Goal: Information Seeking & Learning: Learn about a topic

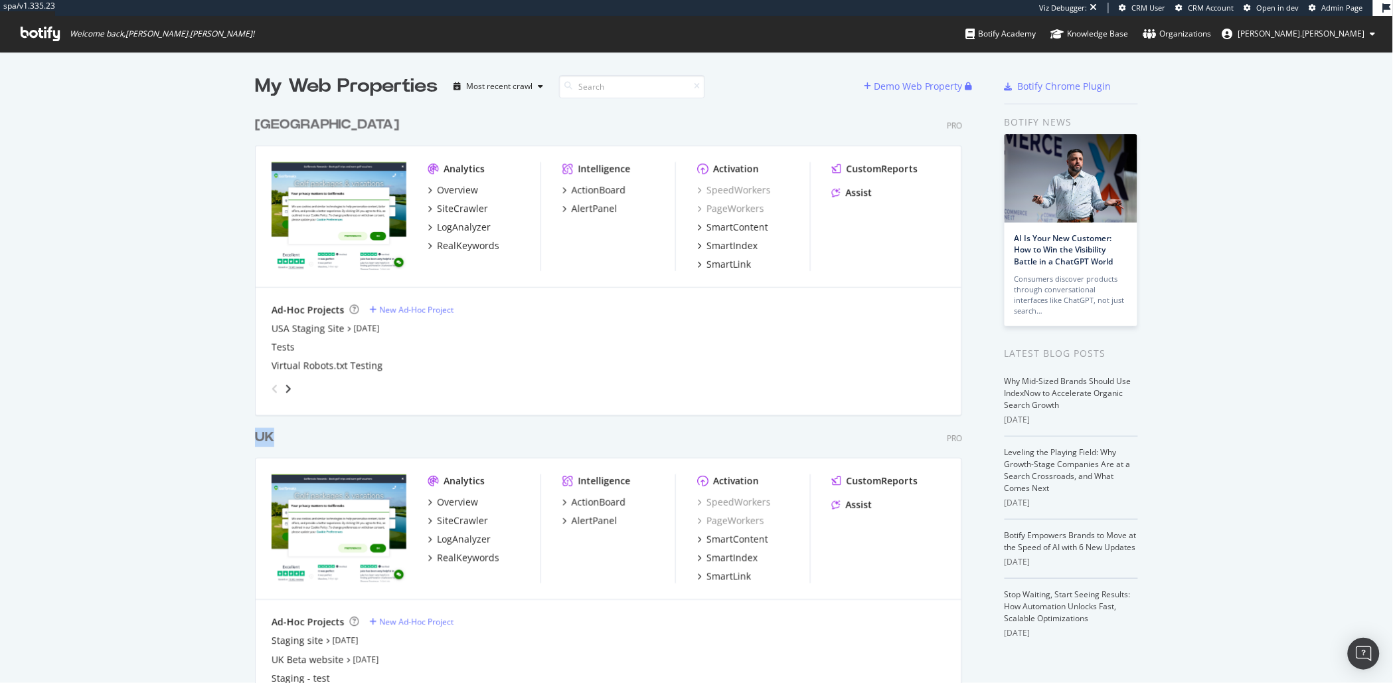
scroll to position [671, 1368]
click at [66, 367] on div "My Web Properties Most recent crawl Demo Web Property USA Pro Analytics Overvie…" at bounding box center [696, 398] width 1393 height 693
click at [71, 151] on div "My Web Properties Most recent crawl Demo Web Property USA Pro Analytics Overvie…" at bounding box center [696, 398] width 1393 height 693
click at [270, 437] on div "UK" at bounding box center [267, 437] width 25 height 19
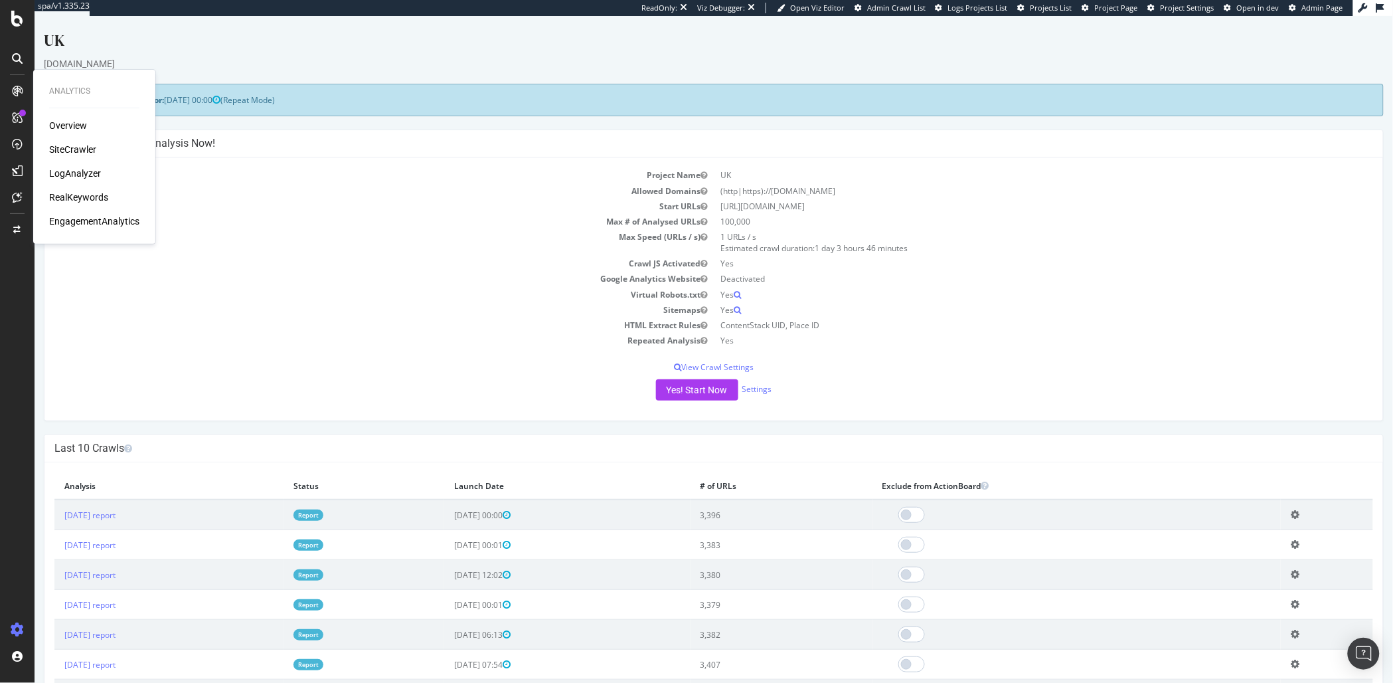
click at [76, 153] on div "SiteCrawler" at bounding box center [72, 149] width 47 height 13
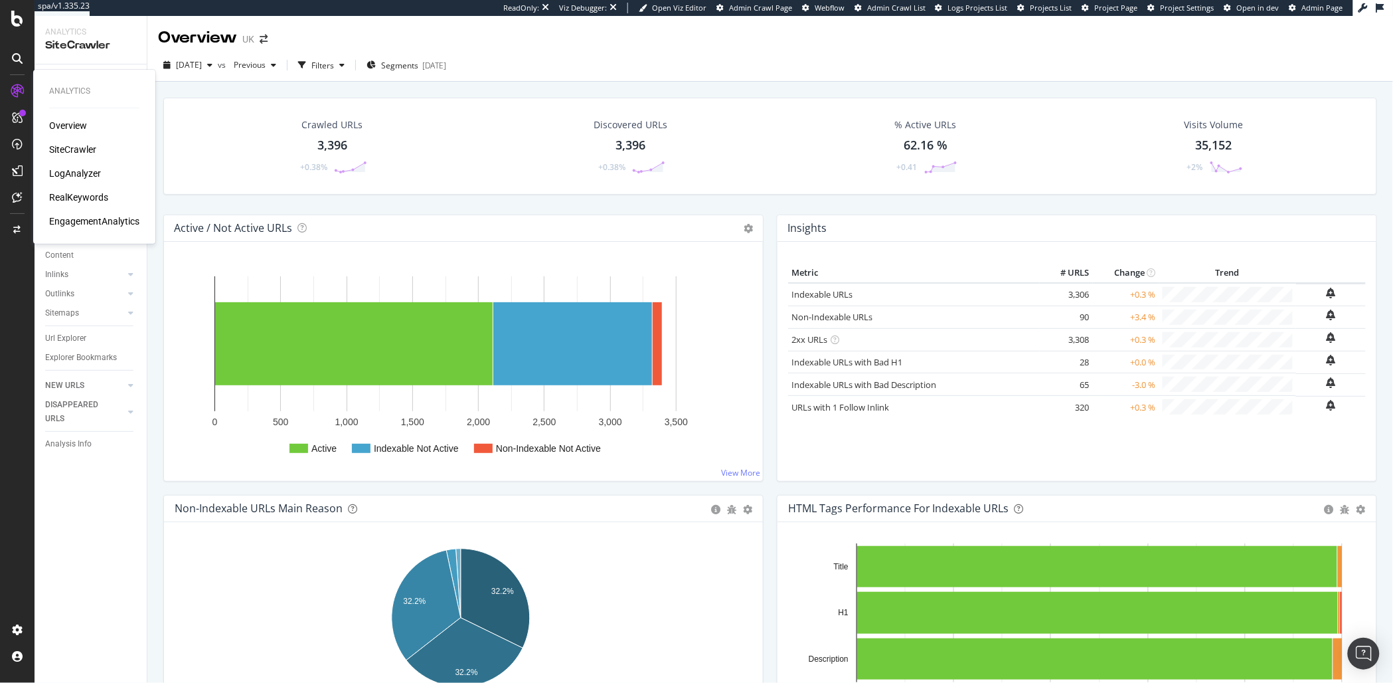
click at [70, 120] on div "Overview" at bounding box center [68, 125] width 38 height 13
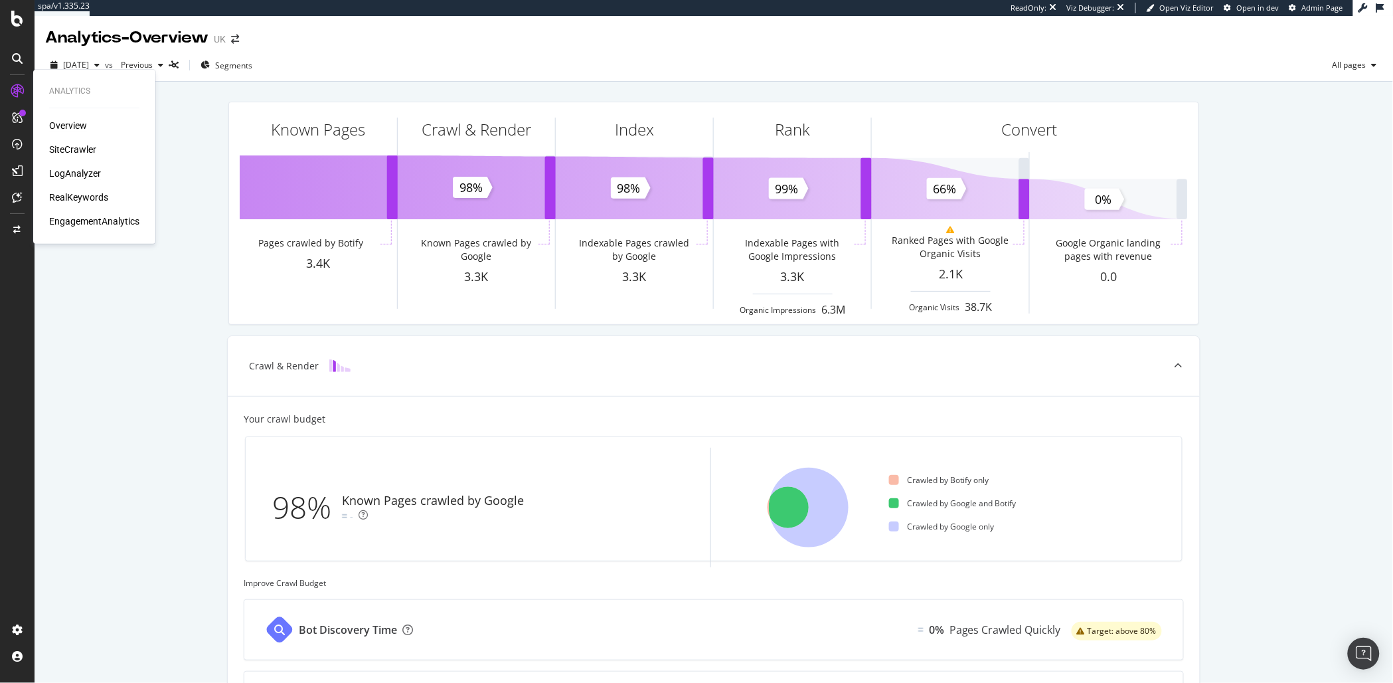
click at [64, 170] on div "LogAnalyzer" at bounding box center [75, 173] width 52 height 13
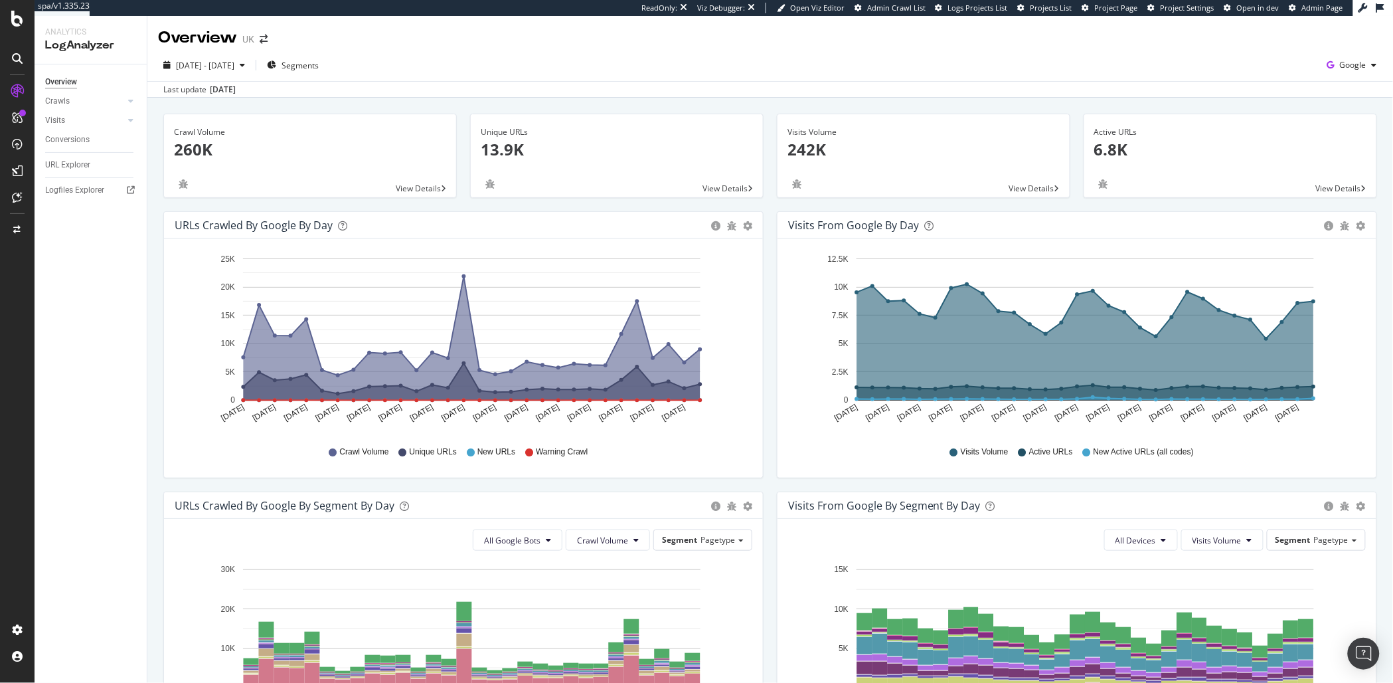
click at [224, 224] on div "URLs Crawled by Google by day" at bounding box center [254, 224] width 158 height 13
click at [201, 226] on div "URLs Crawled by Google by day" at bounding box center [254, 224] width 158 height 13
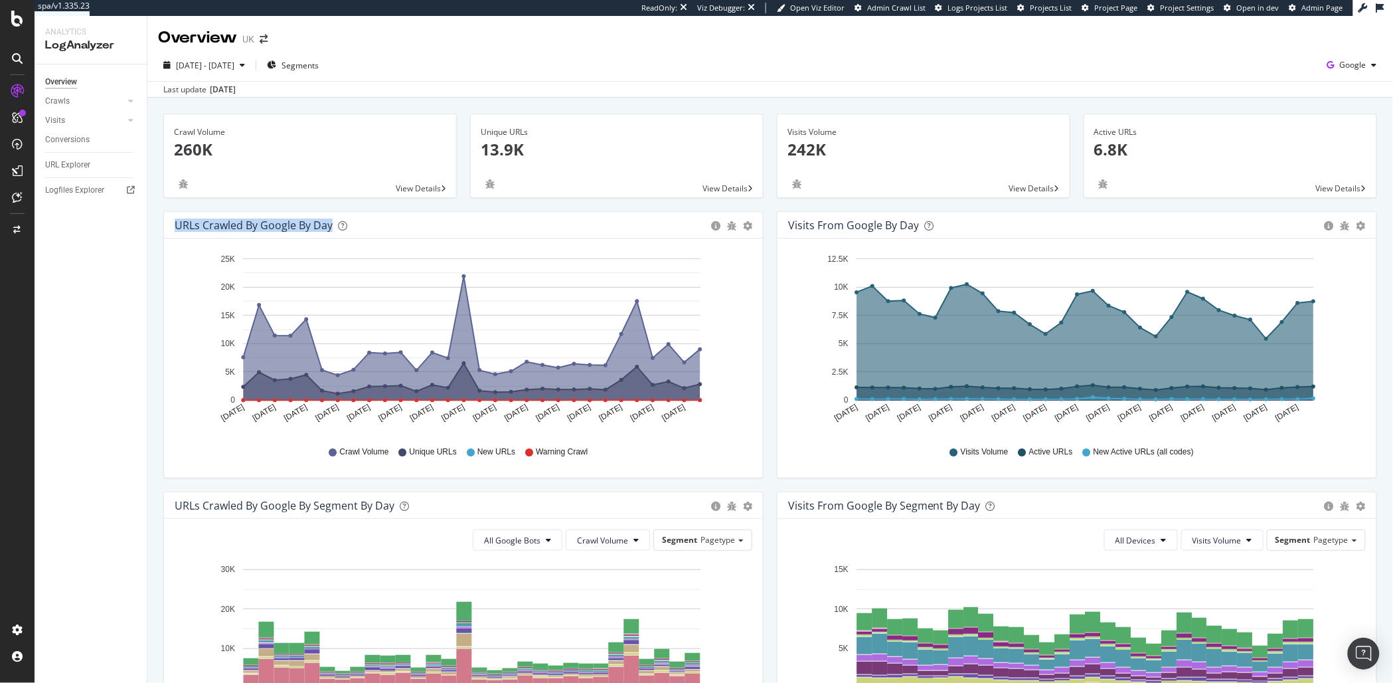
click at [201, 226] on div "URLs Crawled by Google by day" at bounding box center [254, 224] width 158 height 13
click at [216, 228] on div "URLs Crawled by Google by day" at bounding box center [254, 224] width 158 height 13
click at [215, 228] on div "URLs Crawled by Google by day" at bounding box center [254, 224] width 158 height 13
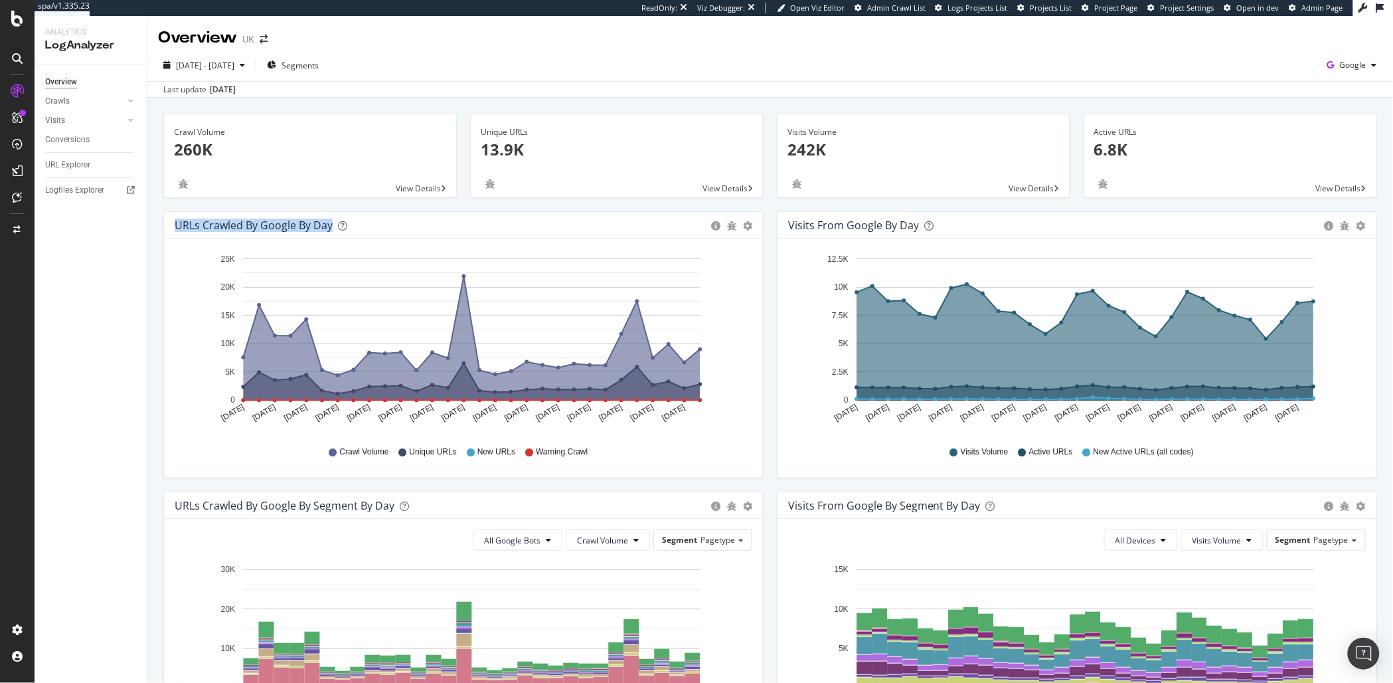
click at [215, 228] on div "URLs Crawled by Google by day" at bounding box center [254, 224] width 158 height 13
click at [210, 227] on div "URLs Crawled by Google by day" at bounding box center [254, 224] width 158 height 13
click at [222, 226] on div "URLs Crawled by Google by day" at bounding box center [254, 224] width 158 height 13
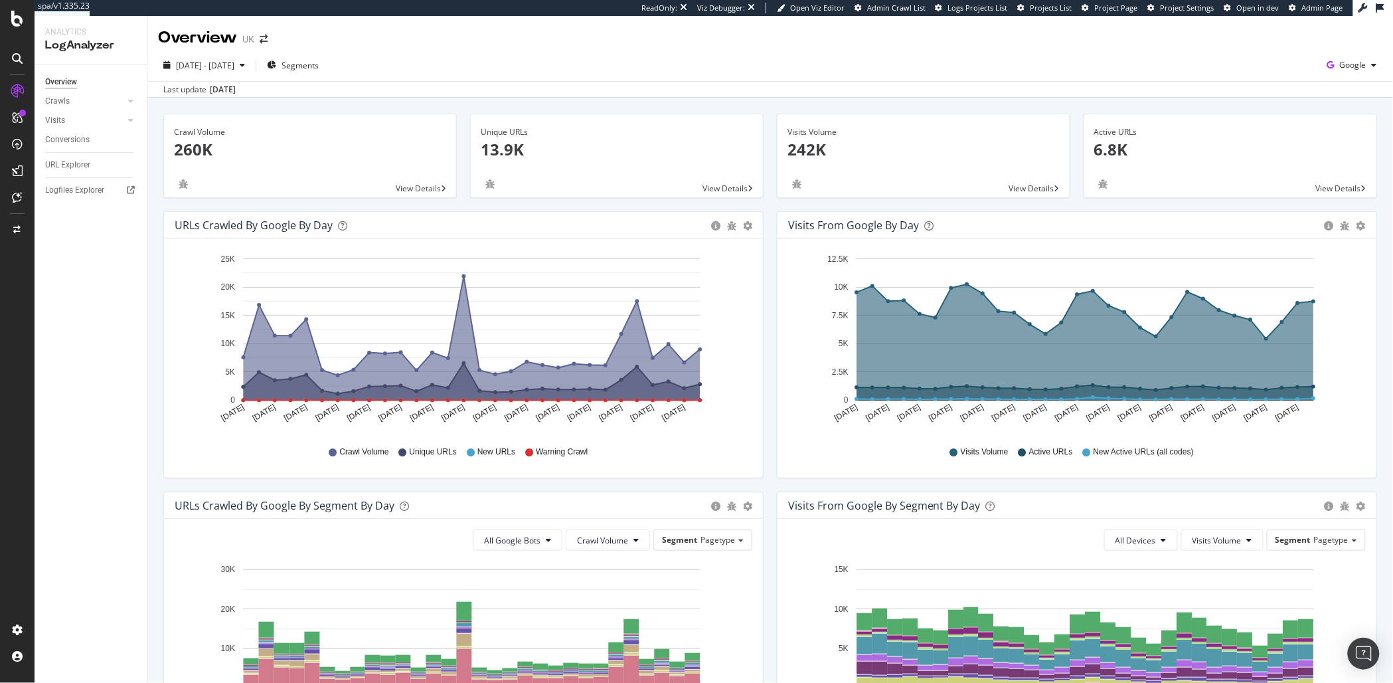
click at [258, 226] on div "URLs Crawled by Google by day" at bounding box center [254, 224] width 158 height 13
click at [234, 226] on div "URLs Crawled by Google by day" at bounding box center [254, 224] width 158 height 13
click at [311, 62] on div "Segments" at bounding box center [293, 65] width 52 height 11
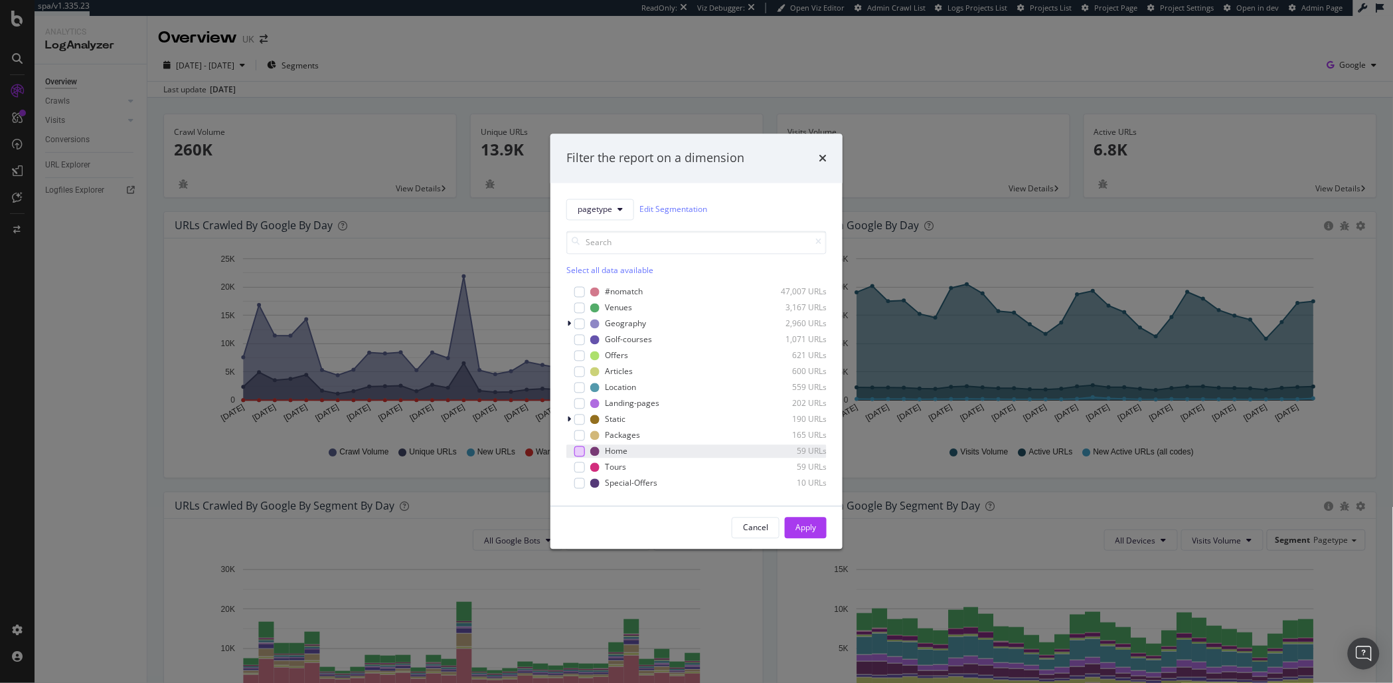
click at [580, 447] on div "modal" at bounding box center [579, 450] width 11 height 11
click at [765, 534] on div "Cancel" at bounding box center [755, 527] width 25 height 19
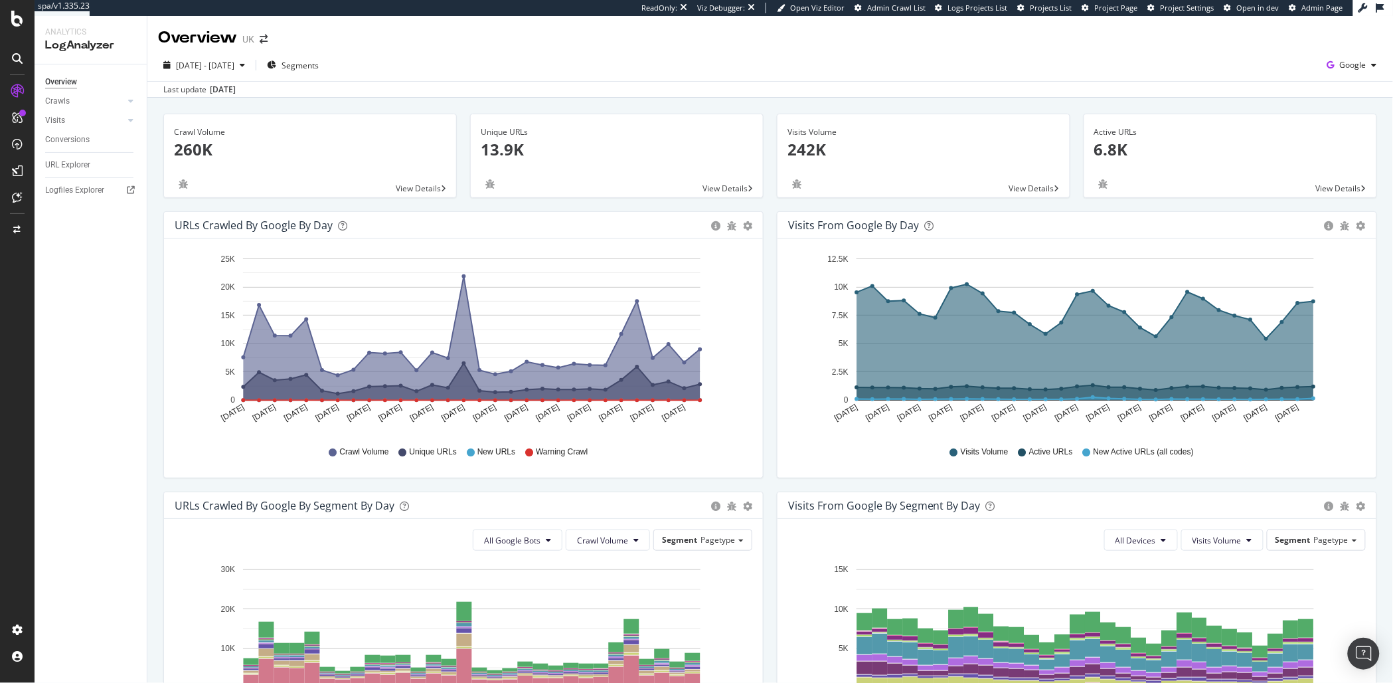
click at [60, 89] on div "Overview" at bounding box center [96, 81] width 102 height 19
click at [64, 96] on div "Crawls" at bounding box center [57, 101] width 25 height 14
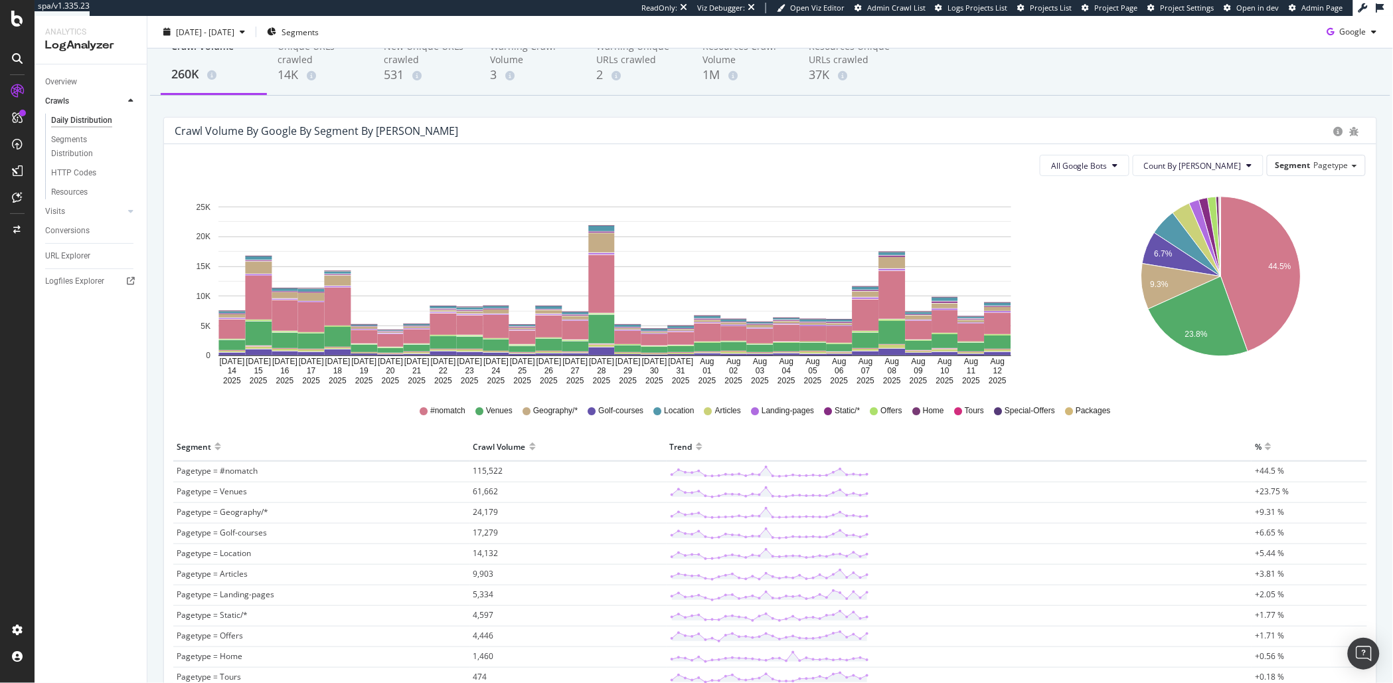
scroll to position [149, 0]
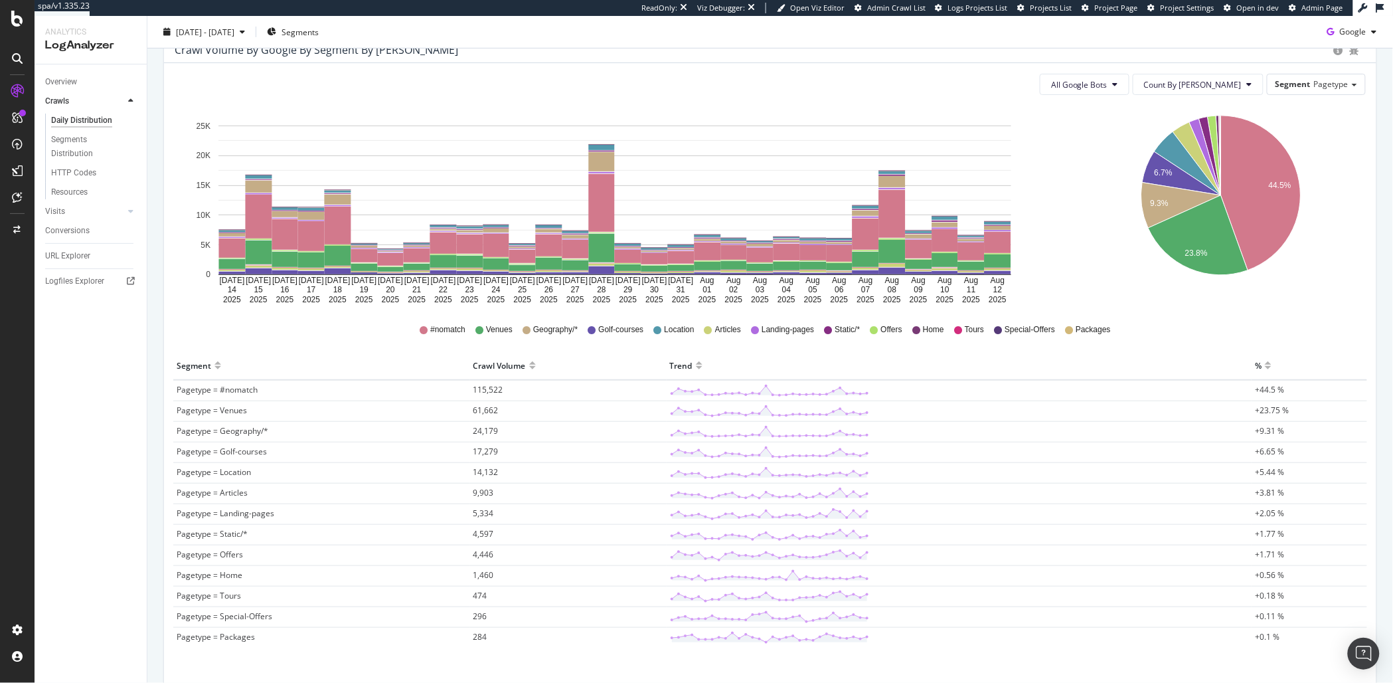
click at [216, 575] on span "Pagetype = Home" at bounding box center [210, 574] width 66 height 11
click at [223, 578] on span "Pagetype = Home" at bounding box center [210, 574] width 66 height 11
click at [167, 576] on div "All Google Bots Count By Day Segment Pagetype Hold CMD (⌘) while clicking to fi…" at bounding box center [770, 378] width 1212 height 631
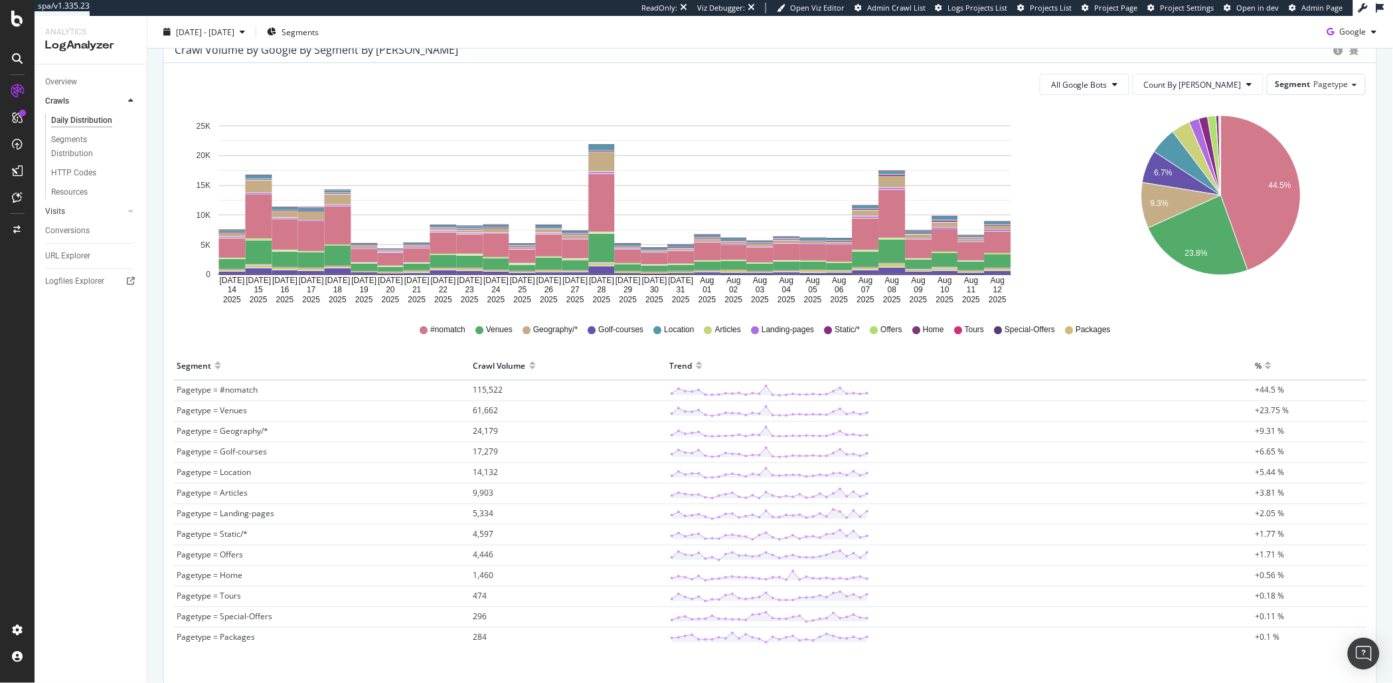
click at [71, 214] on link "Visits" at bounding box center [84, 211] width 79 height 14
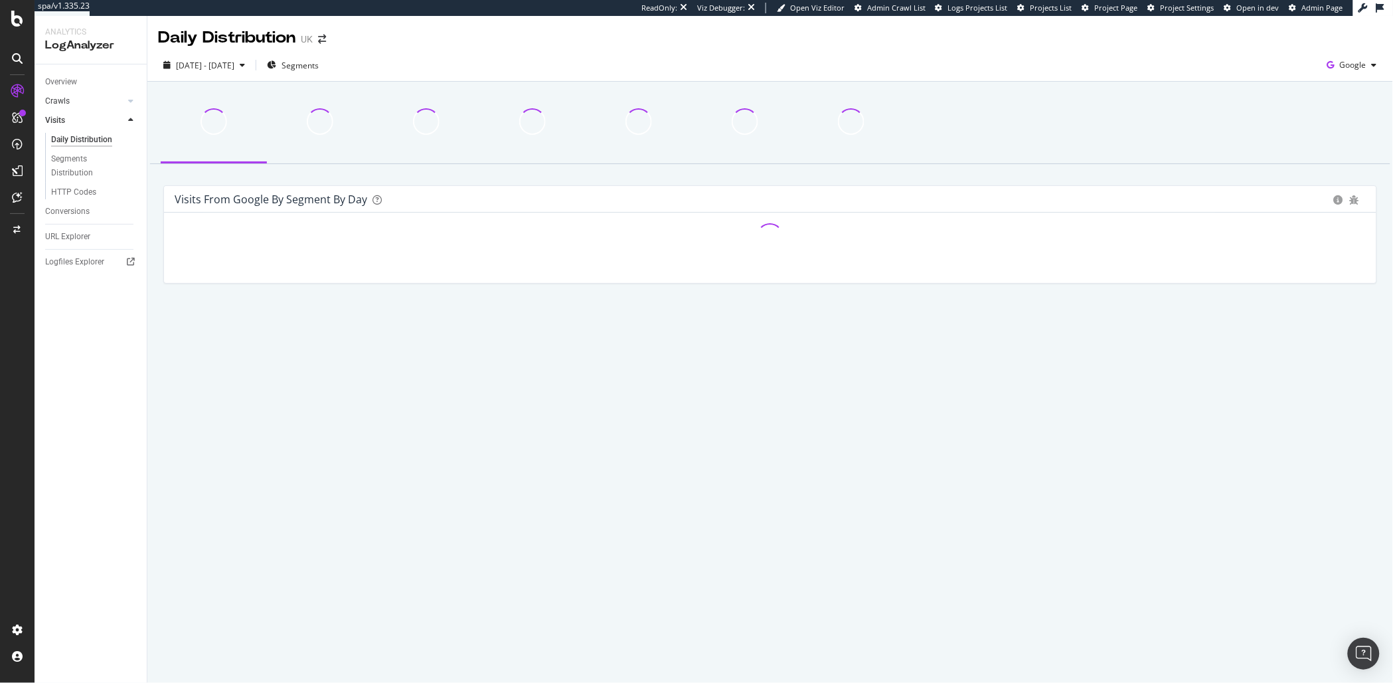
click at [70, 98] on link "Crawls" at bounding box center [84, 101] width 79 height 14
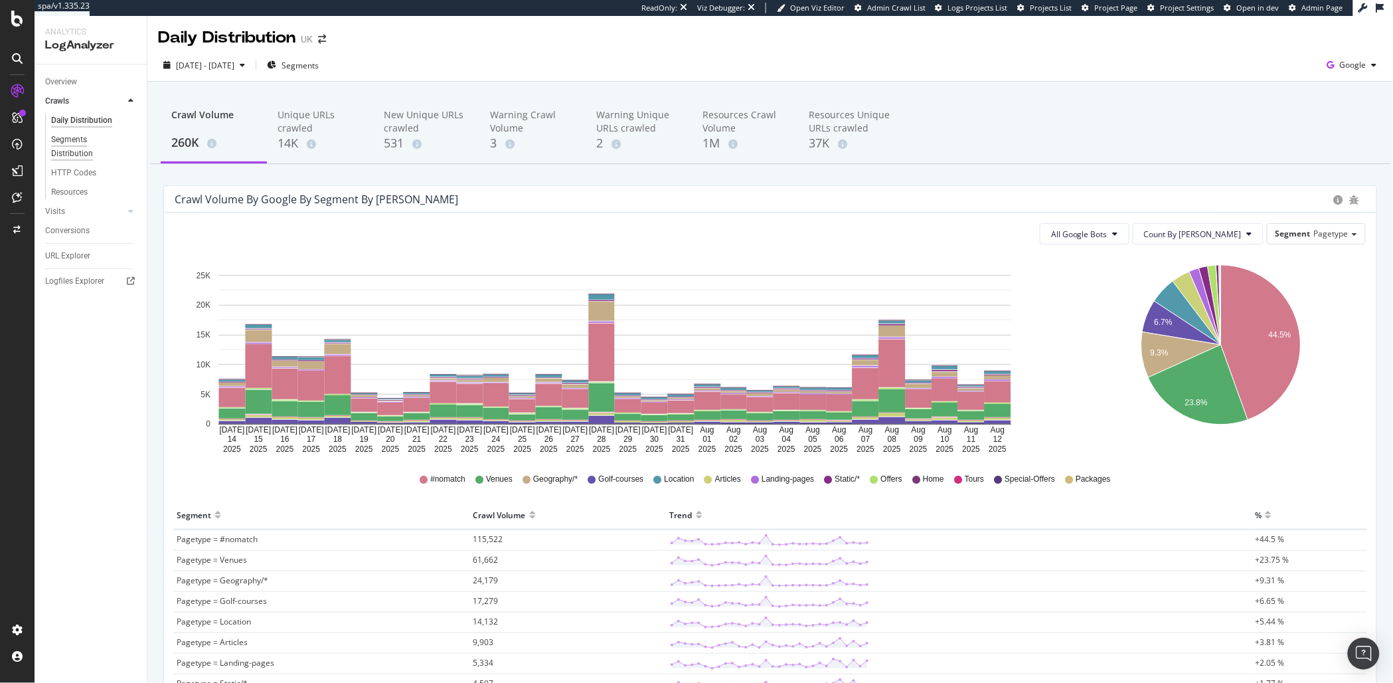
click at [81, 138] on div "Segments Distribution" at bounding box center [88, 147] width 74 height 28
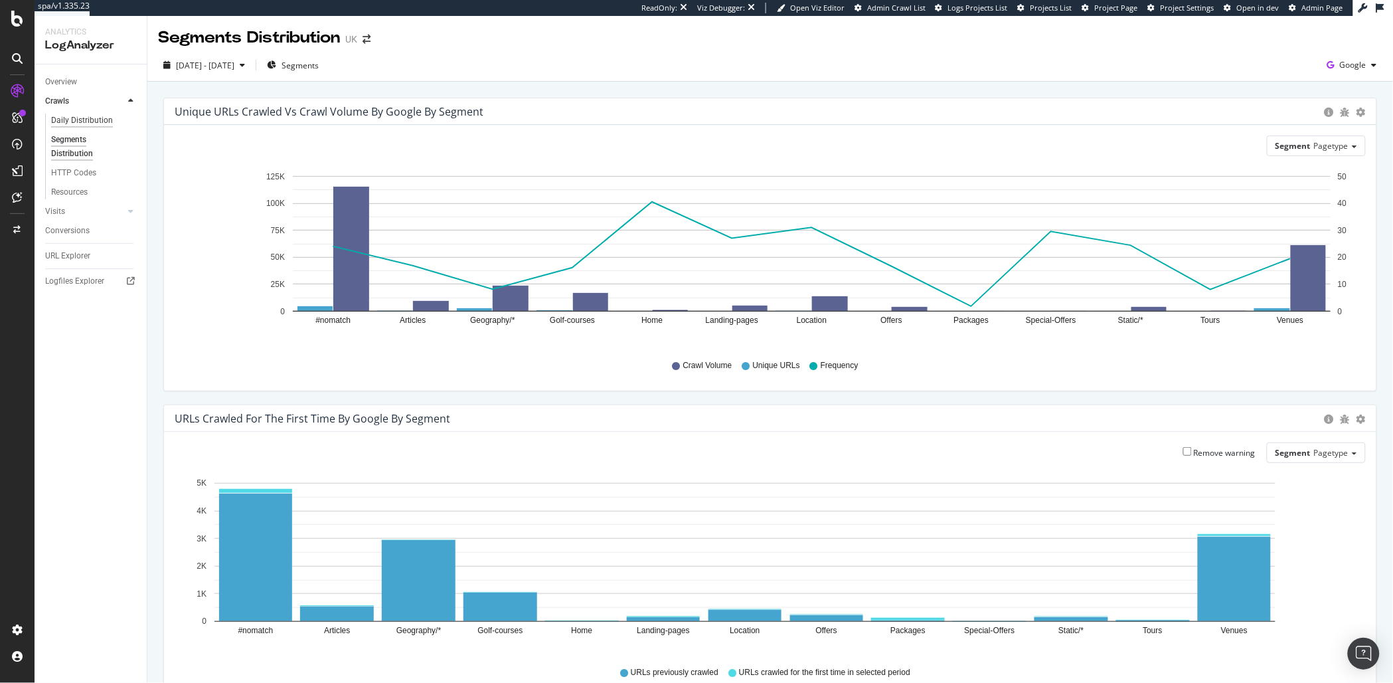
click at [92, 120] on div "Daily Distribution" at bounding box center [82, 121] width 62 height 14
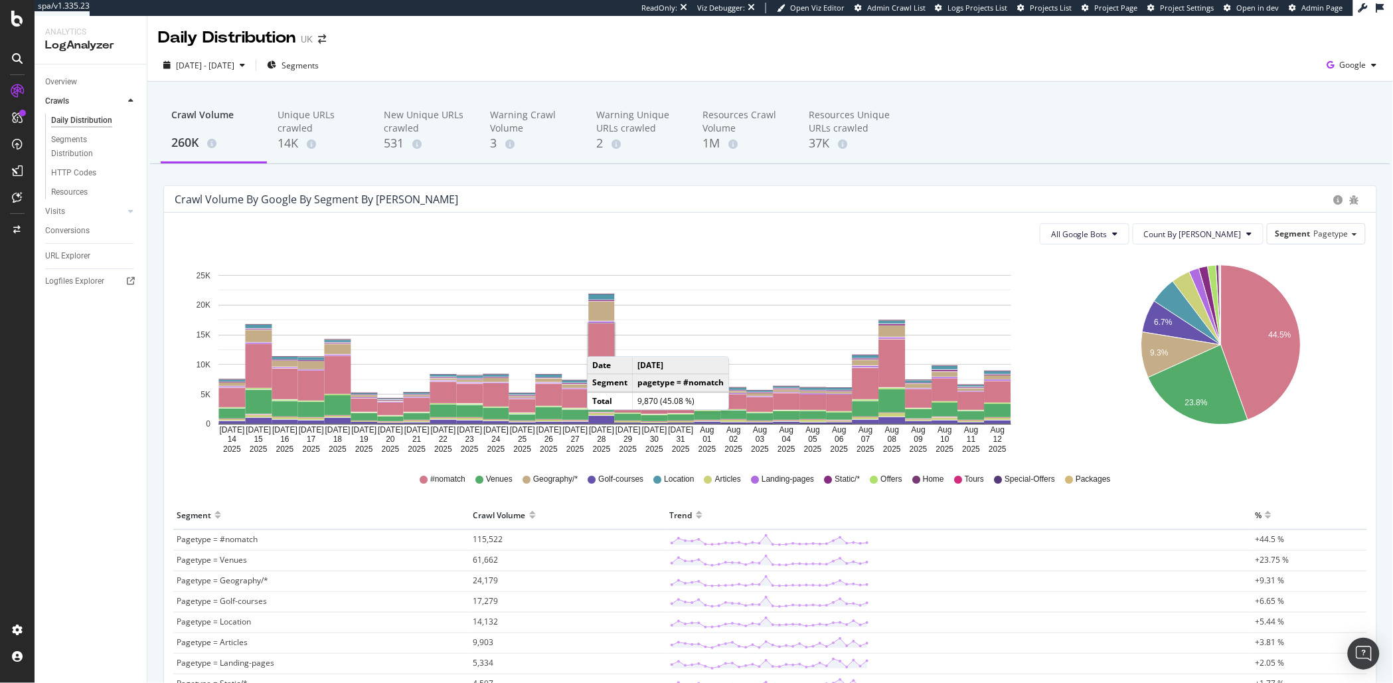
click at [602, 344] on rect "A chart." at bounding box center [602, 352] width 26 height 58
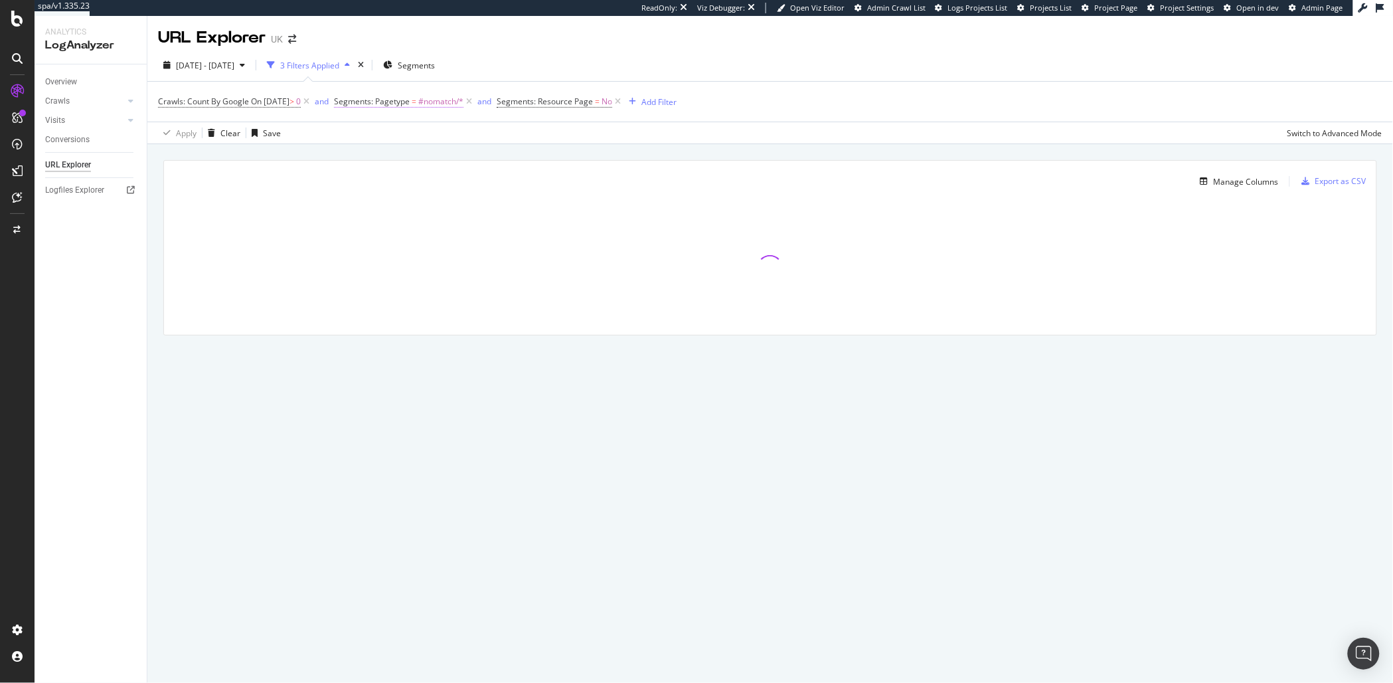
click at [448, 104] on span "#nomatch/*" at bounding box center [440, 101] width 45 height 19
click at [359, 99] on icon at bounding box center [360, 100] width 4 height 8
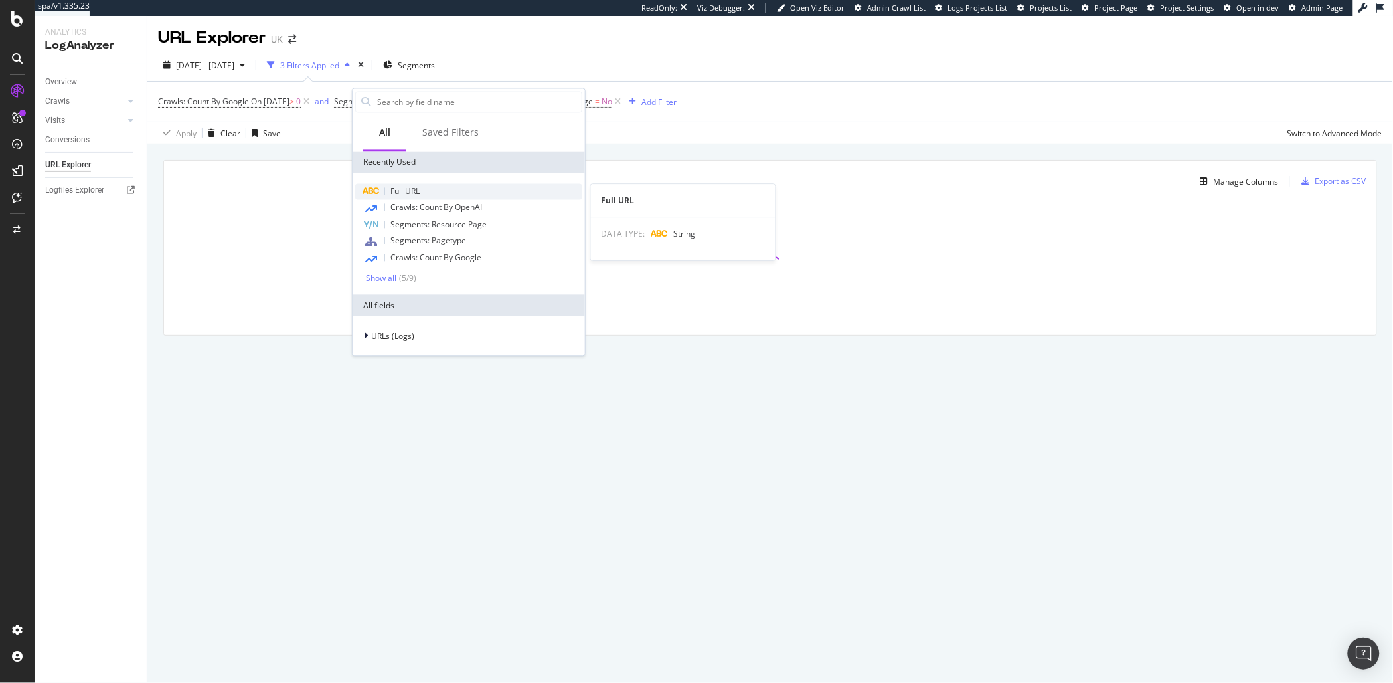
click at [412, 190] on span "Full URL" at bounding box center [404, 191] width 29 height 11
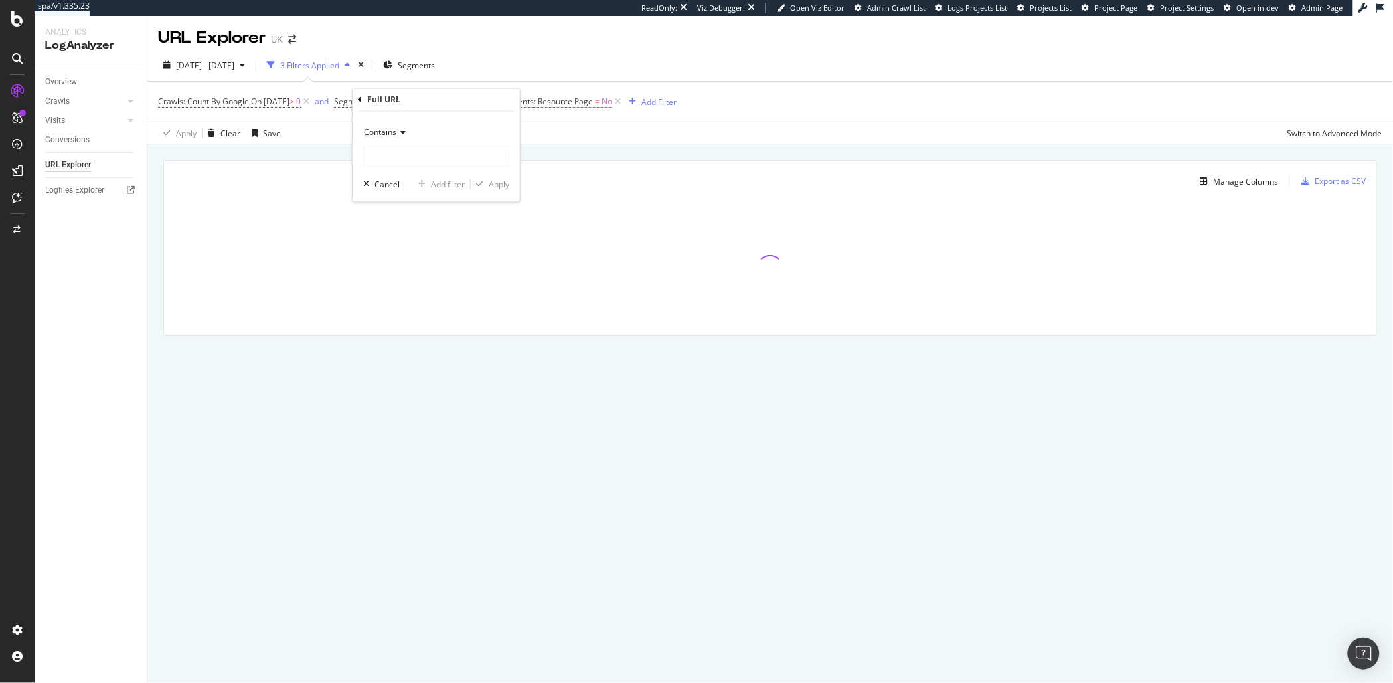
click at [390, 132] on span "Contains" at bounding box center [380, 132] width 33 height 11
click at [392, 156] on span "Equal to" at bounding box center [385, 159] width 30 height 11
click at [392, 156] on input "text" at bounding box center [436, 156] width 145 height 21
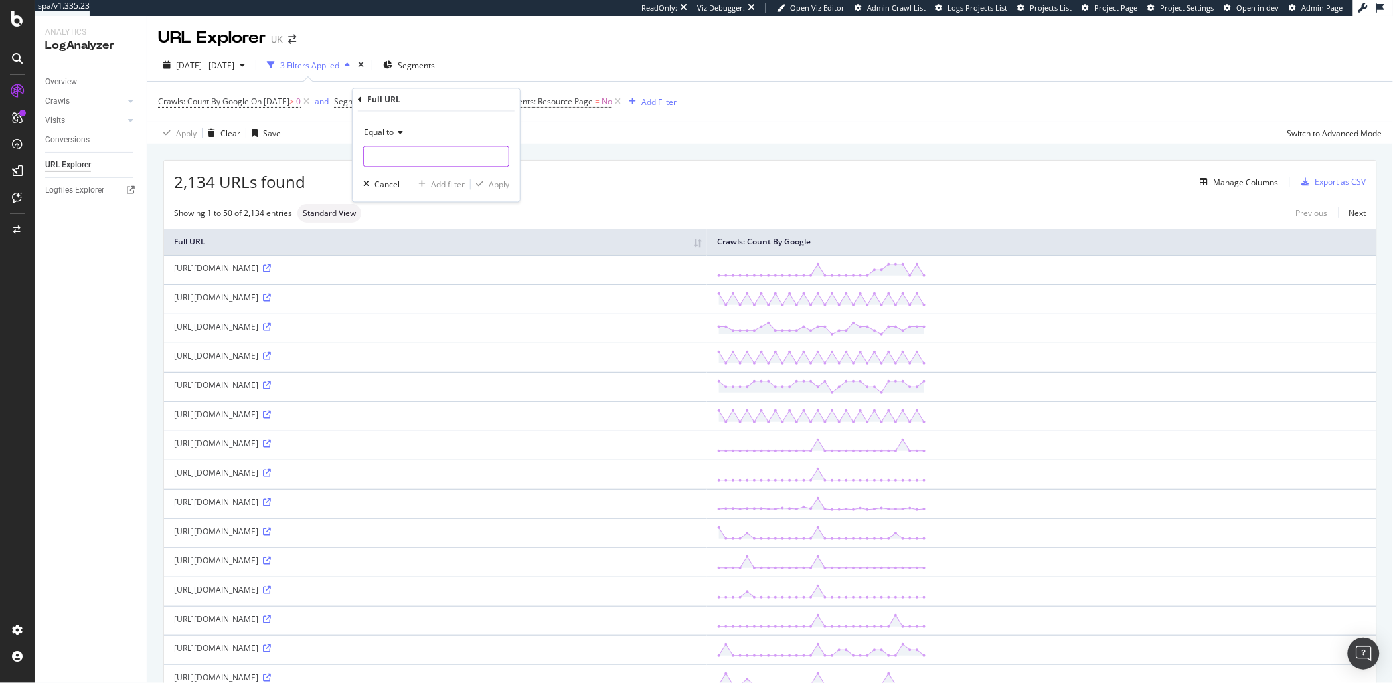
paste input "https://www.golfbreaks.com/en-gb/"
type input "https://www.golfbreaks.com/en-gb/"
click at [495, 187] on div "Apply" at bounding box center [499, 184] width 21 height 11
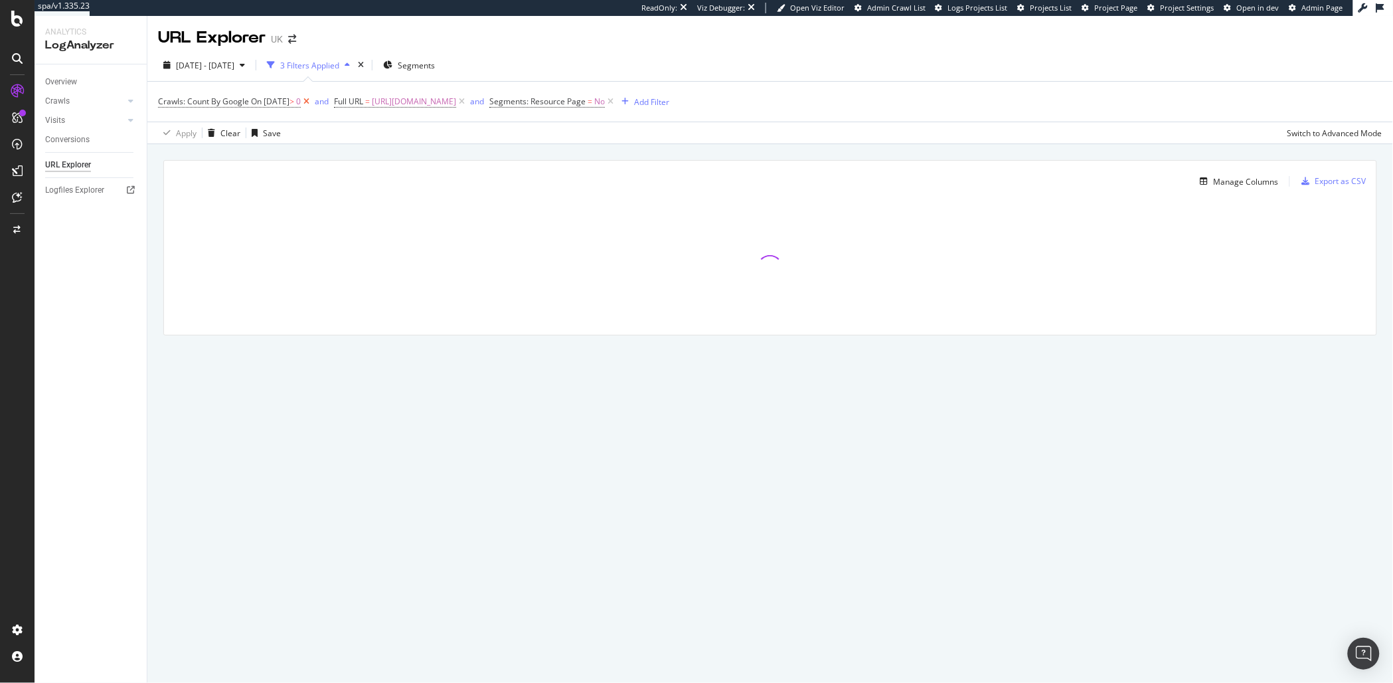
click at [312, 102] on icon at bounding box center [306, 101] width 11 height 13
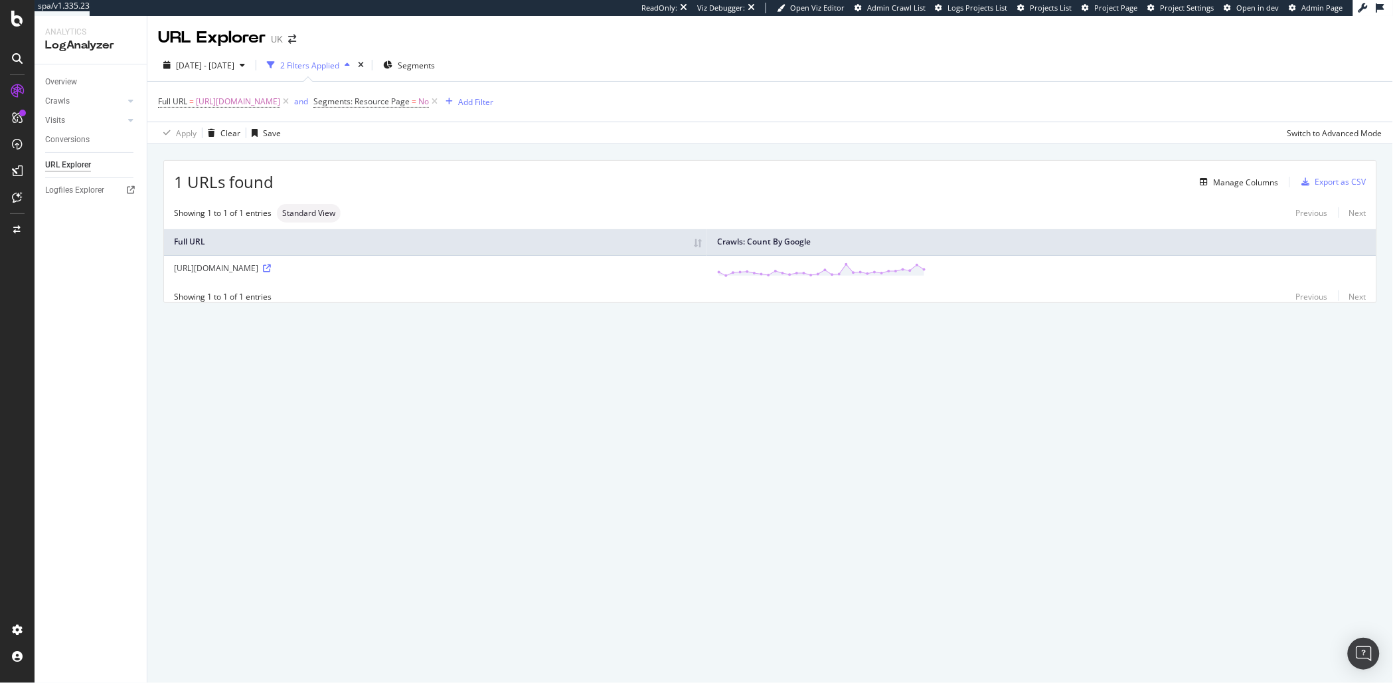
click at [293, 270] on div "https://www.golfbreaks.com/en-gb/" at bounding box center [435, 267] width 523 height 11
click at [260, 268] on div "https://www.golfbreaks.com/en-gb/" at bounding box center [435, 267] width 523 height 11
click at [227, 64] on span "[DATE] - [DATE]" at bounding box center [205, 65] width 58 height 11
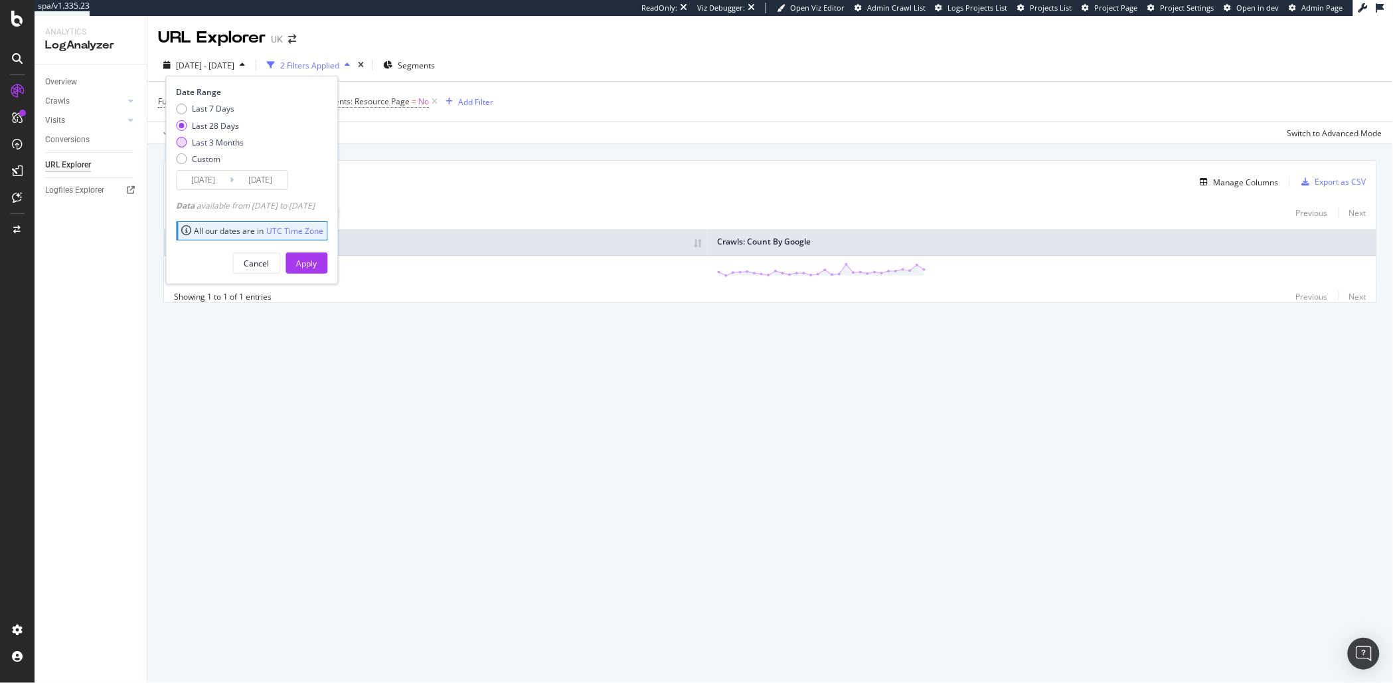
click at [222, 144] on div "Last 3 Months" at bounding box center [219, 142] width 52 height 11
type input "2025/05/13"
click at [317, 270] on div "Apply" at bounding box center [307, 263] width 21 height 20
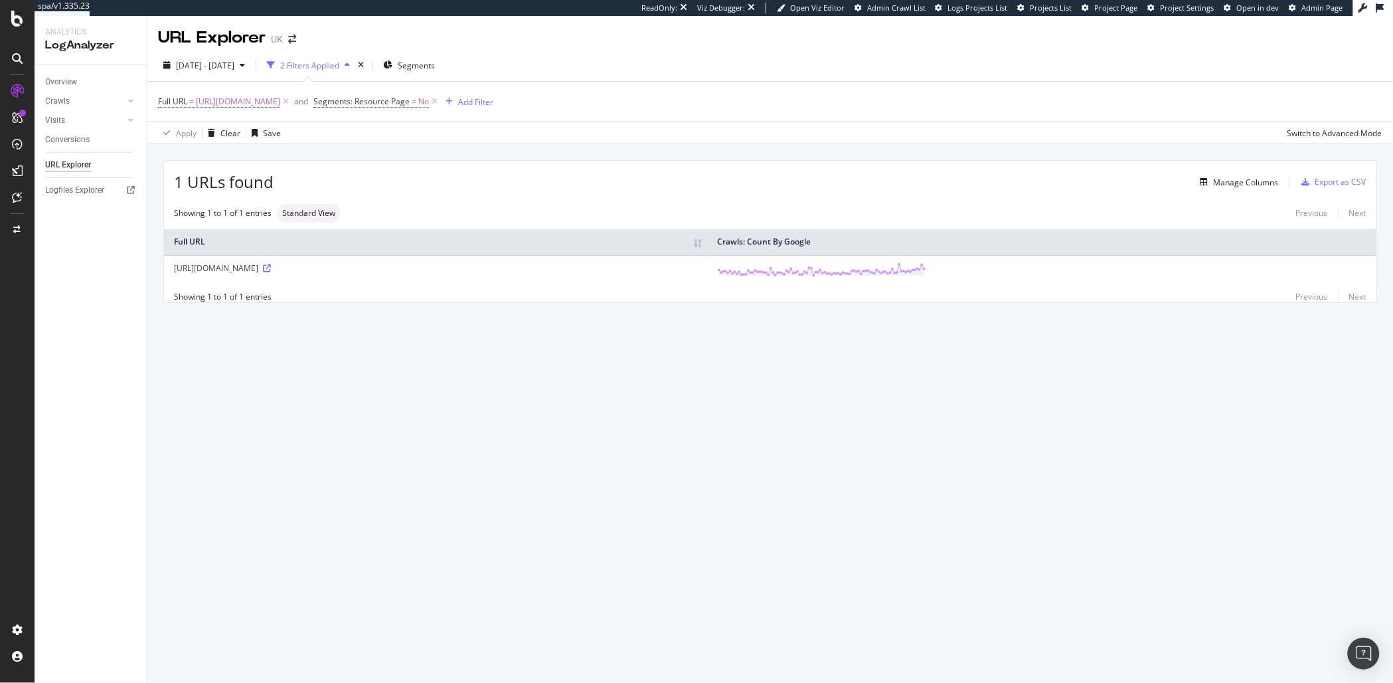
click at [251, 268] on div "https://www.golfbreaks.com/en-gb/" at bounding box center [435, 267] width 523 height 11
click at [214, 272] on div "https://www.golfbreaks.com/en-gb/" at bounding box center [435, 267] width 523 height 11
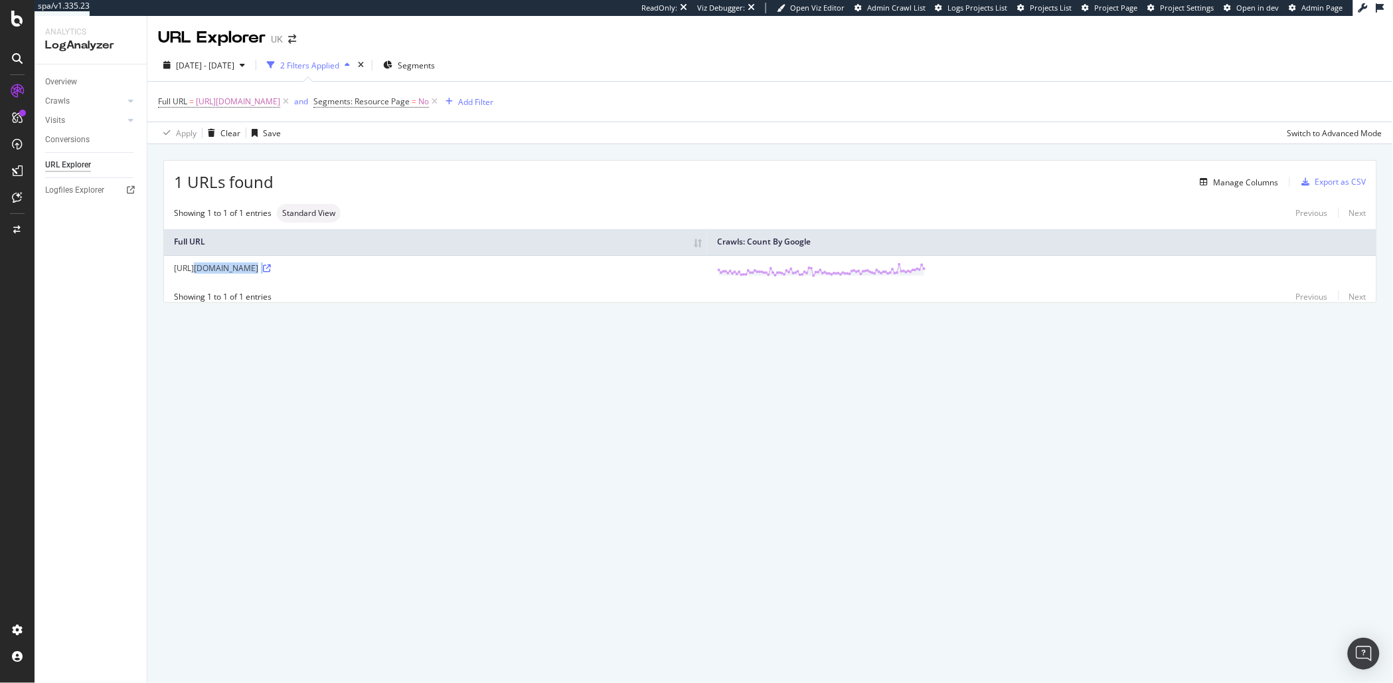
click at [214, 272] on div "https://www.golfbreaks.com/en-gb/" at bounding box center [435, 267] width 523 height 11
click at [220, 271] on div "https://www.golfbreaks.com/en-gb/" at bounding box center [435, 267] width 523 height 11
click at [193, 272] on div "https://www.golfbreaks.com/en-gb/" at bounding box center [435, 267] width 523 height 11
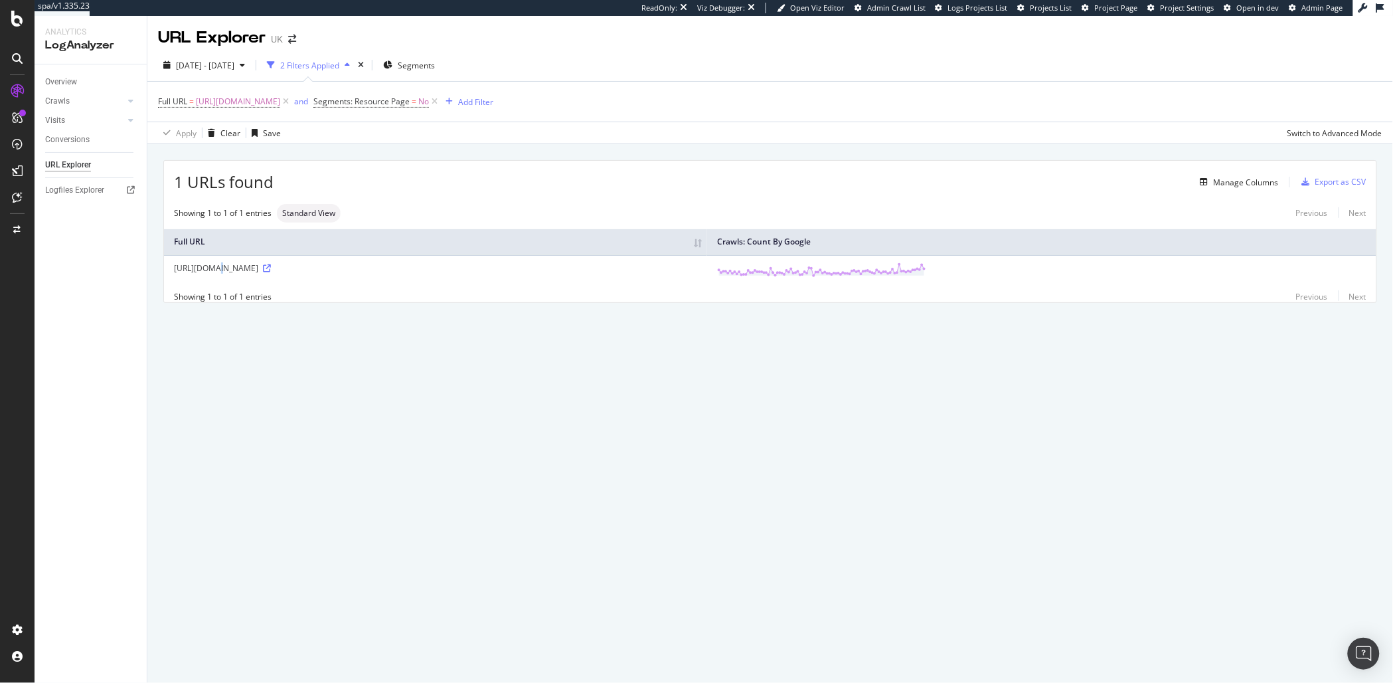
click at [193, 272] on div "https://www.golfbreaks.com/en-gb/" at bounding box center [435, 267] width 523 height 11
click at [224, 276] on td "https://www.golfbreaks.com/en-gb/" at bounding box center [435, 269] width 543 height 29
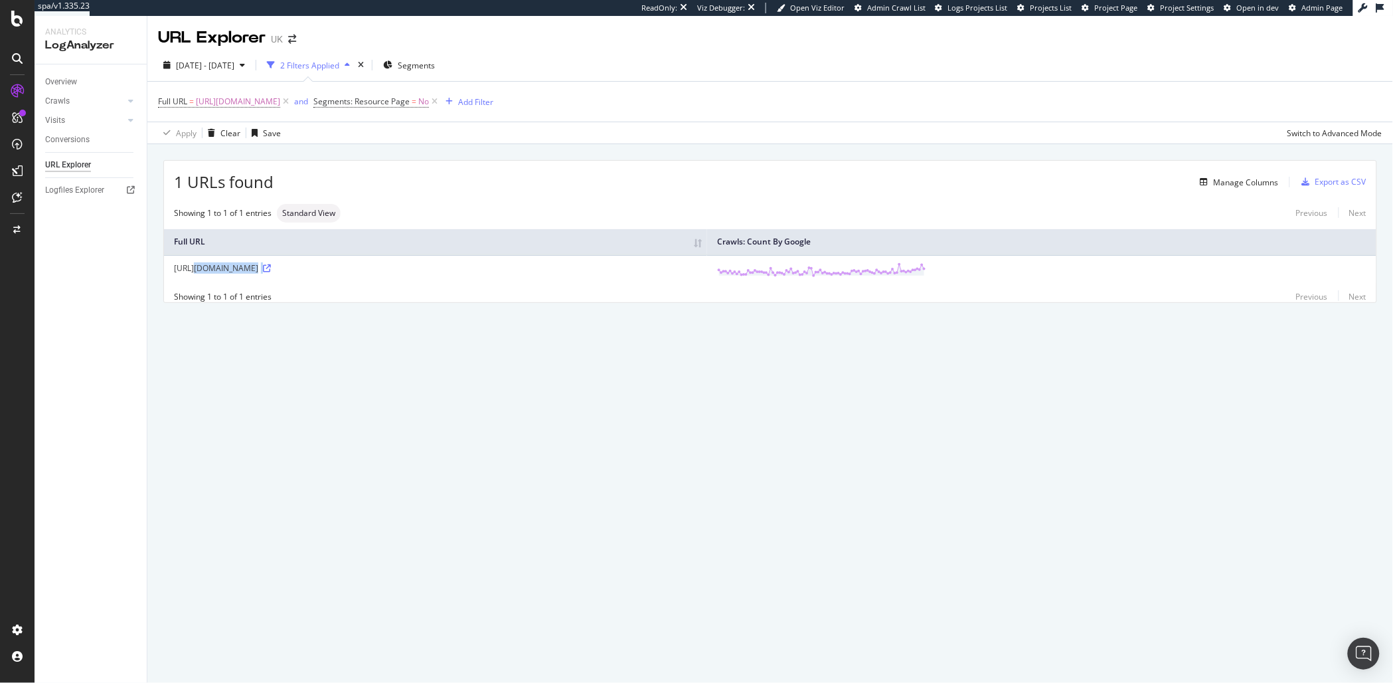
click at [227, 272] on div "https://www.golfbreaks.com/en-gb/" at bounding box center [435, 267] width 523 height 11
click at [756, 248] on th "Crawls: Count By Google" at bounding box center [1041, 242] width 669 height 26
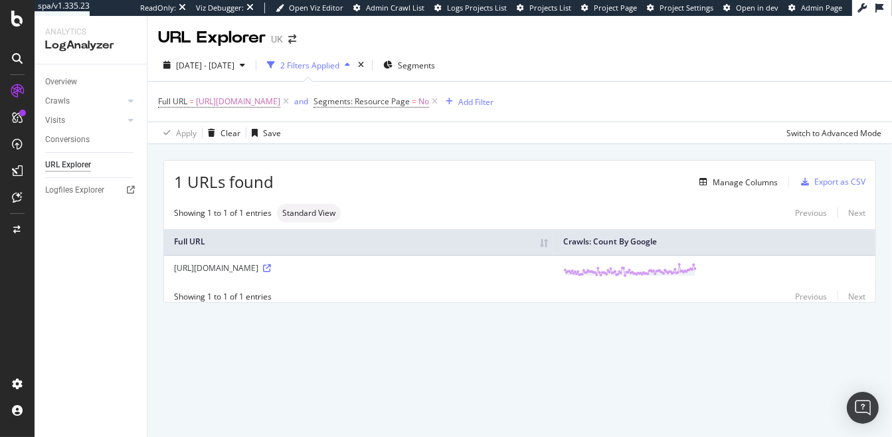
click at [289, 266] on div "https://www.golfbreaks.com/en-gb/" at bounding box center [358, 267] width 369 height 11
click at [260, 264] on div "https://www.golfbreaks.com/en-gb/" at bounding box center [358, 267] width 369 height 11
click at [291, 42] on icon "arrow-right-arrow-left" at bounding box center [292, 39] width 8 height 9
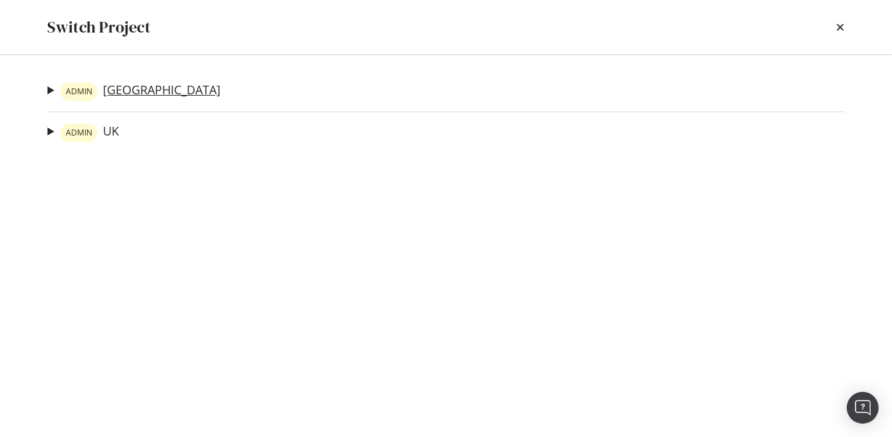
click at [108, 88] on link "ADMIN USA" at bounding box center [140, 91] width 160 height 19
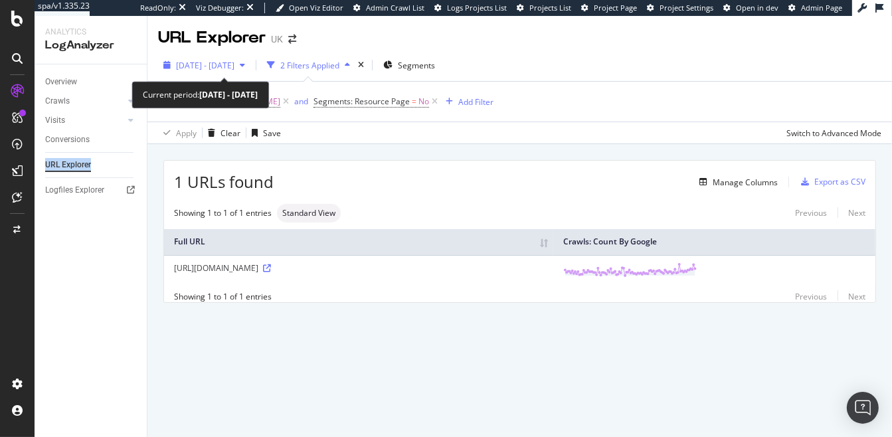
click at [234, 70] on span "2025 May. 13th - Aug. 12th" at bounding box center [205, 65] width 58 height 11
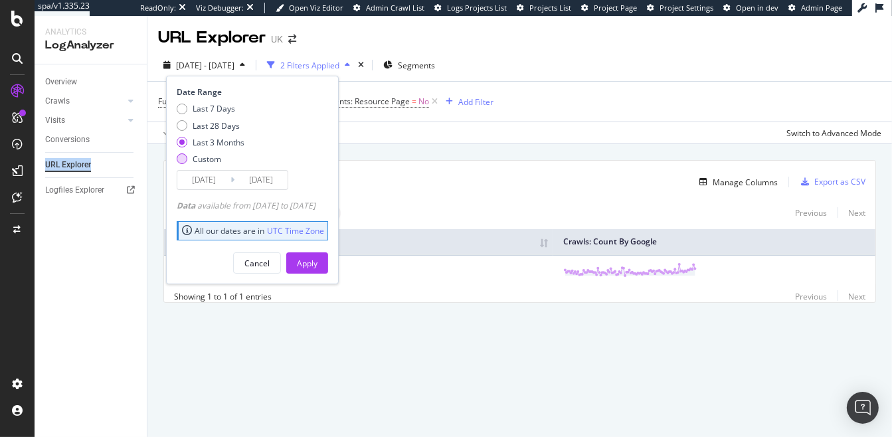
click at [208, 161] on div "Custom" at bounding box center [207, 158] width 29 height 11
click at [204, 185] on input "2025/07/16" at bounding box center [203, 180] width 53 height 19
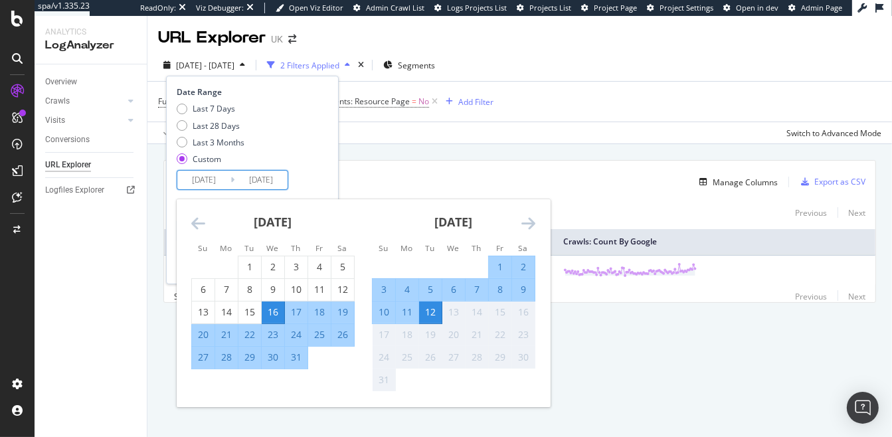
click at [199, 226] on icon "Move backward to switch to the previous month." at bounding box center [198, 223] width 14 height 16
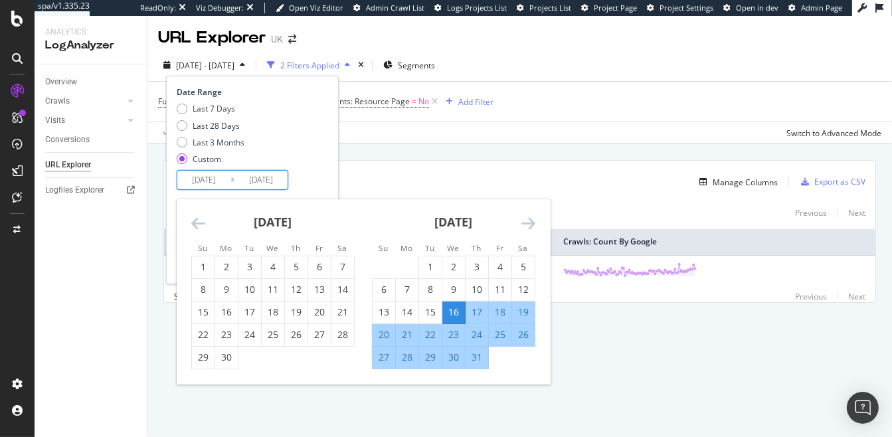
click at [199, 226] on icon "Move backward to switch to the previous month." at bounding box center [198, 223] width 14 height 16
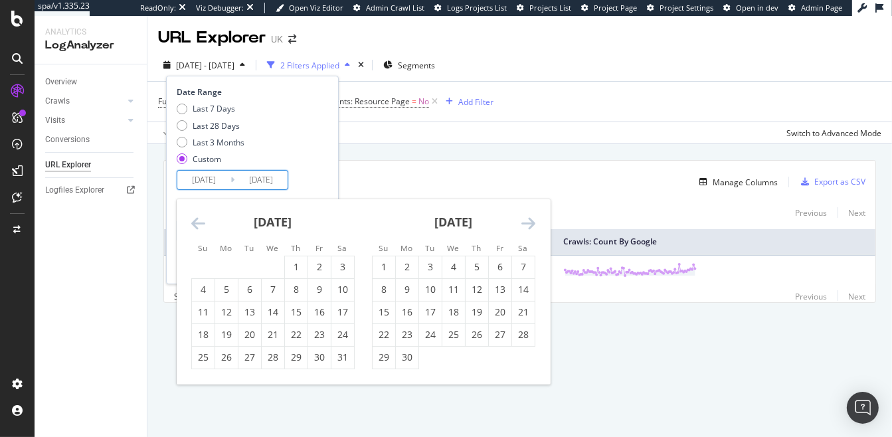
click at [199, 226] on icon "Move backward to switch to the previous month." at bounding box center [198, 223] width 14 height 16
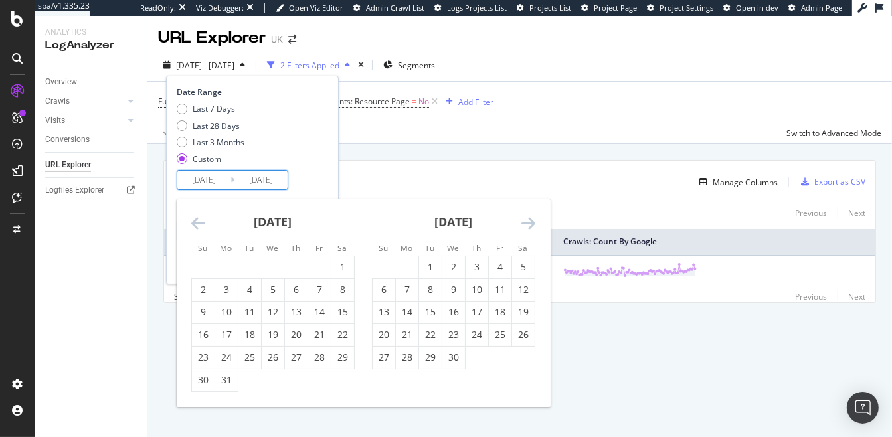
click at [195, 225] on icon "Move backward to switch to the previous month." at bounding box center [198, 223] width 14 height 16
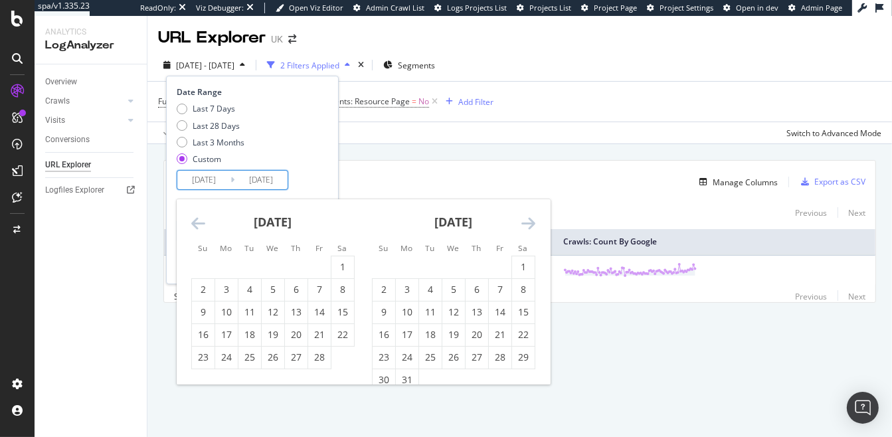
click at [195, 225] on icon "Move backward to switch to the previous month." at bounding box center [198, 223] width 14 height 16
click at [266, 263] on div "1" at bounding box center [273, 266] width 23 height 13
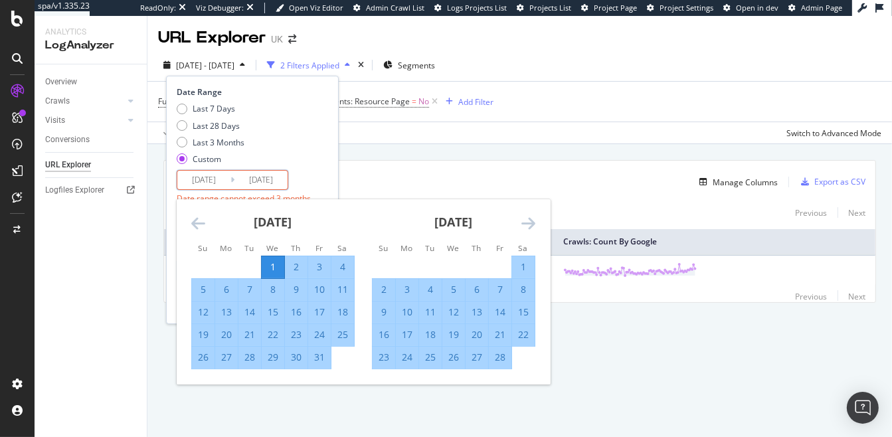
click at [533, 221] on icon "Move forward to switch to the next month." at bounding box center [528, 223] width 14 height 16
click at [256, 153] on div "Last 7 Days Last 28 Days Last 3 Months Custom" at bounding box center [251, 136] width 148 height 67
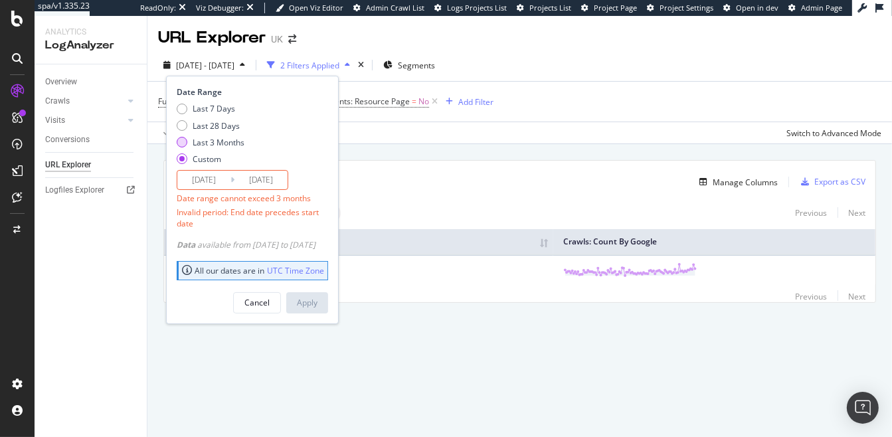
click at [224, 143] on div "Last 3 Months" at bounding box center [219, 142] width 52 height 11
type input "2025/05/13"
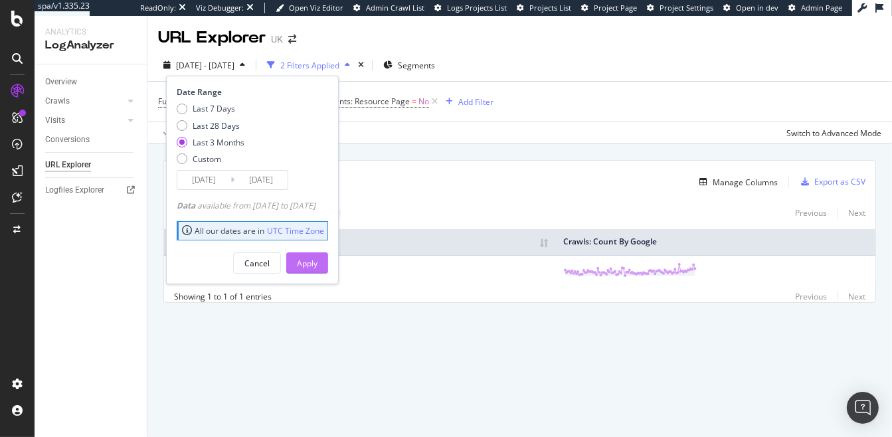
click at [317, 258] on div "Apply" at bounding box center [307, 263] width 21 height 11
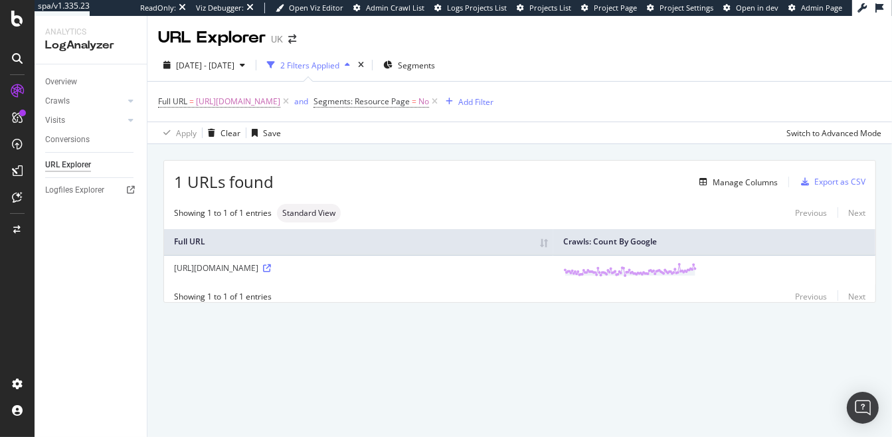
click at [633, 240] on th "Crawls: Count By Google" at bounding box center [714, 242] width 322 height 26
click at [621, 241] on th "Crawls: Count By Google" at bounding box center [714, 242] width 322 height 26
click at [240, 266] on div "https://www.golfbreaks.com/en-gb/" at bounding box center [358, 267] width 369 height 11
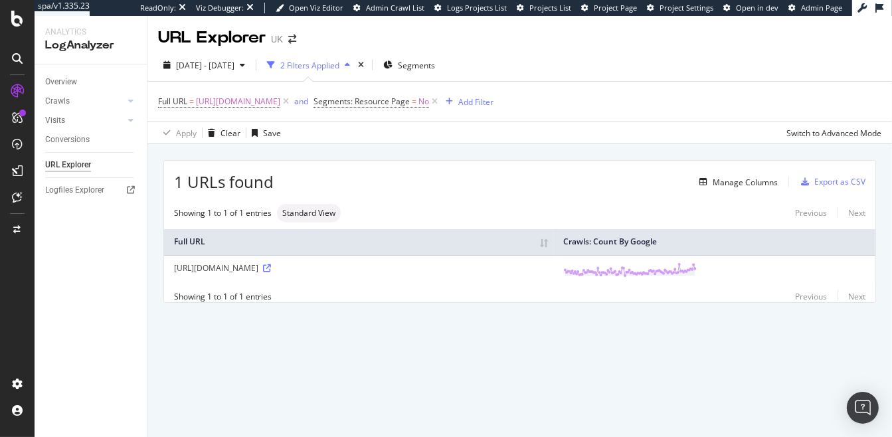
click at [240, 266] on div "https://www.golfbreaks.com/en-gb/" at bounding box center [358, 267] width 369 height 11
click at [222, 268] on div "https://www.golfbreaks.com/en-gb/" at bounding box center [358, 267] width 369 height 11
click at [280, 101] on span "https://www.golfbreaks.com/en-gb/" at bounding box center [238, 101] width 84 height 19
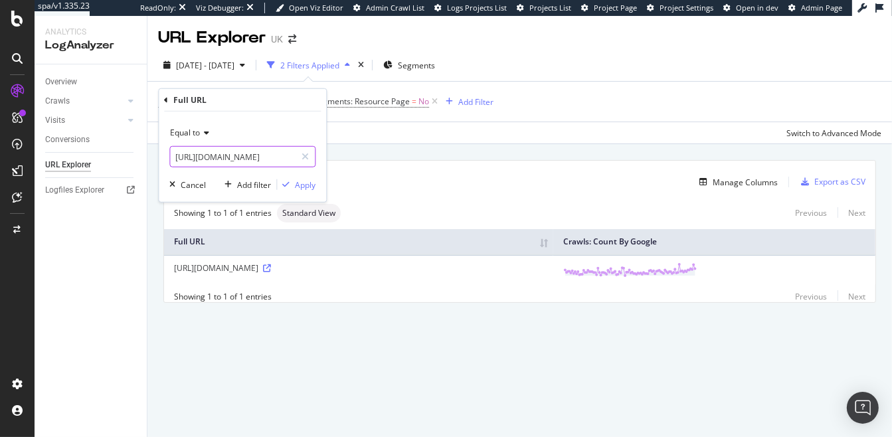
scroll to position [0, 16]
drag, startPoint x: 277, startPoint y: 155, endPoint x: 364, endPoint y: 153, distance: 87.0
click at [364, 153] on body "spa/v1.335.23 ReadOnly: Viz Debugger: Open Viz Editor Admin Crawl List Logs Pro…" at bounding box center [446, 218] width 892 height 437
click at [287, 155] on input "https://www.golfbreaks.com/en-gb/" at bounding box center [232, 156] width 125 height 21
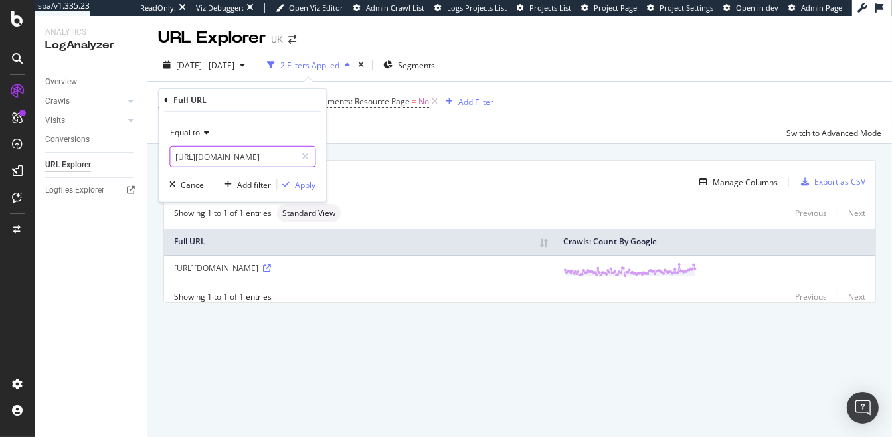
drag, startPoint x: 307, startPoint y: 155, endPoint x: 339, endPoint y: 158, distance: 32.0
click at [339, 158] on body "spa/v1.335.23 ReadOnly: Viz Debugger: Open Viz Editor Admin Crawl List Logs Pro…" at bounding box center [446, 218] width 892 height 437
type input "https://www.golfbreaks.com/en-us/"
click at [313, 182] on div "Apply" at bounding box center [305, 184] width 21 height 11
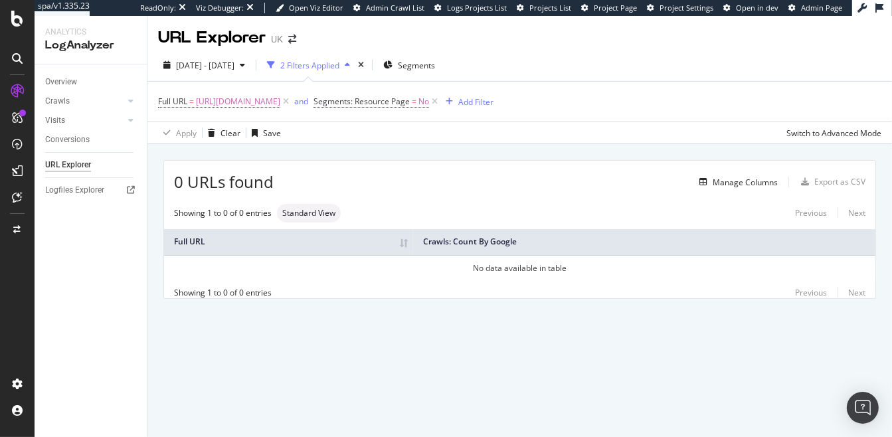
click at [323, 69] on div "2 Filters Applied" at bounding box center [309, 65] width 59 height 11
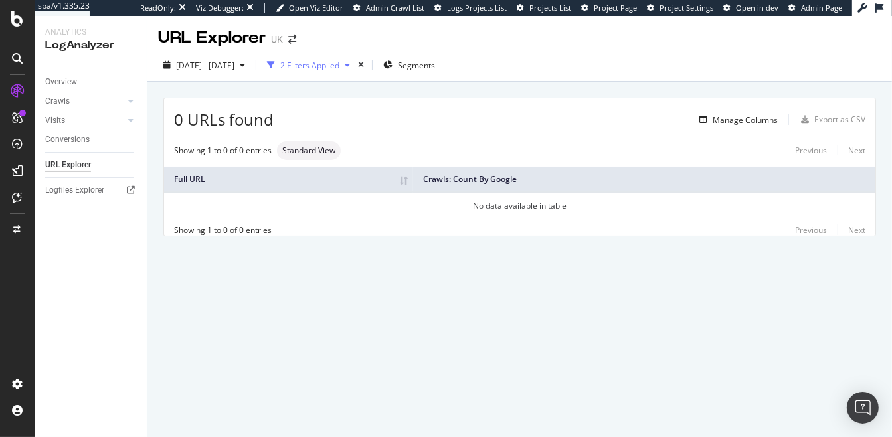
click at [323, 69] on div "2 Filters Applied" at bounding box center [309, 65] width 59 height 11
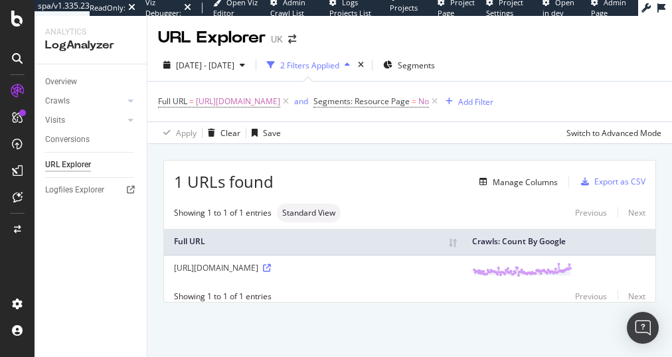
click at [339, 70] on div "2 Filters Applied" at bounding box center [309, 65] width 59 height 11
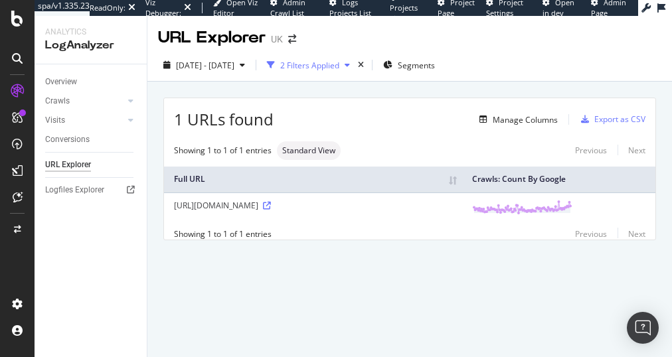
click at [339, 68] on div "2 Filters Applied" at bounding box center [309, 65] width 59 height 11
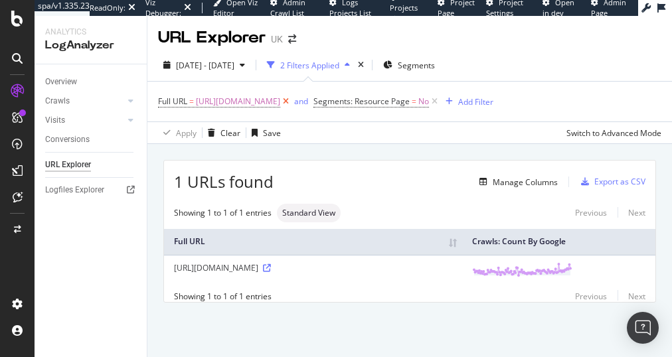
click at [291, 102] on icon at bounding box center [285, 101] width 11 height 13
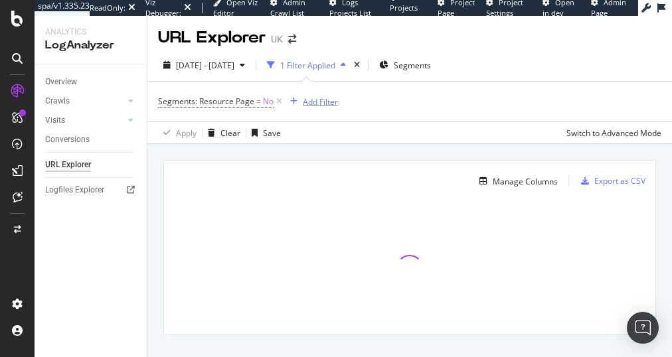
click at [285, 99] on div "button" at bounding box center [294, 102] width 18 height 8
click at [76, 85] on div "Overview" at bounding box center [61, 82] width 32 height 14
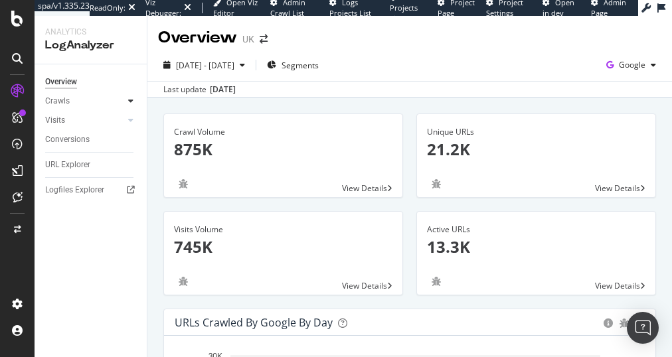
click at [132, 102] on icon at bounding box center [130, 101] width 5 height 8
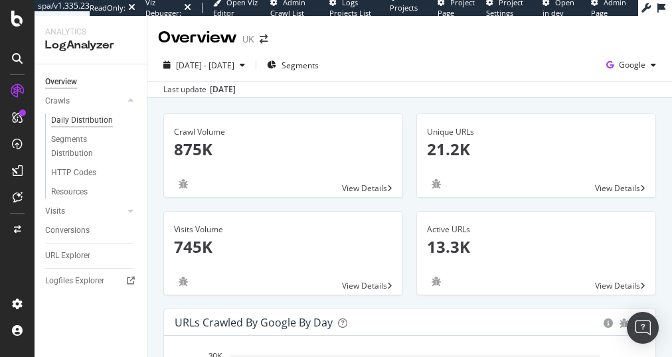
click at [92, 120] on div "Daily Distribution" at bounding box center [82, 121] width 62 height 14
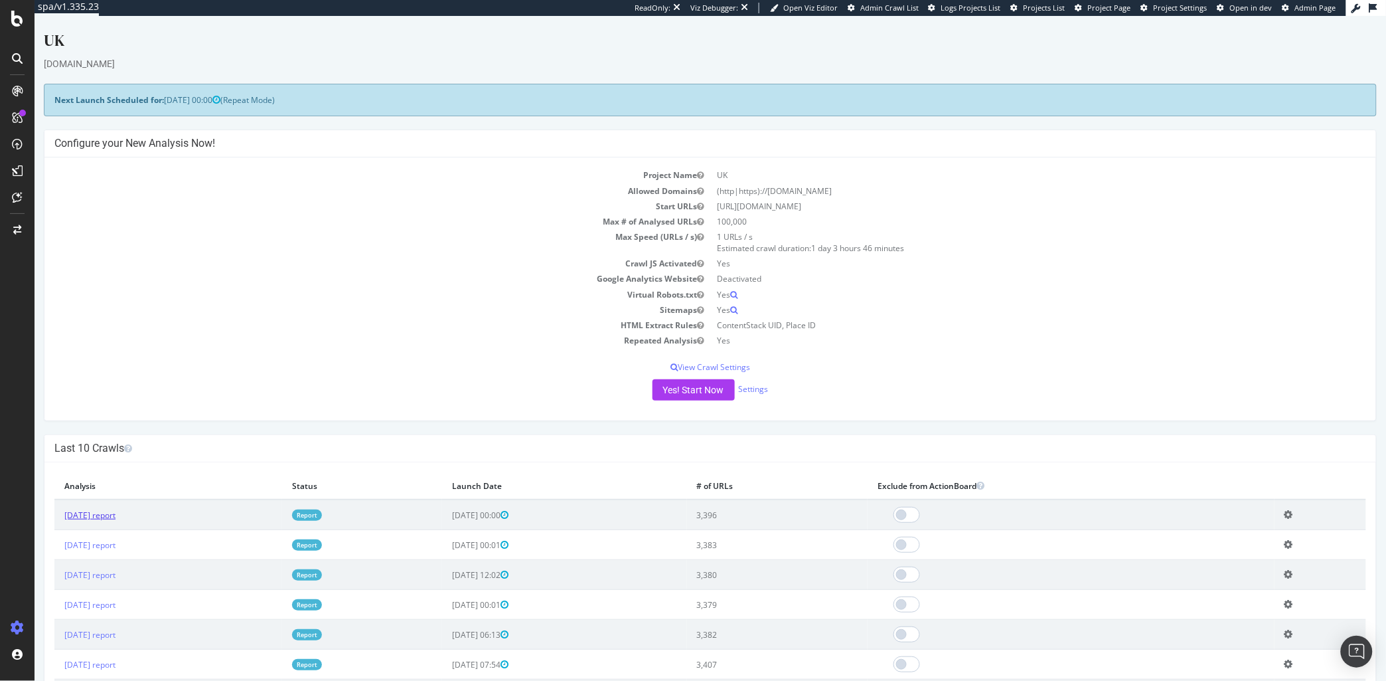
click at [102, 519] on link "[DATE] report" at bounding box center [89, 514] width 51 height 11
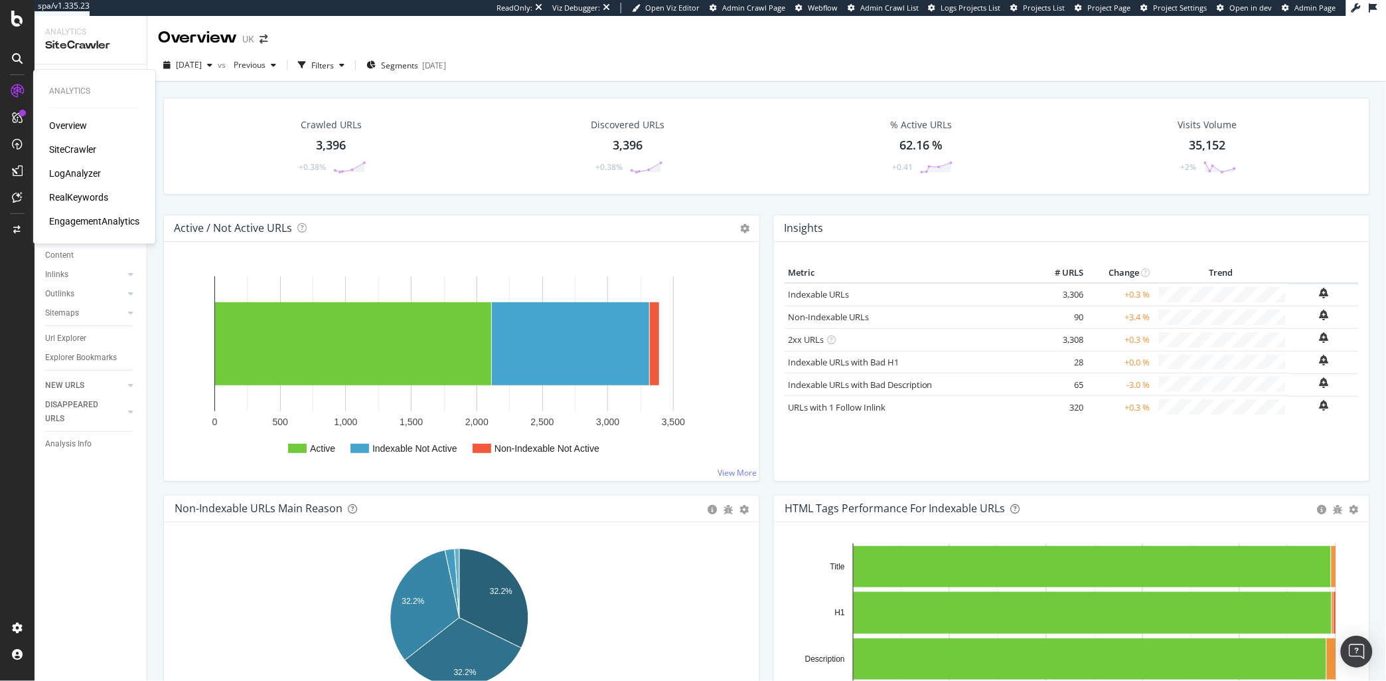
click at [86, 194] on div "RealKeywords" at bounding box center [78, 197] width 59 height 13
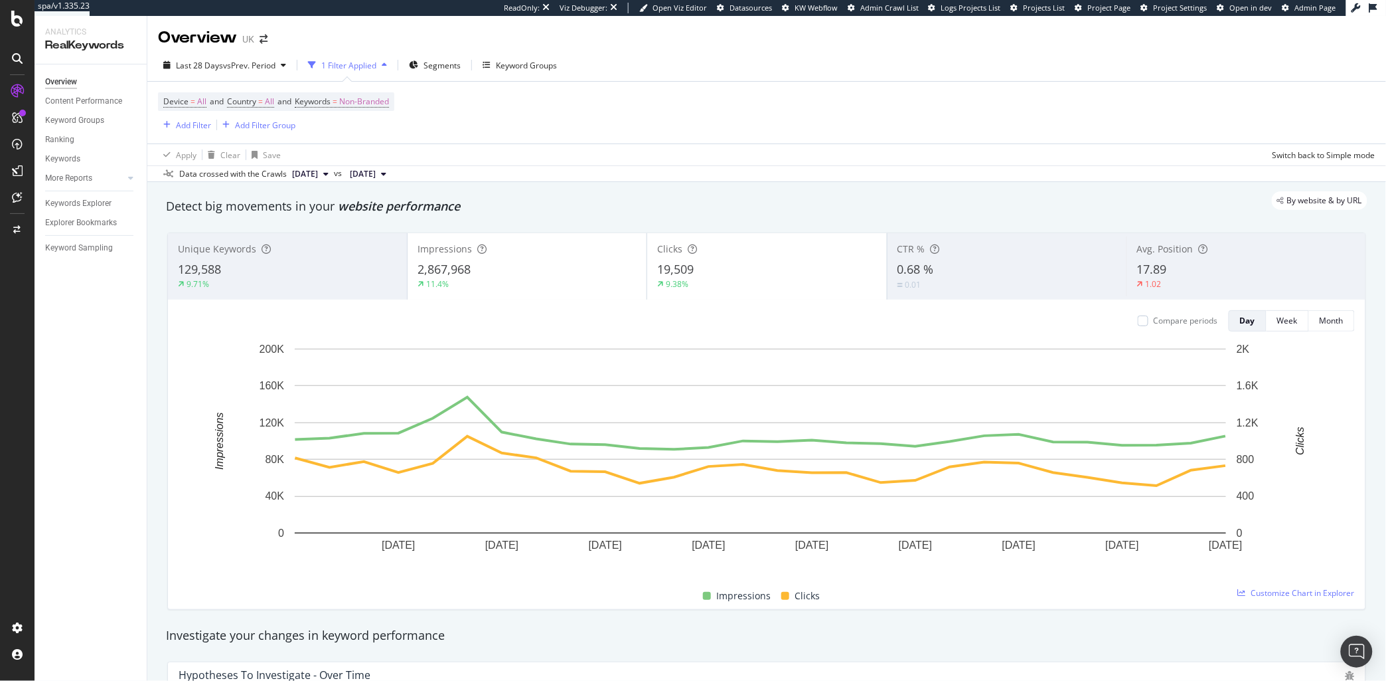
click at [1001, 154] on div "Apply Clear Save Switch back to Simple mode" at bounding box center [766, 154] width 1239 height 22
click at [880, 156] on div "Apply Clear Save Switch back to Simple mode" at bounding box center [766, 154] width 1239 height 22
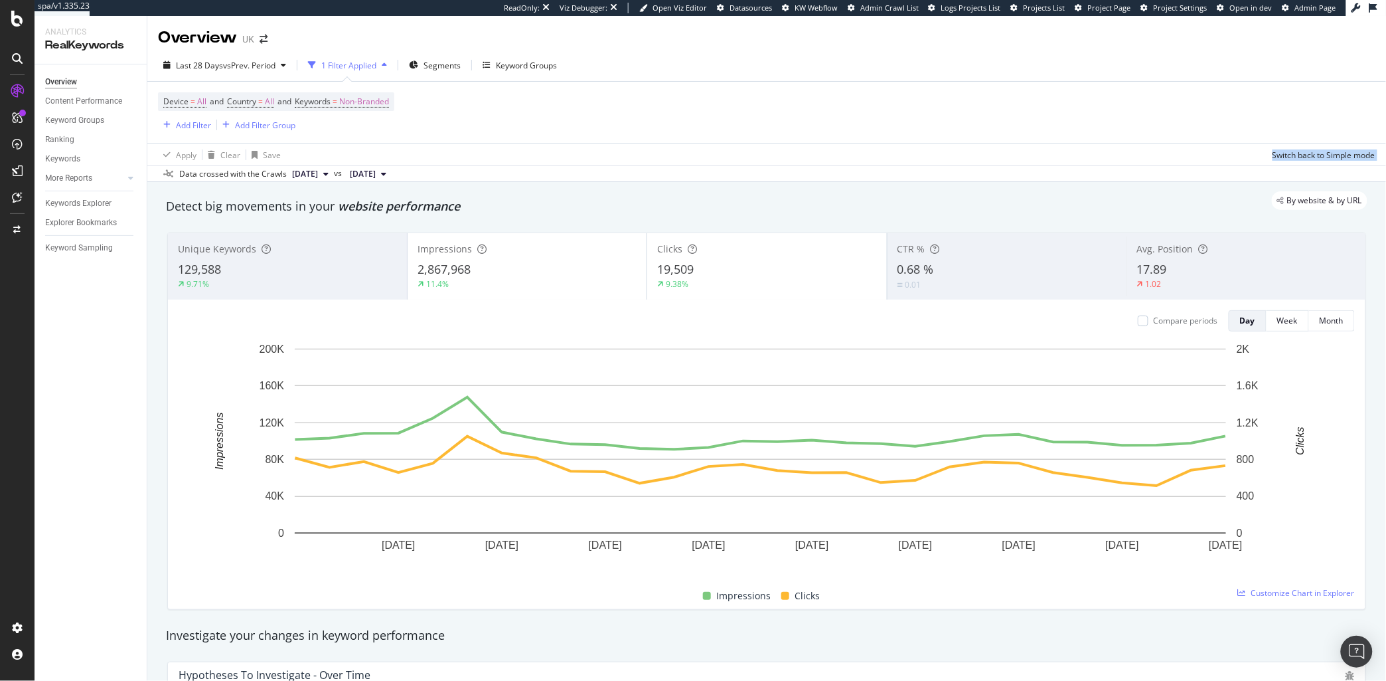
click at [880, 156] on div "Apply Clear Save Switch back to Simple mode" at bounding box center [766, 154] width 1239 height 22
click at [1063, 149] on div "Apply Clear Save Switch back to Simple mode" at bounding box center [766, 154] width 1239 height 22
click at [1279, 152] on div "Switch back to Simple mode" at bounding box center [1324, 154] width 103 height 11
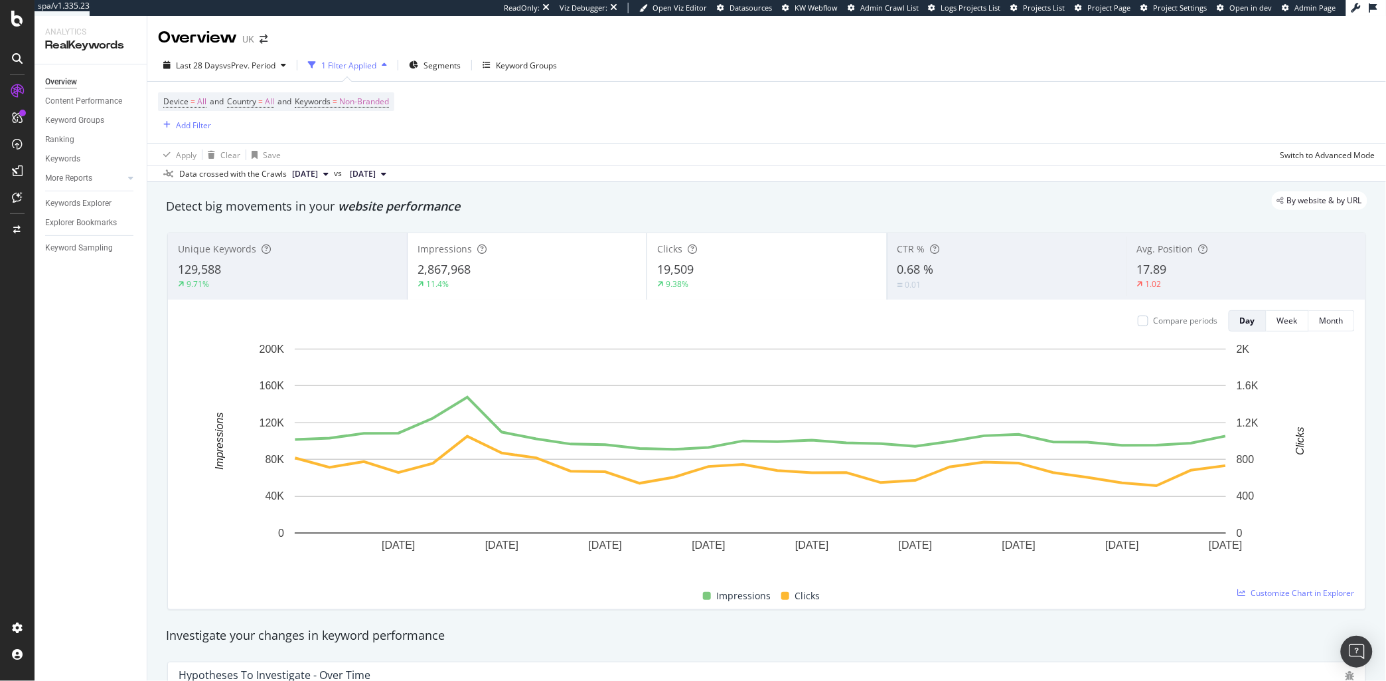
click at [856, 50] on div "Last 28 Days vs Prev. Period 1 Filter Applied Segments Keyword Groups Device = …" at bounding box center [766, 115] width 1239 height 133
click at [1055, 88] on div "Device = All and Country = All and Keywords = Non-Branded Add Filter" at bounding box center [767, 113] width 1218 height 62
click at [1210, 137] on div "Device = All and Country = All and Keywords = Non-Branded Add Filter" at bounding box center [767, 113] width 1218 height 62
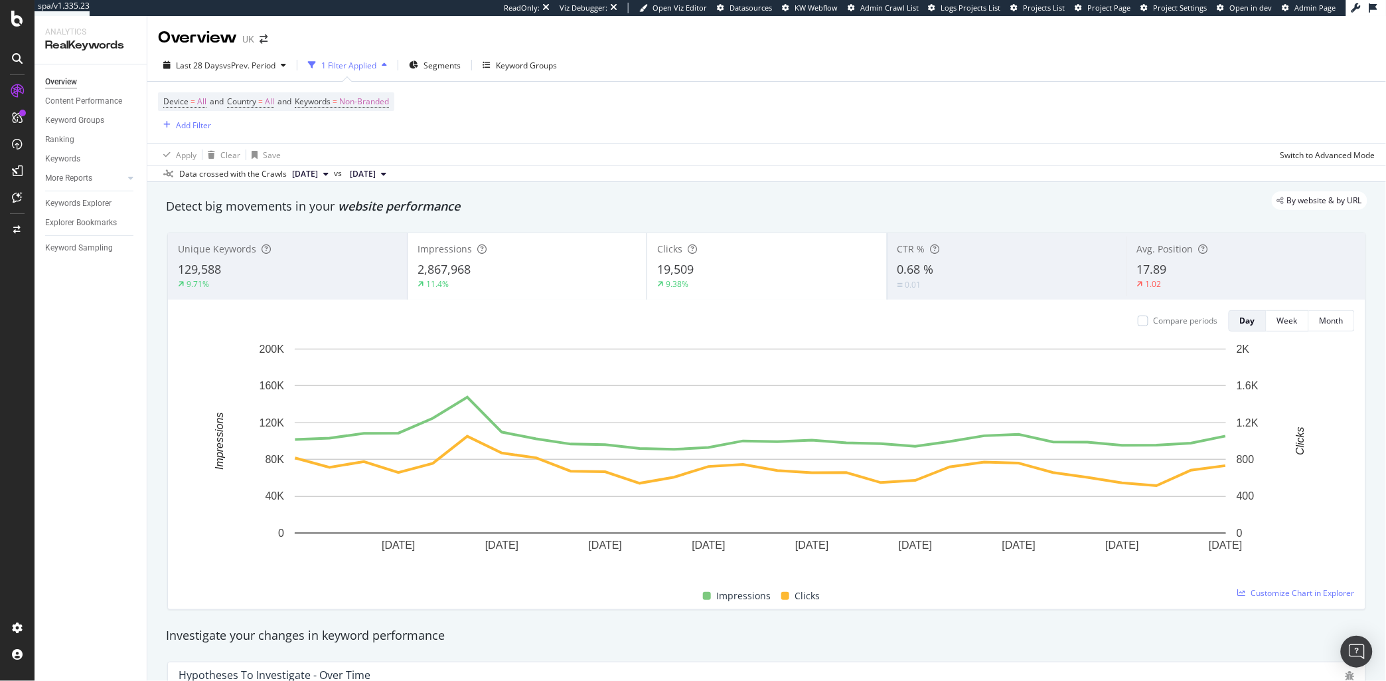
click at [1210, 137] on div "Device = All and Country = All and Keywords = Non-Branded Add Filter" at bounding box center [767, 113] width 1218 height 62
click at [1209, 137] on div "Device = All and Country = All and Keywords = Non-Branded Add Filter" at bounding box center [767, 113] width 1218 height 62
click at [1218, 152] on div "Apply Clear Save Switch to Advanced Mode" at bounding box center [766, 154] width 1239 height 22
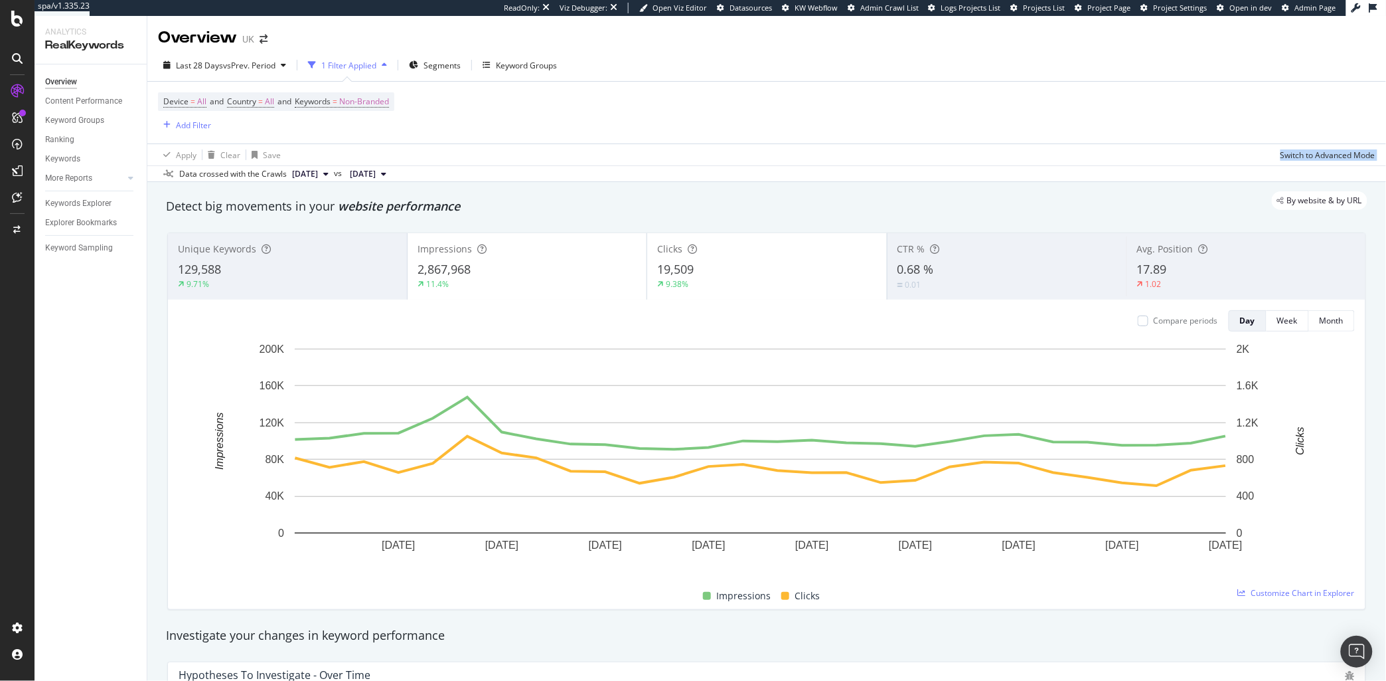
click at [1210, 152] on div "Apply Clear Save Switch to Advanced Mode" at bounding box center [766, 154] width 1239 height 22
click at [1202, 152] on div "Apply Clear Save Switch to Advanced Mode" at bounding box center [766, 154] width 1239 height 22
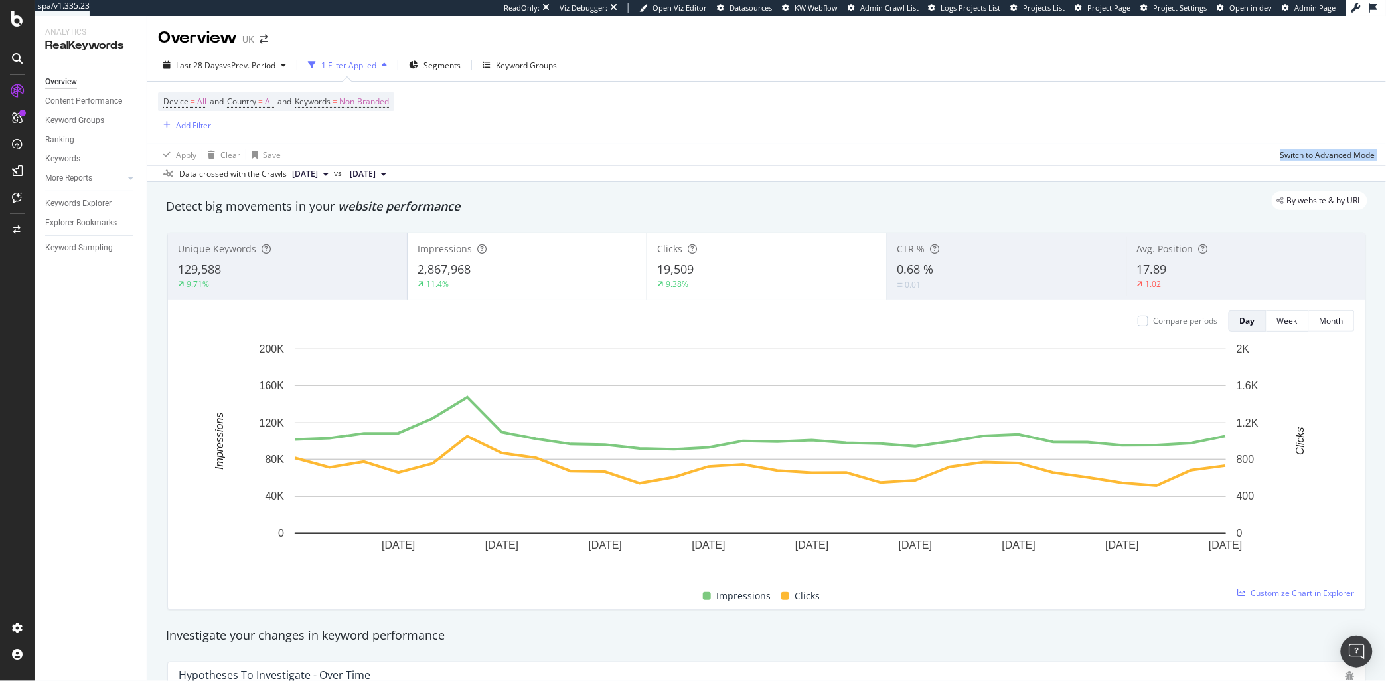
click at [1202, 152] on div "Apply Clear Save Switch to Advanced Mode" at bounding box center [766, 154] width 1239 height 22
click at [1162, 151] on div "Apply Clear Save Switch to Advanced Mode" at bounding box center [766, 154] width 1239 height 22
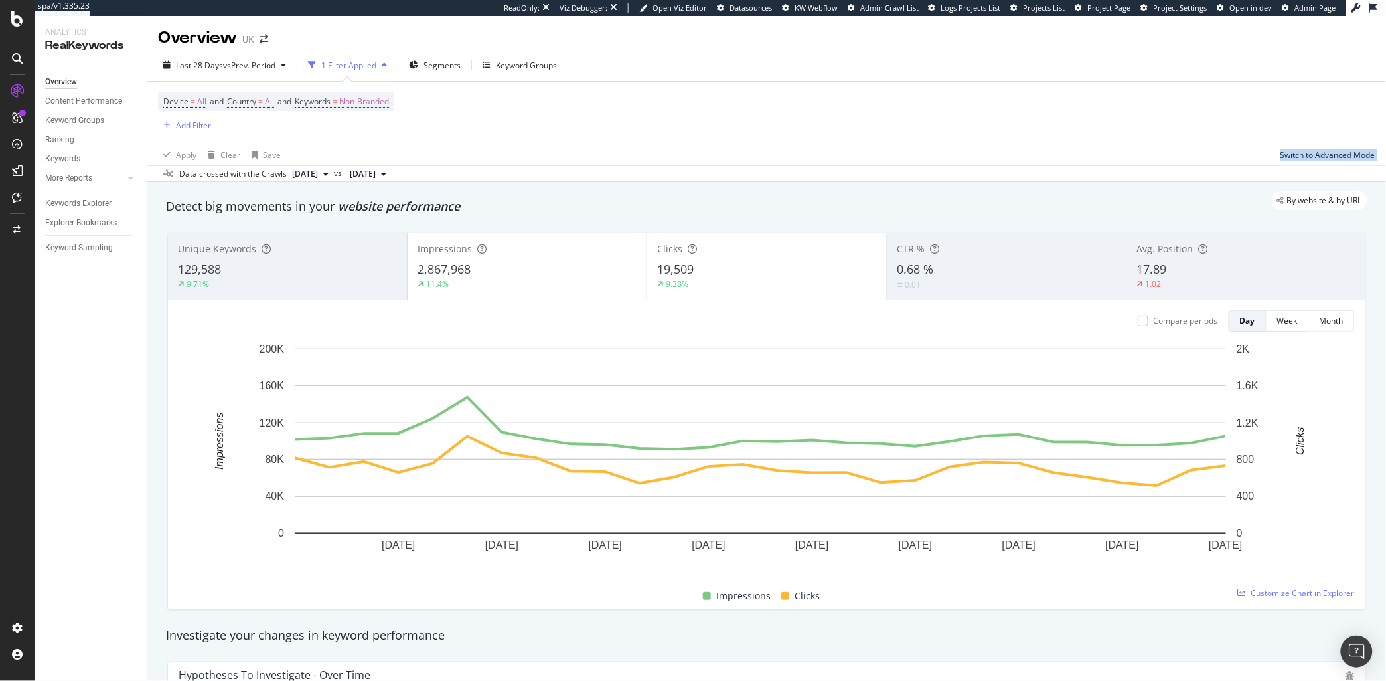
click at [1141, 153] on div "Apply Clear Save Switch to Advanced Mode" at bounding box center [766, 154] width 1239 height 22
click at [1103, 155] on div "Apply Clear Save Switch to Advanced Mode" at bounding box center [766, 154] width 1239 height 22
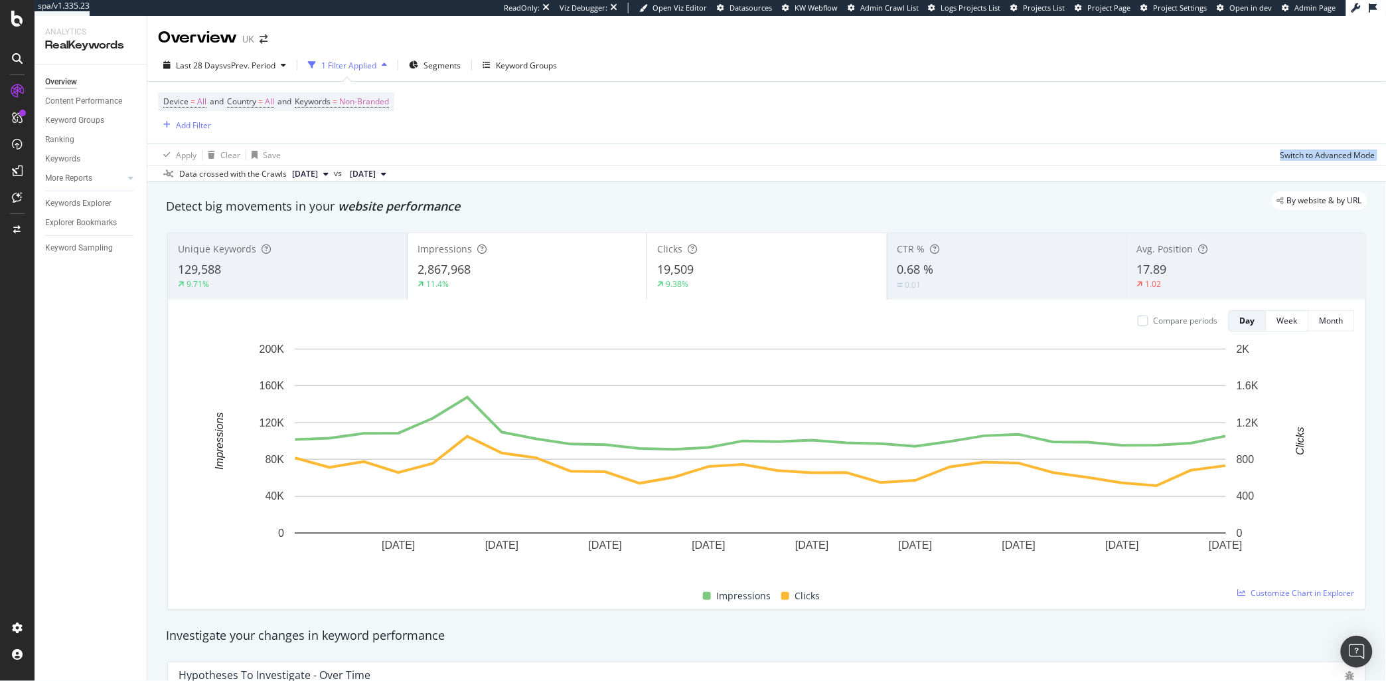
click at [1103, 155] on div "Apply Clear Save Switch to Advanced Mode" at bounding box center [766, 154] width 1239 height 22
click at [1085, 158] on div "Apply Clear Save Switch to Advanced Mode" at bounding box center [766, 154] width 1239 height 22
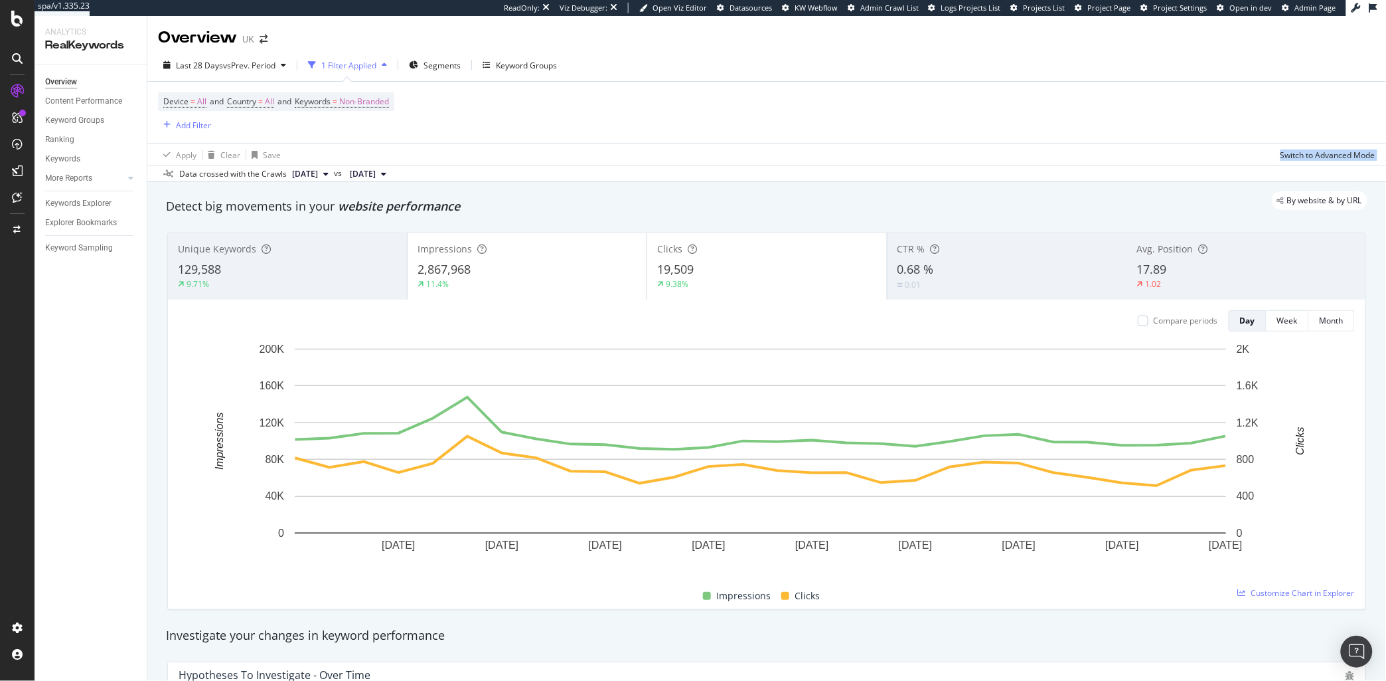
click at [1083, 158] on div "Apply Clear Save Switch to Advanced Mode" at bounding box center [766, 154] width 1239 height 22
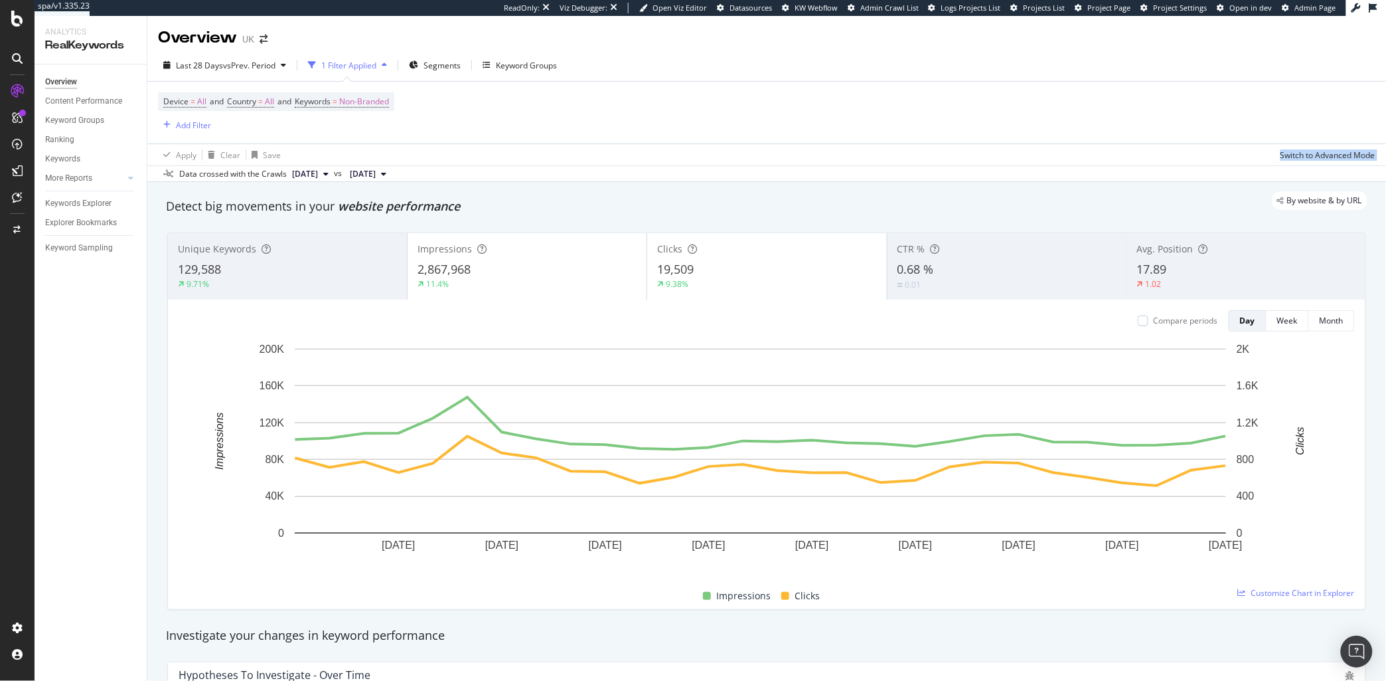
click at [1083, 158] on div "Apply Clear Save Switch to Advanced Mode" at bounding box center [766, 154] width 1239 height 22
click at [1182, 147] on div "Apply Clear Save Switch to Advanced Mode" at bounding box center [766, 154] width 1239 height 22
click at [1189, 147] on div "Apply Clear Save Switch to Advanced Mode" at bounding box center [766, 154] width 1239 height 22
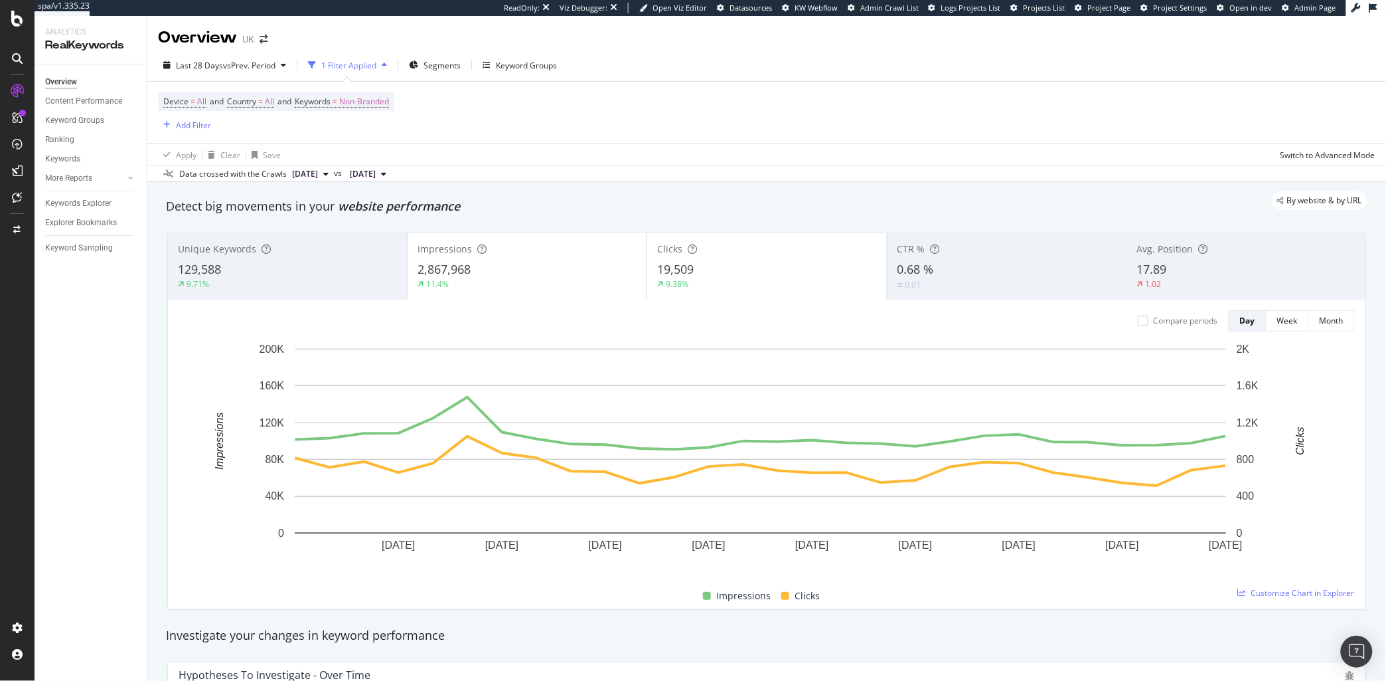
click at [1220, 169] on div "Data crossed with the Crawls 2025 Aug. 9th vs 2025 Jul. 12th" at bounding box center [766, 173] width 1239 height 16
click at [1195, 167] on div "Data crossed with the Crawls 2025 Aug. 9th vs 2025 Jul. 12th" at bounding box center [766, 173] width 1239 height 16
click at [1246, 155] on div "Apply Clear Save Switch to Advanced Mode" at bounding box center [766, 154] width 1239 height 22
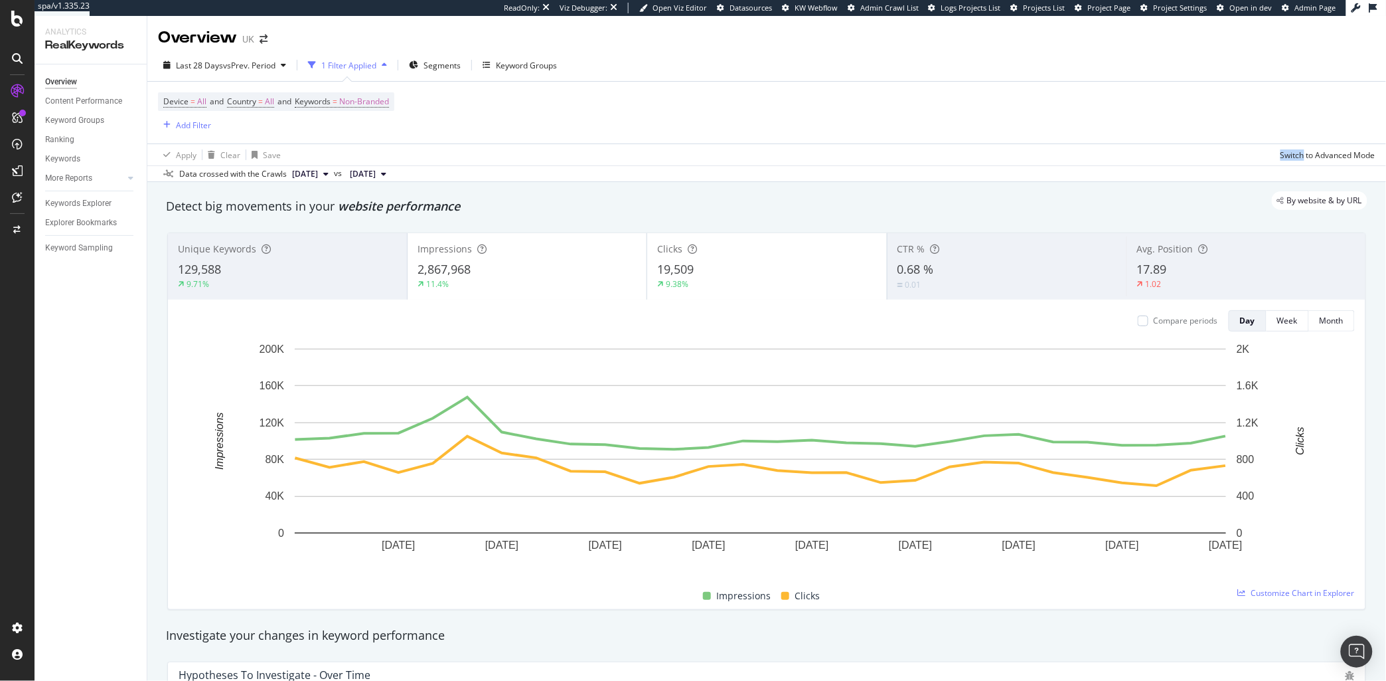
click at [1246, 155] on div "Apply Clear Save Switch to Advanced Mode" at bounding box center [766, 154] width 1239 height 22
click at [1240, 155] on div "Apply Clear Save Switch to Advanced Mode" at bounding box center [766, 154] width 1239 height 22
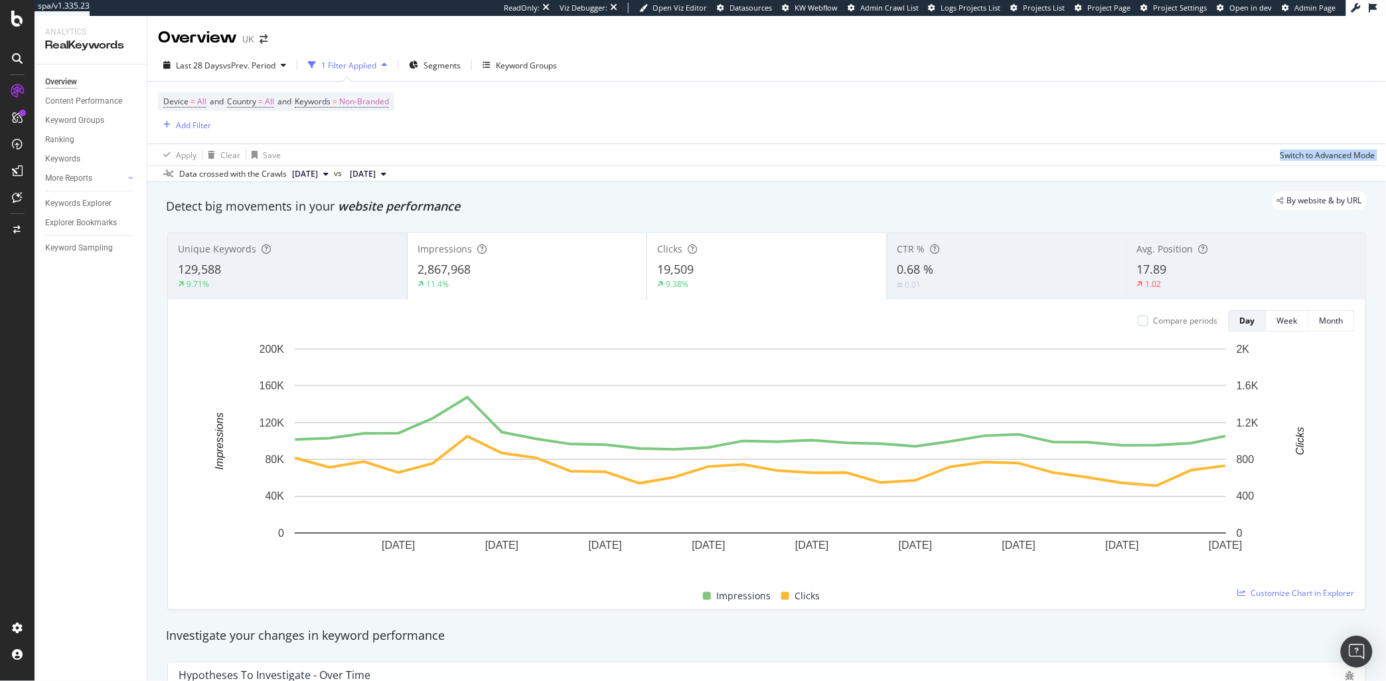
click at [1242, 153] on div "Apply Clear Save Switch to Advanced Mode" at bounding box center [766, 154] width 1239 height 22
click at [1240, 155] on div "Apply Clear Save Switch to Advanced Mode" at bounding box center [766, 154] width 1239 height 22
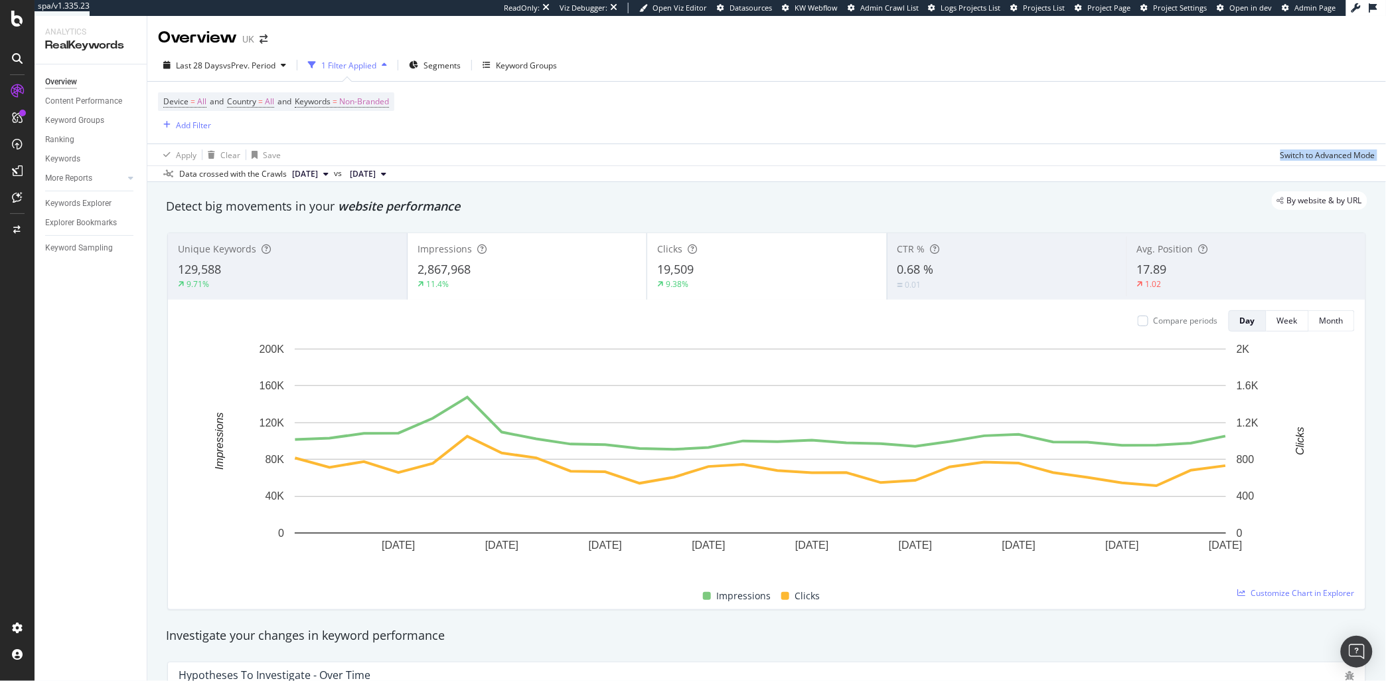
click at [1240, 155] on div "Apply Clear Save Switch to Advanced Mode" at bounding box center [766, 154] width 1239 height 22
click at [1241, 154] on div "Apply Clear Save Switch to Advanced Mode" at bounding box center [766, 154] width 1239 height 22
click at [1229, 153] on div "Apply Clear Save Switch to Advanced Mode" at bounding box center [766, 154] width 1239 height 22
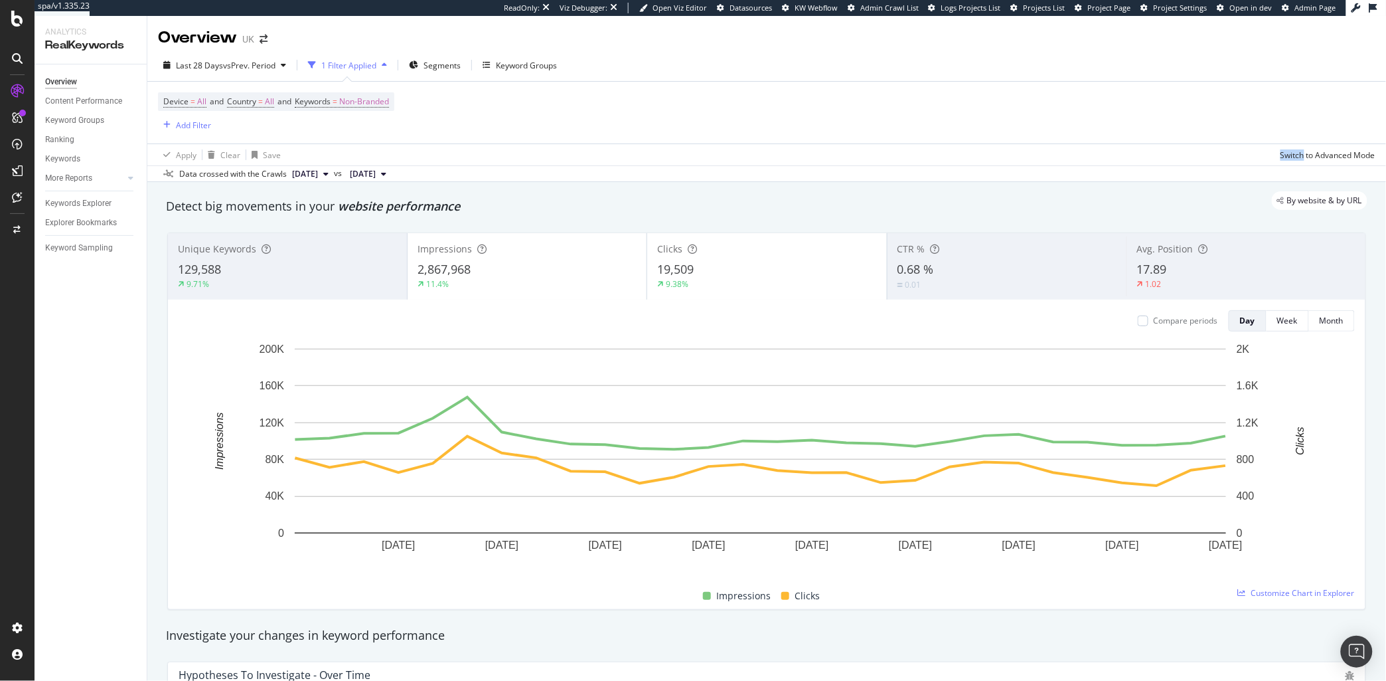
click at [1229, 153] on div "Apply Clear Save Switch to Advanced Mode" at bounding box center [766, 154] width 1239 height 22
click at [1234, 151] on div "Apply Clear Save Switch to Advanced Mode" at bounding box center [766, 154] width 1239 height 22
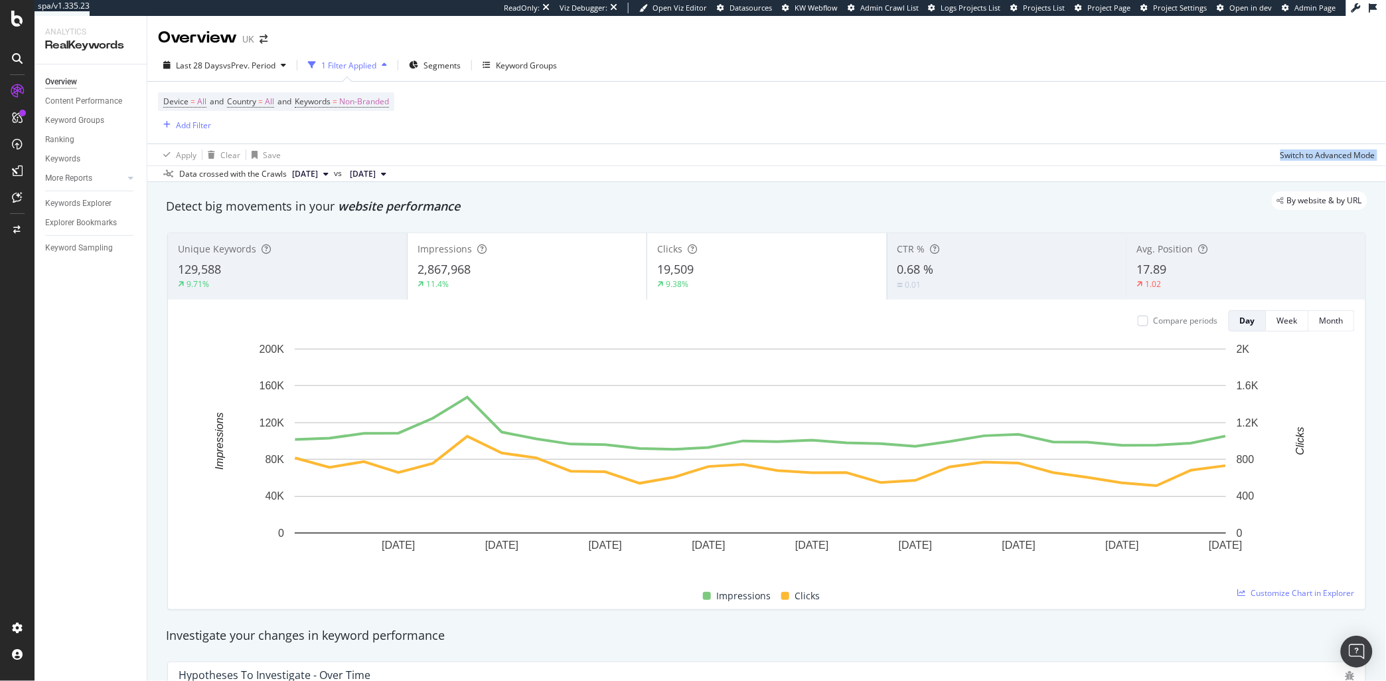
click at [1234, 151] on div "Apply Clear Save Switch to Advanced Mode" at bounding box center [766, 154] width 1239 height 22
click at [1232, 153] on div "Apply Clear Save Switch to Advanced Mode" at bounding box center [766, 154] width 1239 height 22
click at [1242, 152] on div "Apply Clear Save Switch to Advanced Mode" at bounding box center [766, 154] width 1239 height 22
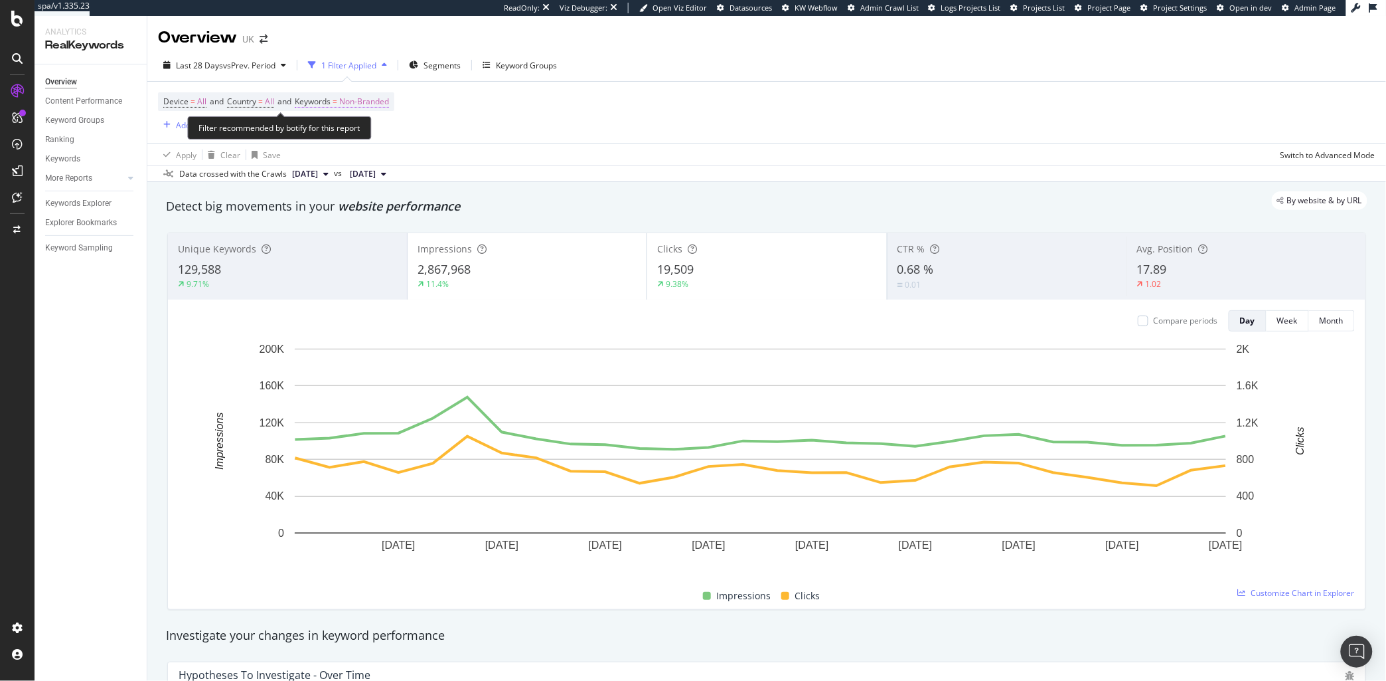
click at [339, 100] on span "Keywords = Non-Branded" at bounding box center [342, 102] width 94 height 12
click at [353, 133] on span "Non-Branded" at bounding box center [341, 132] width 55 height 11
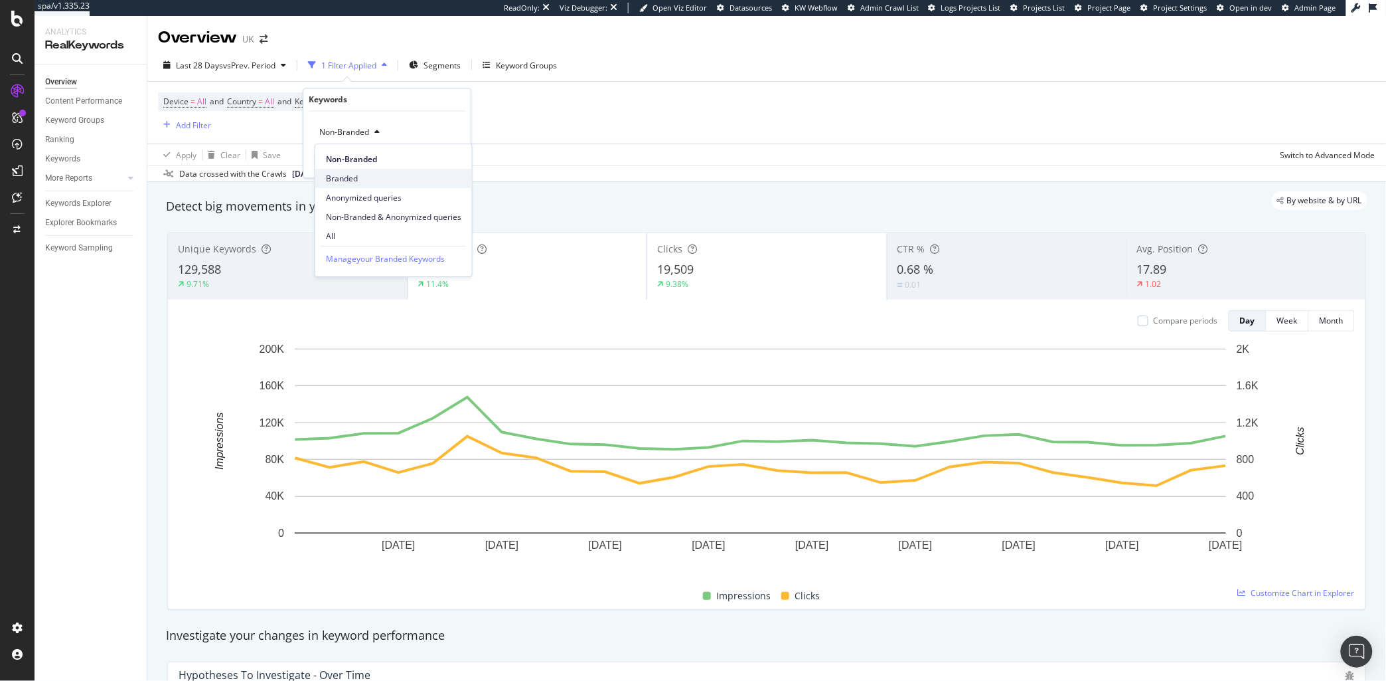
click at [357, 173] on span "Branded" at bounding box center [393, 179] width 135 height 12
click at [430, 157] on icon "button" at bounding box center [430, 161] width 7 height 8
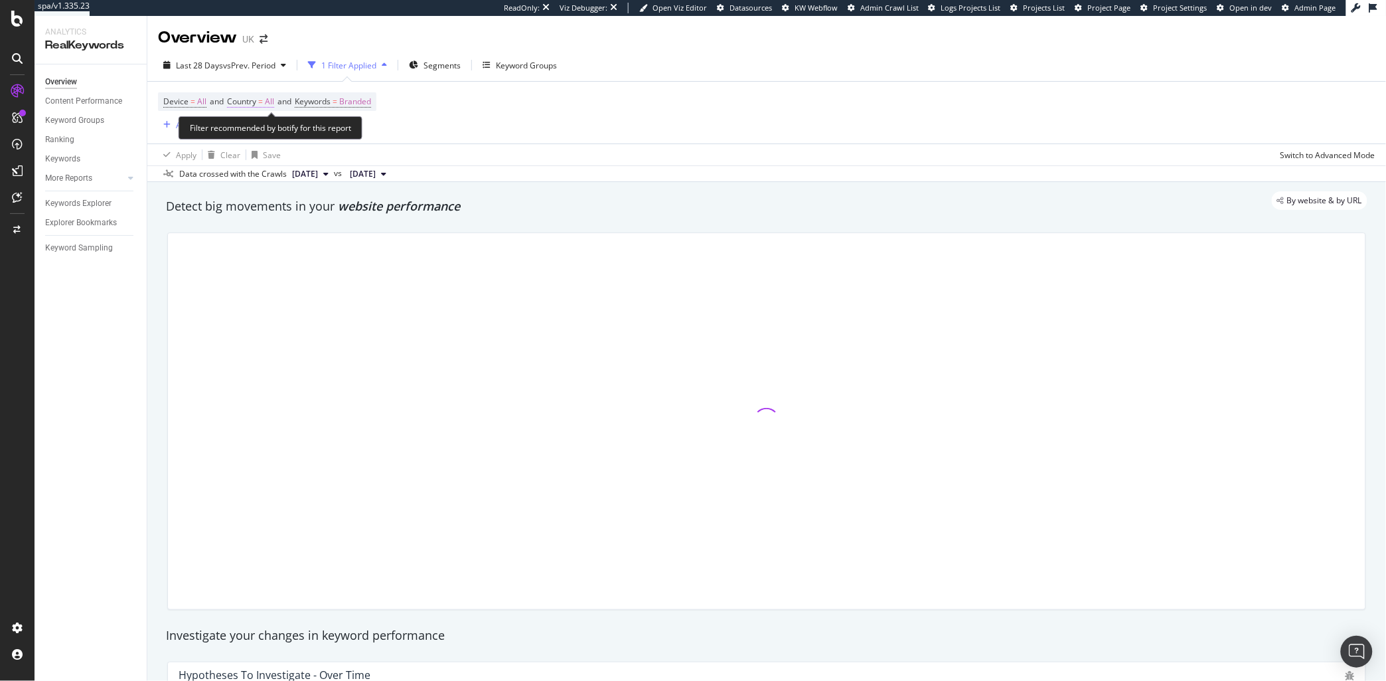
click at [270, 107] on span "All" at bounding box center [269, 101] width 9 height 19
click at [258, 137] on icon at bounding box center [256, 133] width 9 height 8
click at [256, 131] on icon at bounding box center [256, 133] width 9 height 8
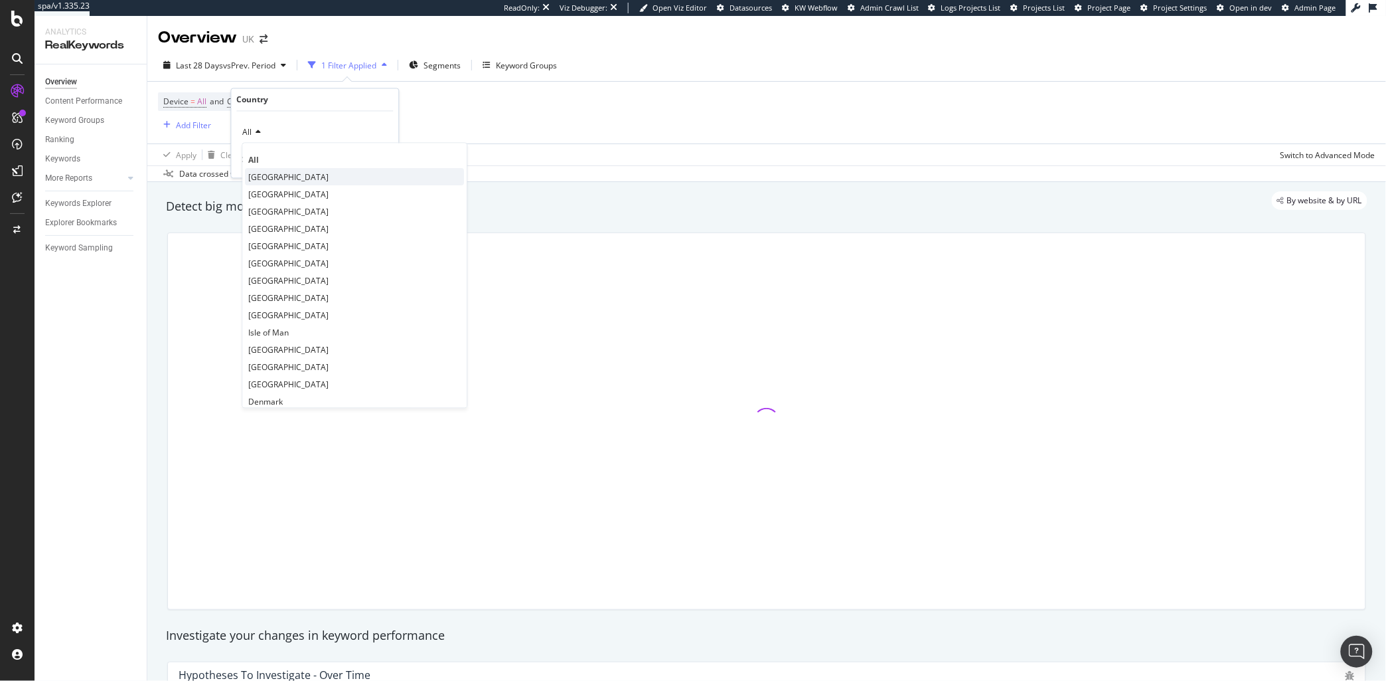
click at [287, 179] on span "United Kingdom" at bounding box center [289, 176] width 80 height 11
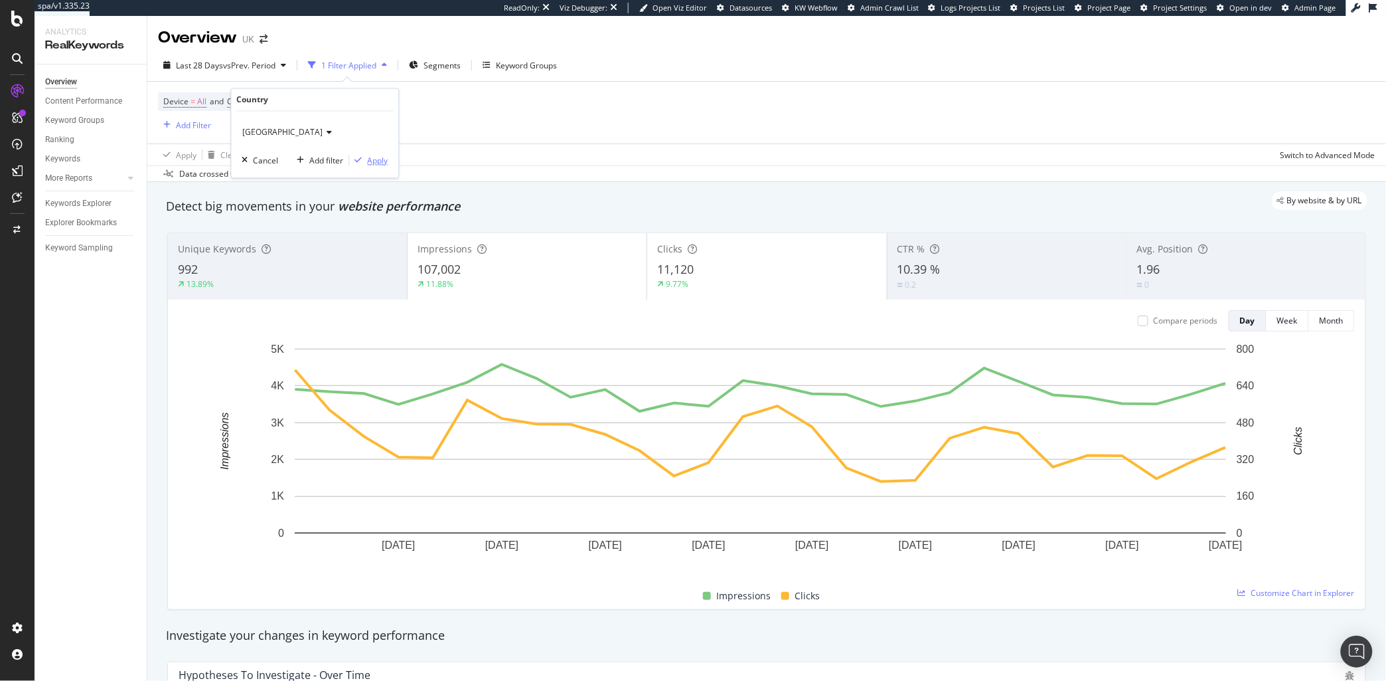
click at [378, 155] on div "Apply" at bounding box center [378, 160] width 21 height 11
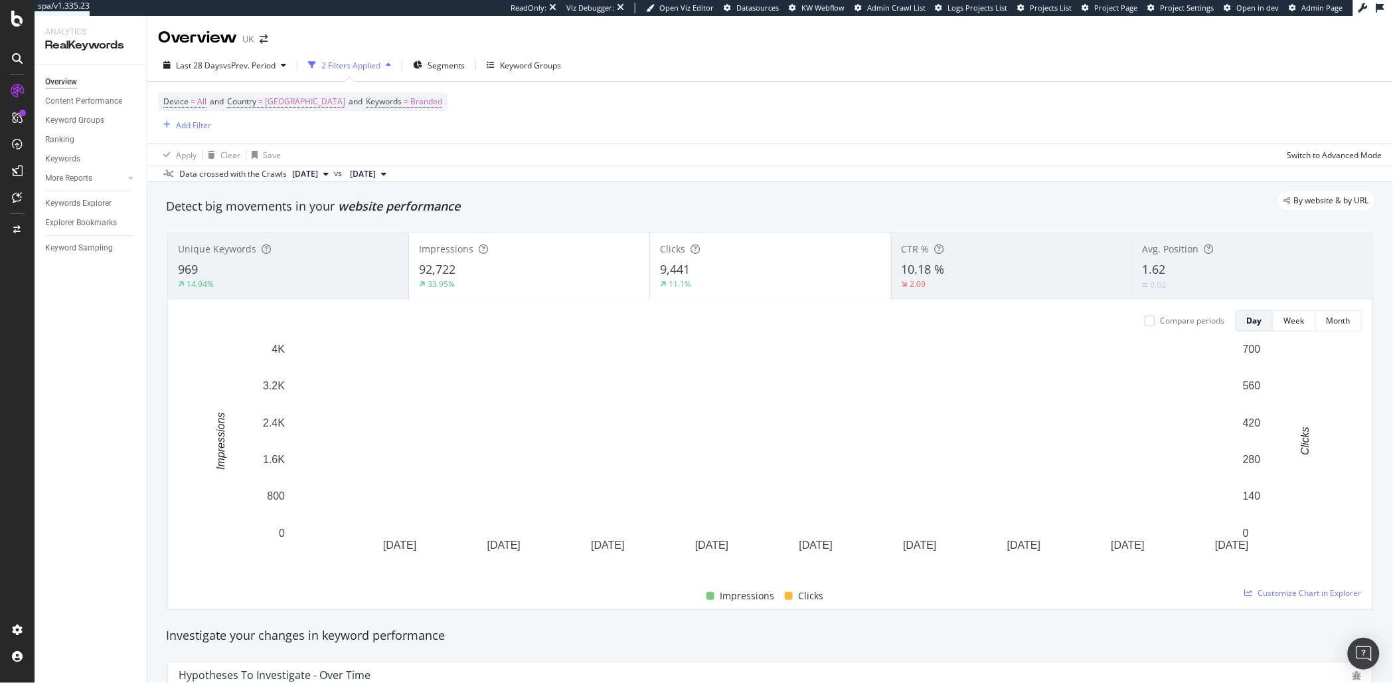
click at [719, 99] on div "Device = All and Country = United Kingdom and Keywords = Branded Add Filter" at bounding box center [770, 113] width 1224 height 62
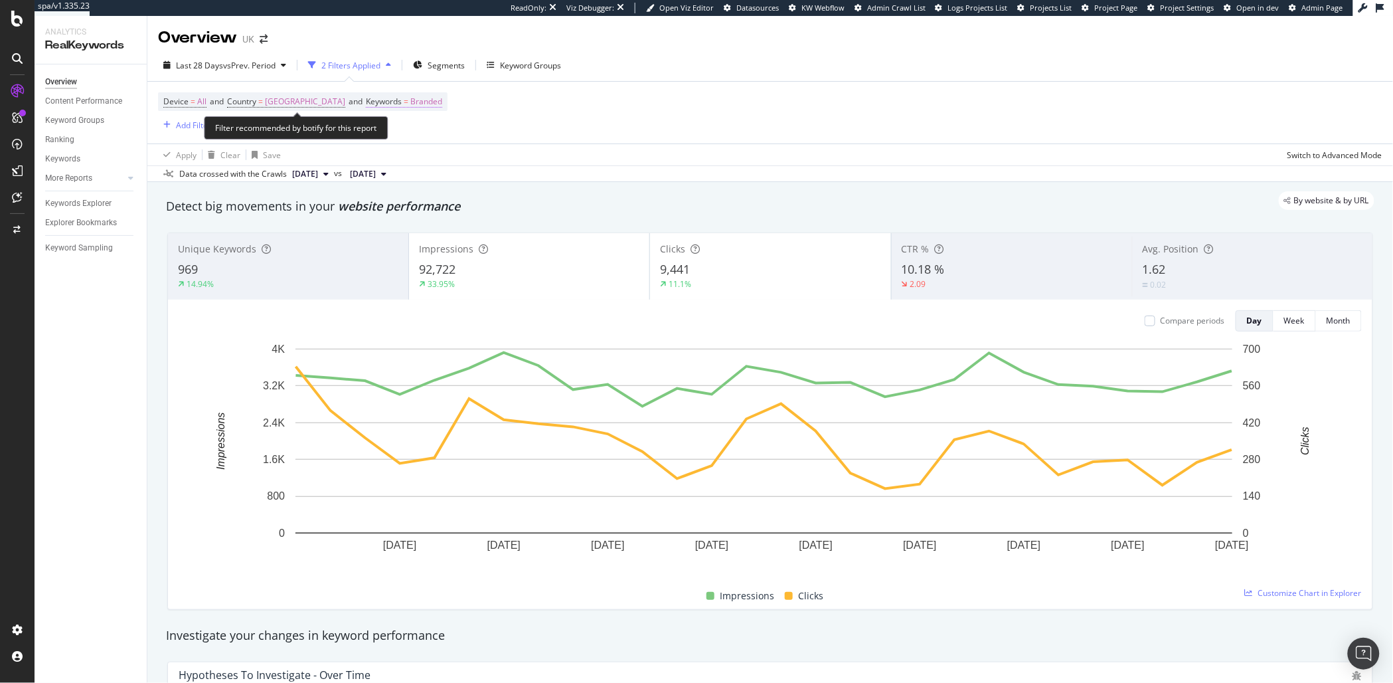
click at [420, 97] on span "Branded" at bounding box center [426, 101] width 32 height 19
click at [394, 160] on div "Cancel" at bounding box center [389, 160] width 25 height 11
click at [388, 130] on div "Device = All and Country = United Kingdom and Keywords = Branded Add Filter" at bounding box center [302, 112] width 289 height 40
click at [722, 149] on div "Apply Clear Save Switch to Advanced Mode" at bounding box center [770, 154] width 1246 height 22
click at [416, 98] on span "Branded" at bounding box center [426, 101] width 32 height 19
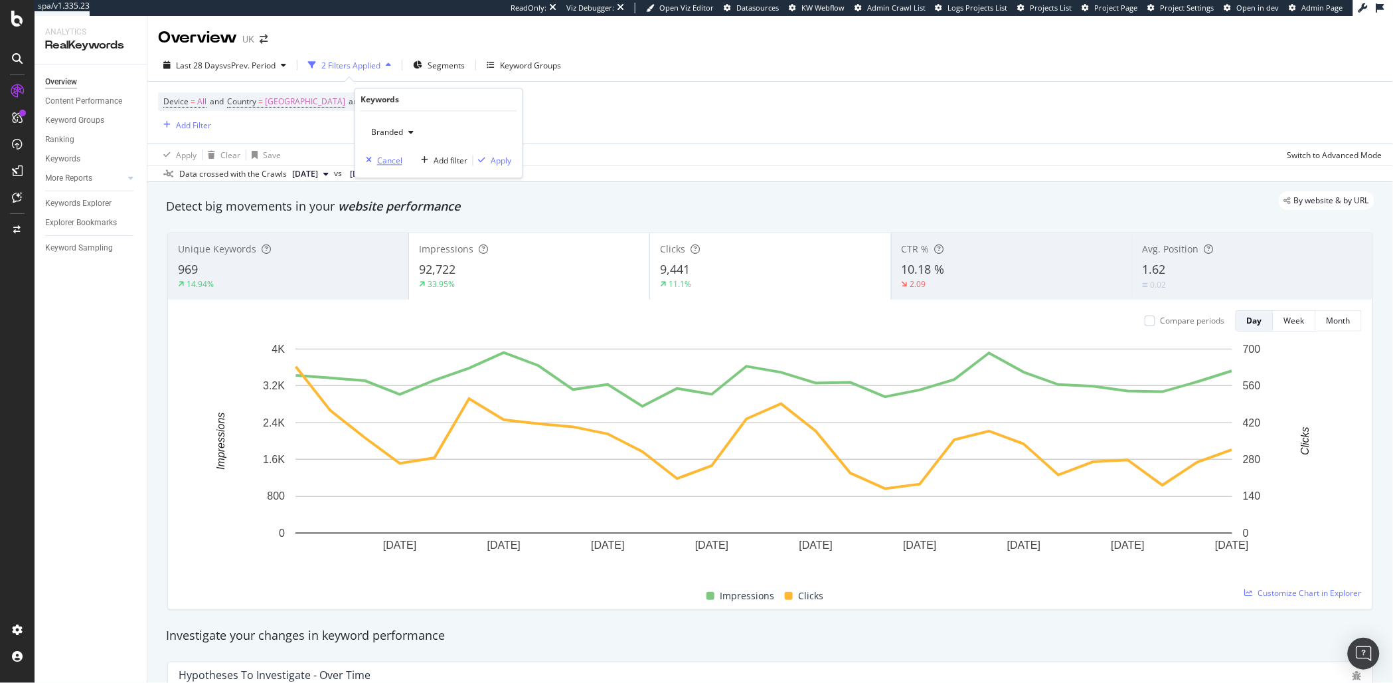
click at [394, 164] on div "Cancel" at bounding box center [389, 160] width 25 height 11
click at [560, 100] on div "Device = All and Country = United Kingdom and Keywords = Branded Add Filter" at bounding box center [770, 113] width 1224 height 62
click at [372, 68] on div "2 Filters Applied" at bounding box center [350, 65] width 59 height 11
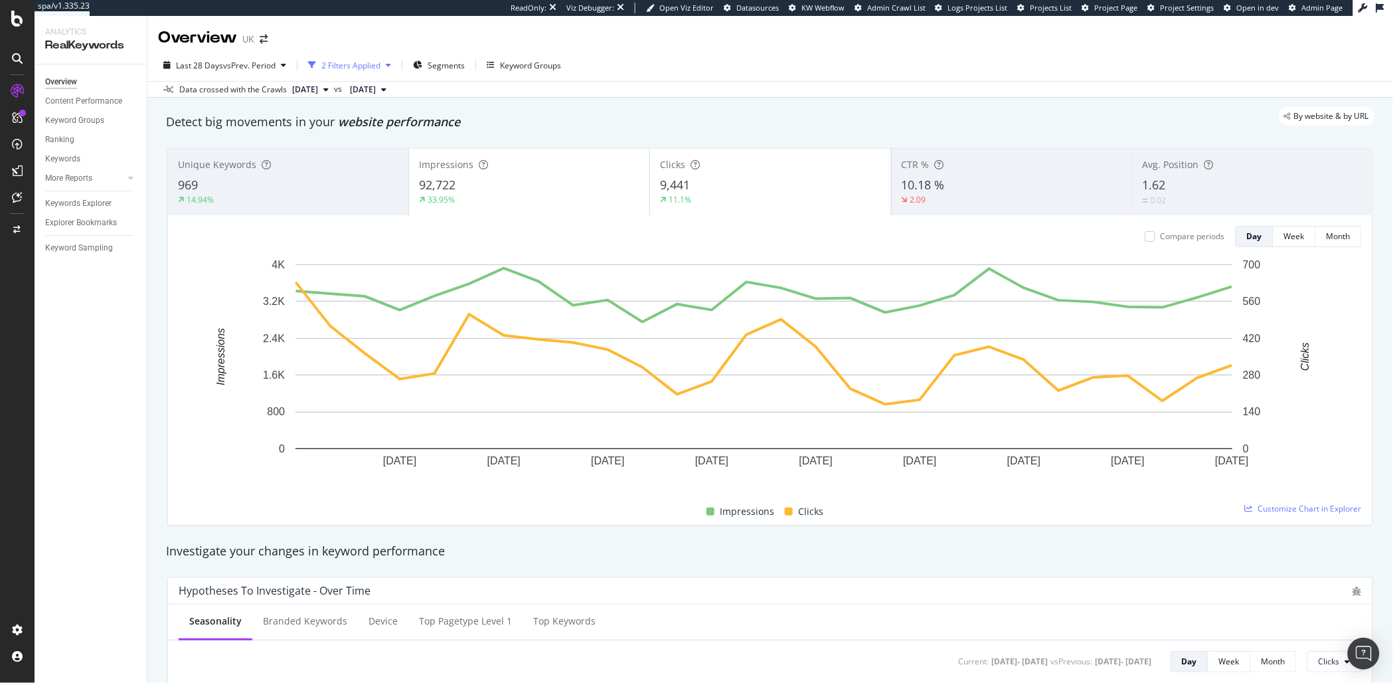
click at [371, 69] on div "2 Filters Applied" at bounding box center [350, 65] width 59 height 11
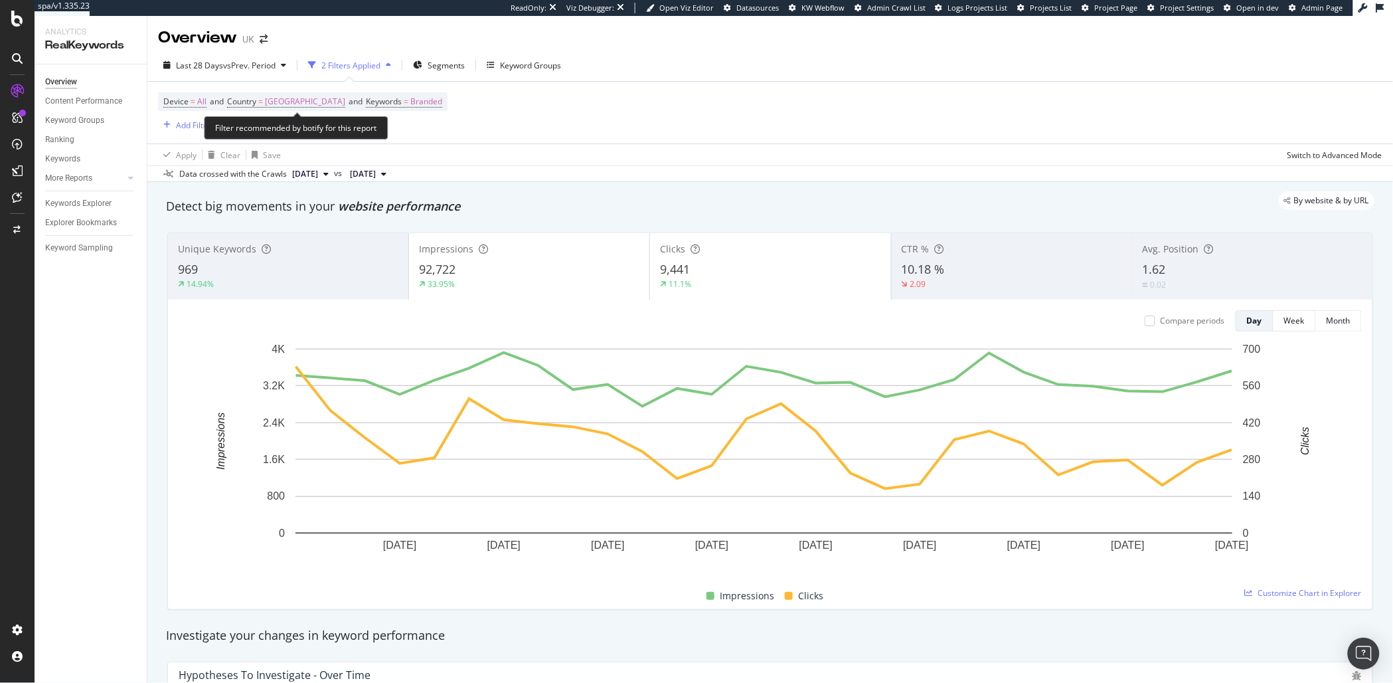
click at [350, 96] on span "and" at bounding box center [356, 101] width 14 height 11
click at [382, 105] on span "Keywords" at bounding box center [384, 101] width 36 height 11
click at [388, 130] on span "Branded" at bounding box center [384, 132] width 37 height 11
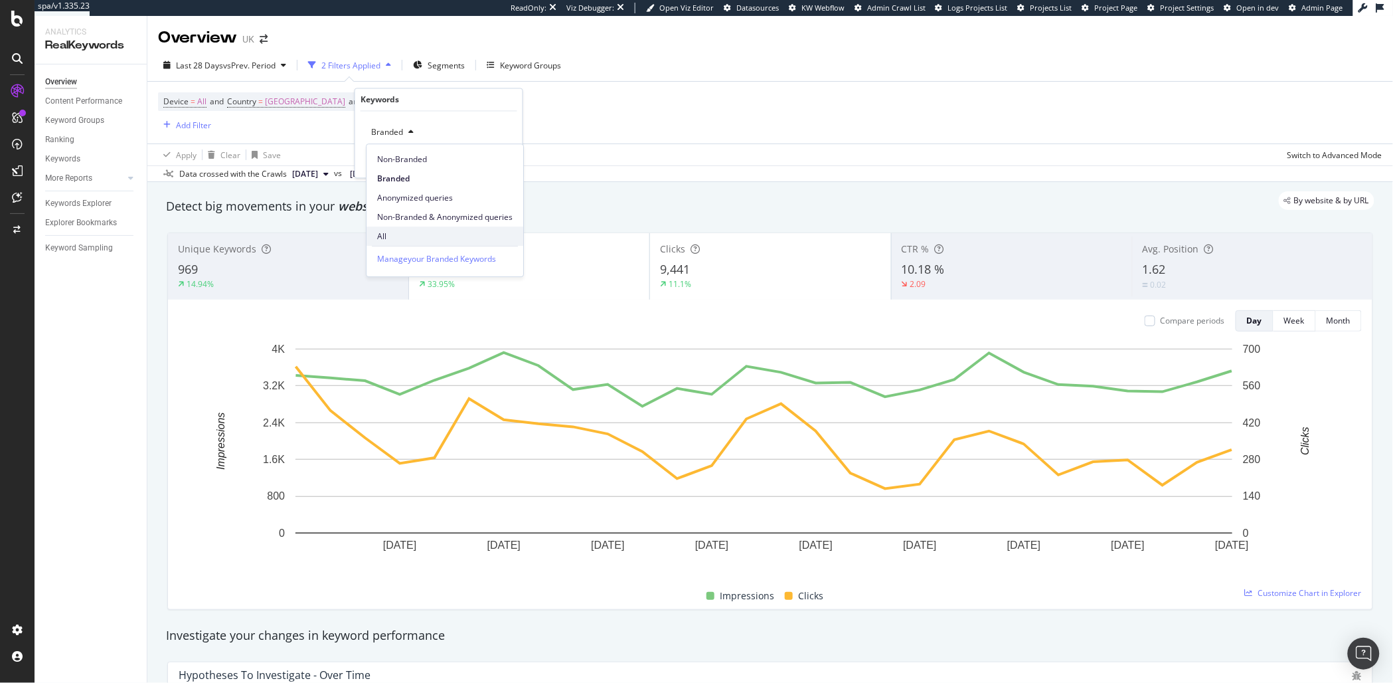
click at [374, 229] on div "All" at bounding box center [444, 235] width 157 height 19
click at [493, 157] on div "Apply" at bounding box center [501, 160] width 21 height 11
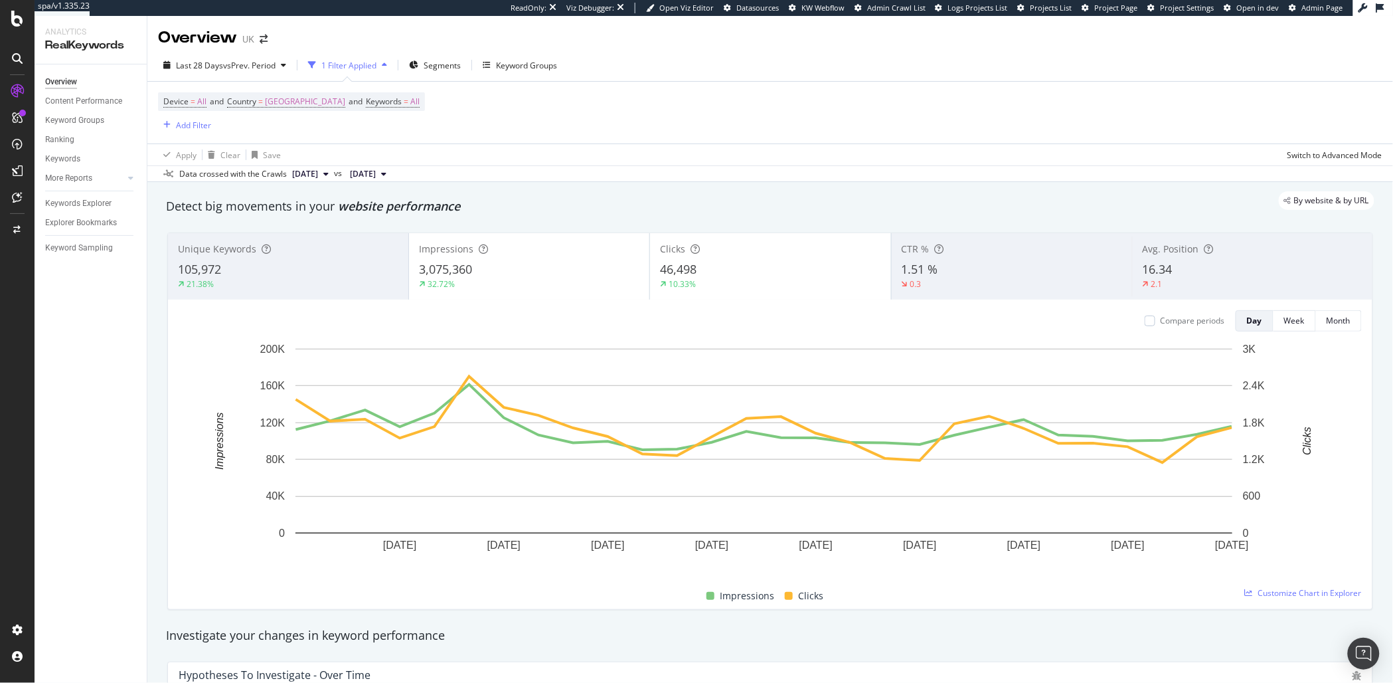
click at [156, 122] on div "Device = All and Country = United Kingdom and Keywords = All Add Filter Apply C…" at bounding box center [770, 123] width 1246 height 84
click at [181, 122] on div "Add Filter" at bounding box center [193, 125] width 35 height 11
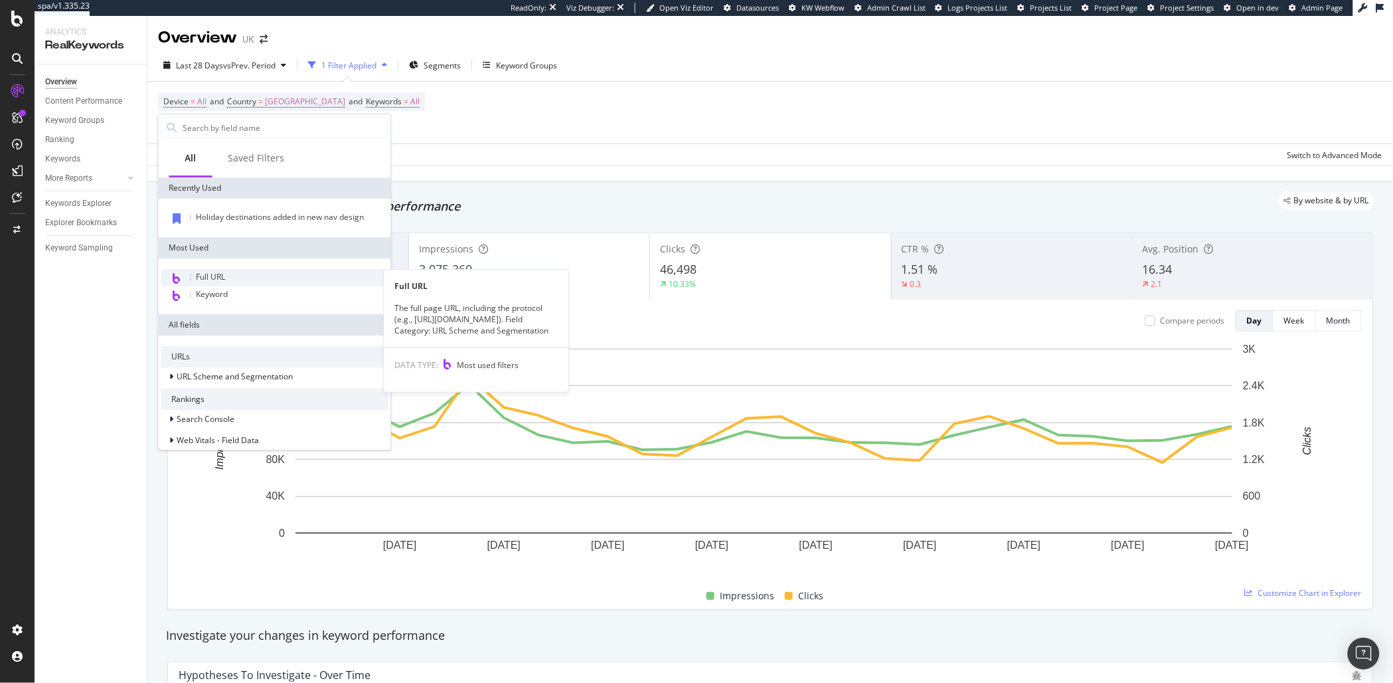
click at [220, 274] on span "Full URL" at bounding box center [211, 276] width 29 height 11
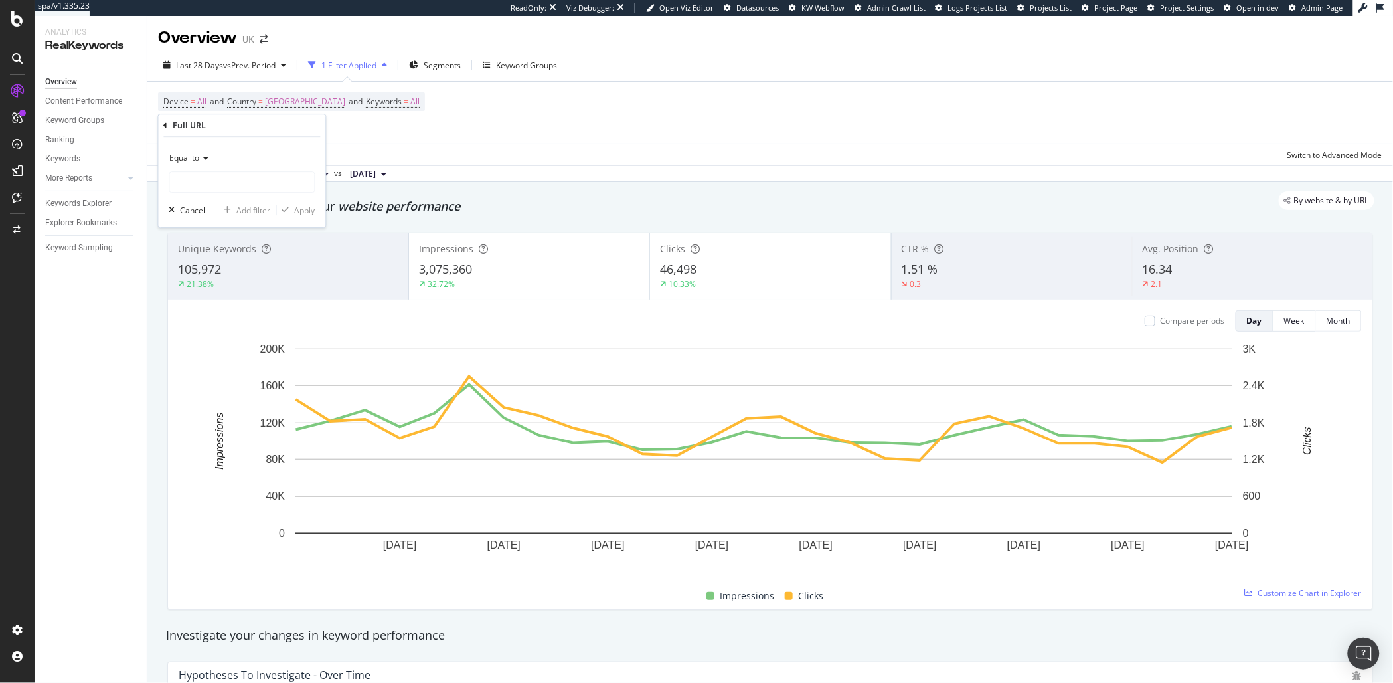
click at [199, 167] on div "Equal to" at bounding box center [242, 157] width 146 height 21
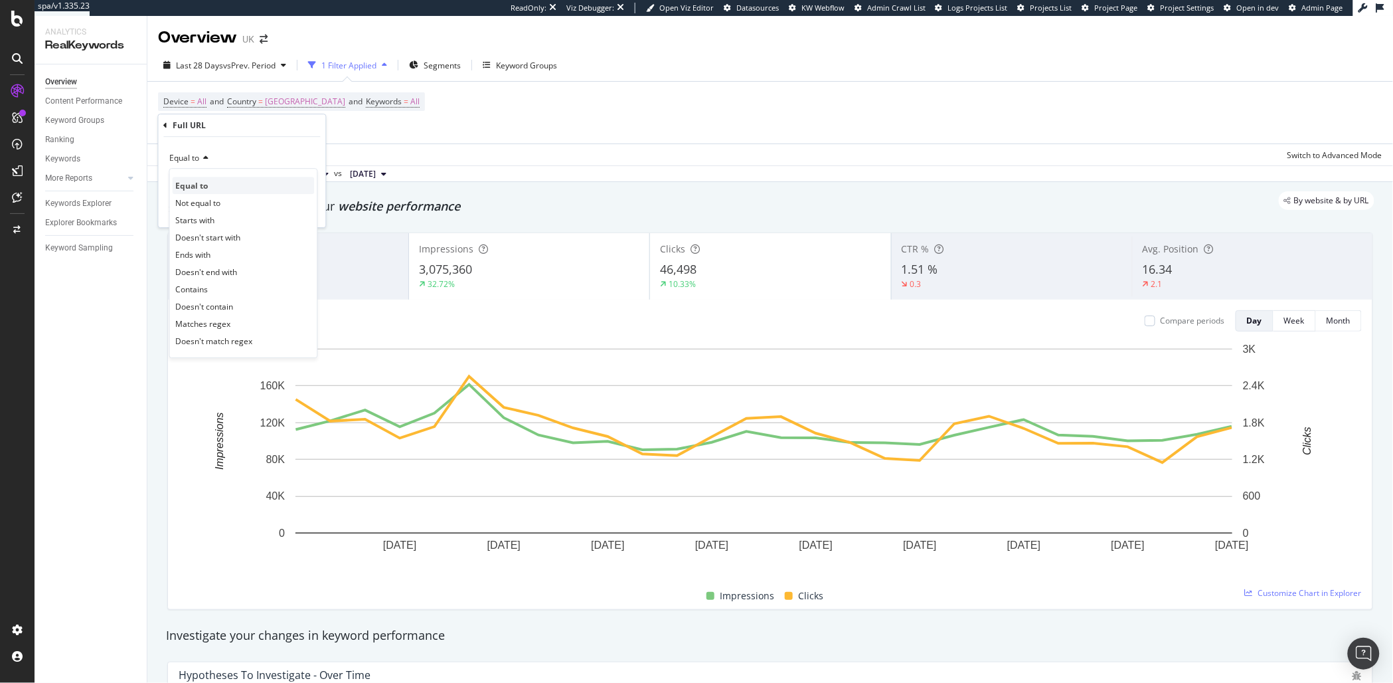
click at [203, 181] on span "Equal to" at bounding box center [192, 185] width 33 height 11
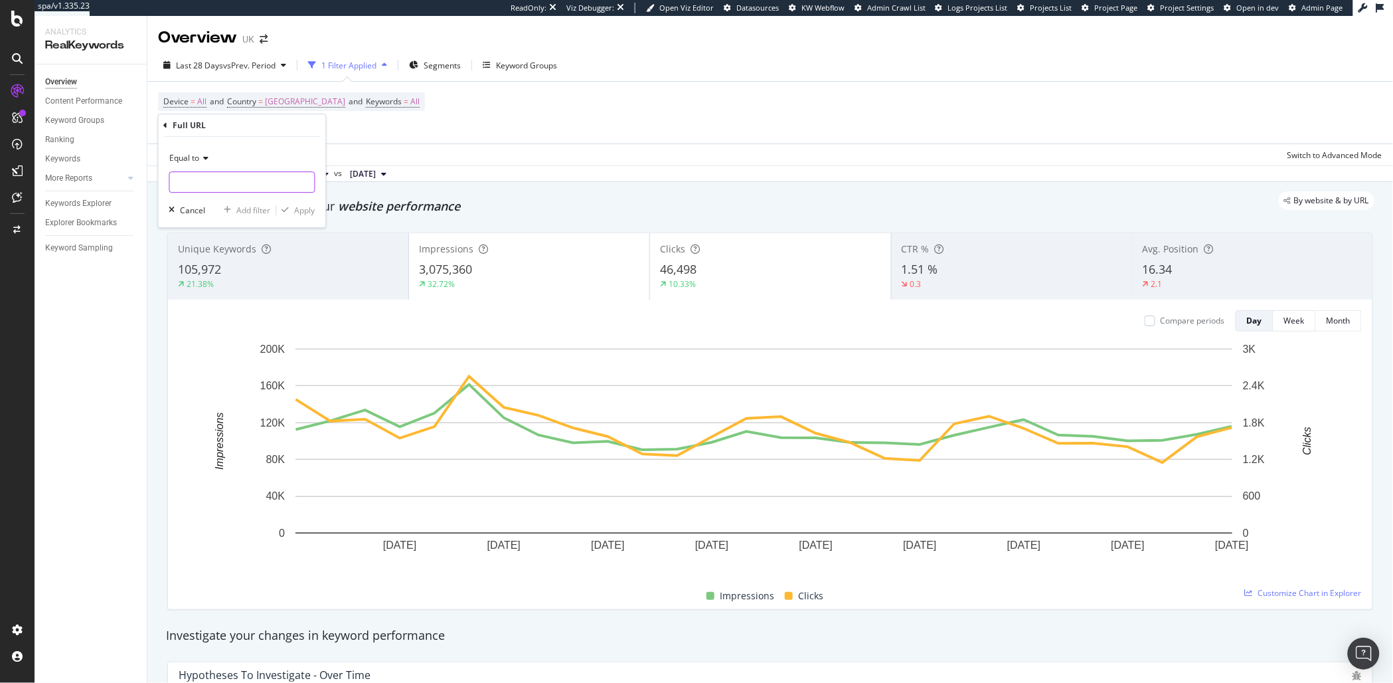
click at [229, 181] on input "text" at bounding box center [242, 181] width 145 height 21
paste input "https://www.golfbreaks.com/en-gb/"
type input "https://www.golfbreaks.com/en-gb/"
drag, startPoint x: 295, startPoint y: 207, endPoint x: 585, endPoint y: 168, distance: 292.8
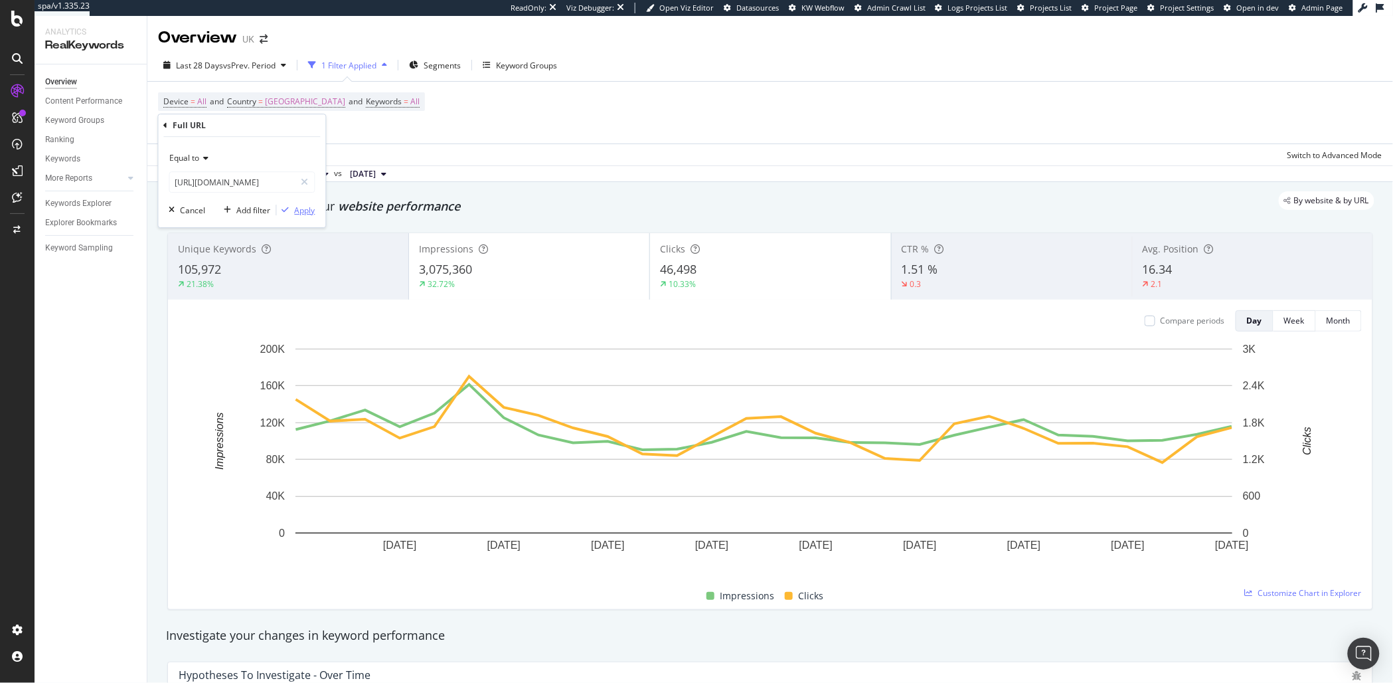
click at [295, 207] on div "Apply" at bounding box center [305, 209] width 21 height 11
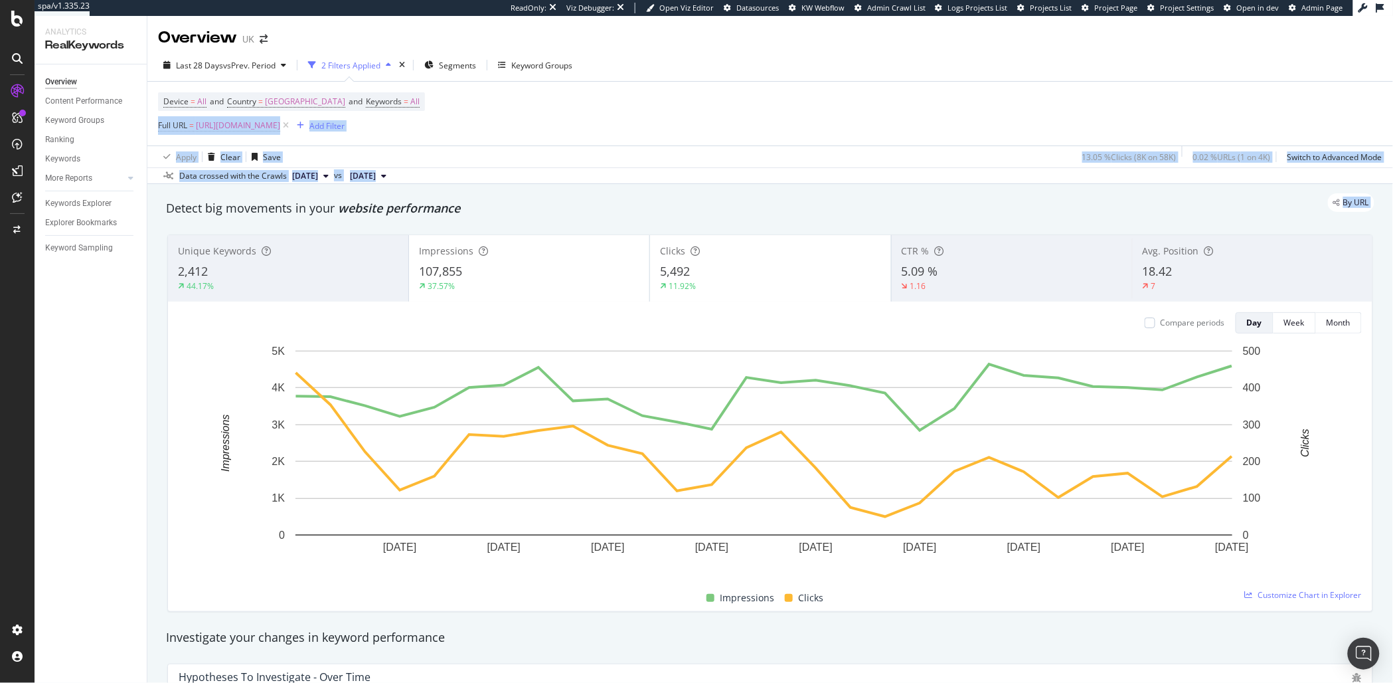
drag, startPoint x: 762, startPoint y: 105, endPoint x: 868, endPoint y: 192, distance: 137.3
click at [868, 192] on div "Overview UK Last 28 Days vs Prev. Period 2 Filters Applied Segments Keyword Gro…" at bounding box center [770, 349] width 1246 height 667
drag, startPoint x: 874, startPoint y: 192, endPoint x: 803, endPoint y: 109, distance: 108.8
click at [803, 109] on div "Overview UK Last 28 Days vs Prev. Period 2 Filters Applied Segments Keyword Gro…" at bounding box center [770, 349] width 1246 height 667
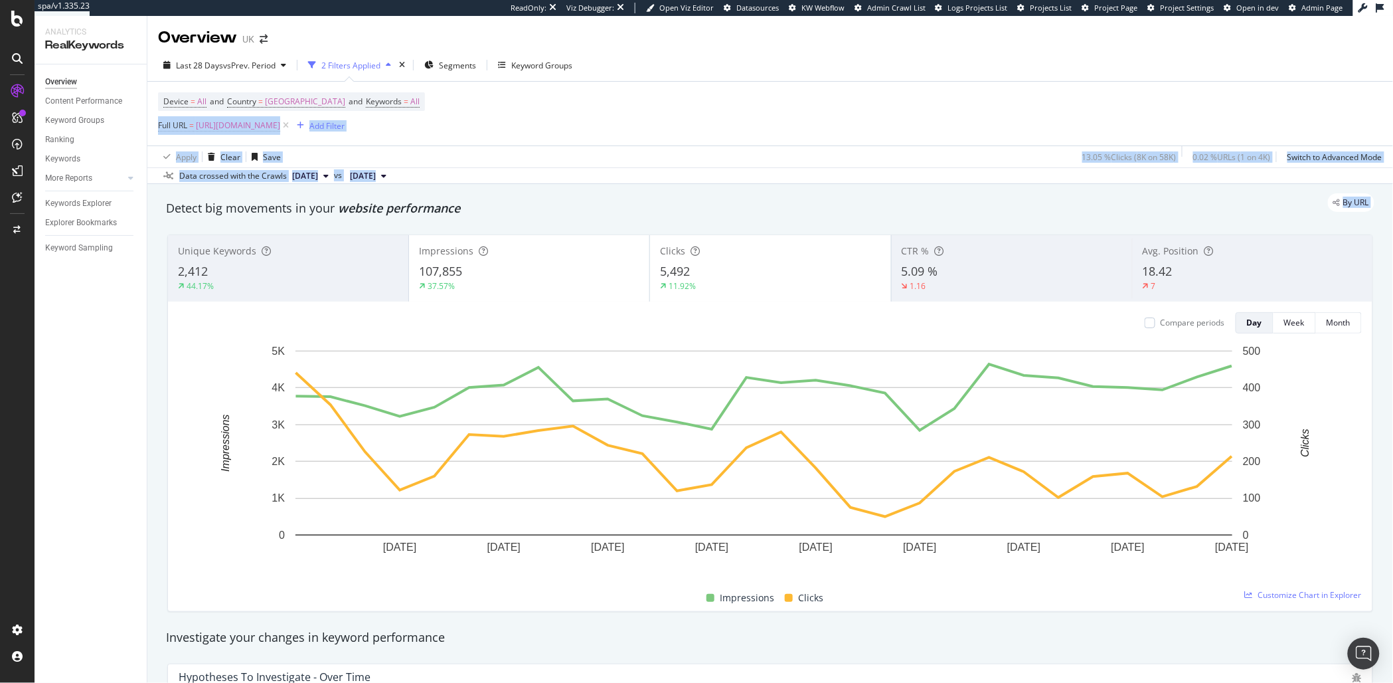
click at [803, 109] on div "Device = All and Country = United Kingdom and Keywords = All Full URL = https:/…" at bounding box center [770, 114] width 1224 height 64
drag, startPoint x: 825, startPoint y: 133, endPoint x: 909, endPoint y: 200, distance: 107.3
click at [909, 200] on div "Overview UK Last 28 Days vs Prev. Period 2 Filters Applied Segments Keyword Gro…" at bounding box center [770, 349] width 1246 height 667
click at [909, 200] on div "By URL" at bounding box center [764, 202] width 1222 height 19
drag, startPoint x: 901, startPoint y: 177, endPoint x: 814, endPoint y: 85, distance: 126.3
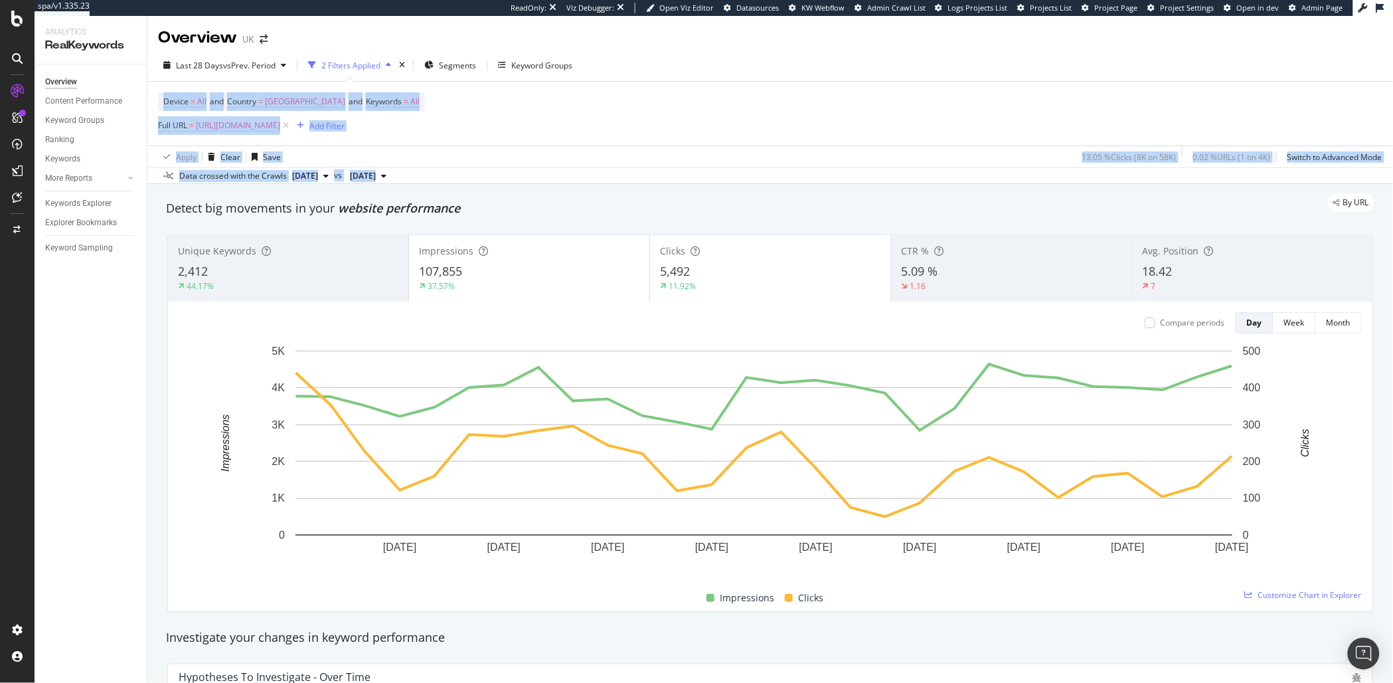
click at [814, 85] on div "Overview UK Last 28 Days vs Prev. Period 2 Filters Applied Segments Keyword Gro…" at bounding box center [770, 349] width 1246 height 667
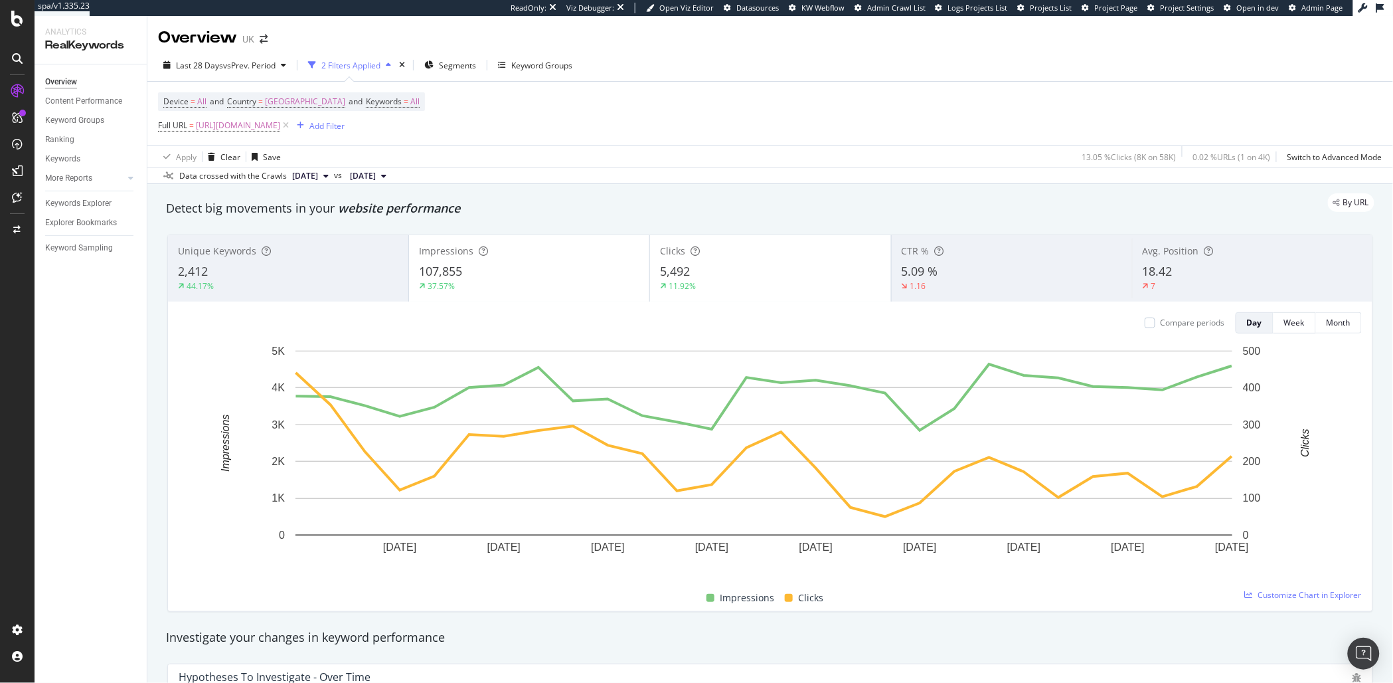
click at [814, 85] on div "Device = All and Country = United Kingdom and Keywords = All Full URL = https:/…" at bounding box center [770, 114] width 1224 height 64
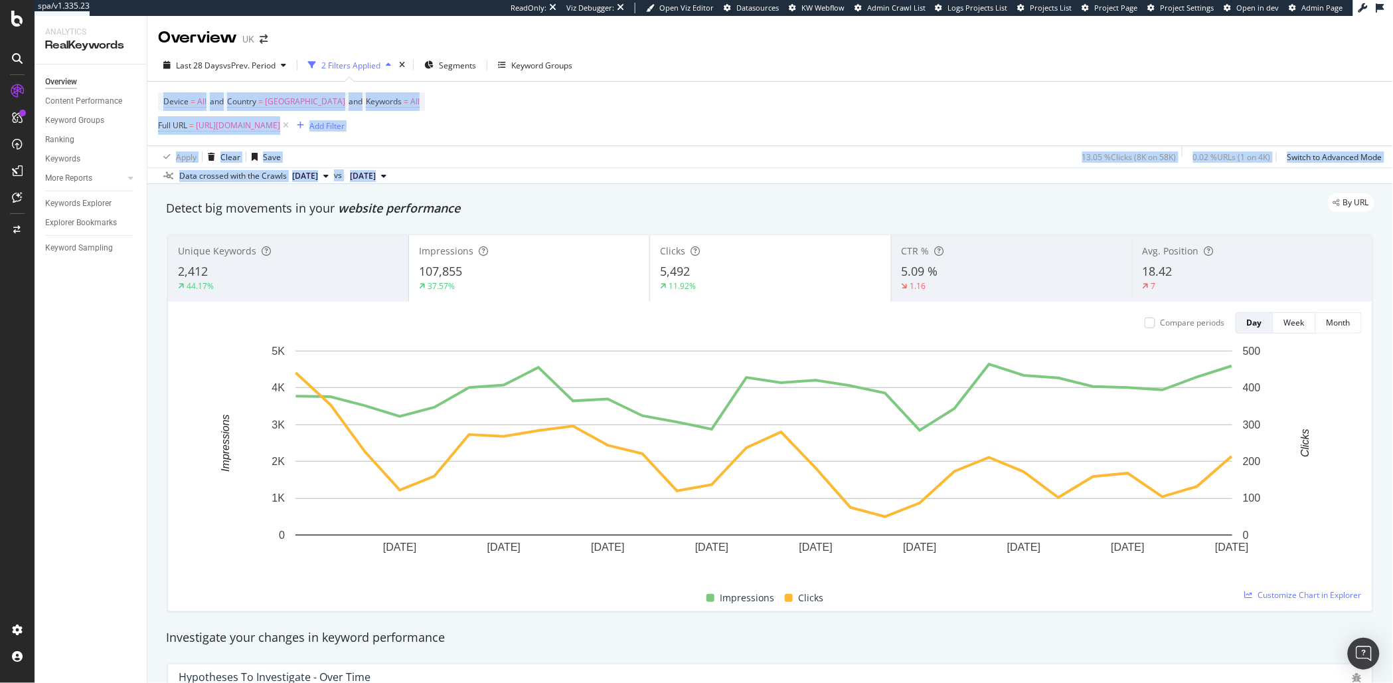
drag, startPoint x: 811, startPoint y: 83, endPoint x: 885, endPoint y: 177, distance: 119.7
click at [885, 177] on div "Last 28 Days vs Prev. Period 2 Filters Applied Segments Keyword Groups Device =…" at bounding box center [770, 116] width 1246 height 135
click at [885, 177] on div "Data crossed with the Crawls 2025 Aug. 9th vs 2025 Jul. 12th" at bounding box center [770, 175] width 1246 height 16
drag, startPoint x: 885, startPoint y: 177, endPoint x: 791, endPoint y: 75, distance: 138.6
click at [791, 75] on div "Last 28 Days vs Prev. Period 2 Filters Applied Segments Keyword Groups Device =…" at bounding box center [770, 116] width 1246 height 135
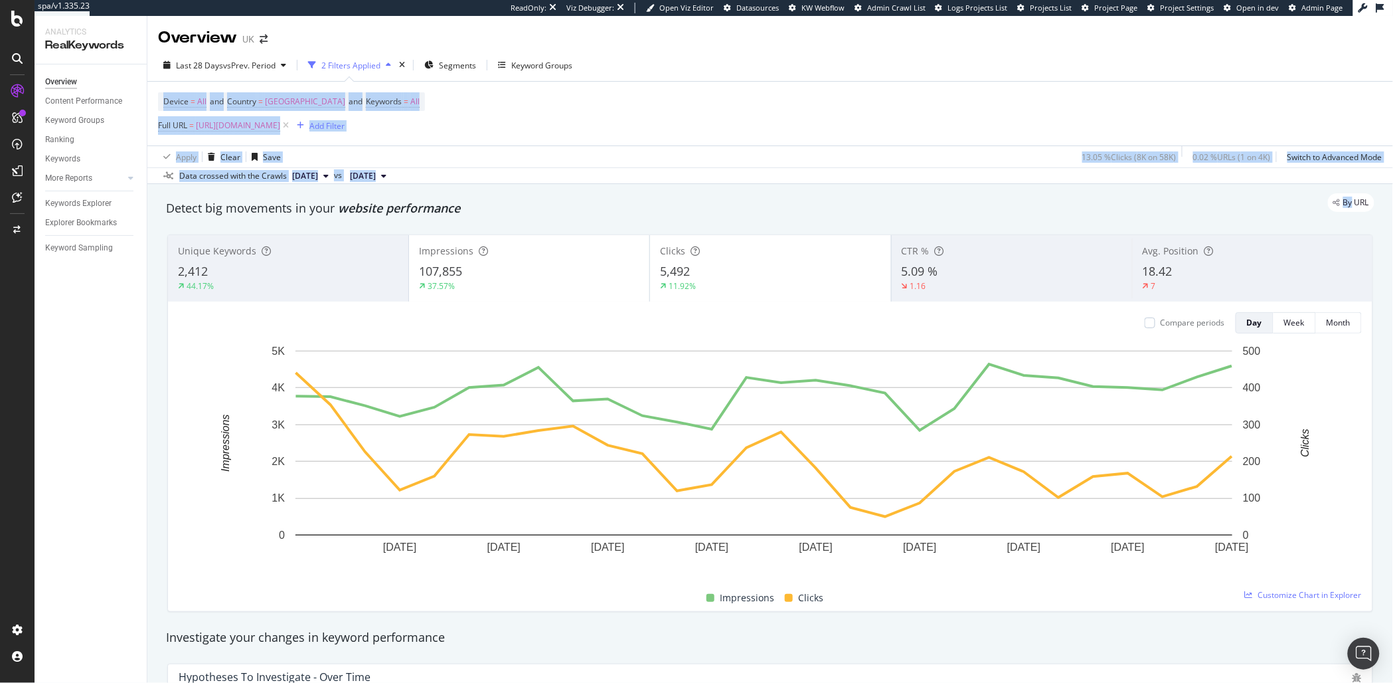
click at [791, 75] on div "Last 28 Days vs Prev. Period 2 Filters Applied Segments Keyword Groups" at bounding box center [770, 67] width 1246 height 27
drag, startPoint x: 709, startPoint y: 189, endPoint x: 694, endPoint y: 76, distance: 113.9
click at [694, 76] on div "Overview UK Last 28 Days vs Prev. Period 2 Filters Applied Segments Keyword Gro…" at bounding box center [770, 349] width 1246 height 667
click at [694, 76] on div "Last 28 Days vs Prev. Period 2 Filters Applied Segments Keyword Groups" at bounding box center [770, 67] width 1246 height 27
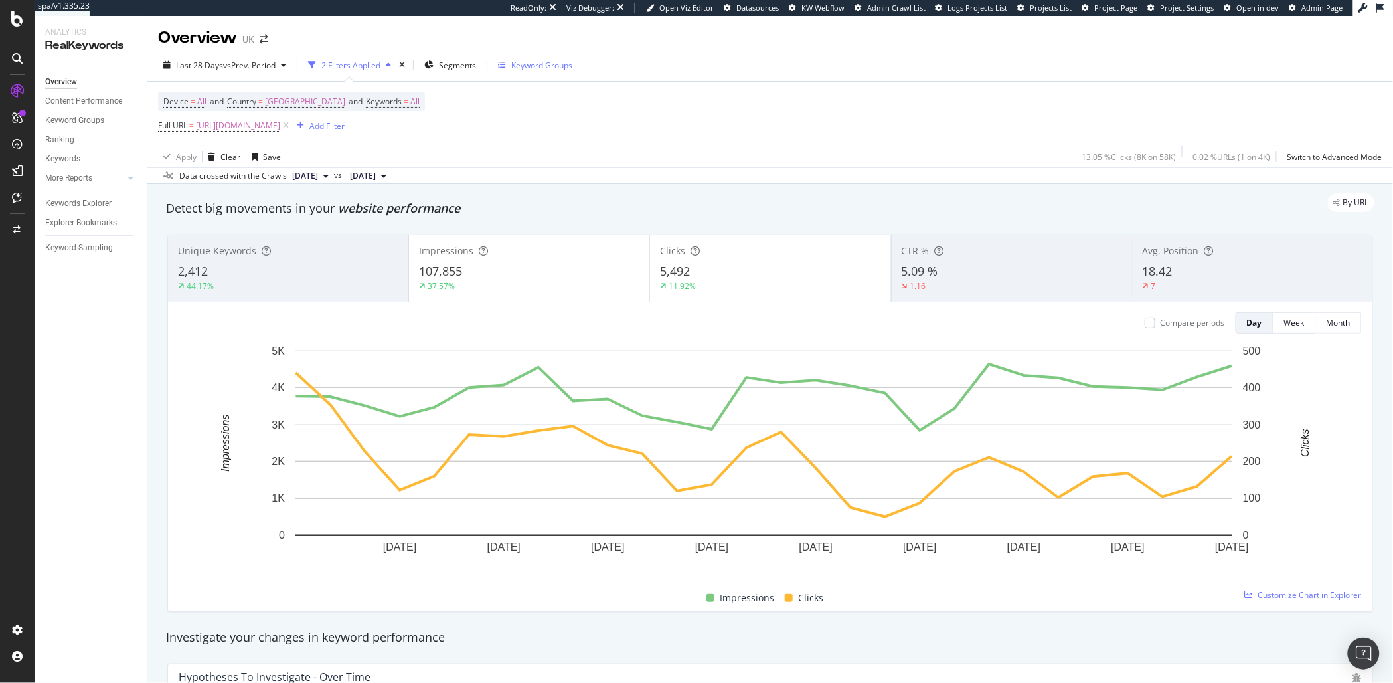
click at [545, 65] on div "Keyword Groups" at bounding box center [541, 65] width 61 height 11
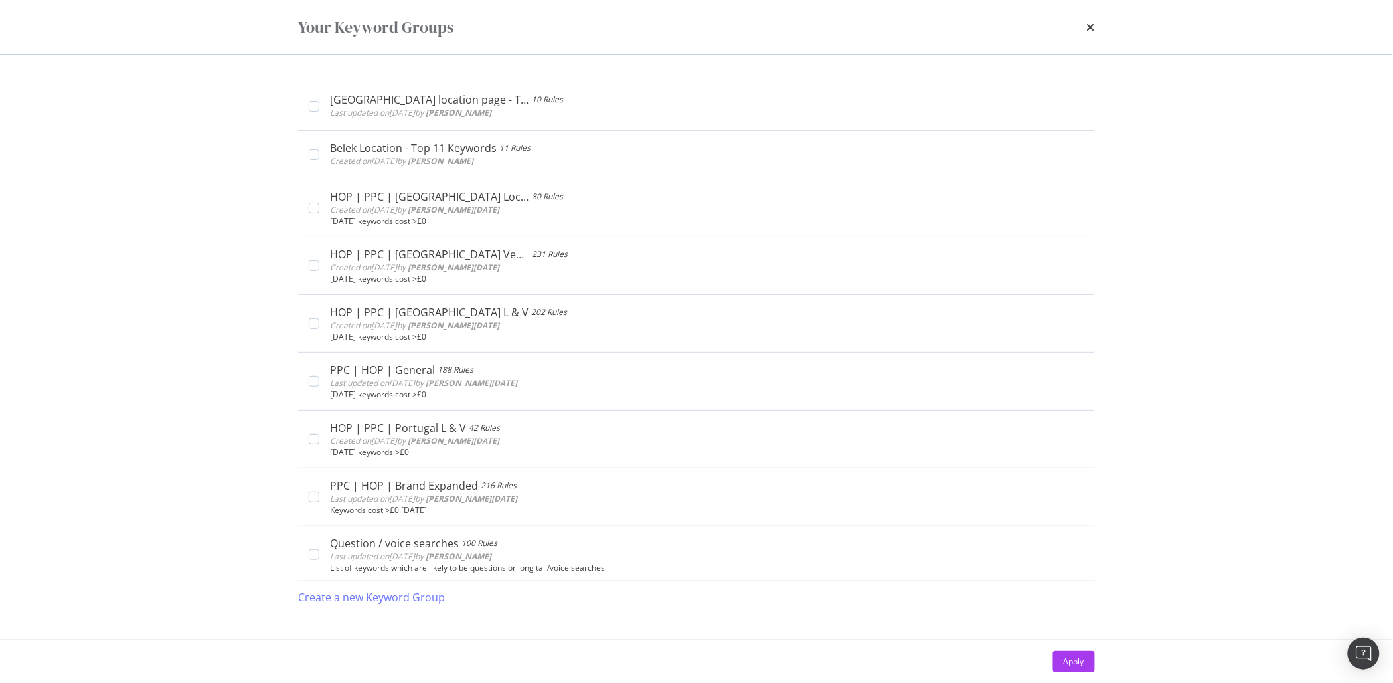
click at [1084, 28] on div "Your Keyword Groups" at bounding box center [696, 27] width 797 height 23
click at [1091, 25] on icon "times" at bounding box center [1091, 27] width 8 height 11
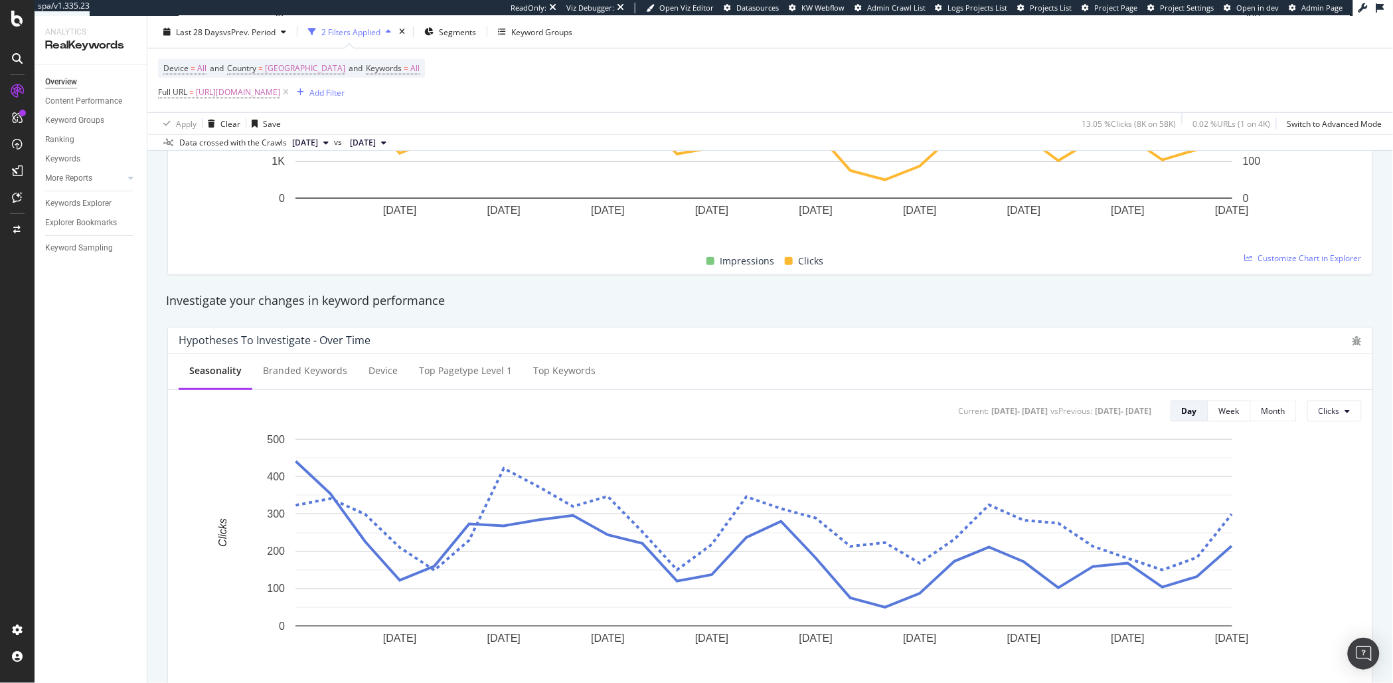
scroll to position [15, 0]
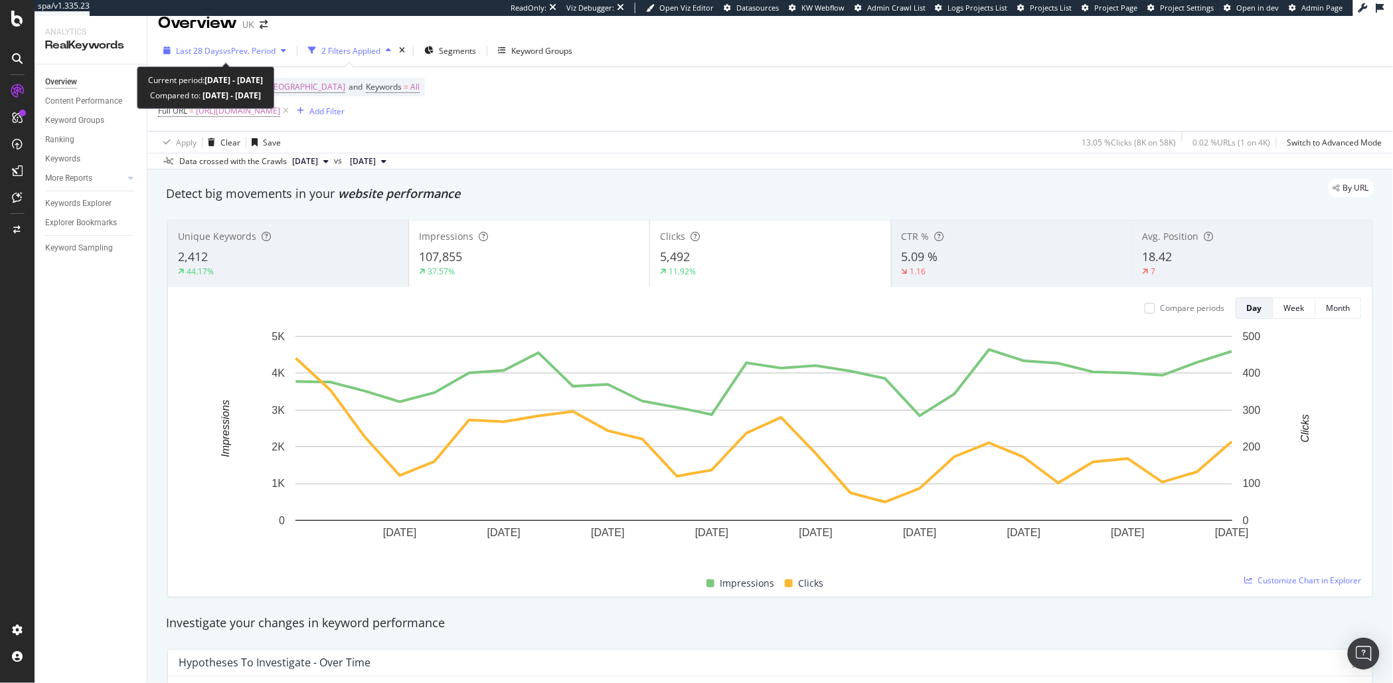
click at [234, 43] on div "Last 28 Days vs Prev. Period" at bounding box center [224, 50] width 133 height 20
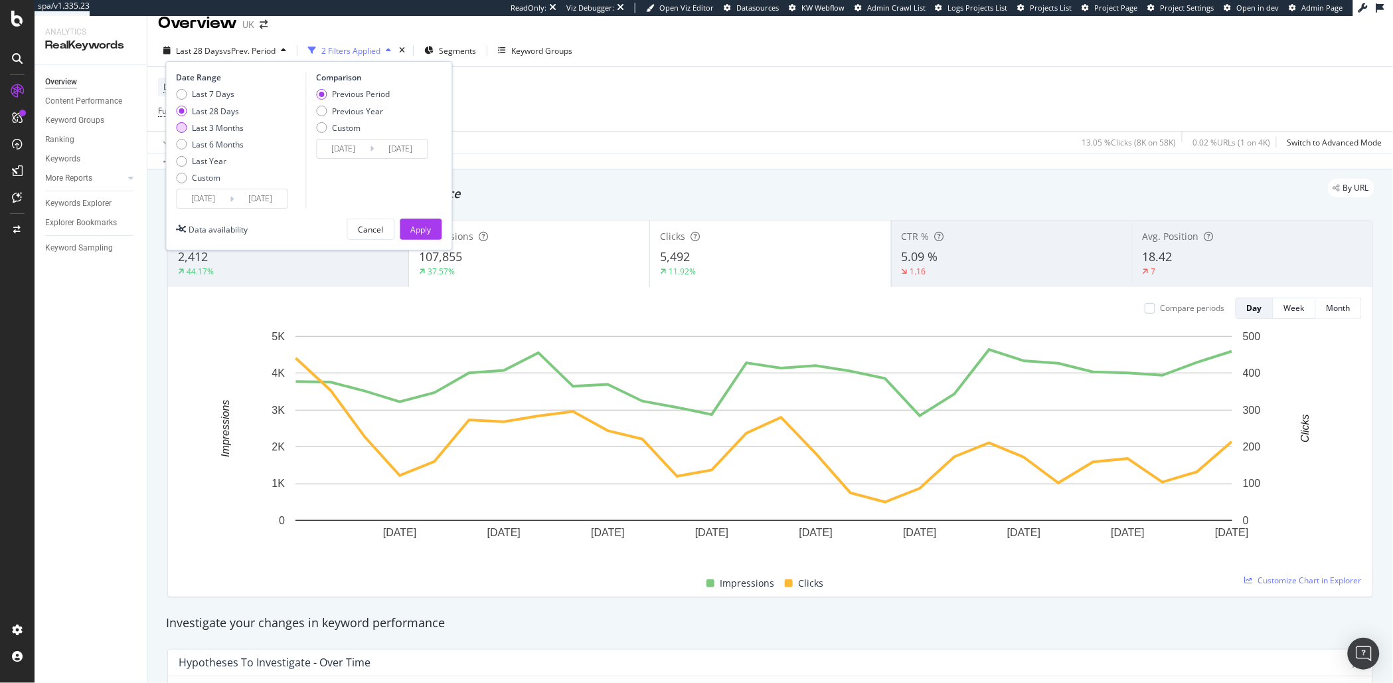
click at [218, 128] on div "Last 3 Months" at bounding box center [219, 127] width 52 height 11
type input "2025/05/12"
type input "2025/02/09"
type input "2025/05/11"
click at [427, 228] on div "Apply" at bounding box center [421, 229] width 21 height 11
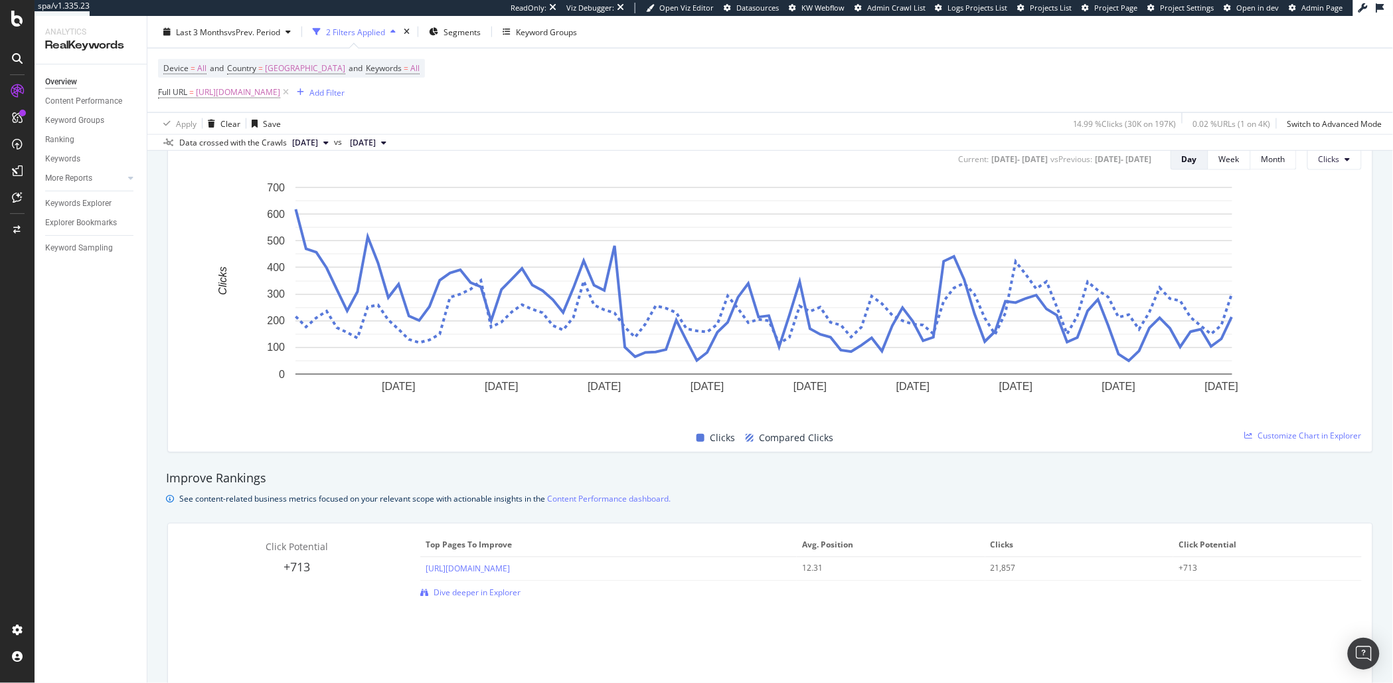
scroll to position [495, 0]
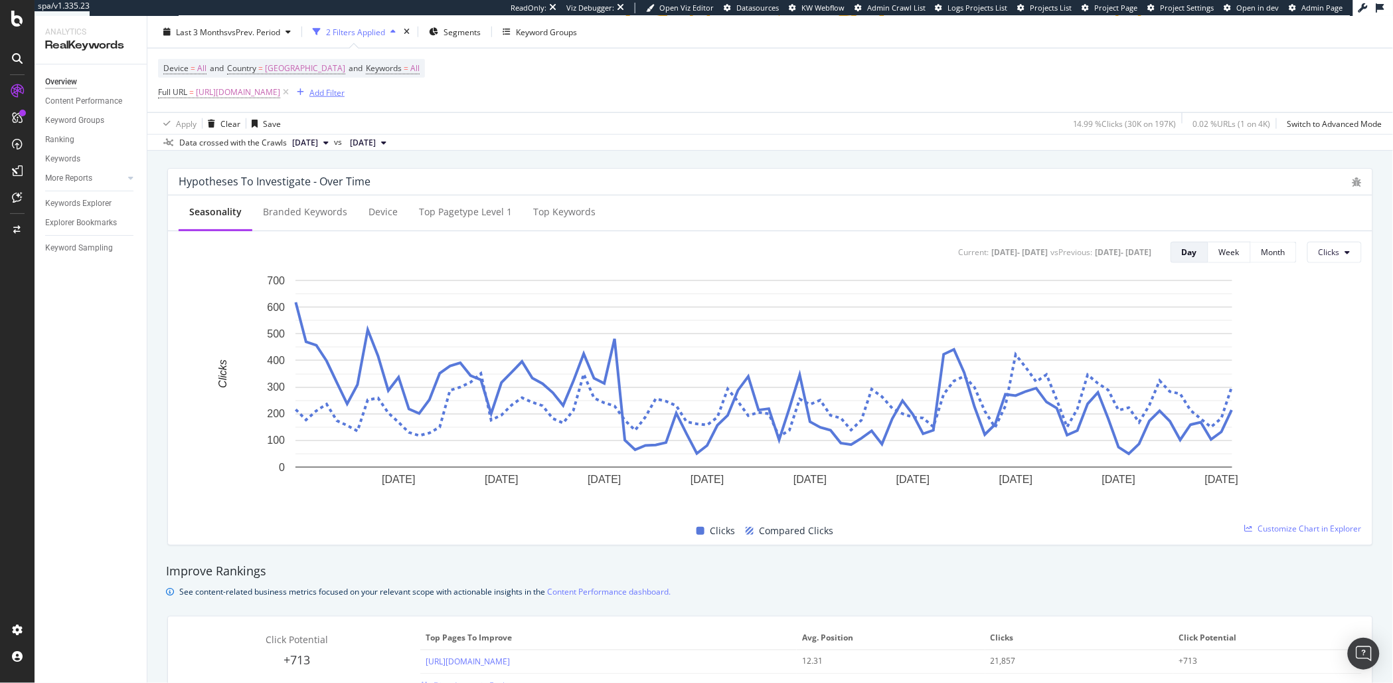
click at [345, 91] on div "Add Filter" at bounding box center [326, 91] width 35 height 11
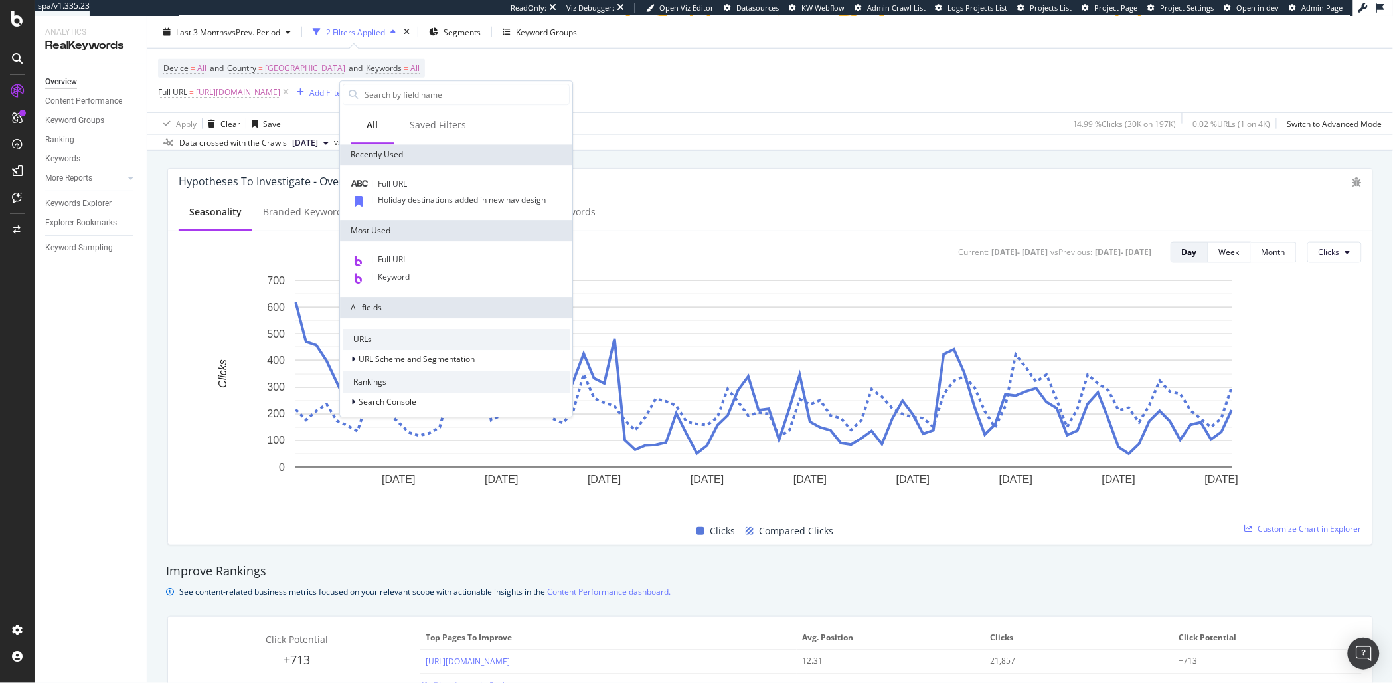
click at [758, 84] on div "Device = All and Country = United Kingdom and Keywords = All Full URL = https:/…" at bounding box center [770, 80] width 1224 height 64
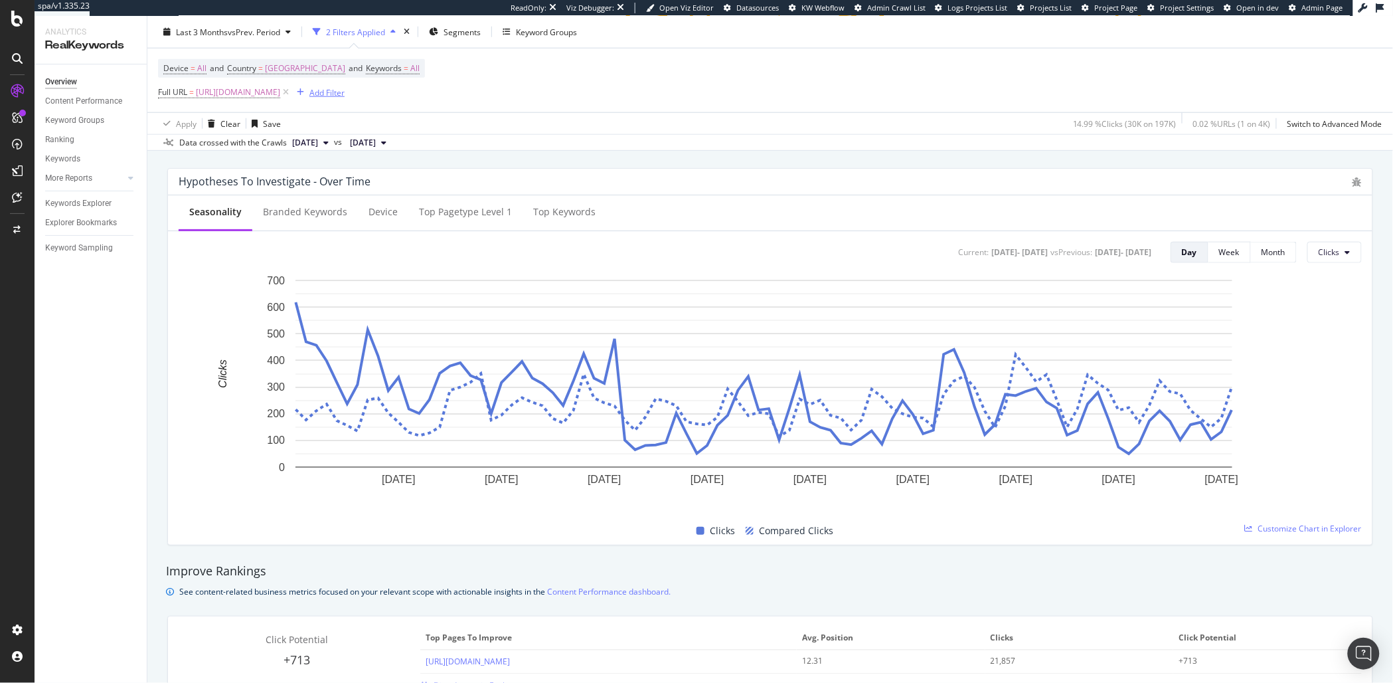
click at [345, 90] on div "Add Filter" at bounding box center [326, 91] width 35 height 11
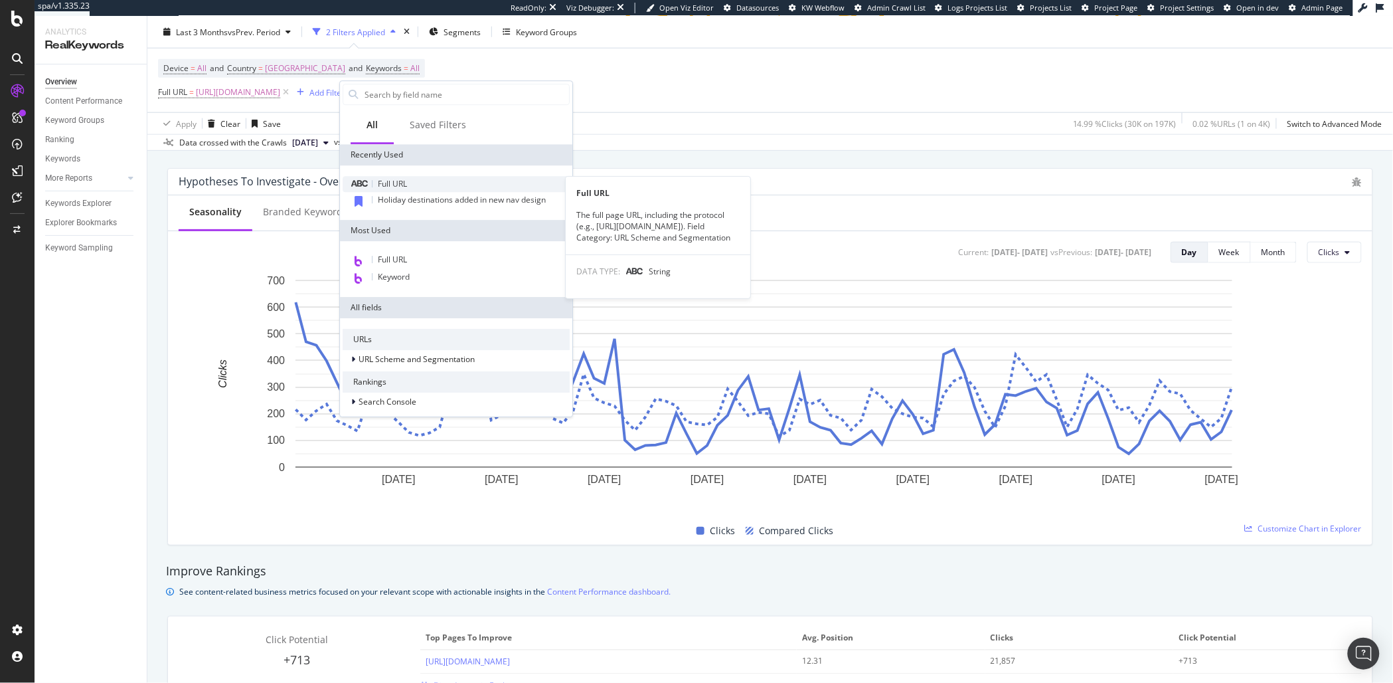
click at [386, 184] on span "Full URL" at bounding box center [392, 183] width 29 height 11
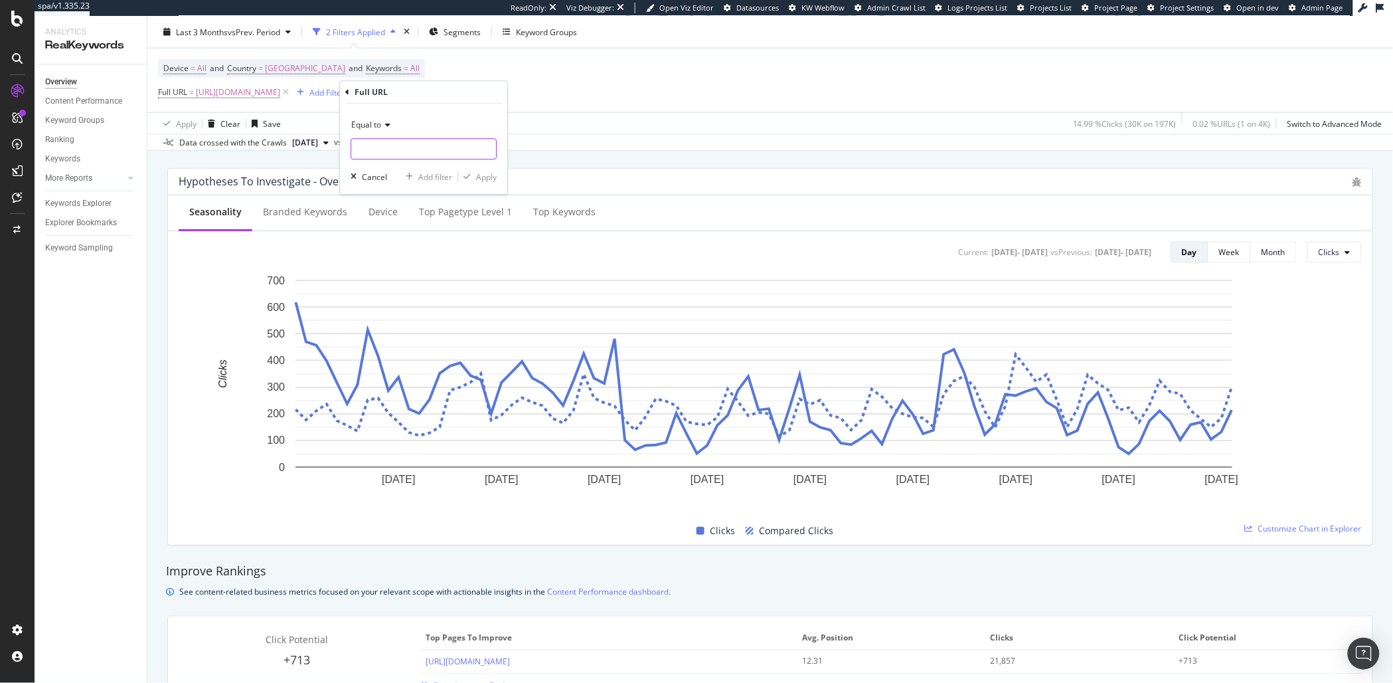
click at [385, 144] on input "text" at bounding box center [423, 148] width 145 height 21
paste input "https://www.golfbreaks.com/en-us/"
type input "https://www.golfbreaks.com/en-us/"
click at [491, 175] on div "Apply" at bounding box center [486, 176] width 21 height 11
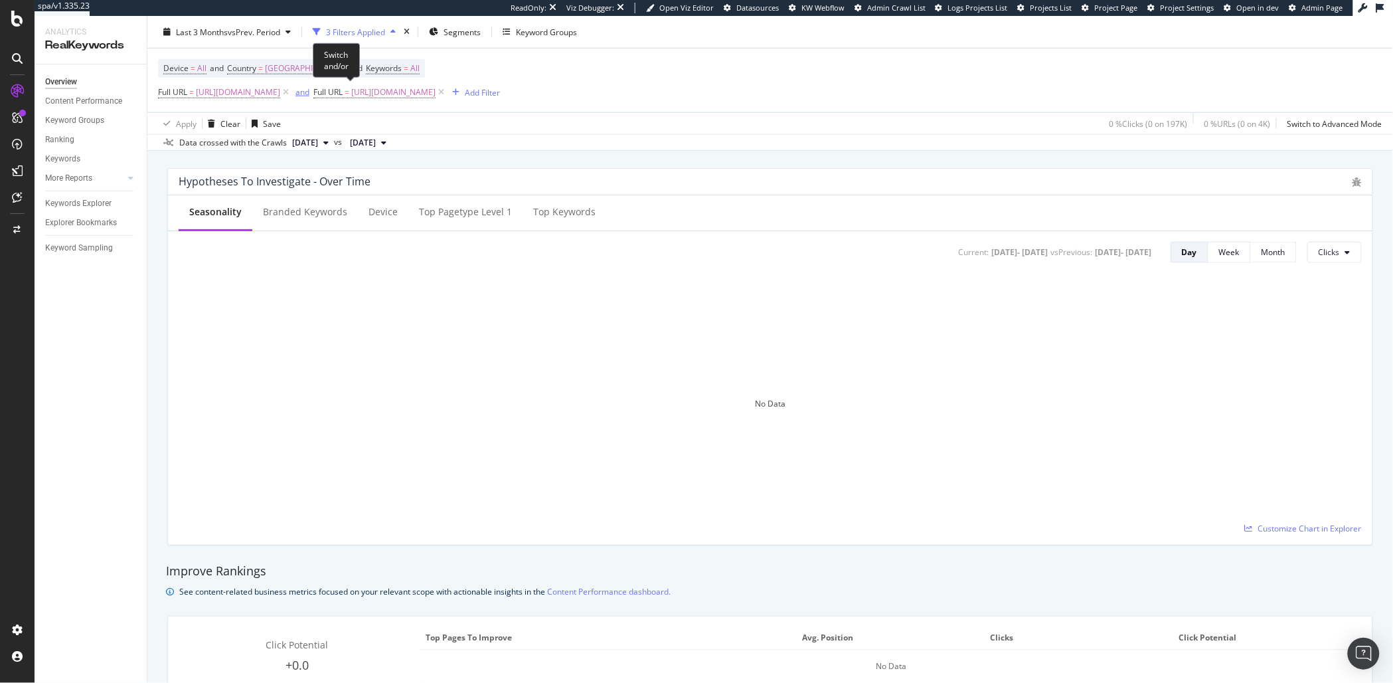
click at [309, 91] on div "and" at bounding box center [302, 91] width 14 height 11
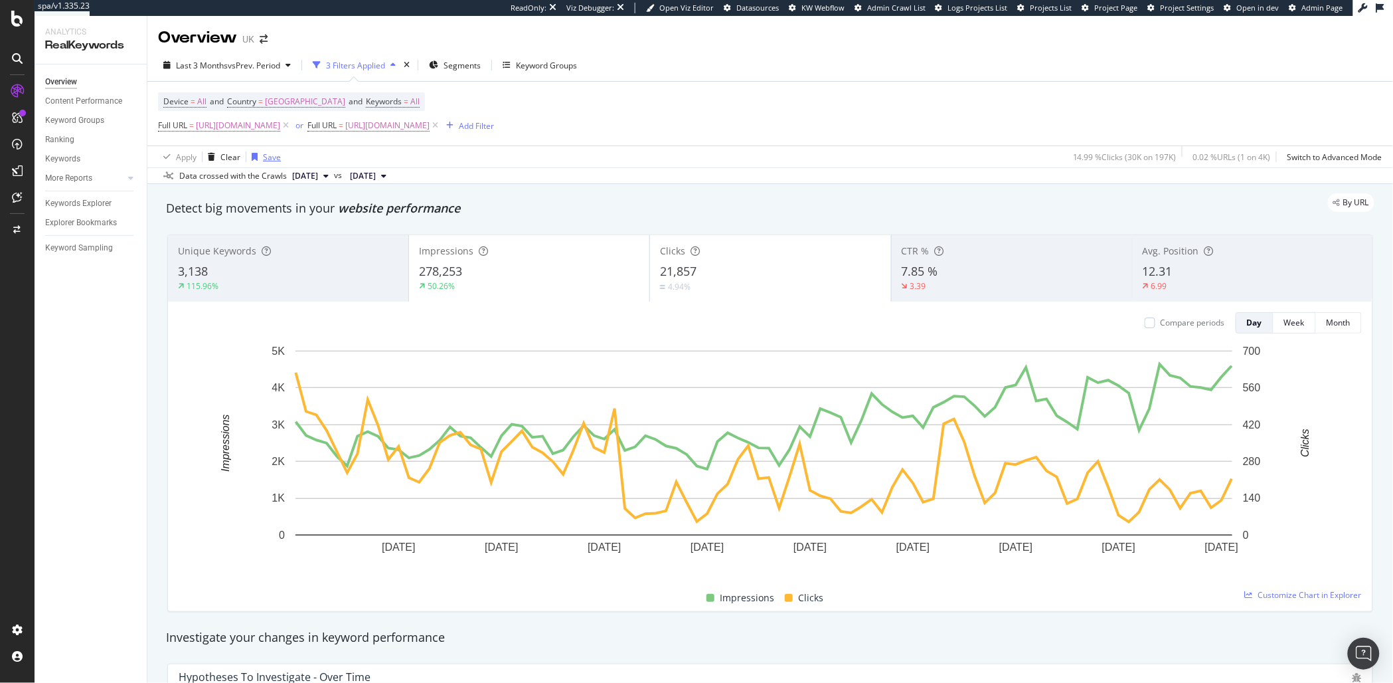
click at [272, 157] on div "Save" at bounding box center [272, 156] width 18 height 11
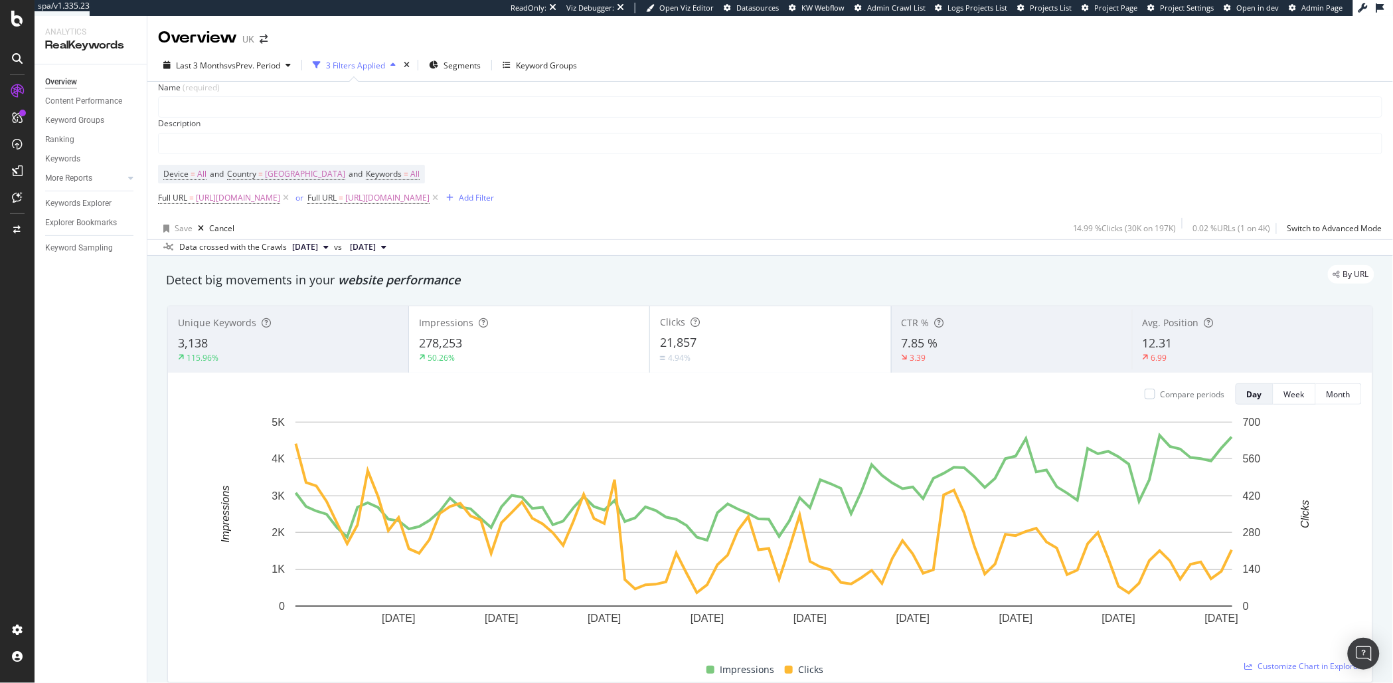
click at [1062, 182] on div "Device = All and Country = United Kingdom and Keywords = All Full URL = https:/…" at bounding box center [770, 186] width 1224 height 64
click at [219, 234] on div "Cancel" at bounding box center [221, 227] width 25 height 11
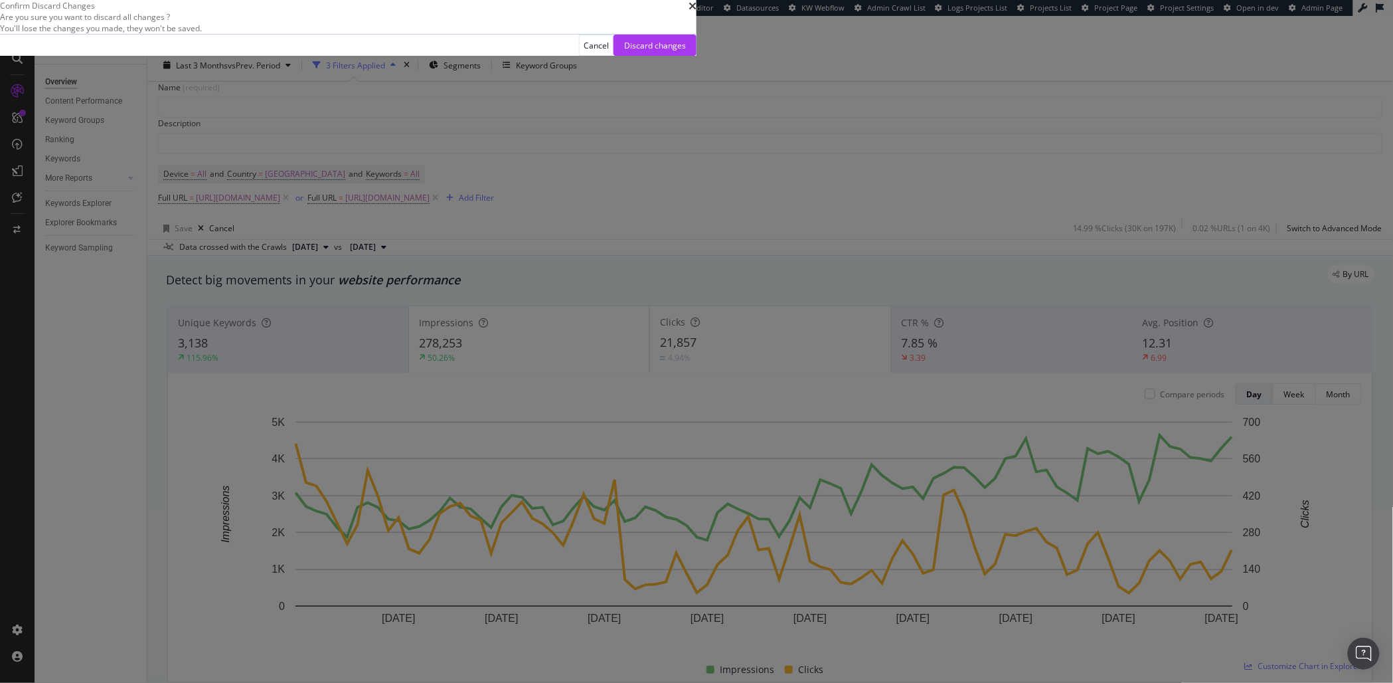
click at [696, 56] on div "Cancel Discard changes" at bounding box center [348, 45] width 696 height 21
click at [686, 51] on div "Discard changes" at bounding box center [655, 45] width 62 height 11
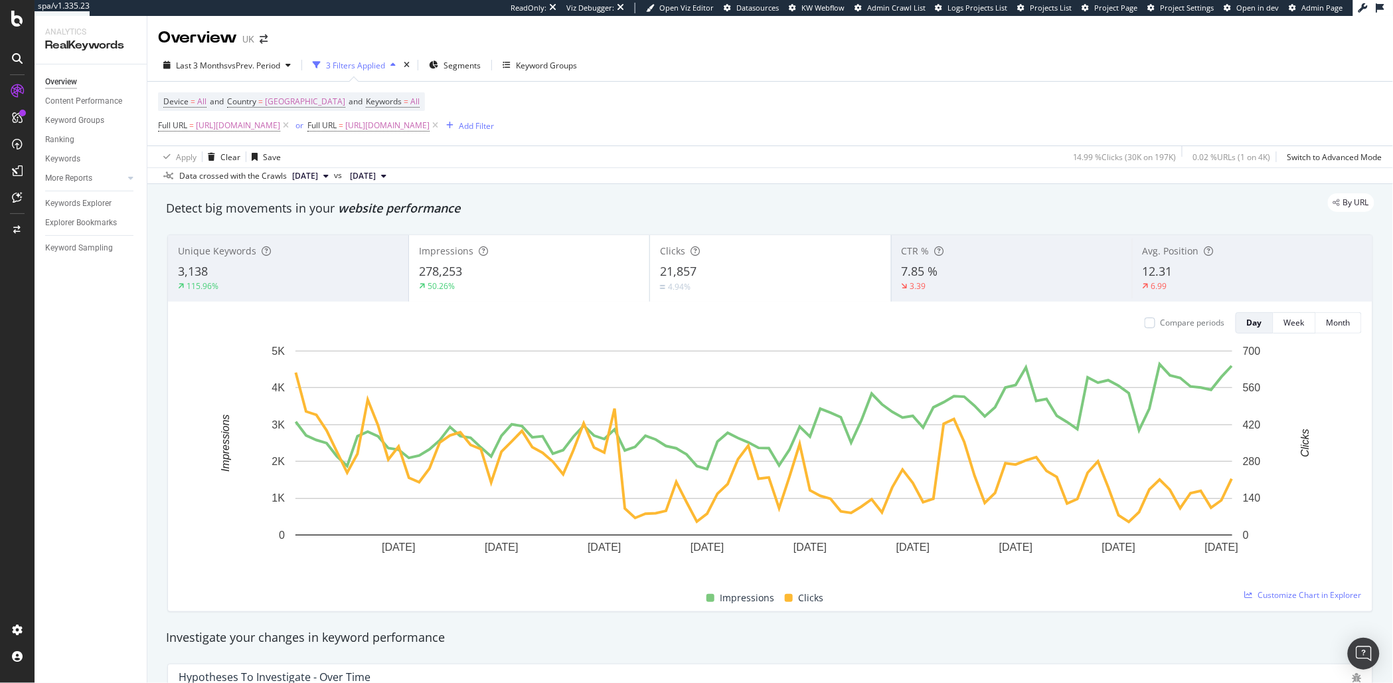
click at [781, 282] on div "4.94%" at bounding box center [770, 286] width 220 height 13
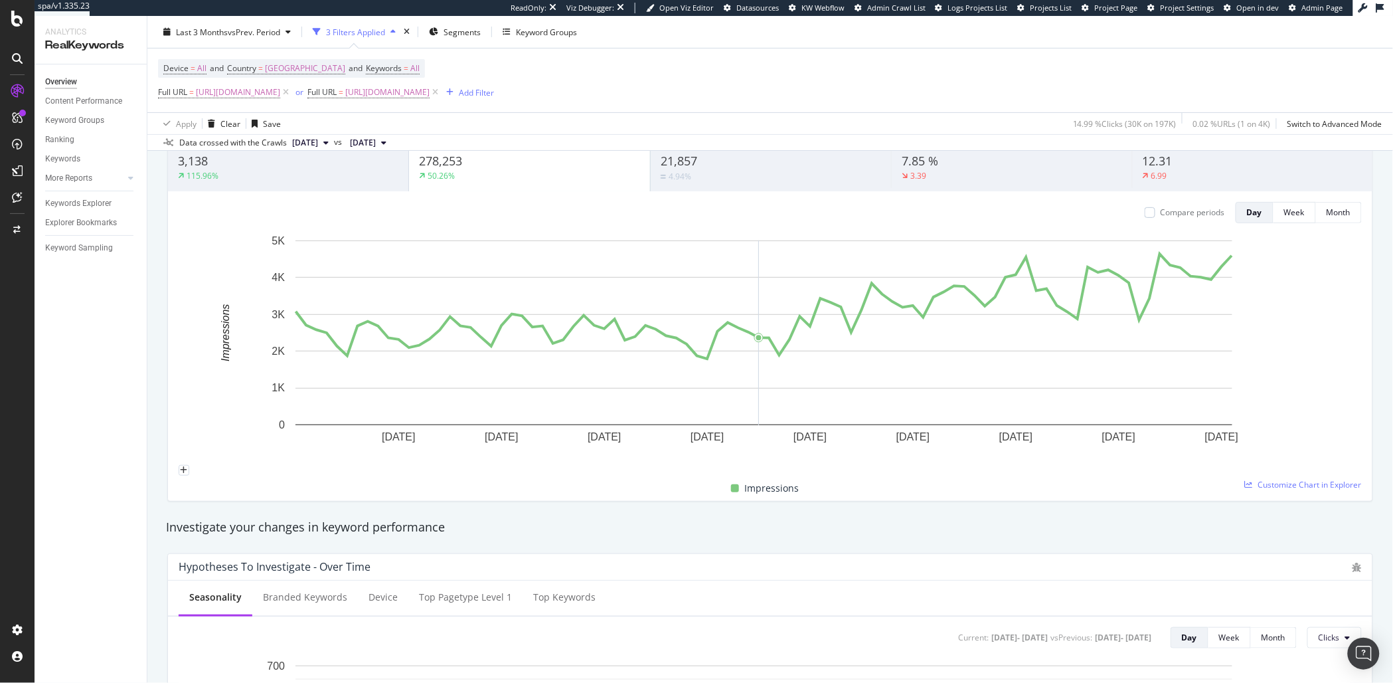
scroll to position [171, 0]
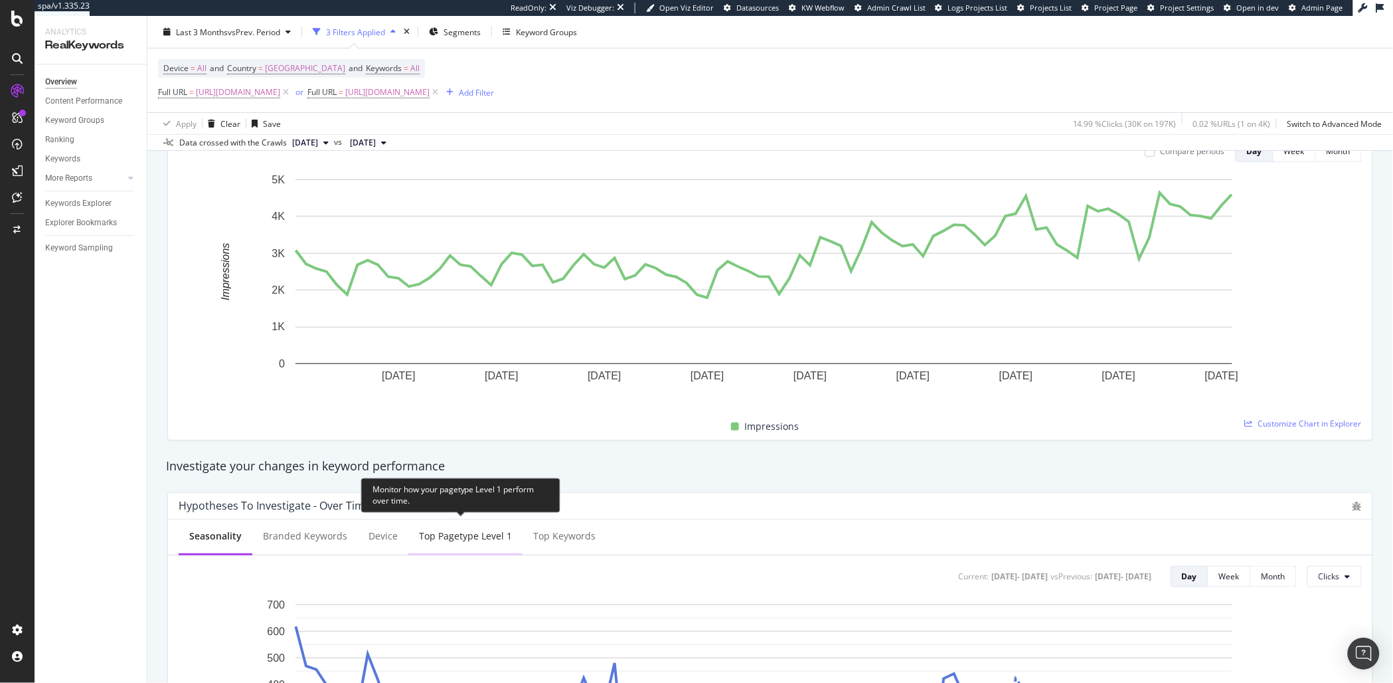
click at [437, 552] on div "Top pagetype Level 1" at bounding box center [465, 537] width 114 height 37
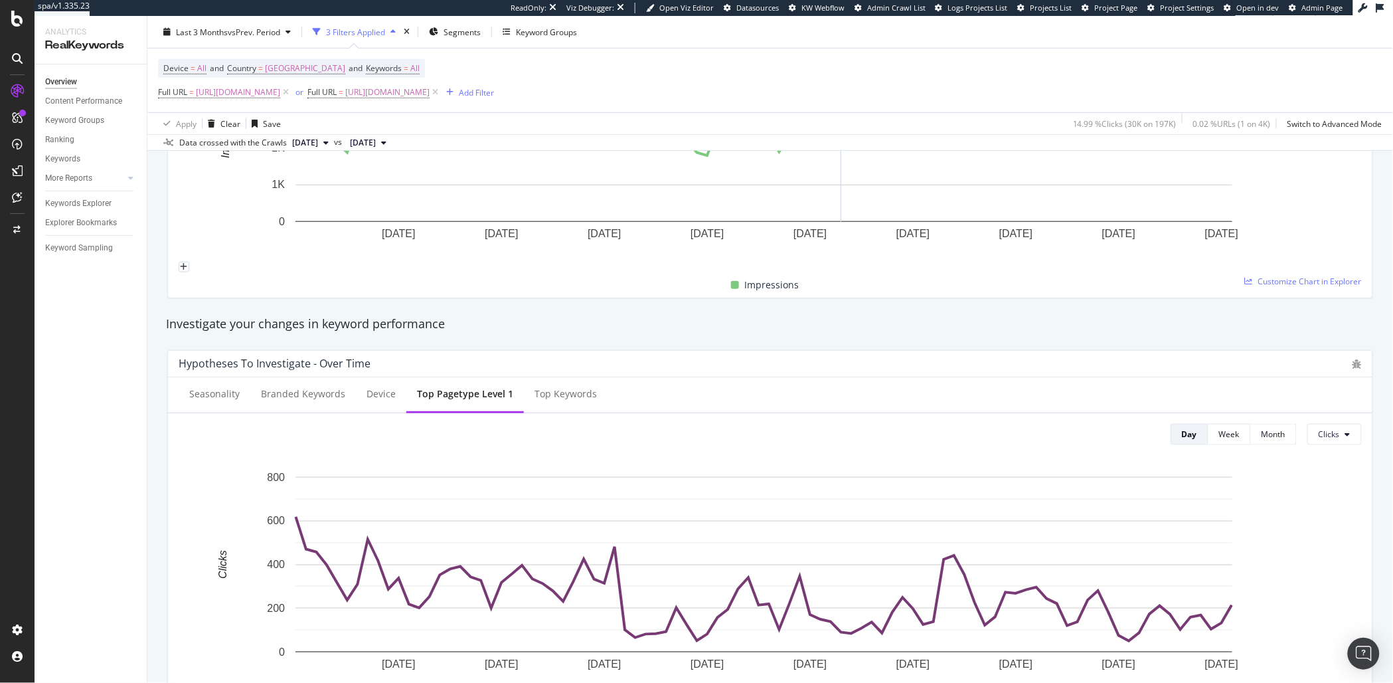
scroll to position [325, 0]
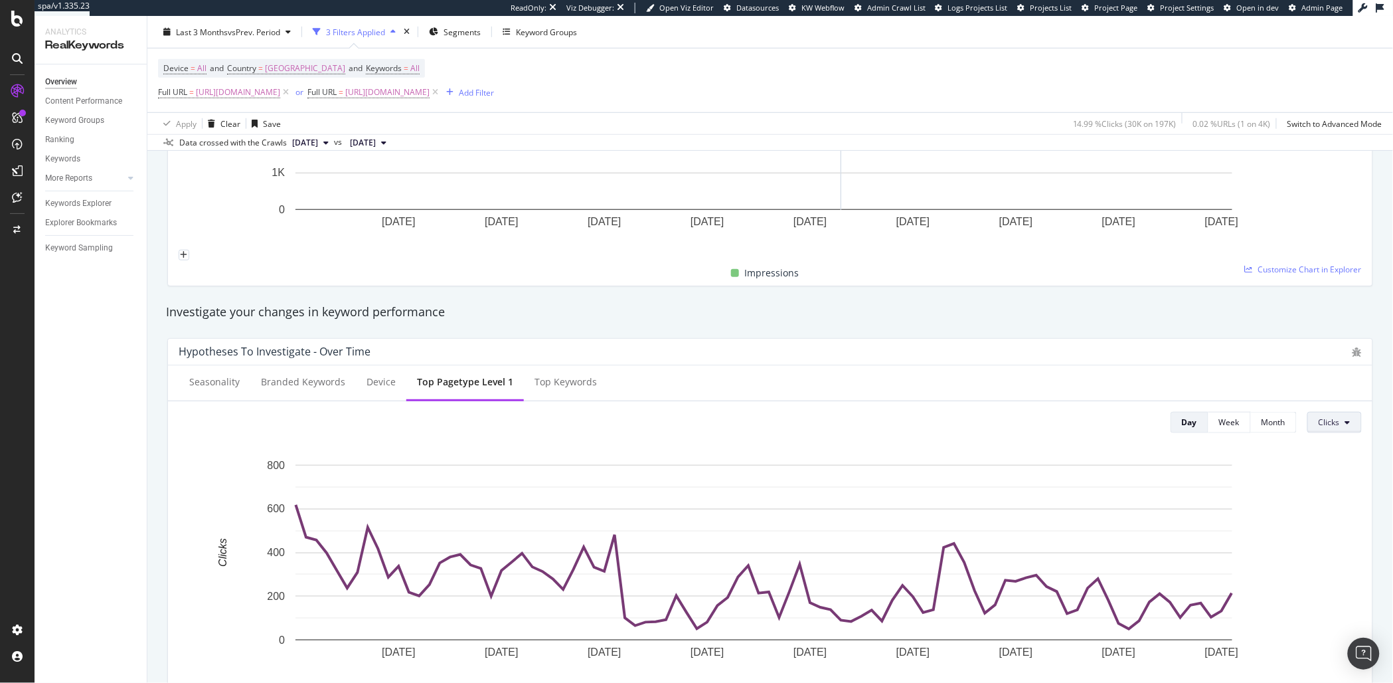
click at [1307, 422] on button "Clicks" at bounding box center [1334, 422] width 54 height 21
click at [1345, 423] on icon at bounding box center [1347, 422] width 5 height 8
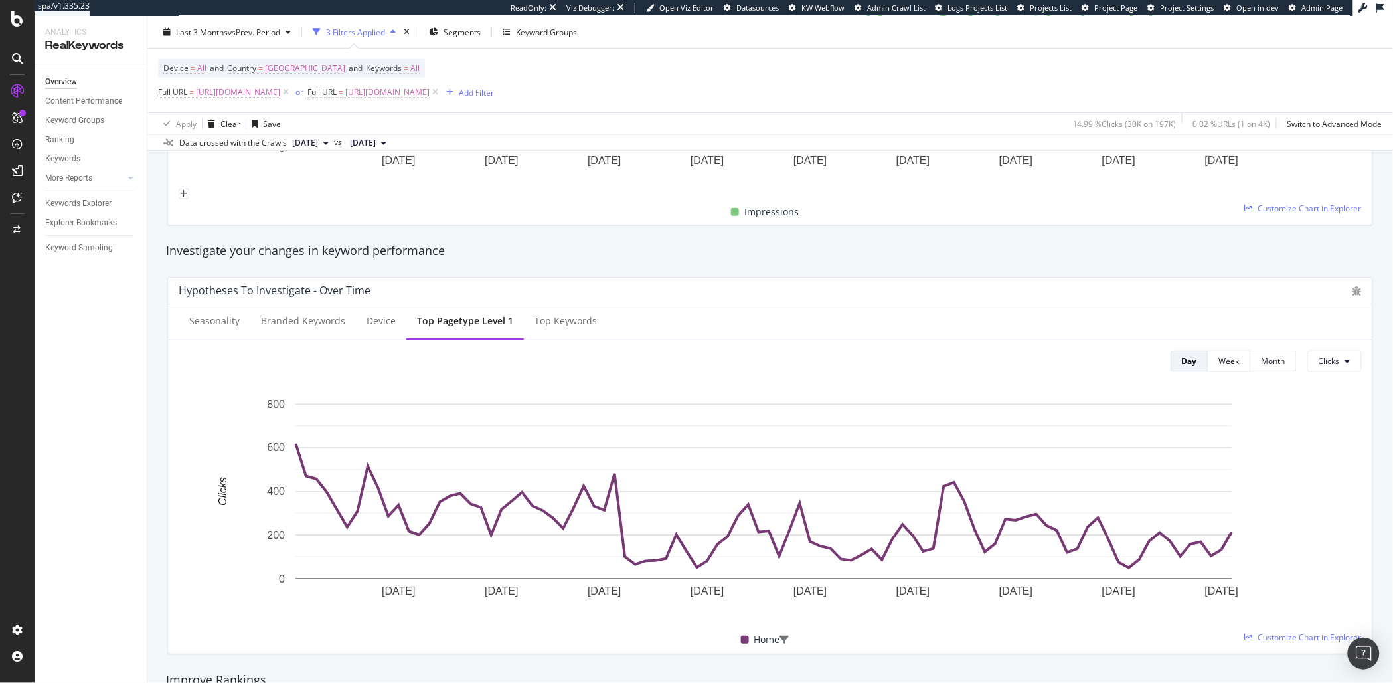
scroll to position [419, 0]
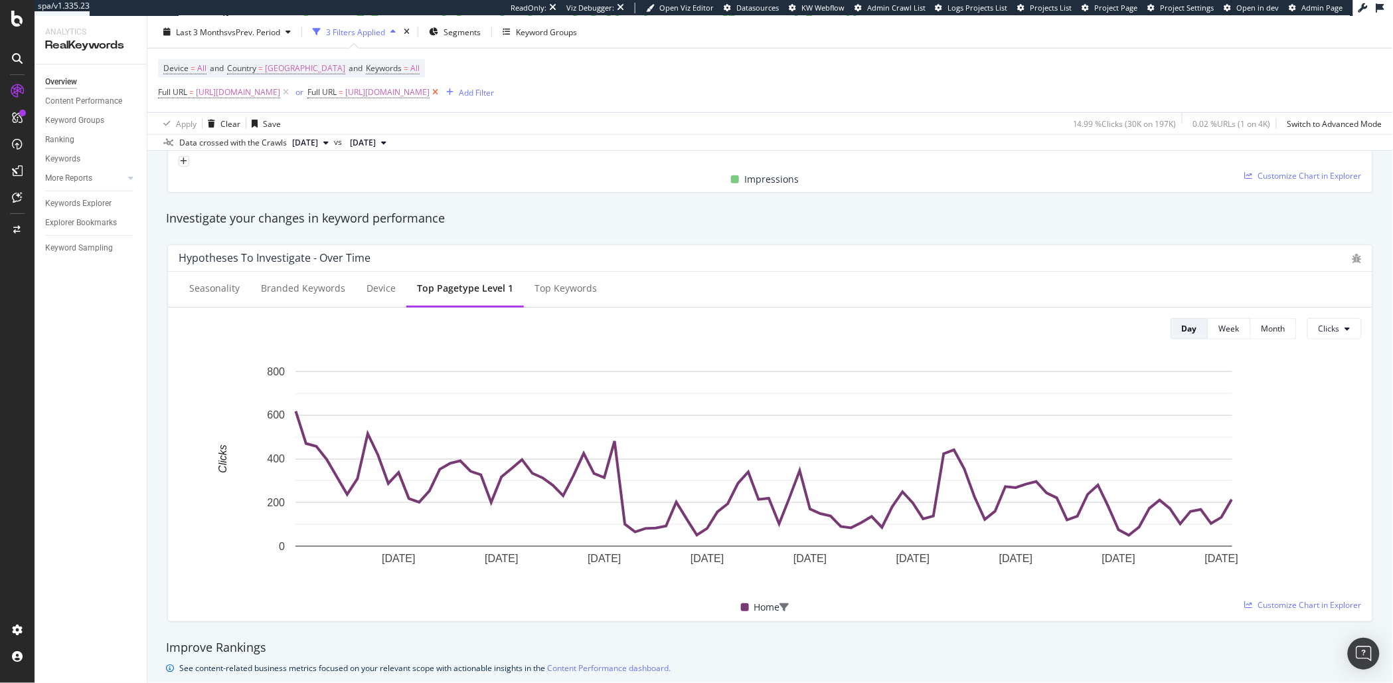
click at [441, 90] on icon at bounding box center [435, 92] width 11 height 13
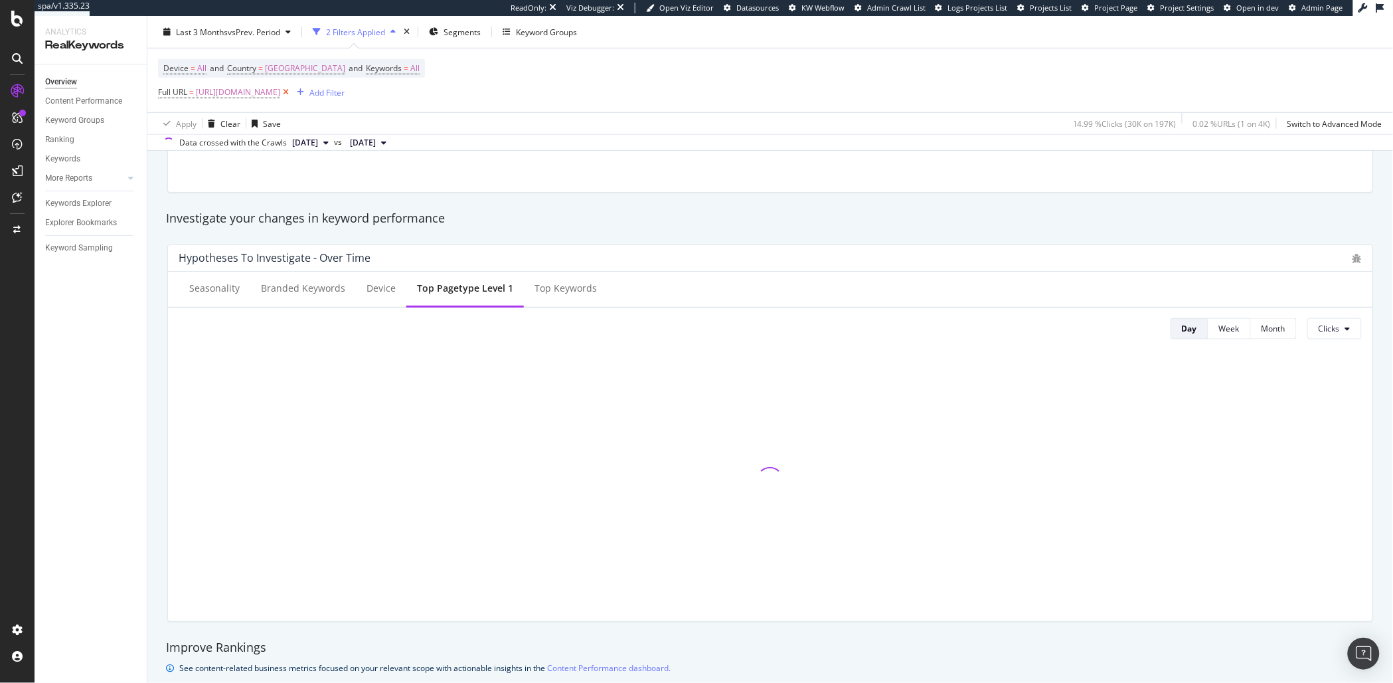
click at [291, 90] on icon at bounding box center [285, 92] width 11 height 13
click at [379, 72] on span "Keywords" at bounding box center [384, 67] width 36 height 11
click at [380, 96] on div "button" at bounding box center [388, 100] width 16 height 8
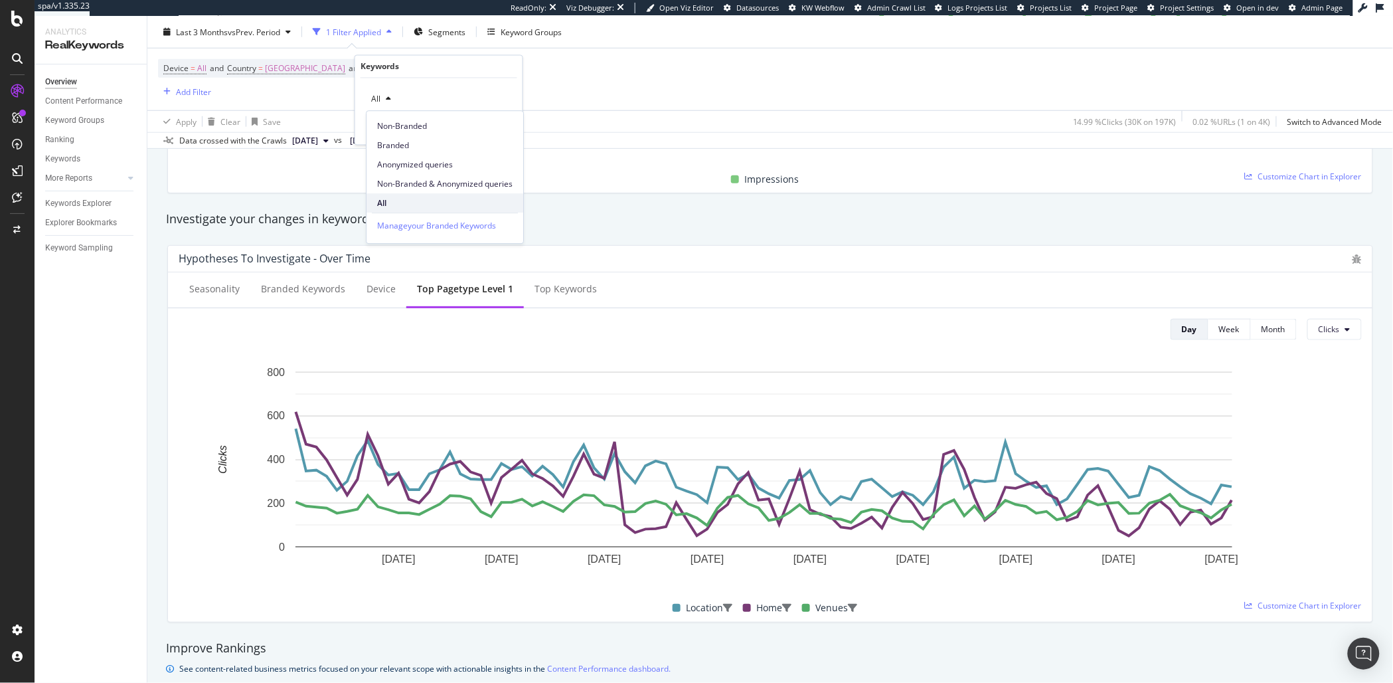
click at [399, 199] on span "All" at bounding box center [444, 203] width 135 height 12
click at [550, 148] on div "Overview UK Last 3 Months vs Prev. Period 1 Filter Applied Segments Keyword Gro…" at bounding box center [770, 349] width 1246 height 667
click at [171, 89] on div "button" at bounding box center [167, 92] width 18 height 8
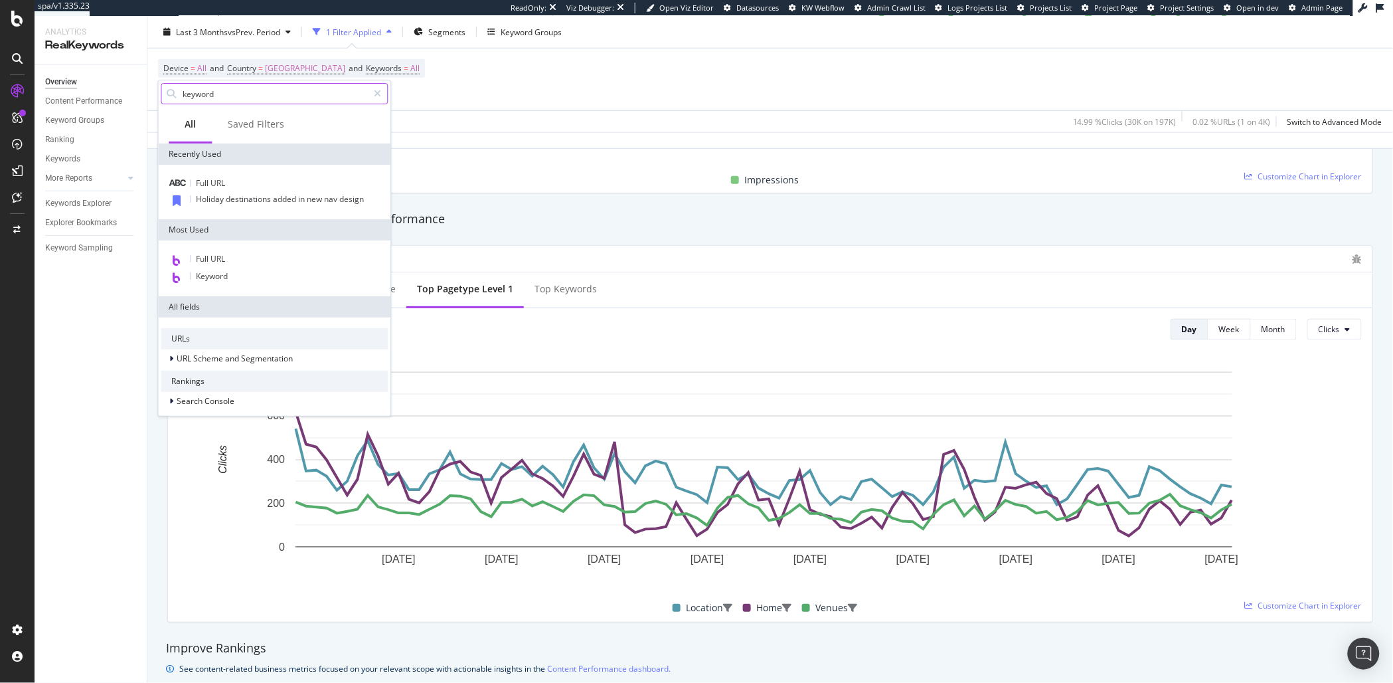
type input "keyword"
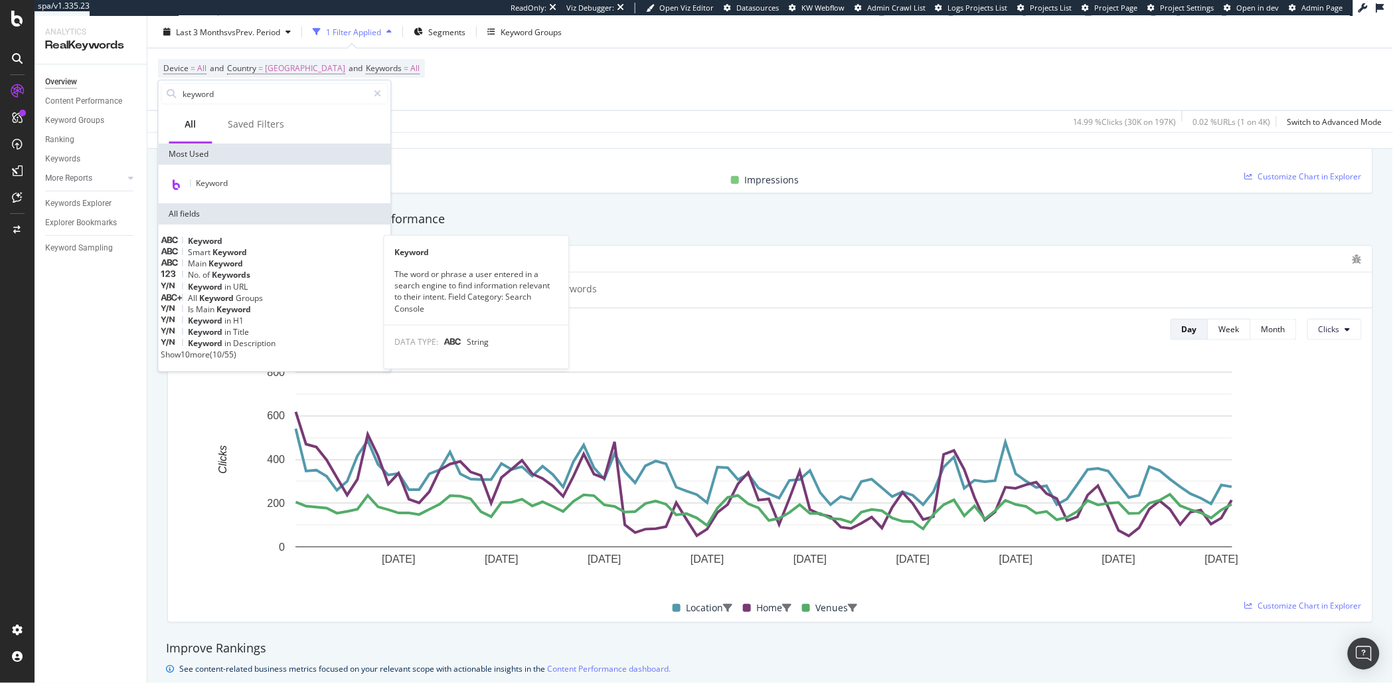
click at [264, 236] on div "Keyword" at bounding box center [274, 240] width 227 height 11
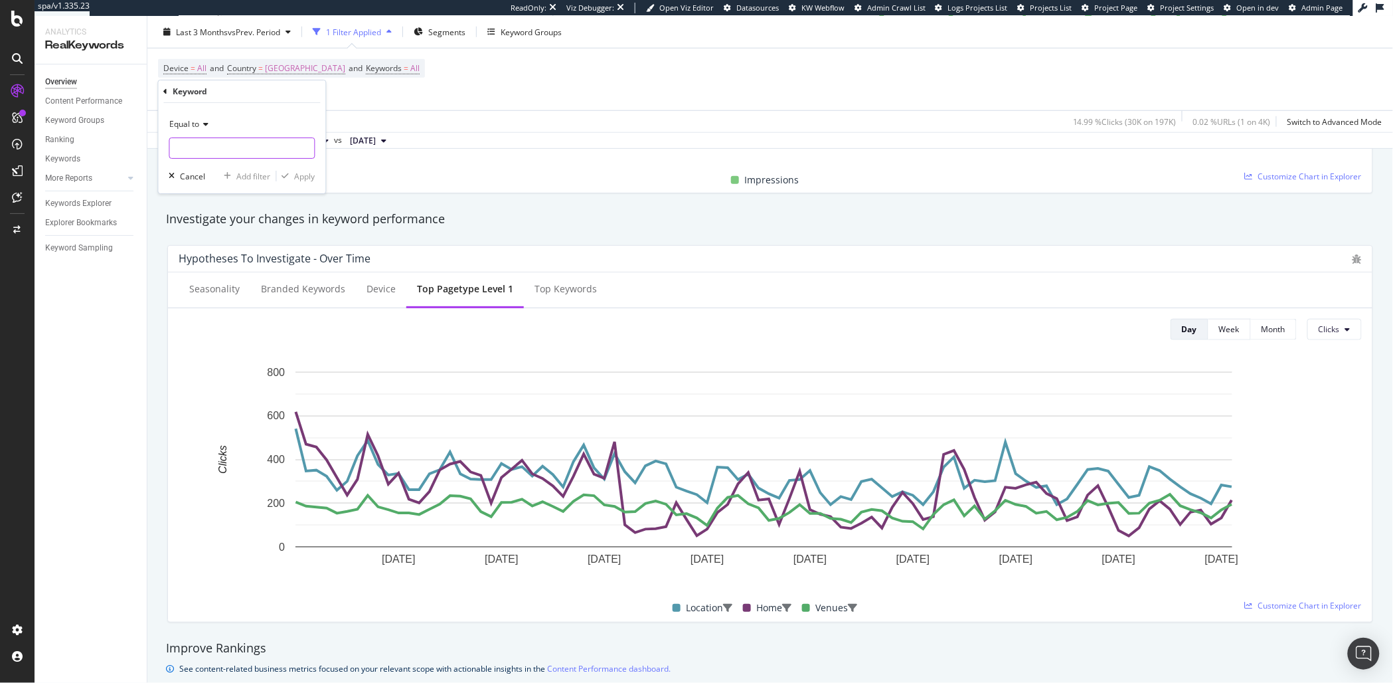
click at [195, 147] on input "text" at bounding box center [242, 147] width 145 height 21
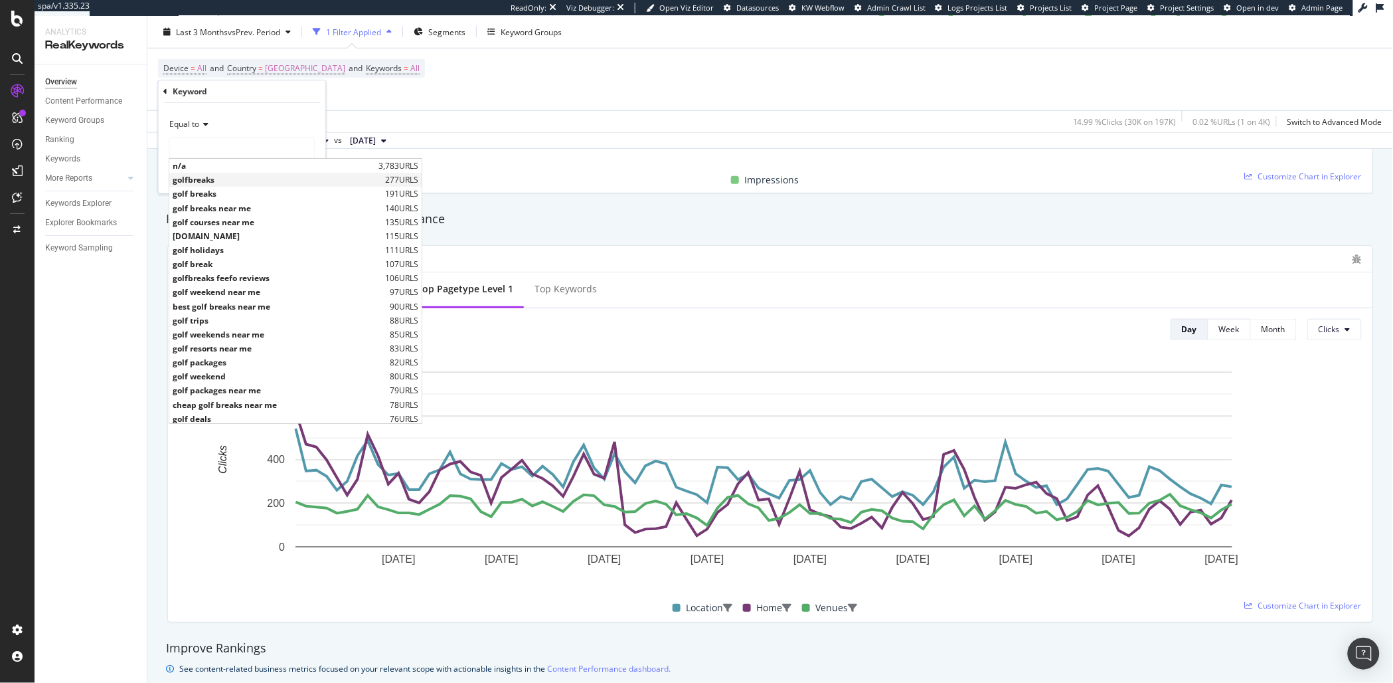
click at [199, 181] on span "golfbreaks" at bounding box center [277, 179] width 209 height 11
type input "golfbreaks"
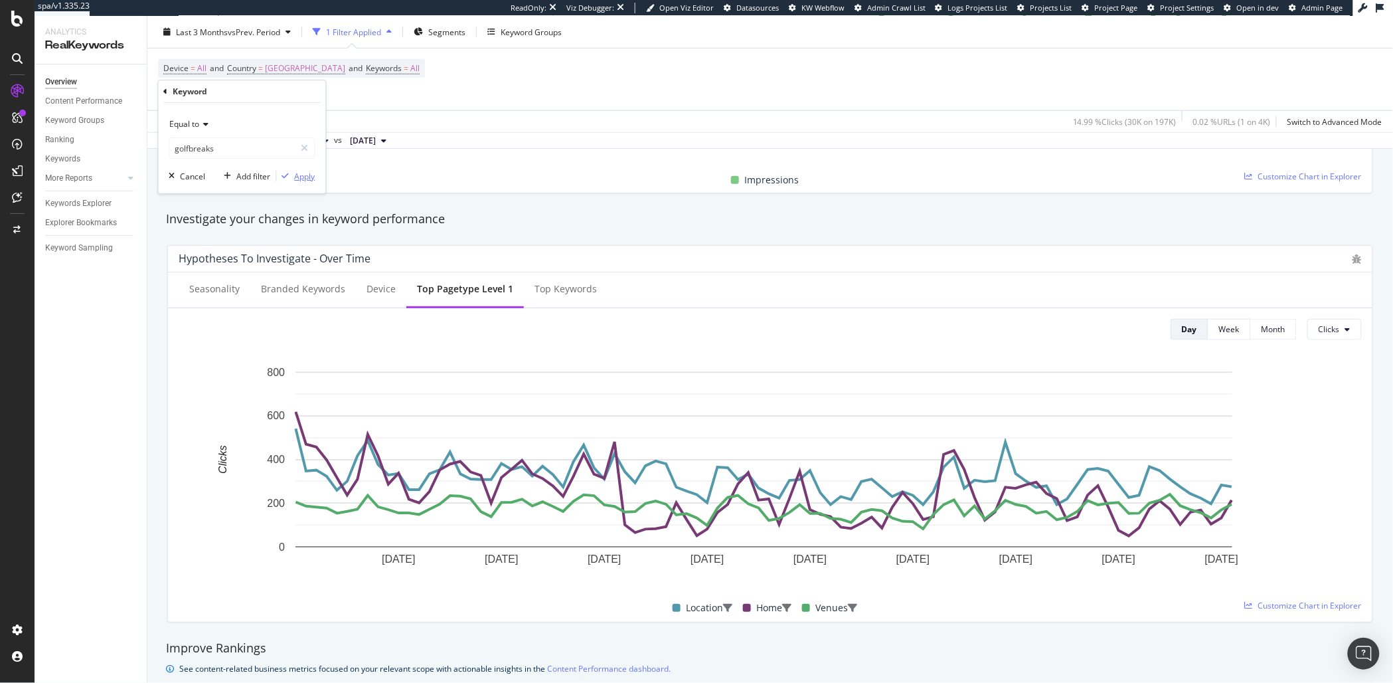
click at [303, 175] on div "Apply" at bounding box center [305, 176] width 21 height 11
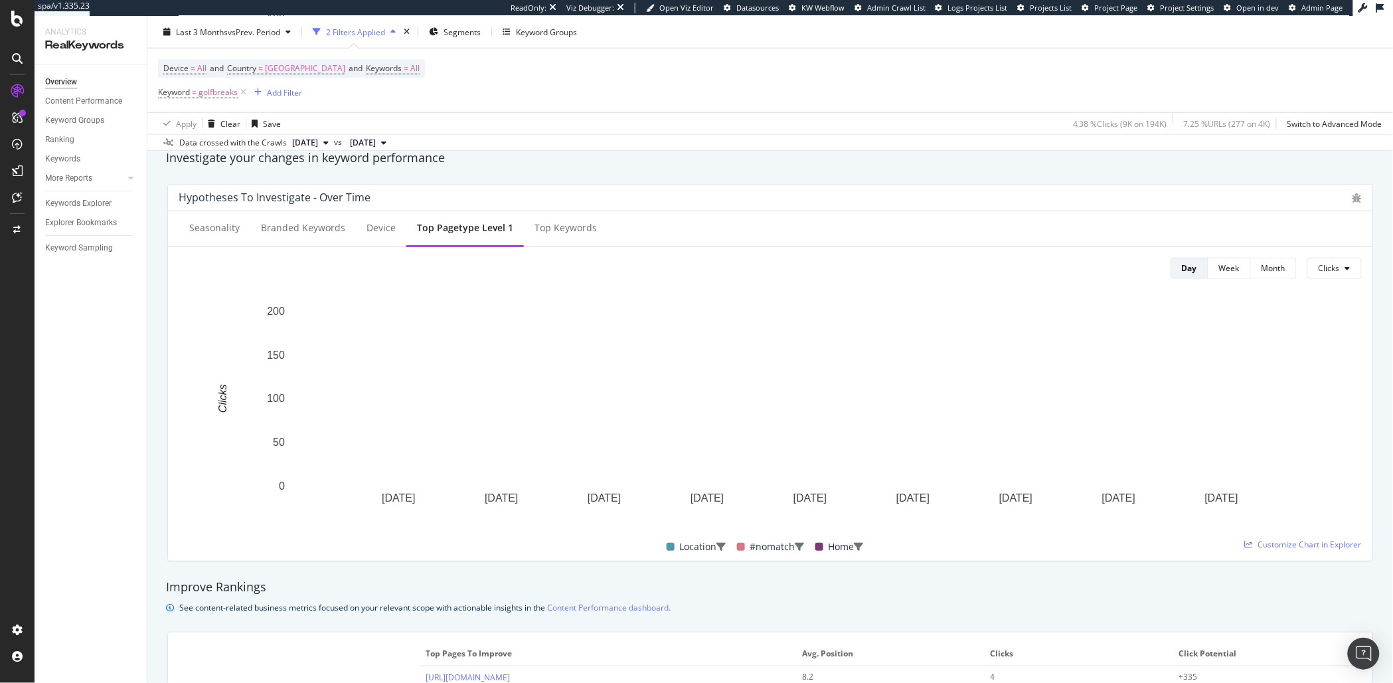
scroll to position [556, 0]
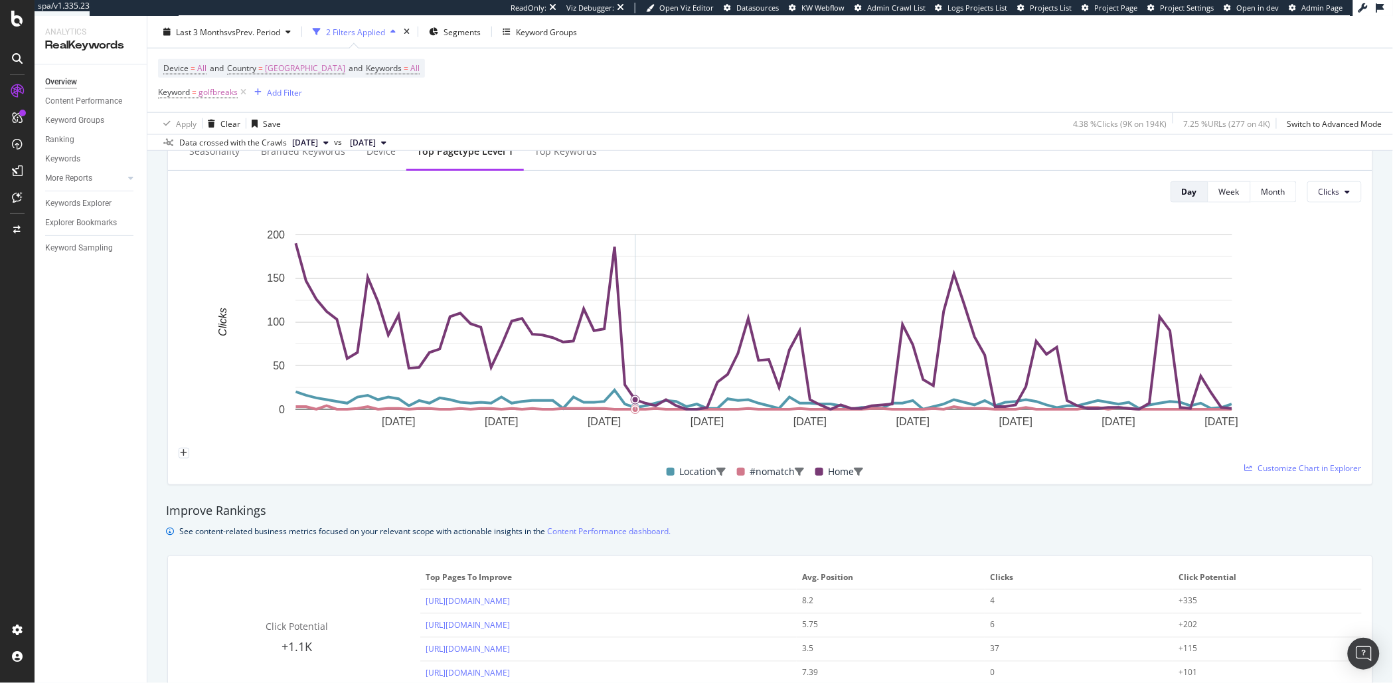
click at [387, 525] on div "See content-related business metrics focused on your relevant scope with action…" at bounding box center [424, 531] width 491 height 14
click at [351, 536] on div "See content-related business metrics focused on your relevant scope with action…" at bounding box center [424, 531] width 491 height 14
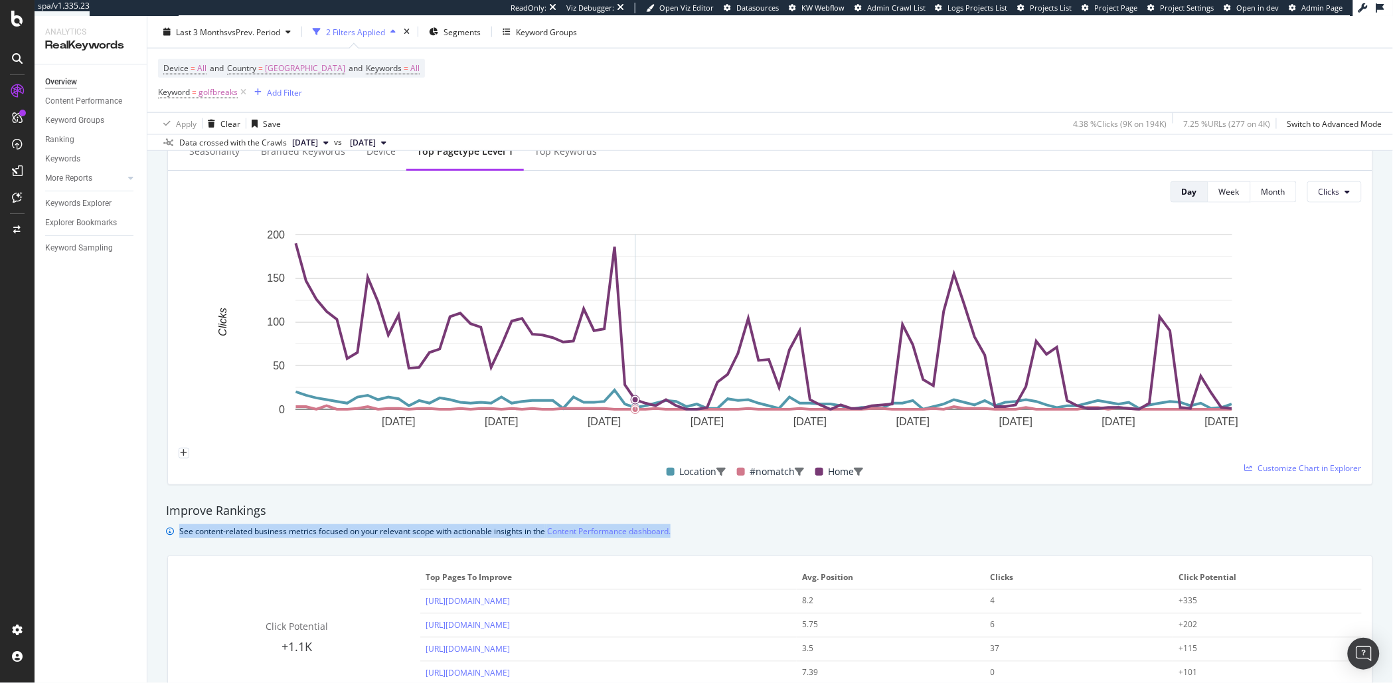
click at [351, 536] on div "See content-related business metrics focused on your relevant scope with action…" at bounding box center [424, 531] width 491 height 14
click at [349, 537] on div "See content-related business metrics focused on your relevant scope with action…" at bounding box center [424, 531] width 491 height 14
click at [344, 538] on div "See content-related business metrics focused on your relevant scope with action…" at bounding box center [424, 531] width 491 height 14
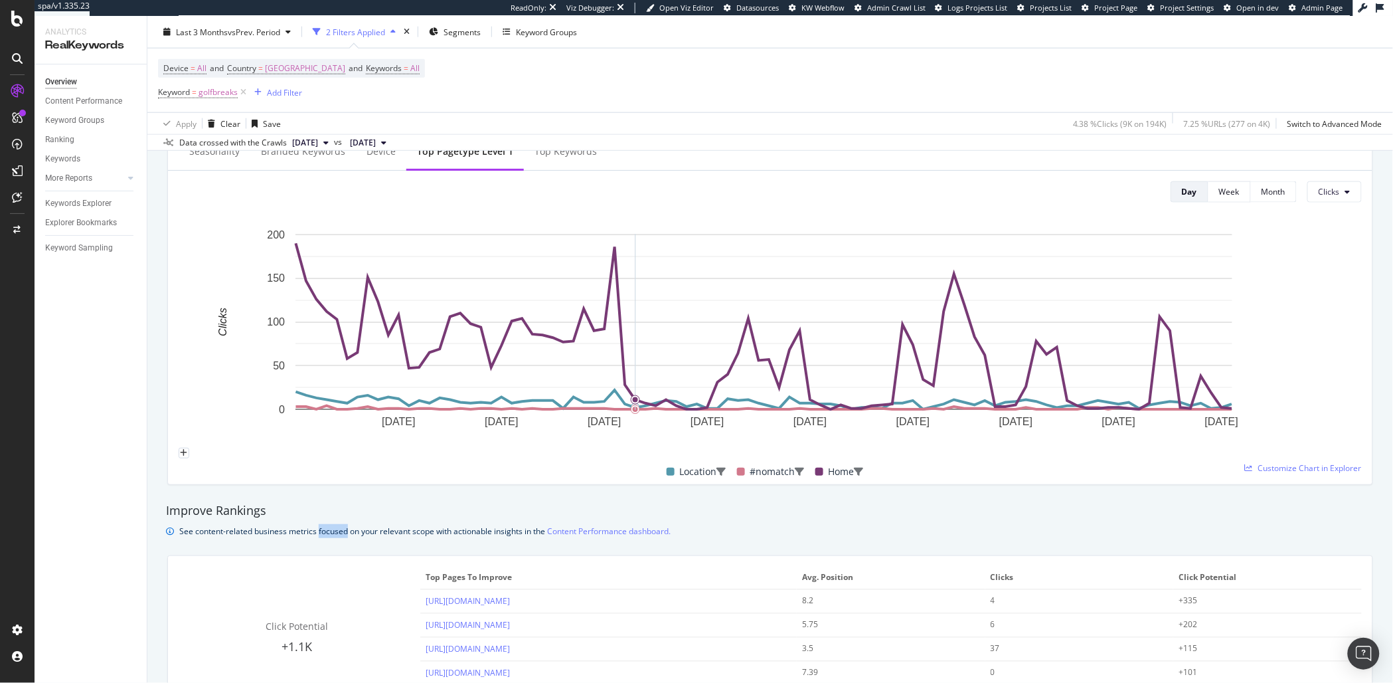
click at [344, 538] on div "See content-related business metrics focused on your relevant scope with action…" at bounding box center [424, 531] width 491 height 14
click at [325, 537] on div "See content-related business metrics focused on your relevant scope with action…" at bounding box center [424, 531] width 491 height 14
click at [331, 534] on div "See content-related business metrics focused on your relevant scope with action…" at bounding box center [424, 531] width 491 height 14
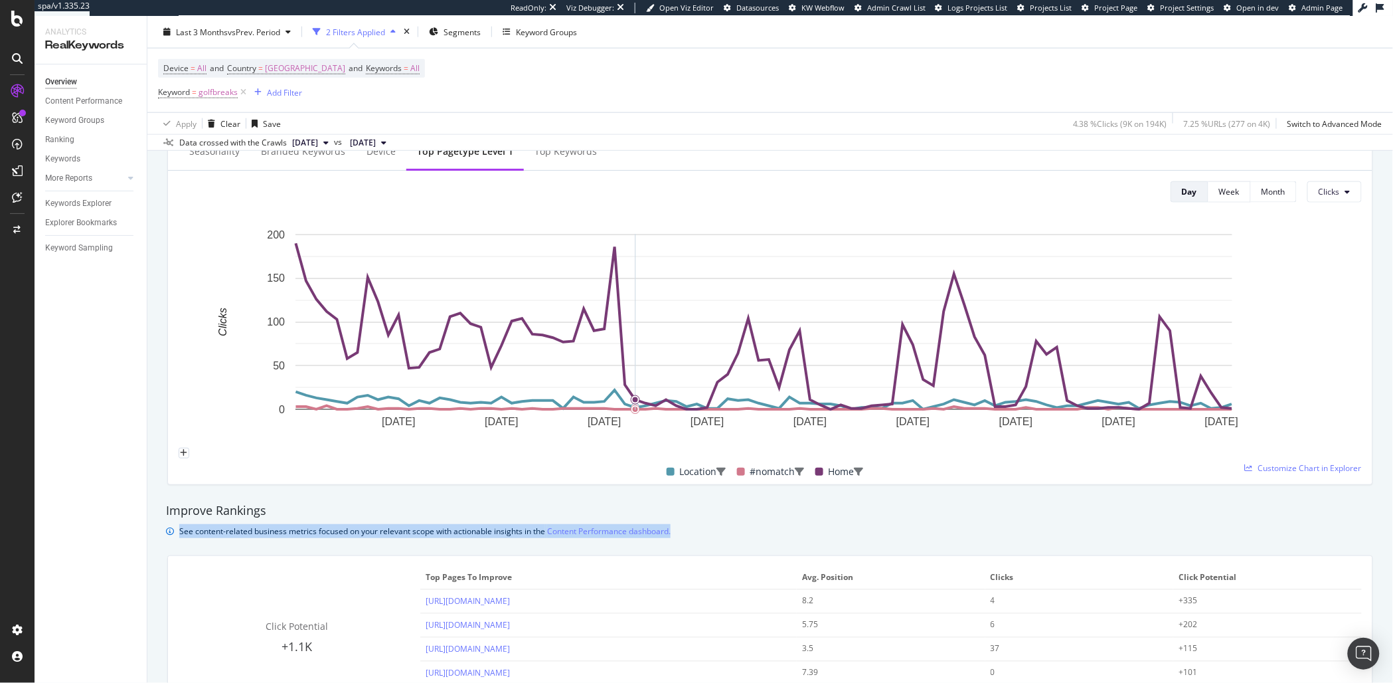
click at [331, 534] on div "See content-related business metrics focused on your relevant scope with action…" at bounding box center [424, 531] width 491 height 14
click at [324, 536] on div "See content-related business metrics focused on your relevant scope with action…" at bounding box center [424, 531] width 491 height 14
click at [333, 532] on div "See content-related business metrics focused on your relevant scope with action…" at bounding box center [424, 531] width 491 height 14
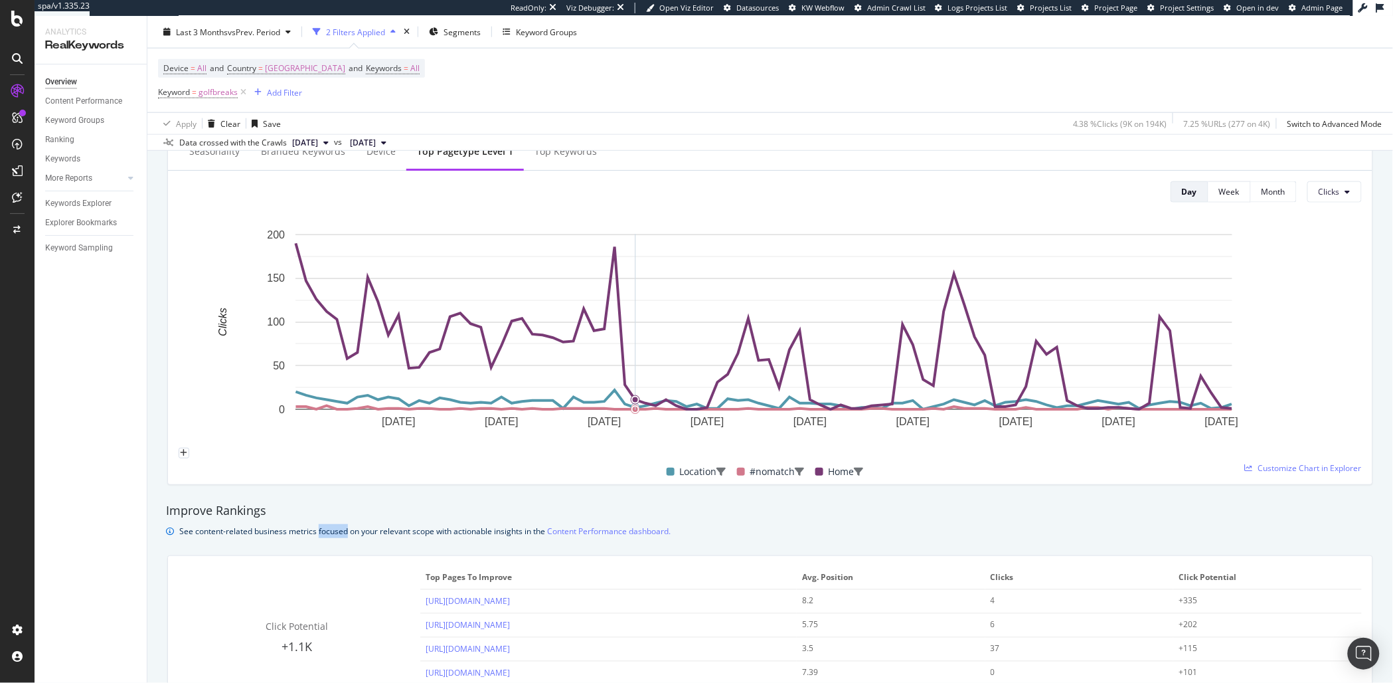
click at [333, 532] on div "See content-related business metrics focused on your relevant scope with action…" at bounding box center [424, 531] width 491 height 14
click at [329, 532] on div "See content-related business metrics focused on your relevant scope with action…" at bounding box center [424, 531] width 491 height 14
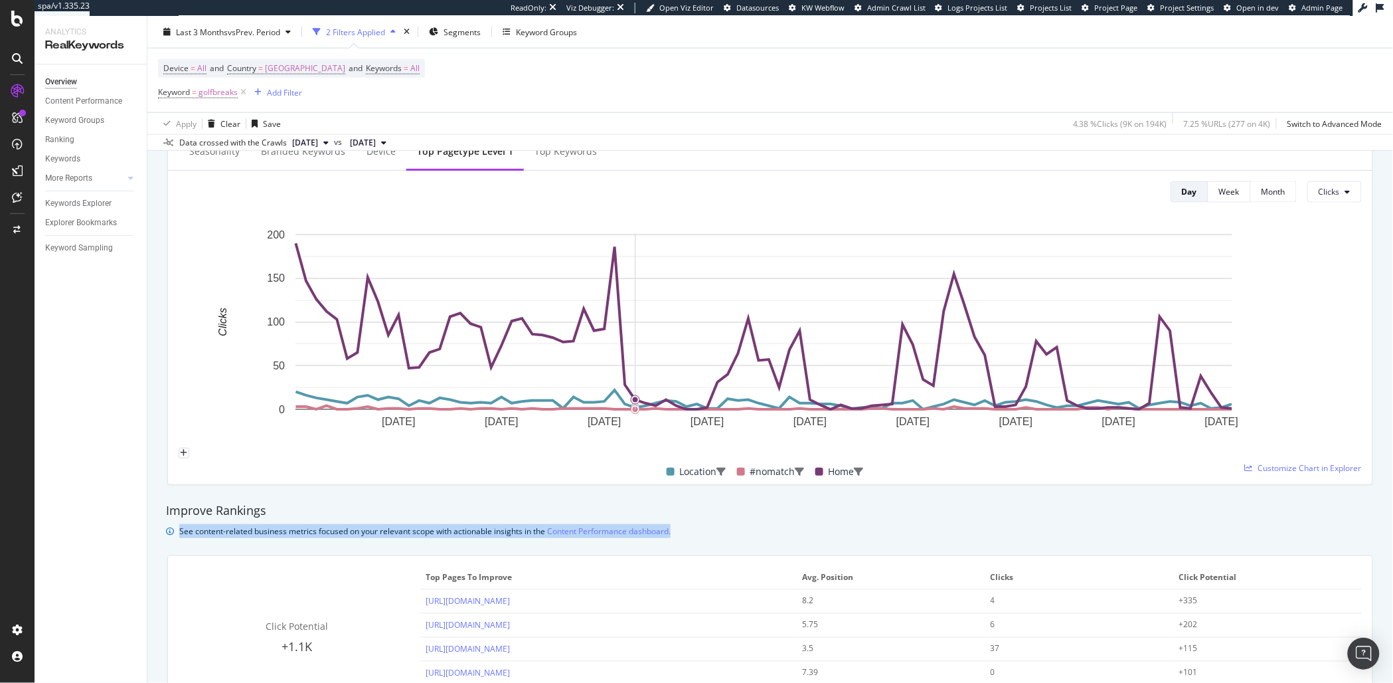
click at [323, 532] on div "See content-related business metrics focused on your relevant scope with action…" at bounding box center [424, 531] width 491 height 14
drag, startPoint x: 692, startPoint y: 518, endPoint x: 310, endPoint y: 497, distance: 383.0
click at [311, 495] on div "Improve Rankings See content-related business metrics focused on your relevant …" at bounding box center [770, 520] width 1222 height 50
click at [311, 499] on div "Improve Rankings See content-related business metrics focused on your relevant …" at bounding box center [770, 520] width 1222 height 50
drag, startPoint x: 300, startPoint y: 499, endPoint x: 757, endPoint y: 542, distance: 458.8
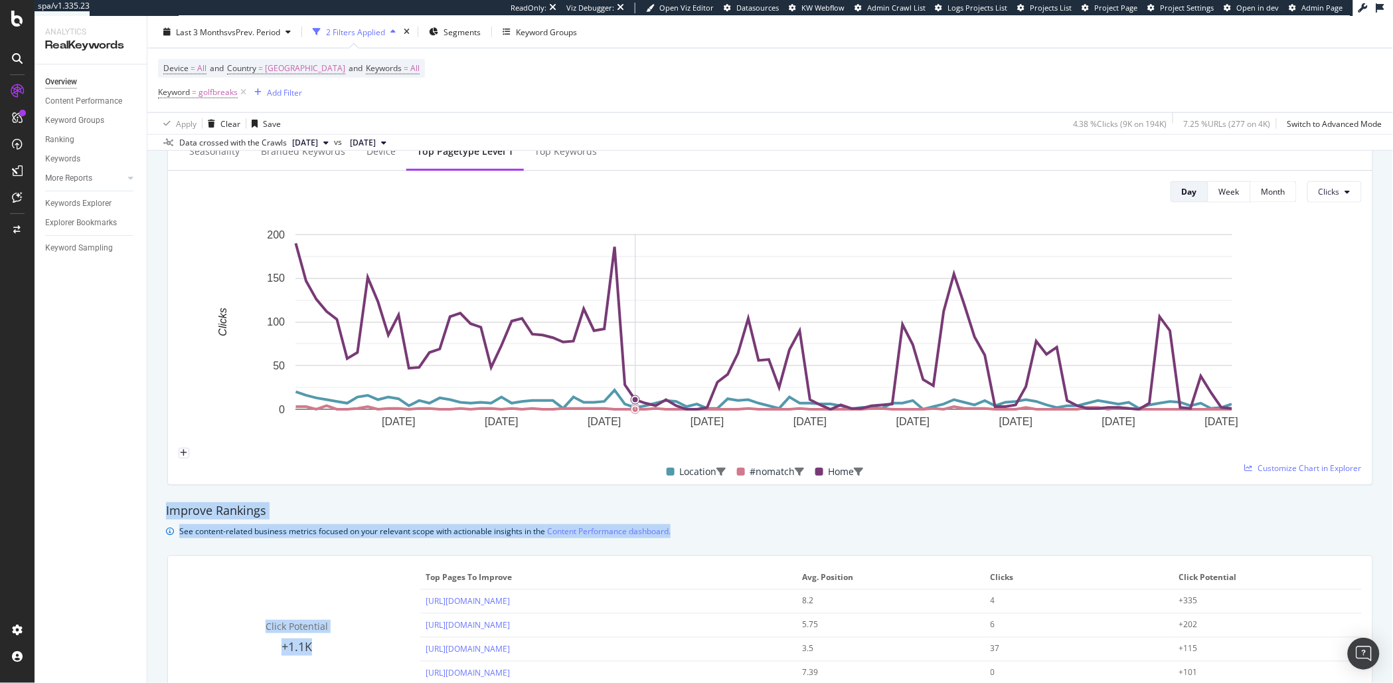
click at [809, 554] on div "Improve Rankings See content-related business metrics focused on your relevant …" at bounding box center [770, 625] width 1222 height 260
click at [732, 529] on div "See content-related business metrics focused on your relevant scope with action…" at bounding box center [770, 531] width 1208 height 14
drag, startPoint x: 732, startPoint y: 529, endPoint x: 366, endPoint y: 490, distance: 367.9
click at [366, 490] on div "Hypotheses to Investigate - Over Time Seasonality Branded Keywords Device Top p…" at bounding box center [770, 296] width 1222 height 398
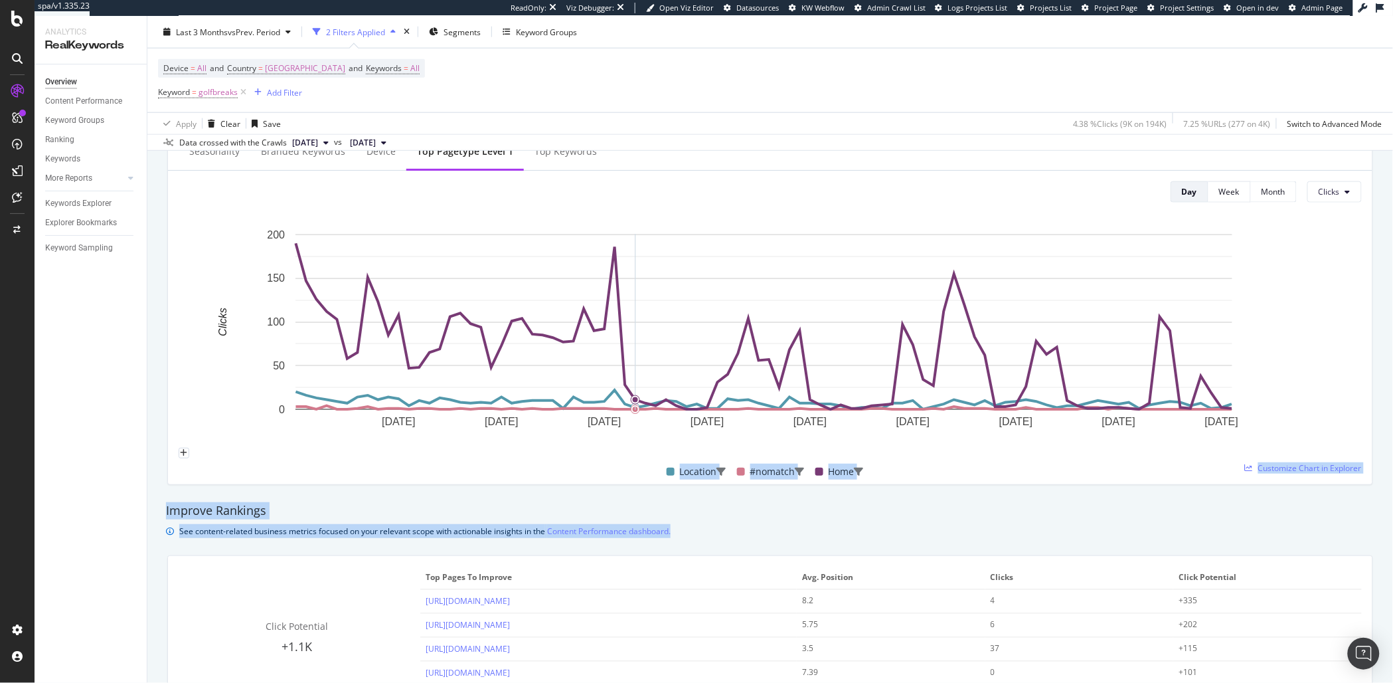
drag, startPoint x: 382, startPoint y: 494, endPoint x: 904, endPoint y: 540, distance: 523.2
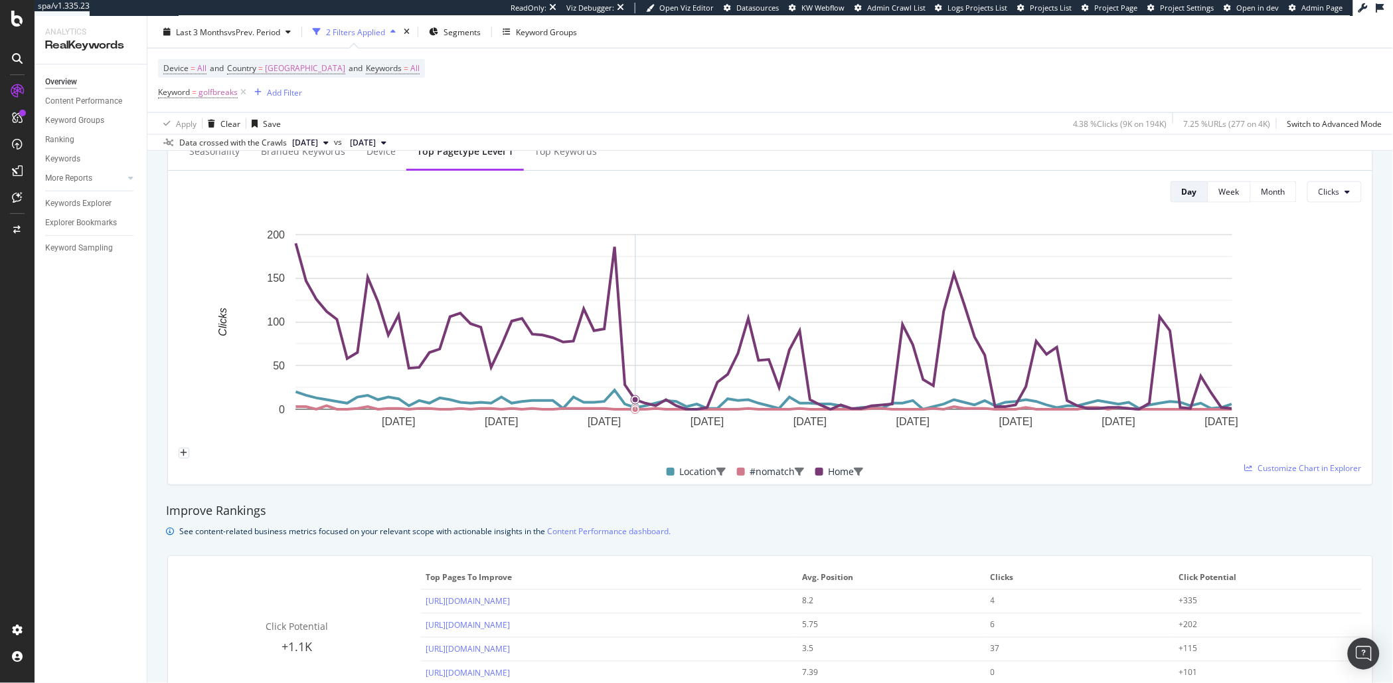
click at [903, 541] on div "Improve Rankings See content-related business metrics focused on your relevant …" at bounding box center [770, 520] width 1222 height 50
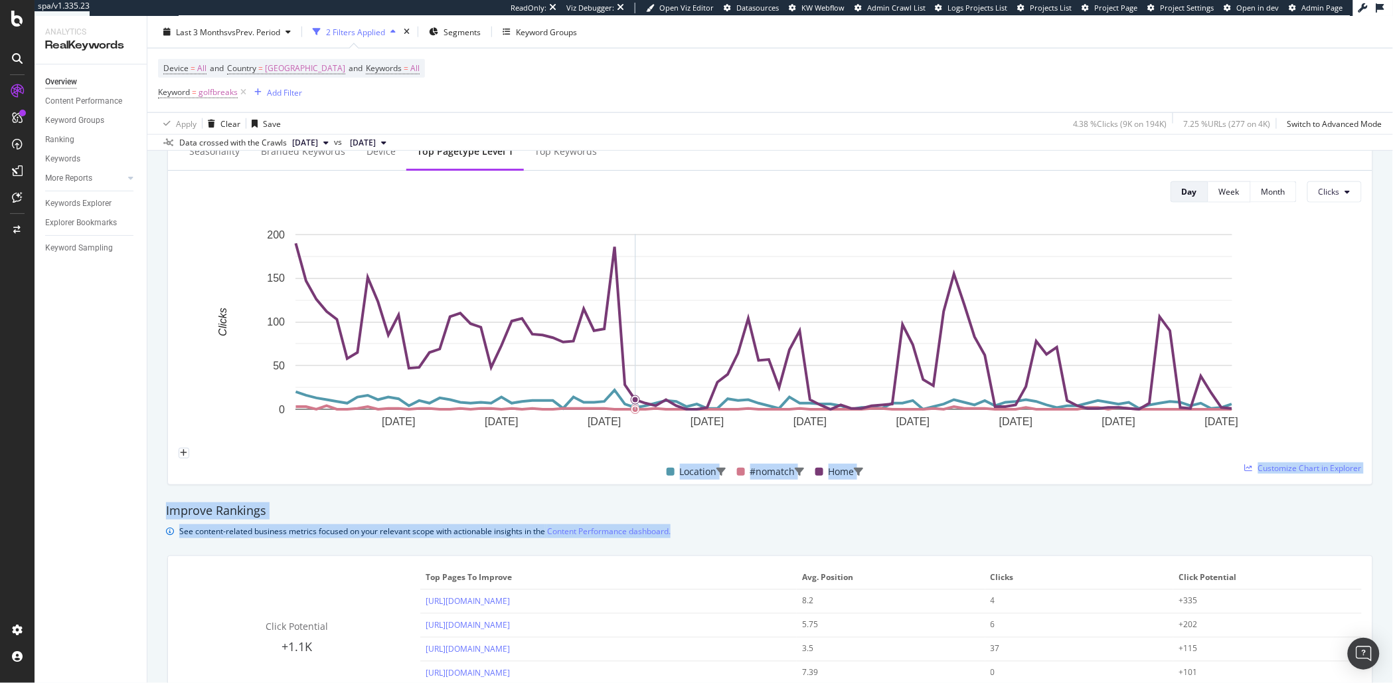
drag, startPoint x: 904, startPoint y: 540, endPoint x: 363, endPoint y: 487, distance: 543.1
click at [363, 487] on div "Hypotheses to Investigate - Over Time Seasonality Branded Keywords Device Top p…" at bounding box center [770, 296] width 1222 height 398
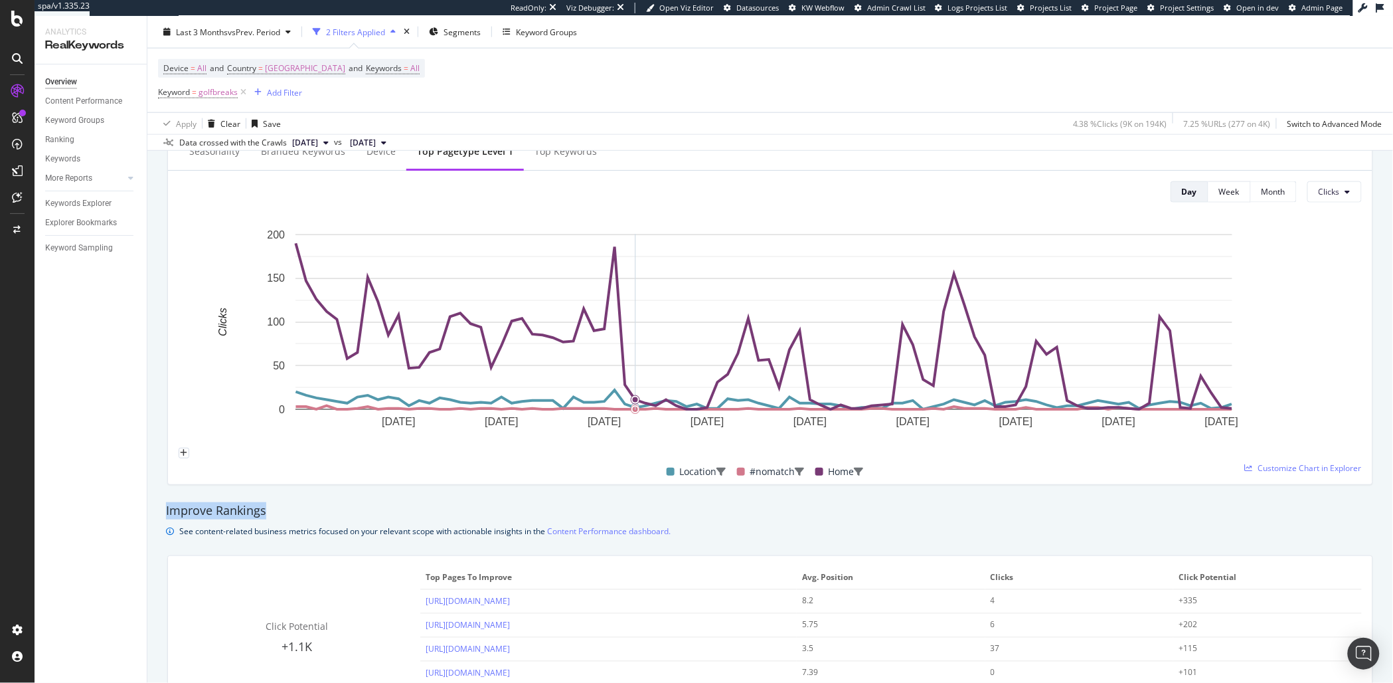
drag, startPoint x: 368, startPoint y: 499, endPoint x: 714, endPoint y: 518, distance: 345.8
click at [714, 518] on div "Improve Rankings See content-related business metrics focused on your relevant …" at bounding box center [770, 520] width 1222 height 50
drag, startPoint x: 767, startPoint y: 529, endPoint x: 419, endPoint y: 499, distance: 349.9
click at [419, 499] on div "Improve Rankings See content-related business metrics focused on your relevant …" at bounding box center [770, 520] width 1222 height 50
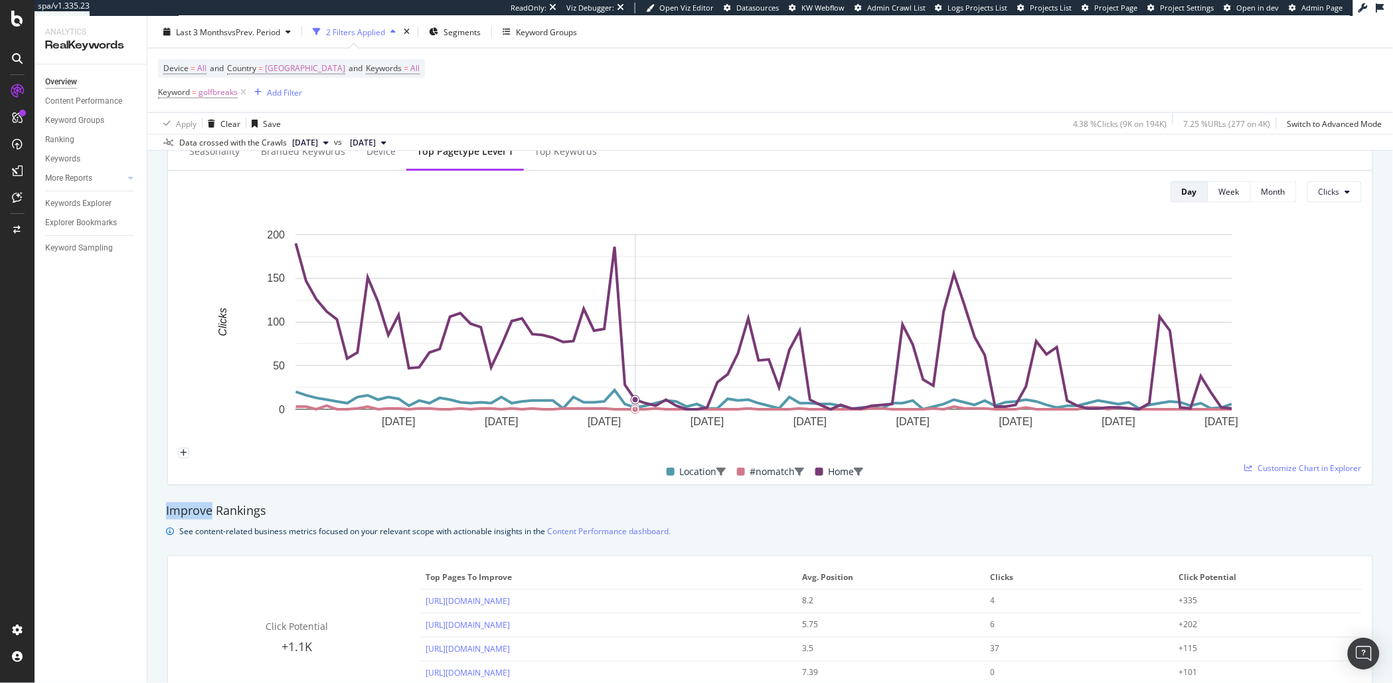
click at [419, 499] on div "Improve Rankings See content-related business metrics focused on your relevant …" at bounding box center [770, 520] width 1222 height 50
click at [498, 513] on div "Improve Rankings" at bounding box center [770, 510] width 1208 height 17
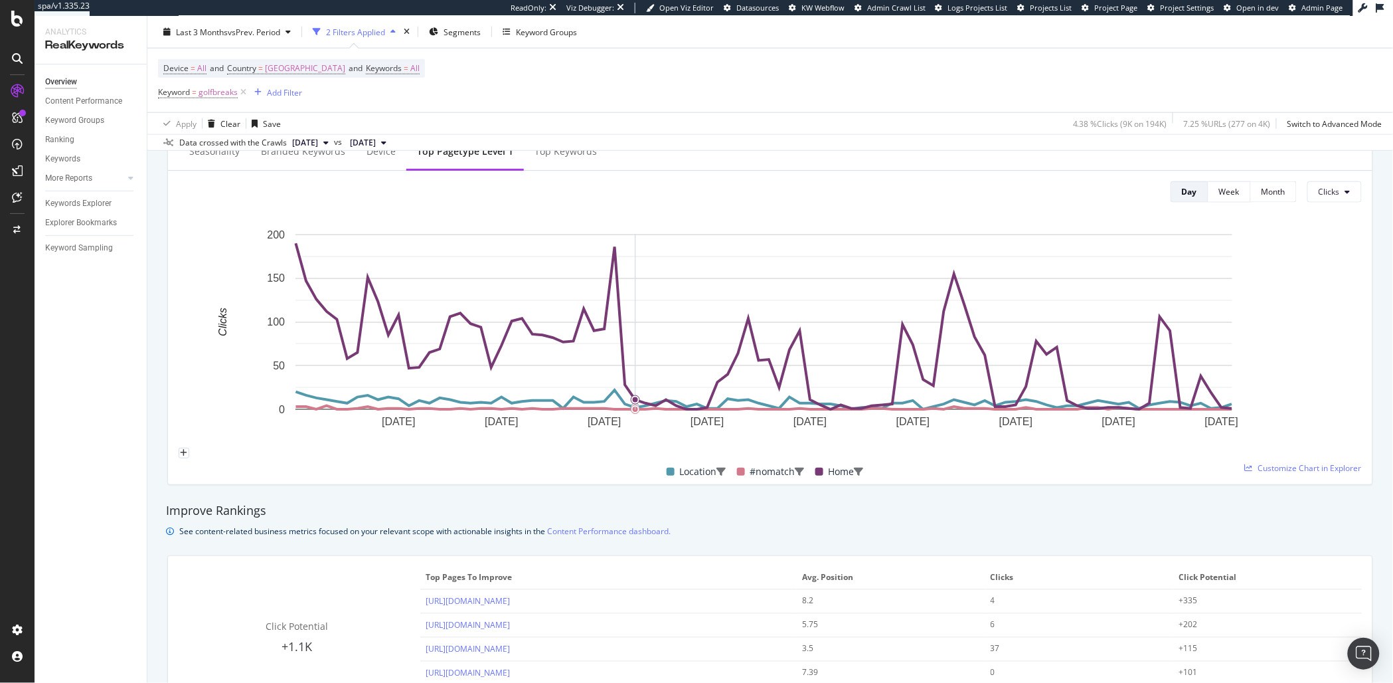
click at [437, 515] on div "Improve Rankings" at bounding box center [770, 510] width 1208 height 17
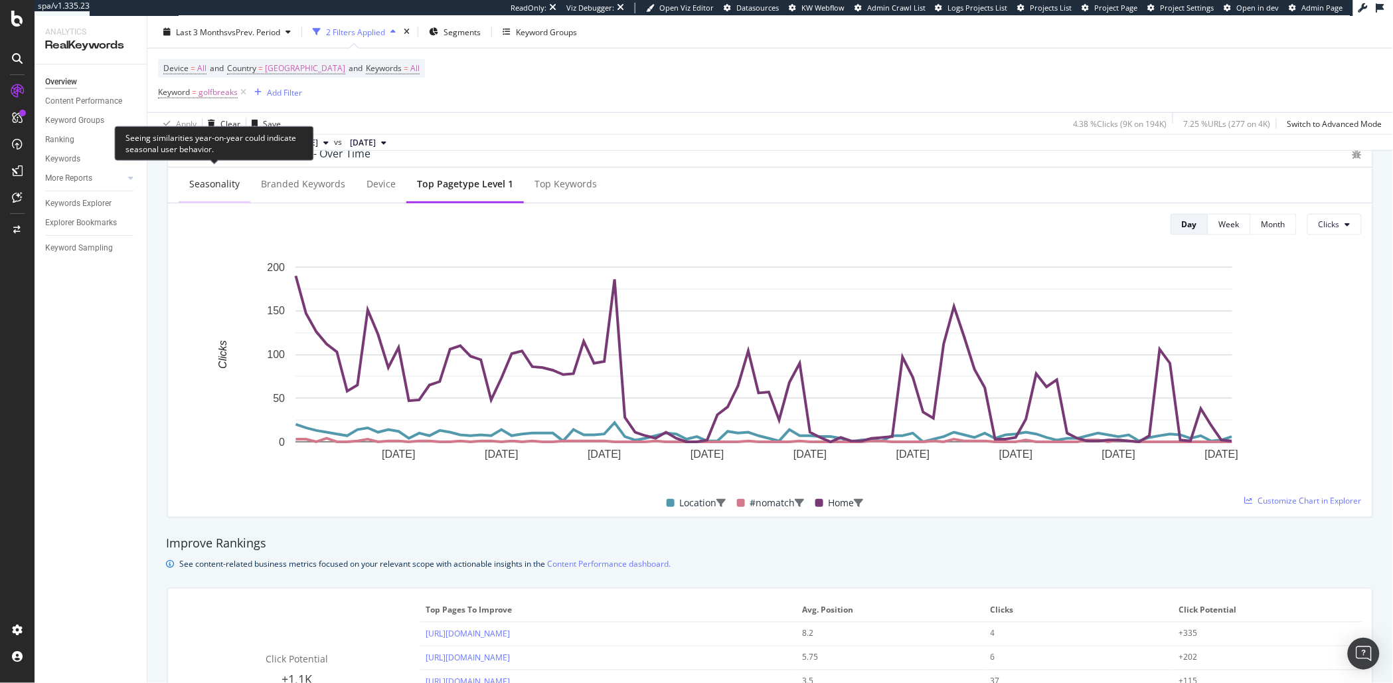
click at [224, 191] on div "Seasonality" at bounding box center [215, 185] width 72 height 37
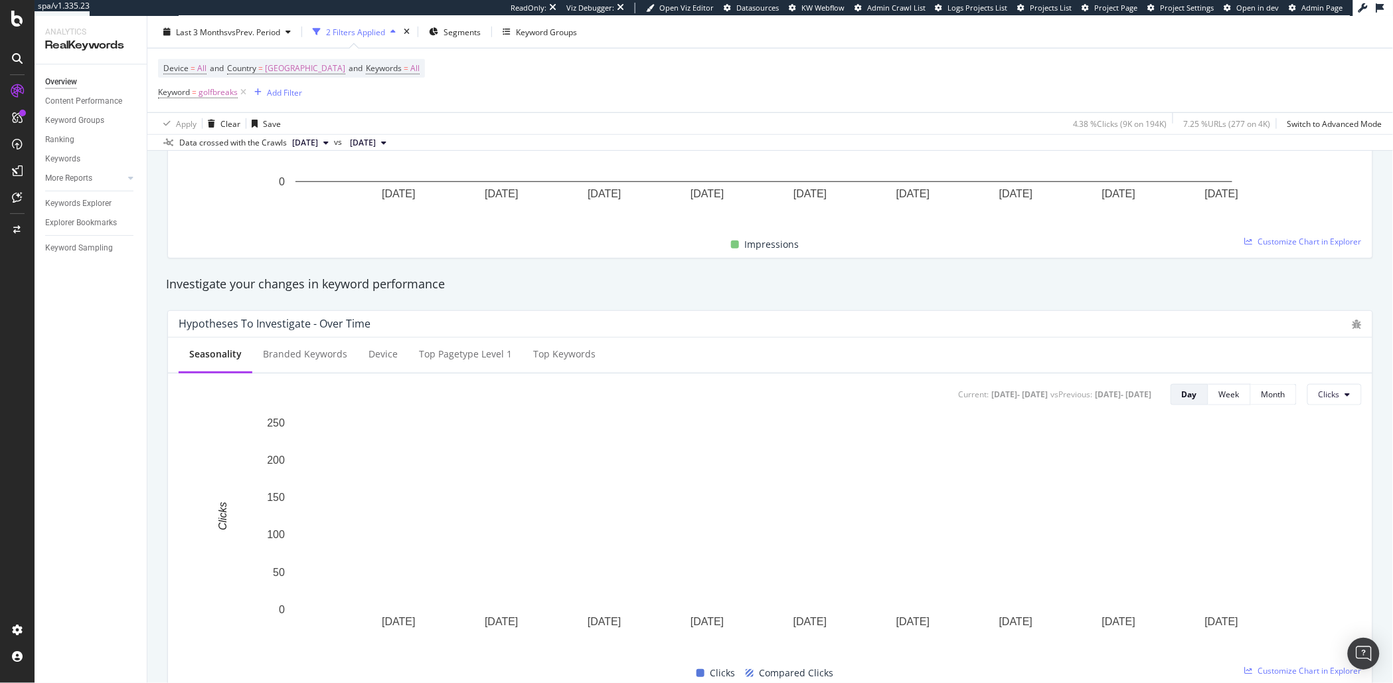
scroll to position [0, 0]
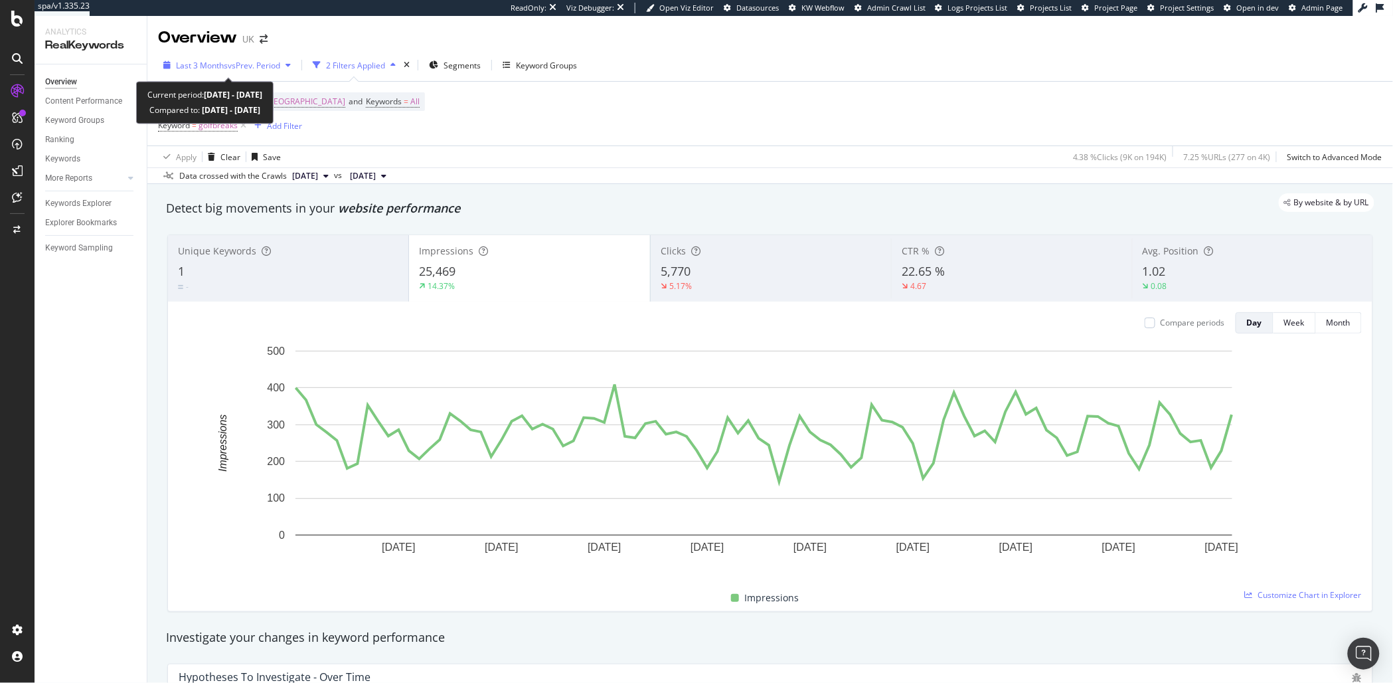
click at [255, 69] on span "vs Prev. Period" at bounding box center [254, 65] width 52 height 11
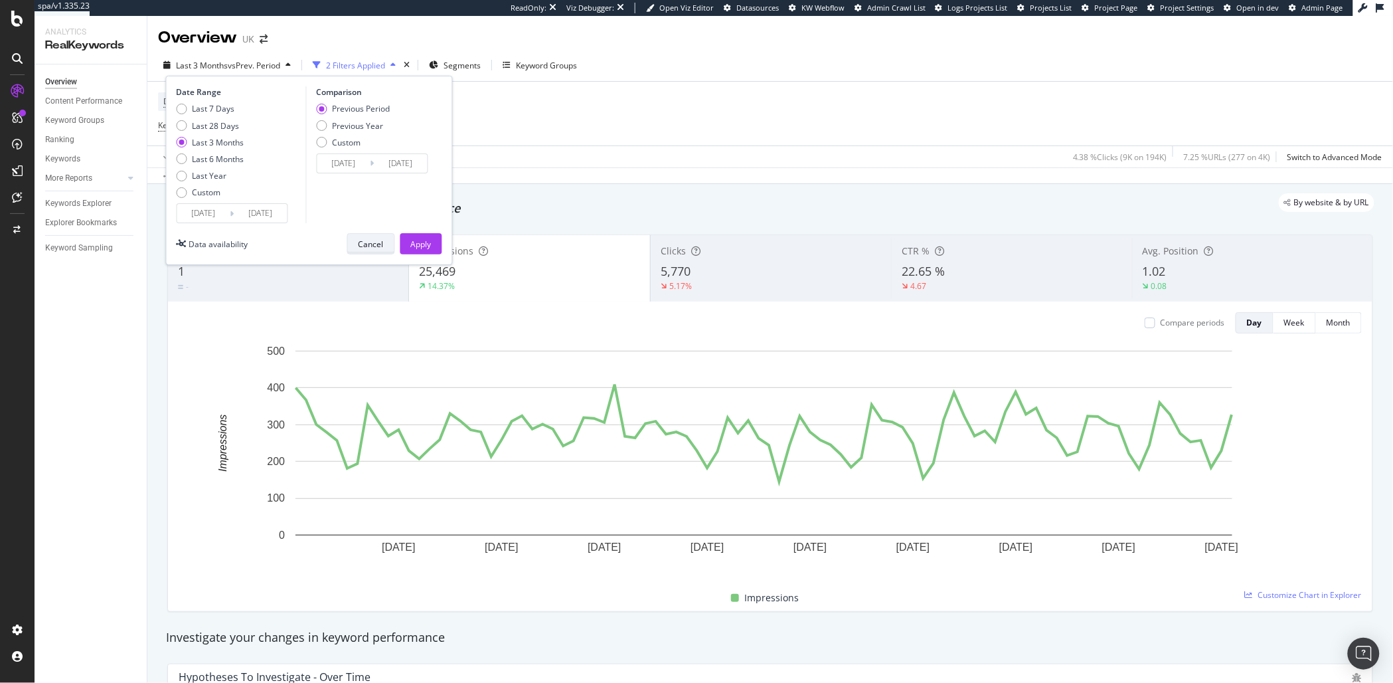
click at [355, 244] on button "Cancel" at bounding box center [371, 243] width 48 height 21
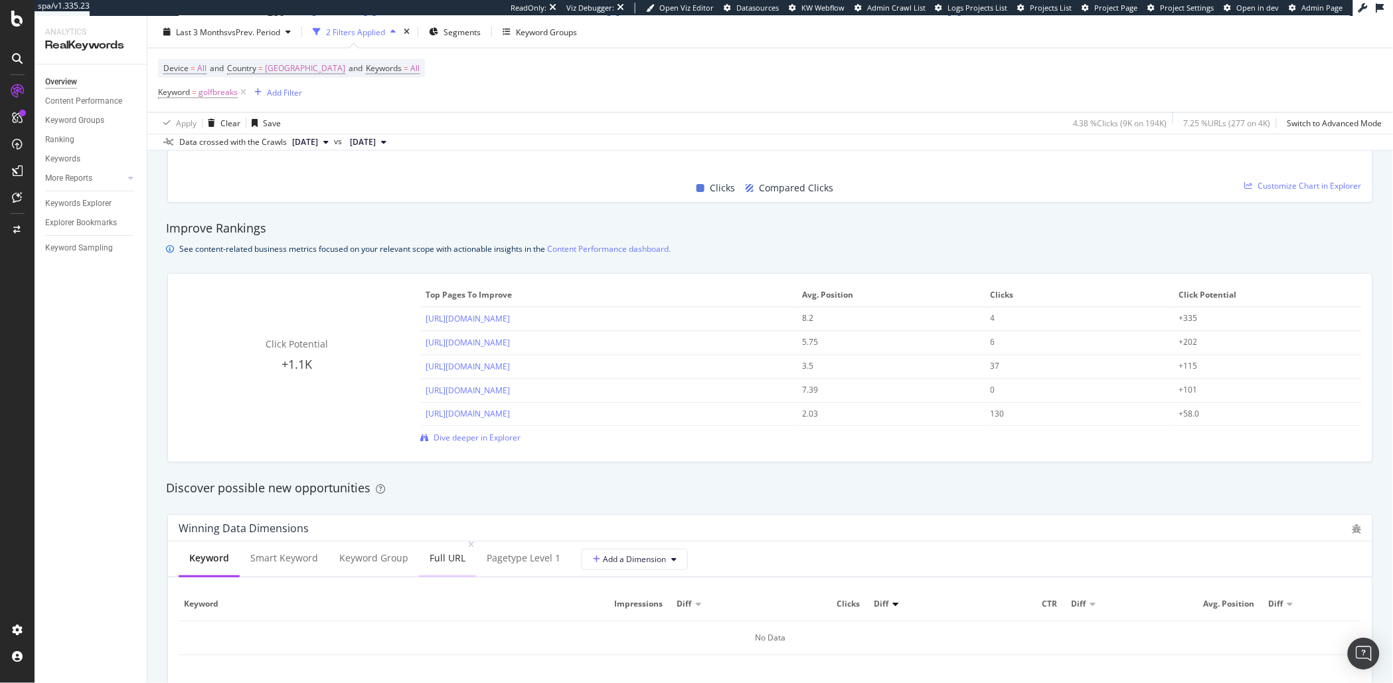
scroll to position [915, 0]
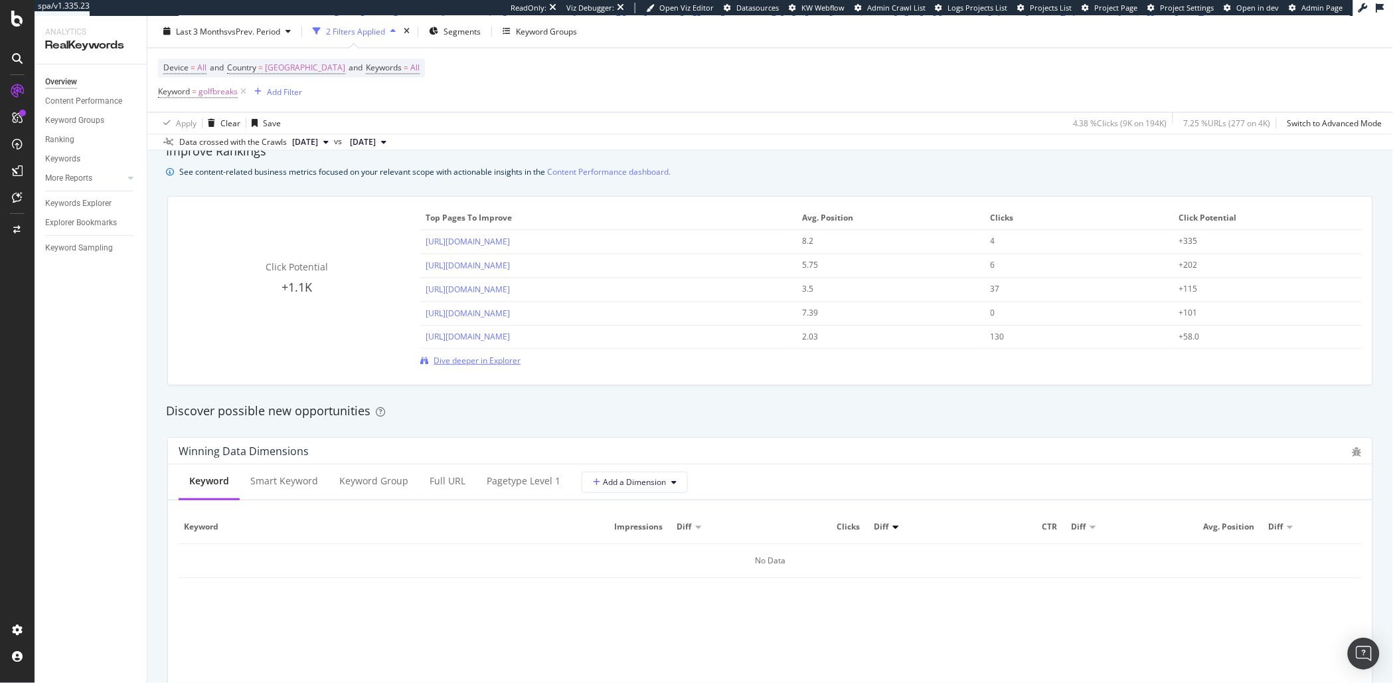
click at [491, 357] on span "Dive deeper in Explorer" at bounding box center [477, 360] width 87 height 11
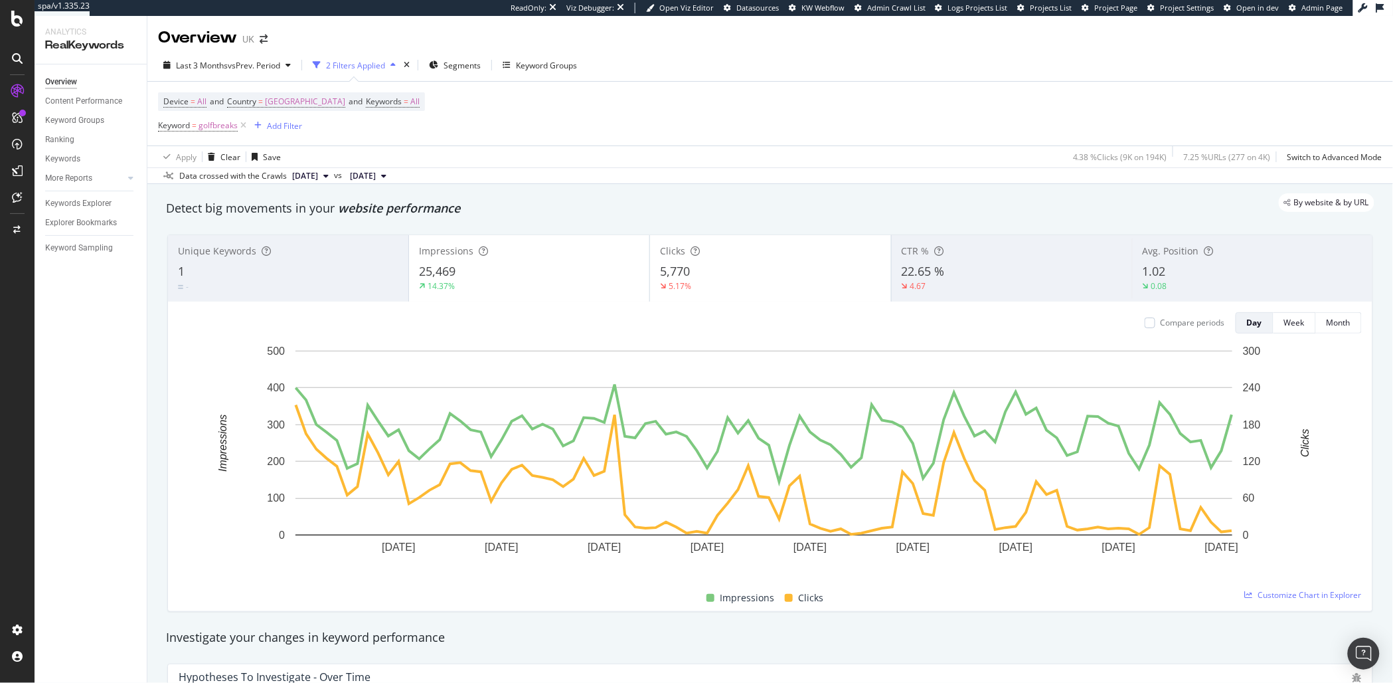
click at [534, 265] on div "25,469" at bounding box center [529, 271] width 220 height 17
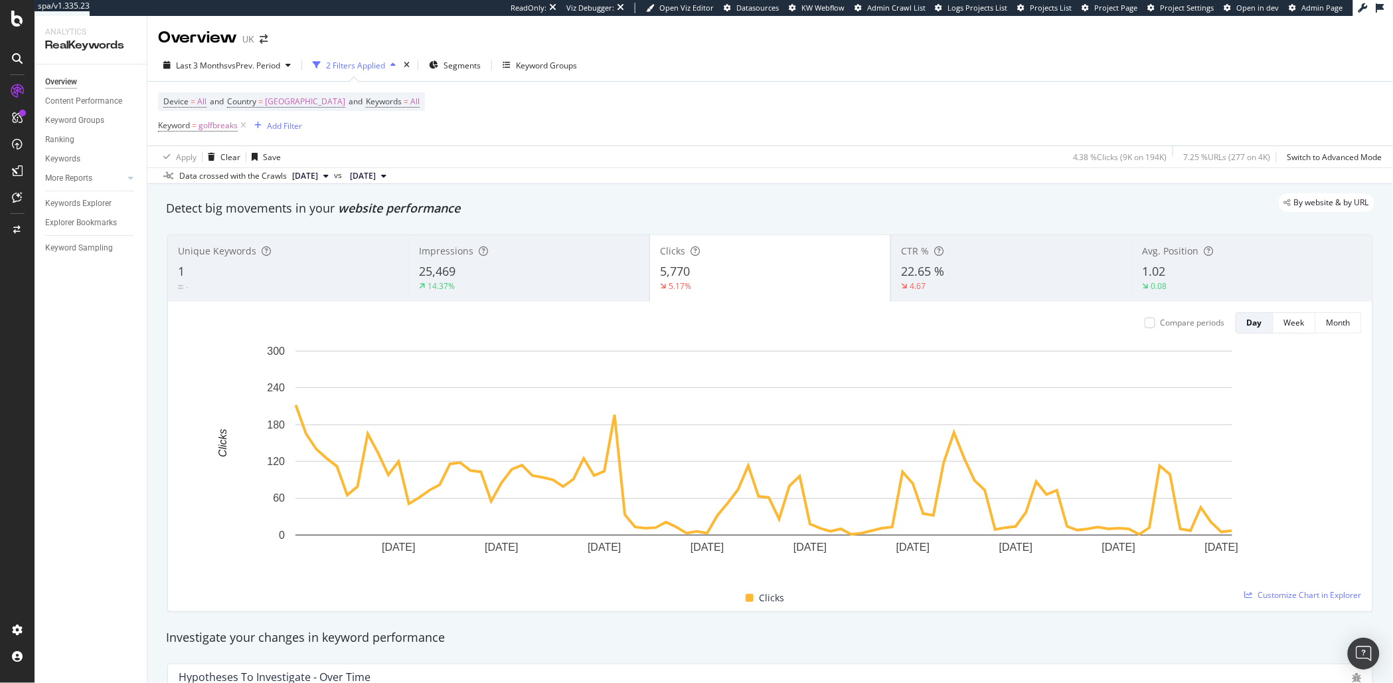
click at [535, 265] on div "25,469" at bounding box center [529, 271] width 220 height 17
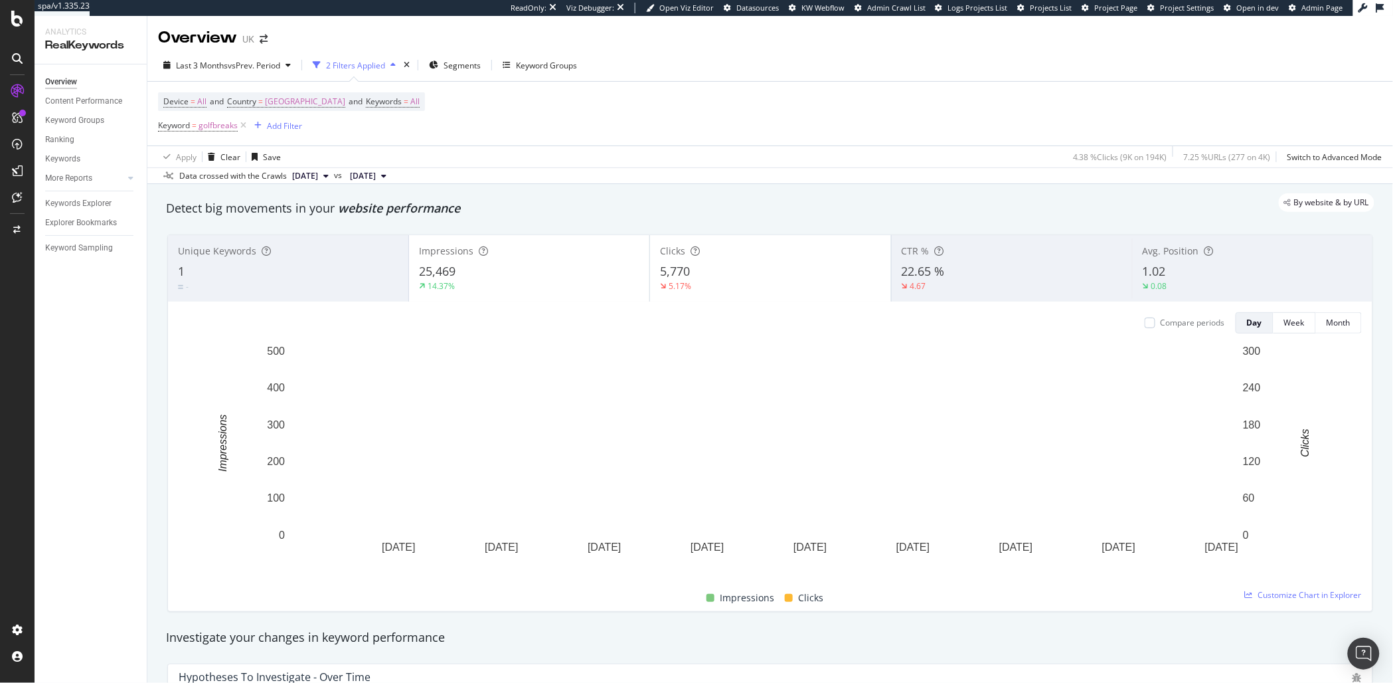
click at [800, 286] on div "5.17%" at bounding box center [770, 286] width 220 height 12
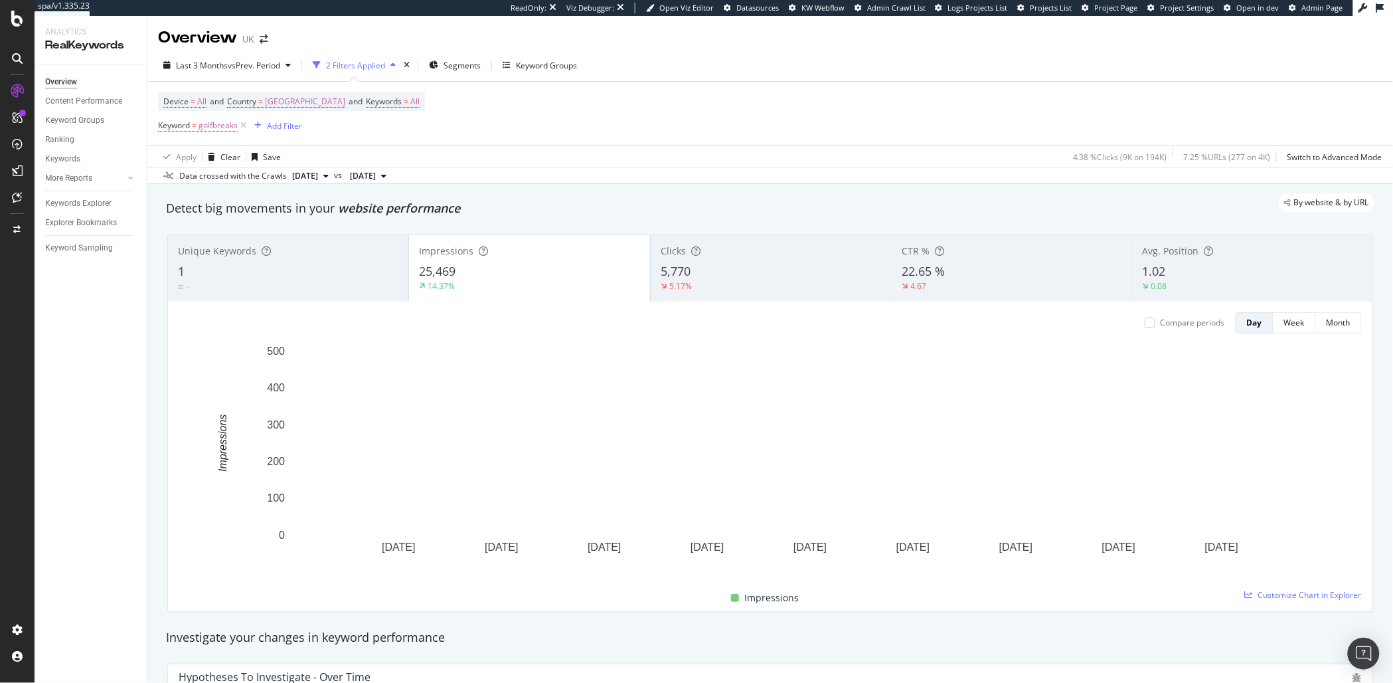
click at [598, 268] on div "25,469" at bounding box center [529, 271] width 220 height 17
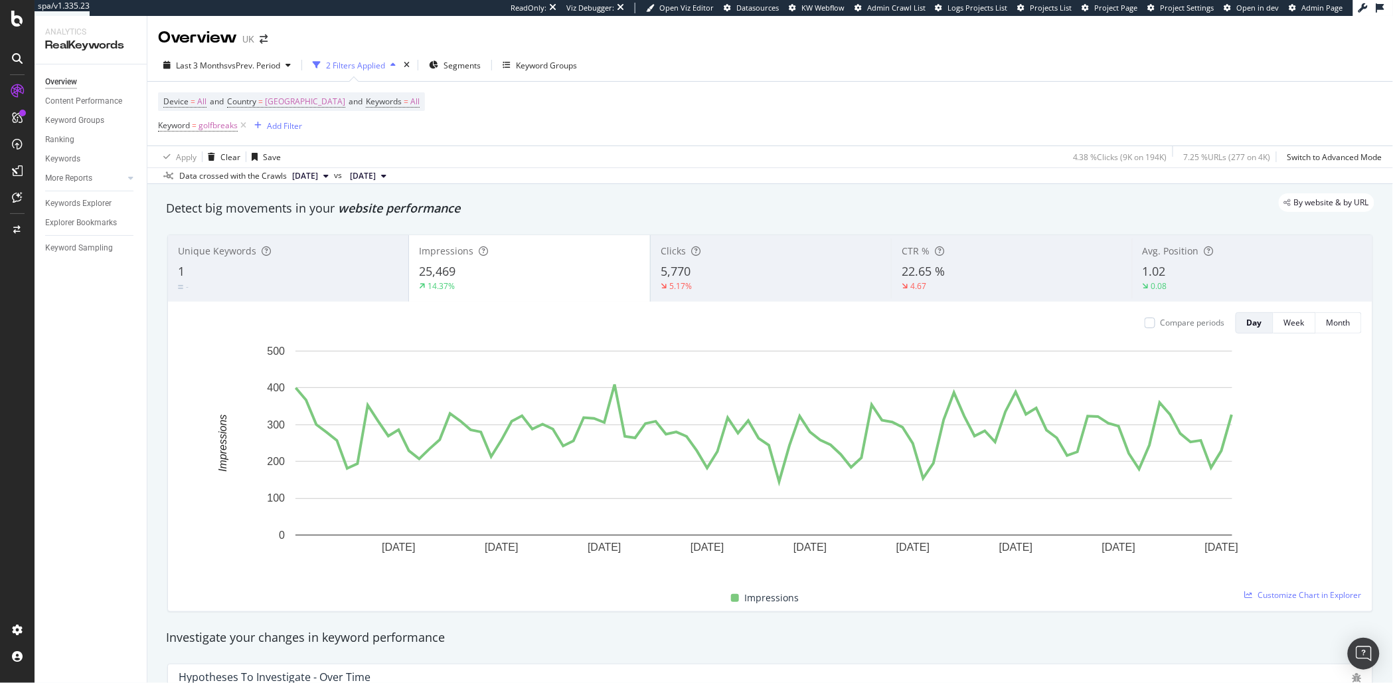
click at [696, 264] on div "5,770" at bounding box center [771, 271] width 220 height 17
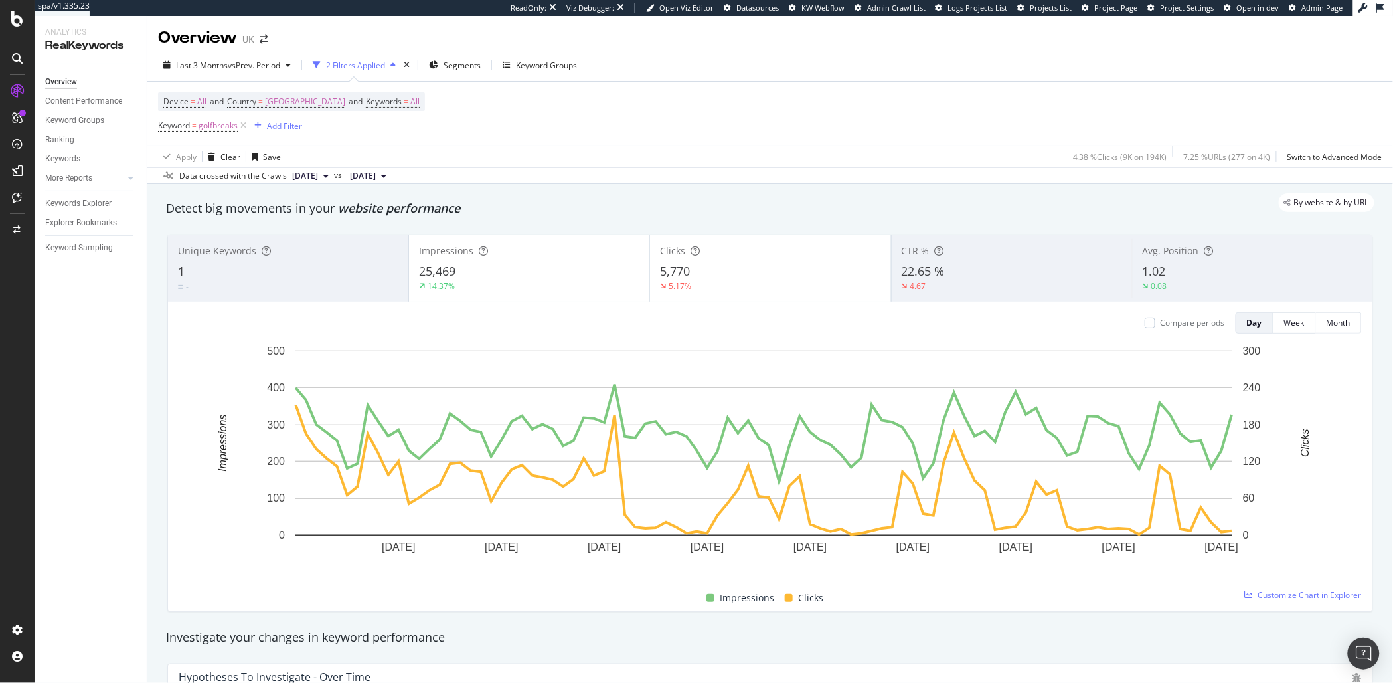
click at [579, 264] on div "25,469" at bounding box center [529, 271] width 220 height 17
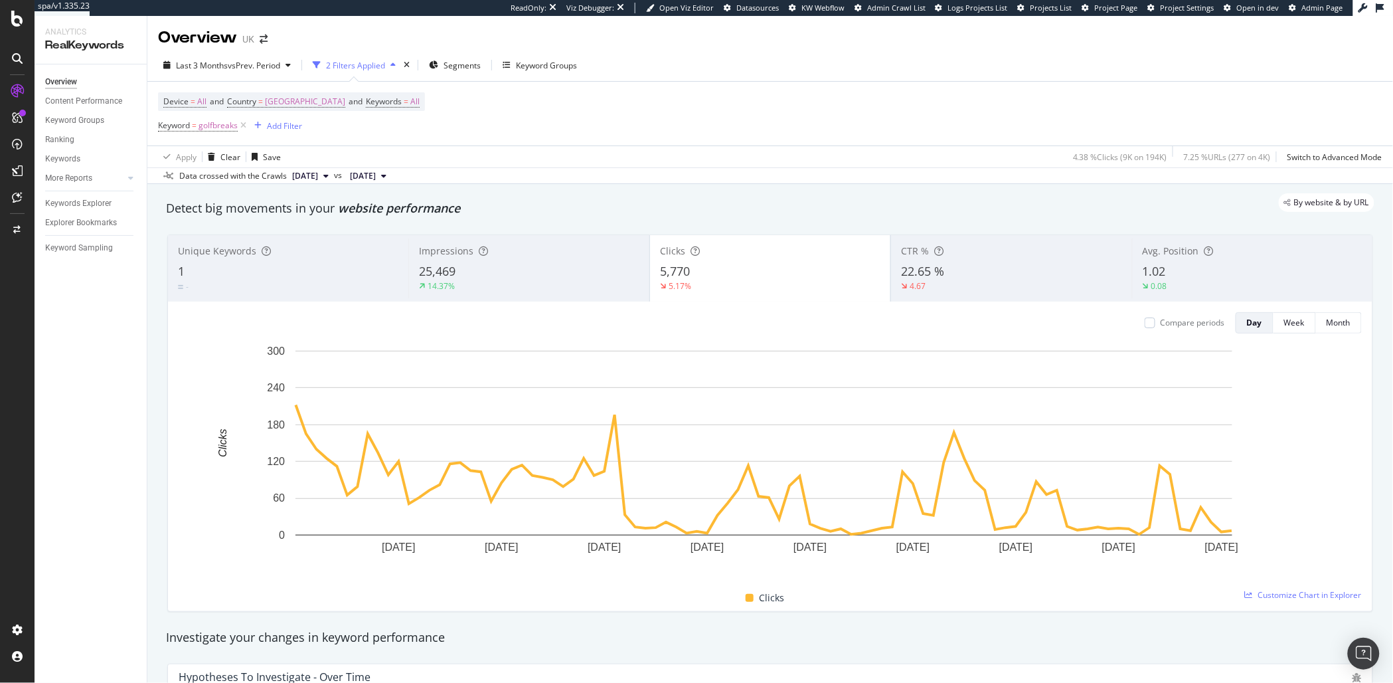
click at [534, 264] on div "25,469" at bounding box center [529, 271] width 220 height 17
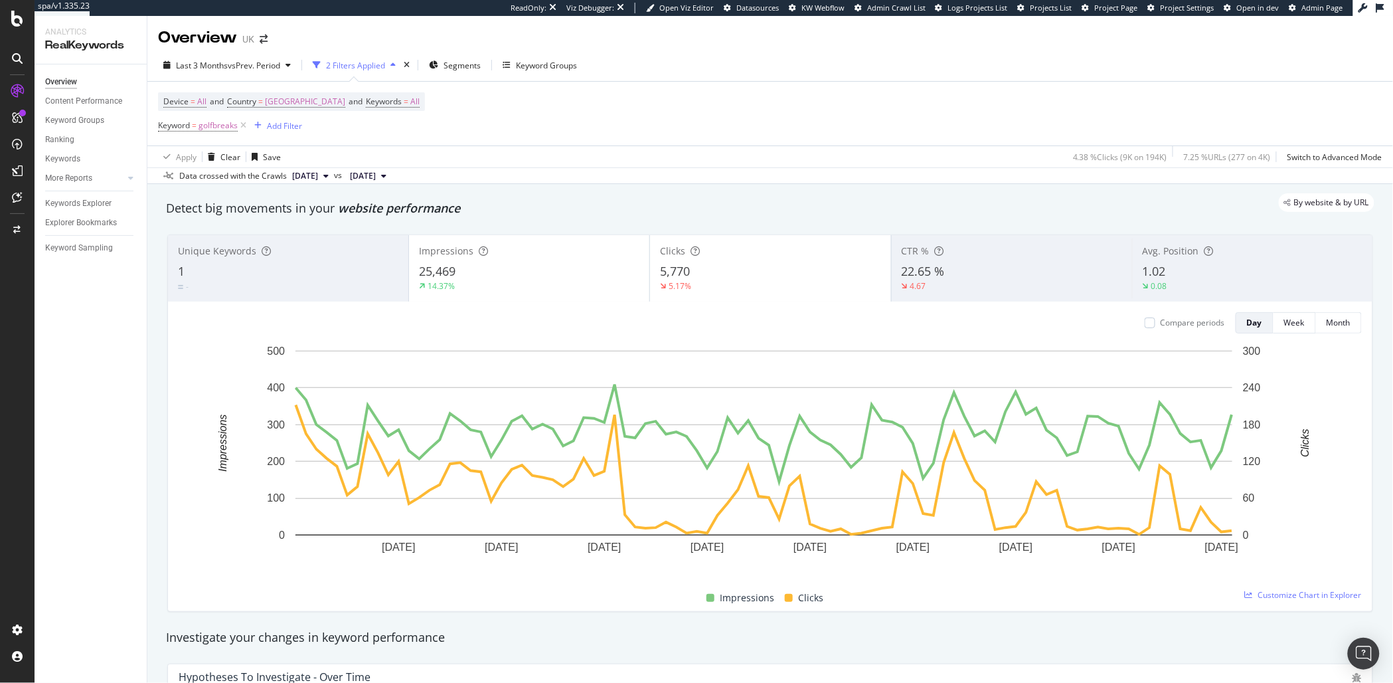
click at [750, 260] on div "Clicks 5,770 5.17%" at bounding box center [770, 268] width 240 height 60
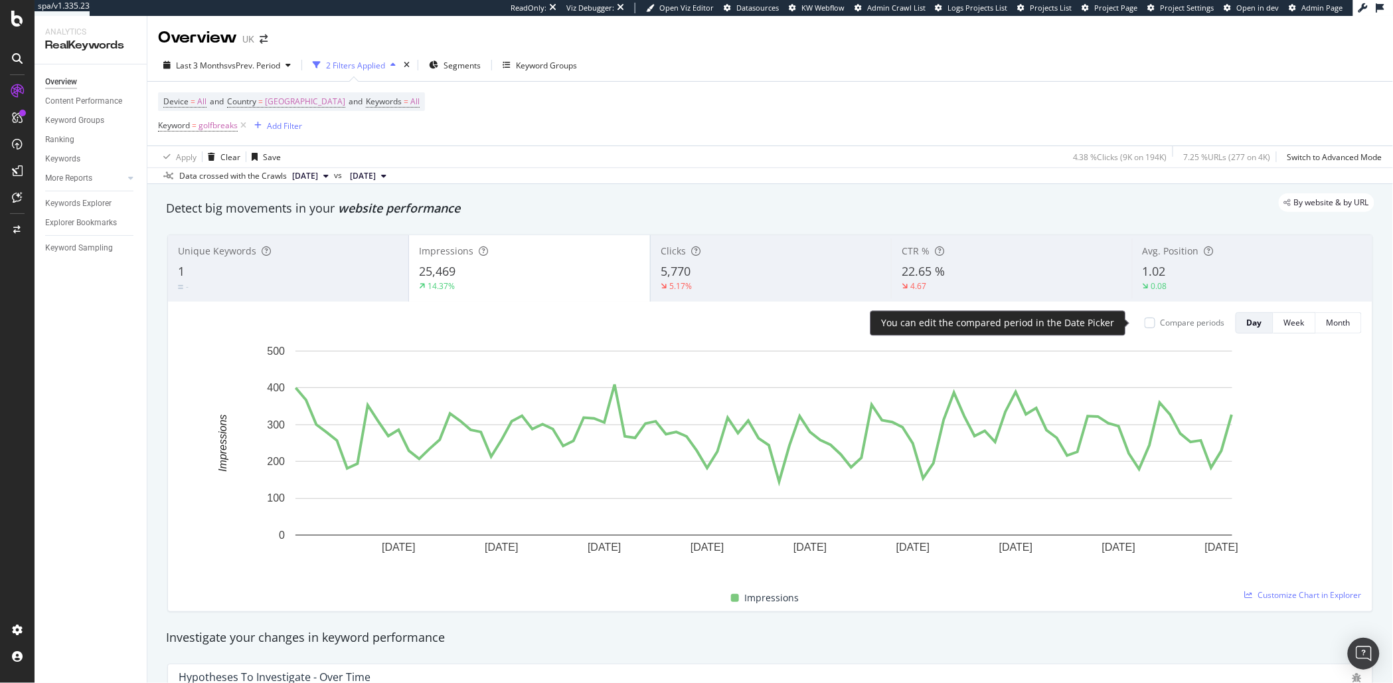
click at [1165, 327] on div "Compare periods" at bounding box center [1193, 322] width 64 height 11
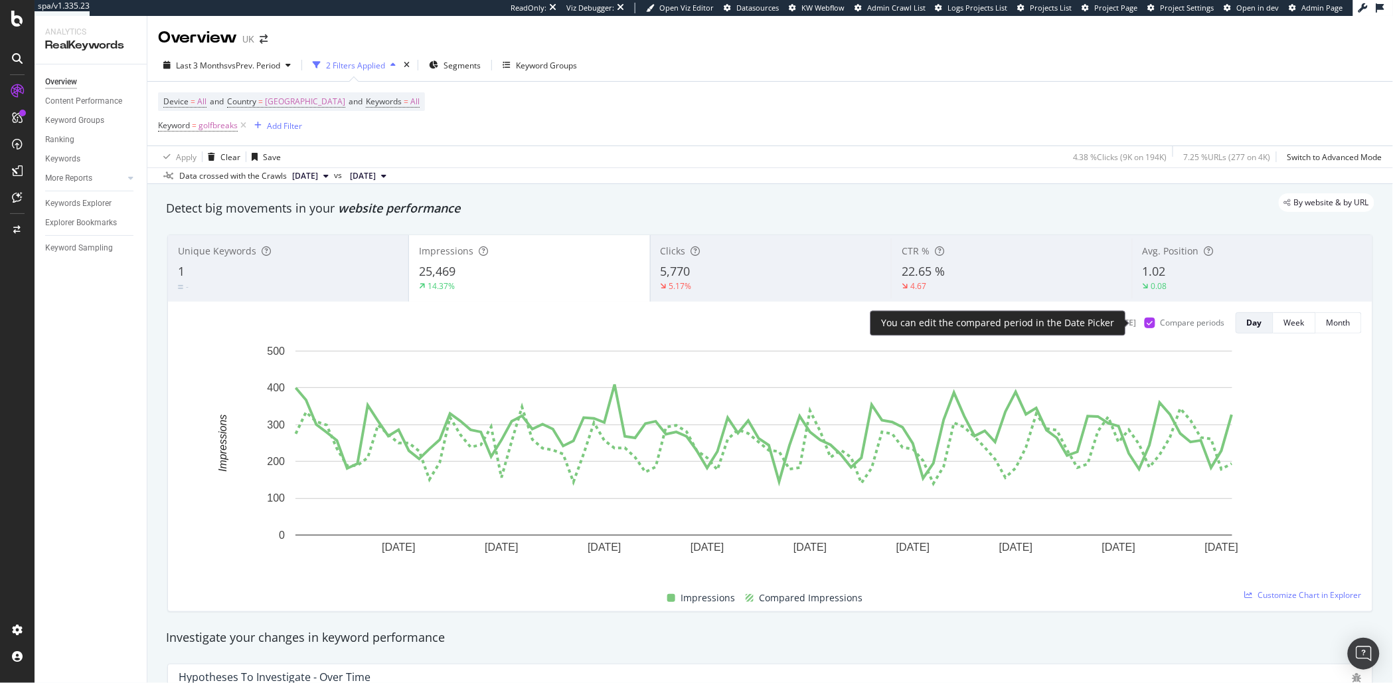
click at [1165, 327] on div "Compare periods" at bounding box center [1193, 322] width 64 height 11
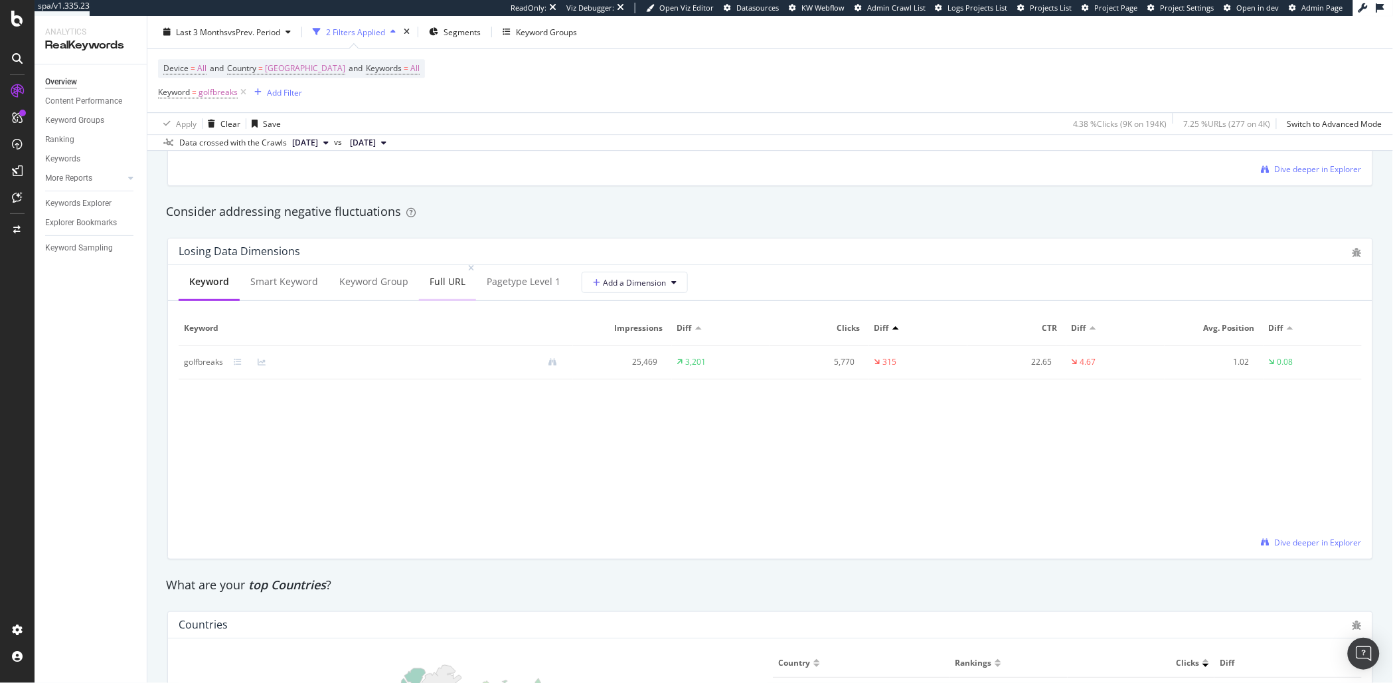
scroll to position [1462, 0]
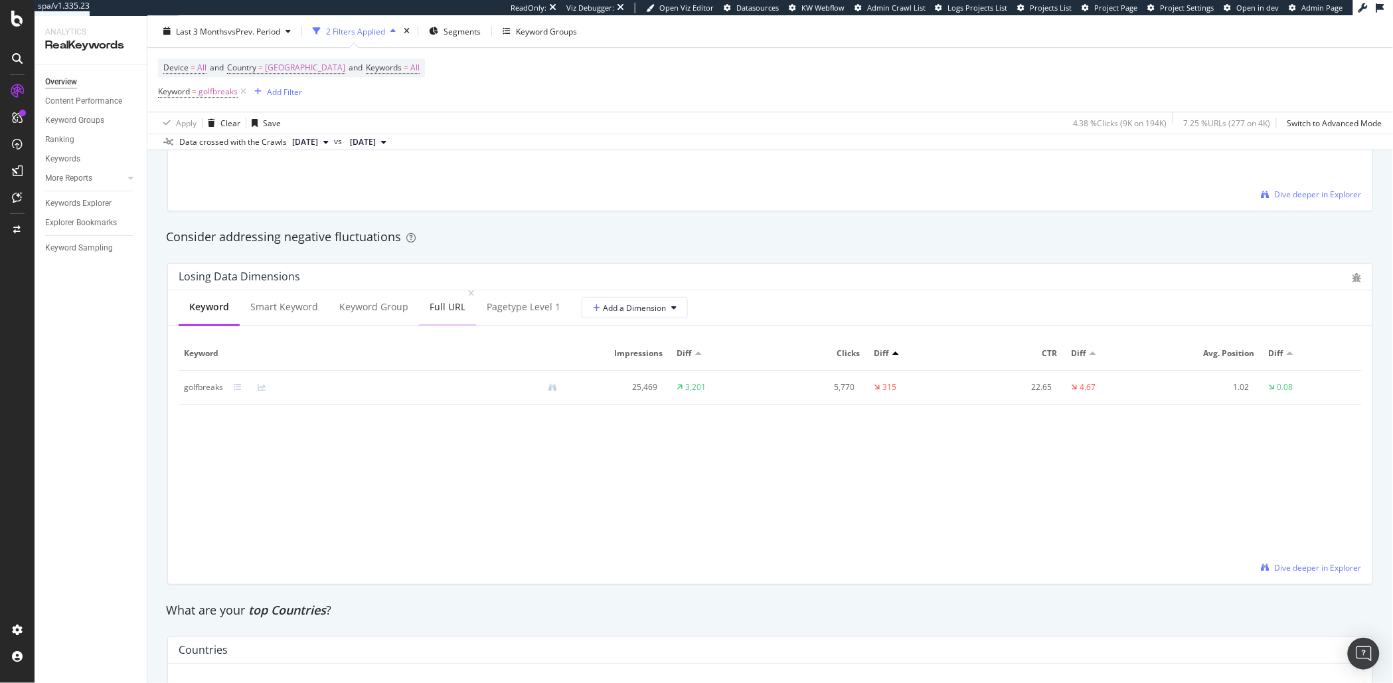
click at [438, 306] on div "Full URL" at bounding box center [448, 306] width 36 height 13
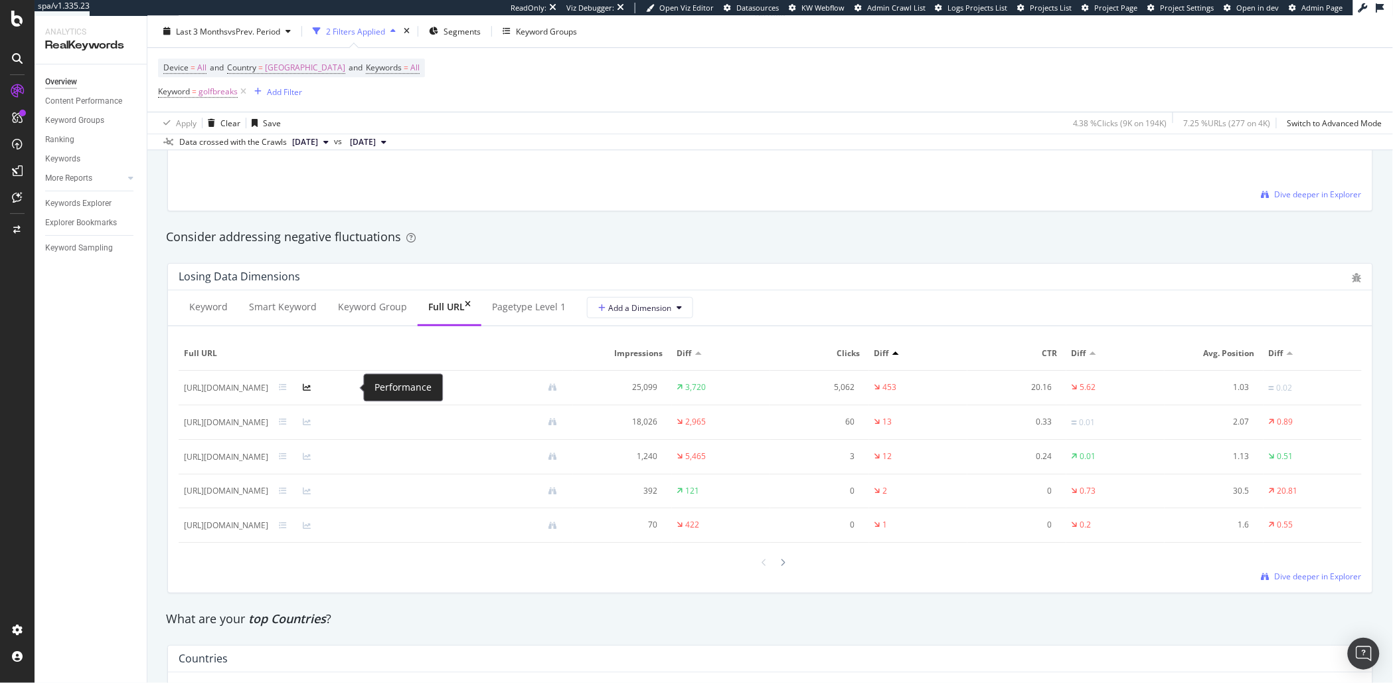
click at [311, 387] on icon at bounding box center [307, 387] width 8 height 8
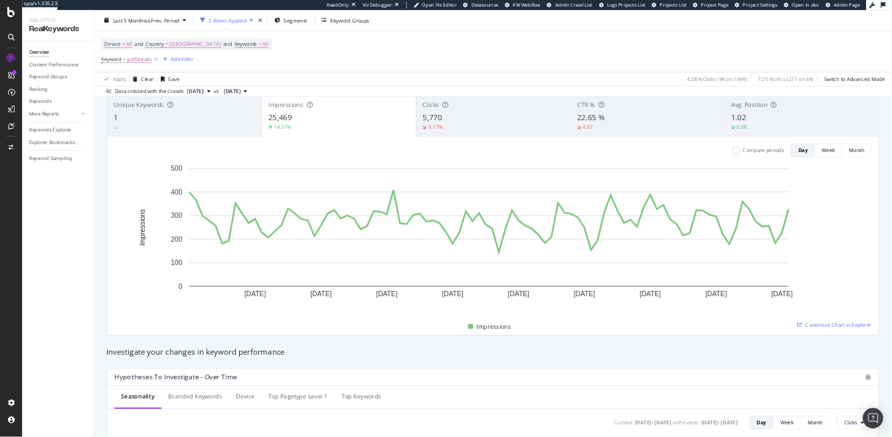
scroll to position [0, 0]
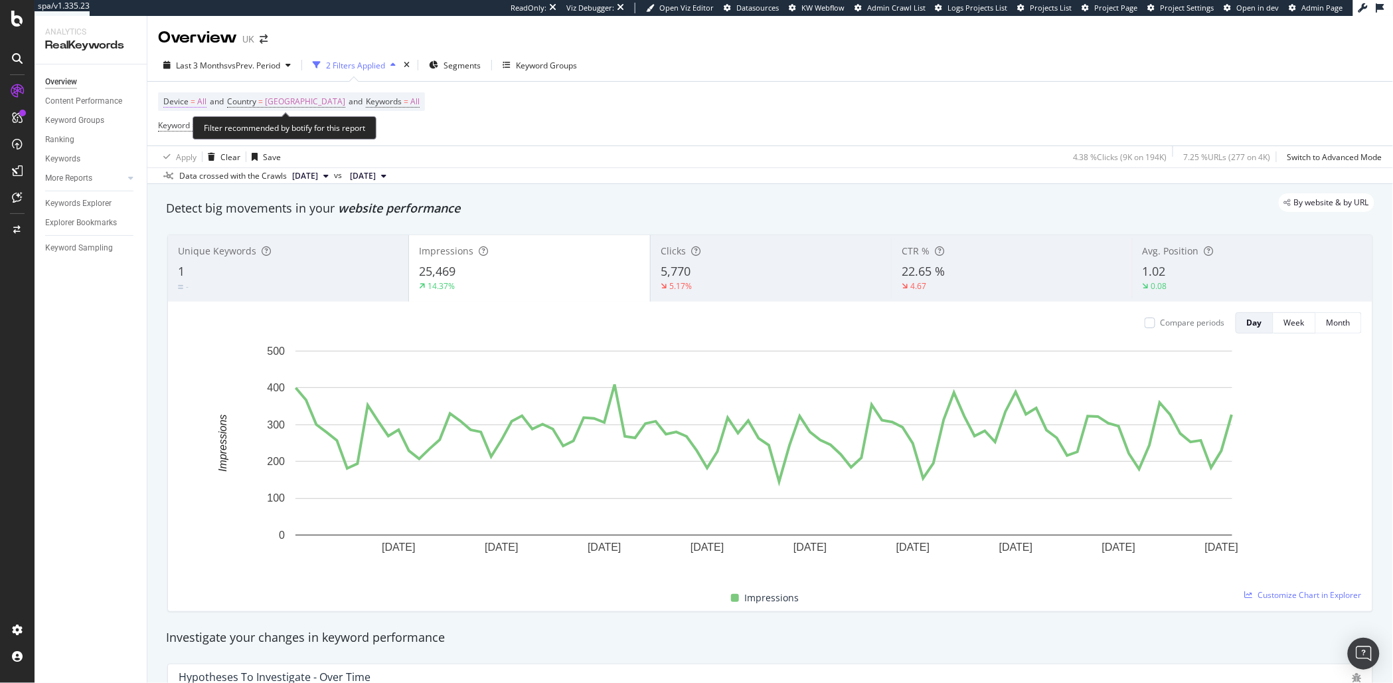
click at [180, 100] on span "Device" at bounding box center [175, 101] width 25 height 11
click at [193, 125] on div "All Devices" at bounding box center [248, 132] width 146 height 21
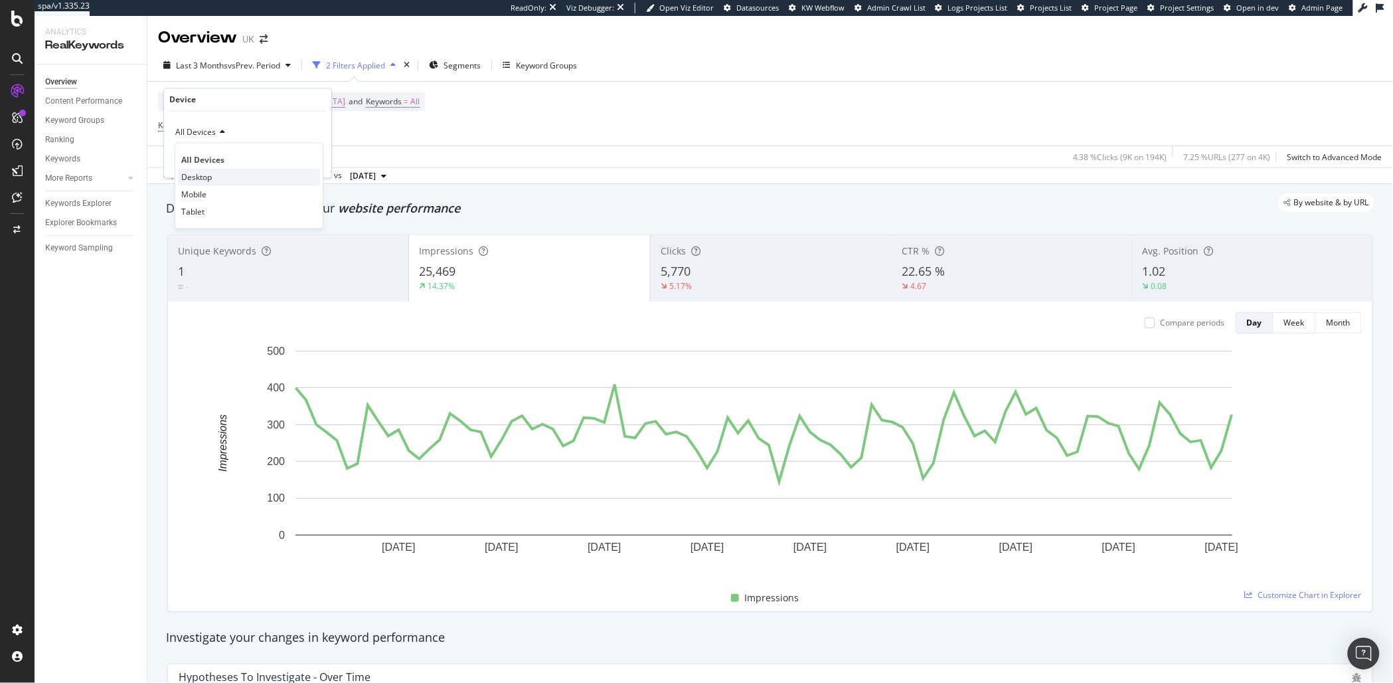
click at [224, 179] on div "Desktop" at bounding box center [249, 177] width 142 height 17
click at [302, 157] on div "Apply" at bounding box center [310, 160] width 21 height 11
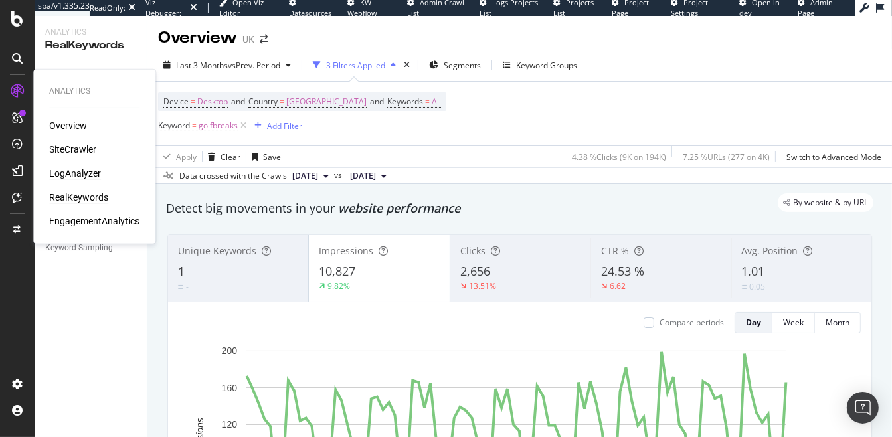
click at [70, 178] on div "LogAnalyzer" at bounding box center [75, 173] width 52 height 13
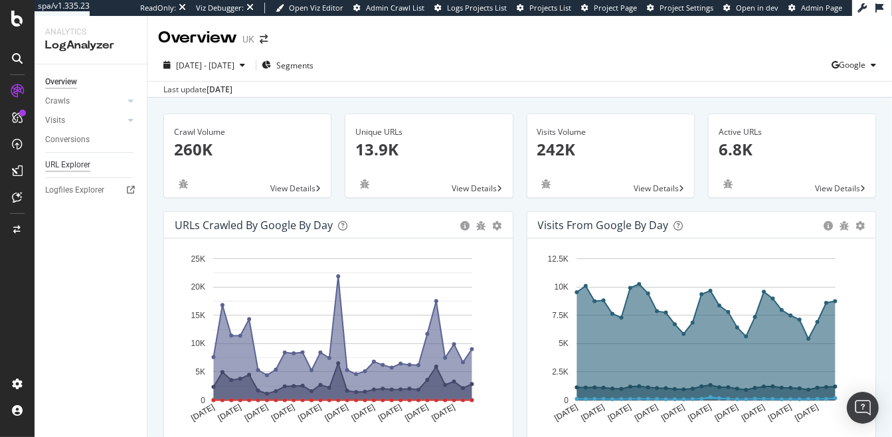
click at [80, 165] on div "URL Explorer" at bounding box center [67, 165] width 45 height 14
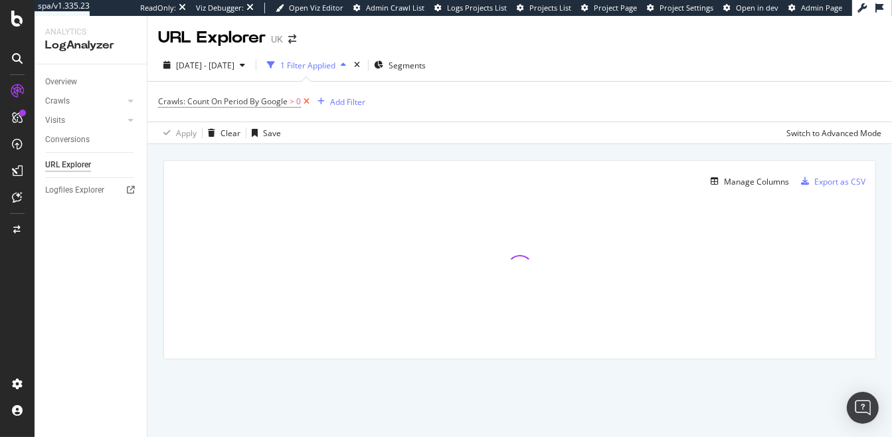
click at [305, 104] on icon at bounding box center [306, 101] width 11 height 13
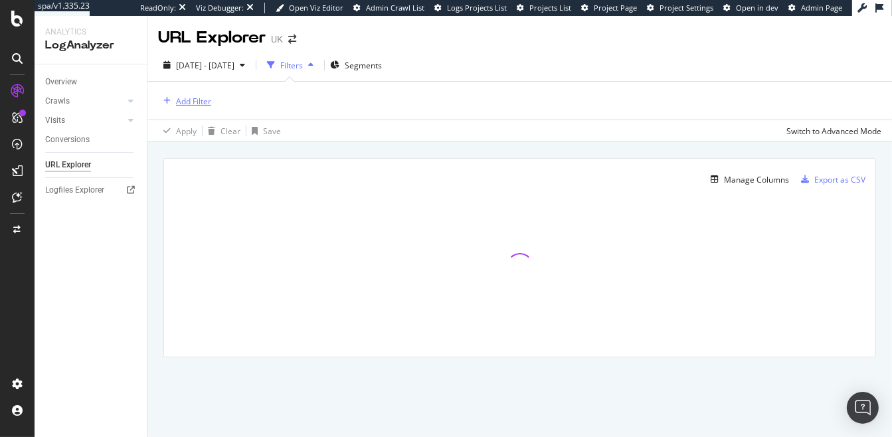
click at [194, 99] on div "Add Filter" at bounding box center [193, 101] width 35 height 11
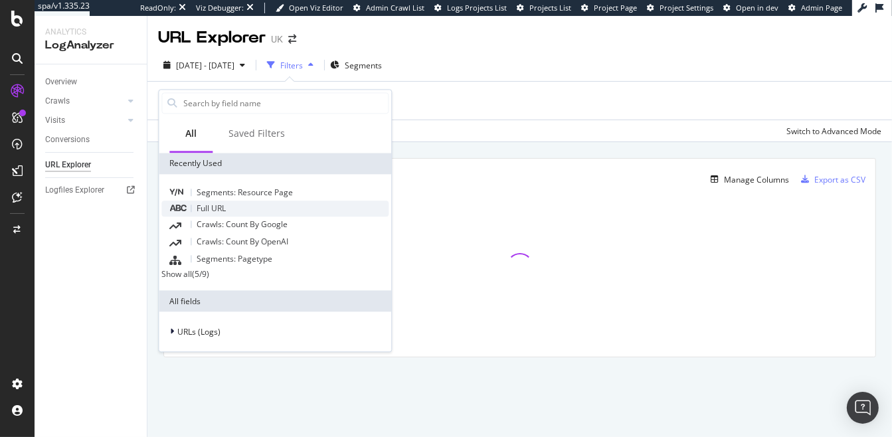
click at [224, 206] on span "Full URL" at bounding box center [211, 207] width 29 height 11
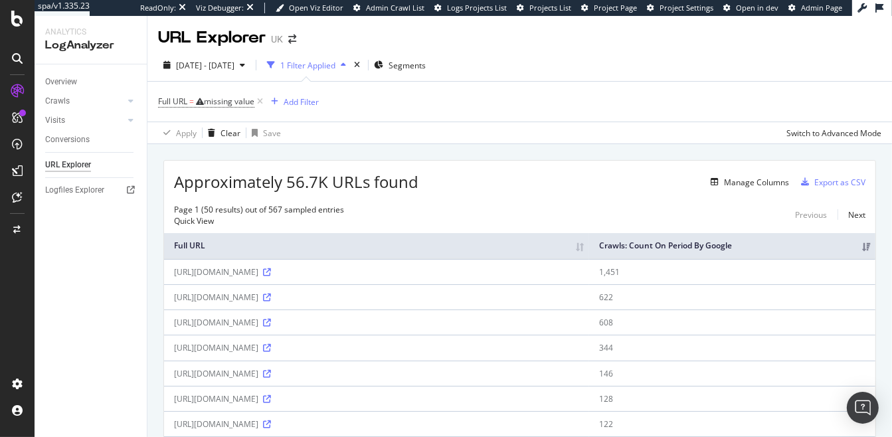
click at [402, 133] on div "Apply Clear Save Switch to Advanced Mode" at bounding box center [519, 132] width 744 height 22
click at [289, 39] on icon "arrow-right-arrow-left" at bounding box center [292, 39] width 8 height 9
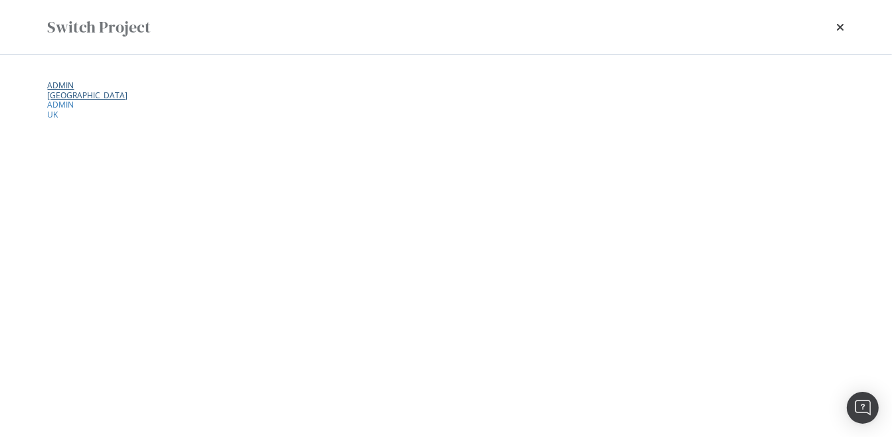
click at [95, 90] on div "ADMIN" at bounding box center [446, 86] width 797 height 8
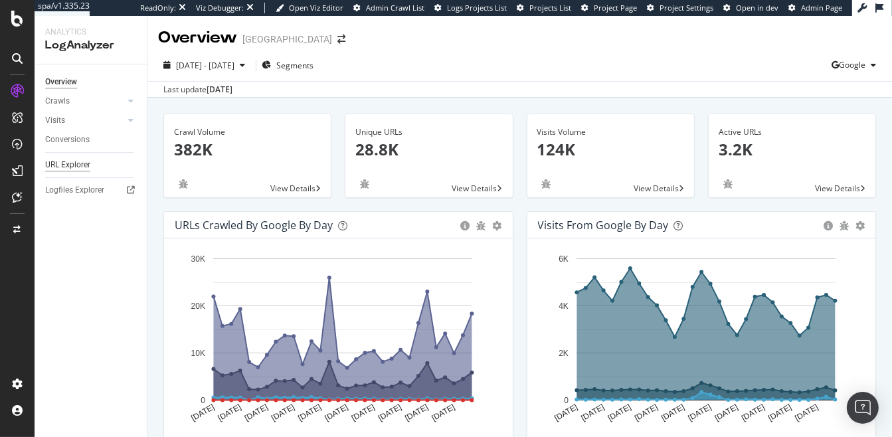
click at [77, 163] on div "URL Explorer" at bounding box center [67, 165] width 45 height 14
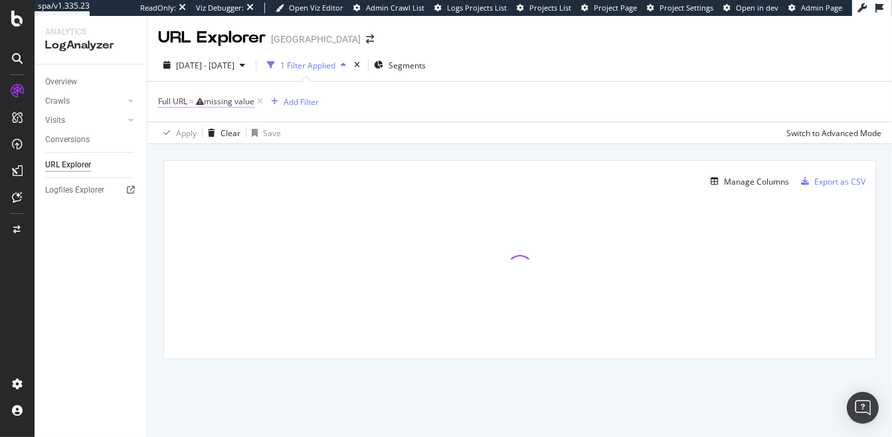
click at [234, 102] on div "missing value" at bounding box center [229, 101] width 50 height 11
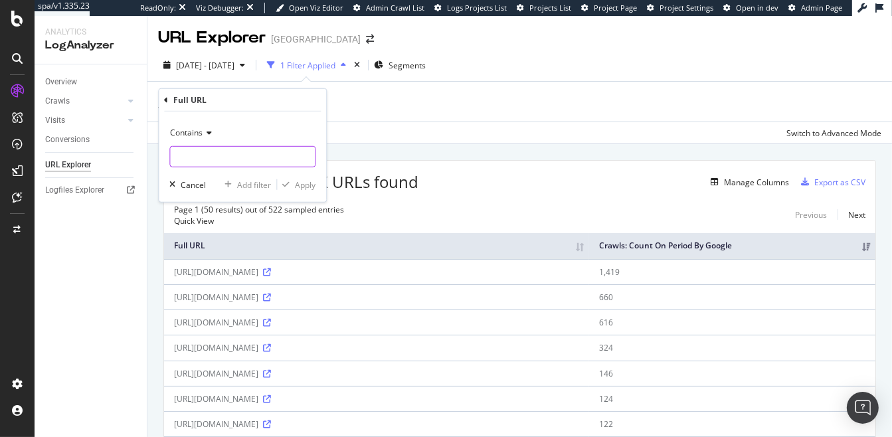
paste input "https://www.golfbreaks.com/en-us/"
type input "https://www.golfbreaks.com/en-us/"
click at [191, 132] on span "Contains" at bounding box center [186, 132] width 33 height 11
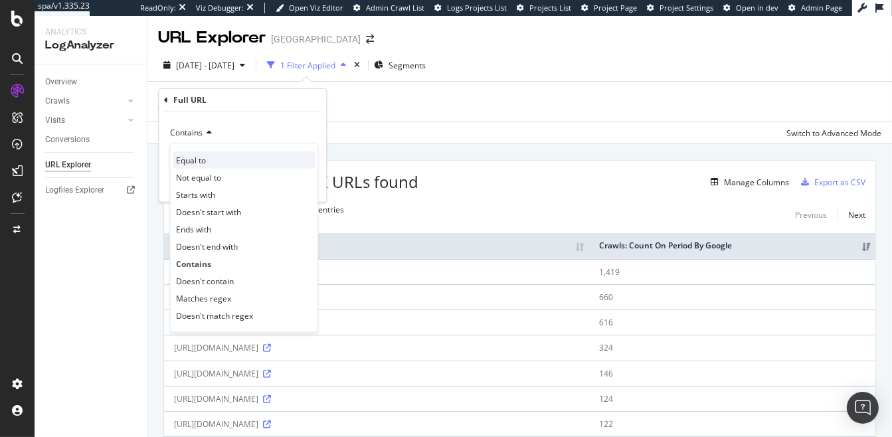
click at [197, 157] on span "Equal to" at bounding box center [191, 159] width 30 height 11
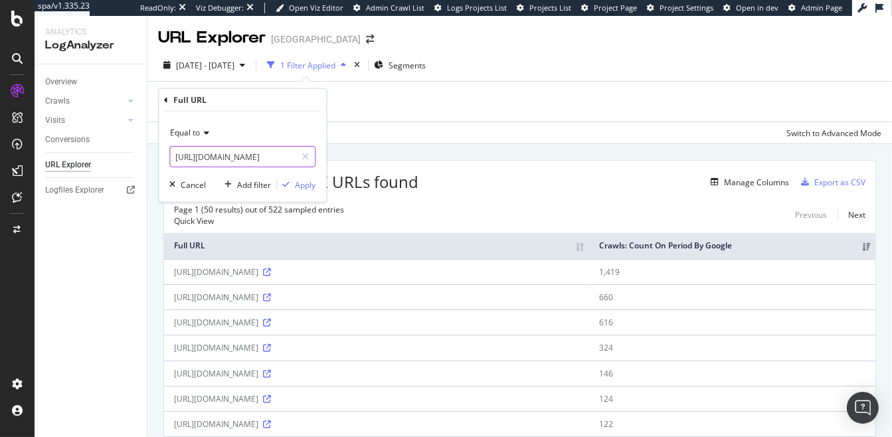
scroll to position [0, 15]
drag, startPoint x: 240, startPoint y: 153, endPoint x: 344, endPoint y: 157, distance: 104.3
click at [345, 153] on body "spa/v1.335.23 ReadOnly: Viz Debugger: Open Viz Editor Admin Crawl List Logs Pro…" at bounding box center [446, 218] width 892 height 437
click at [305, 187] on div "Apply" at bounding box center [305, 184] width 21 height 11
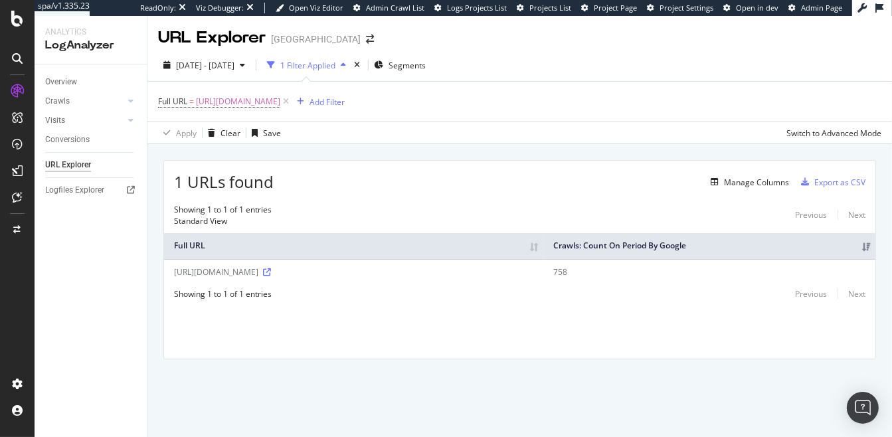
click at [575, 243] on th "Crawls: Count On Period By Google" at bounding box center [709, 246] width 332 height 26
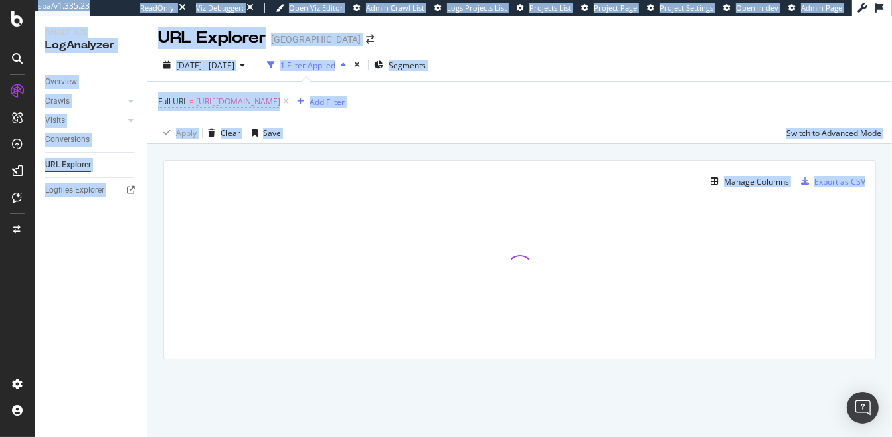
click at [575, 243] on div at bounding box center [519, 268] width 711 height 133
click at [66, 82] on div "Overview" at bounding box center [61, 82] width 32 height 14
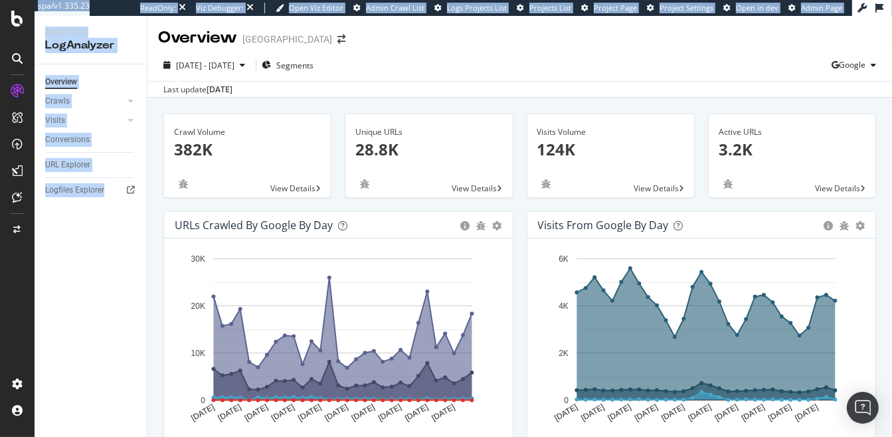
click at [444, 85] on div "Last update Aug. 14, 2025" at bounding box center [519, 89] width 744 height 16
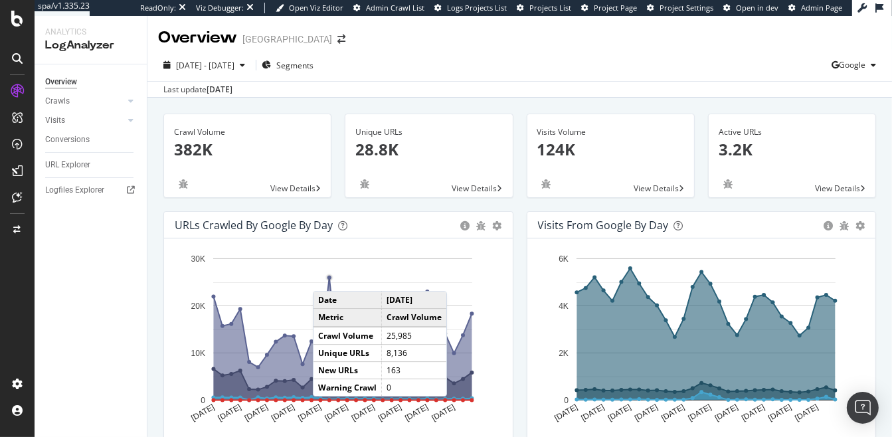
click at [326, 278] on circle "A chart." at bounding box center [329, 278] width 6 height 6
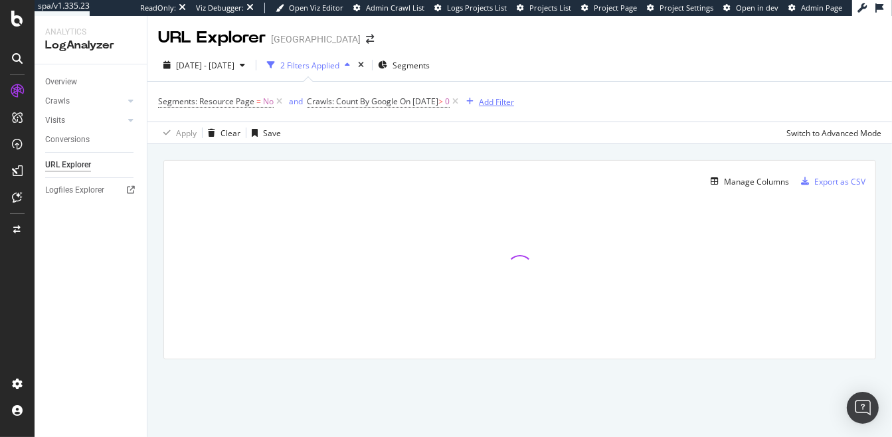
click at [479, 103] on div "button" at bounding box center [470, 102] width 18 height 8
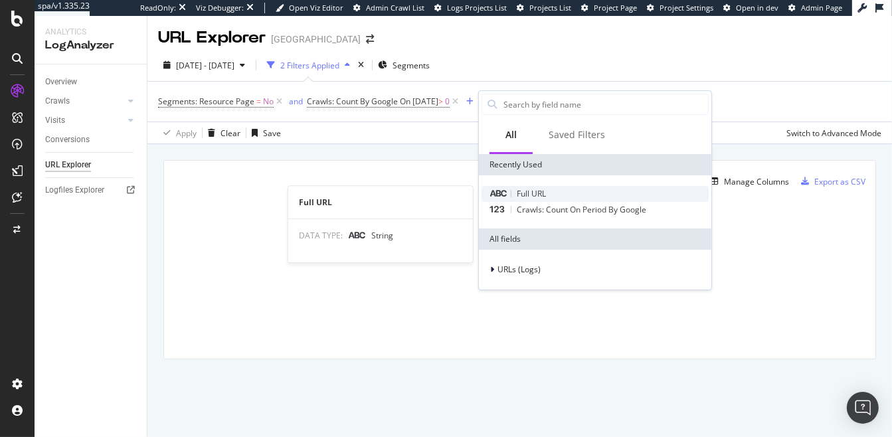
click at [536, 190] on span "Full URL" at bounding box center [531, 193] width 29 height 11
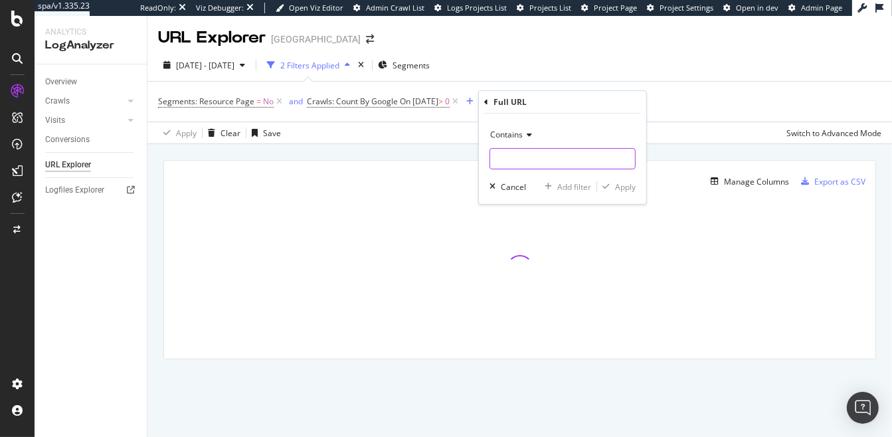
paste input "https://www.golfbreaks.com/en-us/"
type input "https://www.golfbreaks.com/en-us/"
click at [522, 139] on span "Contains" at bounding box center [506, 134] width 33 height 11
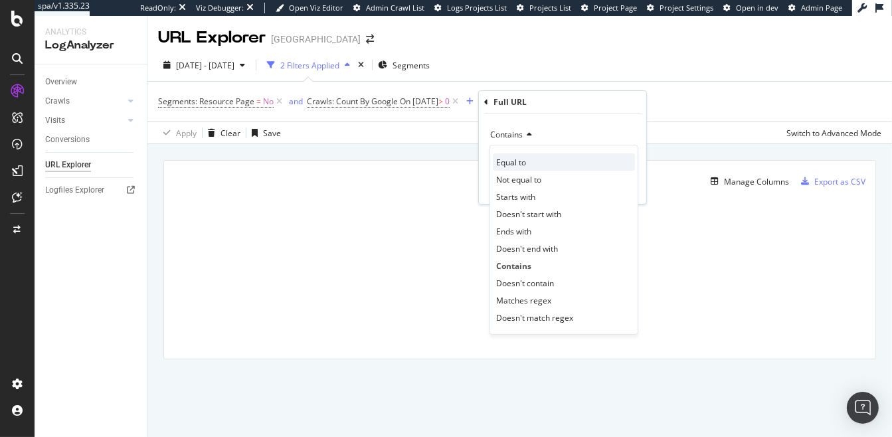
click at [526, 158] on div "Equal to" at bounding box center [564, 161] width 142 height 17
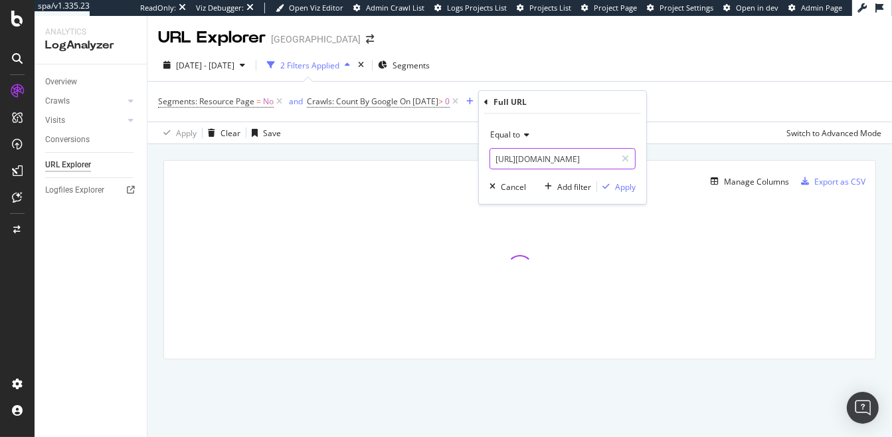
scroll to position [0, 15]
drag, startPoint x: 586, startPoint y: 158, endPoint x: 690, endPoint y: 158, distance: 104.9
click at [690, 158] on body "spa/v1.335.23 ReadOnly: Viz Debugger: Open Viz Editor Admin Crawl List Logs Pro…" at bounding box center [446, 218] width 892 height 437
click at [578, 143] on div "Equal to" at bounding box center [562, 134] width 146 height 21
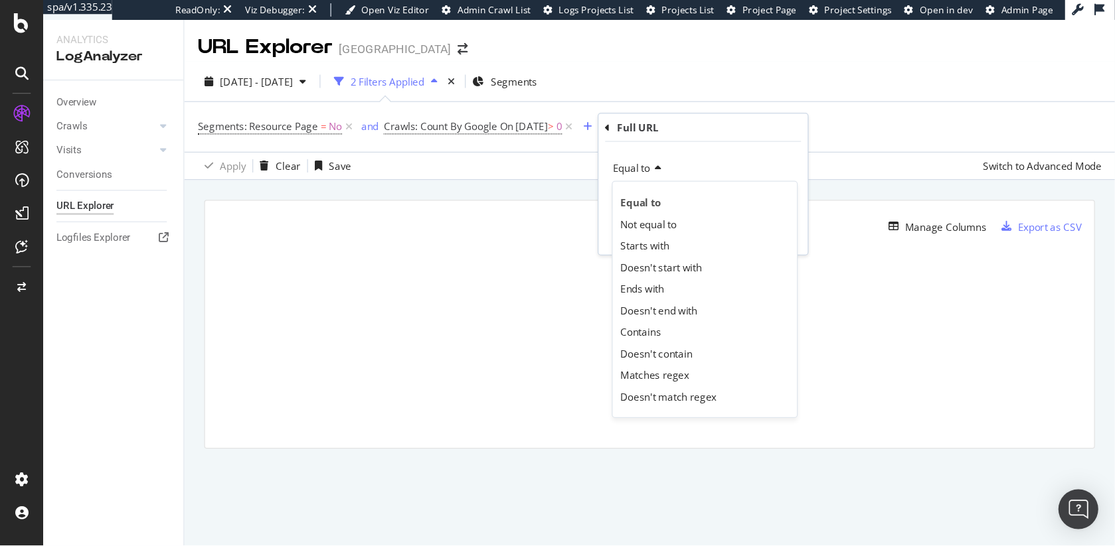
scroll to position [0, 0]
click at [551, 121] on div "Equal to Equal to Not equal to Starts with Doesn't start with Ends with Doesn't…" at bounding box center [562, 159] width 167 height 90
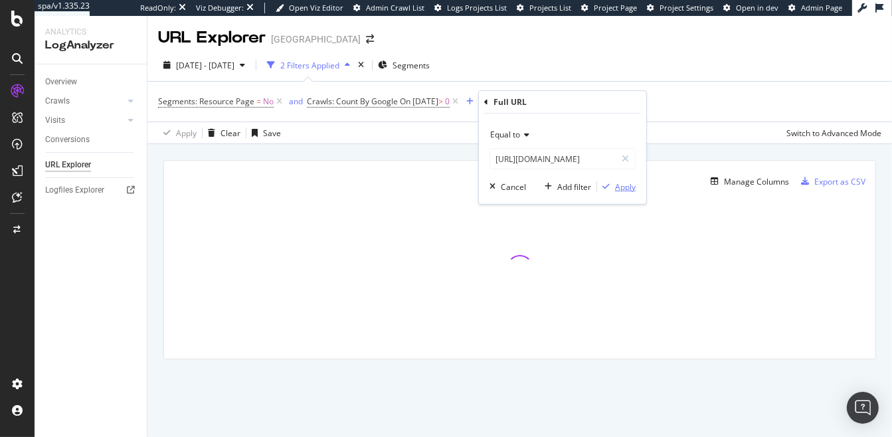
click at [631, 183] on div "Apply" at bounding box center [625, 186] width 21 height 11
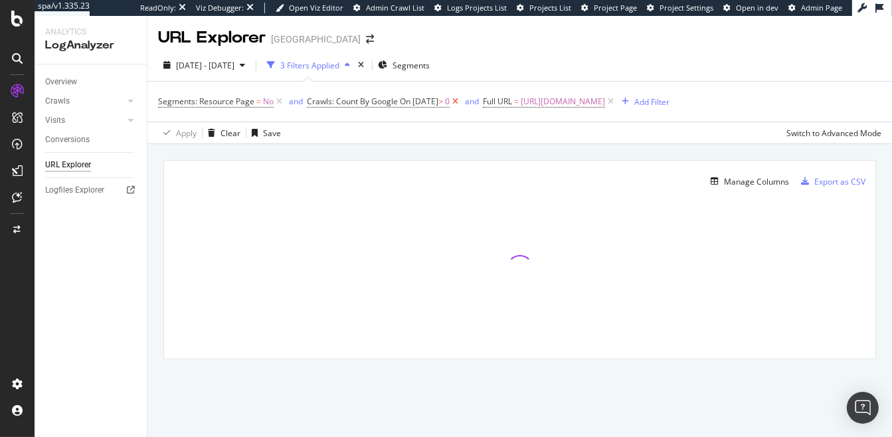
click at [461, 102] on icon at bounding box center [454, 101] width 11 height 13
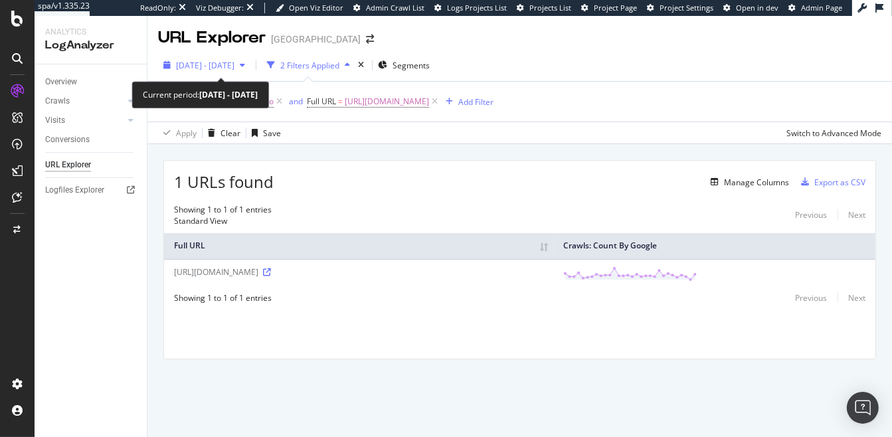
click at [234, 65] on span "2025 Jul. 15th - Aug. 13th" at bounding box center [205, 65] width 58 height 11
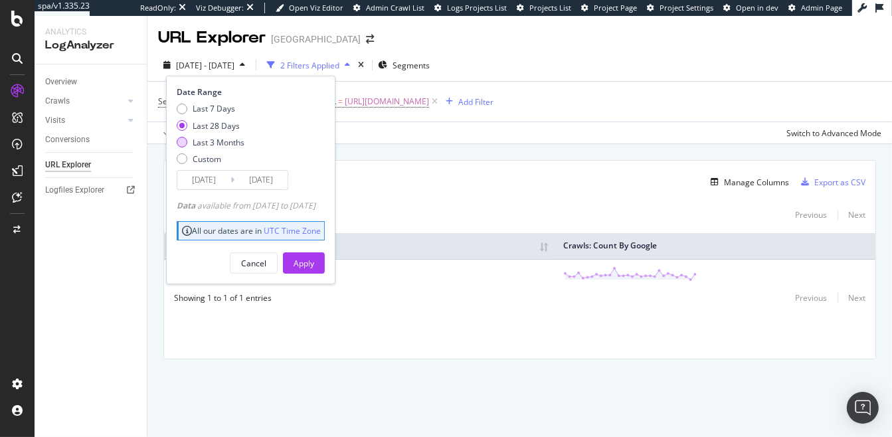
click at [226, 139] on div "Last 3 Months" at bounding box center [219, 142] width 52 height 11
type input "2025/05/14"
click at [325, 260] on button "Apply" at bounding box center [304, 262] width 42 height 21
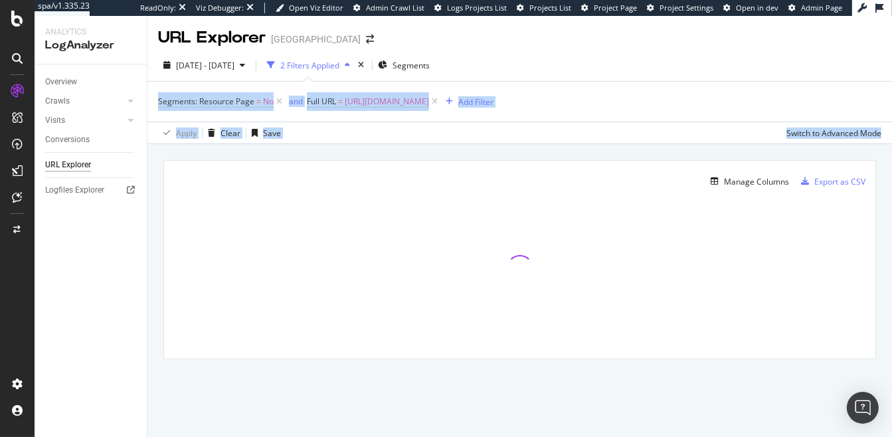
drag, startPoint x: 555, startPoint y: 141, endPoint x: 597, endPoint y: 55, distance: 95.3
click at [597, 55] on div "2025 May. 14th - Aug. 13th 2 Filters Applied Segments Segments: Resource Page =…" at bounding box center [519, 96] width 744 height 95
click at [597, 55] on div "2025 May. 14th - Aug. 13th 2 Filters Applied Segments" at bounding box center [519, 67] width 744 height 27
drag, startPoint x: 597, startPoint y: 55, endPoint x: 609, endPoint y: 139, distance: 84.5
click at [609, 139] on div "2025 May. 14th - Aug. 13th 2 Filters Applied Segments Segments: Resource Page =…" at bounding box center [519, 96] width 744 height 95
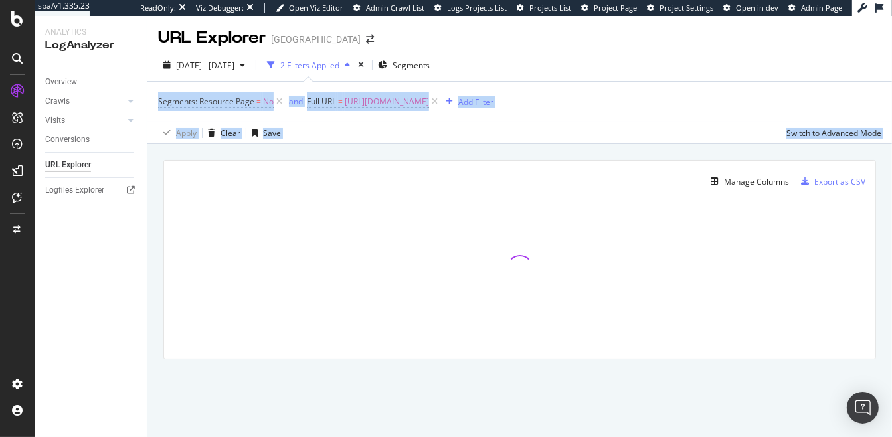
click at [609, 139] on div "Apply Clear Save Switch to Advanced Mode" at bounding box center [519, 132] width 744 height 22
drag, startPoint x: 609, startPoint y: 139, endPoint x: 611, endPoint y: 62, distance: 76.4
click at [611, 62] on div "2025 May. 14th - Aug. 13th 2 Filters Applied Segments Segments: Resource Page =…" at bounding box center [519, 96] width 744 height 95
click at [611, 62] on div "2025 May. 14th - Aug. 13th 2 Filters Applied Segments" at bounding box center [519, 67] width 744 height 27
drag, startPoint x: 611, startPoint y: 62, endPoint x: 621, endPoint y: 117, distance: 55.5
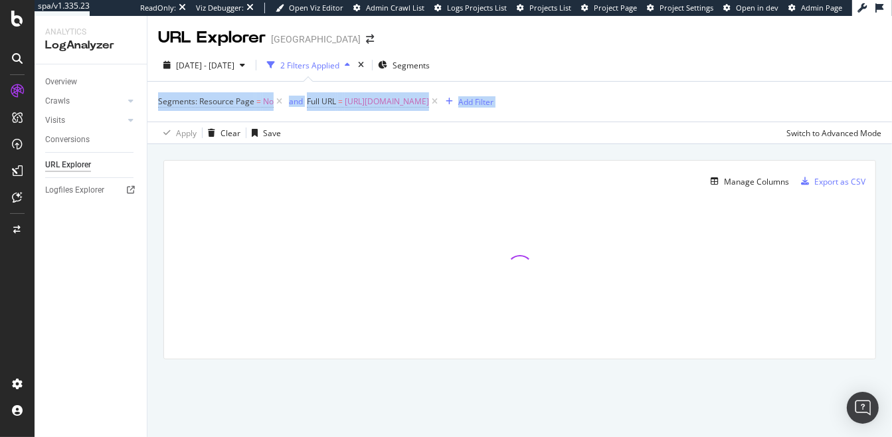
click at [621, 117] on div "2025 May. 14th - Aug. 13th 2 Filters Applied Segments Segments: Resource Page =…" at bounding box center [519, 96] width 744 height 95
click at [621, 118] on div "Segments: Resource Page = No and Full URL = https://www.golfbreaks.com/en-us/ A…" at bounding box center [519, 102] width 723 height 40
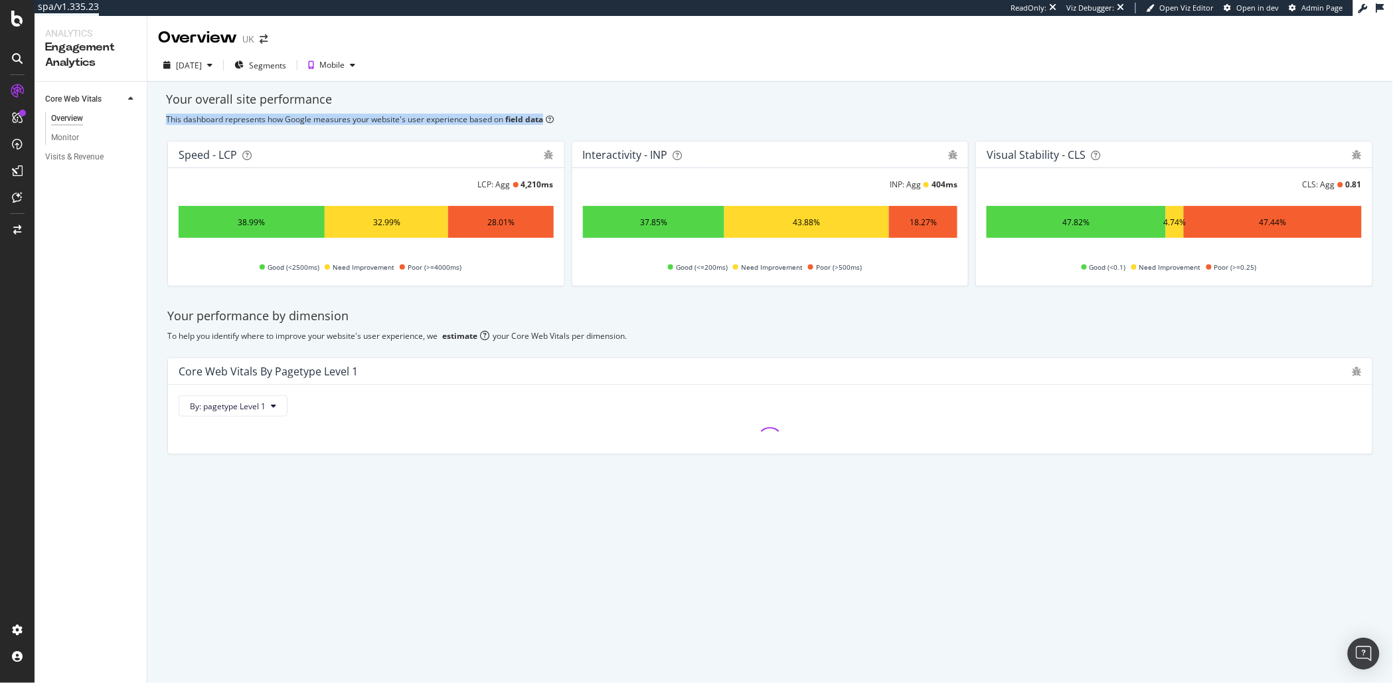
drag, startPoint x: 459, startPoint y: 94, endPoint x: 694, endPoint y: 115, distance: 235.9
click at [694, 115] on div "Your overall site performance This dashboard represents how Google measures you…" at bounding box center [770, 297] width 1246 height 430
click at [694, 115] on div "This dashboard represents how Google measures your website's user experience ba…" at bounding box center [770, 119] width 1208 height 11
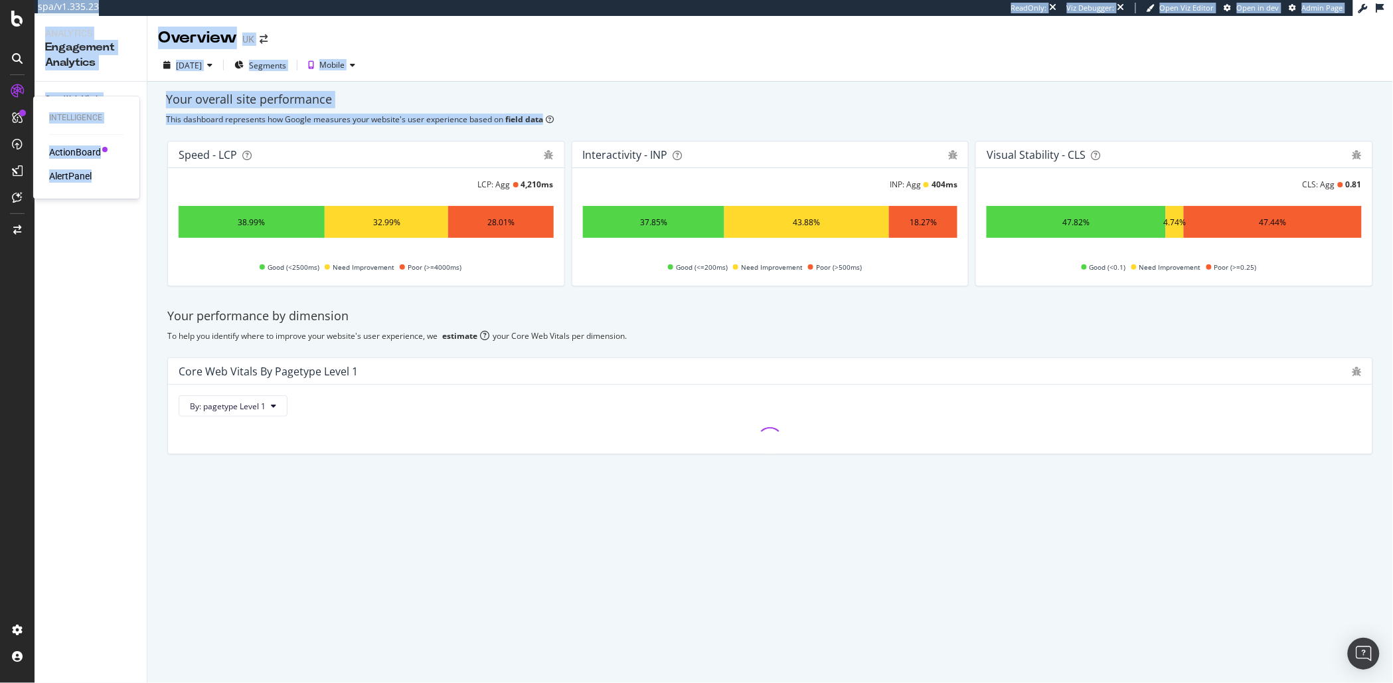
drag, startPoint x: 276, startPoint y: 113, endPoint x: 21, endPoint y: 108, distance: 255.7
click at [21, 108] on div "Intelligence ActionBoard AlertPanel spa/v1.335.23 ReadOnly: Viz Debugger: Open …" at bounding box center [696, 341] width 1393 height 683
click at [248, 107] on div "Your overall site performance" at bounding box center [770, 99] width 1208 height 17
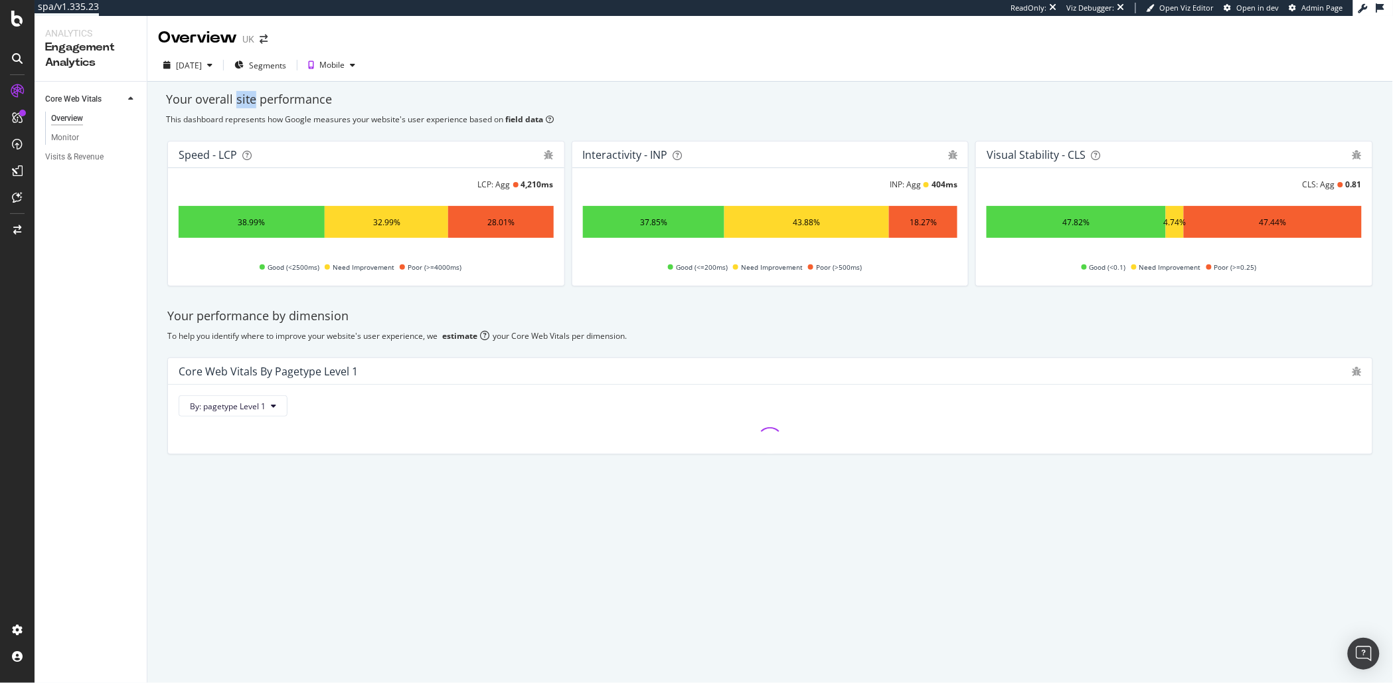
click at [248, 107] on div "Your overall site performance" at bounding box center [770, 99] width 1208 height 17
click at [228, 121] on div "This dashboard represents how Google measures your website's user experience ba…" at bounding box center [770, 119] width 1208 height 11
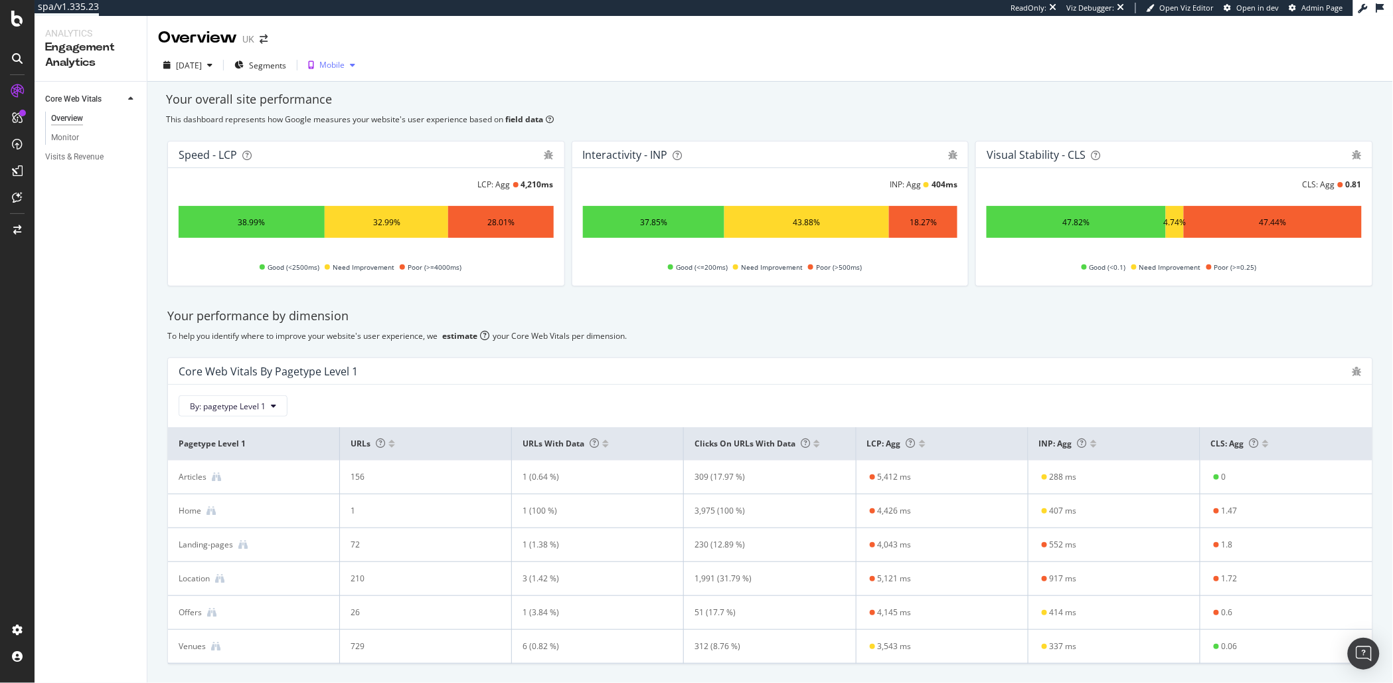
click at [361, 61] on div "button" at bounding box center [353, 65] width 16 height 8
click at [286, 65] on span "Segments" at bounding box center [267, 65] width 37 height 11
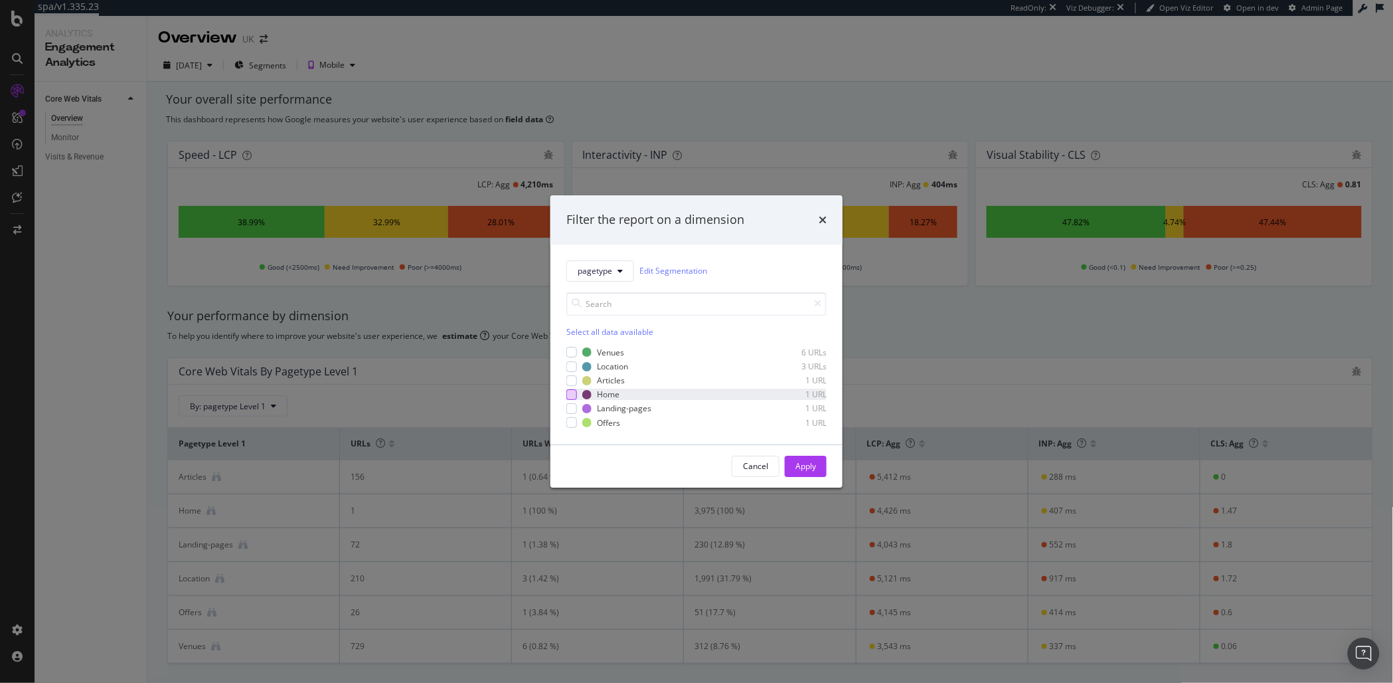
click at [574, 393] on div "modal" at bounding box center [571, 394] width 11 height 11
click at [808, 467] on div "Apply" at bounding box center [805, 465] width 21 height 11
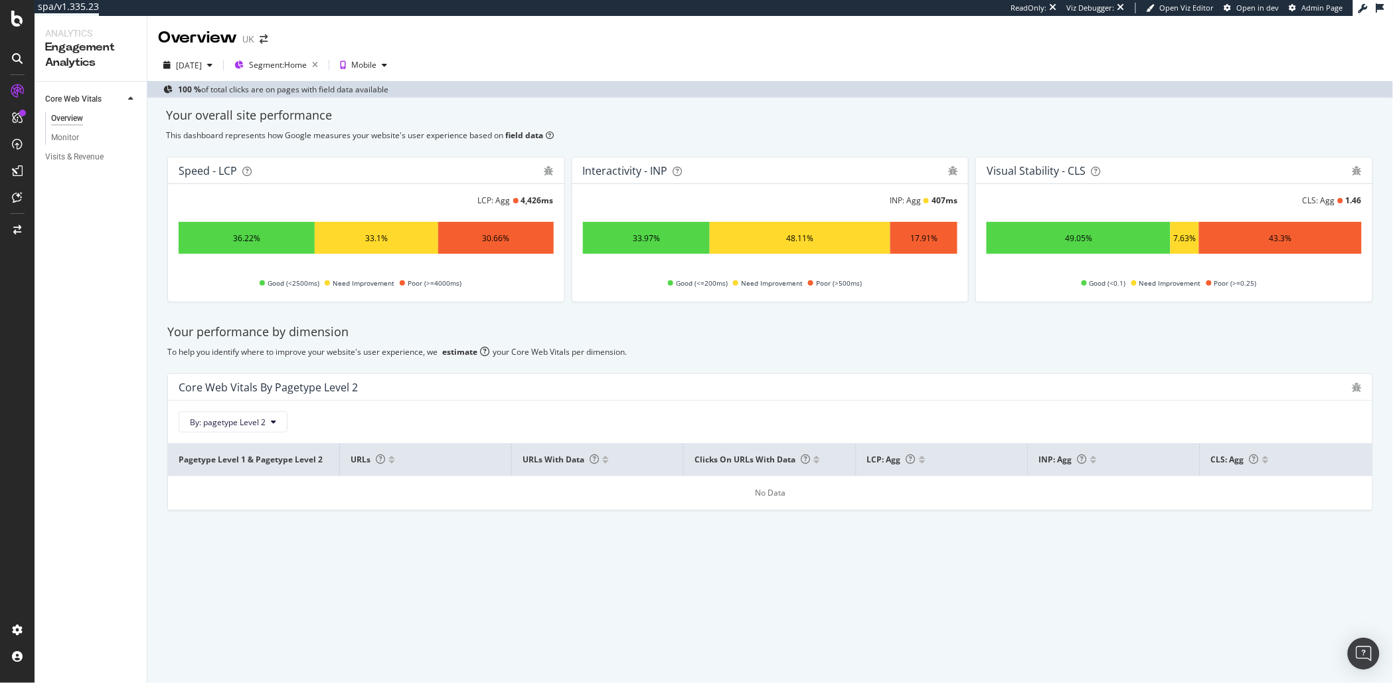
click at [231, 411] on span "By: pagetype Level 2" at bounding box center [233, 421] width 109 height 21
click at [230, 417] on span "By: pagetype Level 2" at bounding box center [228, 421] width 76 height 11
click at [261, 474] on div "Select a Segment" at bounding box center [261, 470] width 165 height 22
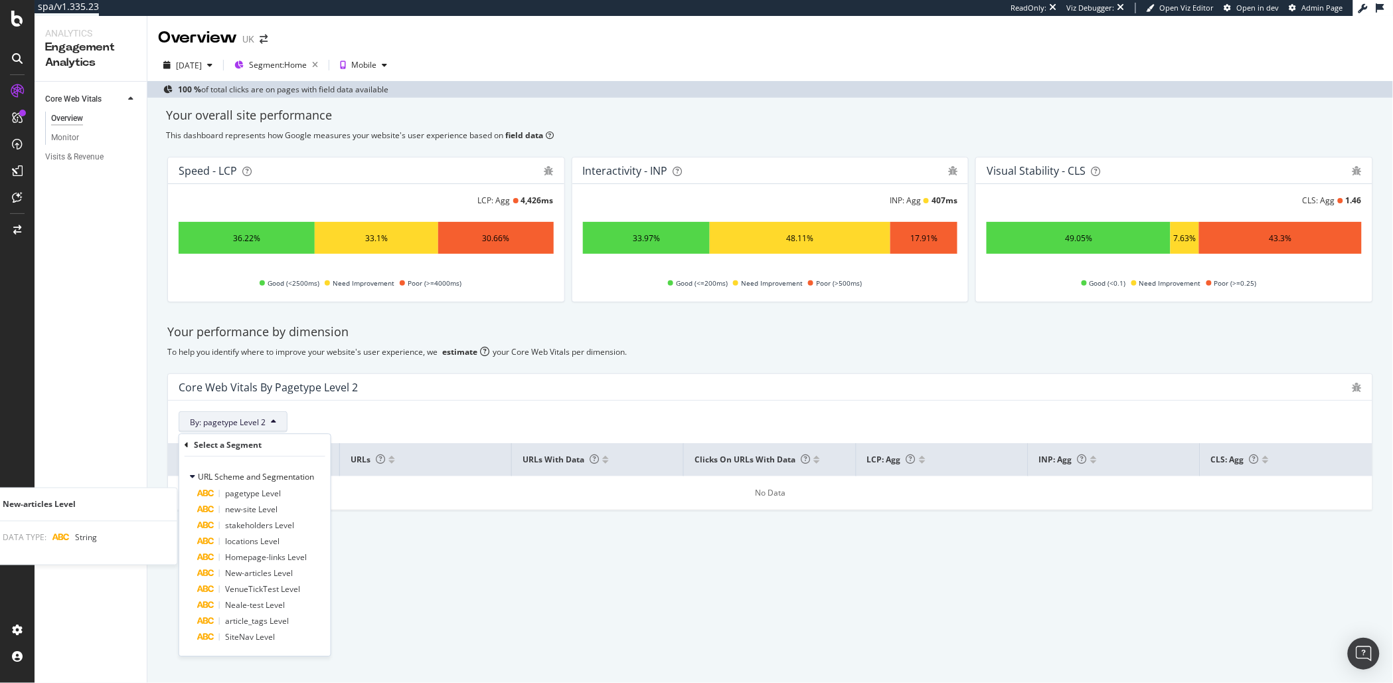
click at [572, 590] on div "Overview UK 2025 Aug. 12th Segment: Home Mobile 100 % of total clicks are on pa…" at bounding box center [770, 349] width 1246 height 667
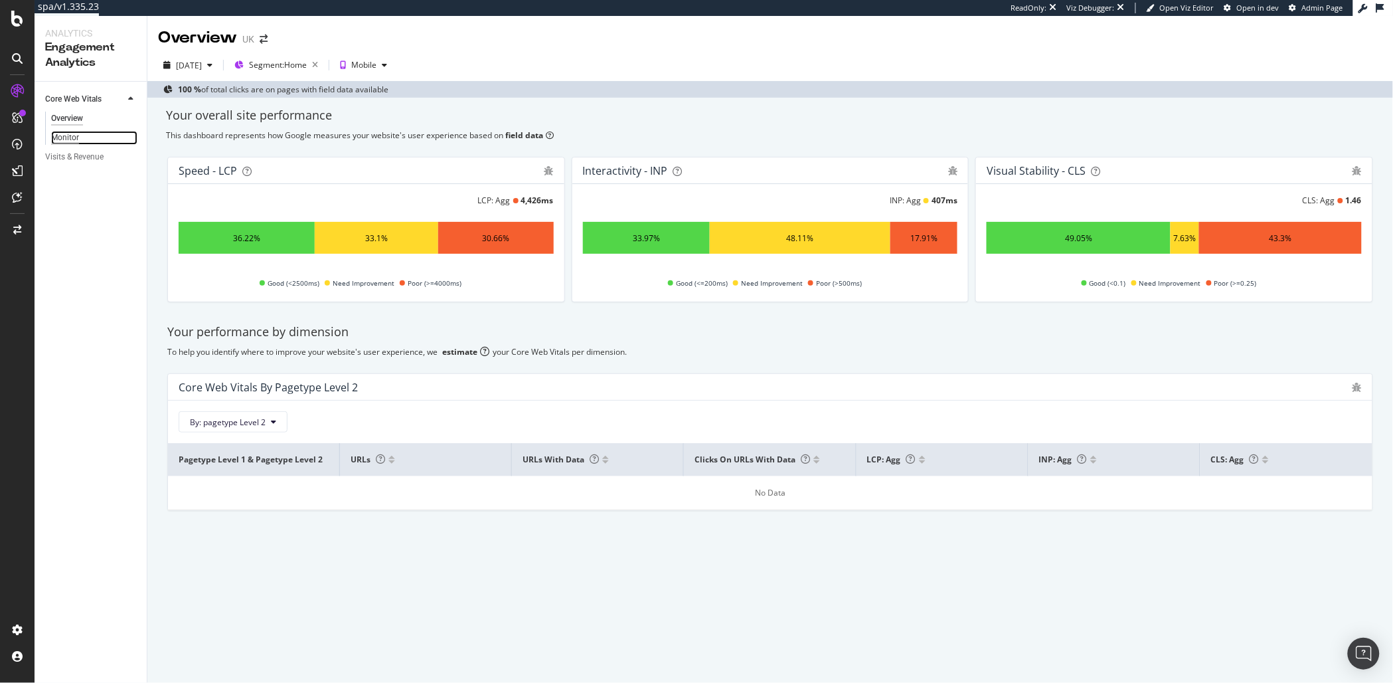
click at [68, 138] on div "Monitor" at bounding box center [65, 138] width 28 height 14
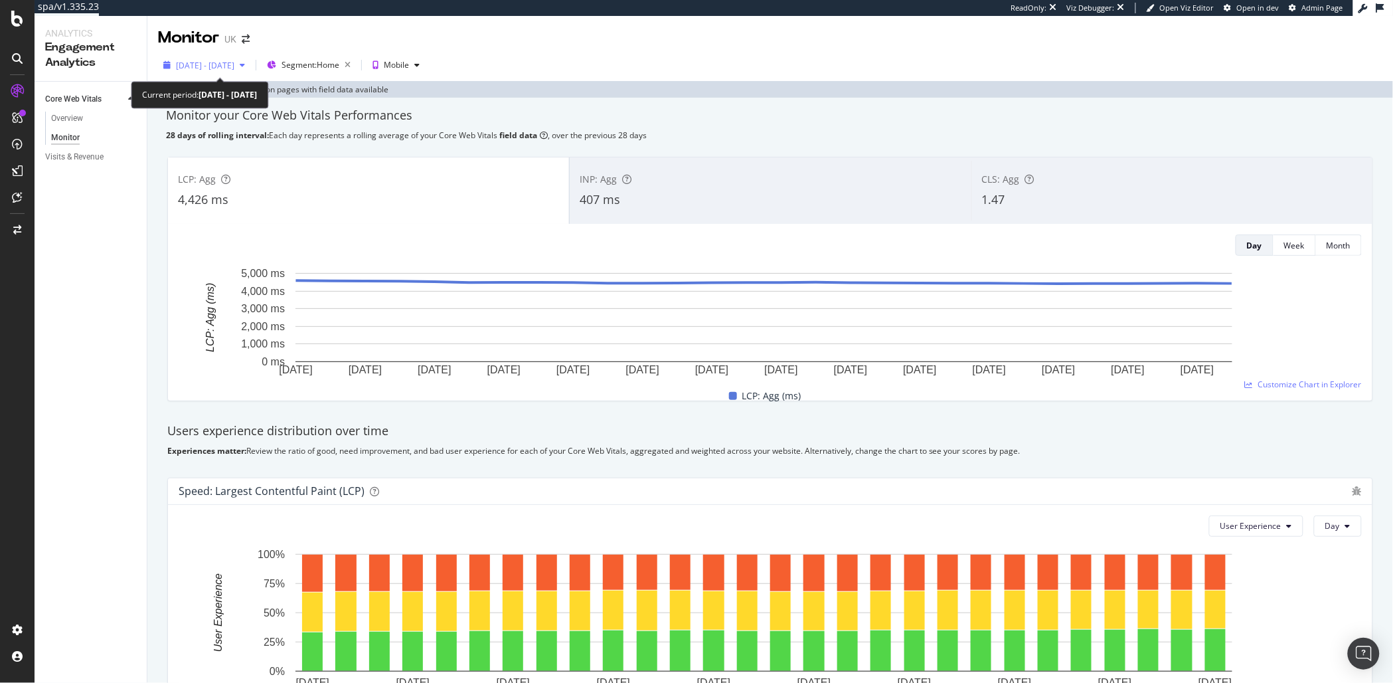
click at [234, 66] on span "2025 Jul. 16th - Aug. 12th" at bounding box center [205, 65] width 58 height 11
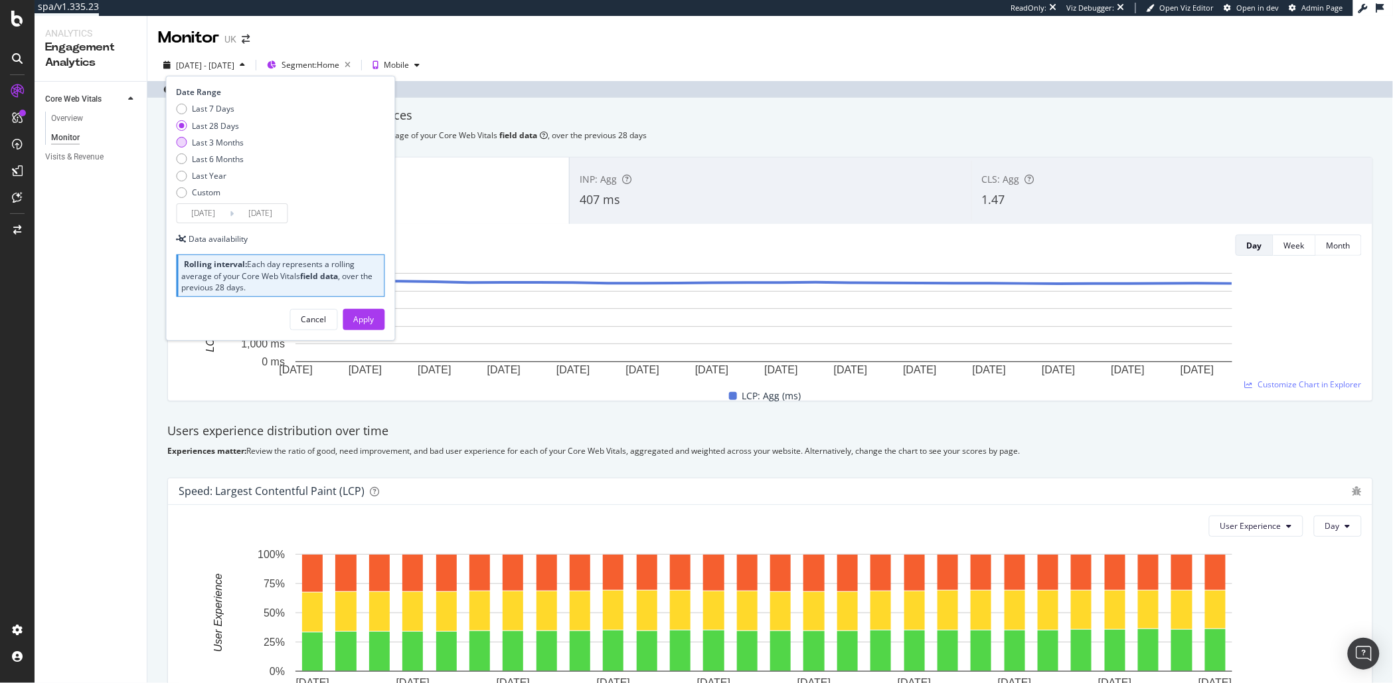
click at [220, 145] on div "Last 3 Months" at bounding box center [219, 142] width 52 height 11
type input "[DATE]"
click at [352, 320] on button "Apply" at bounding box center [364, 319] width 42 height 21
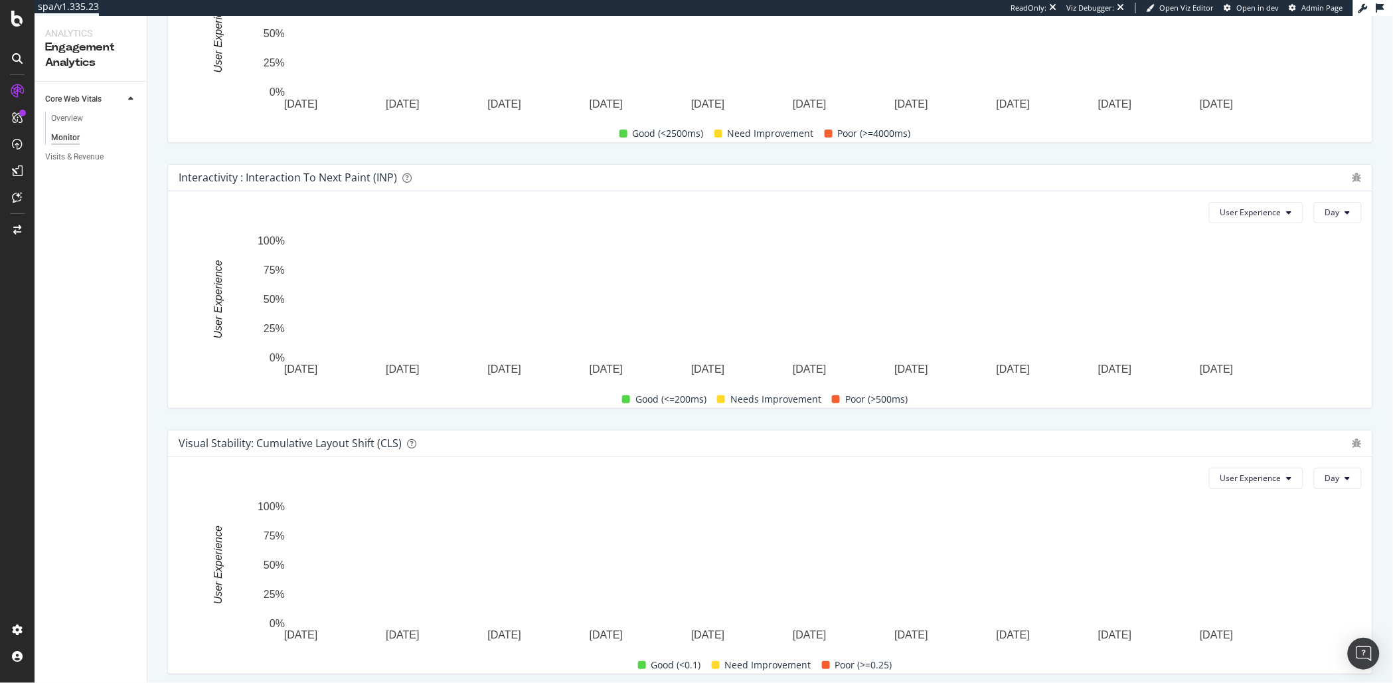
scroll to position [626, 0]
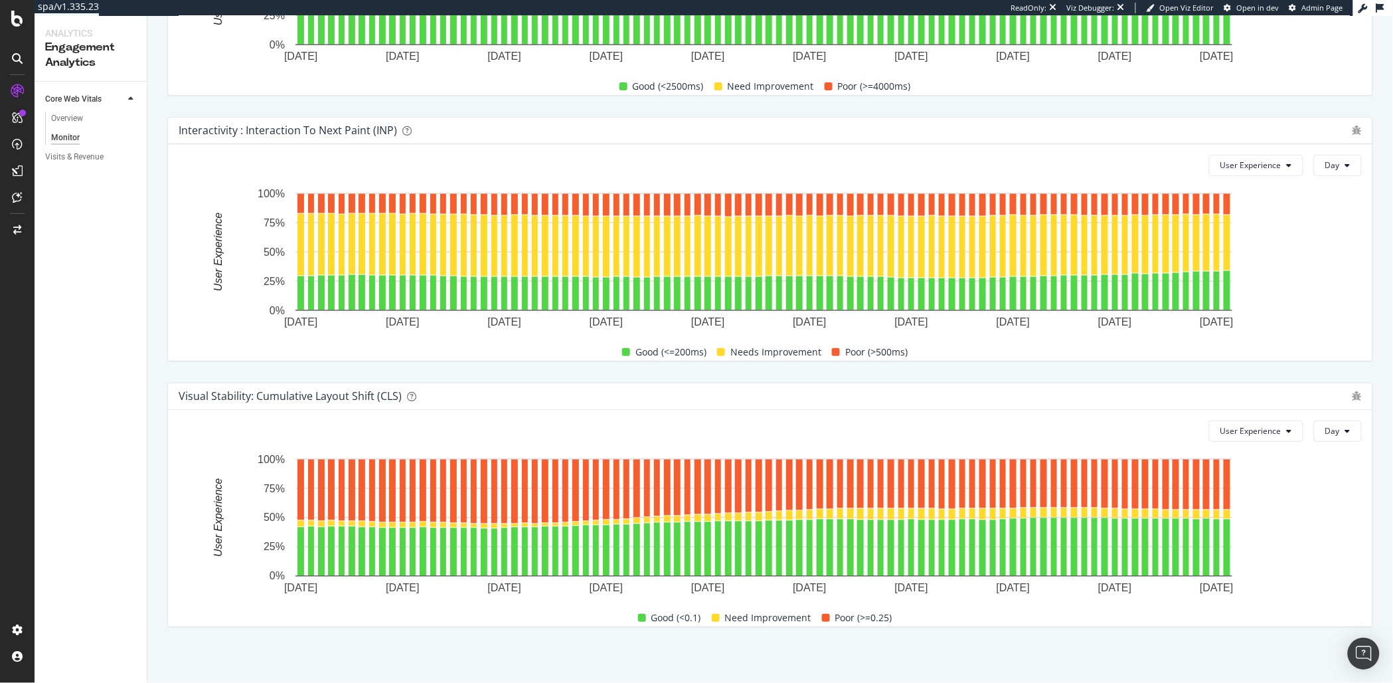
click at [261, 392] on div "Visual Stability: Cumulative Layout Shift (CLS)" at bounding box center [290, 395] width 223 height 13
click at [252, 394] on div "Visual Stability: Cumulative Layout Shift (CLS)" at bounding box center [290, 395] width 223 height 13
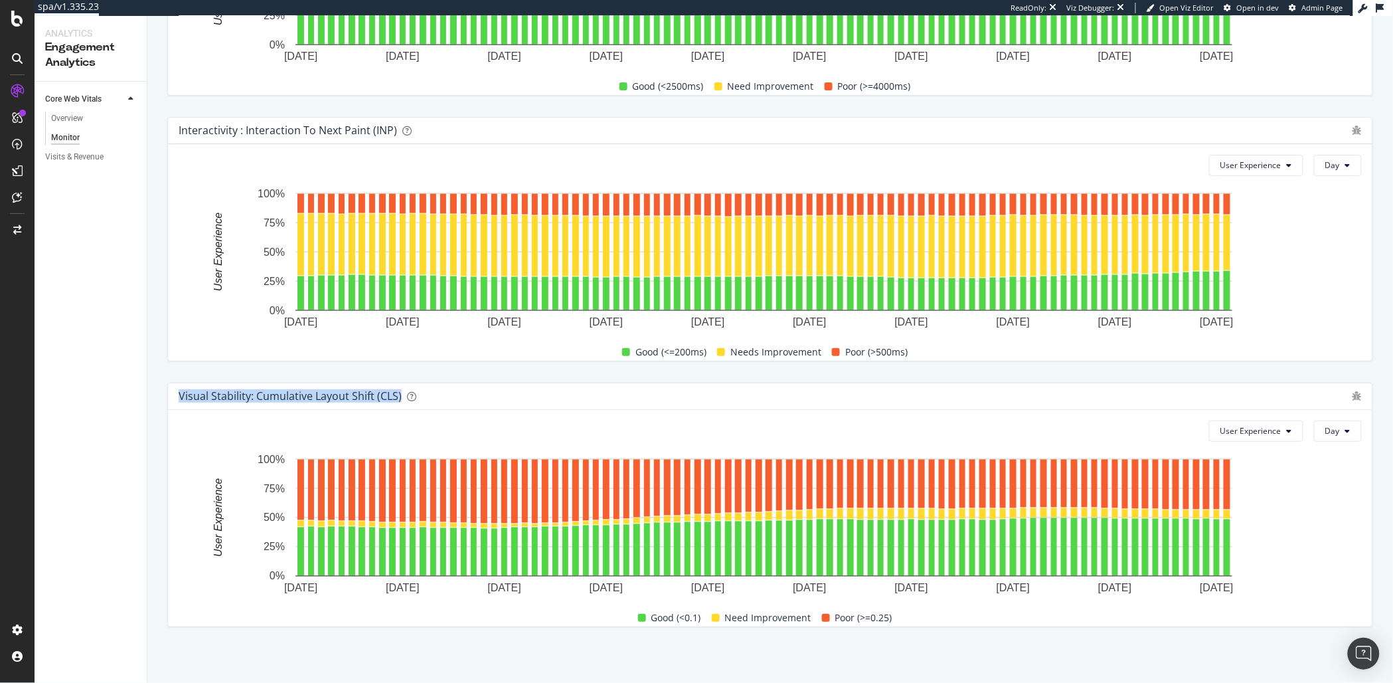
click at [252, 394] on div "Visual Stability: Cumulative Layout Shift (CLS)" at bounding box center [290, 395] width 223 height 13
click at [241, 396] on div "Visual Stability: Cumulative Layout Shift (CLS)" at bounding box center [290, 395] width 223 height 13
click at [250, 395] on div "Visual Stability: Cumulative Layout Shift (CLS)" at bounding box center [290, 395] width 223 height 13
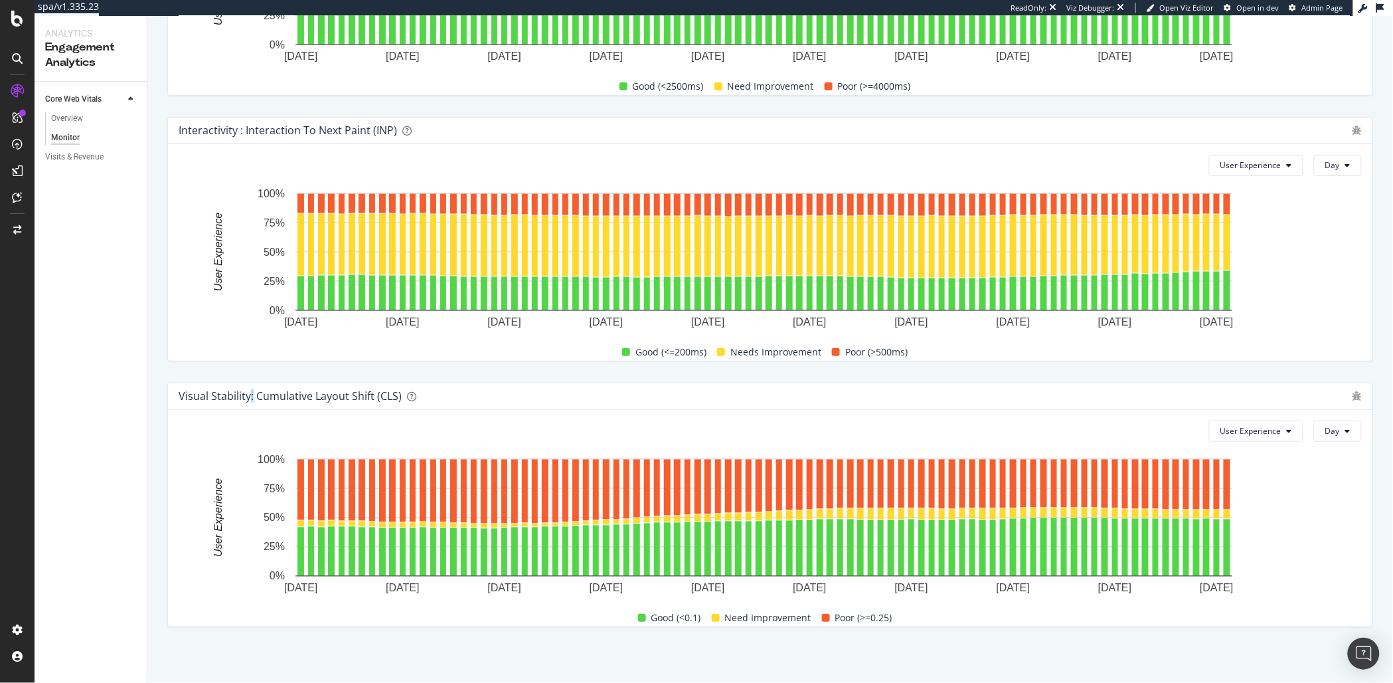
click at [250, 395] on div "Visual Stability: Cumulative Layout Shift (CLS)" at bounding box center [290, 395] width 223 height 13
click at [247, 396] on div "Visual Stability: Cumulative Layout Shift (CLS)" at bounding box center [290, 395] width 223 height 13
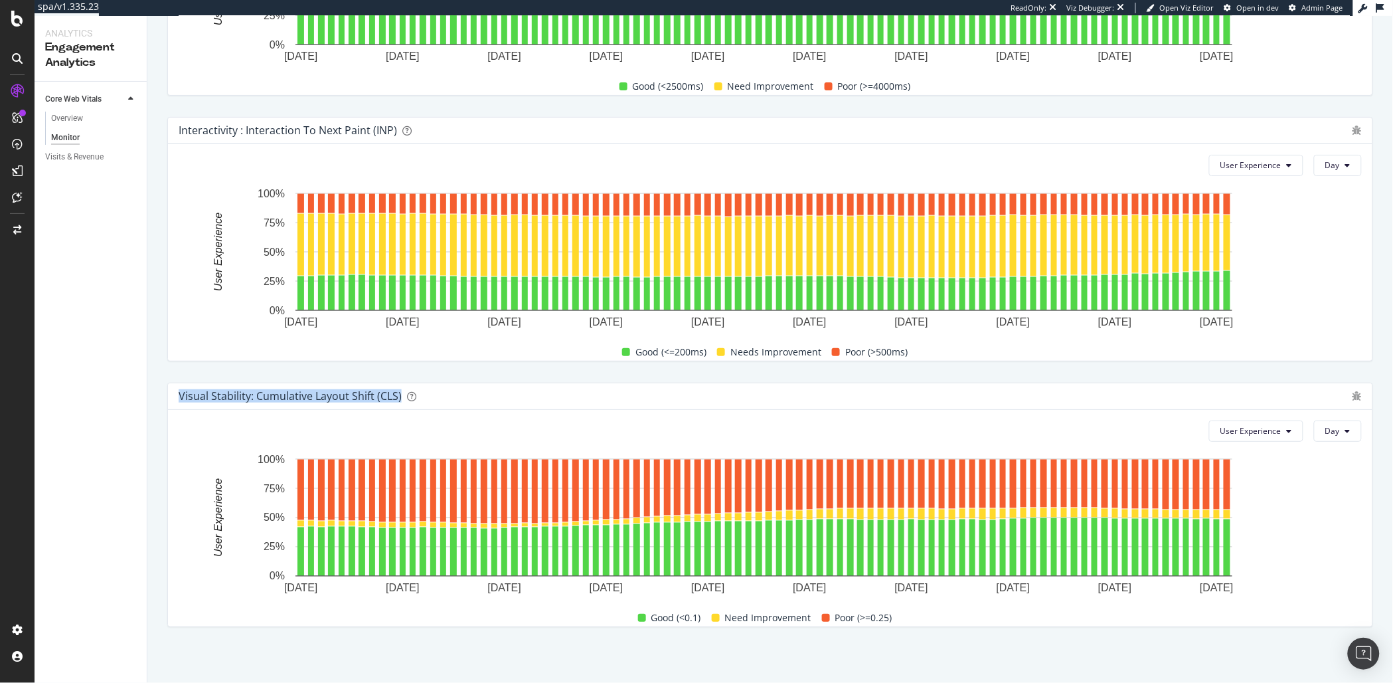
click at [245, 396] on div "Visual Stability: Cumulative Layout Shift (CLS)" at bounding box center [290, 395] width 223 height 13
click at [224, 238] on text "User Experience" at bounding box center [217, 251] width 11 height 78
click at [222, 239] on icon "A chart." at bounding box center [218, 252] width 11 height 118
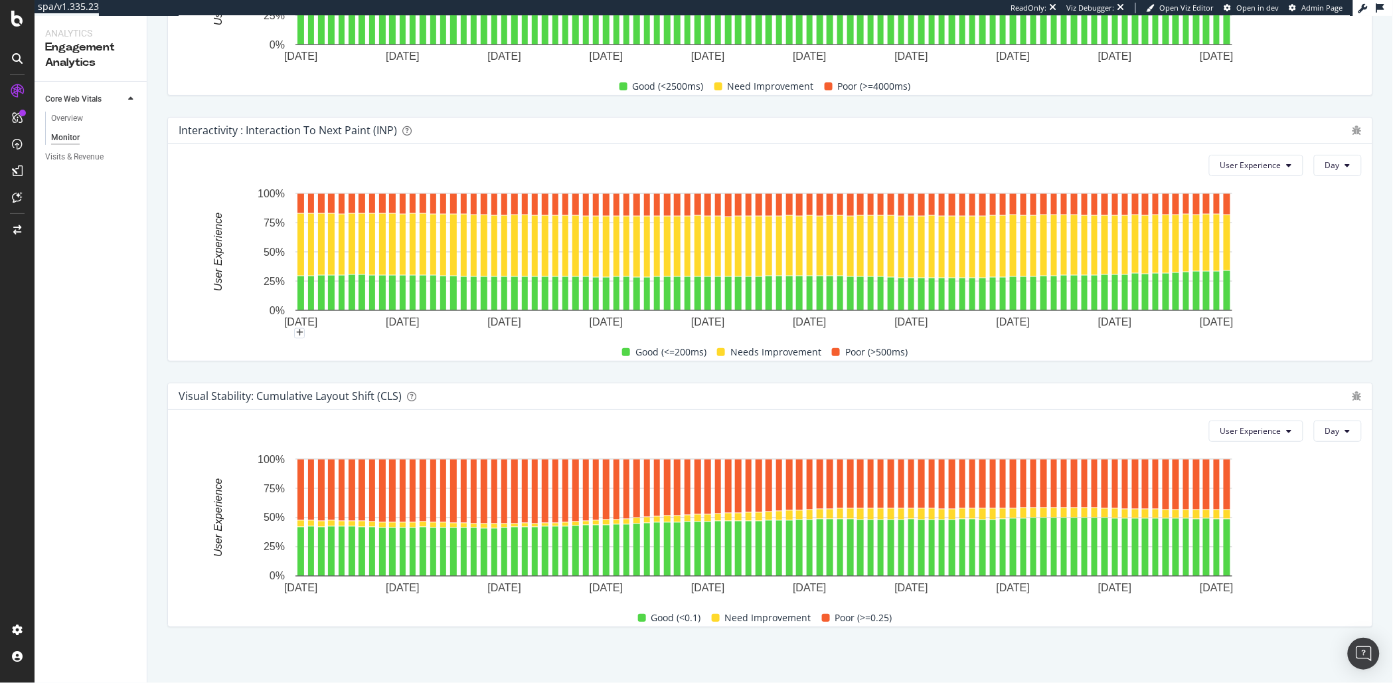
click at [222, 239] on icon "A chart." at bounding box center [218, 252] width 11 height 118
click at [218, 242] on icon "A chart." at bounding box center [218, 252] width 11 height 118
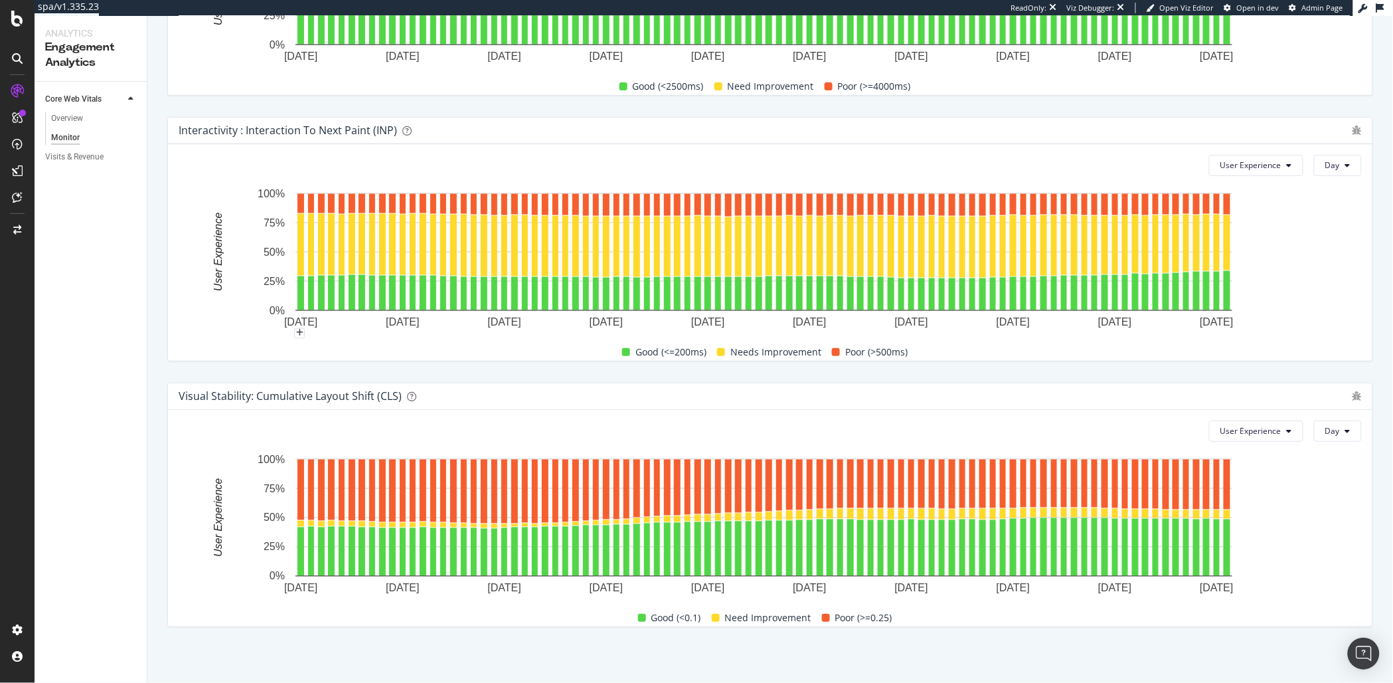
click at [218, 246] on icon "A chart." at bounding box center [218, 252] width 11 height 118
click at [223, 249] on text "User Experience" at bounding box center [217, 251] width 11 height 78
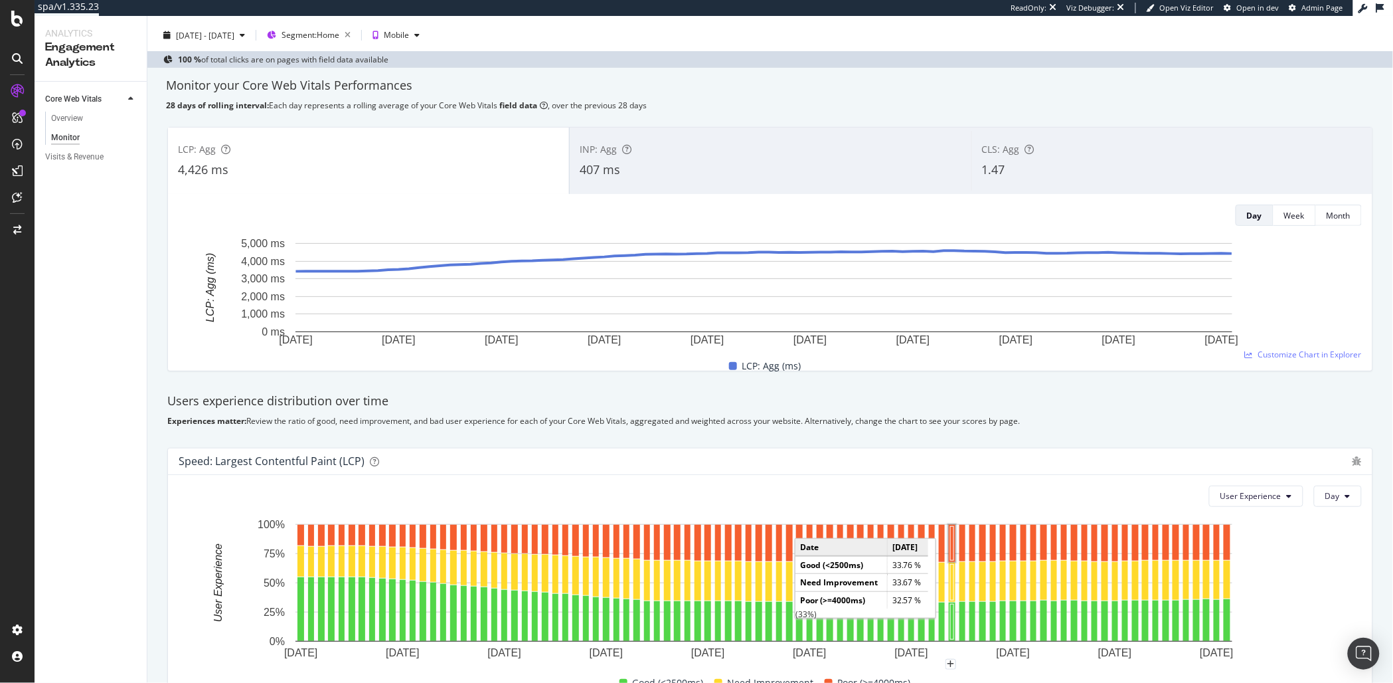
scroll to position [0, 0]
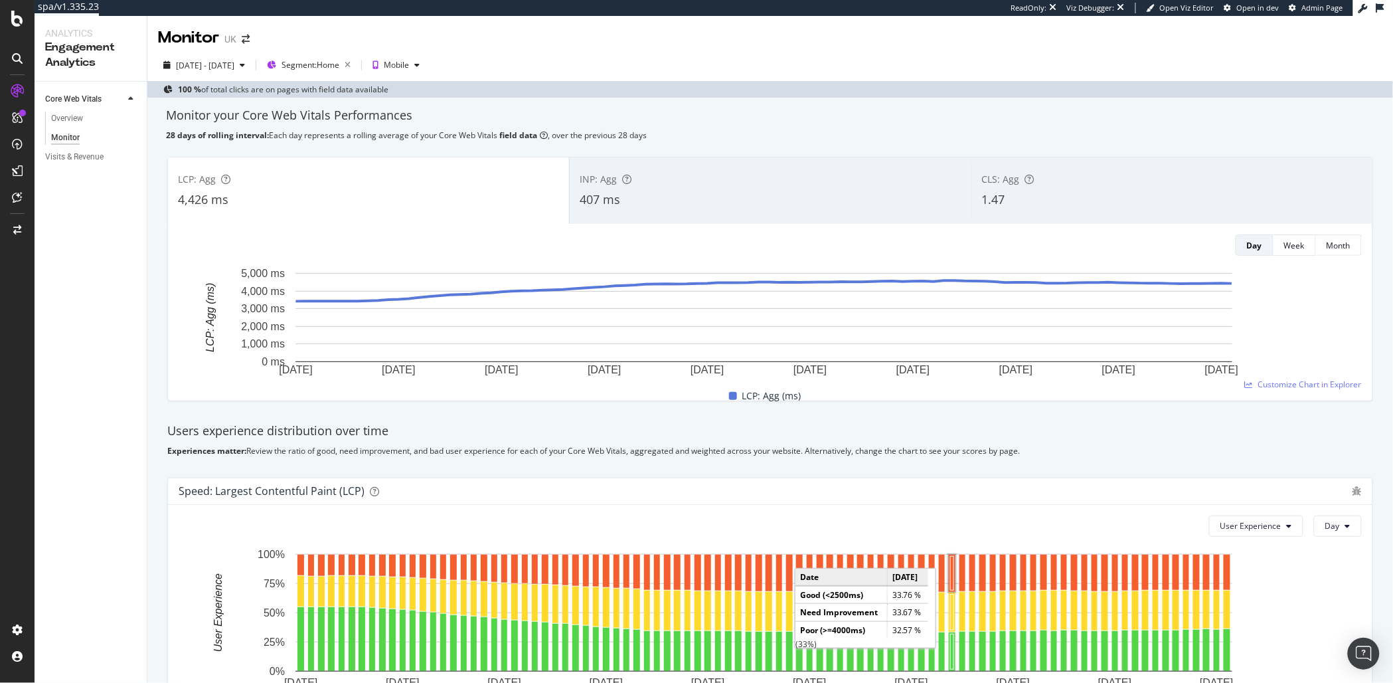
click at [274, 118] on div "Monitor your Core Web Vitals Performances" at bounding box center [770, 115] width 1208 height 17
click at [289, 112] on div "Monitor your Core Web Vitals Performances" at bounding box center [770, 115] width 1208 height 17
click at [1338, 246] on div "Month" at bounding box center [1338, 245] width 24 height 11
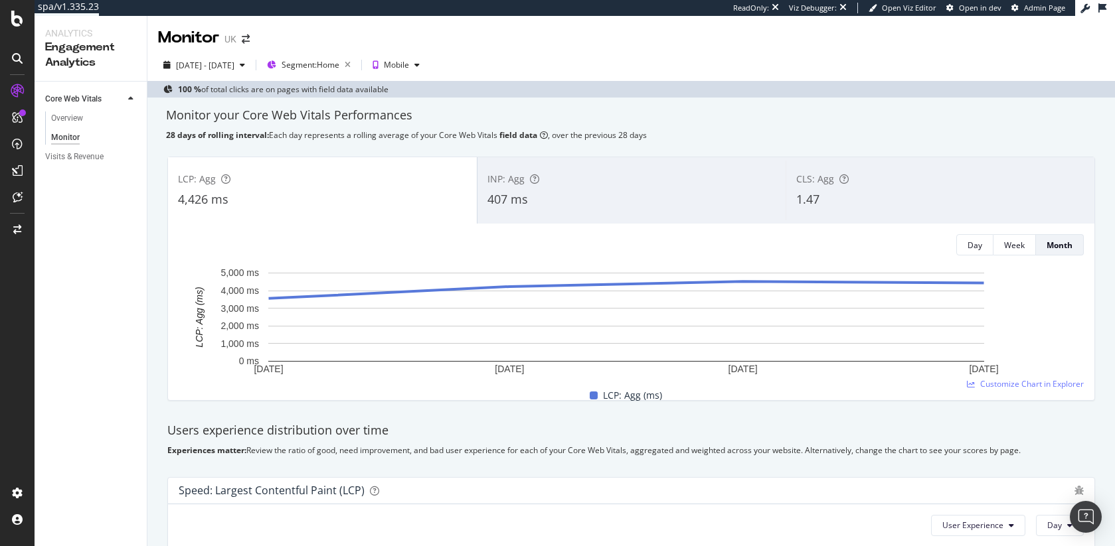
click at [215, 118] on div "Monitor your Core Web Vitals Performances" at bounding box center [631, 115] width 930 height 17
click at [198, 118] on div "Monitor your Core Web Vitals Performances" at bounding box center [631, 115] width 930 height 17
click at [570, 192] on div "407 ms" at bounding box center [631, 199] width 289 height 17
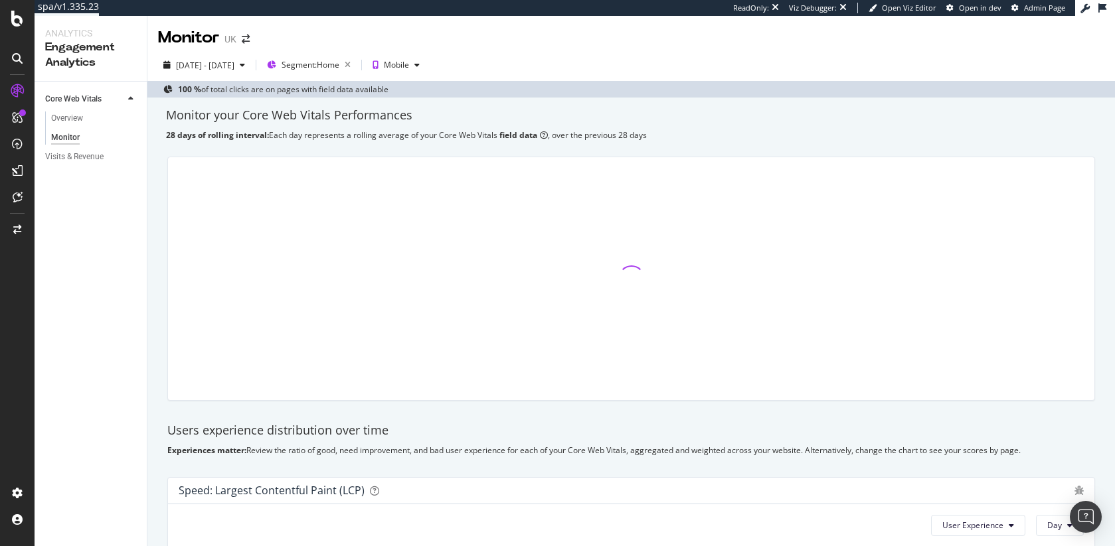
click at [367, 192] on div at bounding box center [631, 278] width 926 height 243
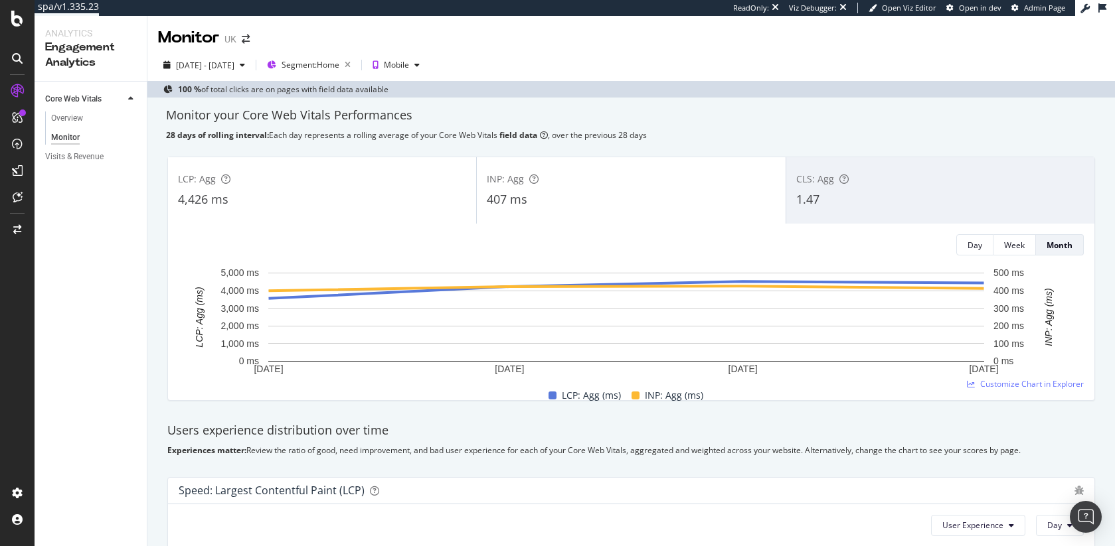
click at [599, 199] on div "407 ms" at bounding box center [631, 199] width 288 height 17
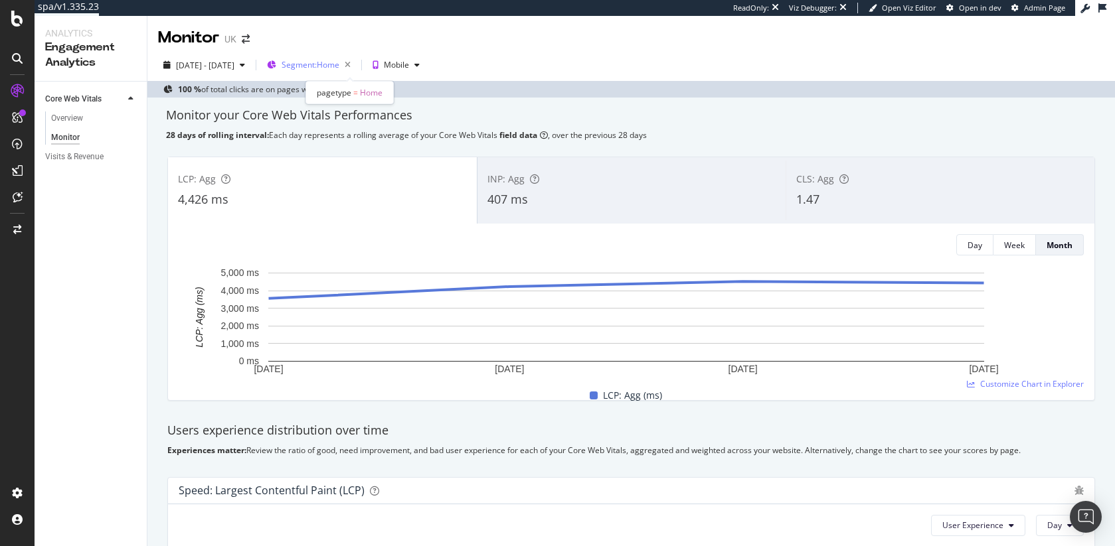
click at [339, 67] on span "Segment: Home" at bounding box center [310, 64] width 58 height 11
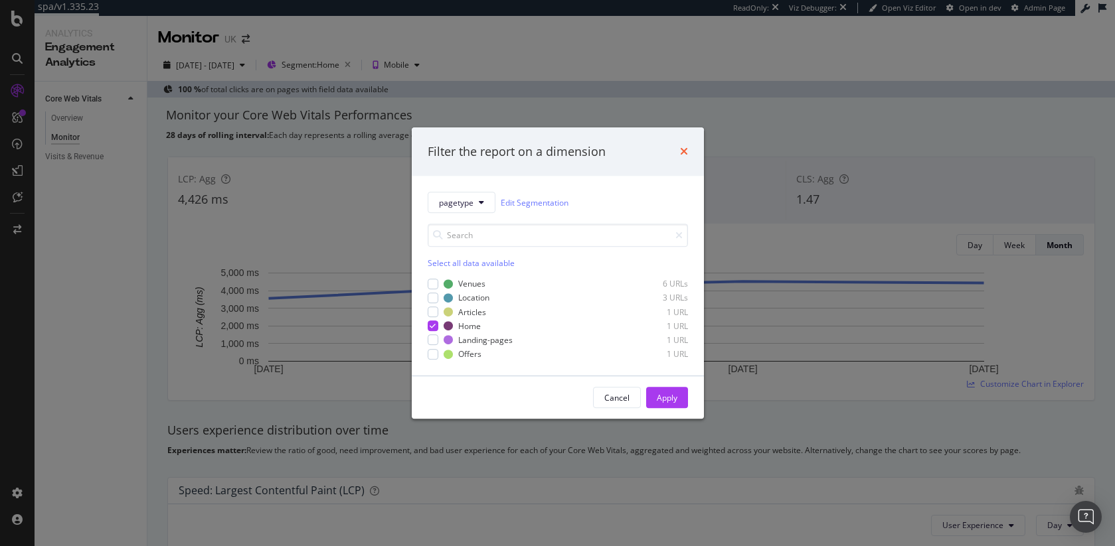
click at [683, 152] on icon "times" at bounding box center [684, 152] width 8 height 11
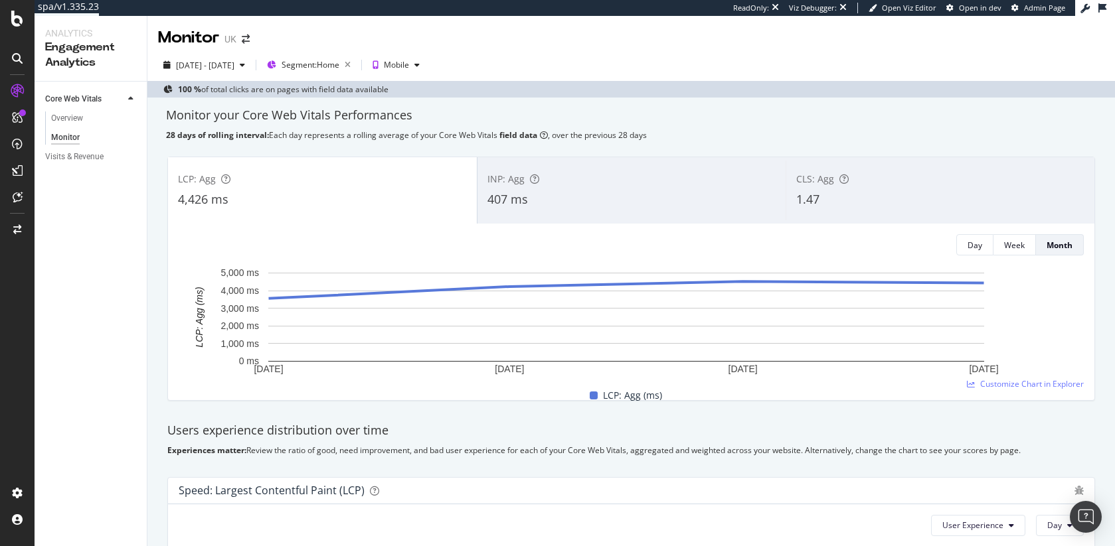
click at [236, 117] on div "Monitor your Core Web Vitals Performances" at bounding box center [631, 115] width 930 height 17
click at [221, 119] on div "Monitor your Core Web Vitals Performances" at bounding box center [631, 115] width 930 height 17
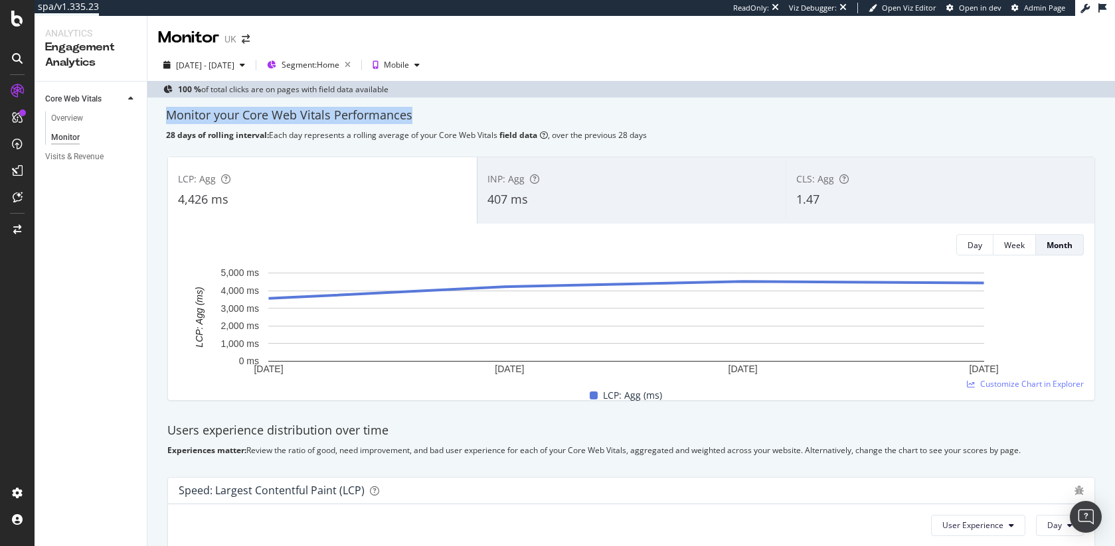
click at [221, 119] on div "Monitor your Core Web Vitals Performances" at bounding box center [631, 115] width 930 height 17
click at [225, 117] on div "Monitor your Core Web Vitals Performances" at bounding box center [631, 115] width 930 height 17
click at [202, 118] on div "Monitor your Core Web Vitals Performances" at bounding box center [631, 115] width 930 height 17
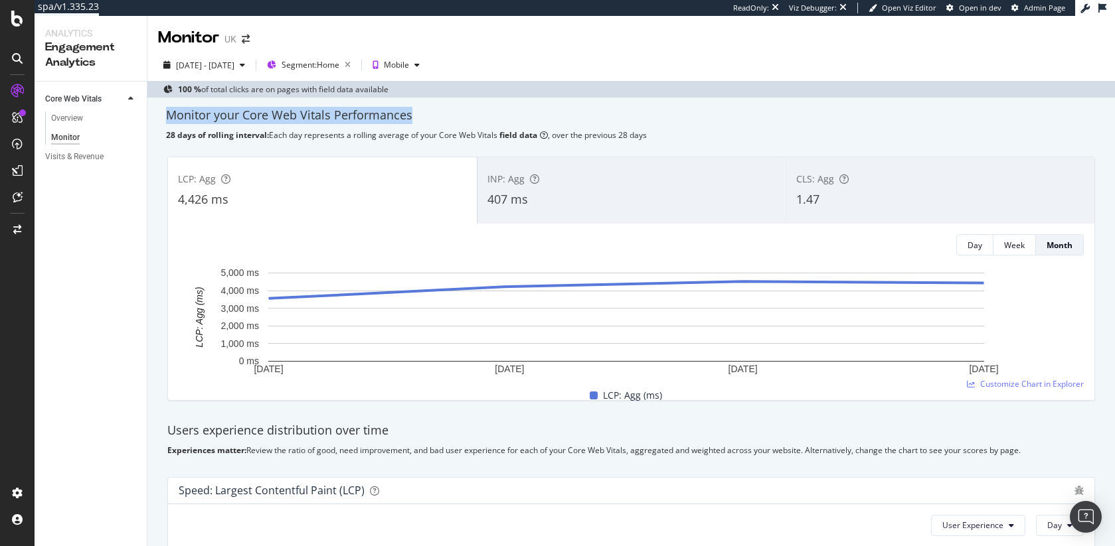
drag, startPoint x: 165, startPoint y: 116, endPoint x: 658, endPoint y: 127, distance: 492.8
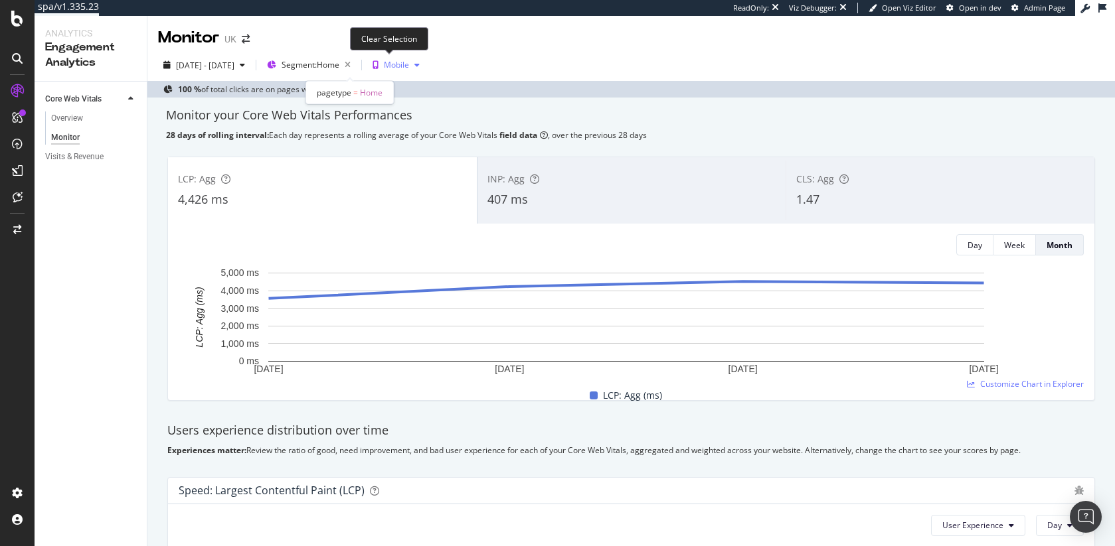
click at [356, 64] on icon "button" at bounding box center [347, 65] width 17 height 19
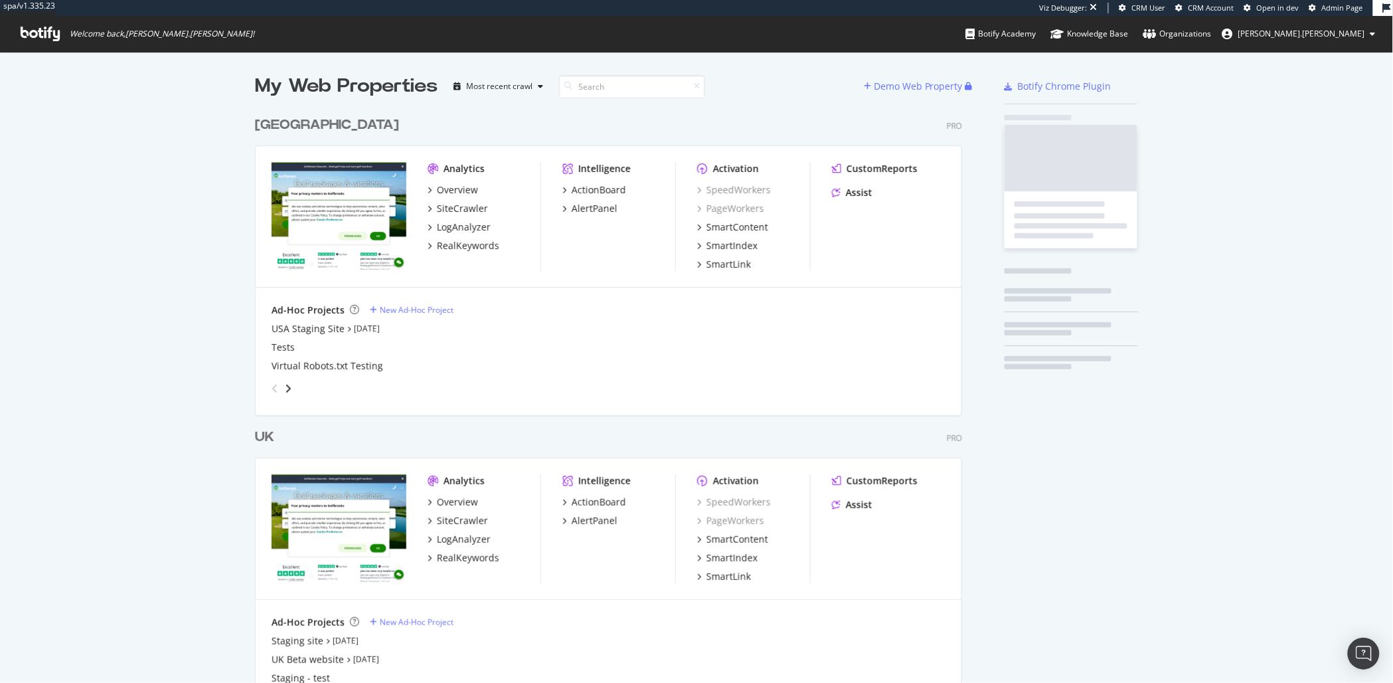
scroll to position [611, 705]
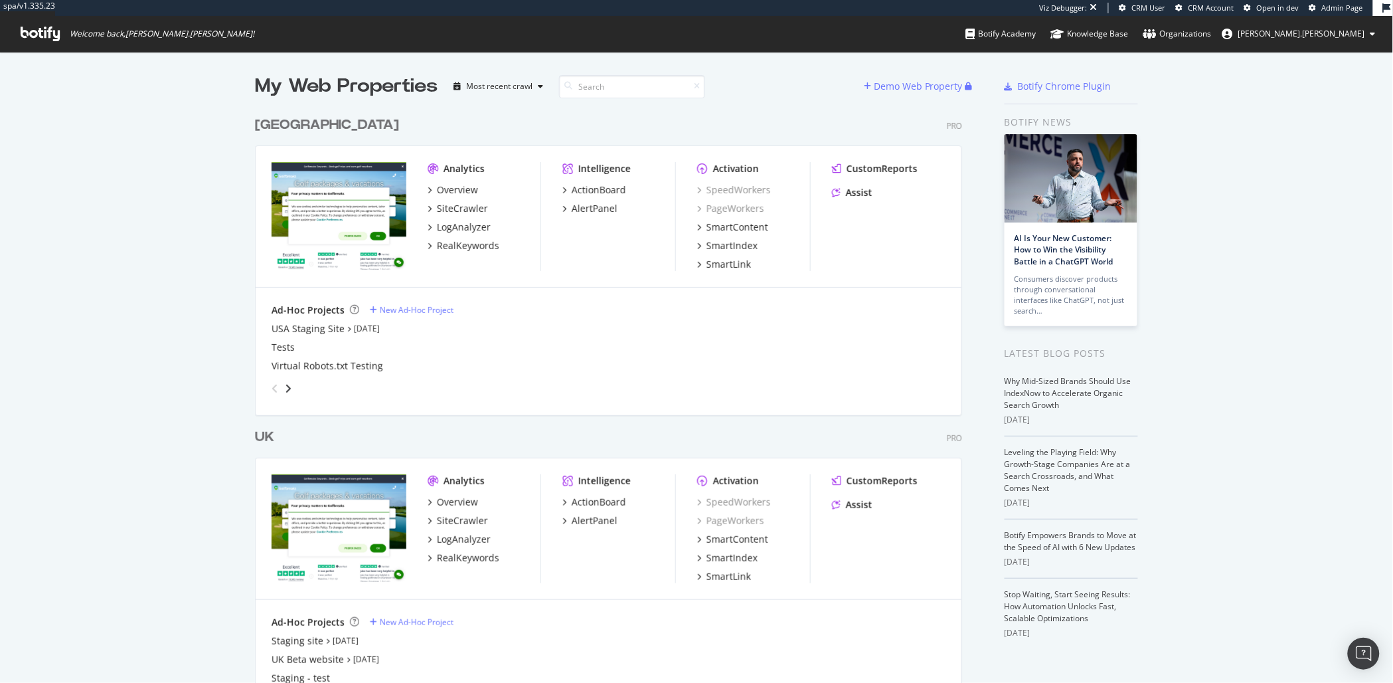
click at [265, 125] on div "USA" at bounding box center [327, 125] width 144 height 19
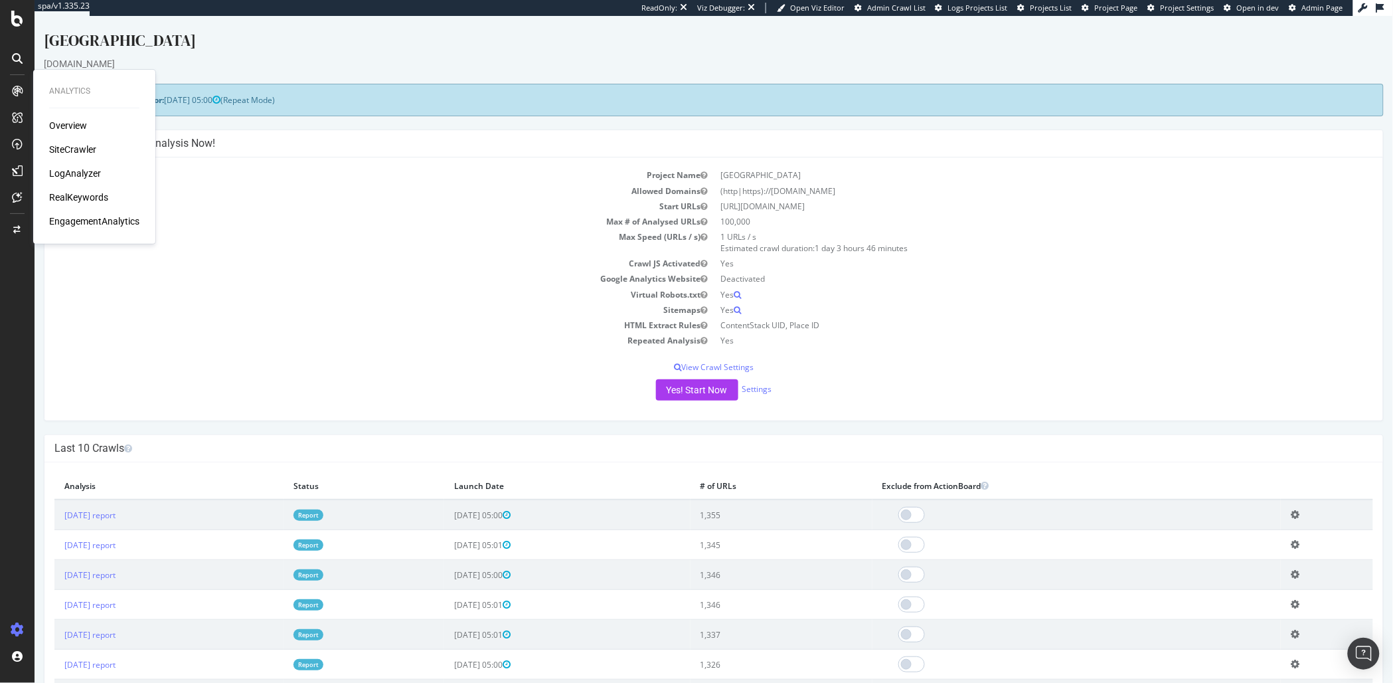
click at [112, 220] on div "EngagementAnalytics" at bounding box center [94, 220] width 90 height 13
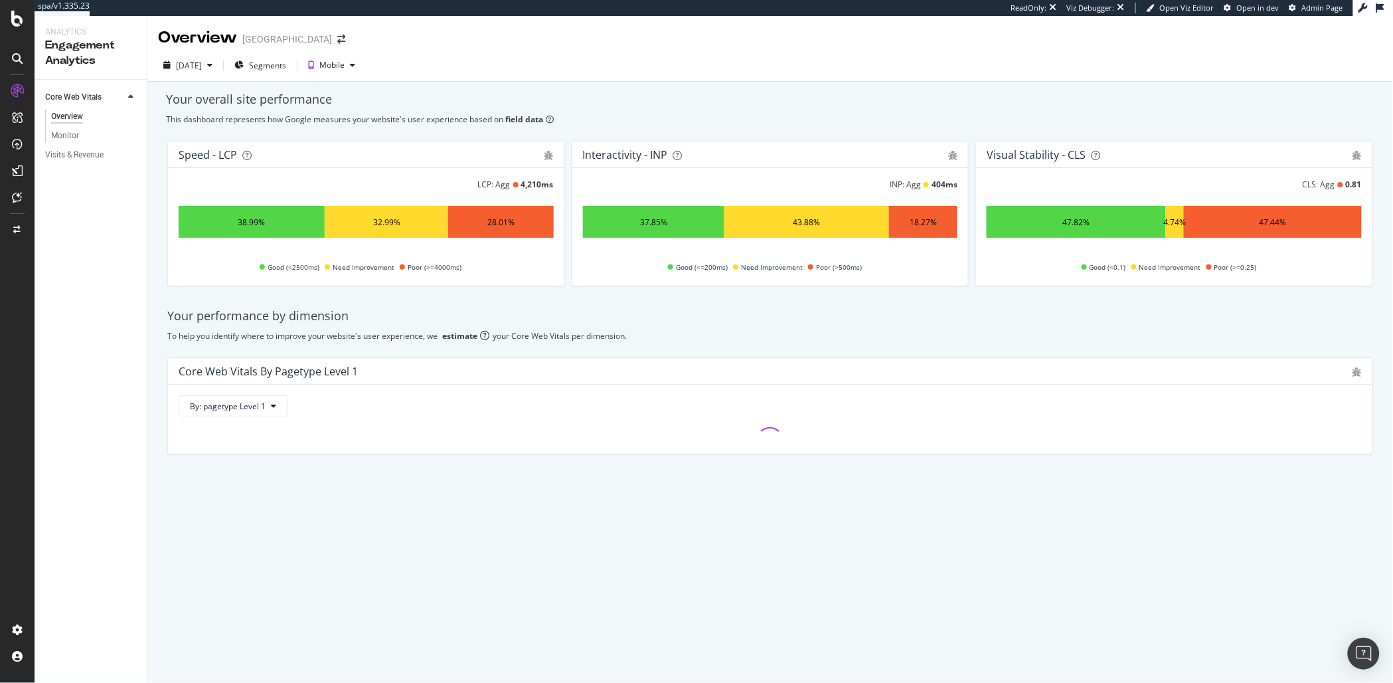
click at [378, 120] on div "This dashboard represents how Google measures your website's user experience ba…" at bounding box center [770, 119] width 1208 height 11
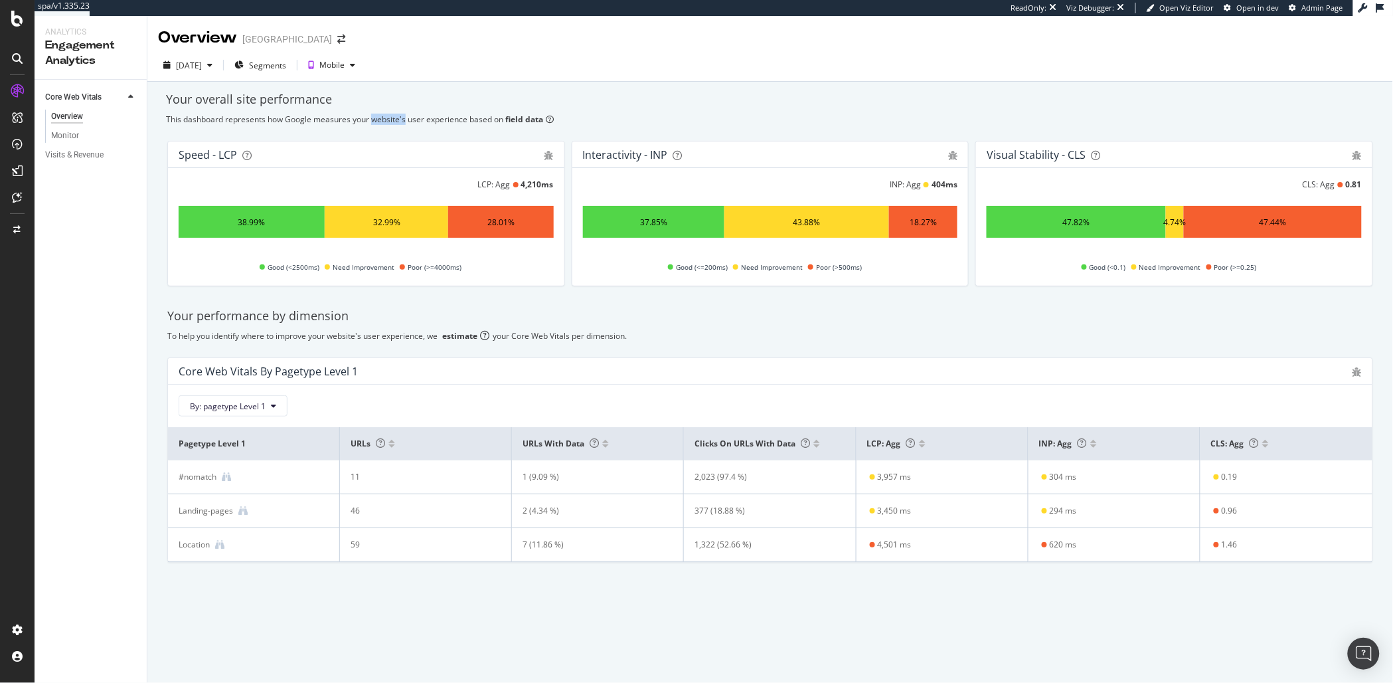
click at [378, 120] on div "This dashboard represents how Google measures your website's user experience ba…" at bounding box center [770, 119] width 1208 height 11
click at [341, 119] on div "This dashboard represents how Google measures your website's user experience ba…" at bounding box center [770, 119] width 1208 height 11
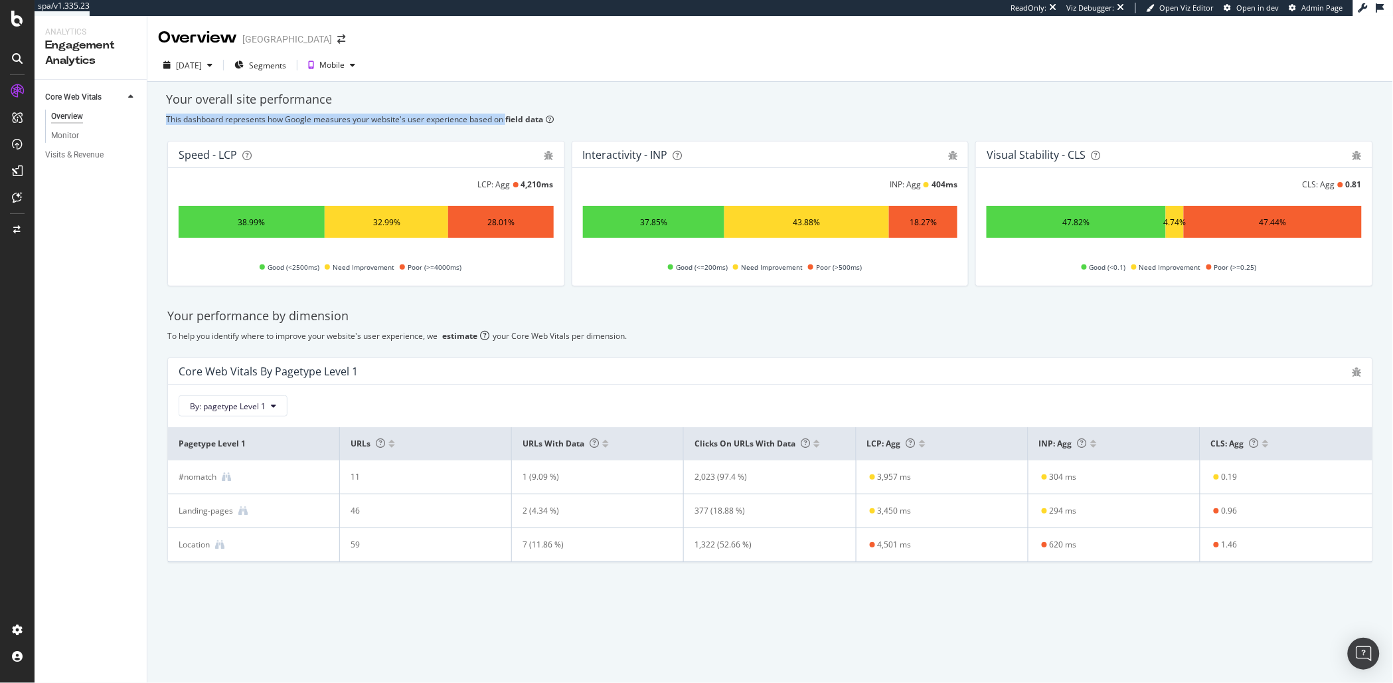
click at [352, 120] on div "This dashboard represents how Google measures your website's user experience ba…" at bounding box center [770, 119] width 1208 height 11
click at [343, 120] on div "This dashboard represents how Google measures your website's user experience ba…" at bounding box center [770, 119] width 1208 height 11
drag, startPoint x: 54, startPoint y: 131, endPoint x: 95, endPoint y: 131, distance: 41.2
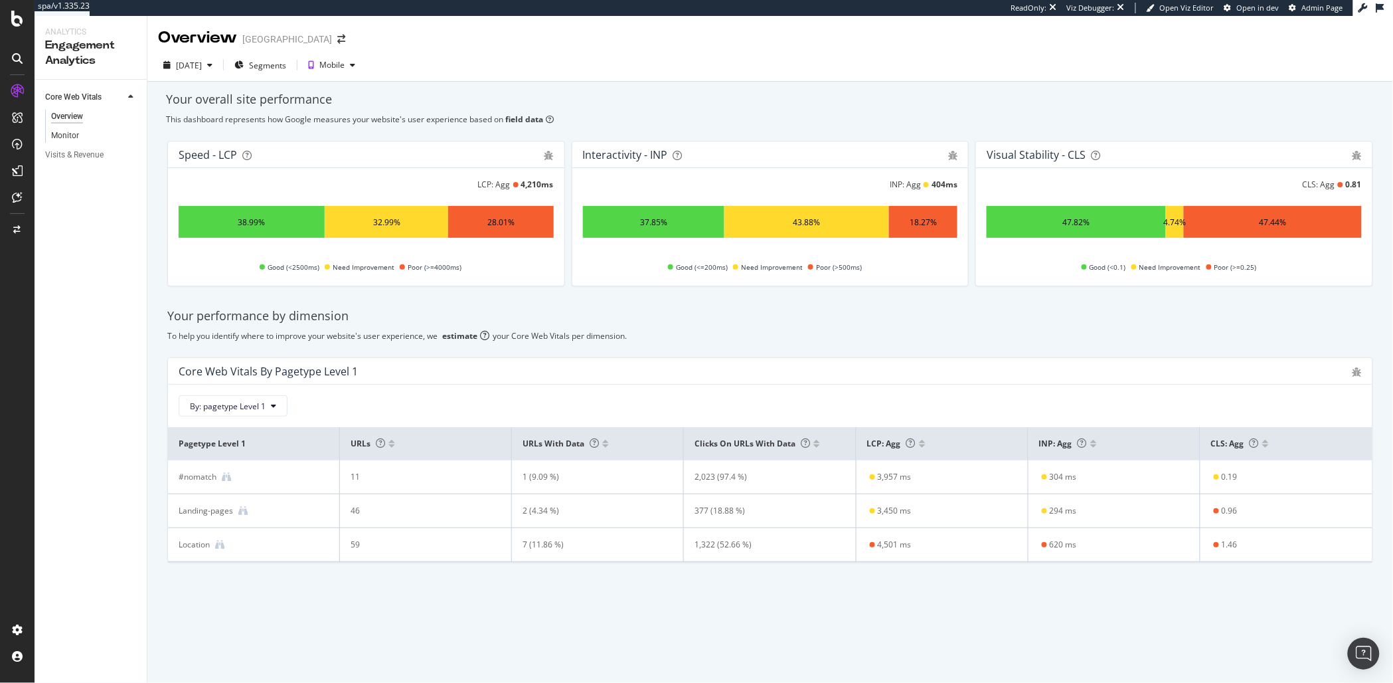
click at [54, 131] on div "Monitor" at bounding box center [65, 136] width 28 height 14
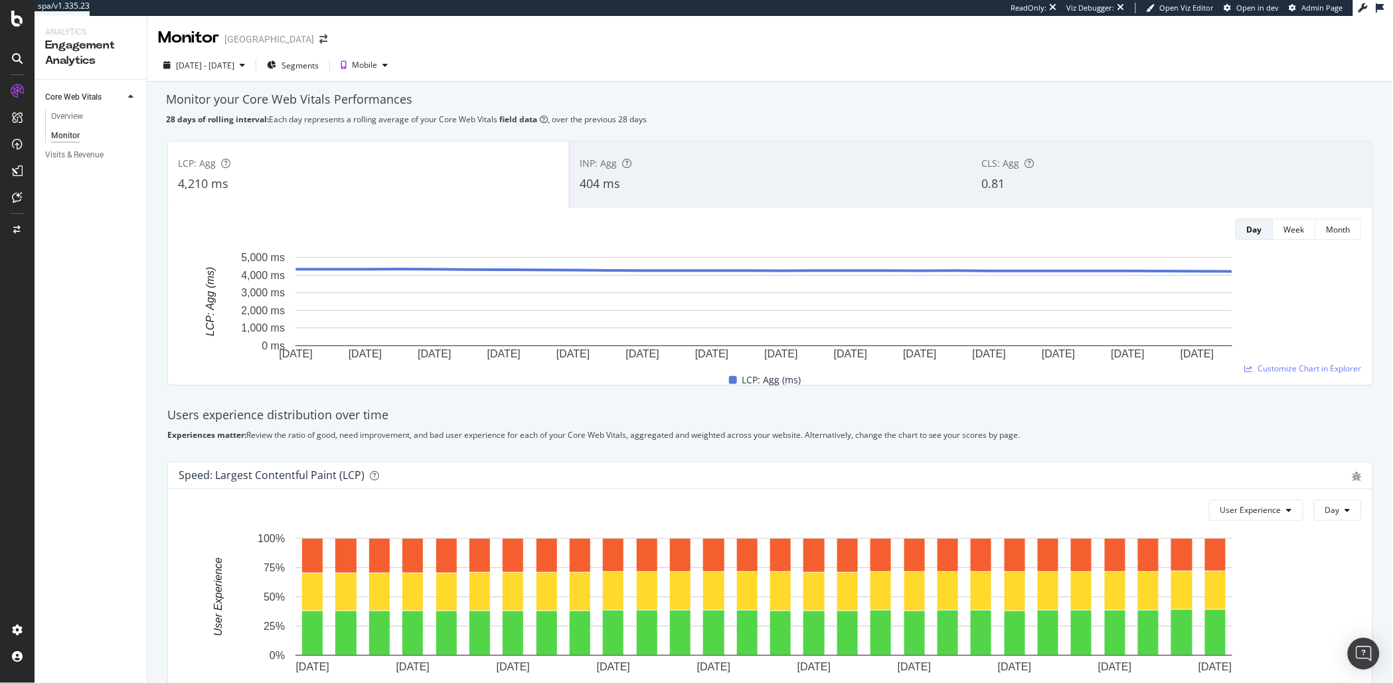
click at [629, 191] on div "404 ms" at bounding box center [770, 183] width 381 height 17
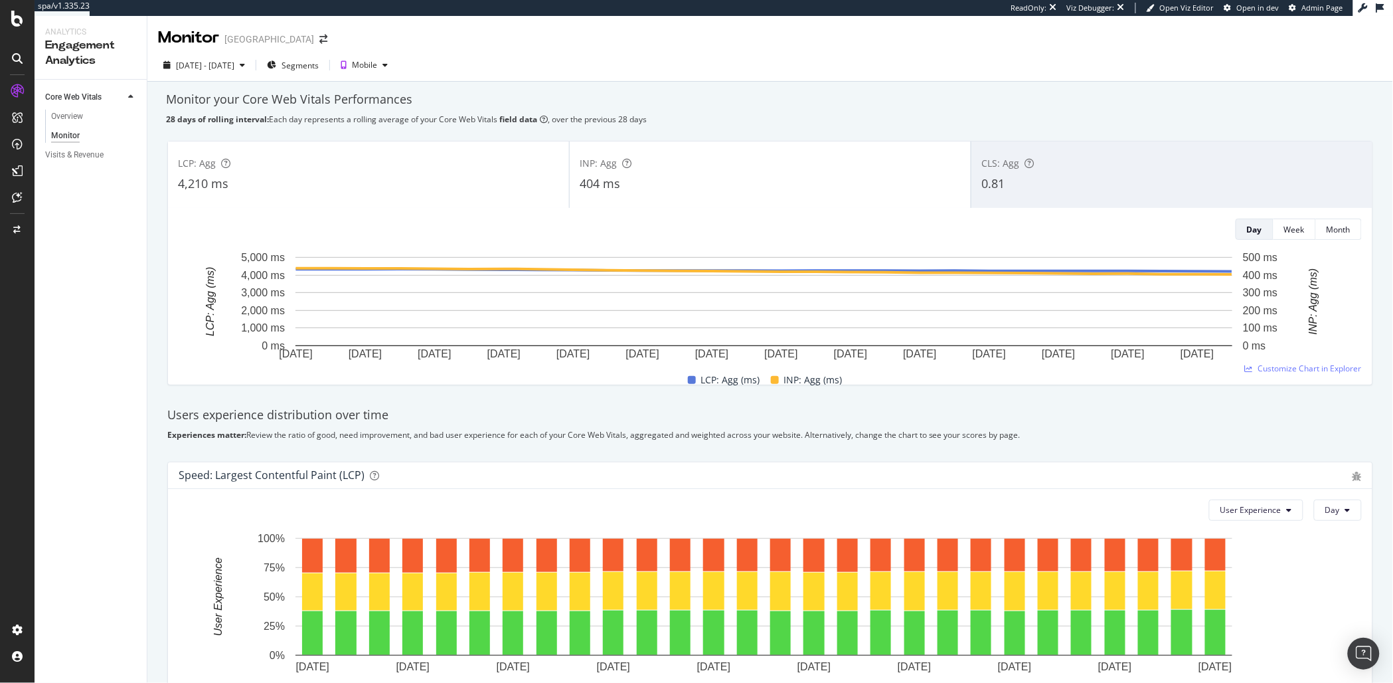
click at [653, 187] on div "404 ms" at bounding box center [770, 183] width 381 height 17
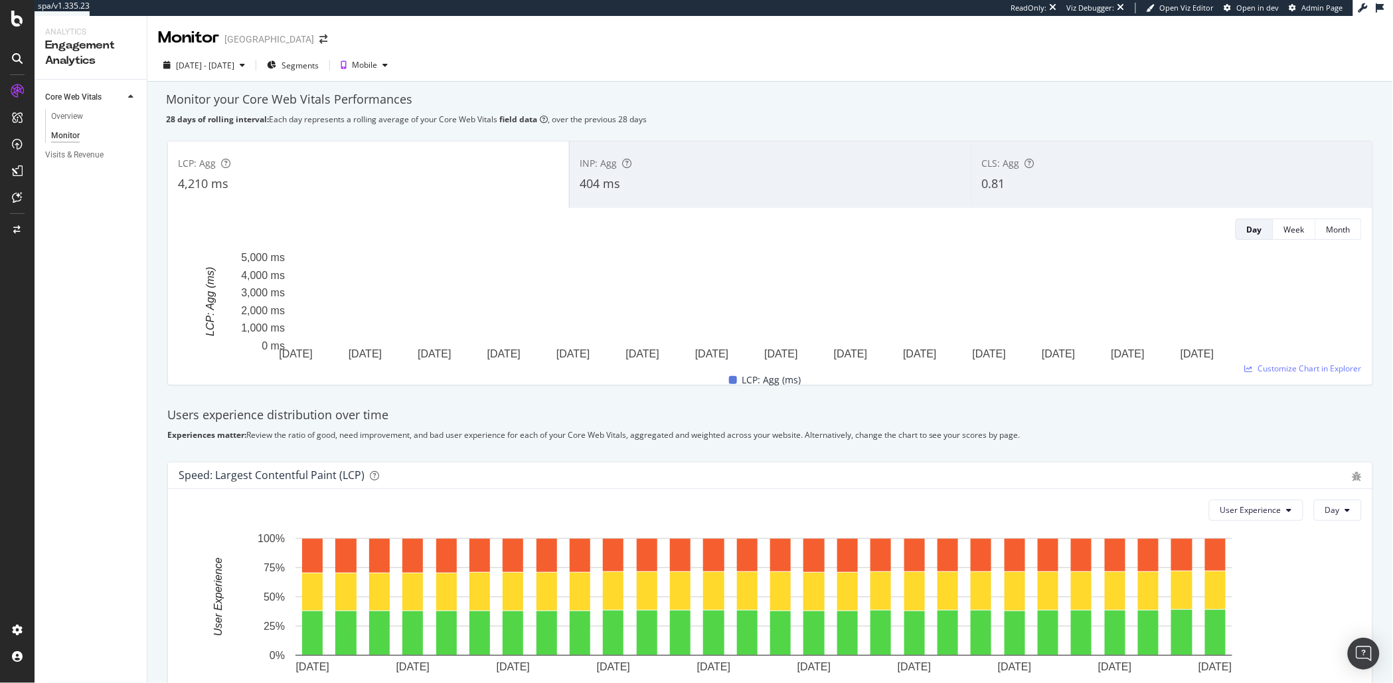
click at [404, 185] on div "4,210 ms" at bounding box center [368, 183] width 381 height 17
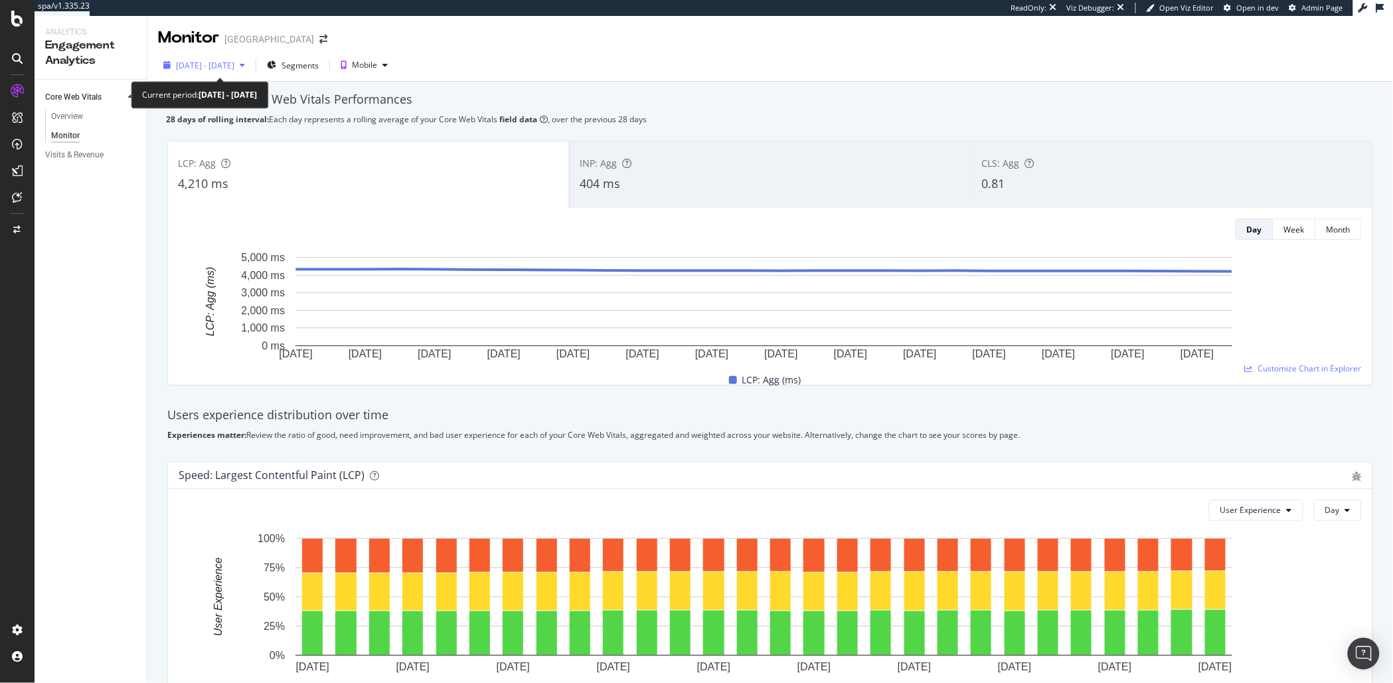
click at [234, 62] on span "2025 Jul. 16th - Aug. 12th" at bounding box center [205, 65] width 58 height 11
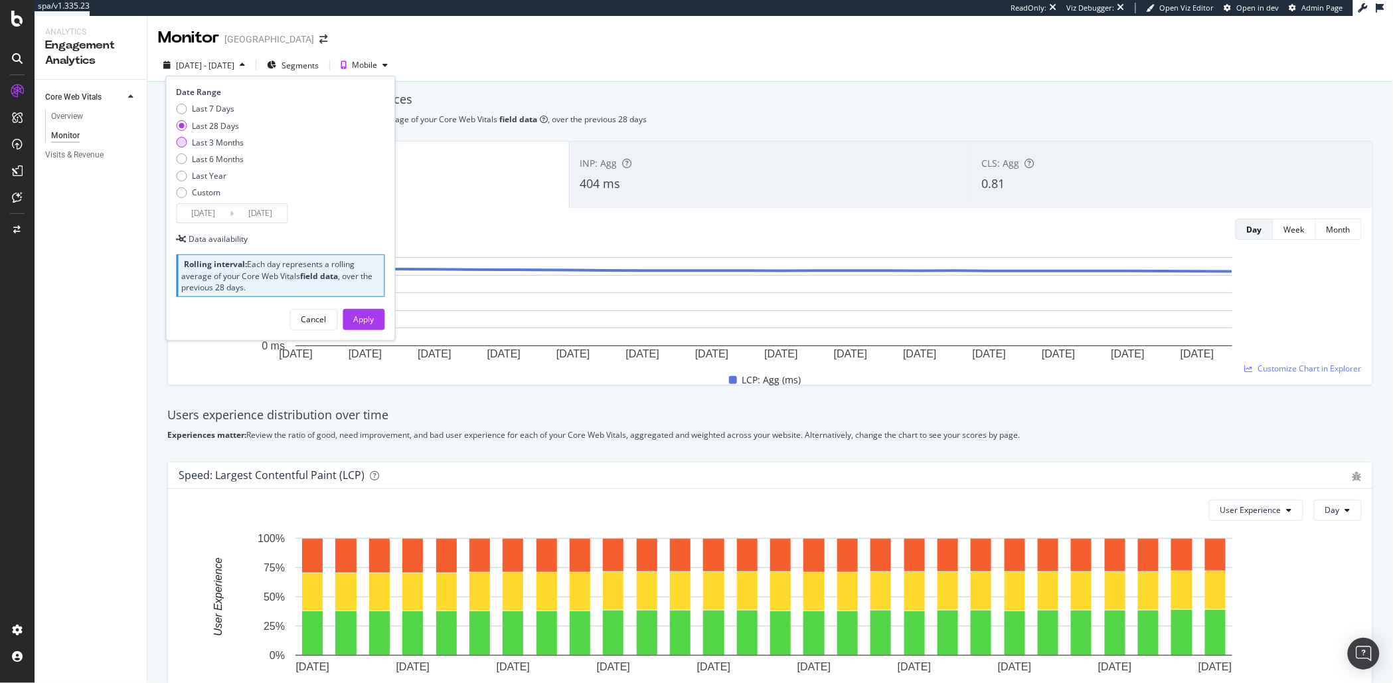
click at [222, 144] on div "Last 3 Months" at bounding box center [219, 142] width 52 height 11
type input "[DATE]"
click at [367, 319] on div "Apply" at bounding box center [364, 318] width 21 height 11
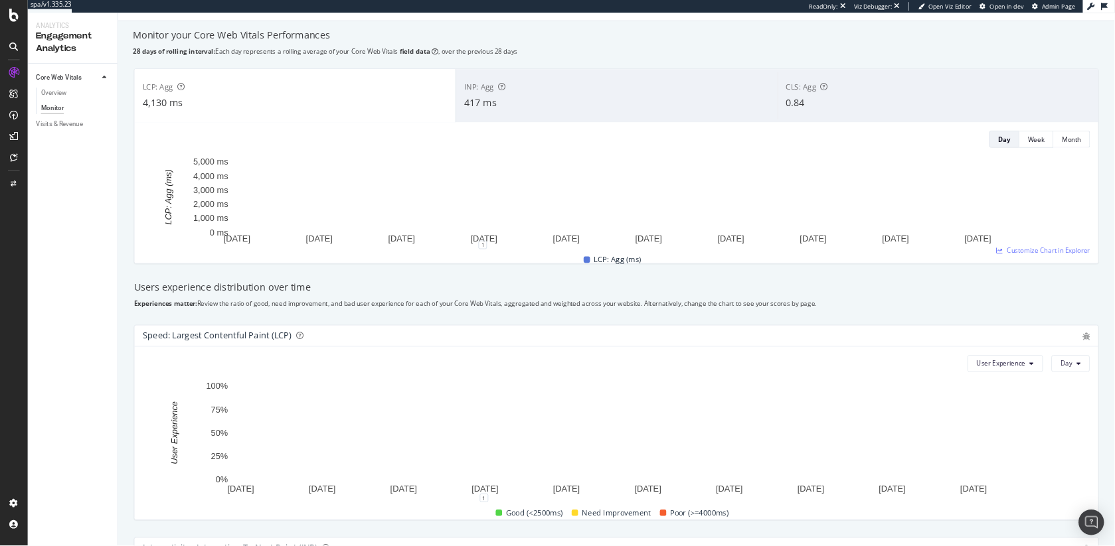
scroll to position [66, 0]
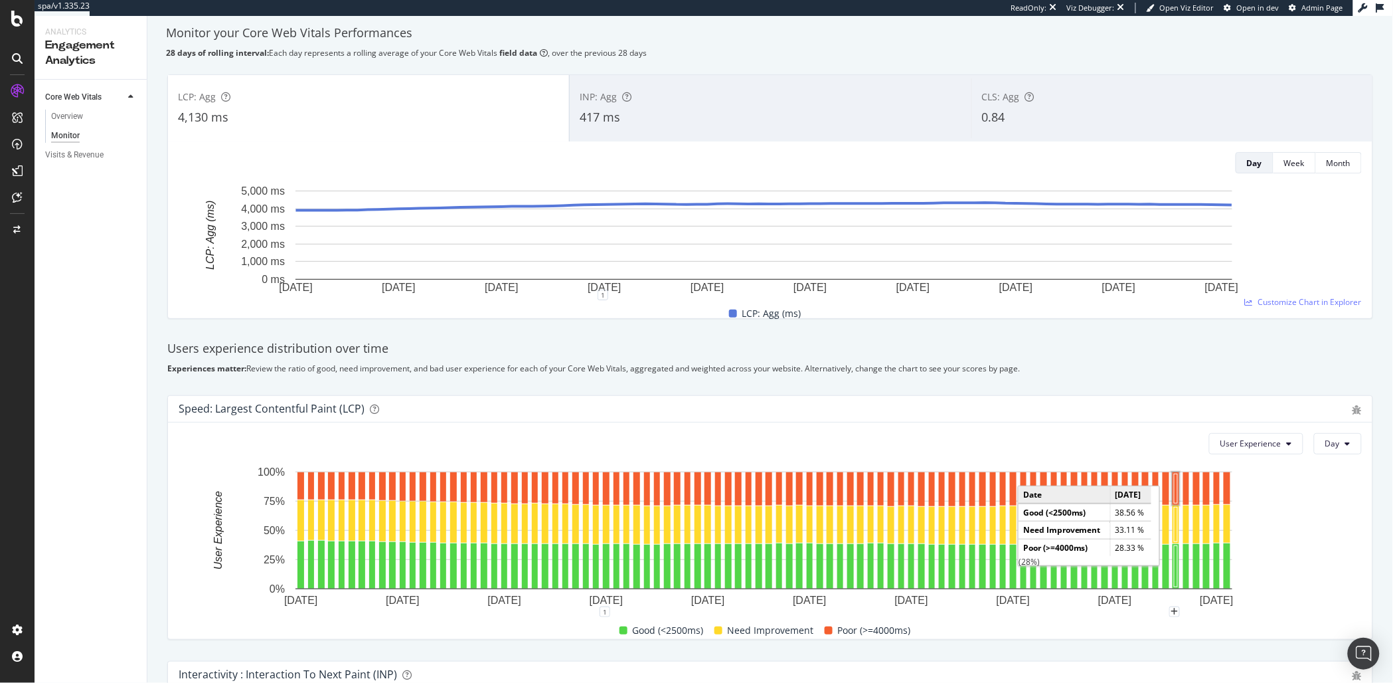
click at [1111, 370] on div "Experiences matter: Review the ratio of good, need improvement, and bad user ex…" at bounding box center [770, 367] width 1206 height 11
click at [951, 363] on div "Experiences matter: Review the ratio of good, need improvement, and bad user ex…" at bounding box center [770, 367] width 1206 height 11
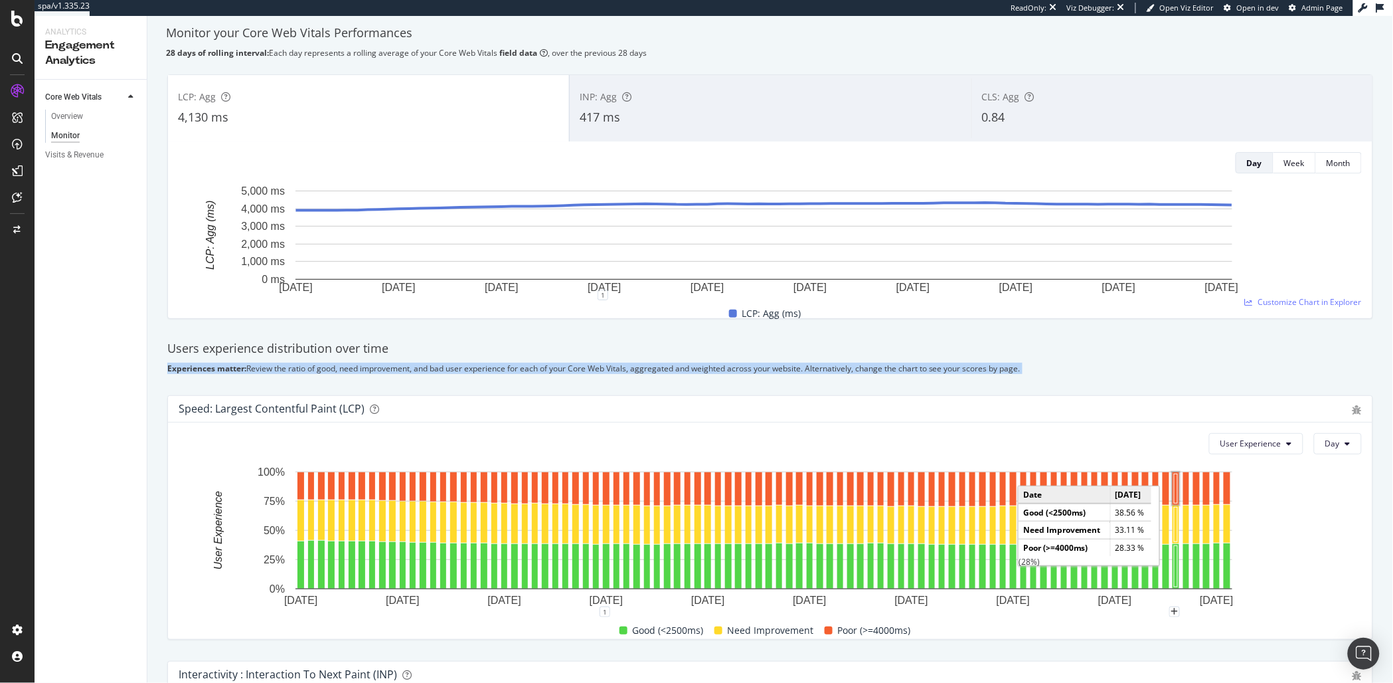
click at [951, 363] on div "Experiences matter: Review the ratio of good, need improvement, and bad user ex…" at bounding box center [770, 367] width 1206 height 11
click at [910, 366] on div "Experiences matter: Review the ratio of good, need improvement, and bad user ex…" at bounding box center [770, 367] width 1206 height 11
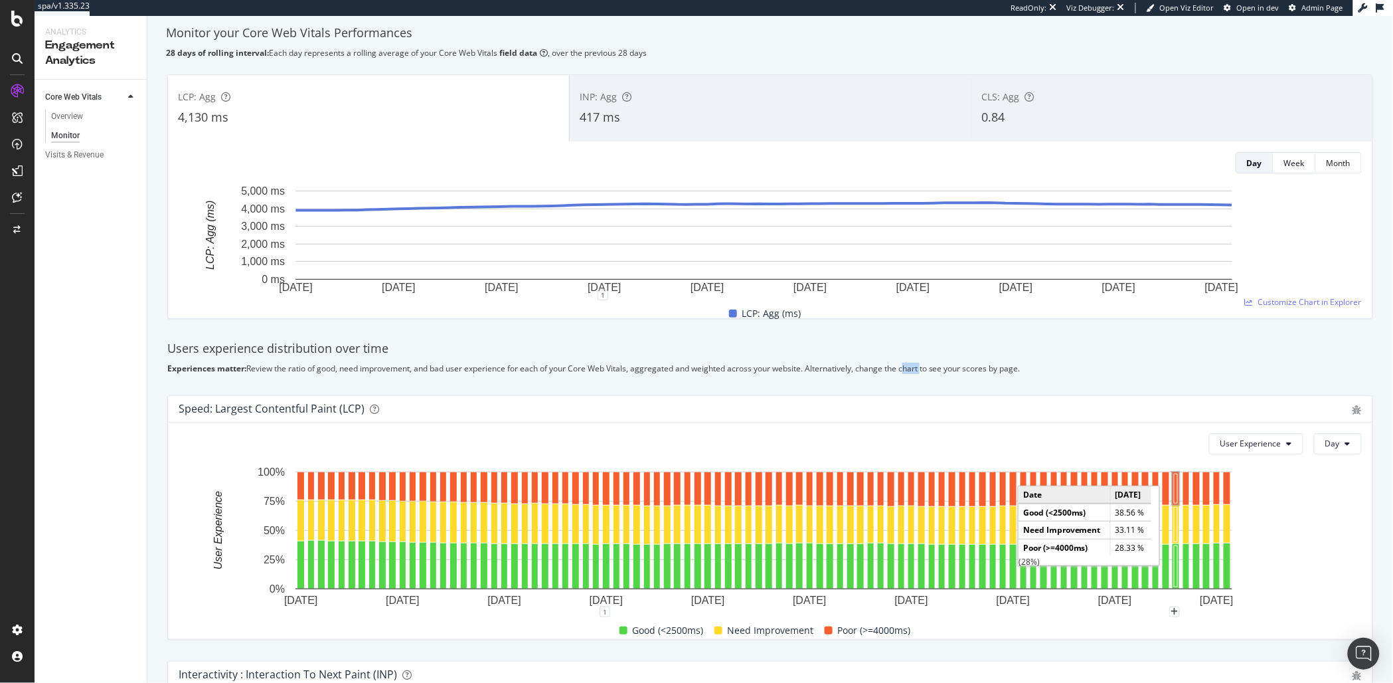
click at [910, 366] on div "Experiences matter: Review the ratio of good, need improvement, and bad user ex…" at bounding box center [770, 367] width 1206 height 11
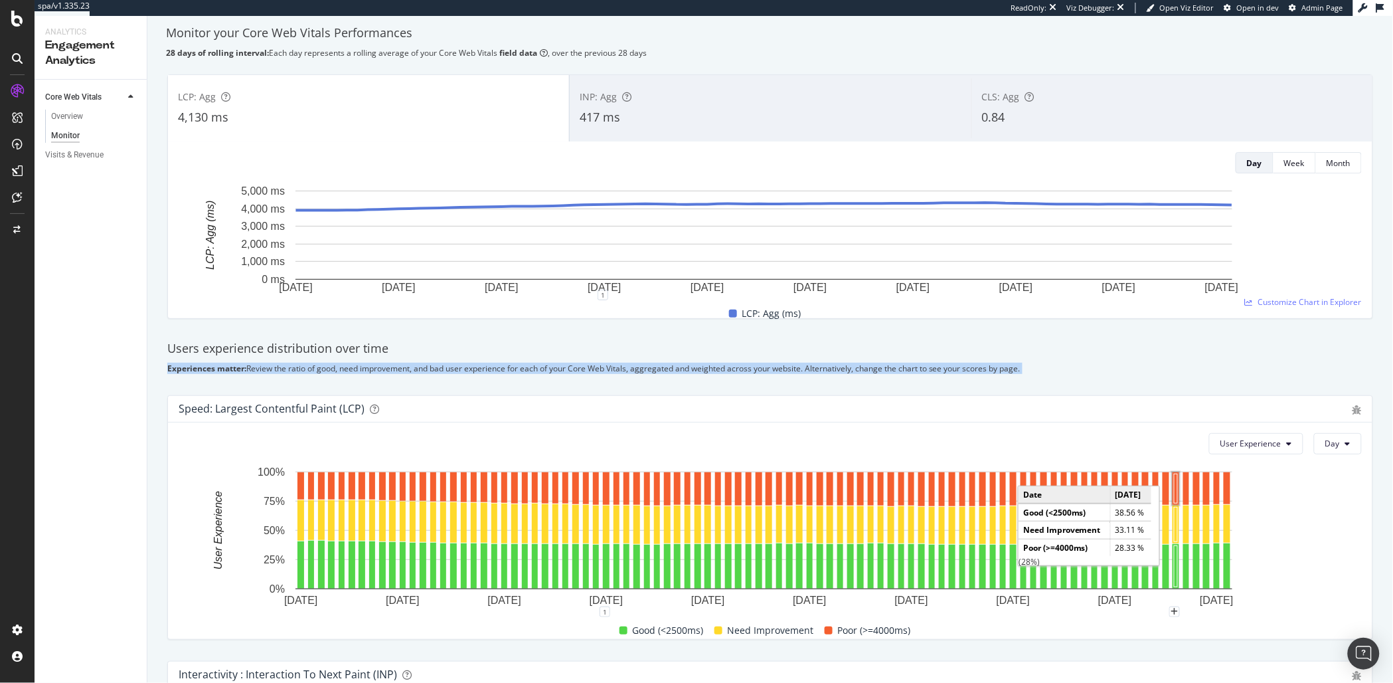
click at [910, 366] on div "Experiences matter: Review the ratio of good, need improvement, and bad user ex…" at bounding box center [770, 367] width 1206 height 11
click at [874, 364] on div "Experiences matter: Review the ratio of good, need improvement, and bad user ex…" at bounding box center [770, 367] width 1206 height 11
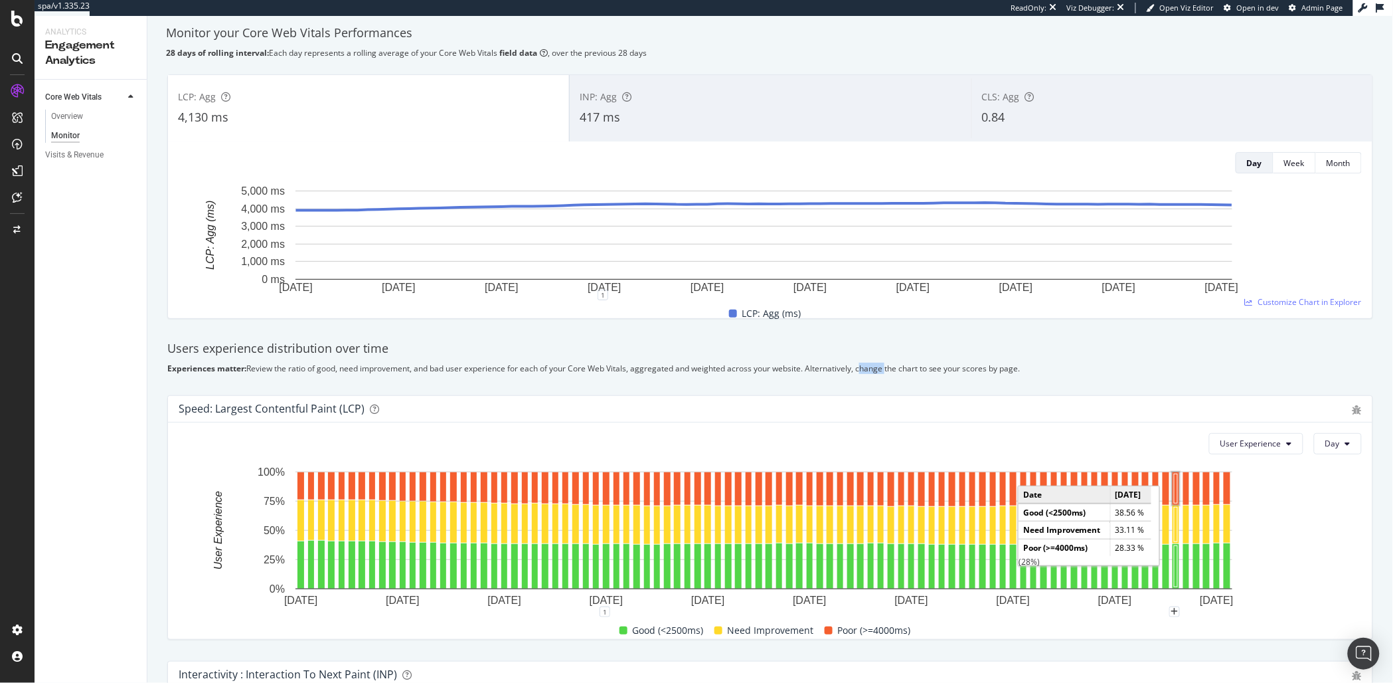
click at [874, 364] on div "Experiences matter: Review the ratio of good, need improvement, and bad user ex…" at bounding box center [770, 367] width 1206 height 11
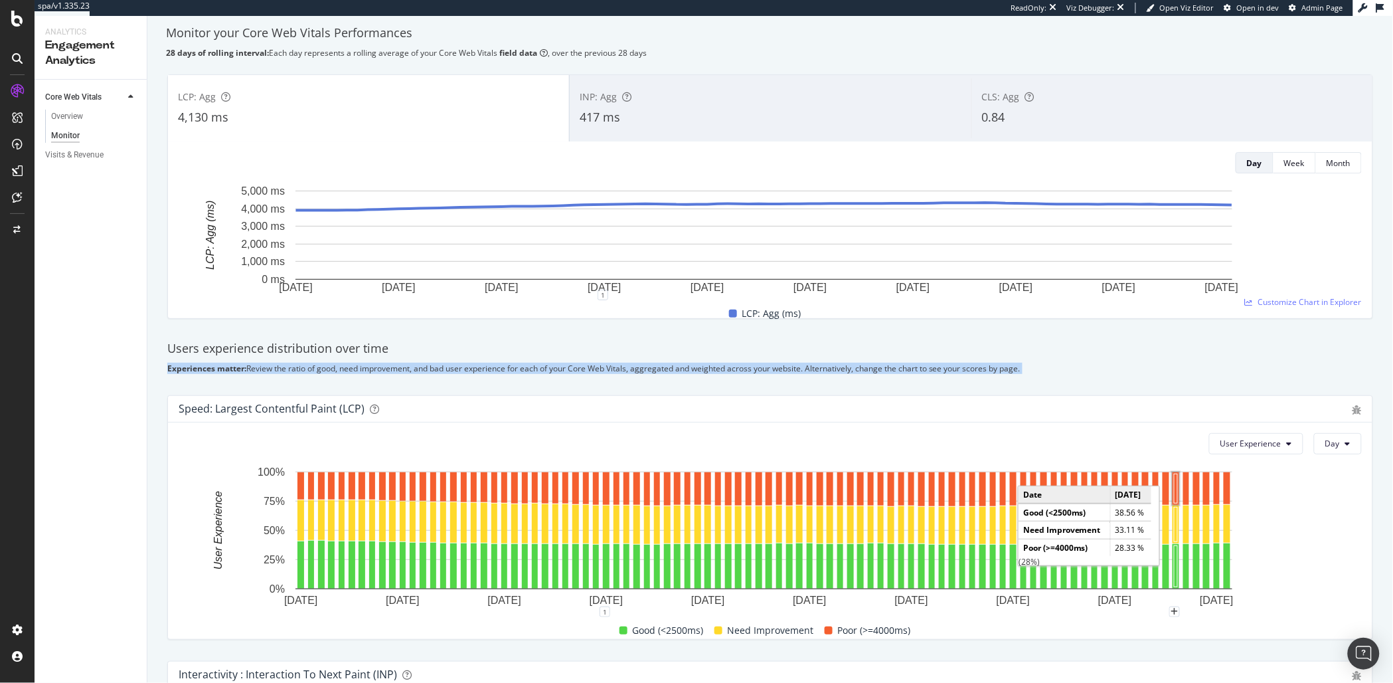
click at [873, 364] on div "Experiences matter: Review the ratio of good, need improvement, and bad user ex…" at bounding box center [770, 367] width 1206 height 11
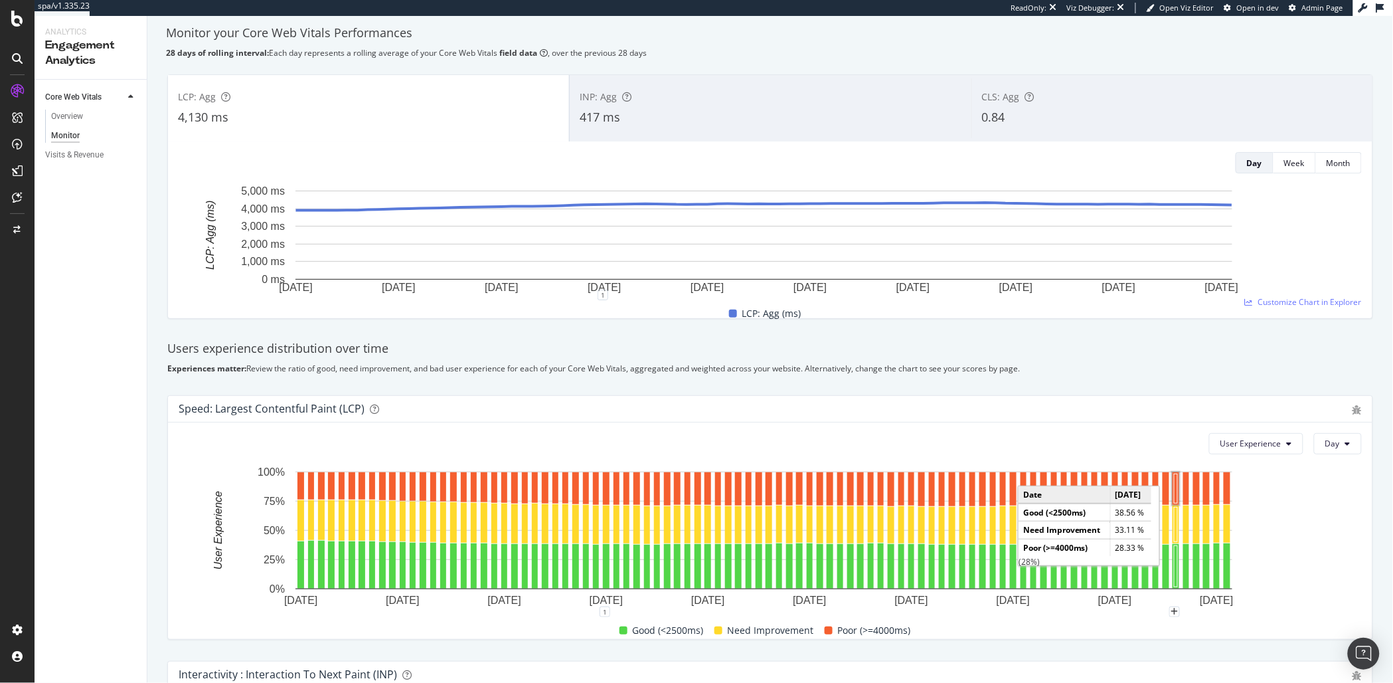
click at [793, 357] on div "Users experience distribution over time Experiences matter: Review the ratio of…" at bounding box center [770, 356] width 1222 height 55
click at [825, 368] on div "Experiences matter: Review the ratio of good, need improvement, and bad user ex…" at bounding box center [770, 367] width 1206 height 11
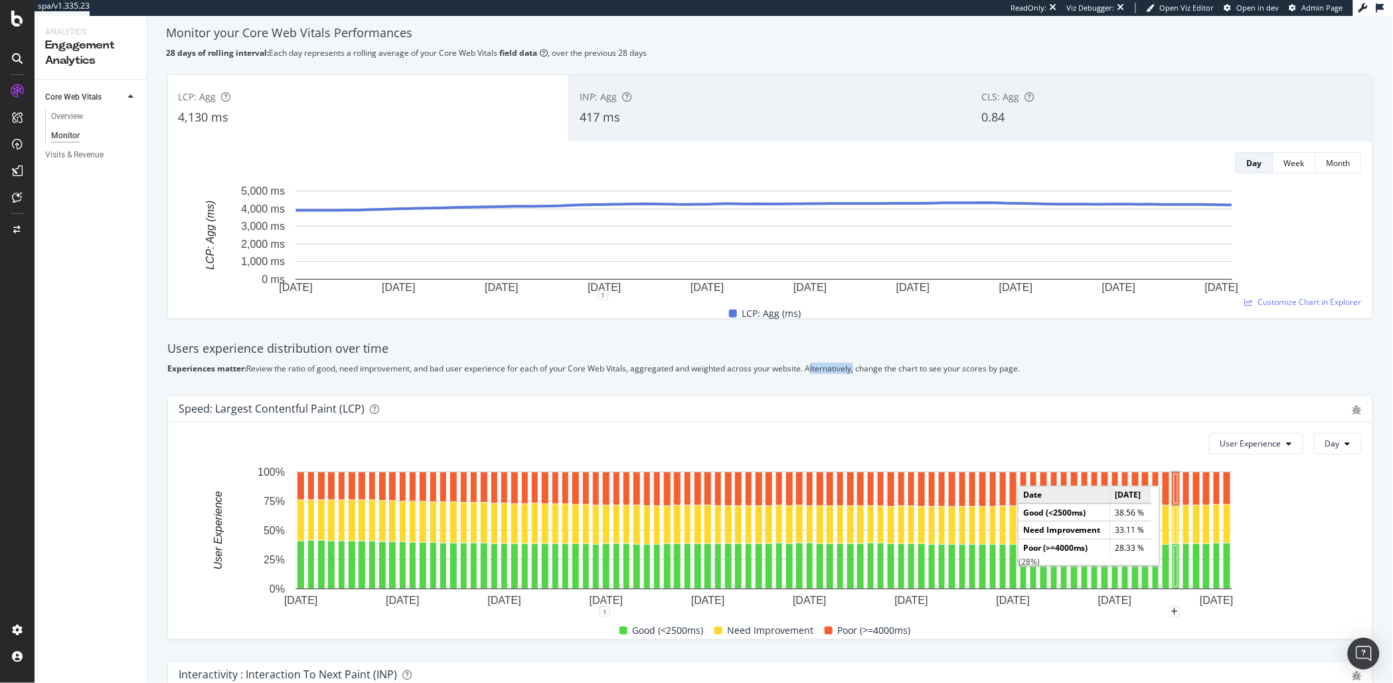
click at [825, 368] on div "Experiences matter: Review the ratio of good, need improvement, and bad user ex…" at bounding box center [770, 367] width 1206 height 11
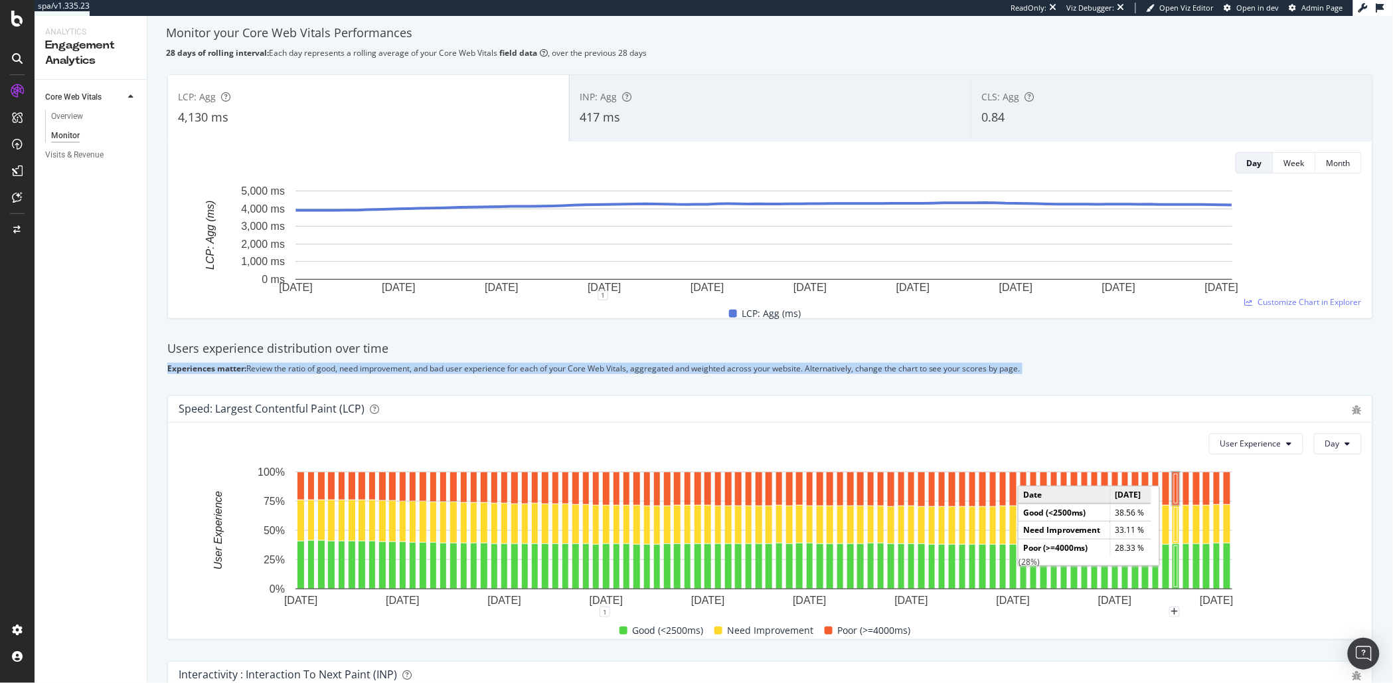
click at [825, 368] on div "Experiences matter: Review the ratio of good, need improvement, and bad user ex…" at bounding box center [770, 367] width 1206 height 11
click at [767, 371] on div "Experiences matter: Review the ratio of good, need improvement, and bad user ex…" at bounding box center [770, 367] width 1206 height 11
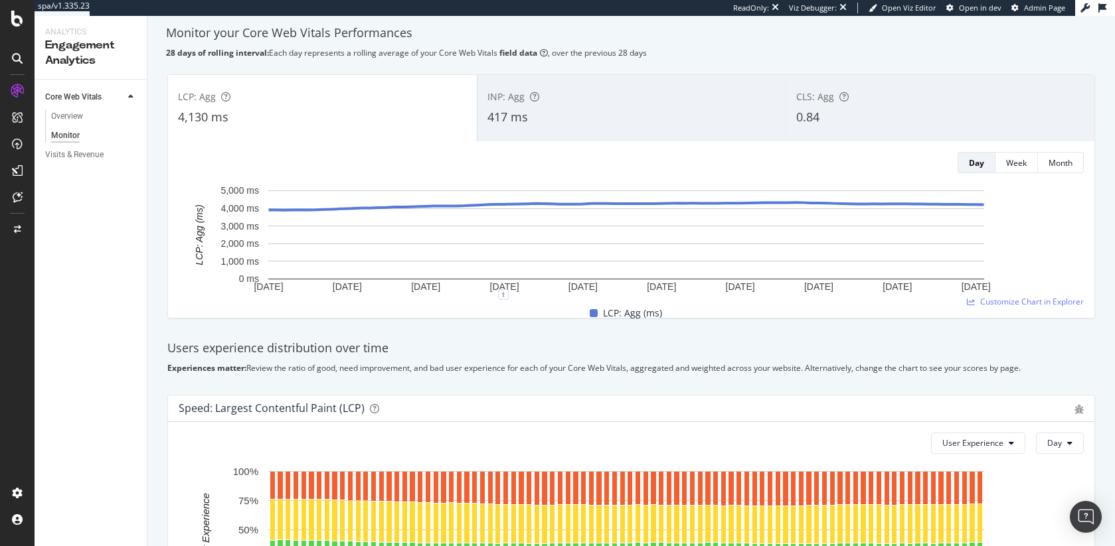
click at [534, 102] on div "INP: Agg" at bounding box center [631, 96] width 289 height 13
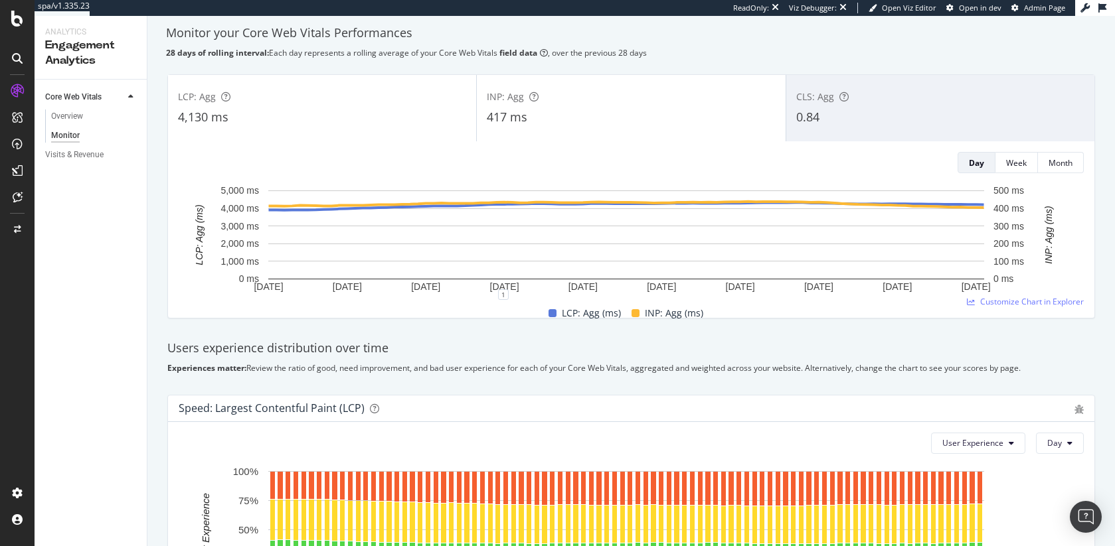
click at [258, 109] on div "4,130 ms" at bounding box center [322, 117] width 288 height 17
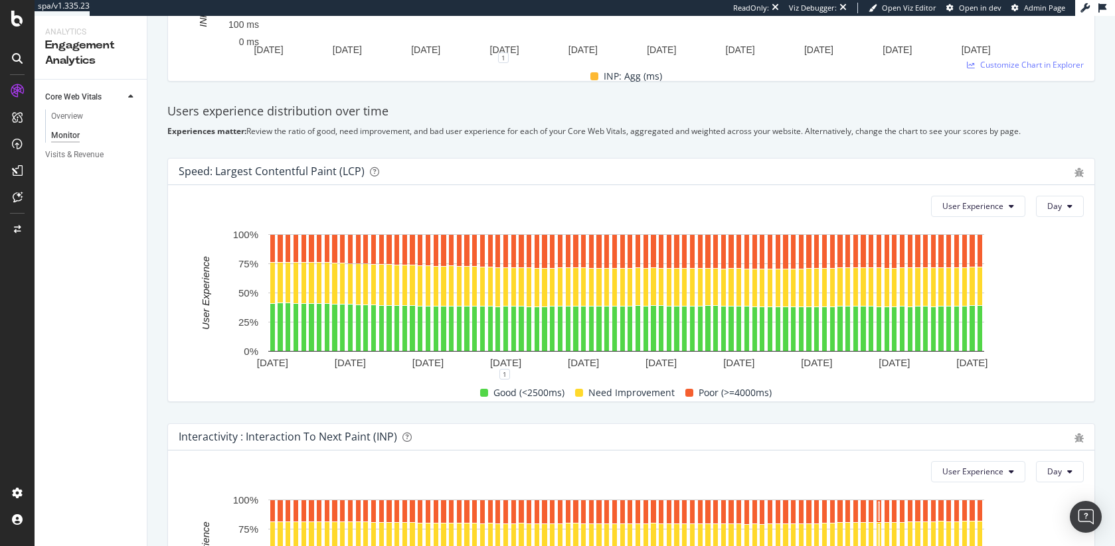
scroll to position [0, 0]
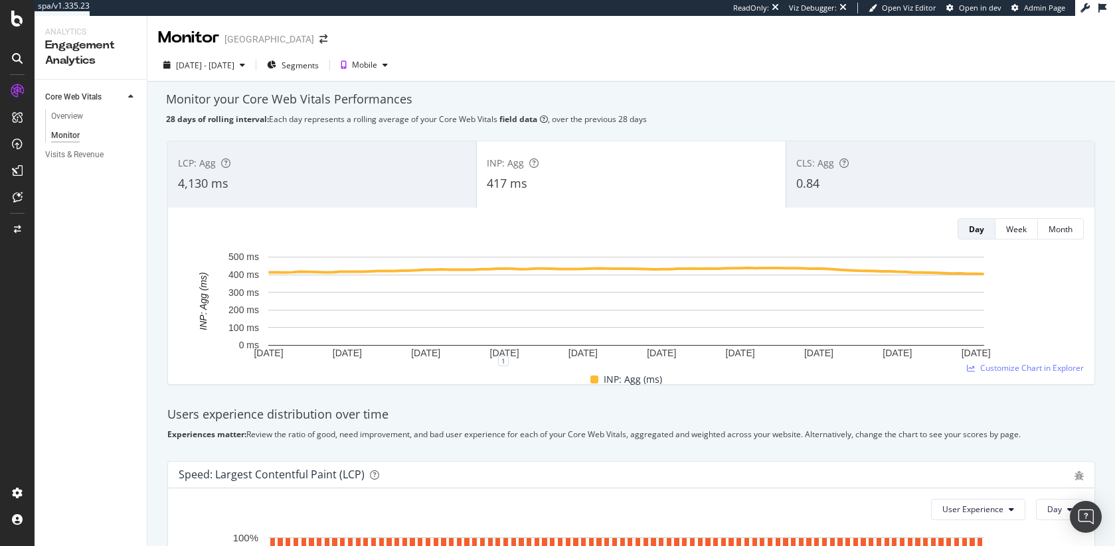
click at [364, 164] on div "LCP: Agg" at bounding box center [322, 163] width 288 height 13
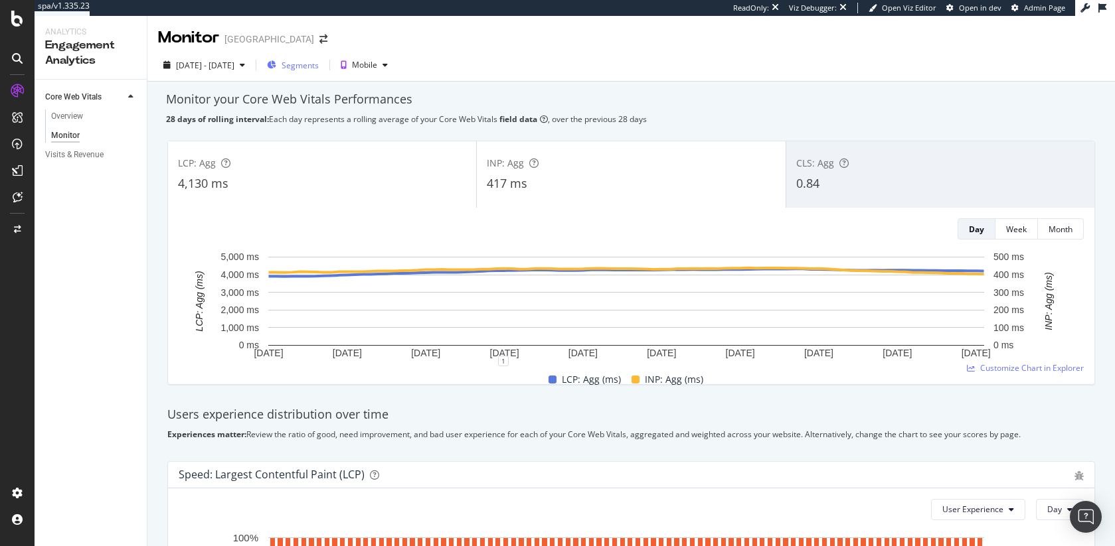
click at [319, 64] on span "Segments" at bounding box center [299, 65] width 37 height 11
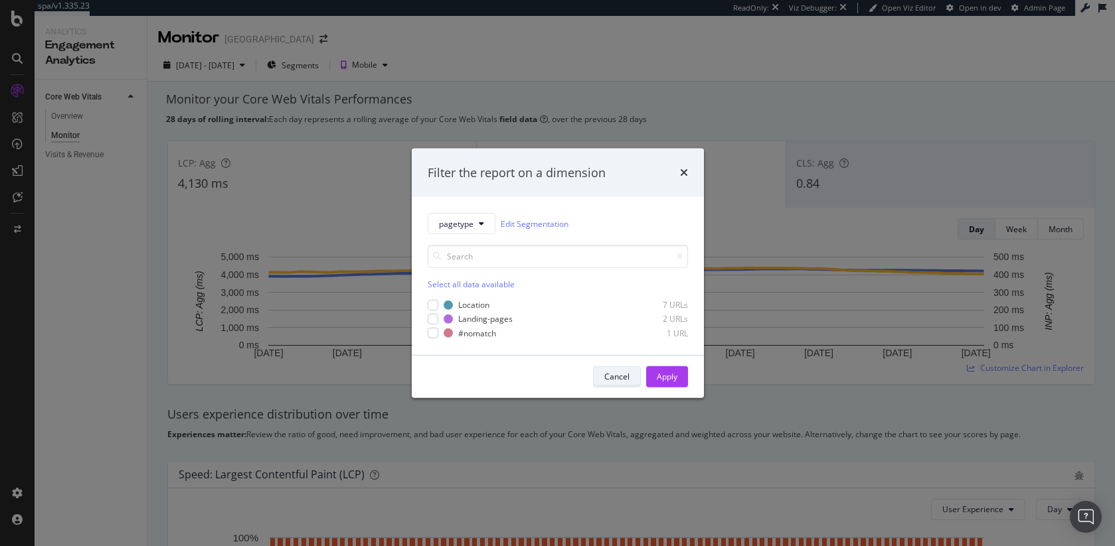
click at [615, 374] on div "Cancel" at bounding box center [616, 376] width 25 height 11
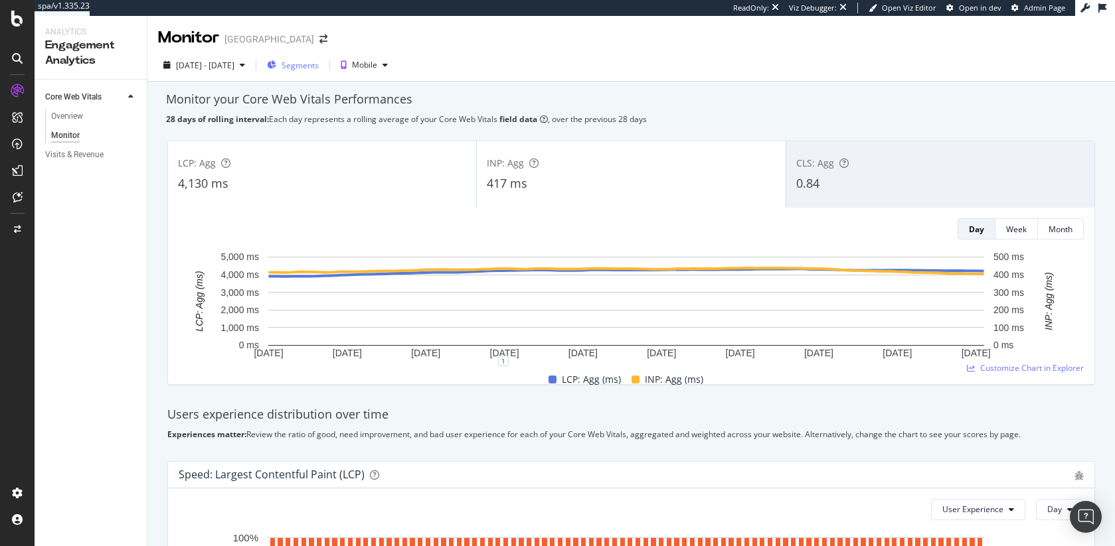
click at [319, 66] on span "Segments" at bounding box center [299, 65] width 37 height 11
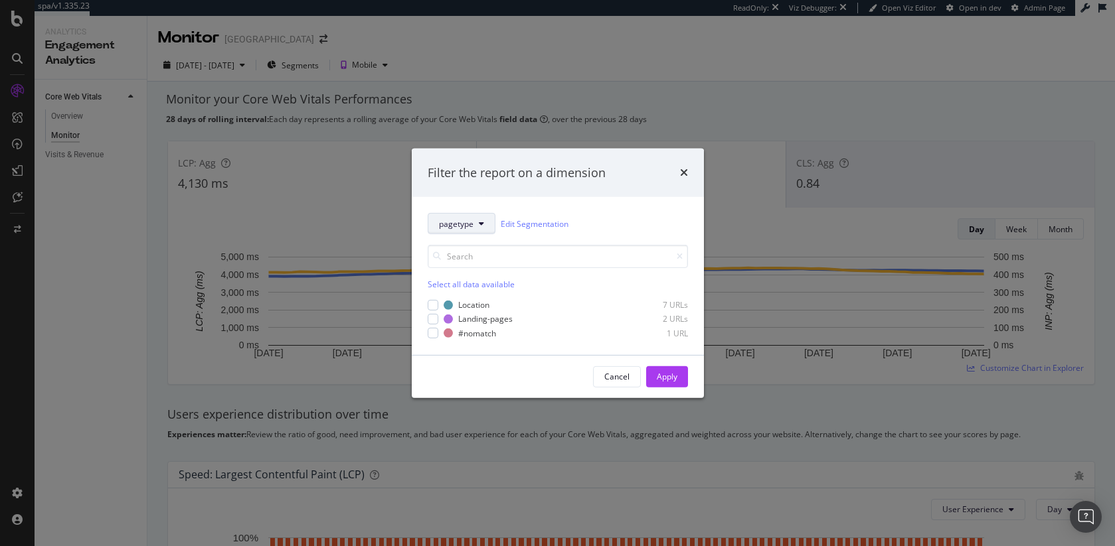
click at [453, 234] on button "pagetype" at bounding box center [462, 223] width 68 height 21
click at [604, 220] on div "pagetype Edit Segmentation" at bounding box center [558, 223] width 260 height 21
click at [680, 173] on icon "times" at bounding box center [684, 172] width 8 height 11
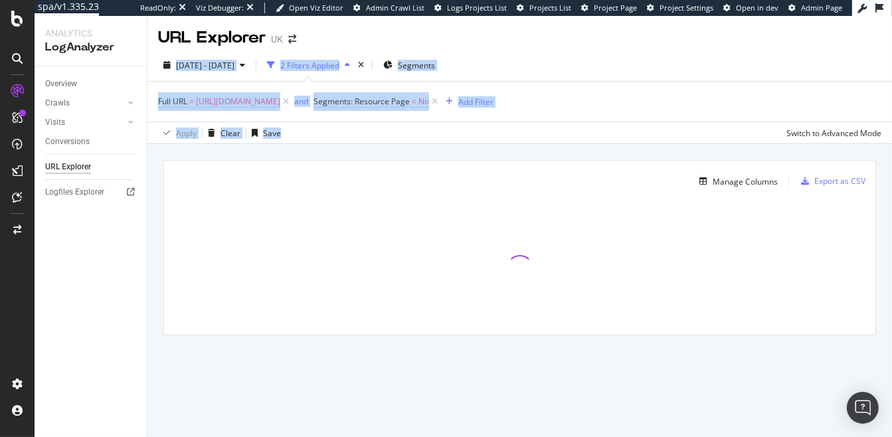
drag, startPoint x: 403, startPoint y: 138, endPoint x: 503, endPoint y: 21, distance: 153.5
click at [503, 21] on div "URL Explorer UK [DATE] - [DATE] 2 Filters Applied Segments Full URL = [URL][DOM…" at bounding box center [519, 226] width 744 height 421
click at [519, 50] on div "[DATE] - [DATE] 2 Filters Applied Segments Full URL = [URL][DOMAIN_NAME] and Se…" at bounding box center [519, 96] width 744 height 95
drag, startPoint x: 526, startPoint y: 45, endPoint x: 584, endPoint y: 129, distance: 101.7
click at [584, 129] on div "URL Explorer UK [DATE] - [DATE] 2 Filters Applied Segments Full URL = [URL][DOM…" at bounding box center [519, 226] width 744 height 421
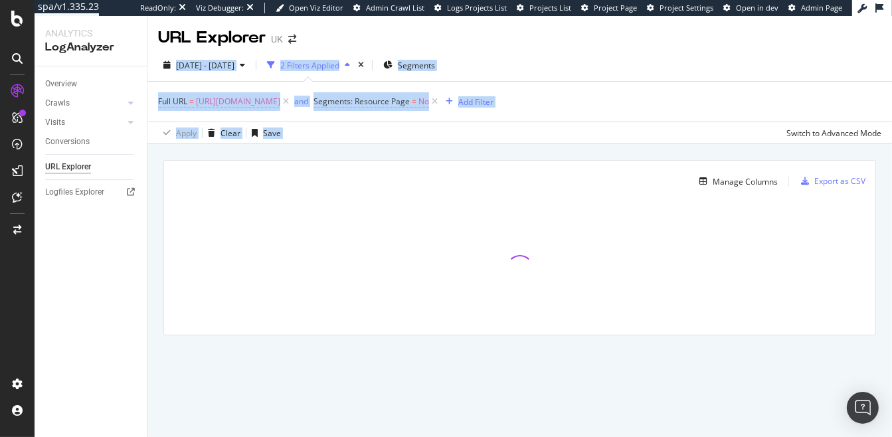
click at [584, 129] on div "Apply Clear Save Switch to Advanced Mode" at bounding box center [519, 132] width 744 height 22
drag, startPoint x: 584, startPoint y: 129, endPoint x: 566, endPoint y: 39, distance: 91.9
click at [566, 39] on div "URL Explorer UK [DATE] - [DATE] 2 Filters Applied Segments Full URL = [URL][DOM…" at bounding box center [519, 226] width 744 height 421
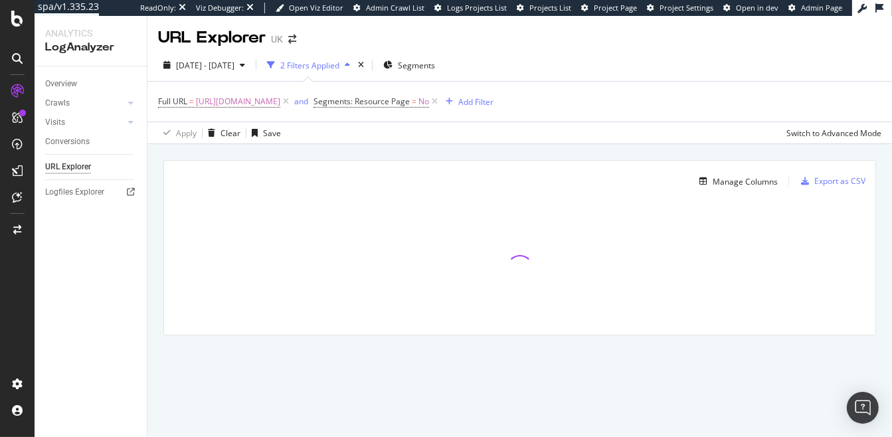
click at [566, 39] on div "URL Explorer UK" at bounding box center [519, 32] width 744 height 33
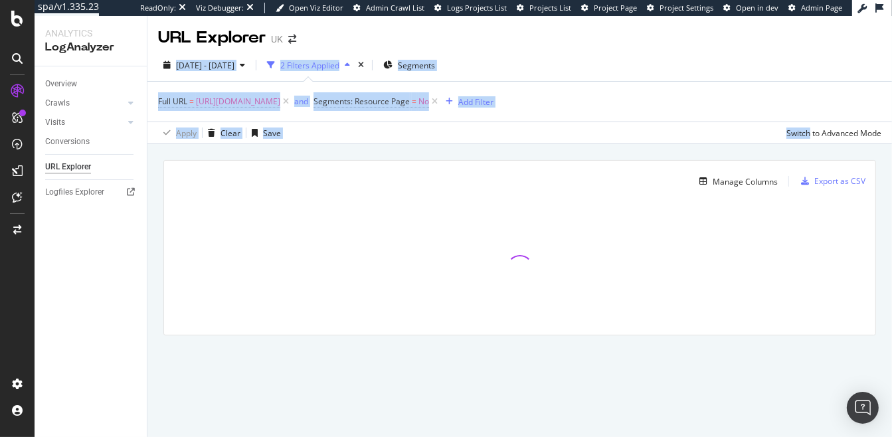
drag, startPoint x: 566, startPoint y: 39, endPoint x: 623, endPoint y: 136, distance: 113.1
click at [623, 136] on div "URL Explorer UK [DATE] - [DATE] 2 Filters Applied Segments Full URL = [URL][DOM…" at bounding box center [519, 226] width 744 height 421
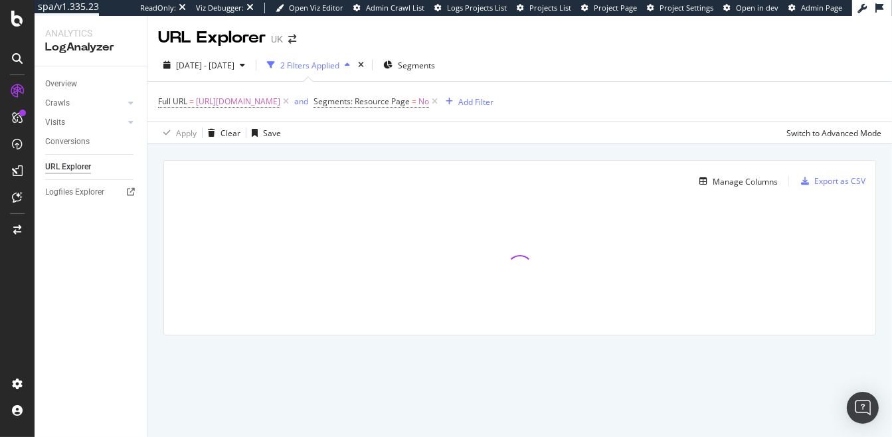
click at [623, 136] on div "Apply Clear Save Switch to Advanced Mode" at bounding box center [519, 132] width 744 height 22
click at [280, 102] on span "[URL][DOMAIN_NAME]" at bounding box center [238, 101] width 84 height 19
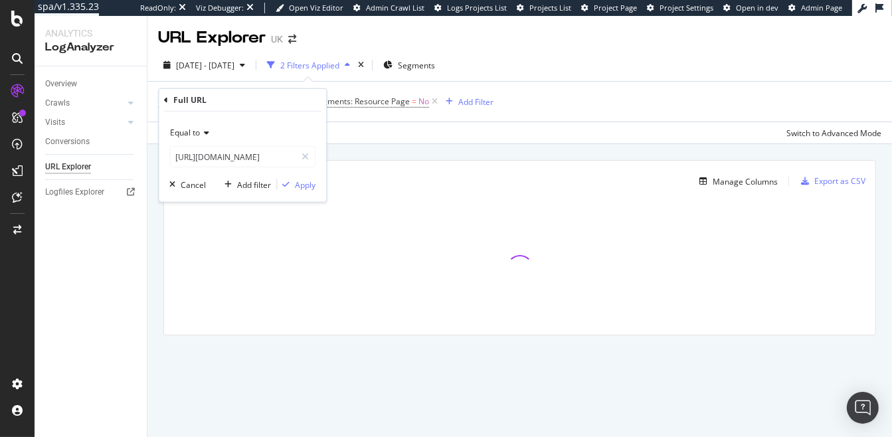
click at [708, 76] on div "[DATE] - [DATE] 2 Filters Applied Segments" at bounding box center [519, 67] width 744 height 27
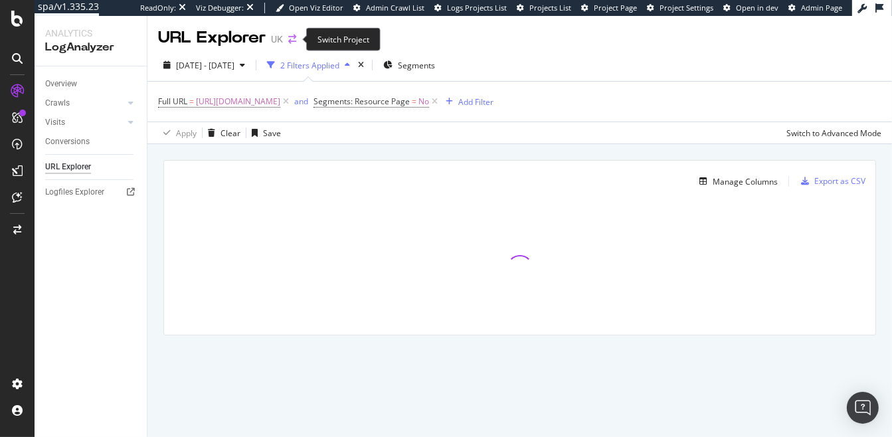
click at [292, 39] on icon "arrow-right-arrow-left" at bounding box center [292, 39] width 8 height 9
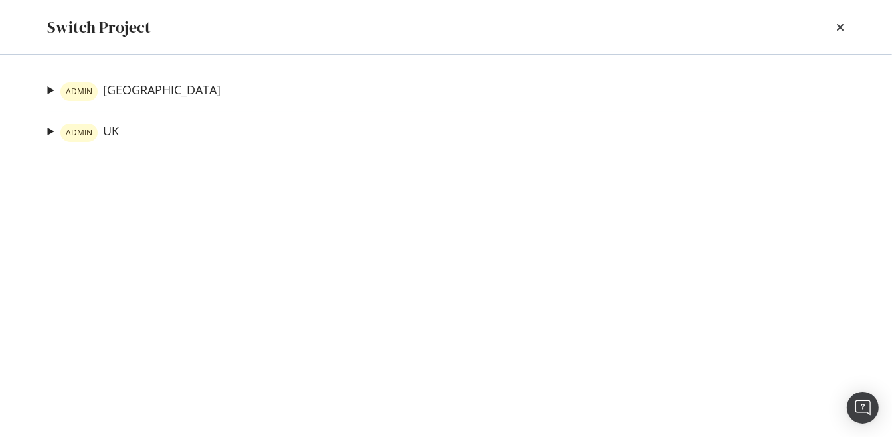
click at [48, 91] on summary "ADMIN [GEOGRAPHIC_DATA]" at bounding box center [134, 91] width 173 height 19
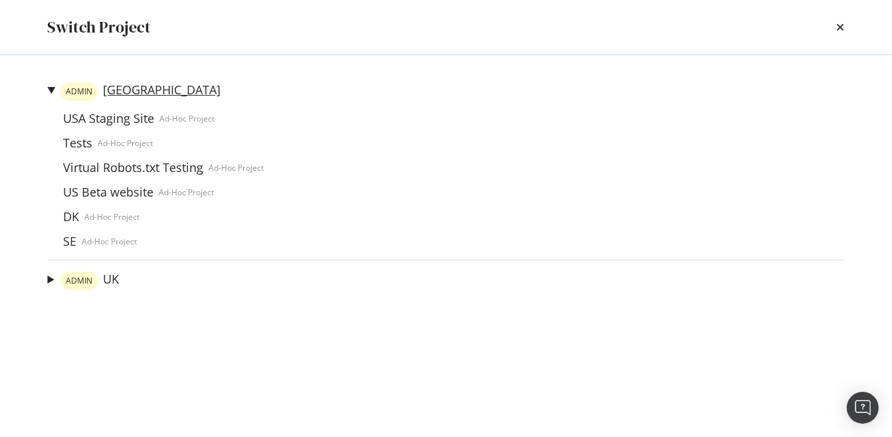
click at [119, 90] on link "ADMIN [GEOGRAPHIC_DATA]" at bounding box center [140, 91] width 160 height 19
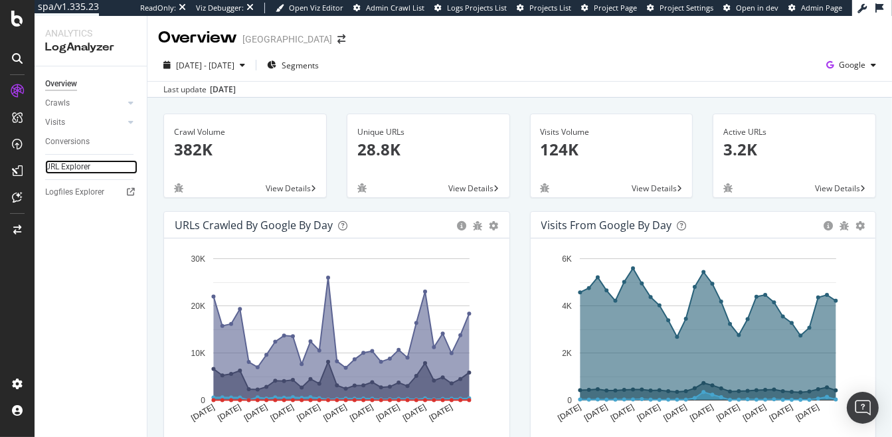
click at [95, 166] on link "URL Explorer" at bounding box center [91, 167] width 92 height 14
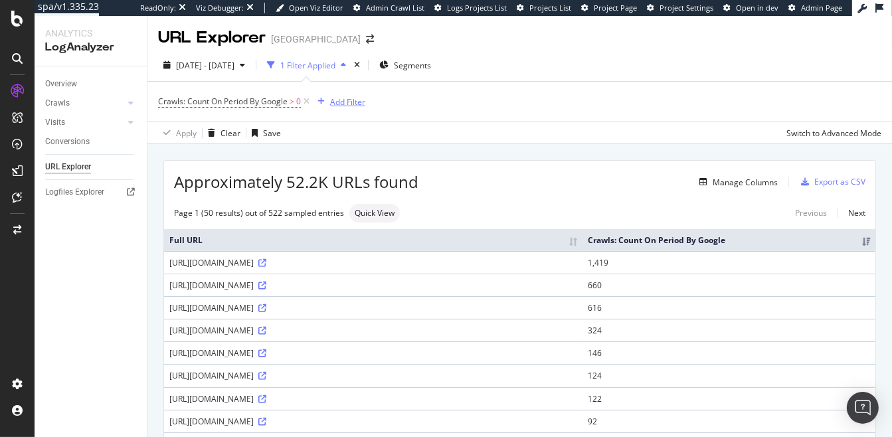
click at [346, 104] on div "Add Filter" at bounding box center [347, 101] width 35 height 11
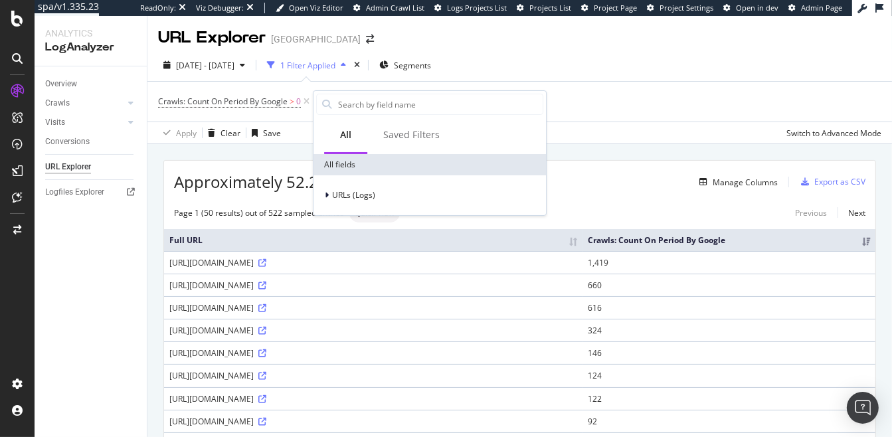
click at [507, 72] on div "2025 Jul. 15th - Aug. 13th 1 Filter Applied Segments" at bounding box center [519, 67] width 744 height 27
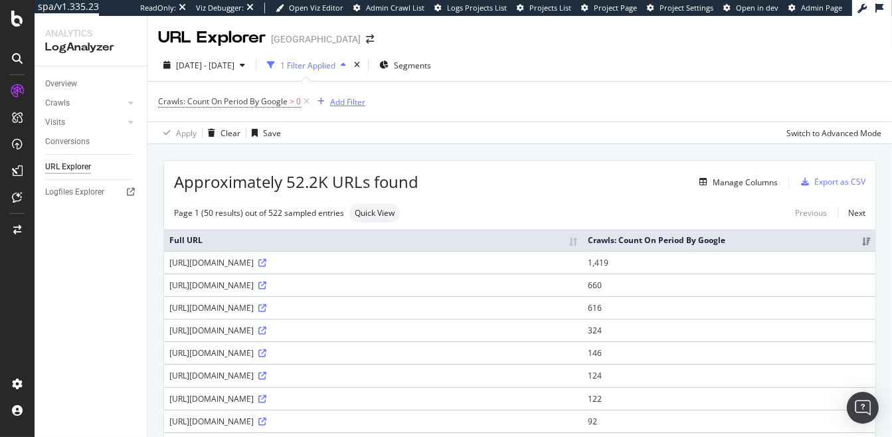
click at [344, 106] on div "Add Filter" at bounding box center [347, 101] width 35 height 11
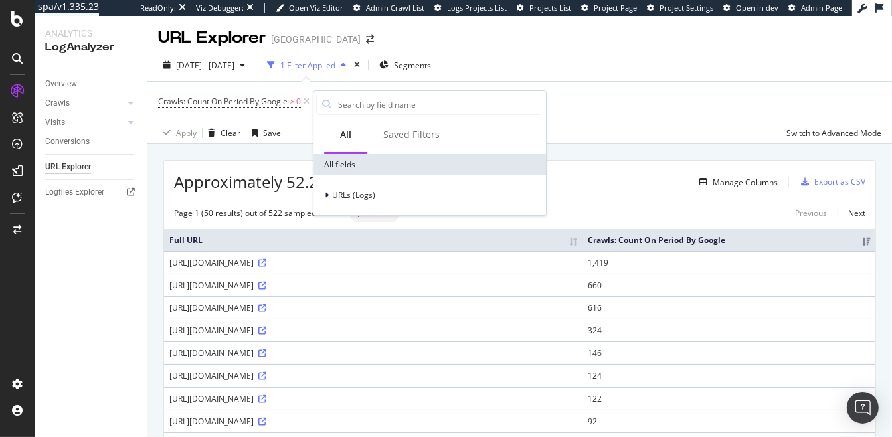
click at [315, 195] on div "URLs (Logs)" at bounding box center [429, 195] width 232 height 40
click at [327, 191] on icon at bounding box center [327, 195] width 4 height 8
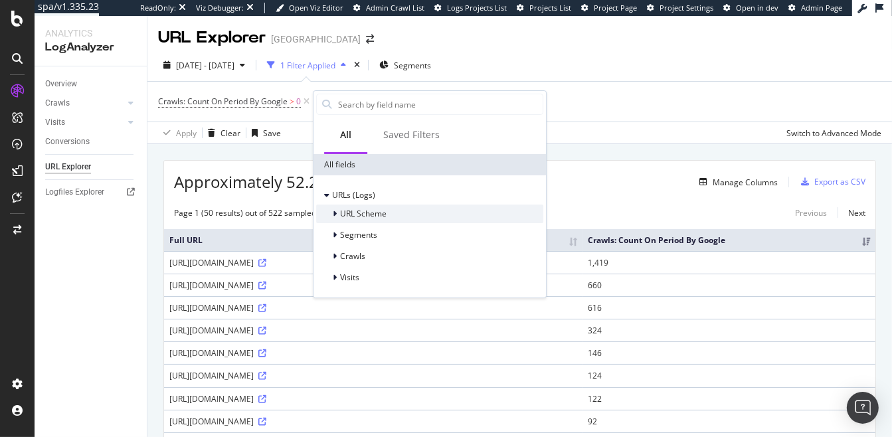
click at [334, 212] on icon at bounding box center [335, 214] width 4 height 8
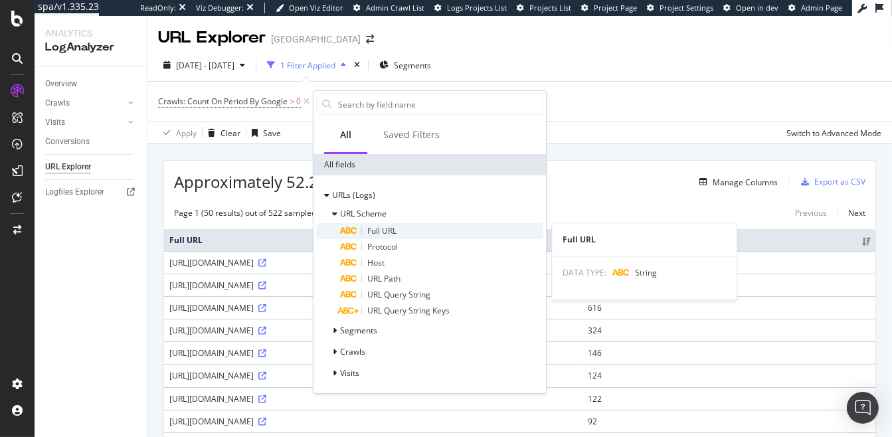
click at [398, 230] on div "Full URL" at bounding box center [441, 231] width 203 height 16
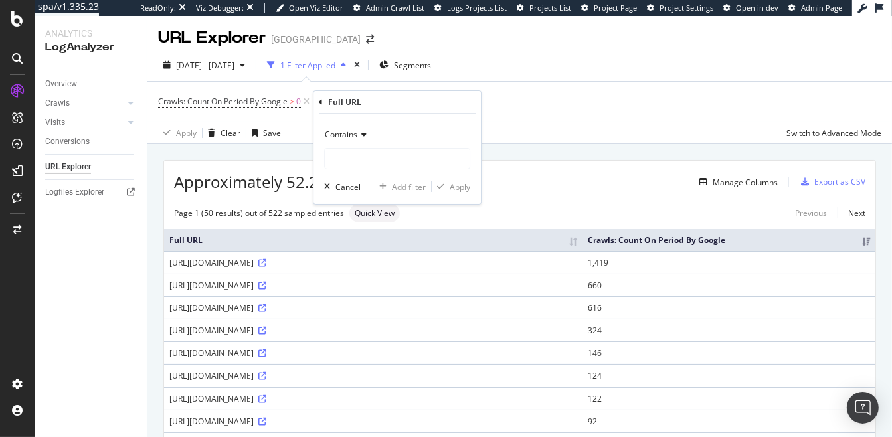
click at [336, 139] on span "Contains" at bounding box center [341, 134] width 33 height 11
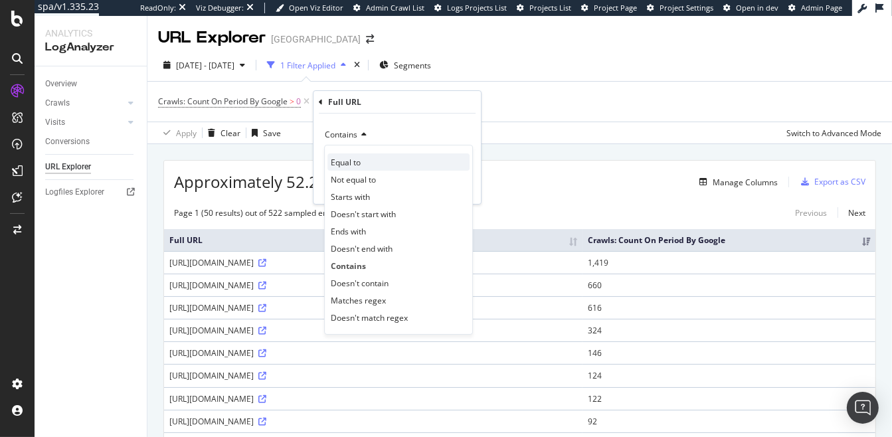
click at [353, 160] on span "Equal to" at bounding box center [346, 162] width 30 height 11
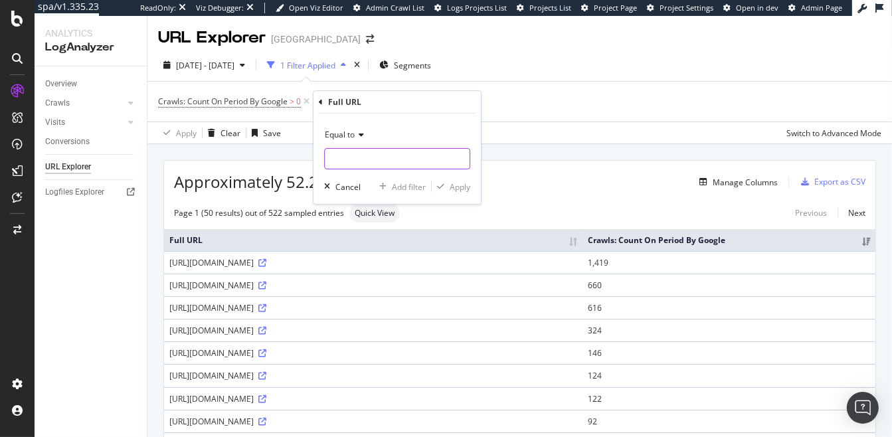
click at [351, 158] on input "text" at bounding box center [397, 158] width 145 height 21
paste input "https://www.golfbreaks.com/en-us/"
type input "https://www.golfbreaks.com/en-us/"
click at [455, 114] on div "Equal to https://www.golfbreaks.com/en-us/ Cancel Add filter Apply" at bounding box center [396, 159] width 167 height 90
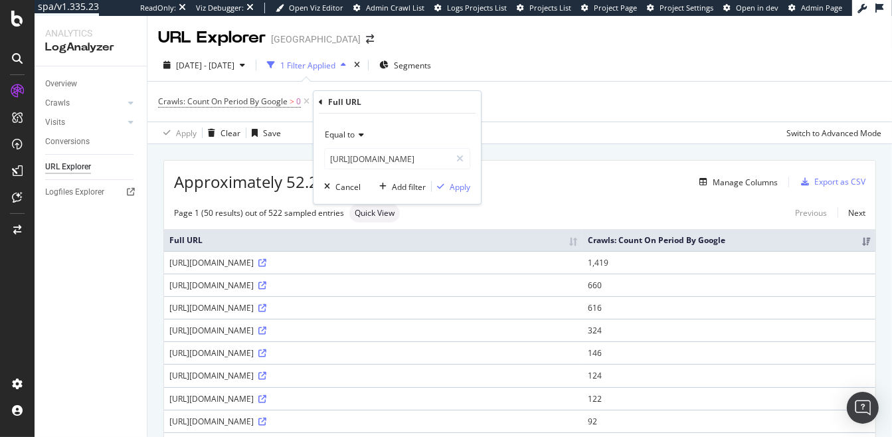
scroll to position [0, 0]
click at [459, 187] on div "Apply" at bounding box center [459, 186] width 21 height 11
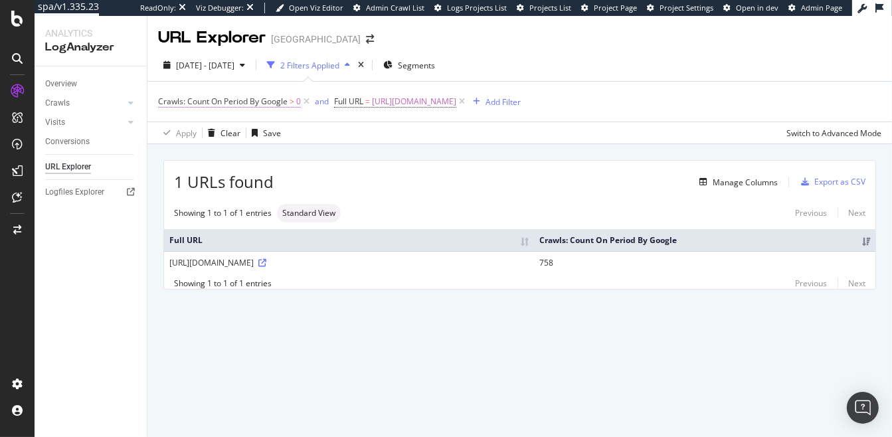
click at [309, 104] on icon at bounding box center [306, 101] width 11 height 13
click at [744, 177] on div "Manage Columns" at bounding box center [744, 182] width 65 height 11
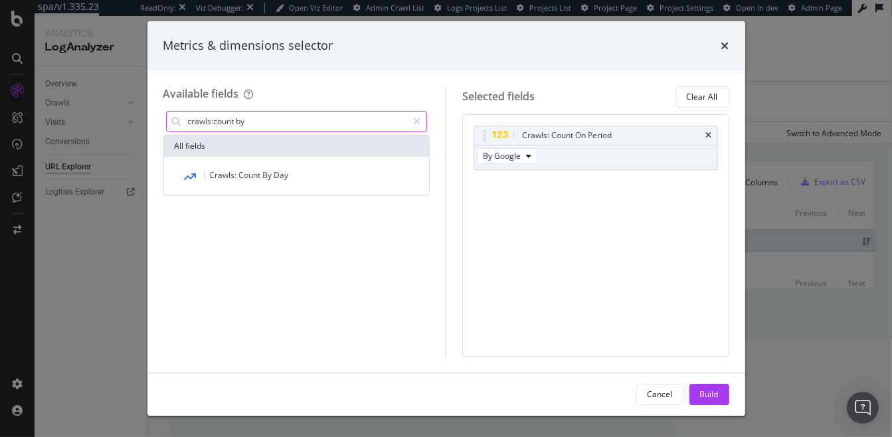
click at [216, 120] on input "crawls:count by" at bounding box center [297, 122] width 221 height 20
drag, startPoint x: 214, startPoint y: 122, endPoint x: 254, endPoint y: 119, distance: 40.6
click at [214, 122] on input "crawls:count by" at bounding box center [297, 122] width 221 height 20
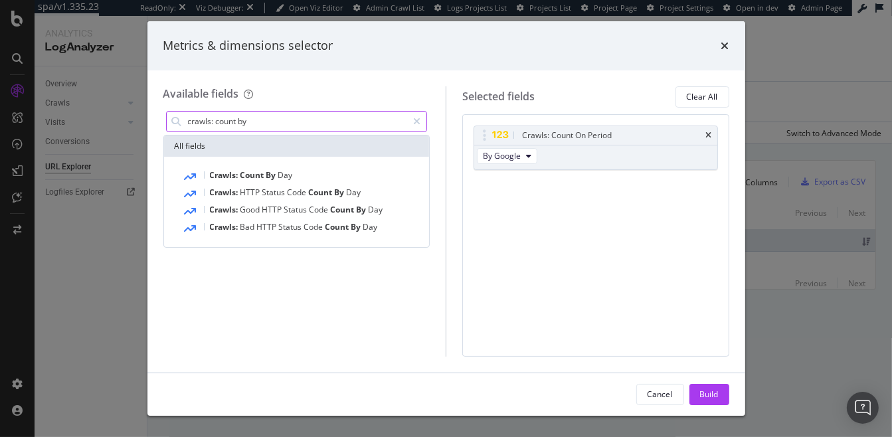
click at [289, 121] on input "crawls: count by" at bounding box center [297, 122] width 221 height 20
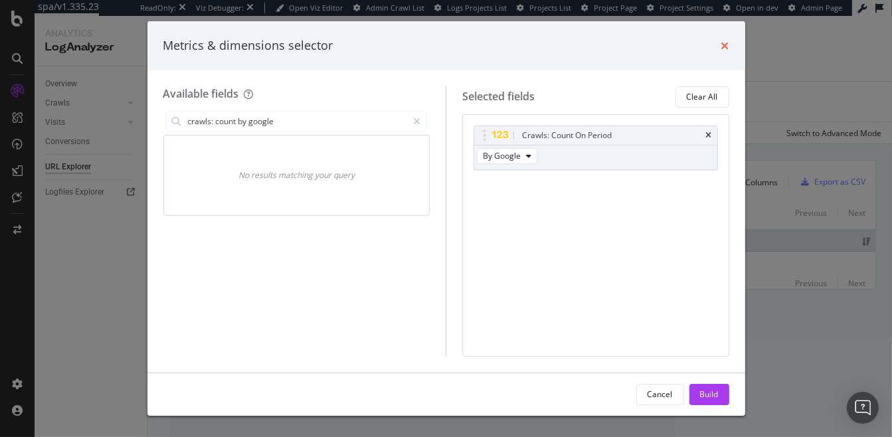
type input "crawls: count by google"
click at [724, 46] on icon "times" at bounding box center [725, 45] width 8 height 11
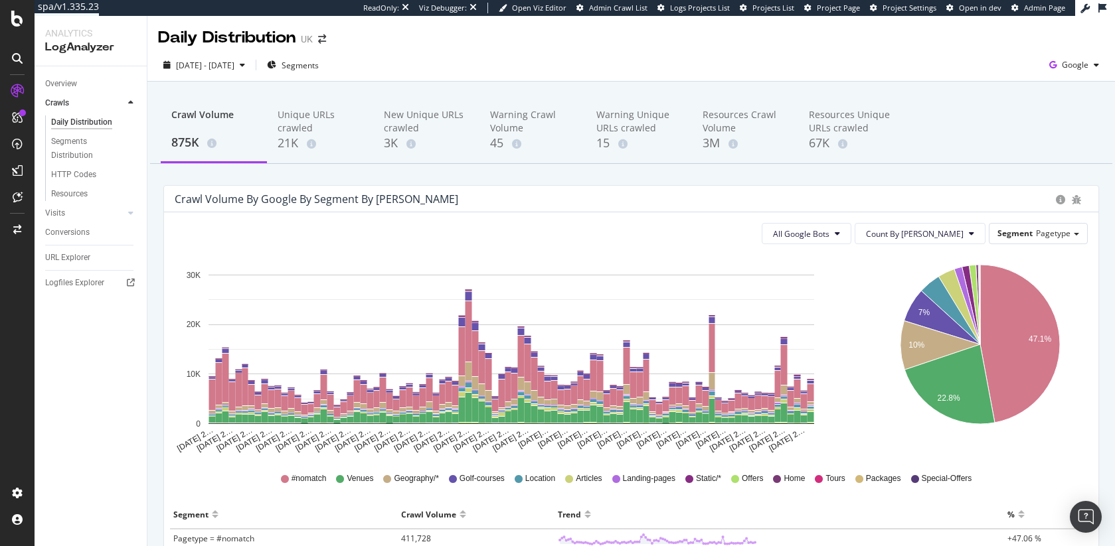
click at [260, 206] on div "Crawl Volume by google by Segment by [PERSON_NAME]" at bounding box center [631, 199] width 934 height 27
click at [255, 204] on div "Crawl Volume by google by Segment by [PERSON_NAME]" at bounding box center [316, 199] width 283 height 13
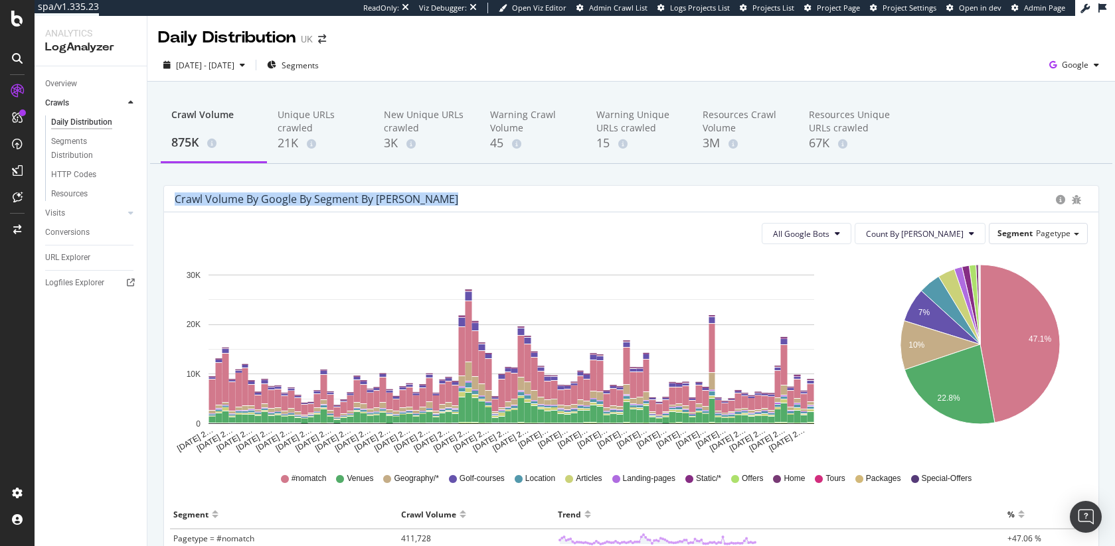
click at [255, 204] on div "Crawl Volume by google by Segment by [PERSON_NAME]" at bounding box center [316, 199] width 283 height 13
click at [268, 204] on div "Crawl Volume by google by Segment by [PERSON_NAME]" at bounding box center [316, 199] width 283 height 13
click at [255, 203] on div "Crawl Volume by google by Segment by [PERSON_NAME]" at bounding box center [316, 199] width 283 height 13
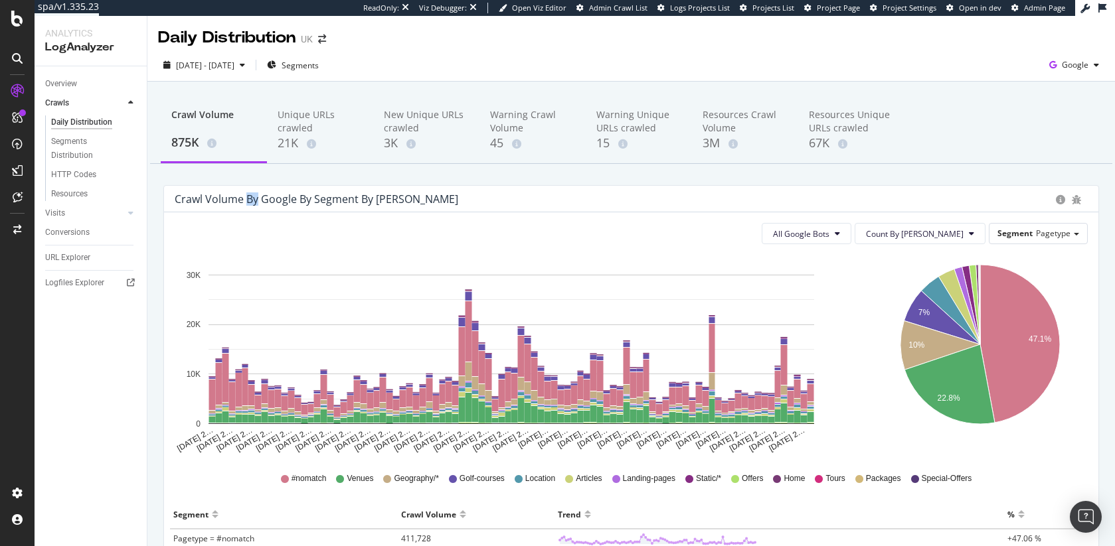
click at [255, 203] on div "Crawl Volume by google by Segment by [PERSON_NAME]" at bounding box center [316, 199] width 283 height 13
click at [270, 201] on div "Crawl Volume by google by Segment by [PERSON_NAME]" at bounding box center [316, 199] width 283 height 13
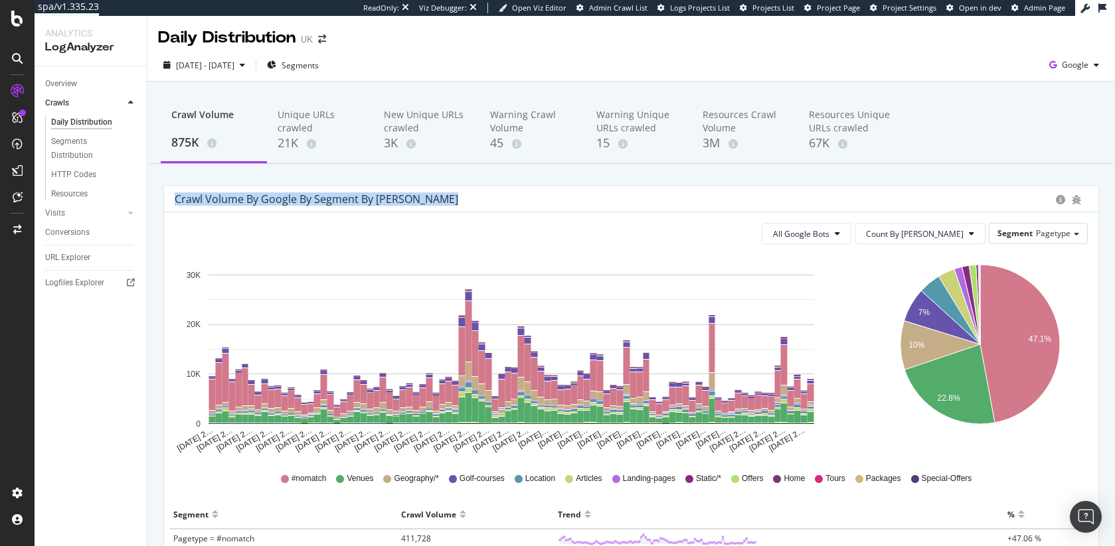
click at [268, 201] on div "Crawl Volume by google by Segment by [PERSON_NAME]" at bounding box center [316, 199] width 283 height 13
click at [288, 202] on div "Crawl Volume by google by Segment by [PERSON_NAME]" at bounding box center [316, 199] width 283 height 13
click at [264, 208] on div "Crawl Volume by google by Segment by [PERSON_NAME]" at bounding box center [631, 199] width 934 height 27
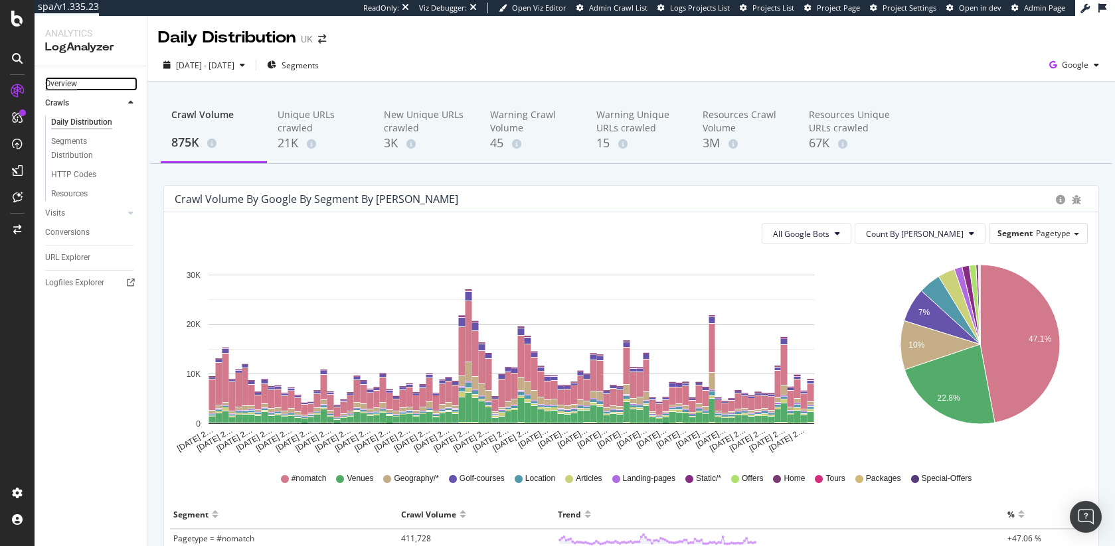
click at [75, 79] on div "Overview" at bounding box center [61, 84] width 32 height 14
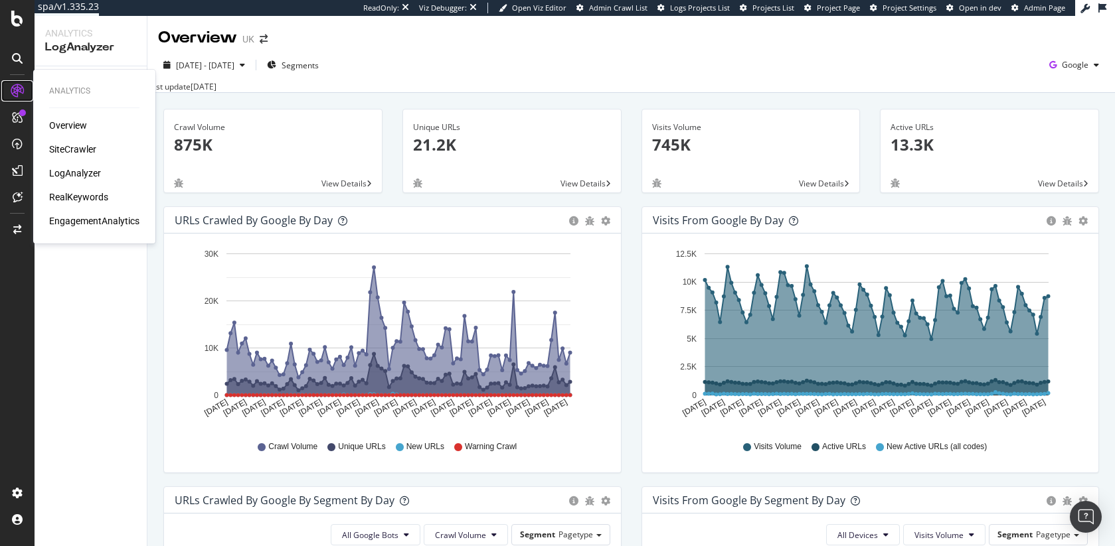
click at [25, 91] on div at bounding box center [17, 90] width 21 height 21
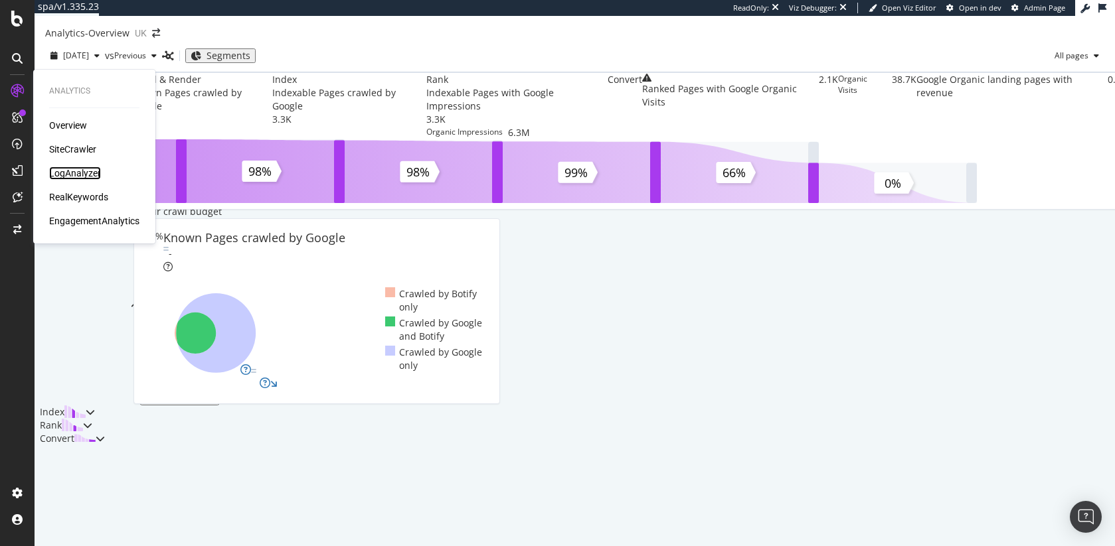
click at [66, 176] on div "LogAnalyzer" at bounding box center [75, 173] width 52 height 13
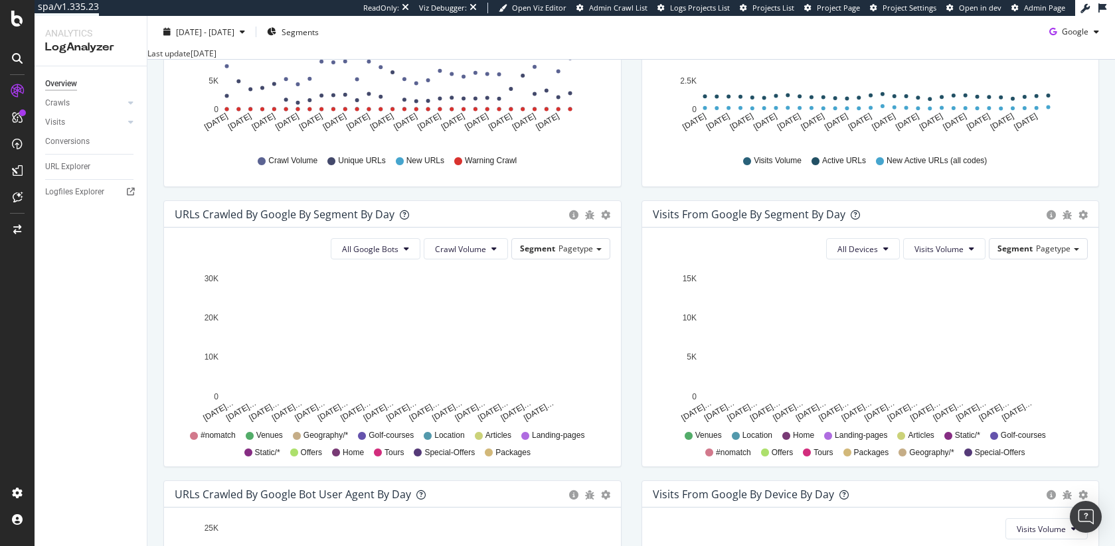
scroll to position [552, 0]
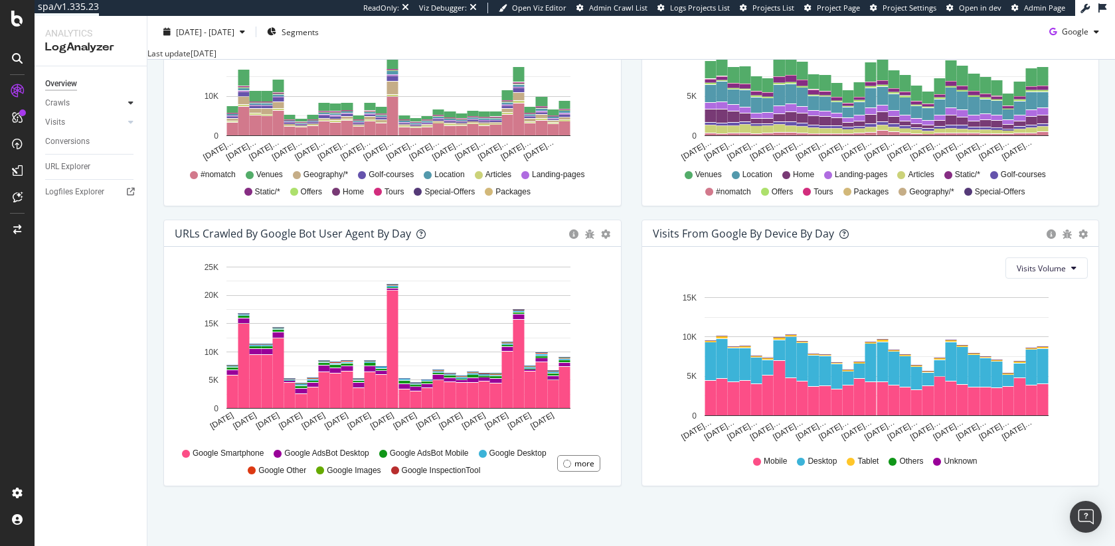
click at [126, 103] on div at bounding box center [130, 102] width 13 height 13
click at [81, 175] on div "HTTP Codes" at bounding box center [73, 175] width 45 height 14
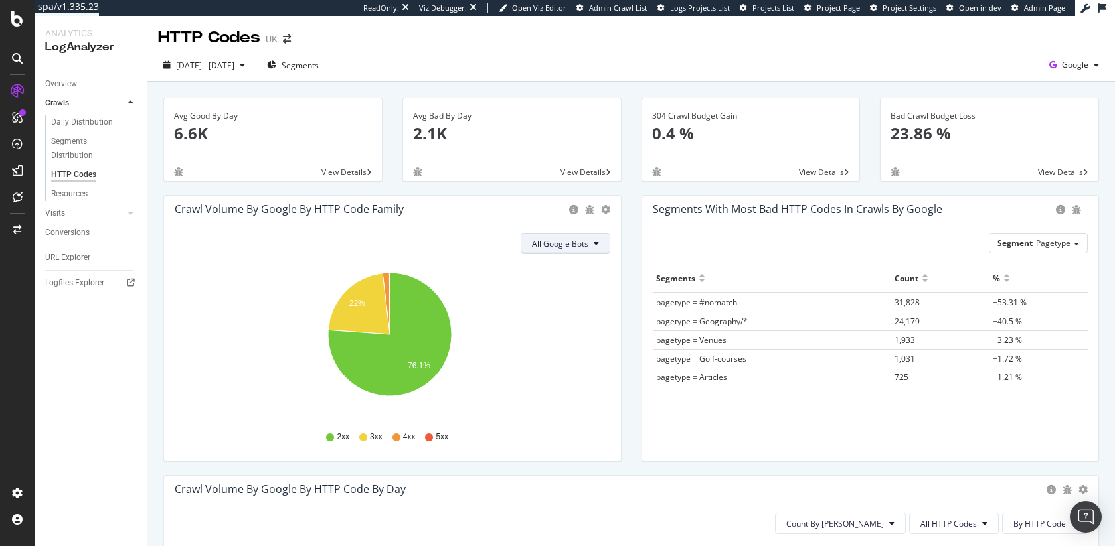
click at [568, 246] on span "All Google Bots" at bounding box center [560, 243] width 56 height 11
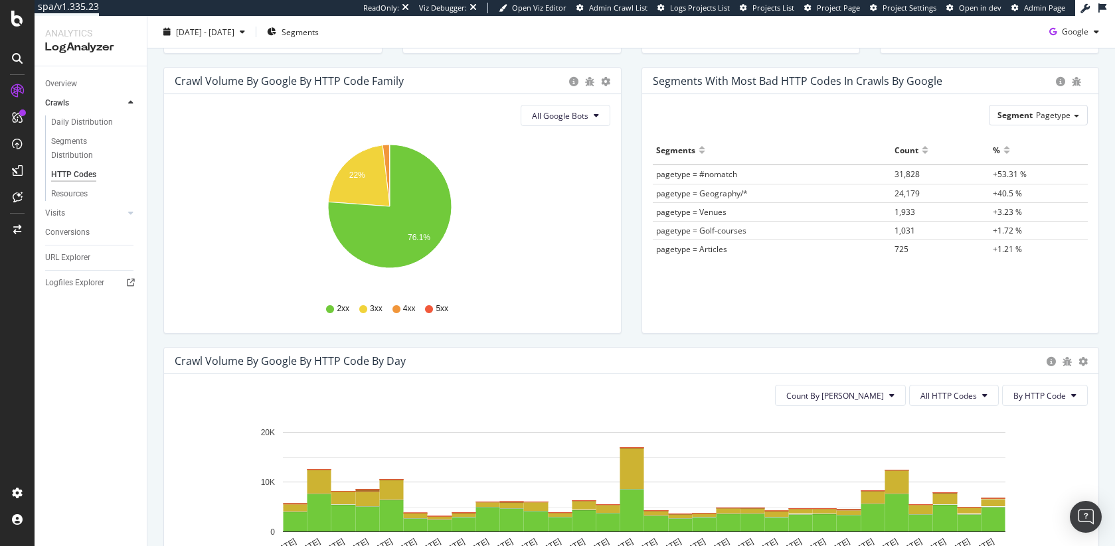
scroll to position [287, 0]
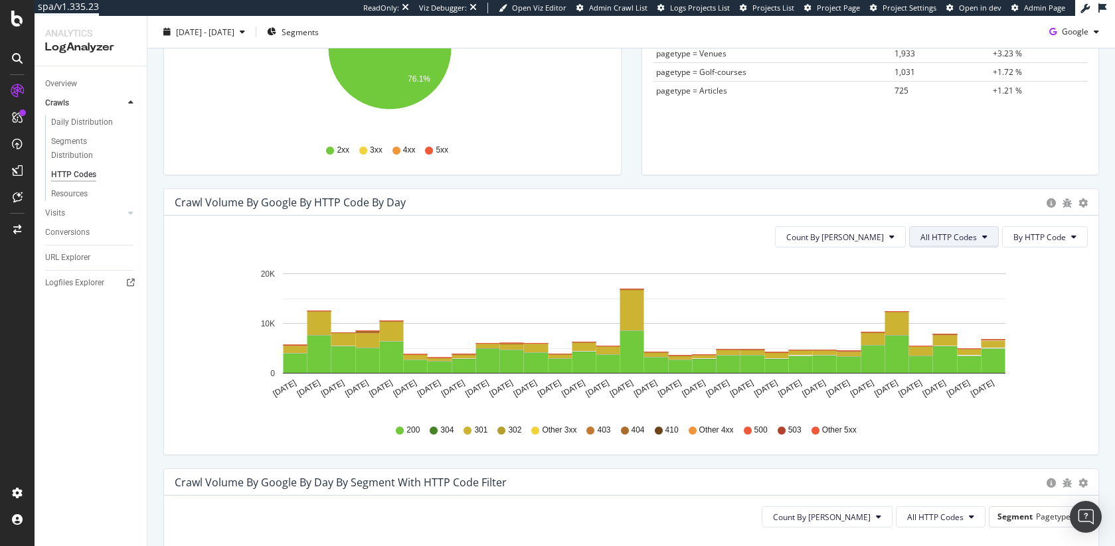
click at [671, 240] on button "All HTTP Codes" at bounding box center [954, 236] width 90 height 21
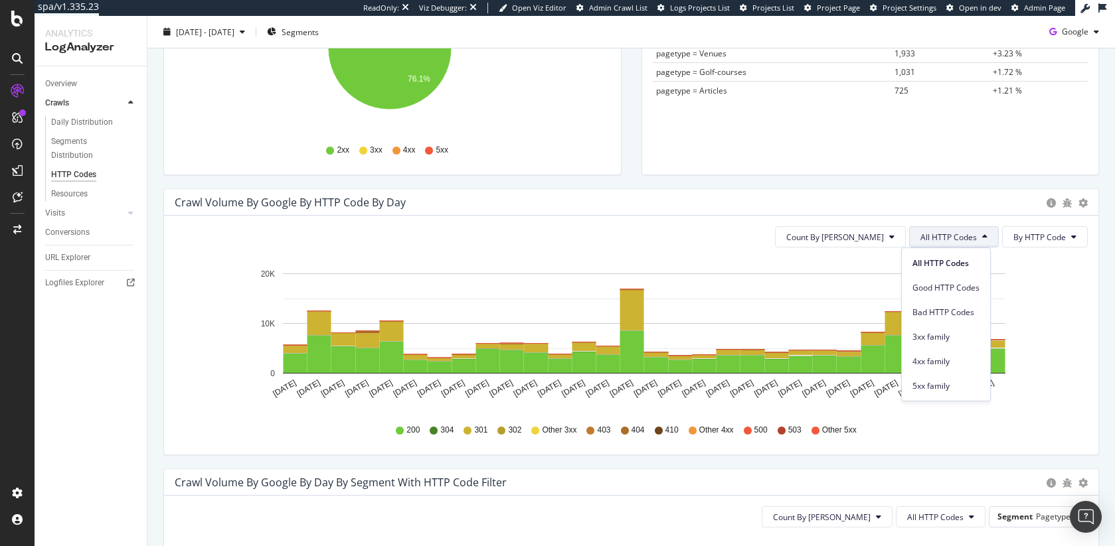
click at [671, 301] on div "Bad HTTP Codes" at bounding box center [946, 309] width 88 height 25
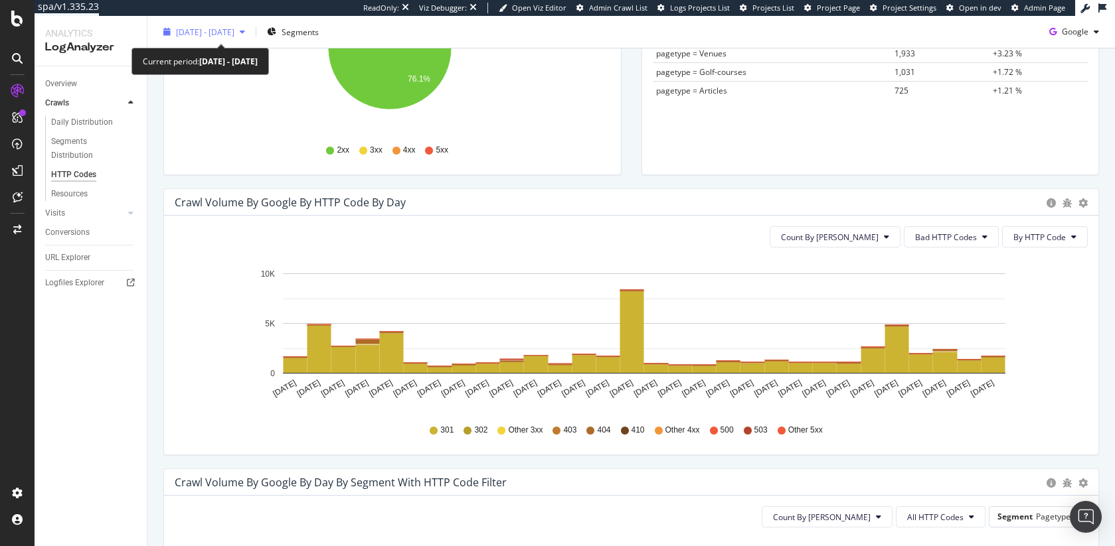
click at [190, 26] on span "[DATE] - [DATE]" at bounding box center [205, 31] width 58 height 11
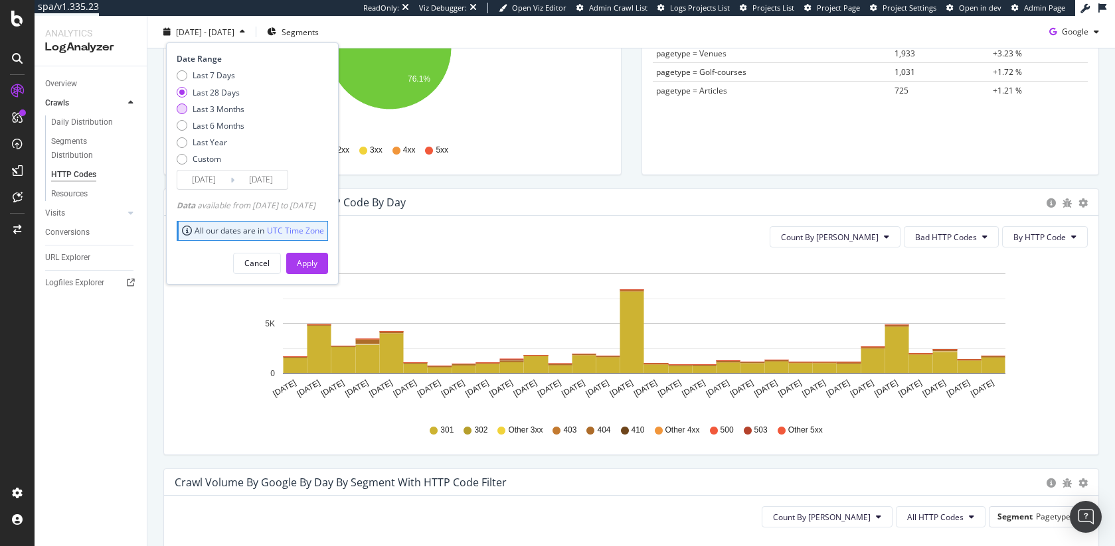
click at [211, 108] on div "Last 3 Months" at bounding box center [219, 108] width 52 height 11
type input "[DATE]"
click at [317, 259] on div "Apply" at bounding box center [307, 263] width 21 height 11
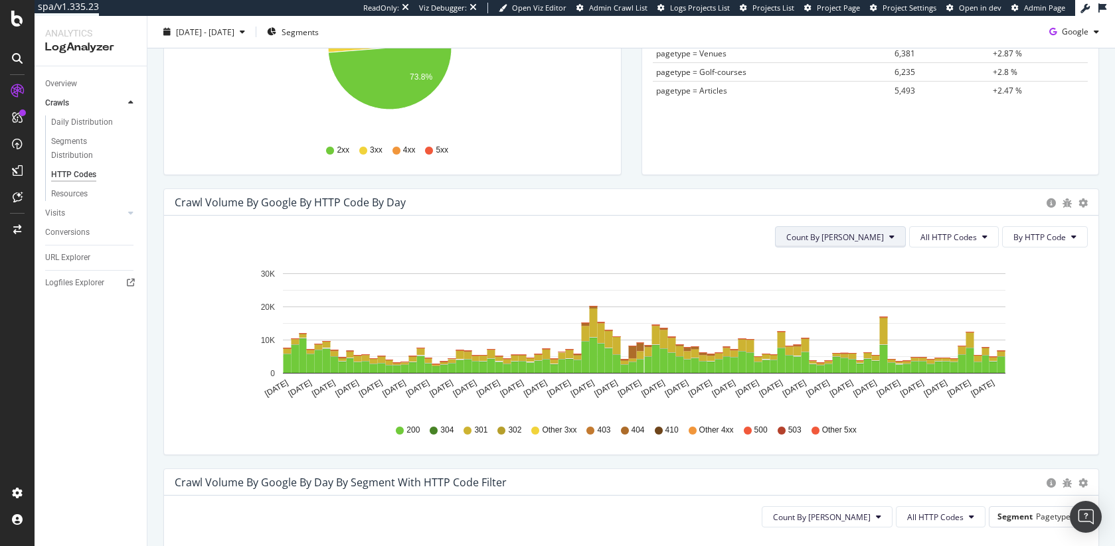
click at [671, 236] on span "Count By [PERSON_NAME]" at bounding box center [835, 237] width 98 height 11
click at [671, 239] on span "All HTTP Codes" at bounding box center [948, 237] width 56 height 11
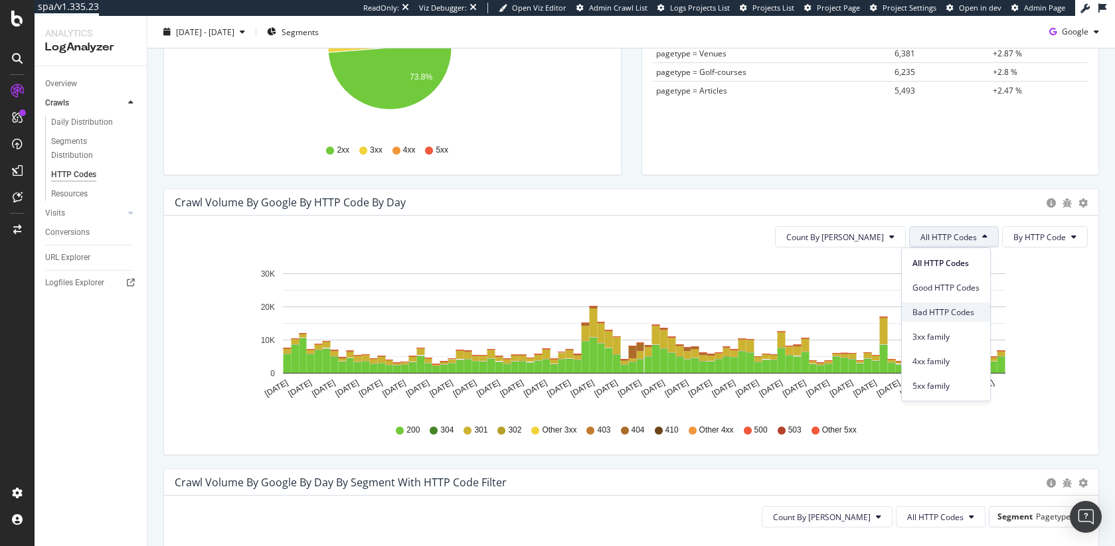
click at [671, 314] on span "Bad HTTP Codes" at bounding box center [945, 313] width 67 height 12
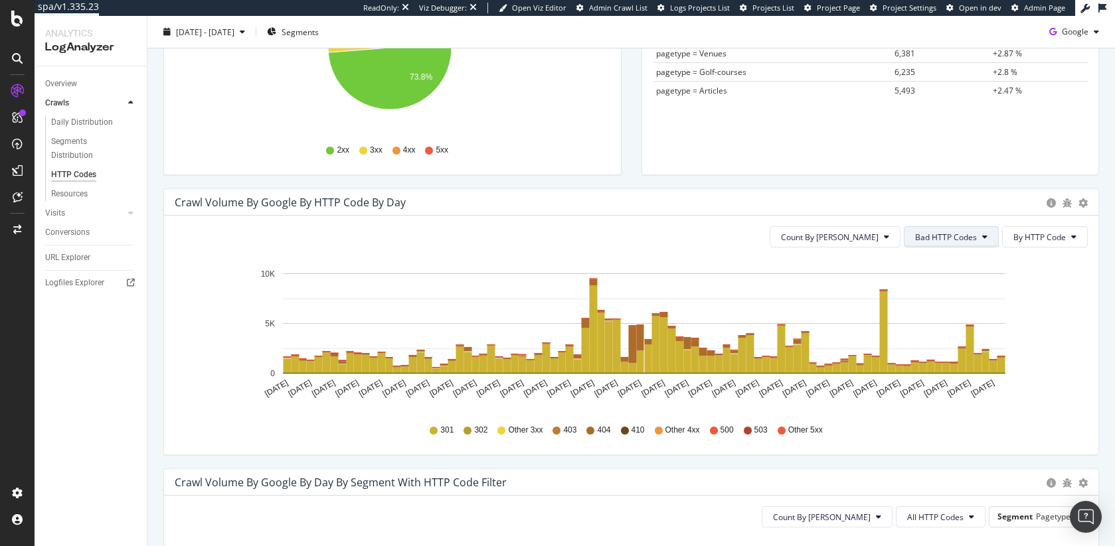
click at [671, 240] on span "Bad HTTP Codes" at bounding box center [946, 237] width 62 height 11
click at [671, 357] on span "5xx family" at bounding box center [940, 386] width 67 height 12
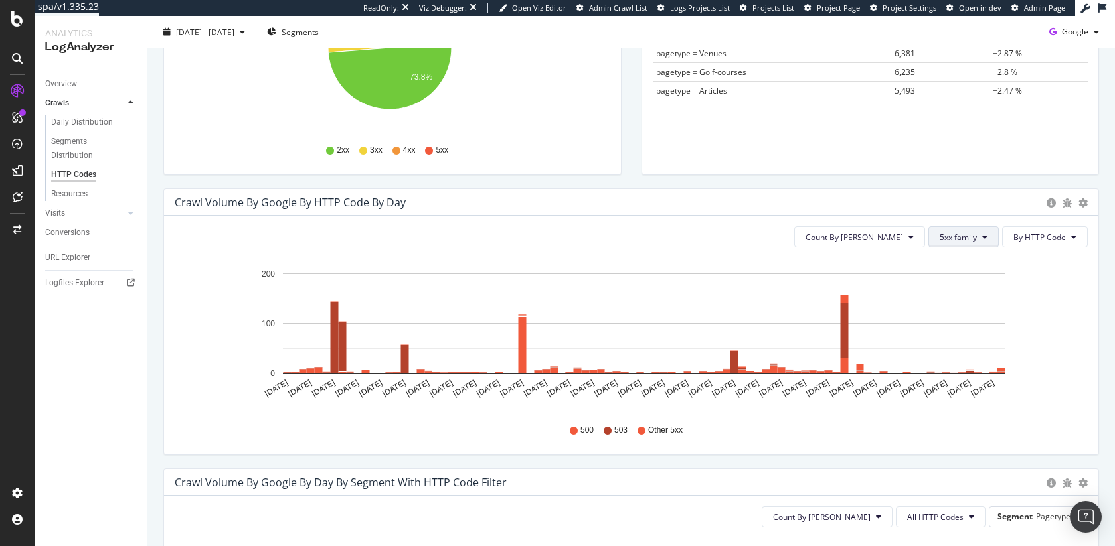
click at [671, 236] on button "5xx family" at bounding box center [963, 236] width 70 height 21
click at [671, 309] on span "Bad HTTP Codes" at bounding box center [963, 313] width 67 height 12
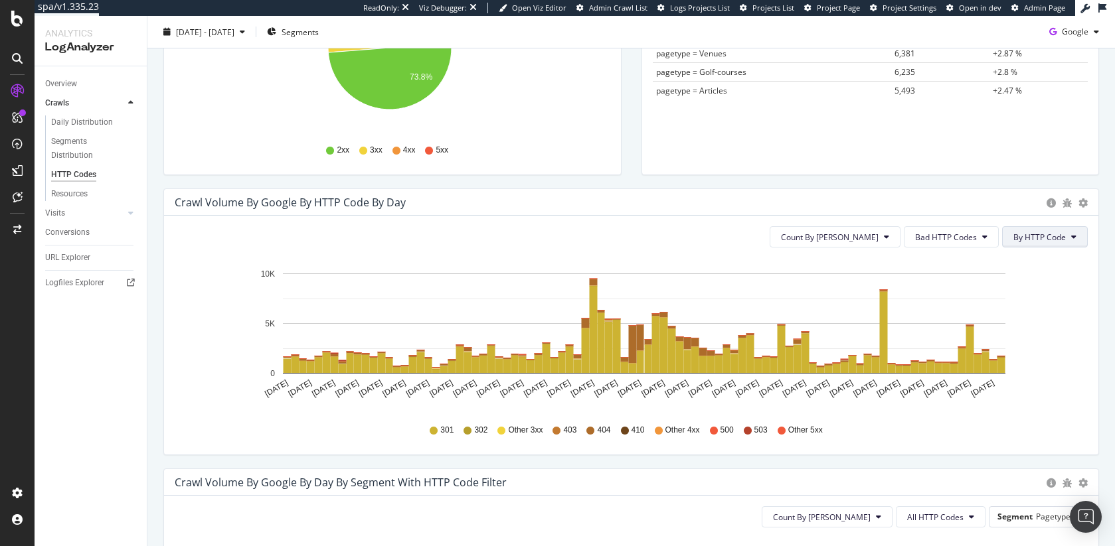
click at [671, 234] on span "By HTTP Code" at bounding box center [1039, 237] width 52 height 11
click at [671, 238] on span "Bad HTTP Codes" at bounding box center [946, 237] width 62 height 11
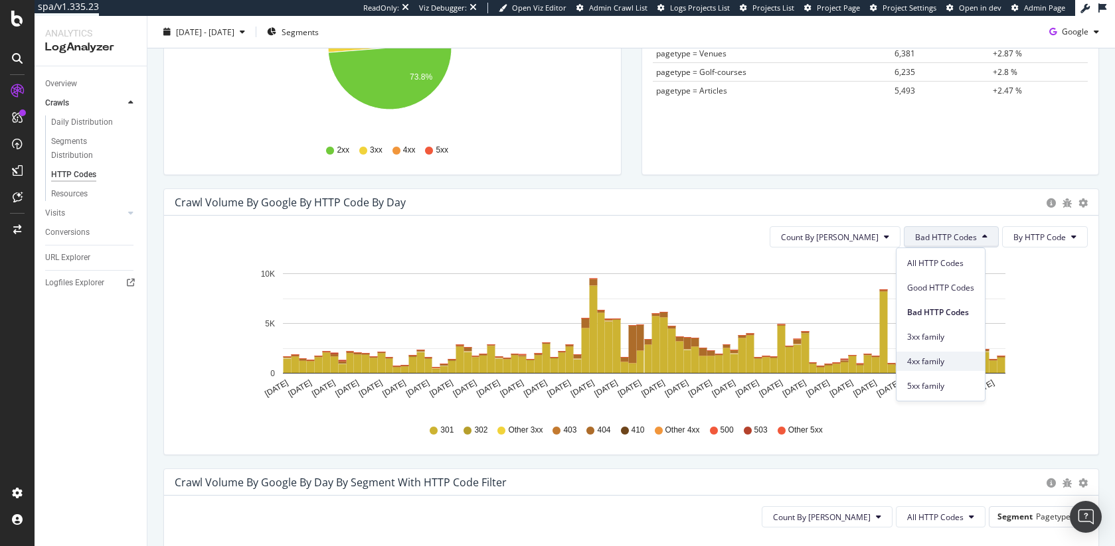
click at [671, 357] on div "4xx family" at bounding box center [940, 361] width 88 height 19
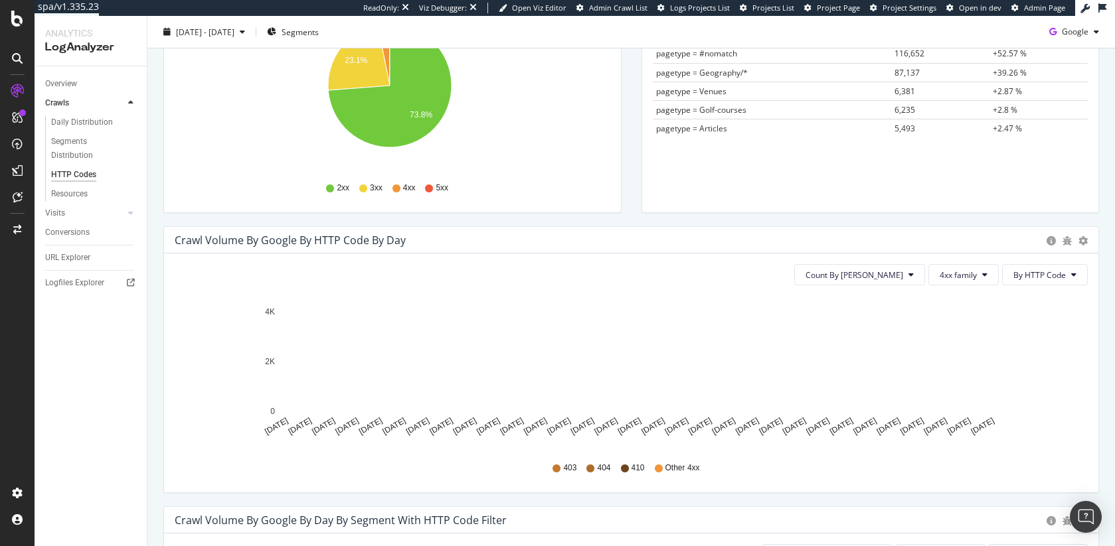
scroll to position [252, 0]
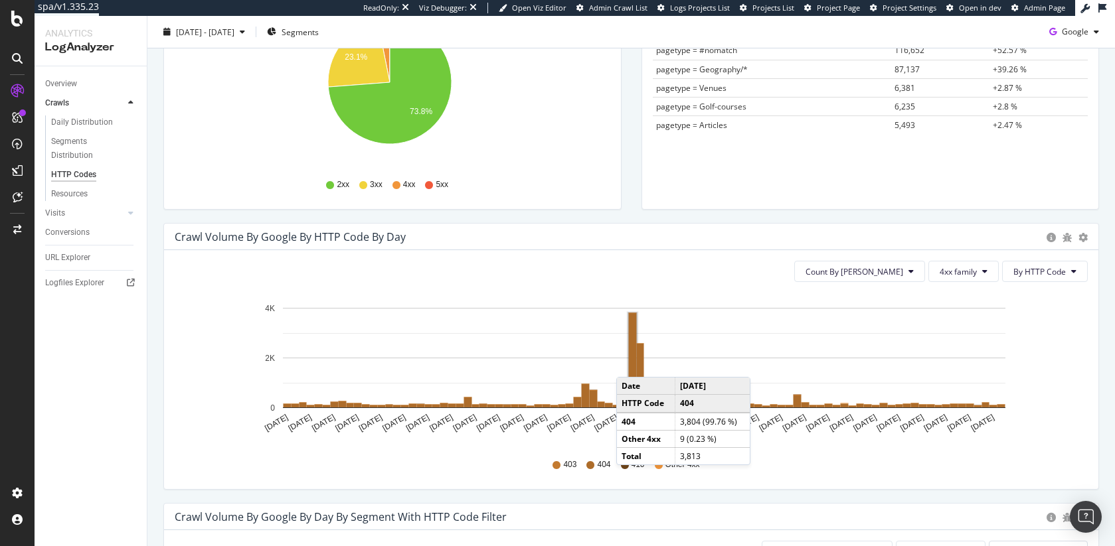
click at [629, 357] on rect "A chart." at bounding box center [633, 360] width 8 height 94
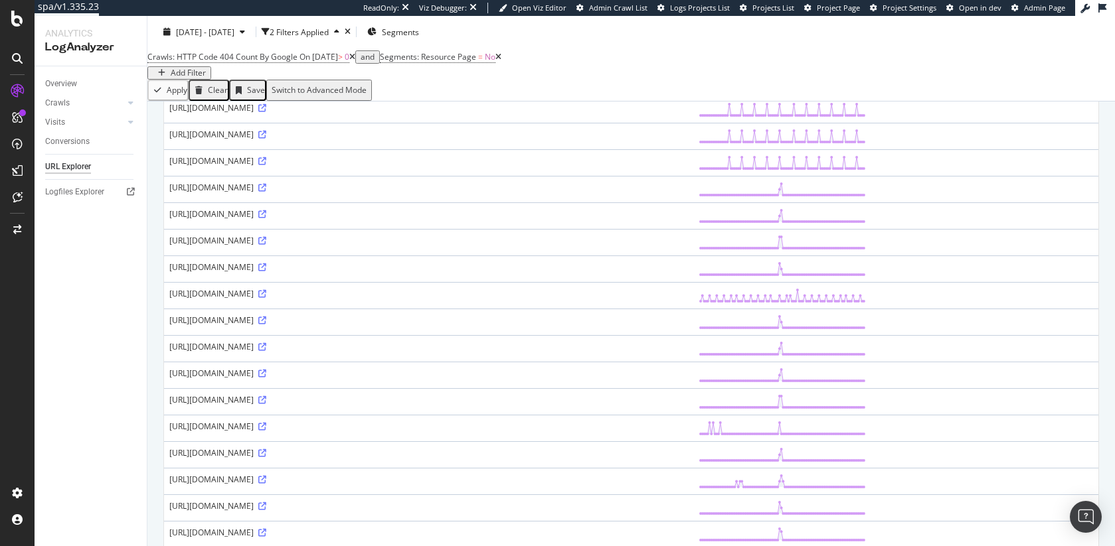
scroll to position [647, 0]
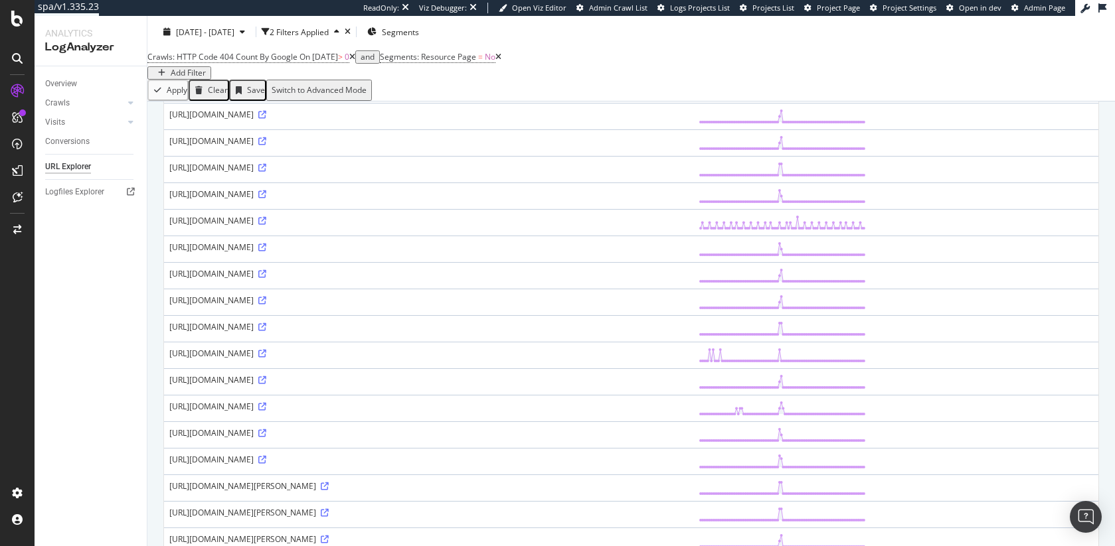
click at [307, 200] on div "[URL][DOMAIN_NAME]" at bounding box center [428, 194] width 519 height 11
click at [295, 200] on div "[URL][DOMAIN_NAME]" at bounding box center [428, 194] width 519 height 11
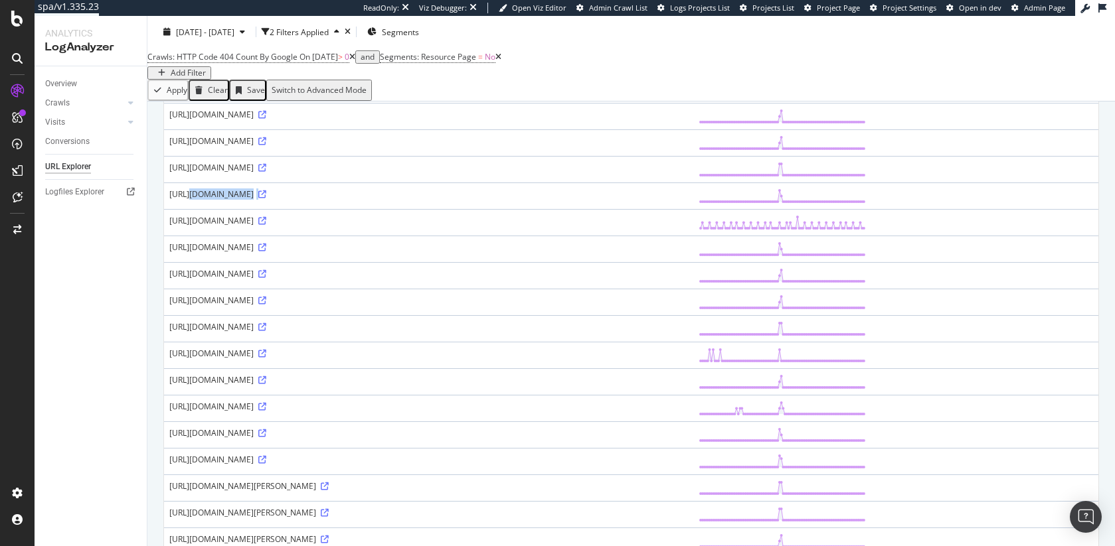
click at [295, 200] on div "[URL][DOMAIN_NAME]" at bounding box center [428, 194] width 519 height 11
click at [331, 200] on div "[URL][DOMAIN_NAME]" at bounding box center [428, 194] width 519 height 11
click at [319, 200] on div "[URL][DOMAIN_NAME]" at bounding box center [428, 194] width 519 height 11
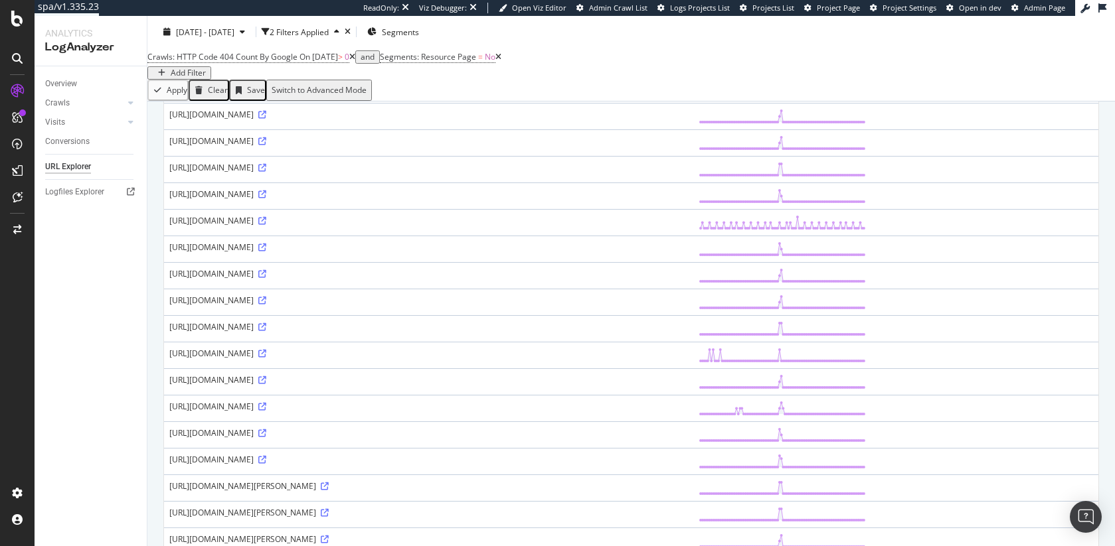
click at [319, 200] on div "[URL][DOMAIN_NAME]" at bounding box center [428, 194] width 519 height 11
click at [346, 200] on div "[URL][DOMAIN_NAME]" at bounding box center [428, 194] width 519 height 11
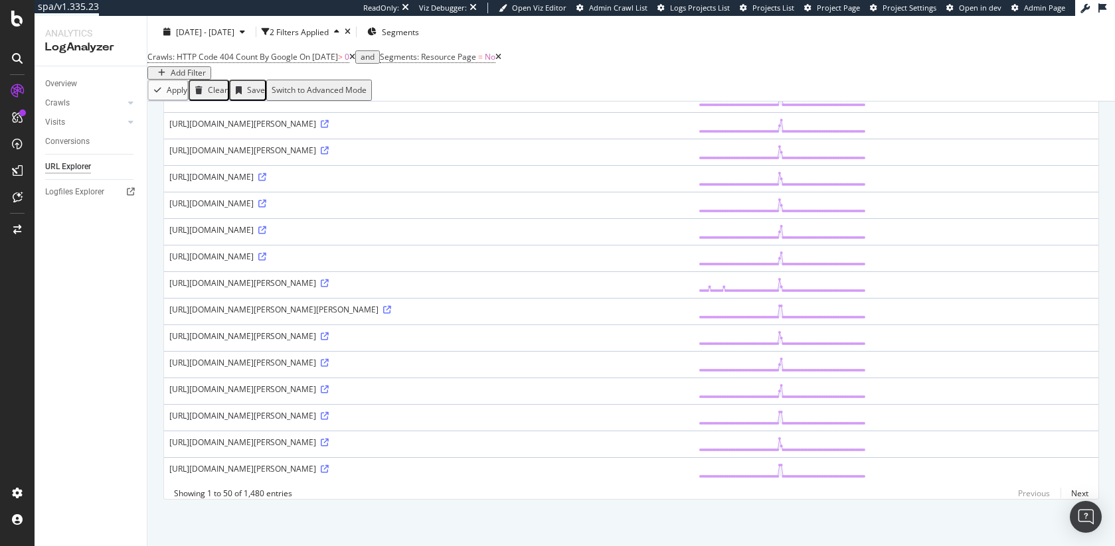
scroll to position [1384, 0]
click at [671, 357] on div "[URL][DOMAIN_NAME][PERSON_NAME]" at bounding box center [428, 389] width 519 height 11
click at [671, 357] on div "https://www.golfbreaks.com/dominican-republic/punta-cana-and-casa-de-campo/cata…" at bounding box center [428, 389] width 519 height 11
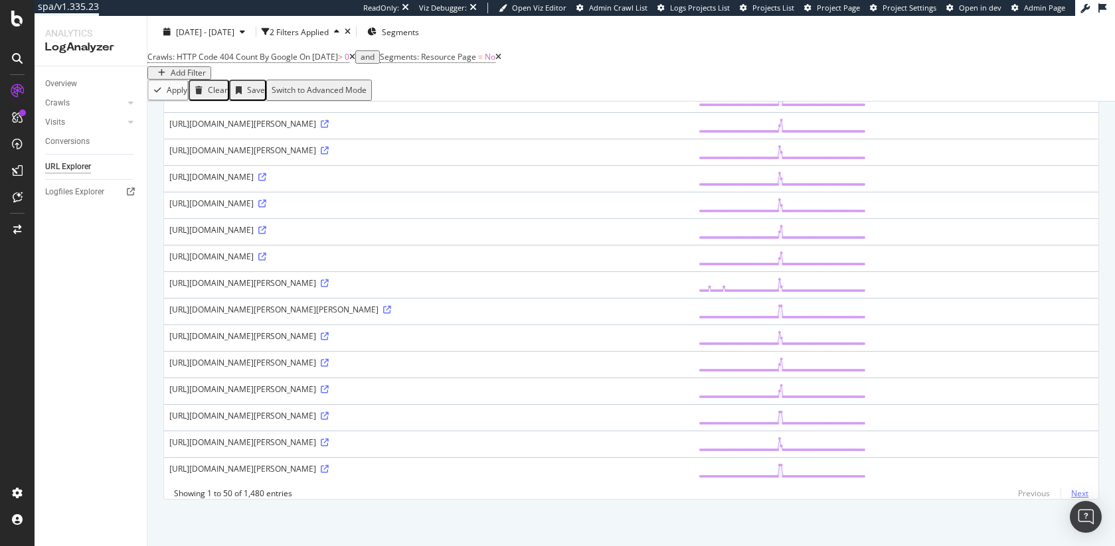
click at [671, 357] on link "Next" at bounding box center [1074, 493] width 28 height 19
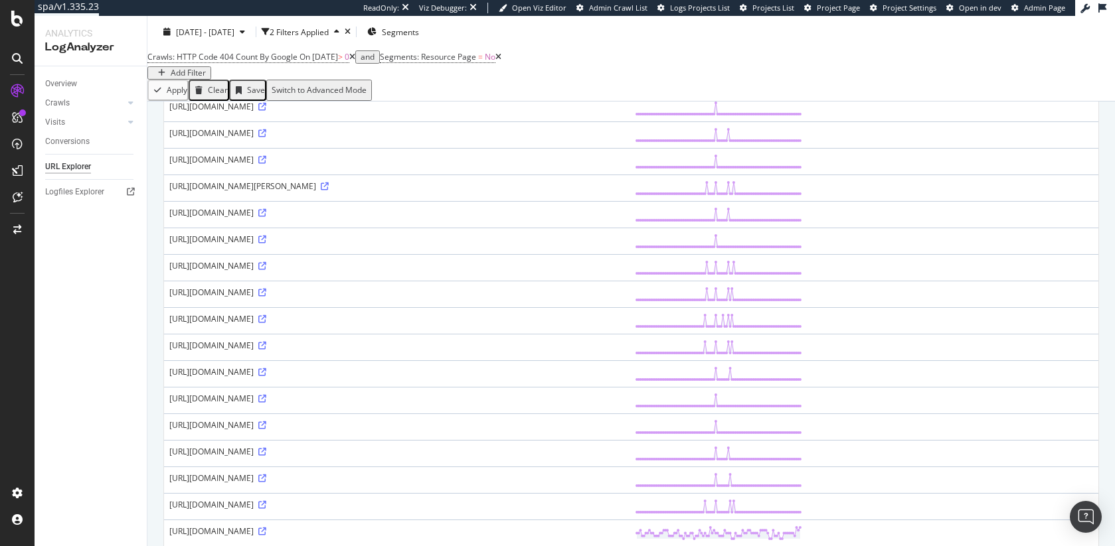
scroll to position [1105, 0]
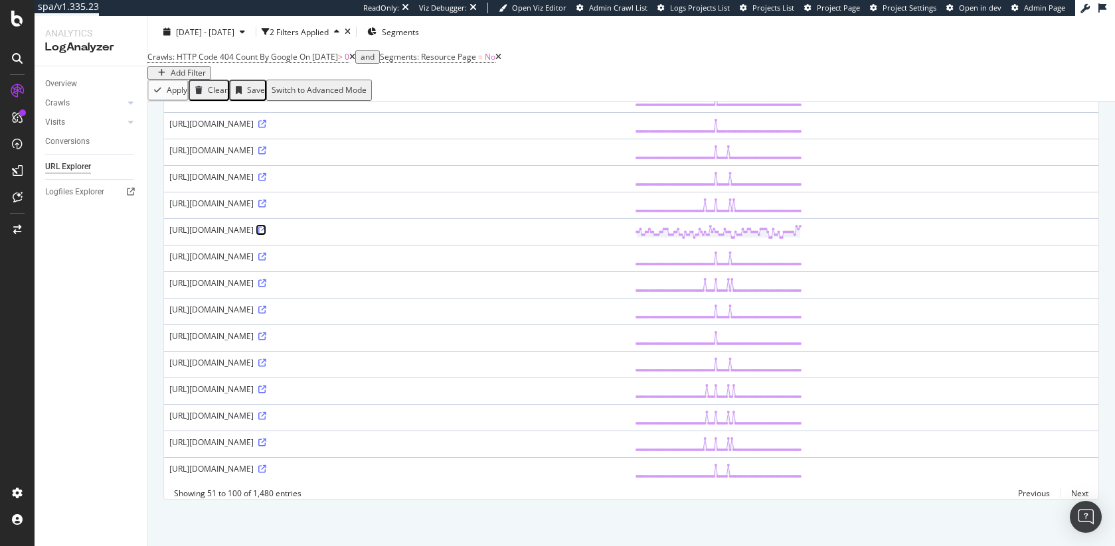
click at [266, 234] on icon at bounding box center [262, 230] width 8 height 8
click at [671, 357] on link "Next" at bounding box center [1074, 493] width 28 height 19
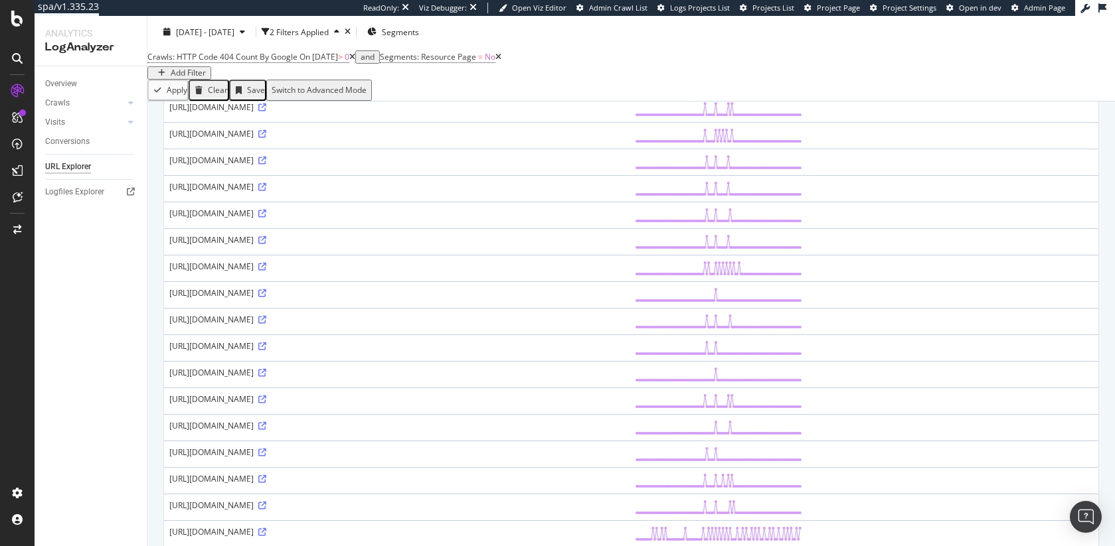
scroll to position [1157, 0]
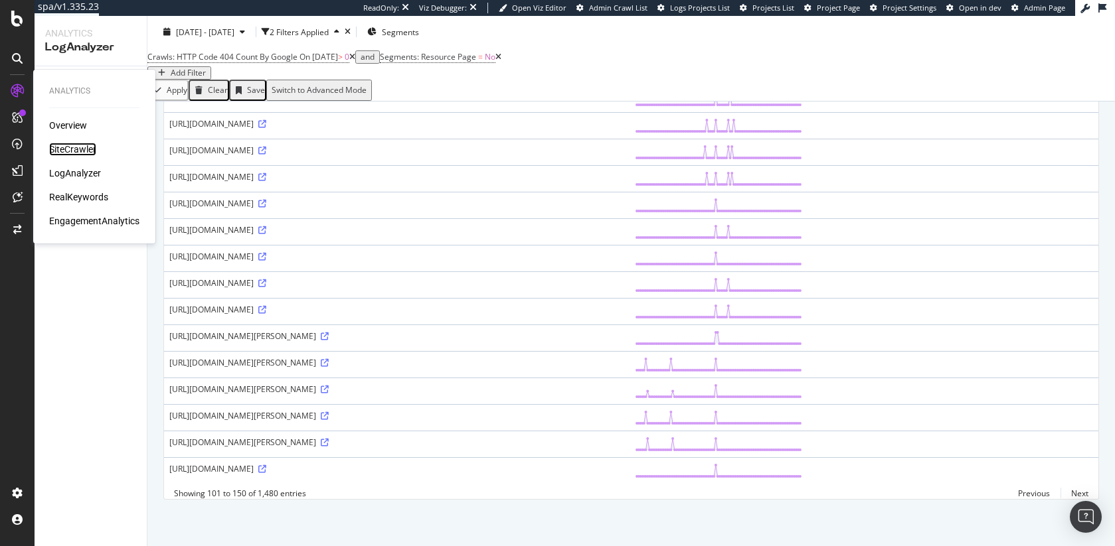
click at [62, 151] on div "SiteCrawler" at bounding box center [72, 149] width 47 height 13
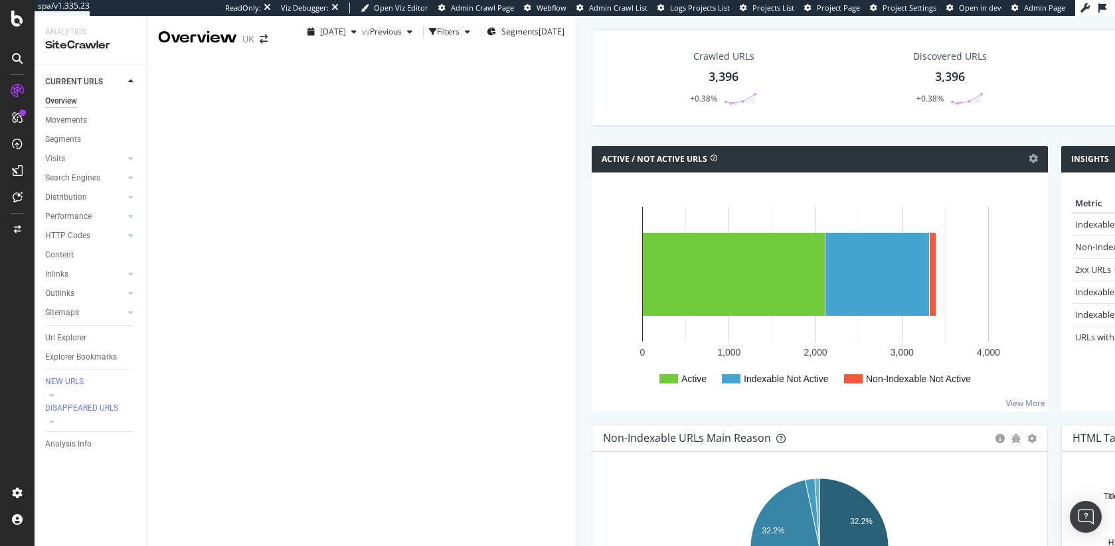
click at [204, 31] on div "Overview" at bounding box center [197, 38] width 79 height 23
click at [168, 32] on div "Overview" at bounding box center [197, 38] width 79 height 23
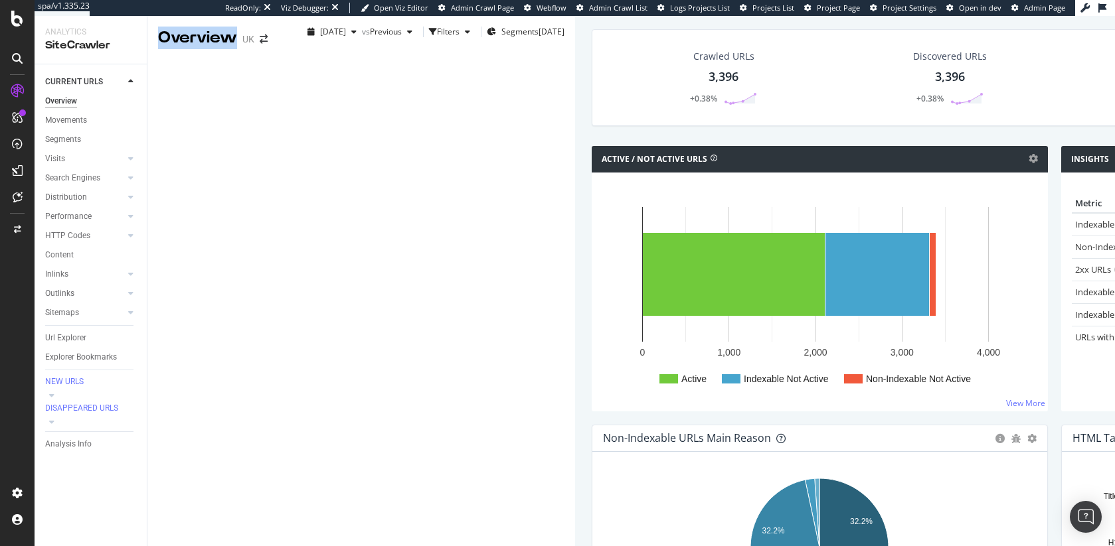
click at [168, 32] on div "Overview" at bounding box center [197, 38] width 79 height 23
click at [174, 32] on div "Overview" at bounding box center [197, 38] width 79 height 23
click at [171, 33] on div "Overview" at bounding box center [197, 38] width 79 height 23
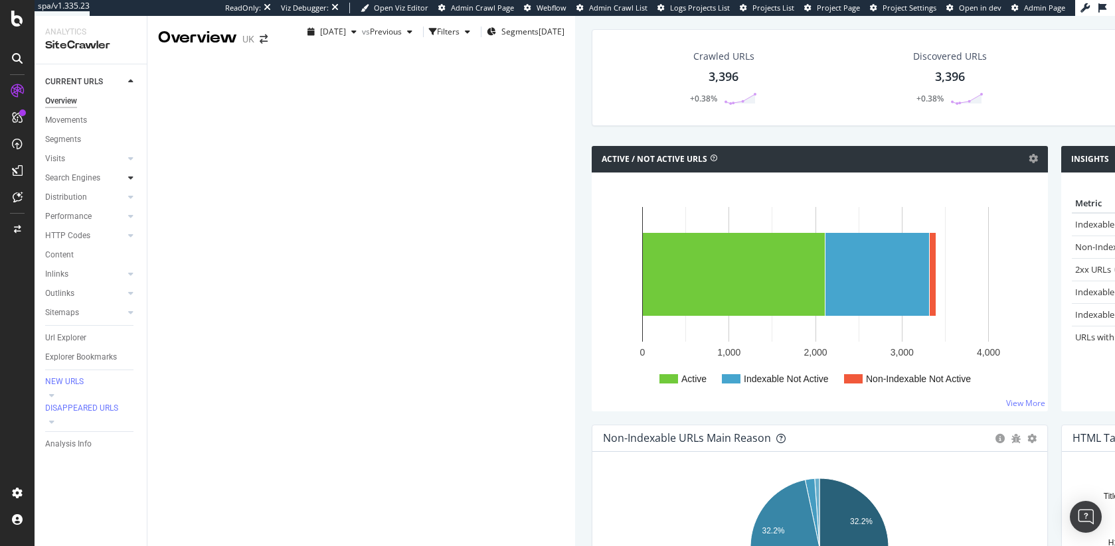
click at [128, 176] on icon at bounding box center [130, 178] width 5 height 8
click at [128, 176] on div "Search Engines" at bounding box center [96, 178] width 102 height 19
click at [128, 179] on icon at bounding box center [130, 178] width 5 height 8
click at [125, 153] on div at bounding box center [130, 158] width 13 height 13
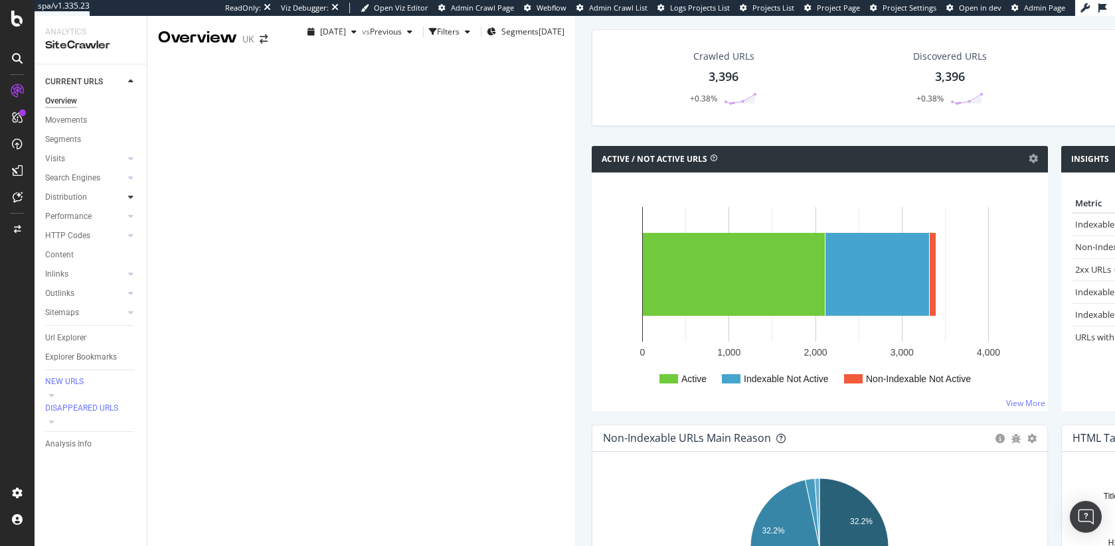
click at [129, 193] on icon at bounding box center [130, 197] width 5 height 8
click at [82, 269] on div "Internationalization" at bounding box center [86, 275] width 70 height 14
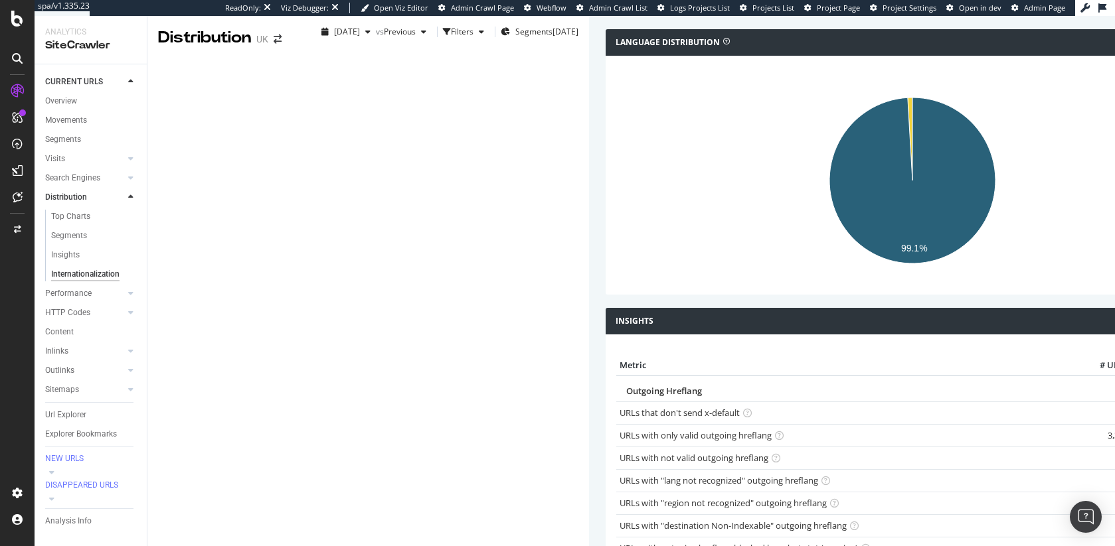
scroll to position [361, 0]
click at [76, 291] on div "Performance" at bounding box center [68, 294] width 46 height 14
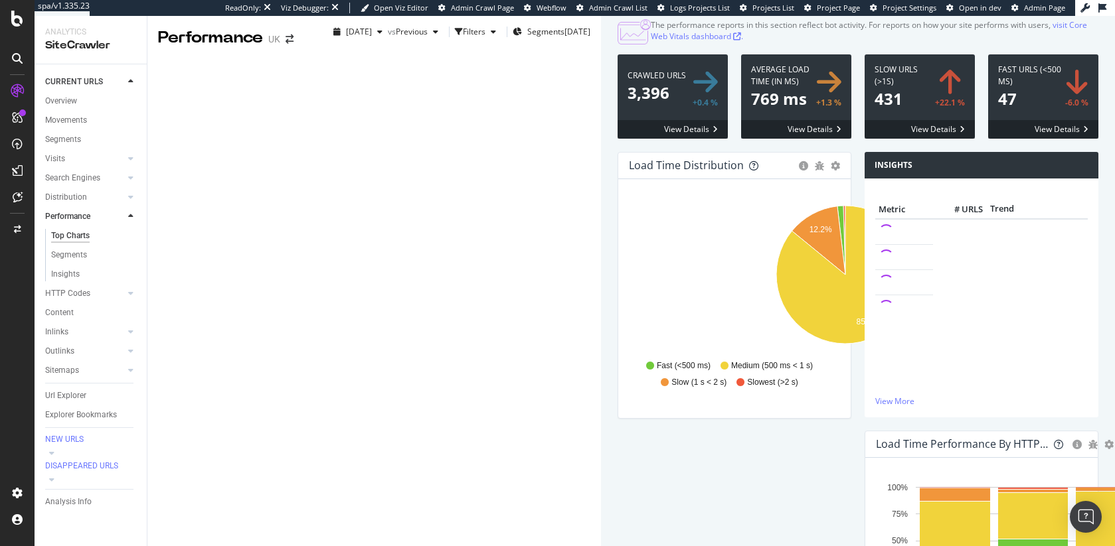
click at [651, 42] on div "The performance reports in this section reflect bot activity. For reports on ho…" at bounding box center [874, 30] width 447 height 23
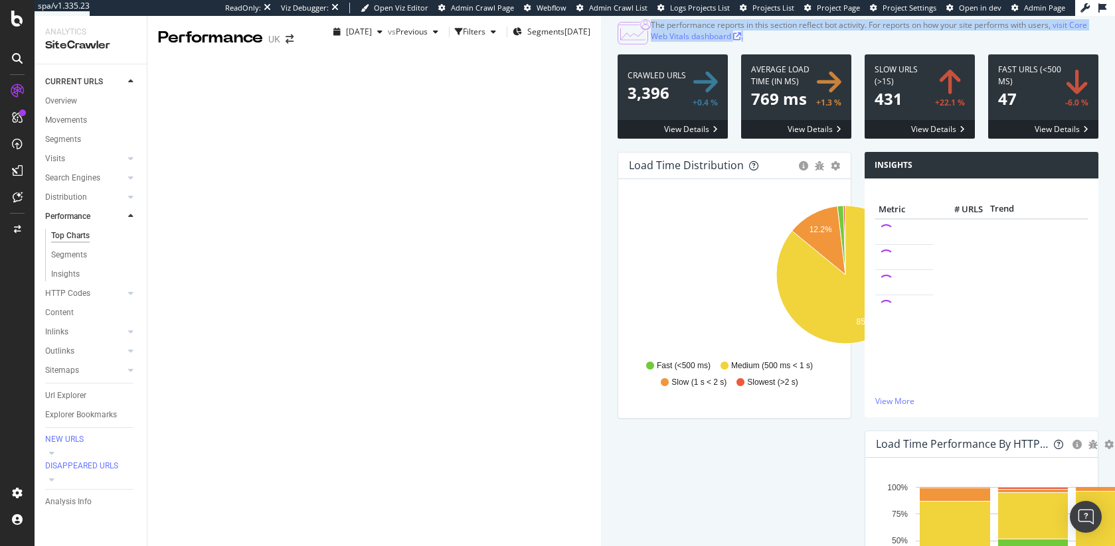
click at [651, 42] on div "The performance reports in this section reflect bot activity. For reports on ho…" at bounding box center [874, 30] width 447 height 23
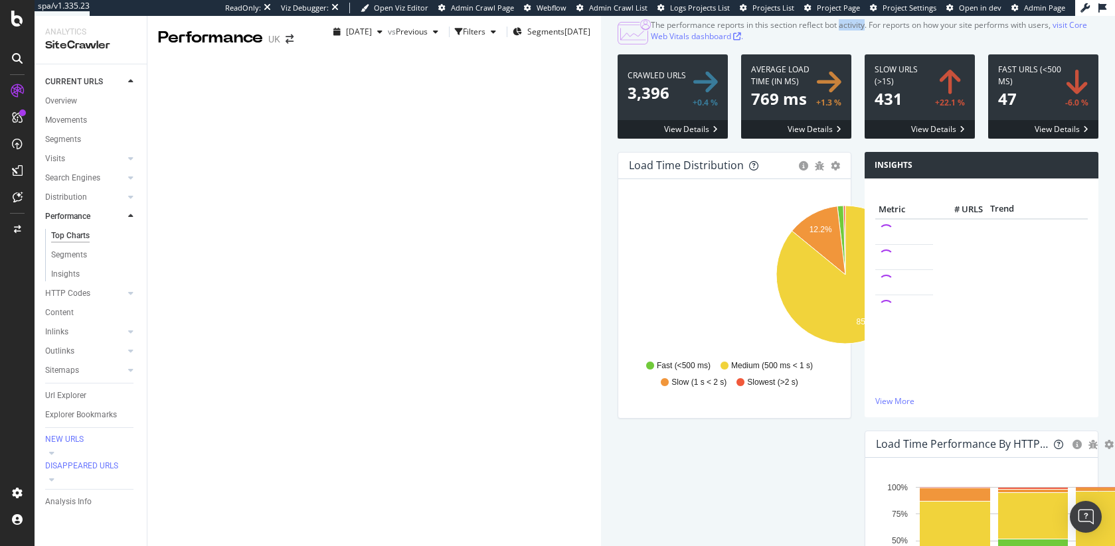
click at [651, 42] on div "The performance reports in this section reflect bot activity. For reports on ho…" at bounding box center [874, 30] width 447 height 23
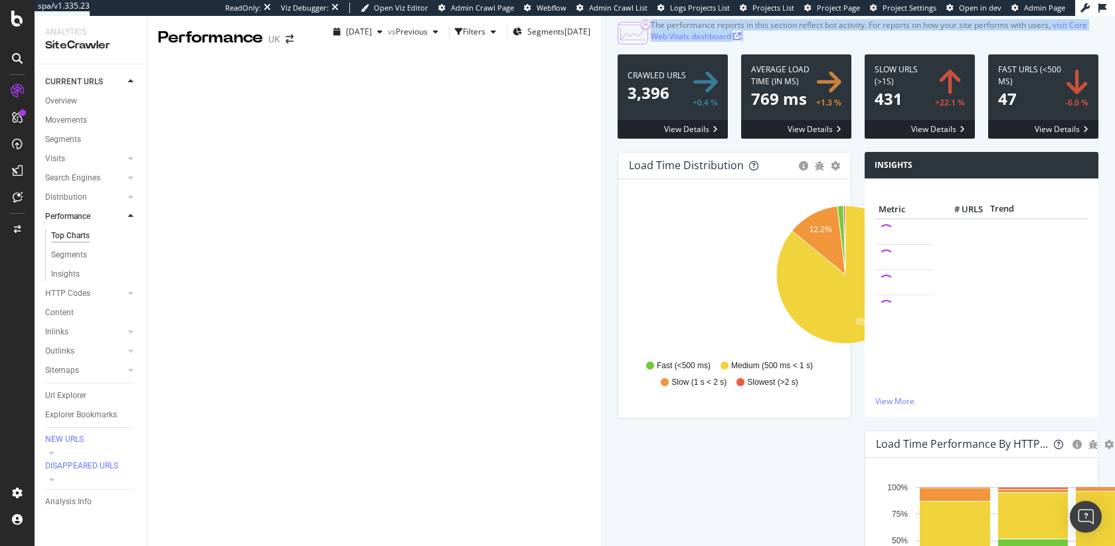
click at [651, 42] on div "The performance reports in this section reflect bot activity. For reports on ho…" at bounding box center [874, 30] width 447 height 23
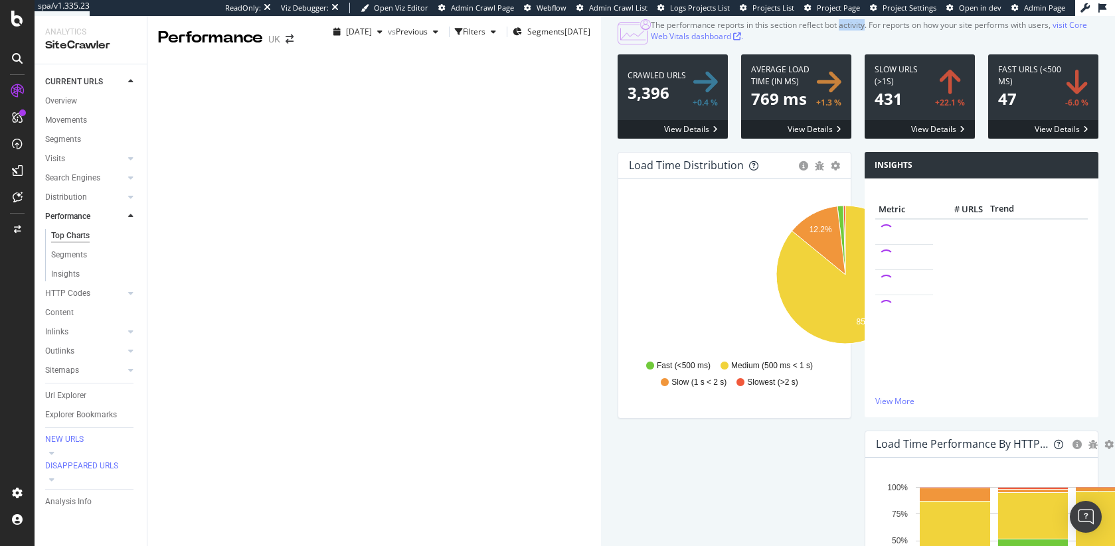
click at [651, 42] on div "The performance reports in this section reflect bot activity. For reports on ho…" at bounding box center [874, 30] width 447 height 23
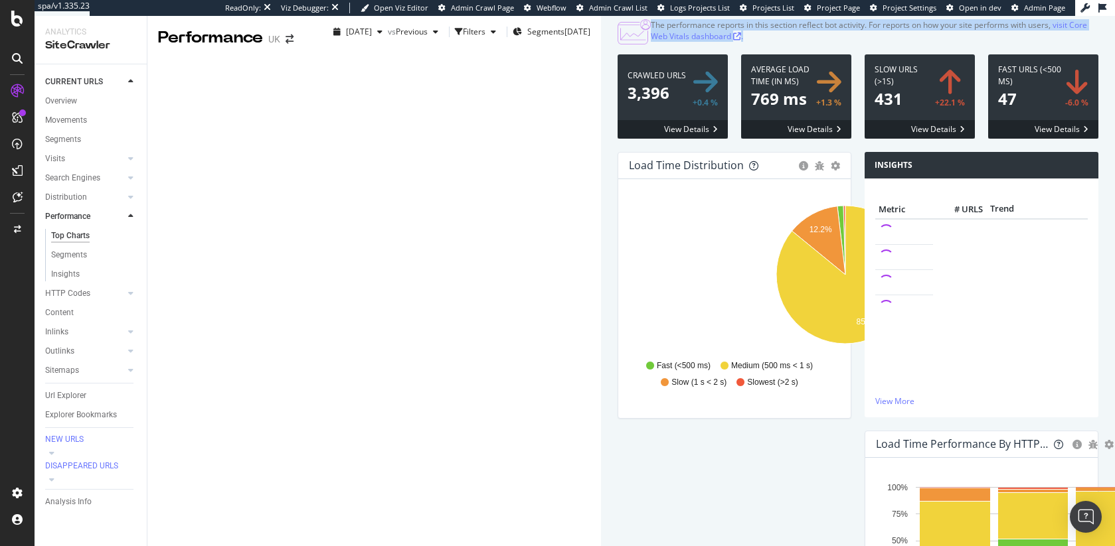
click at [651, 42] on div "The performance reports in this section reflect bot activity. For reports on ho…" at bounding box center [874, 30] width 447 height 23
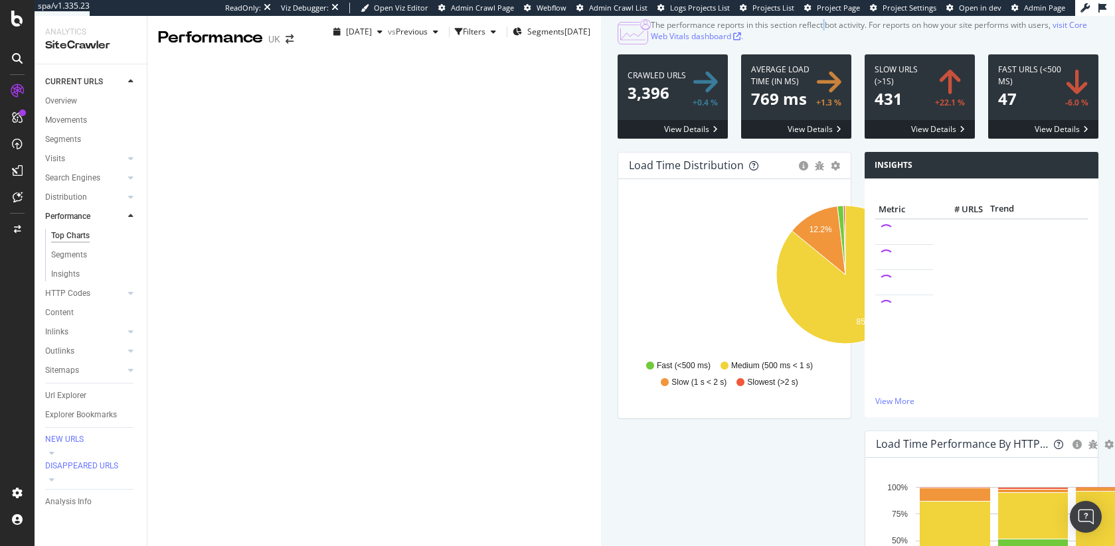
click at [651, 42] on div "The performance reports in this section reflect bot activity. For reports on ho…" at bounding box center [874, 30] width 447 height 23
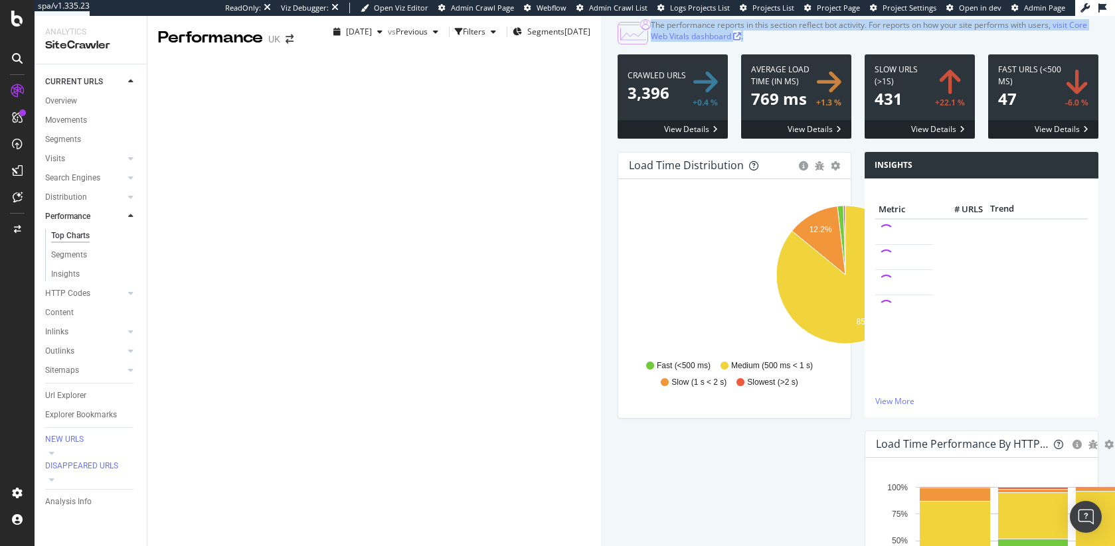
drag, startPoint x: 382, startPoint y: 112, endPoint x: 414, endPoint y: 110, distance: 31.3
click at [651, 42] on div "The performance reports in this section reflect bot activity. For reports on ho…" at bounding box center [874, 30] width 447 height 23
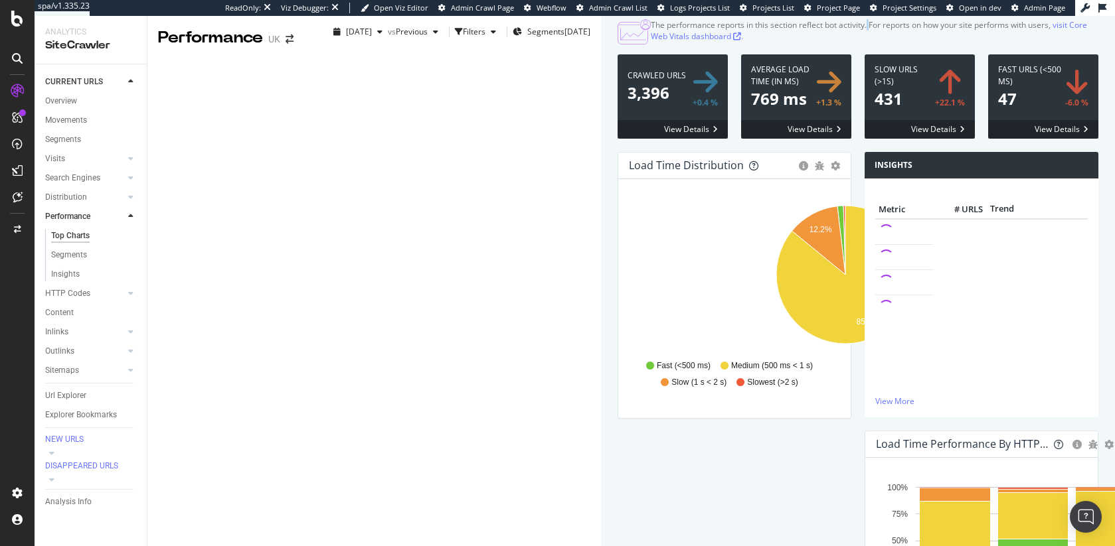
click at [651, 42] on div "The performance reports in this section reflect bot activity. For reports on ho…" at bounding box center [874, 30] width 447 height 23
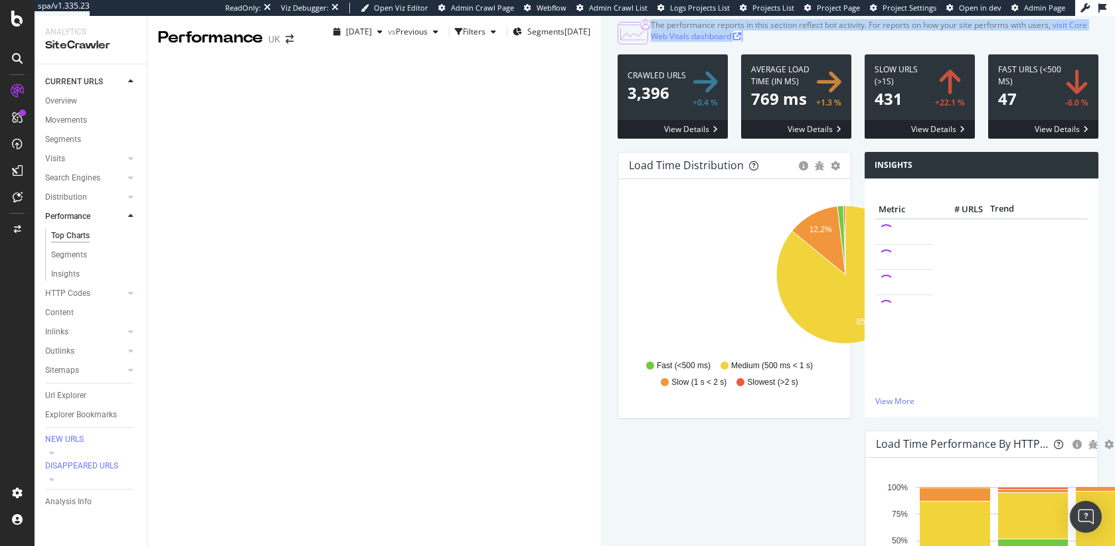
click at [651, 42] on div "The performance reports in this section reflect bot activity. For reports on ho…" at bounding box center [874, 30] width 447 height 23
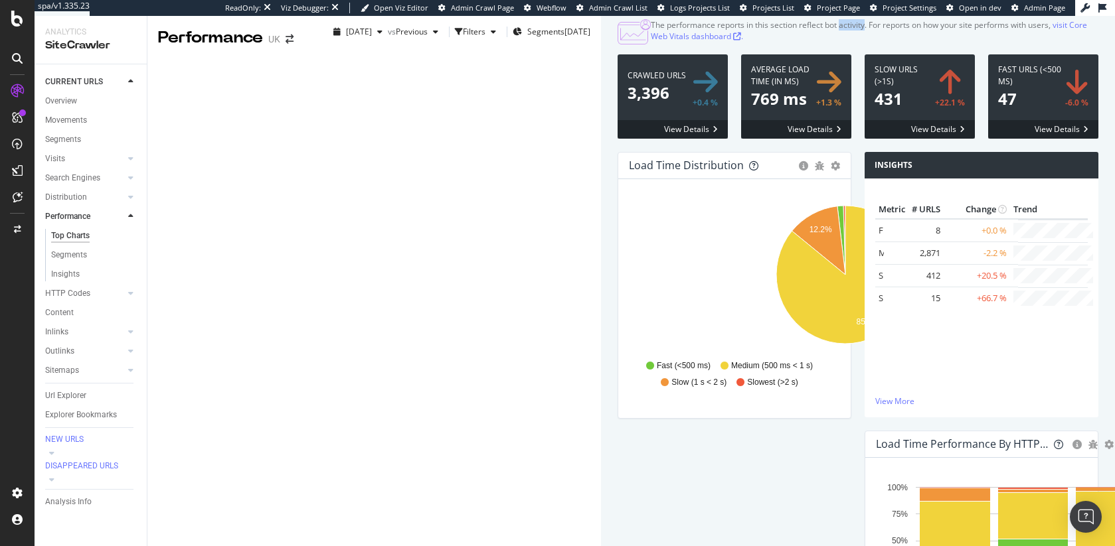
click at [651, 42] on div "The performance reports in this section reflect bot activity. For reports on ho…" at bounding box center [874, 30] width 447 height 23
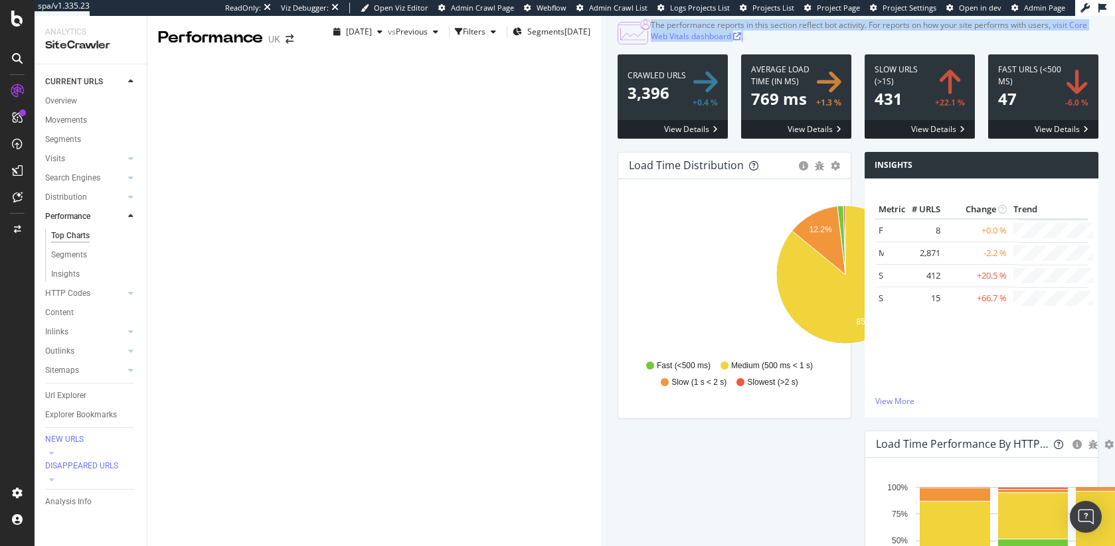
click at [651, 42] on div "The performance reports in this section reflect bot activity. For reports on ho…" at bounding box center [874, 30] width 447 height 23
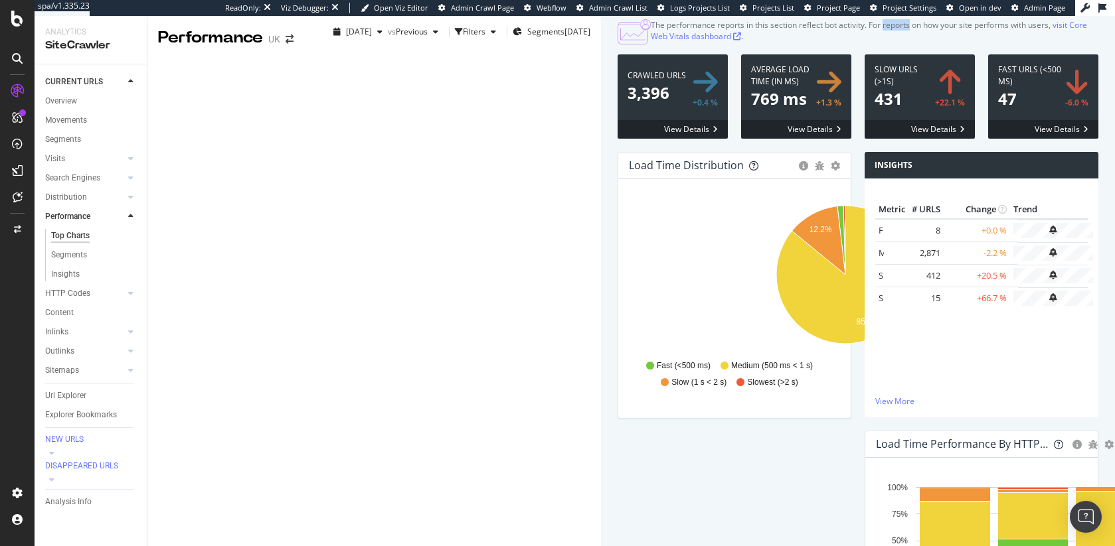
click at [651, 42] on div "The performance reports in this section reflect bot activity. For reports on ho…" at bounding box center [874, 30] width 447 height 23
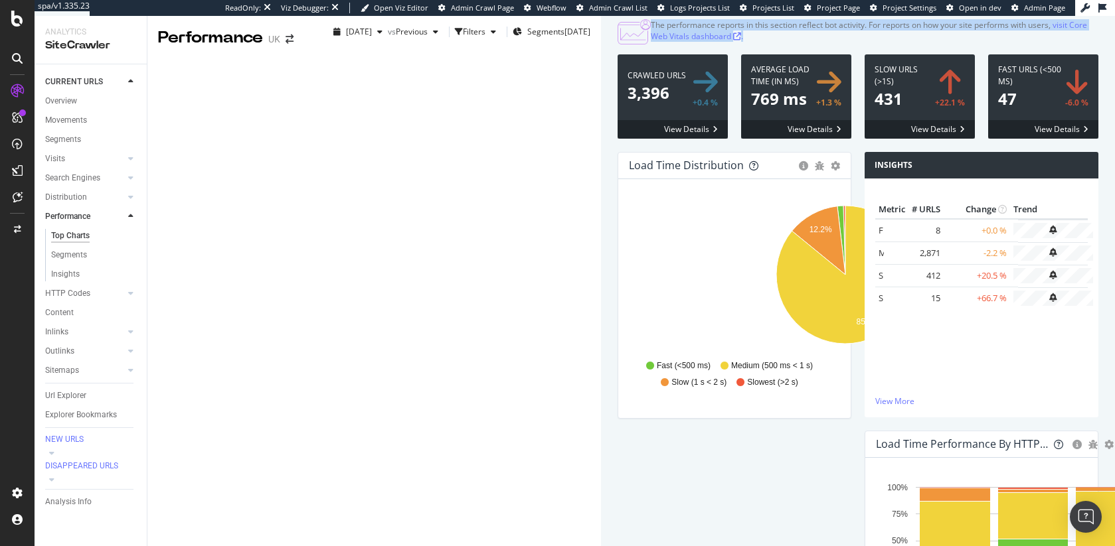
click at [651, 42] on div "The performance reports in this section reflect bot activity. For reports on ho…" at bounding box center [874, 30] width 447 height 23
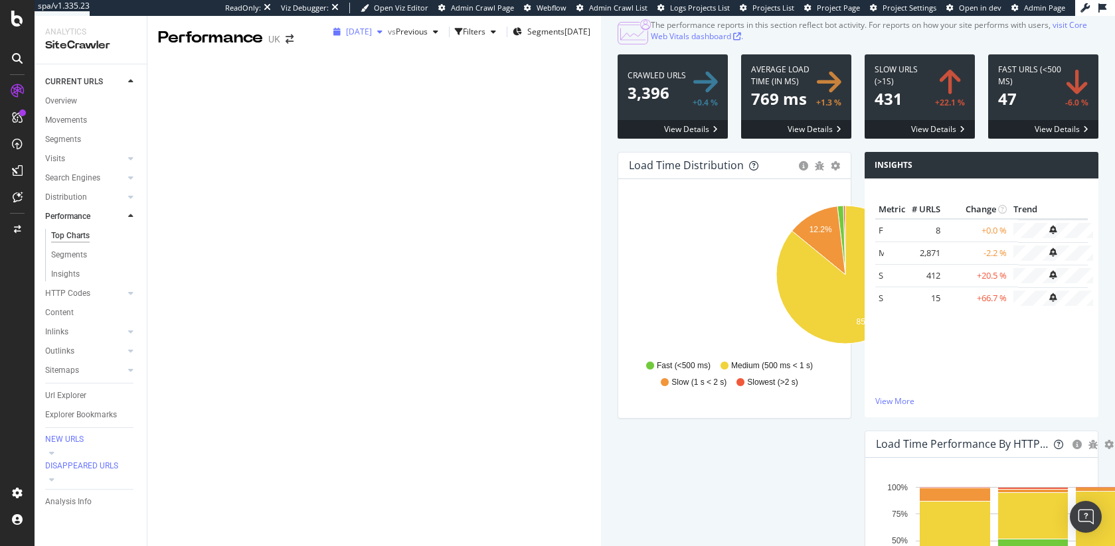
click at [328, 42] on div "2025 Aug. 9th" at bounding box center [358, 32] width 60 height 20
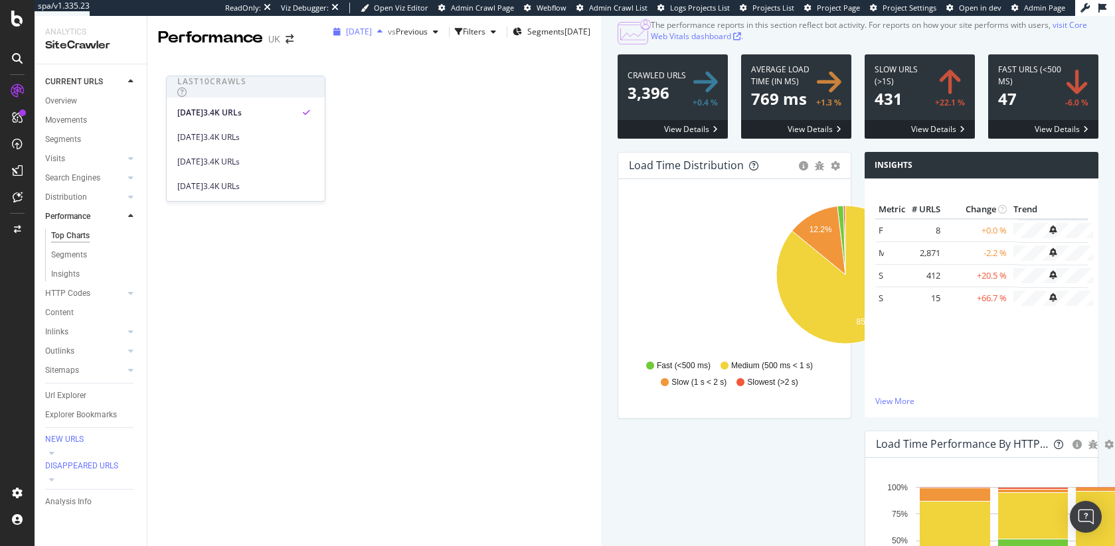
click at [328, 42] on div "2025 Aug. 9th" at bounding box center [358, 32] width 60 height 20
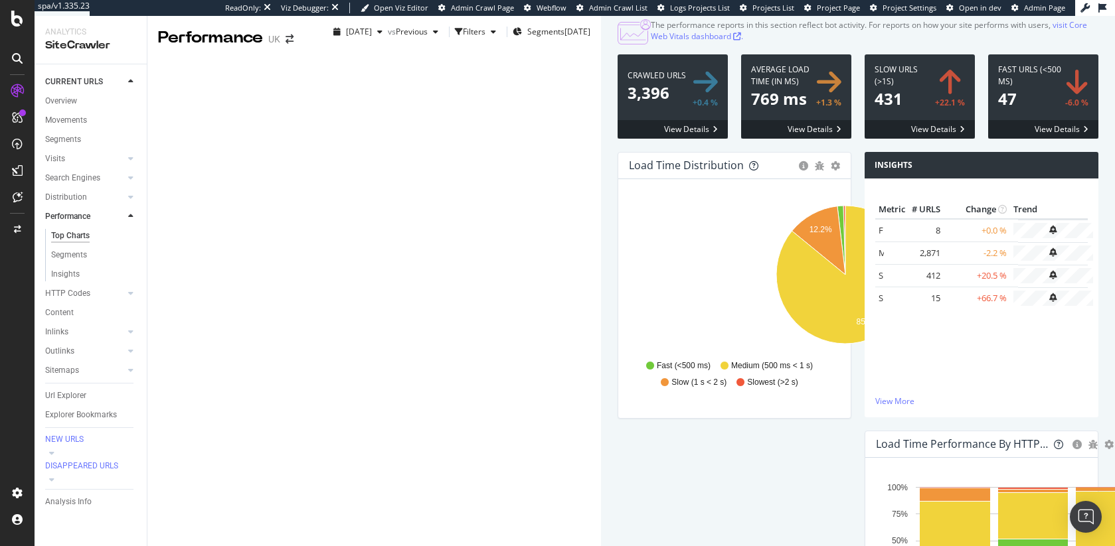
click at [601, 48] on div "2025 Aug. 9th vs Previous Filters Segments 2025-08-06" at bounding box center [458, 34] width 283 height 27
click at [671, 139] on span at bounding box center [796, 96] width 110 height 84
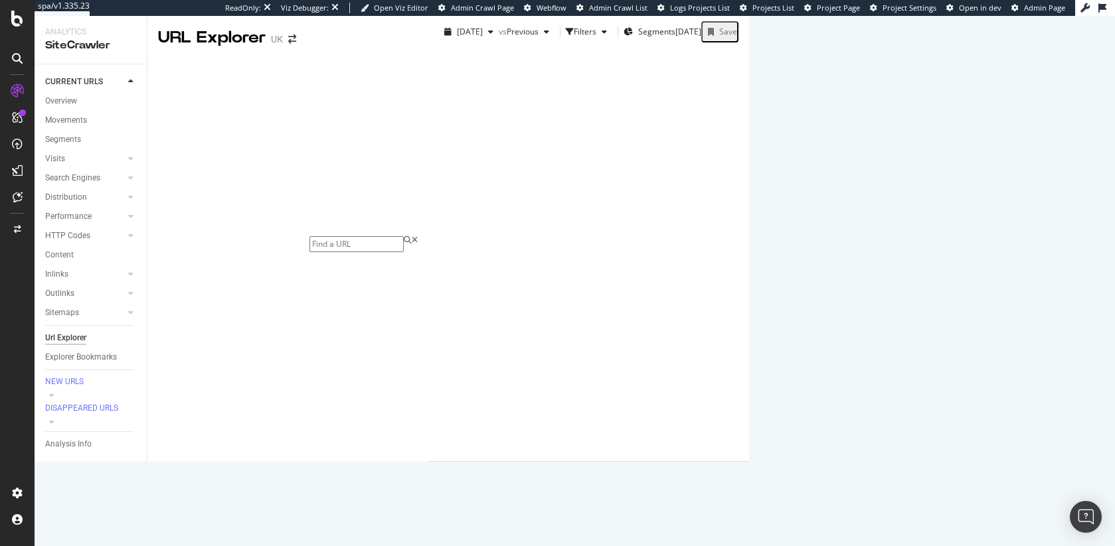
drag, startPoint x: 624, startPoint y: 45, endPoint x: 626, endPoint y: 78, distance: 32.6
click at [626, 78] on div "URL Explorer UK 2025 Aug. 9th vs Previous Filters Segments 2025-08-06 Save URLs…" at bounding box center [448, 239] width 602 height 446
click at [626, 48] on div "2025 Aug. 9th vs Previous Filters Segments 2025-08-06 Save" at bounding box center [588, 34] width 321 height 27
click at [619, 45] on div "URL Explorer UK 2025 Aug. 9th vs Previous Filters Segments 2025-08-06 Save URLs…" at bounding box center [448, 239] width 602 height 446
click at [428, 45] on div "URL Explorer UK" at bounding box center [287, 239] width 281 height 446
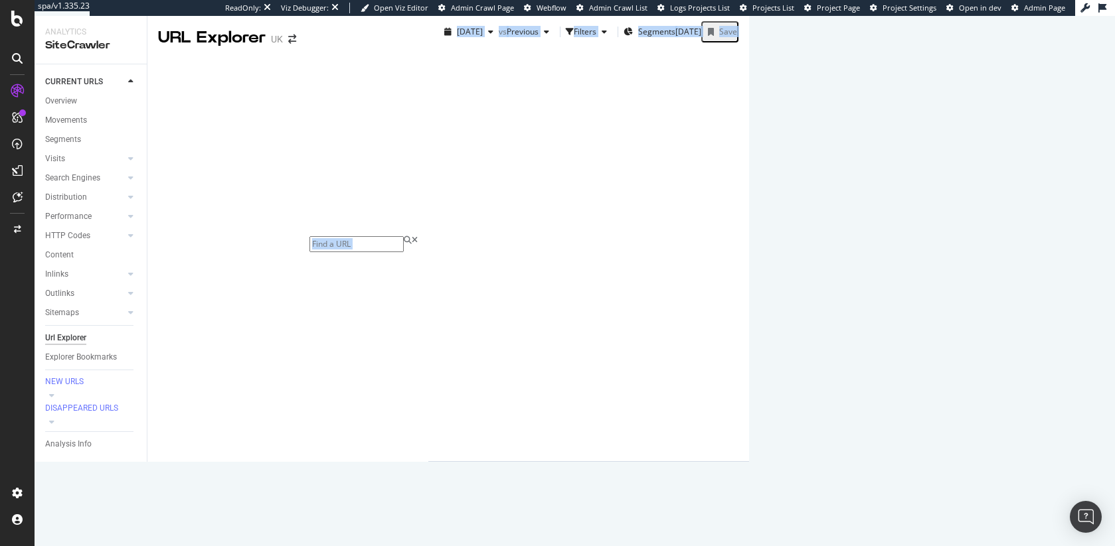
drag, startPoint x: 619, startPoint y: 45, endPoint x: 635, endPoint y: 109, distance: 65.7
click at [635, 109] on div "URL Explorer UK 2025 Aug. 9th vs Previous Filters Segments 2025-08-06 Save URLs…" at bounding box center [448, 239] width 602 height 446
click at [671, 48] on div "URLs Crawled By Botify By stakeholders Chart (by Value) Table Expand Export as …" at bounding box center [789, 38] width 0 height 22
drag, startPoint x: 633, startPoint y: 106, endPoint x: 622, endPoint y: 45, distance: 61.5
click at [622, 45] on div "URL Explorer UK 2025 Aug. 9th vs Previous Filters Segments 2025-08-06 Save URLs…" at bounding box center [448, 239] width 602 height 446
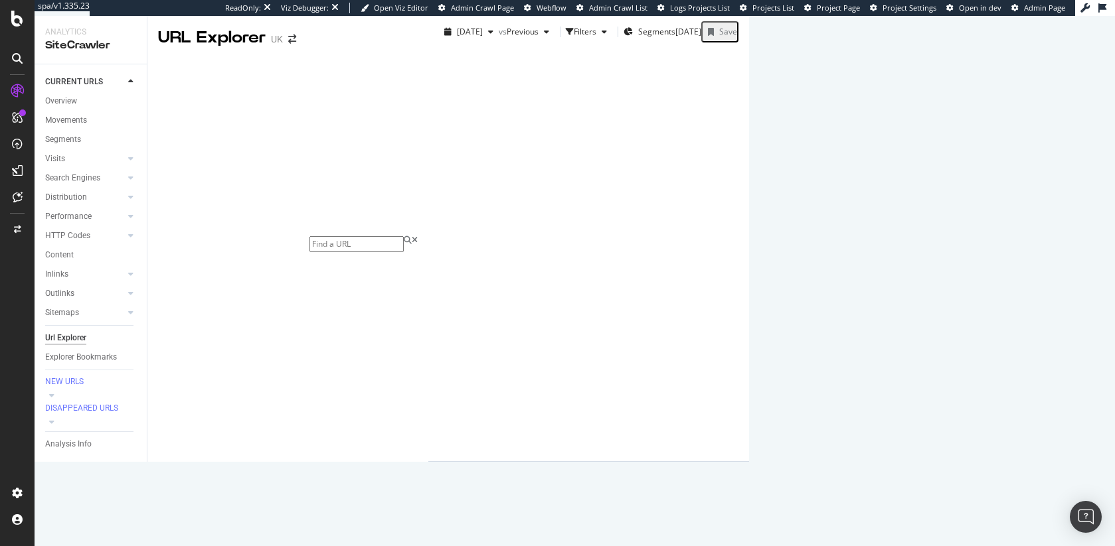
click at [428, 45] on div "URL Explorer UK" at bounding box center [287, 239] width 281 height 446
drag, startPoint x: 622, startPoint y: 45, endPoint x: 622, endPoint y: 76, distance: 31.2
click at [622, 76] on div "URL Explorer UK 2025 Aug. 9th vs Previous Filters Segments 2025-08-06 Save URLs…" at bounding box center [448, 239] width 602 height 446
click at [622, 48] on div "2025 Aug. 9th vs Previous Filters Segments 2025-08-06 Save" at bounding box center [588, 34] width 321 height 27
drag, startPoint x: 622, startPoint y: 76, endPoint x: 618, endPoint y: 31, distance: 45.3
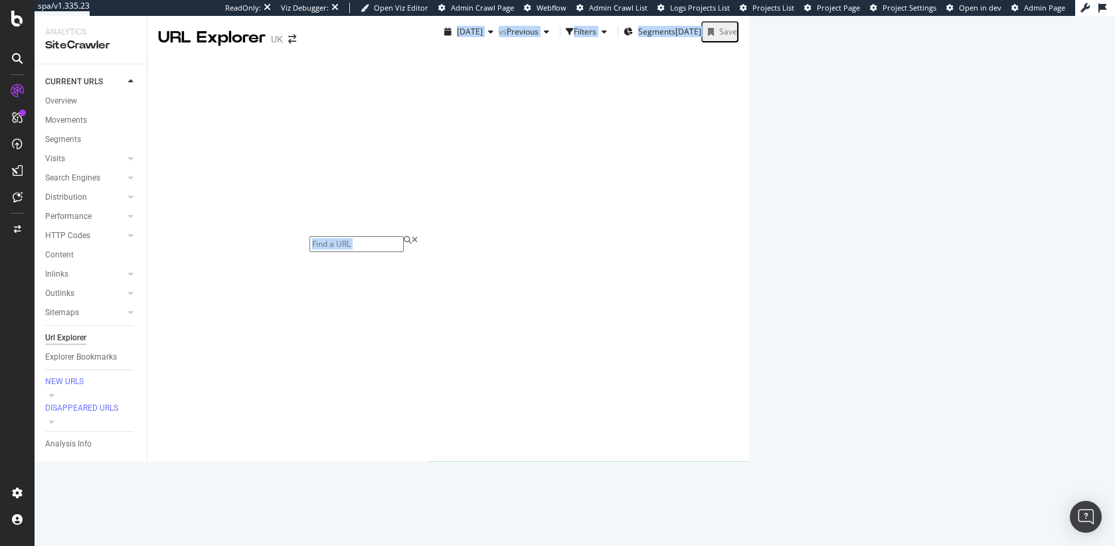
click at [618, 31] on div "URL Explorer UK 2025 Aug. 9th vs Previous Filters Segments 2025-08-06 Save URLs…" at bounding box center [448, 239] width 602 height 446
click at [428, 31] on div "URL Explorer UK" at bounding box center [287, 239] width 281 height 446
drag, startPoint x: 530, startPoint y: 372, endPoint x: 598, endPoint y: 80, distance: 299.9
click at [598, 80] on div "URL Explorer UK 2025 Aug. 9th vs Previous Filters Segments 2025-08-06 Save URLs…" at bounding box center [448, 239] width 602 height 446
click at [599, 48] on div "2025 Aug. 9th vs Previous Filters Segments 2025-08-06 Save" at bounding box center [588, 34] width 321 height 27
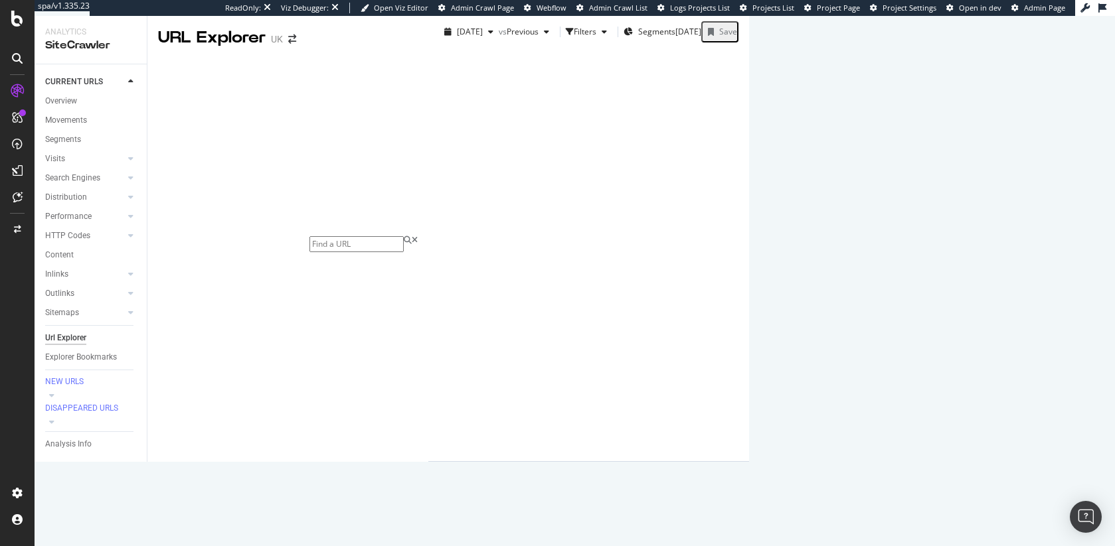
drag, startPoint x: 594, startPoint y: 113, endPoint x: 591, endPoint y: 352, distance: 239.0
click at [591, 352] on div "URL Explorer UK 2025 Aug. 9th vs Previous Filters Segments 2025-08-06 Save URLs…" at bounding box center [448, 239] width 602 height 446
drag, startPoint x: 591, startPoint y: 350, endPoint x: 596, endPoint y: 80, distance: 269.6
click at [596, 80] on div "URL Explorer UK 2025 Aug. 9th vs Previous Filters Segments 2025-08-06 Save URLs…" at bounding box center [448, 239] width 602 height 446
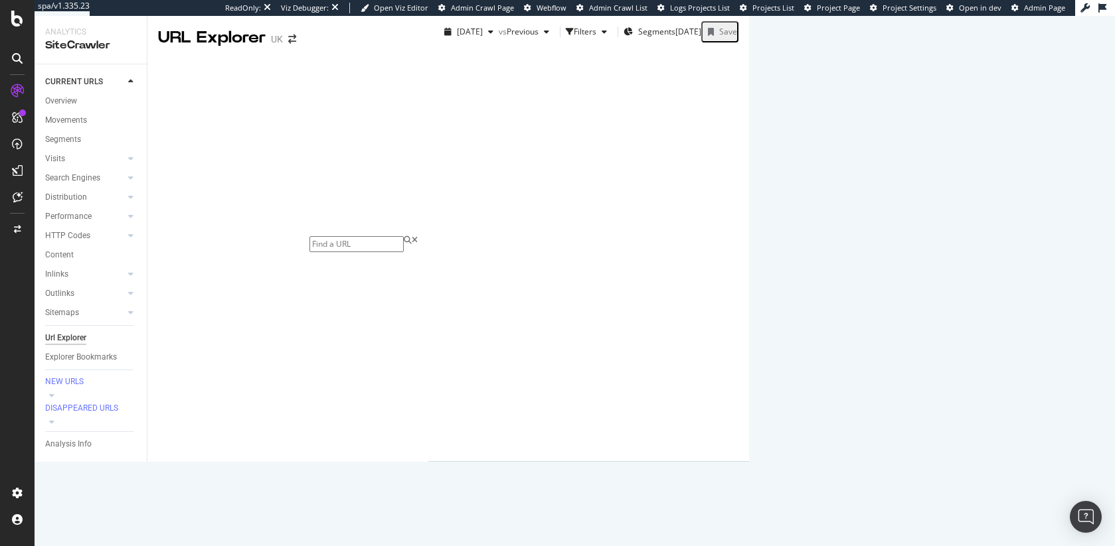
click at [596, 48] on div "2025 Aug. 9th vs Previous Filters Segments 2025-08-06 Save" at bounding box center [588, 34] width 321 height 27
click at [70, 210] on div "Performance" at bounding box center [68, 217] width 46 height 14
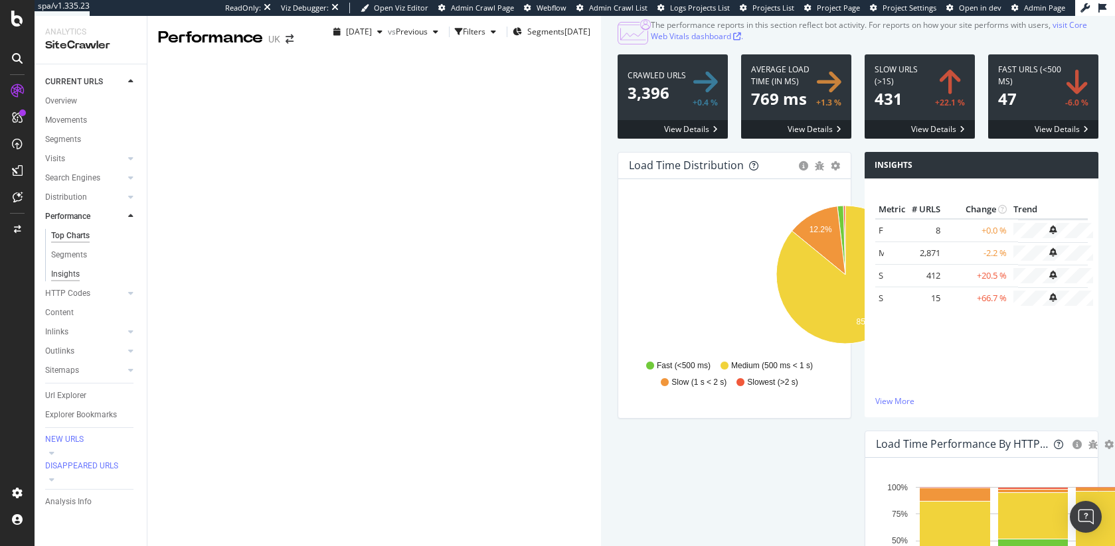
click at [75, 274] on div "Insights" at bounding box center [65, 275] width 29 height 14
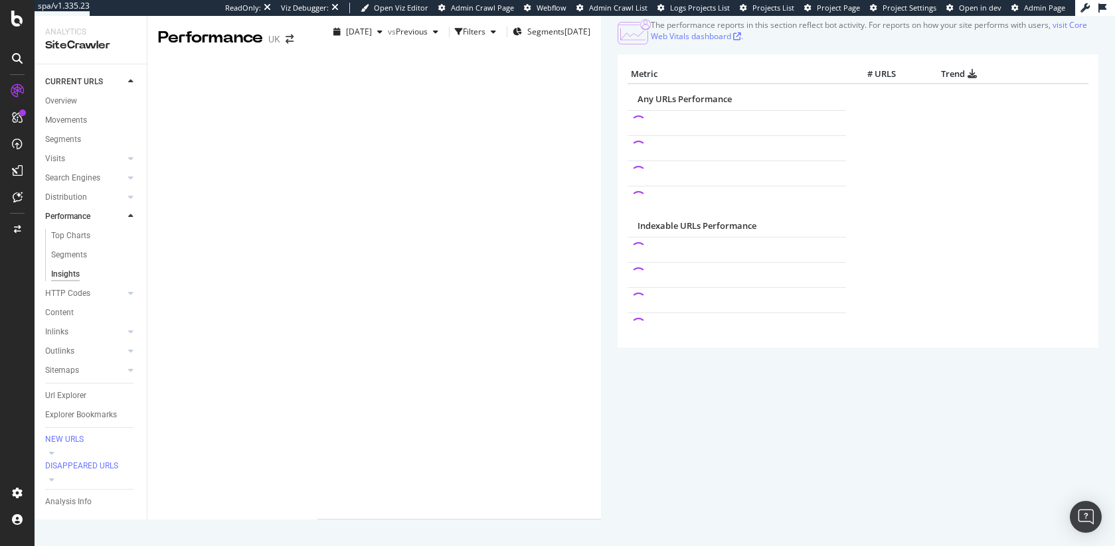
click at [671, 40] on icon at bounding box center [737, 37] width 8 height 8
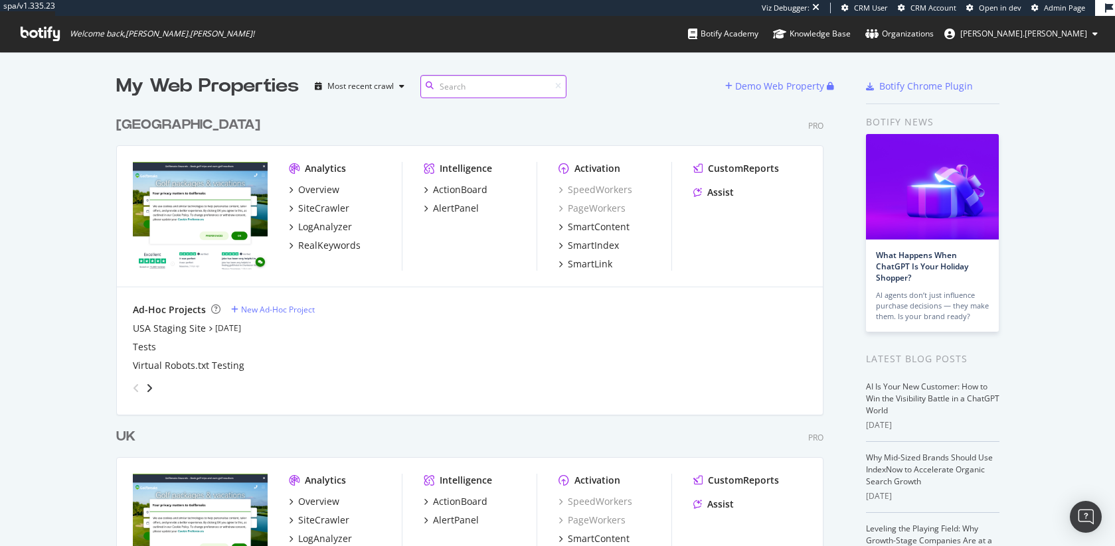
scroll to position [614, 708]
click at [123, 118] on div "[GEOGRAPHIC_DATA]" at bounding box center [188, 125] width 144 height 19
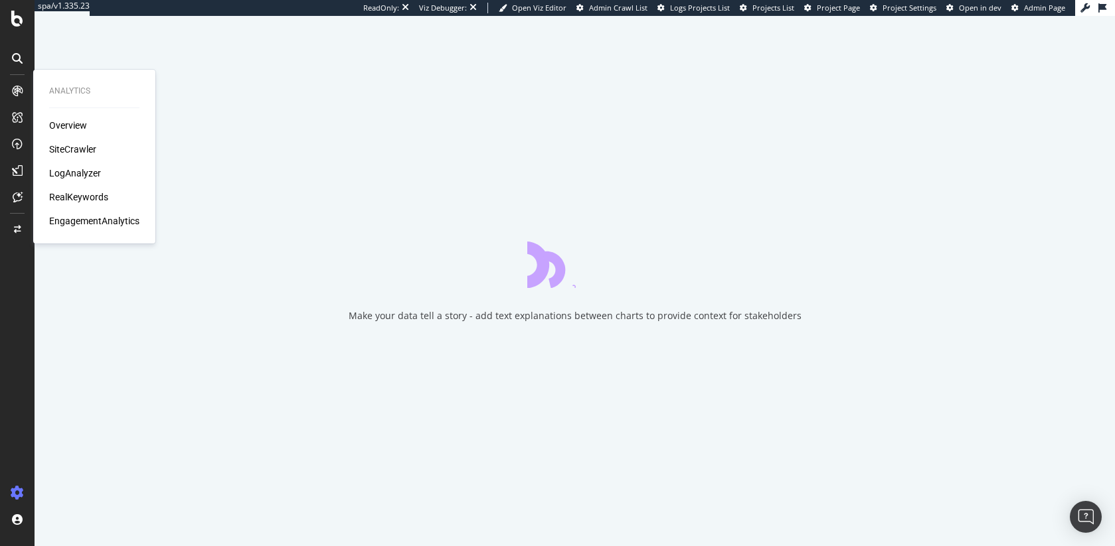
click at [71, 148] on div "SiteCrawler" at bounding box center [72, 149] width 47 height 13
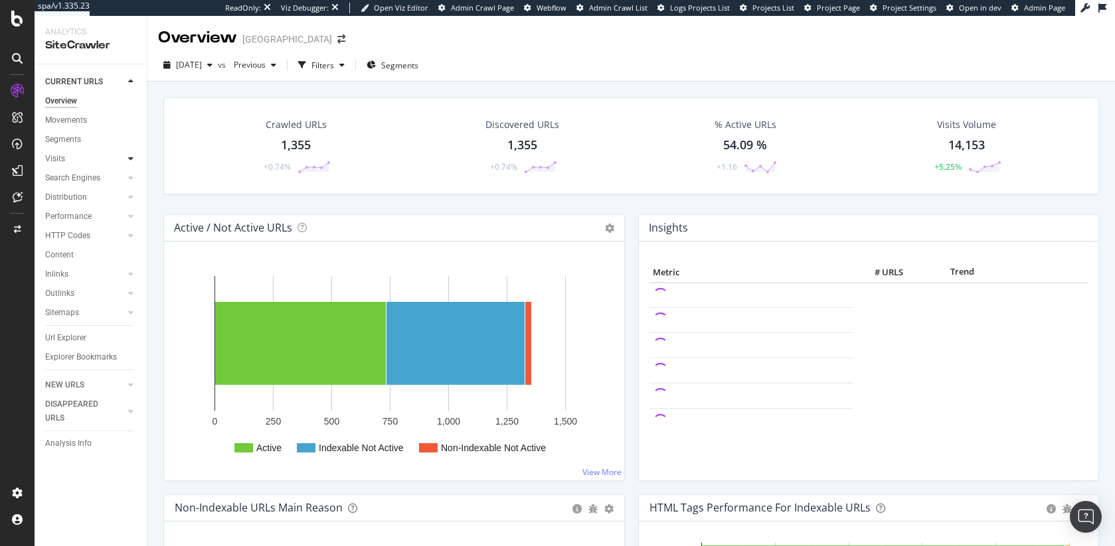
click at [131, 161] on icon at bounding box center [130, 159] width 5 height 8
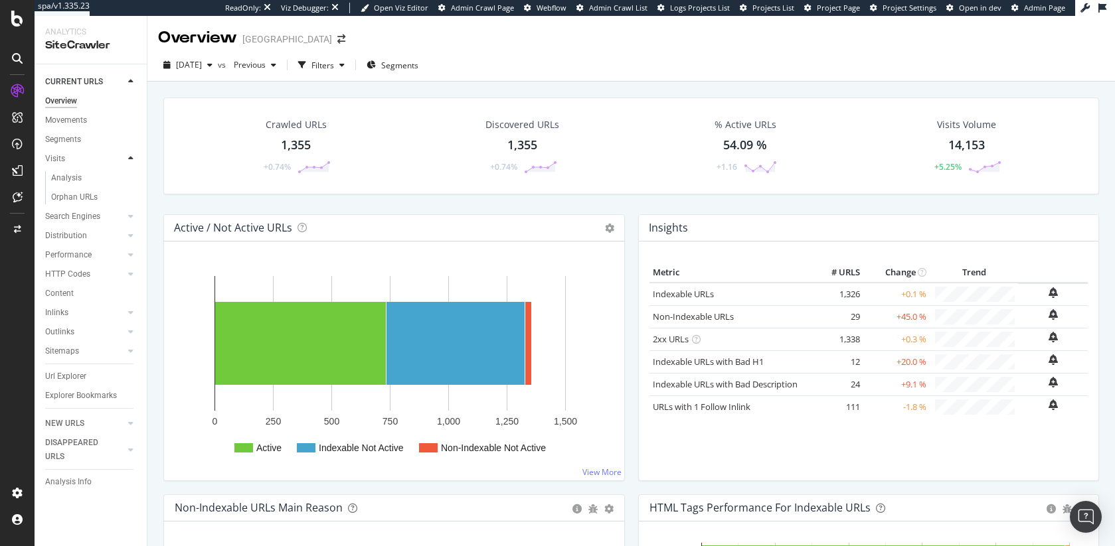
click at [131, 161] on icon at bounding box center [130, 159] width 5 height 8
click at [131, 176] on icon at bounding box center [130, 178] width 5 height 8
click at [131, 176] on div "Search Engines" at bounding box center [96, 178] width 102 height 19
click at [124, 178] on div at bounding box center [130, 177] width 13 height 13
click at [121, 193] on div at bounding box center [117, 197] width 13 height 13
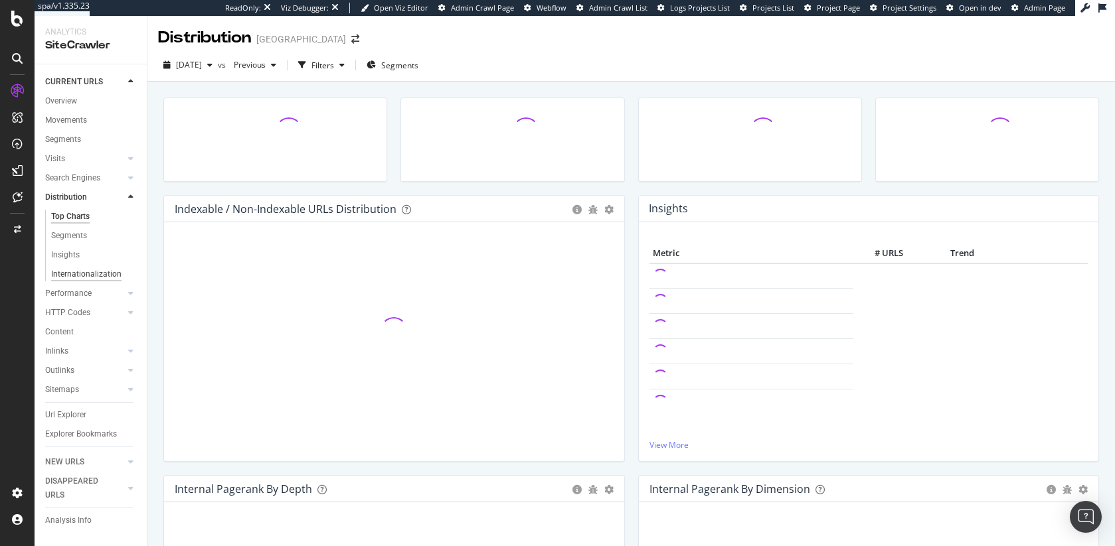
click at [98, 275] on div "Internationalization" at bounding box center [86, 275] width 70 height 14
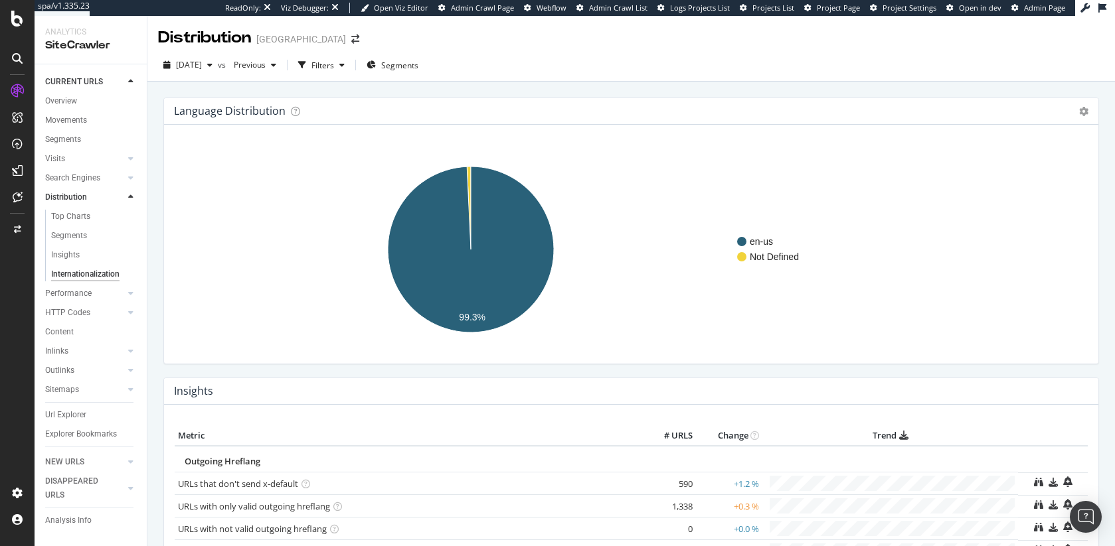
scroll to position [361, 0]
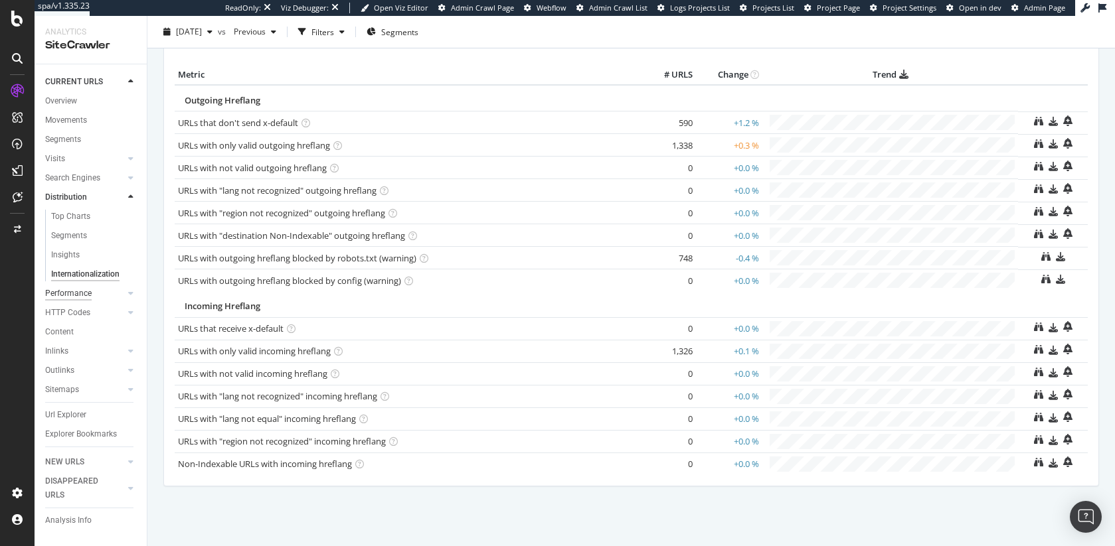
click at [80, 291] on div "Performance" at bounding box center [68, 294] width 46 height 14
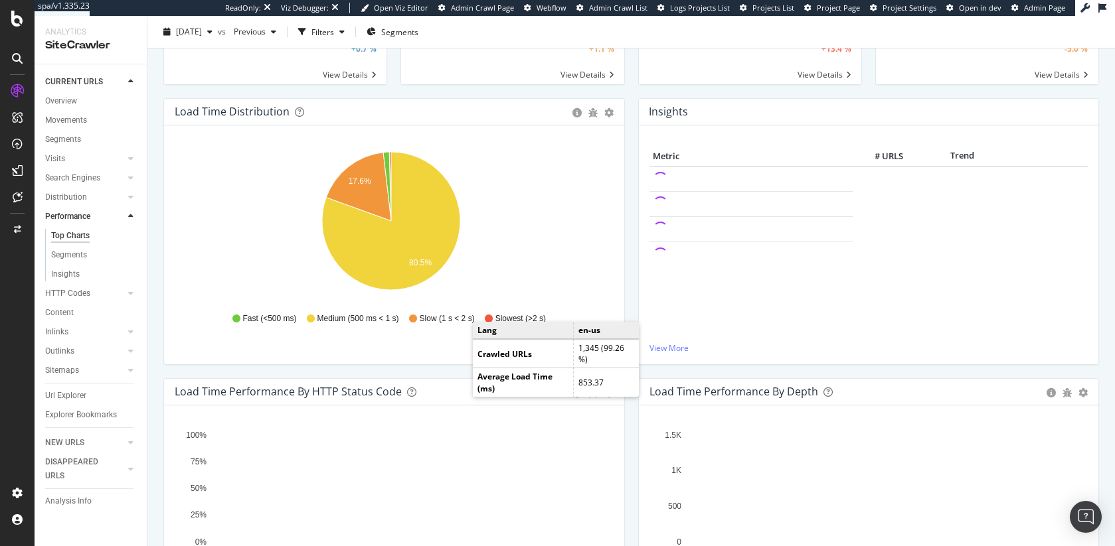
scroll to position [39, 0]
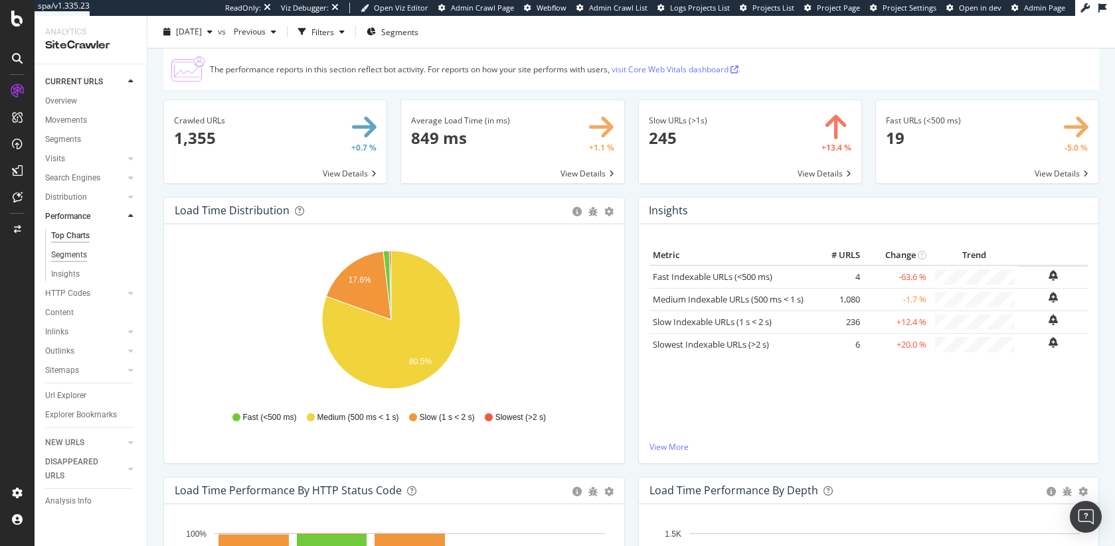
click at [57, 257] on div "Segments" at bounding box center [69, 255] width 36 height 14
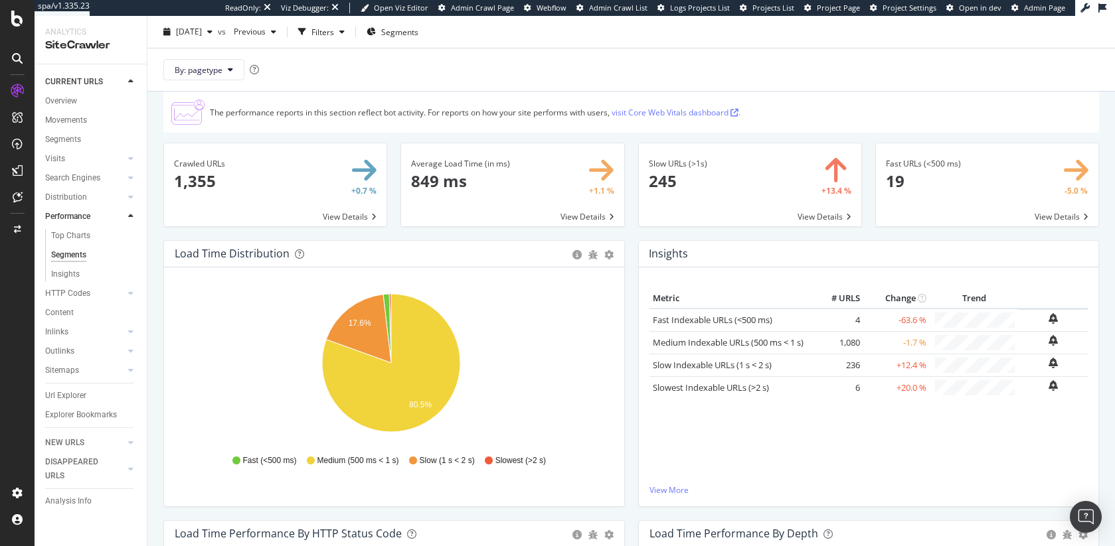
scroll to position [82, 0]
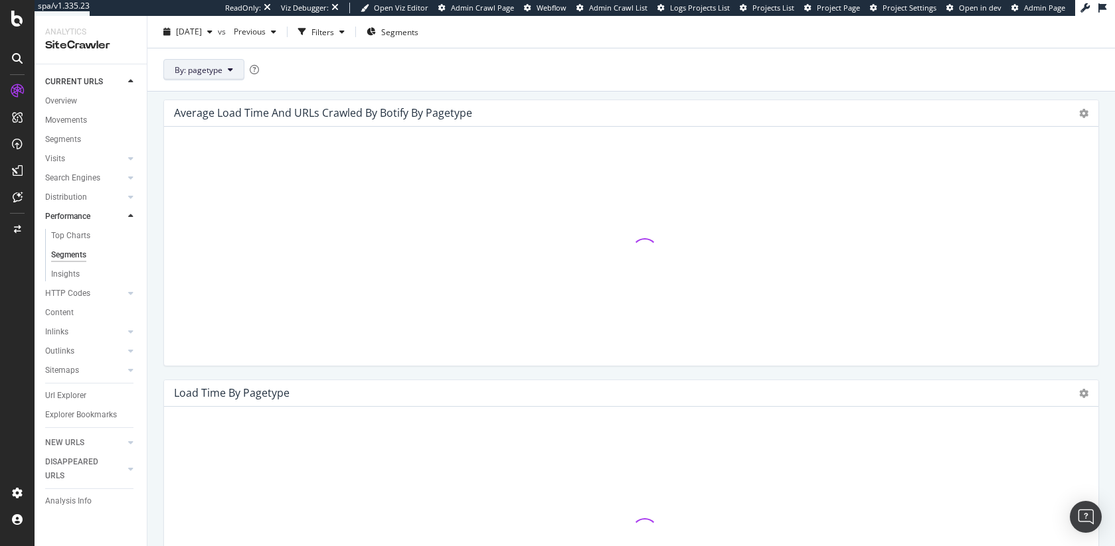
click at [201, 76] on button "By: pagetype" at bounding box center [203, 69] width 81 height 21
click at [546, 65] on div "By: pagetype" at bounding box center [630, 69] width 967 height 43
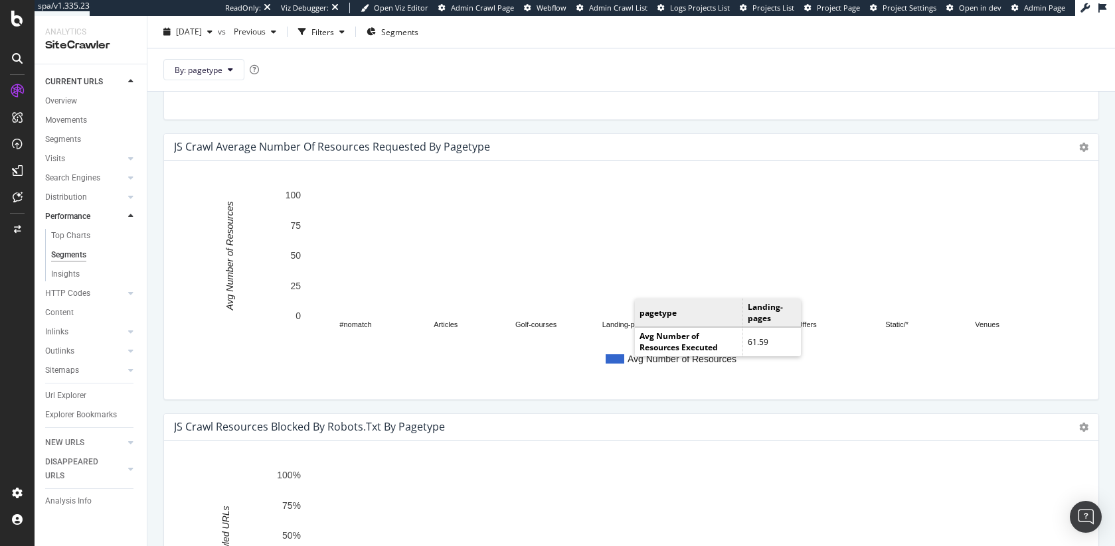
scroll to position [764, 0]
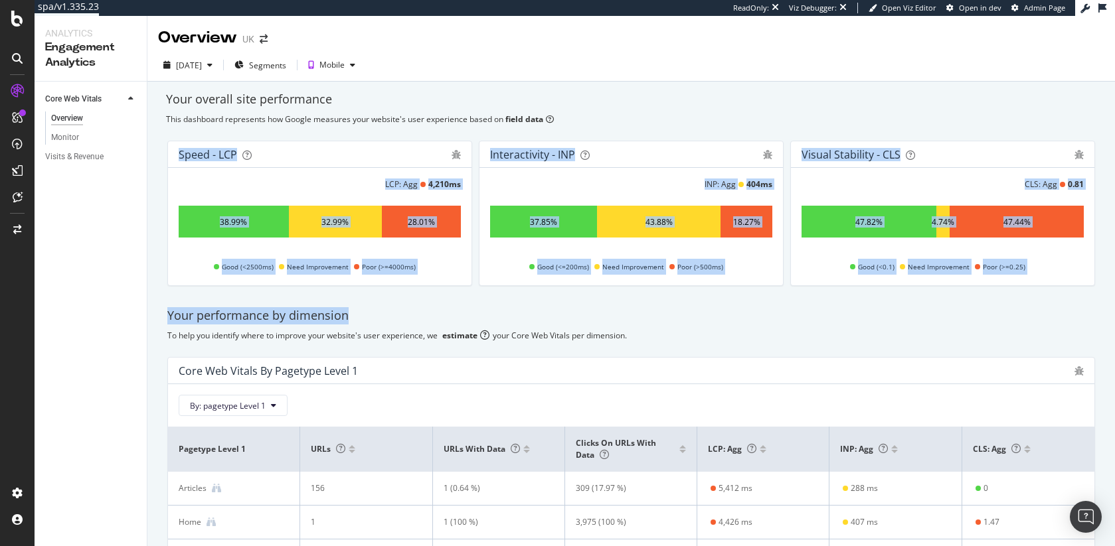
drag, startPoint x: 789, startPoint y: 326, endPoint x: 742, endPoint y: 116, distance: 215.7
click at [742, 116] on div "Your overall site performance This dashboard represents how Google measures you…" at bounding box center [630, 407] width 967 height 651
click at [743, 114] on div "This dashboard represents how Google measures your website's user experience ba…" at bounding box center [631, 119] width 930 height 11
drag, startPoint x: 729, startPoint y: 102, endPoint x: 780, endPoint y: 318, distance: 221.7
click at [780, 318] on div "Your overall site performance This dashboard represents how Google measures you…" at bounding box center [630, 407] width 967 height 651
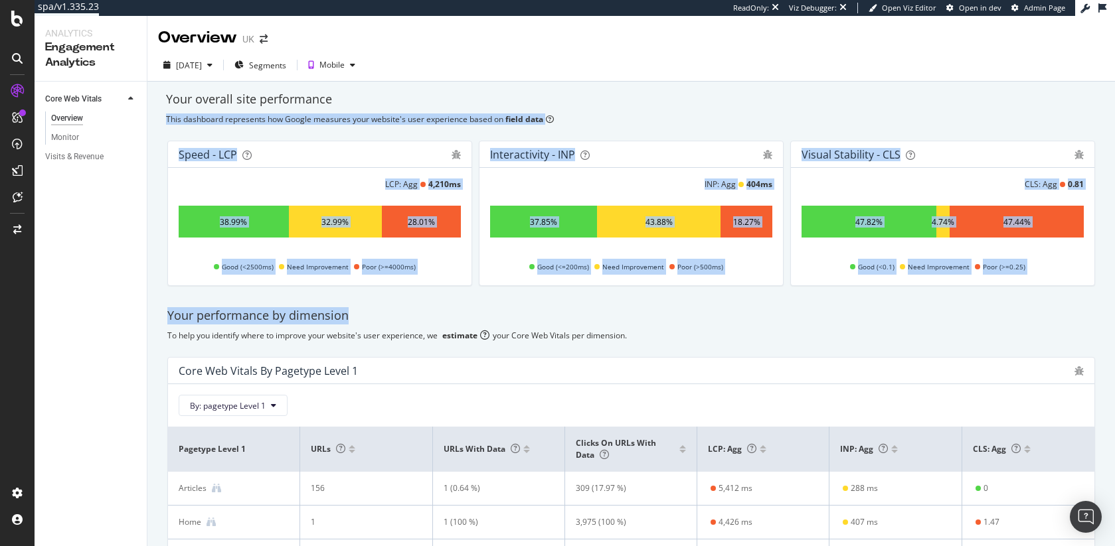
click at [779, 317] on div "Your performance by dimension" at bounding box center [630, 315] width 927 height 17
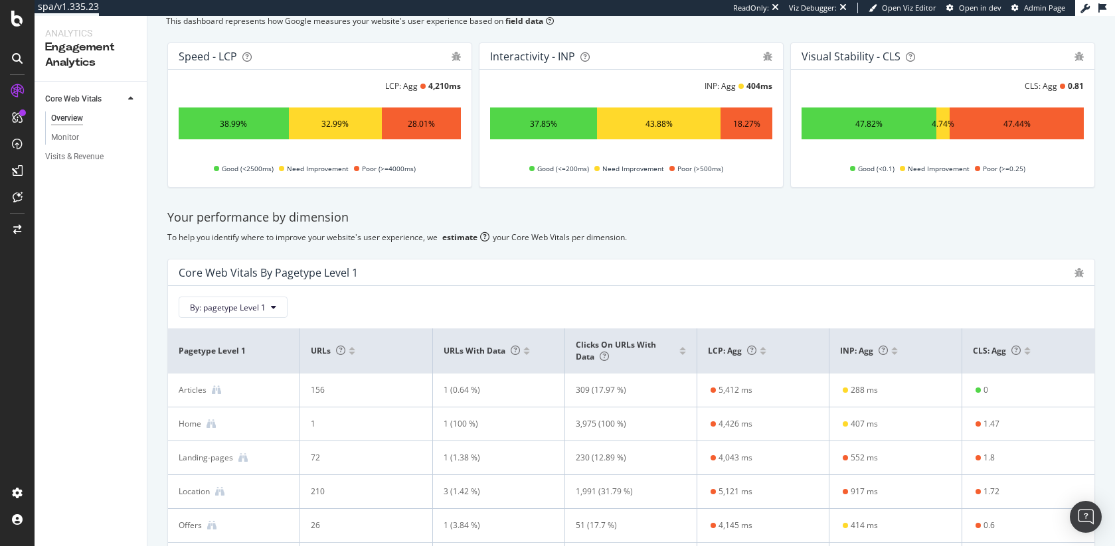
scroll to position [187, 0]
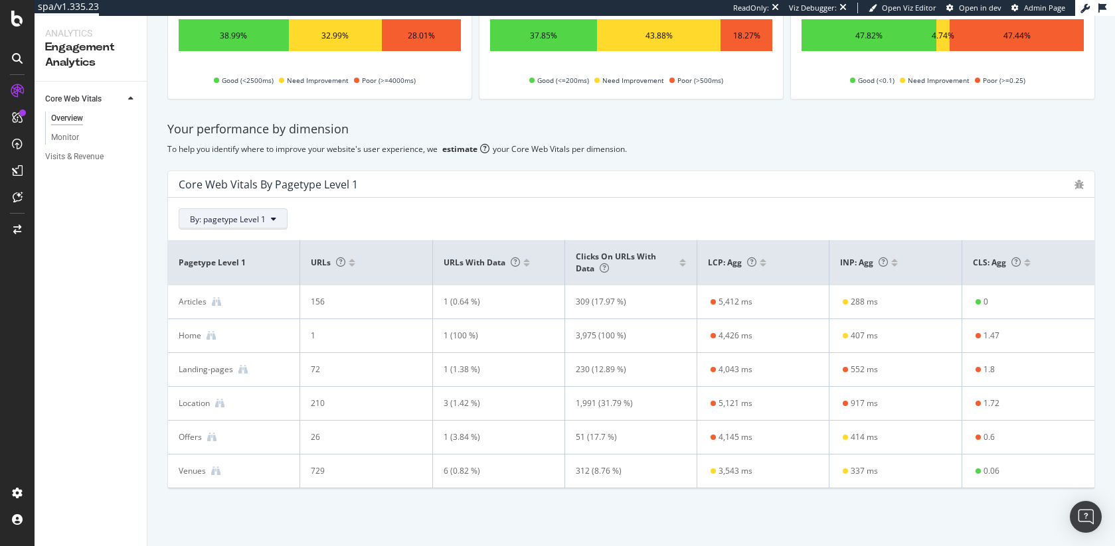
click at [256, 220] on span "By: pagetype Level 1" at bounding box center [228, 219] width 76 height 11
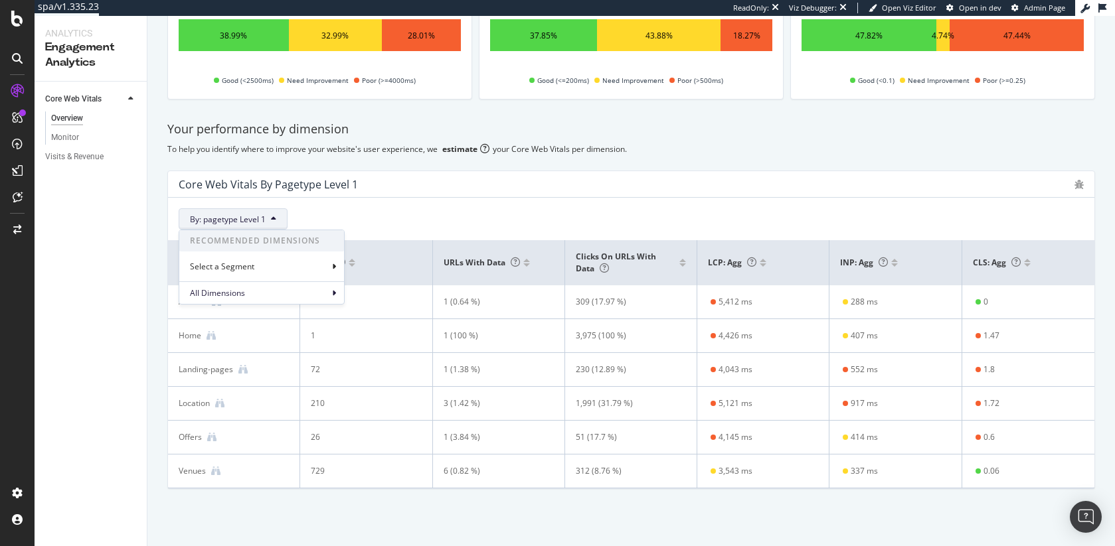
click at [256, 220] on span "By: pagetype Level 1" at bounding box center [228, 219] width 76 height 11
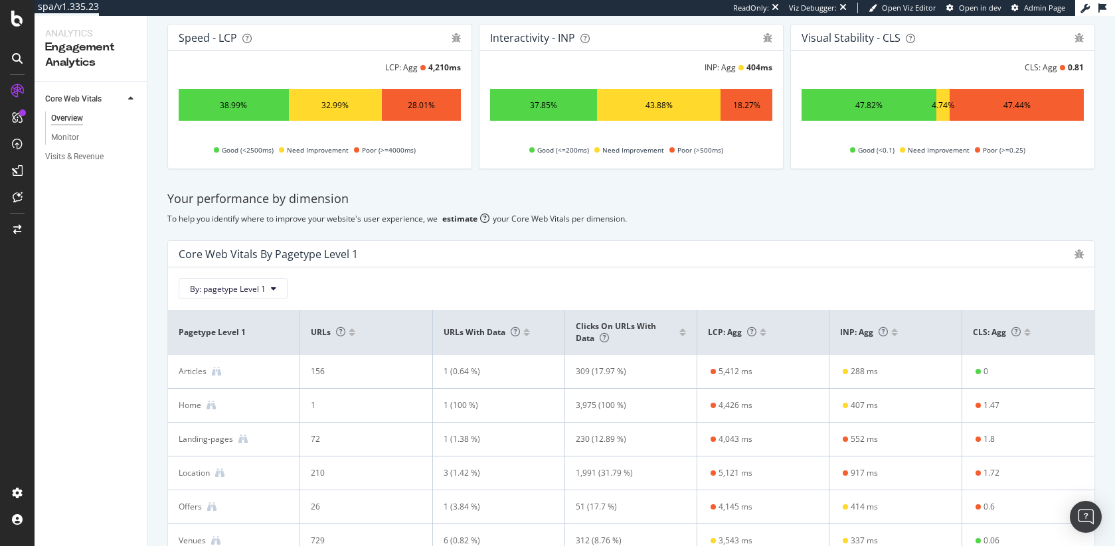
scroll to position [0, 0]
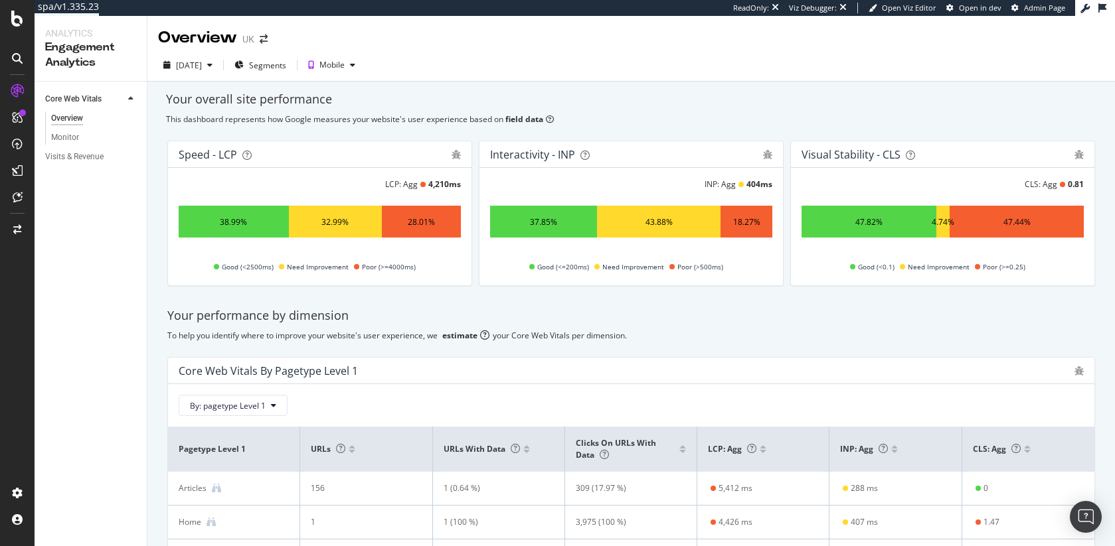
drag, startPoint x: 315, startPoint y: 126, endPoint x: 726, endPoint y: 121, distance: 411.0
click at [726, 121] on div "This dashboard represents how Google measures your website's user experience ba…" at bounding box center [631, 119] width 930 height 11
drag, startPoint x: 726, startPoint y: 121, endPoint x: 159, endPoint y: 113, distance: 567.7
click at [159, 113] on div "Your overall site performance This dashboard represents how Google measures you…" at bounding box center [630, 407] width 967 height 651
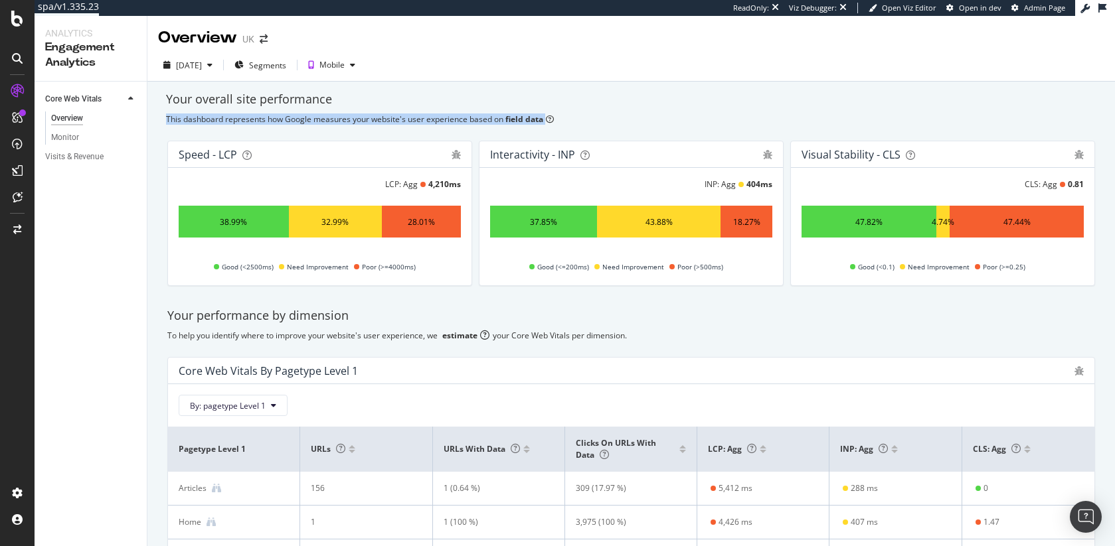
click at [324, 121] on div "This dashboard represents how Google measures your website's user experience ba…" at bounding box center [631, 119] width 930 height 11
click at [577, 339] on div "To help you identify where to improve your website's user experience, we estima…" at bounding box center [630, 335] width 927 height 11
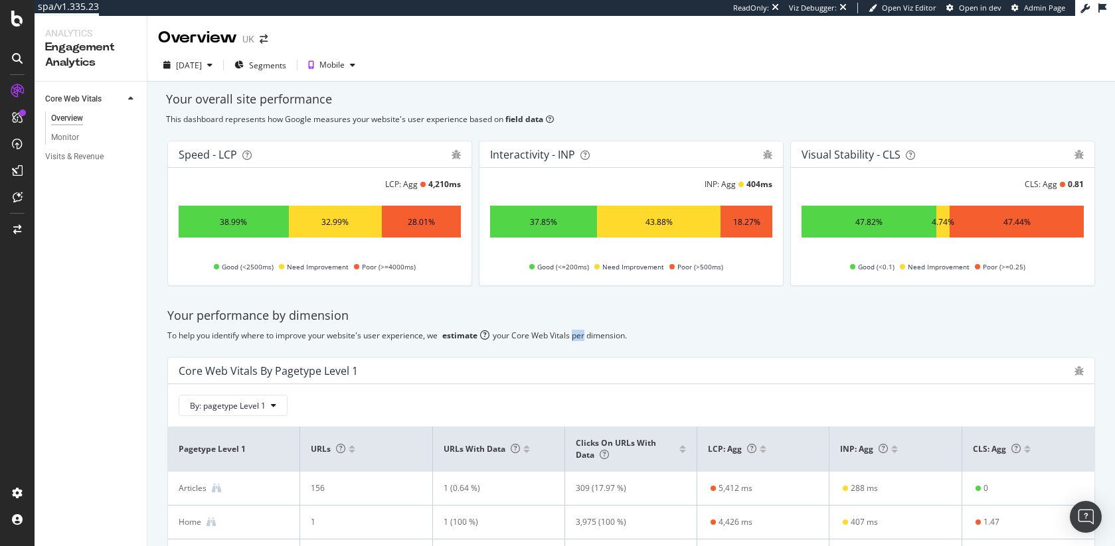
click at [577, 339] on div "To help you identify where to improve your website's user experience, we estima…" at bounding box center [630, 335] width 927 height 11
click at [351, 329] on div "Your performance by dimension To help you identify where to improve your websit…" at bounding box center [630, 492] width 943 height 390
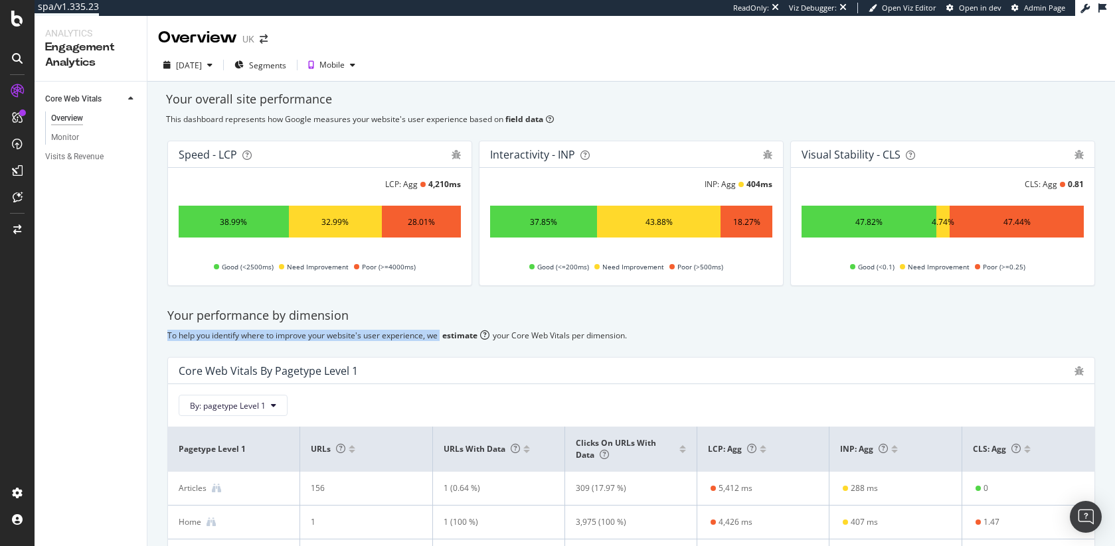
click at [331, 330] on div "To help you identify where to improve your website's user experience, we estima…" at bounding box center [630, 335] width 927 height 11
click at [202, 70] on div "[DATE]" at bounding box center [189, 65] width 26 height 11
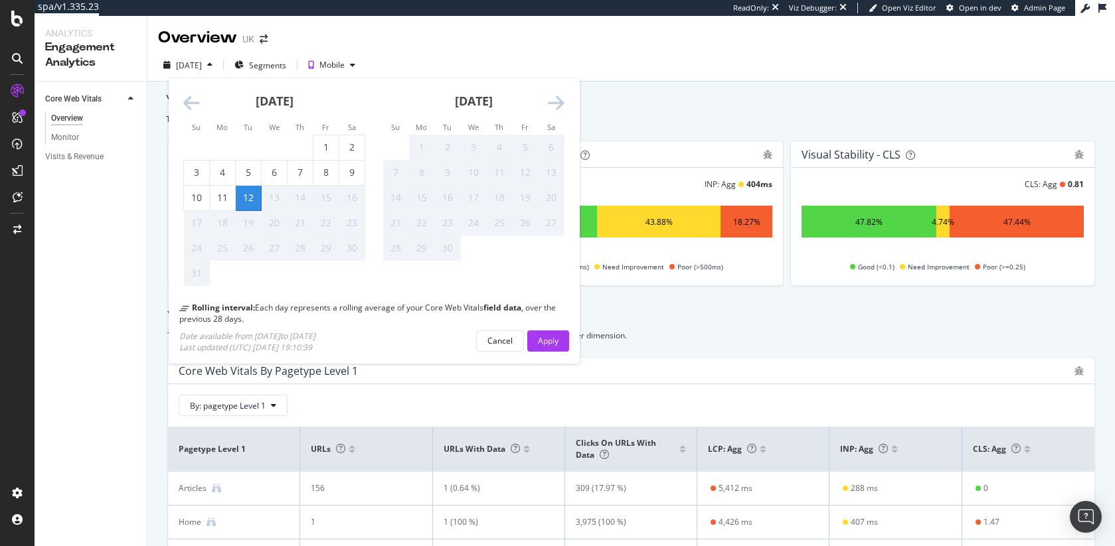
click at [207, 70] on div "Su Mo Tu We Th Fr Sa Su Mo Tu We Th Fr Sa [DATE] 1 2 3 4 5 6 7 8 9 10 11 12 13 …" at bounding box center [374, 221] width 432 height 307
click at [585, 39] on div "Overview [GEOGRAPHIC_DATA]" at bounding box center [630, 32] width 967 height 33
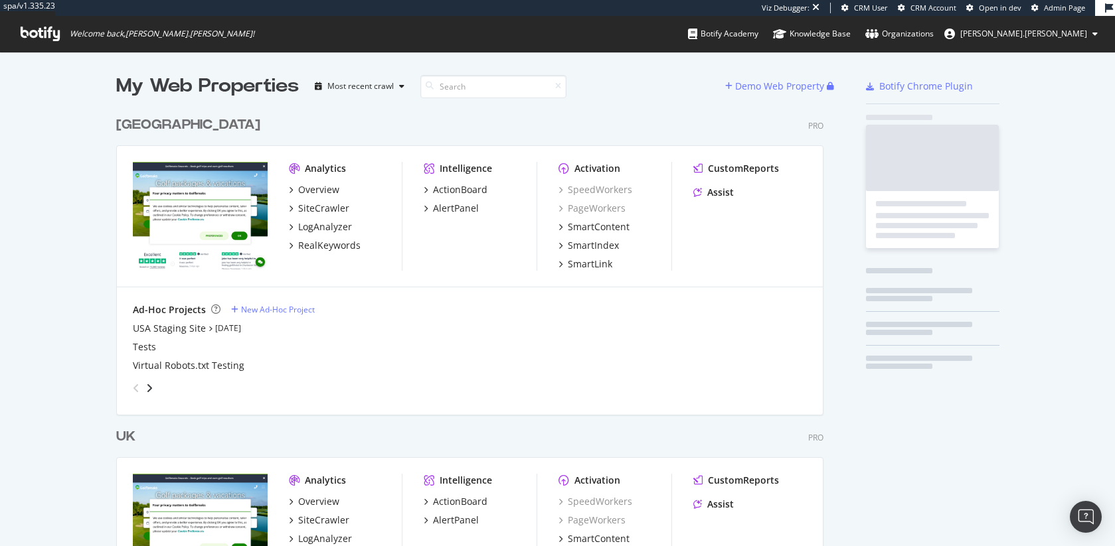
scroll to position [614, 708]
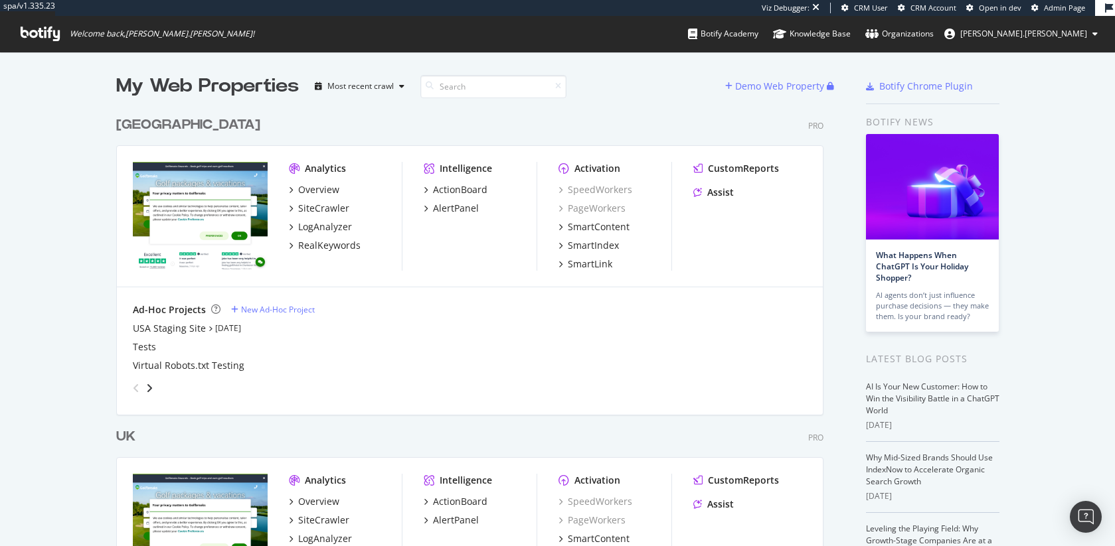
click at [139, 117] on div "[GEOGRAPHIC_DATA]" at bounding box center [188, 125] width 144 height 19
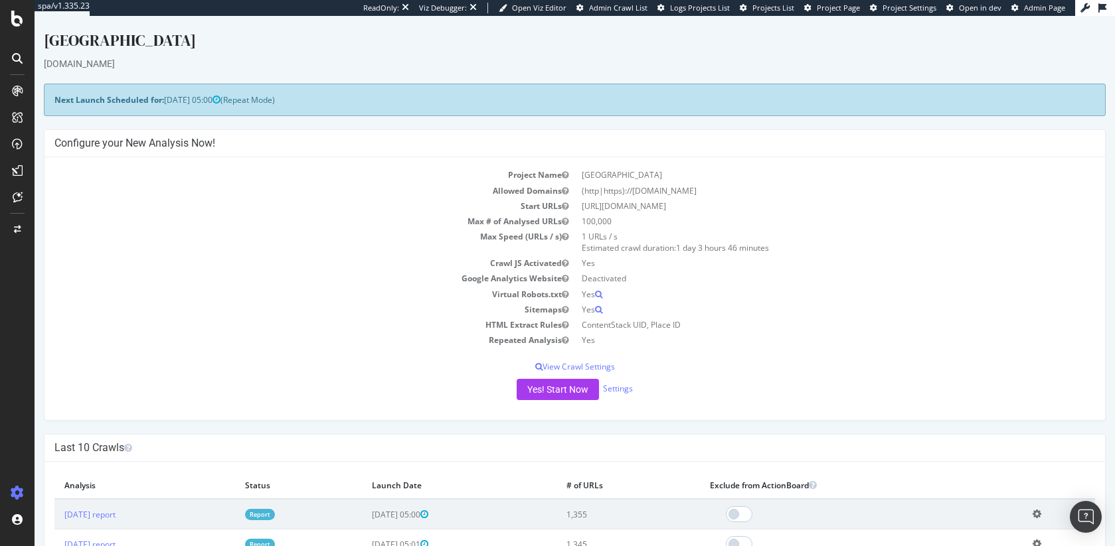
click at [182, 94] on span "2025-08-17 05:00" at bounding box center [192, 99] width 56 height 11
click at [190, 98] on span "2025-08-17 05:00" at bounding box center [192, 99] width 56 height 11
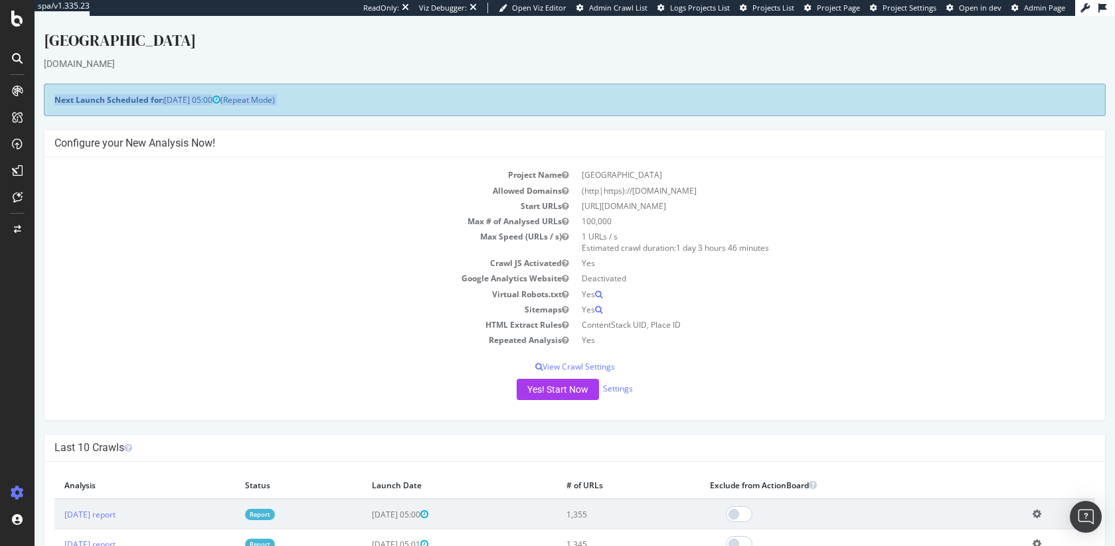
click at [190, 98] on span "2025-08-17 05:00" at bounding box center [192, 99] width 56 height 11
click at [185, 100] on span "2025-08-17 05:00" at bounding box center [192, 99] width 56 height 11
drag, startPoint x: 233, startPoint y: 186, endPoint x: 285, endPoint y: 66, distance: 131.1
click at [285, 66] on div "[DOMAIN_NAME]" at bounding box center [575, 63] width 1062 height 13
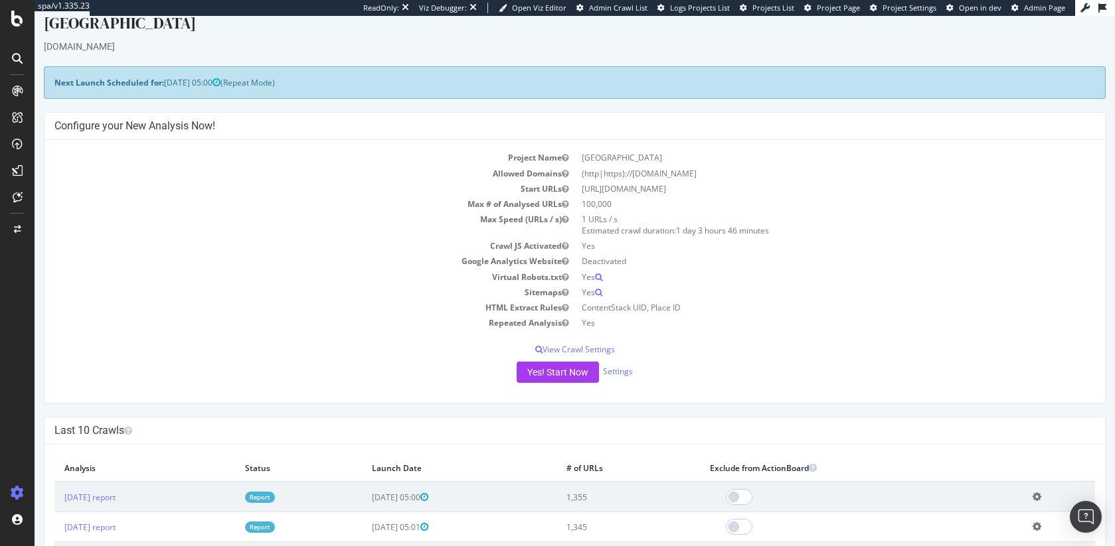
scroll to position [25, 0]
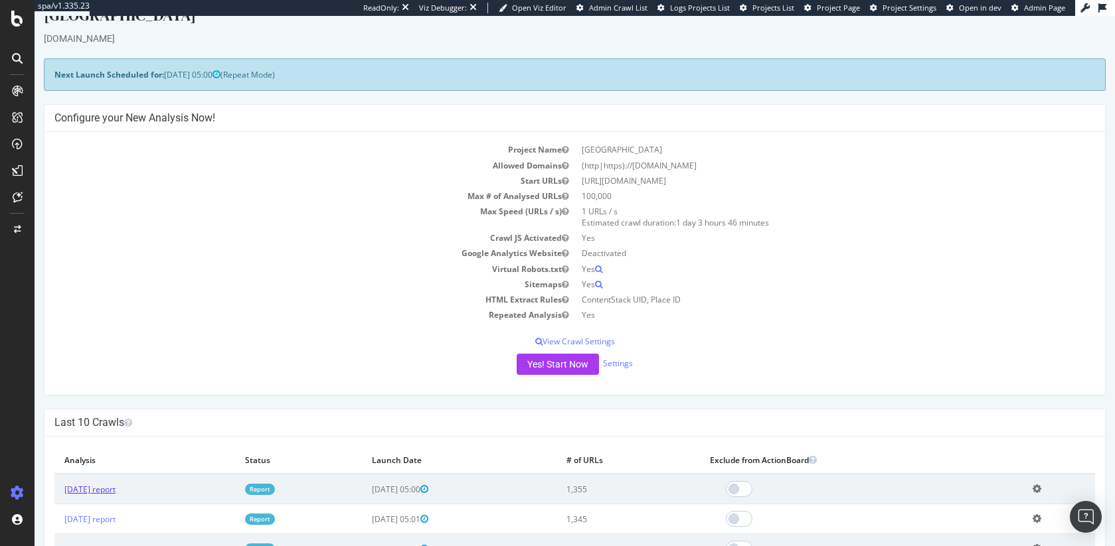
click at [116, 485] on link "2025 Aug. 10th report" at bounding box center [89, 489] width 51 height 11
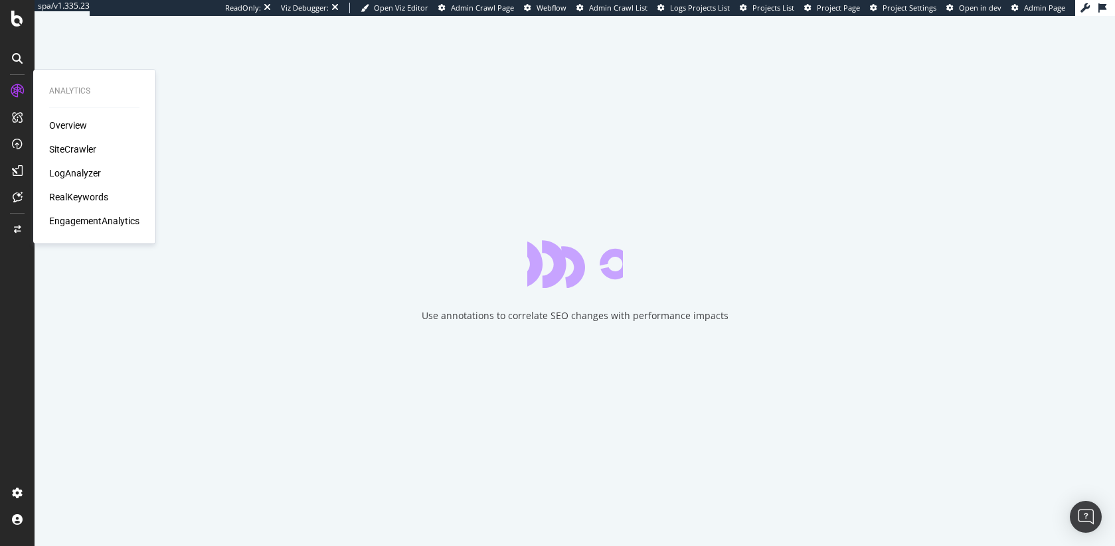
click at [65, 173] on div "LogAnalyzer" at bounding box center [75, 173] width 52 height 13
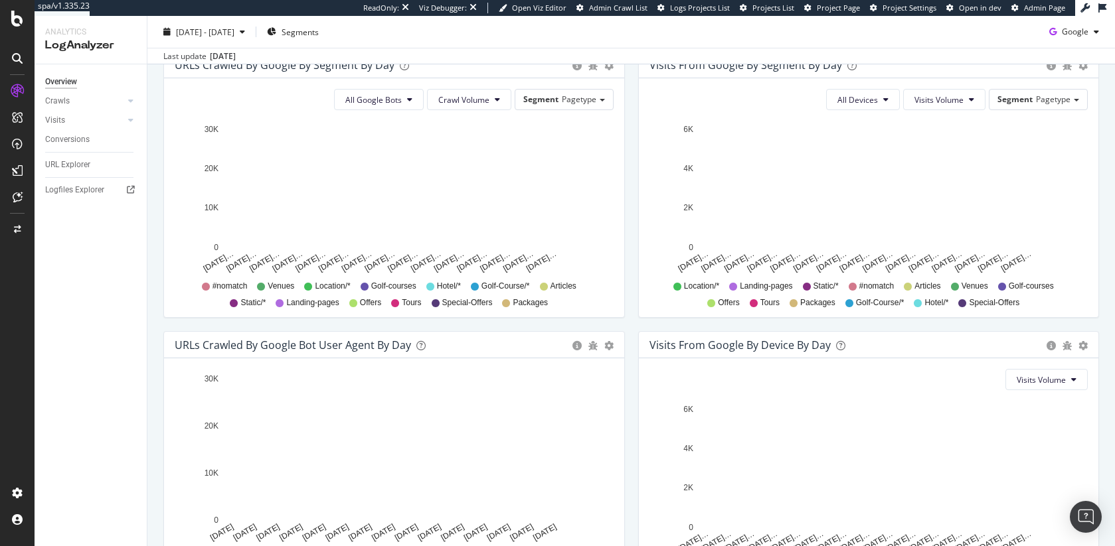
scroll to position [352, 0]
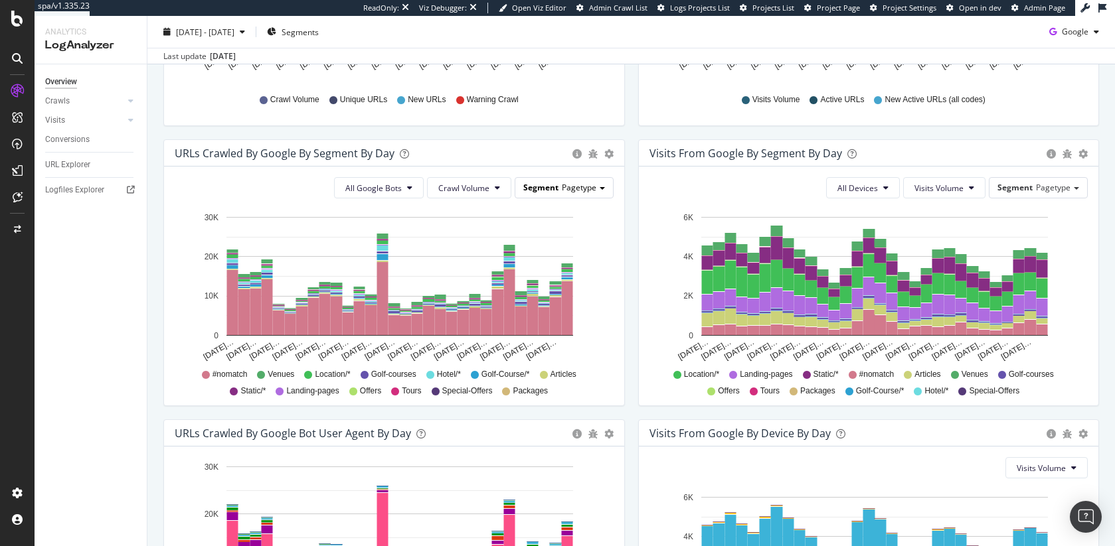
click at [564, 183] on span "Pagetype" at bounding box center [579, 187] width 35 height 11
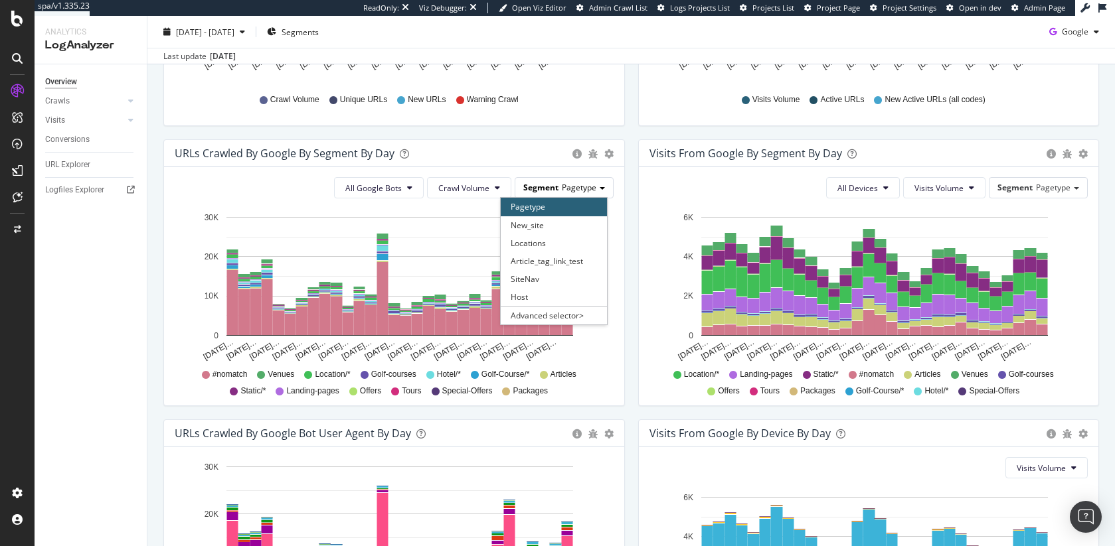
click at [574, 193] on span "Pagetype" at bounding box center [579, 187] width 35 height 11
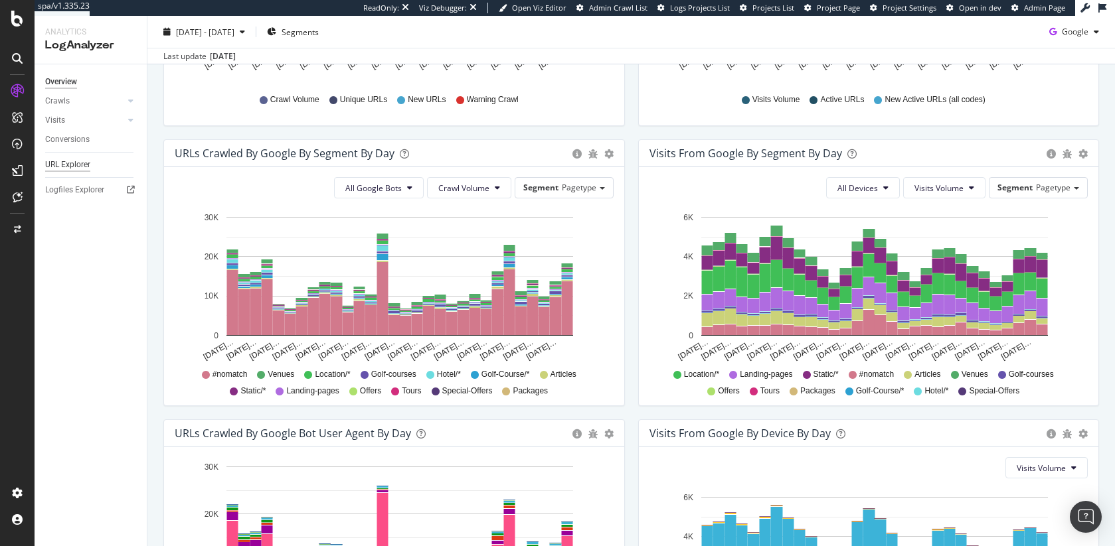
click at [86, 161] on div "URL Explorer" at bounding box center [67, 165] width 45 height 14
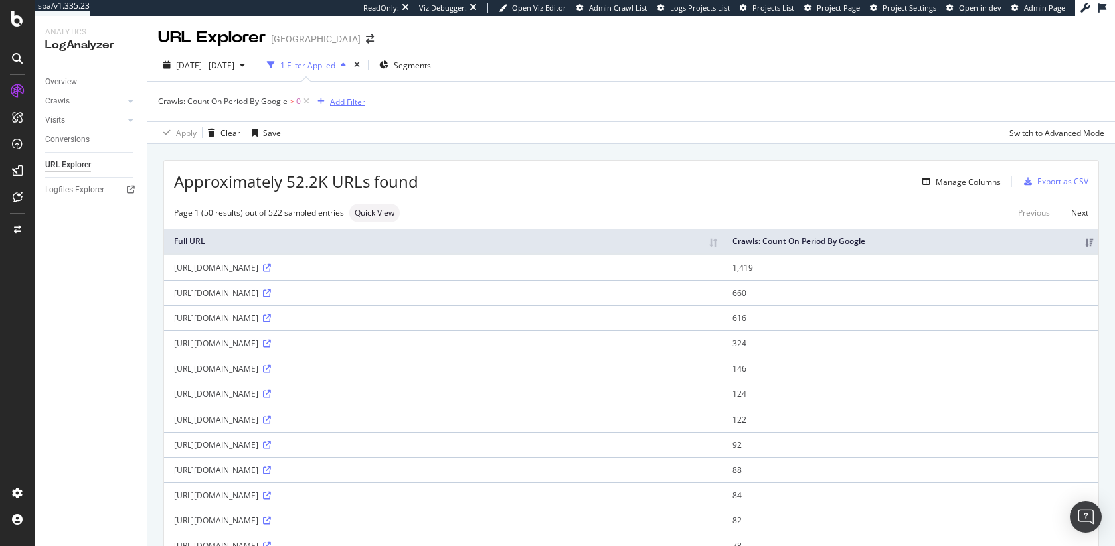
click at [354, 105] on div "Add Filter" at bounding box center [347, 101] width 35 height 11
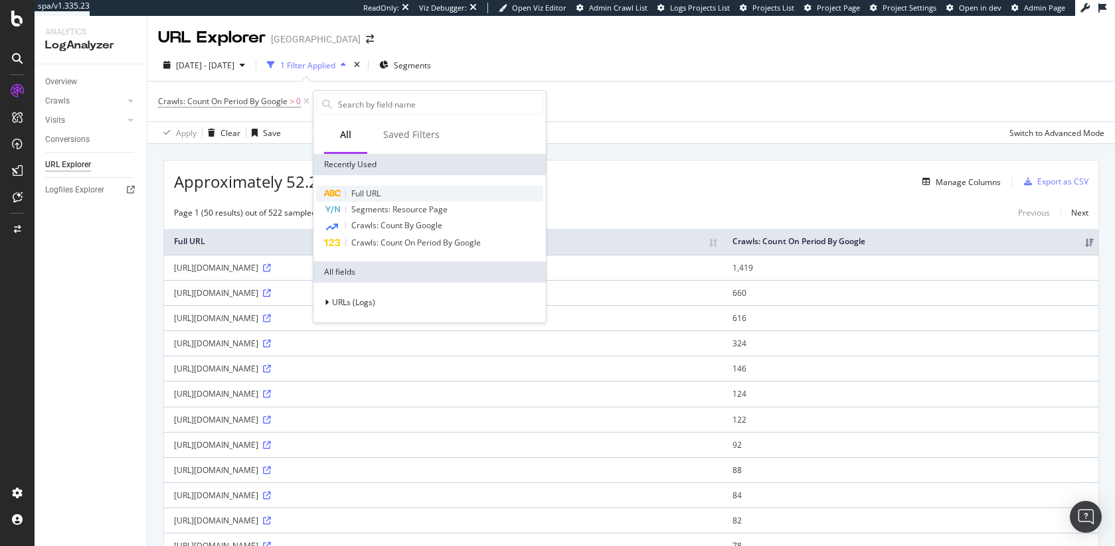
click at [382, 192] on div "Full URL" at bounding box center [429, 194] width 227 height 16
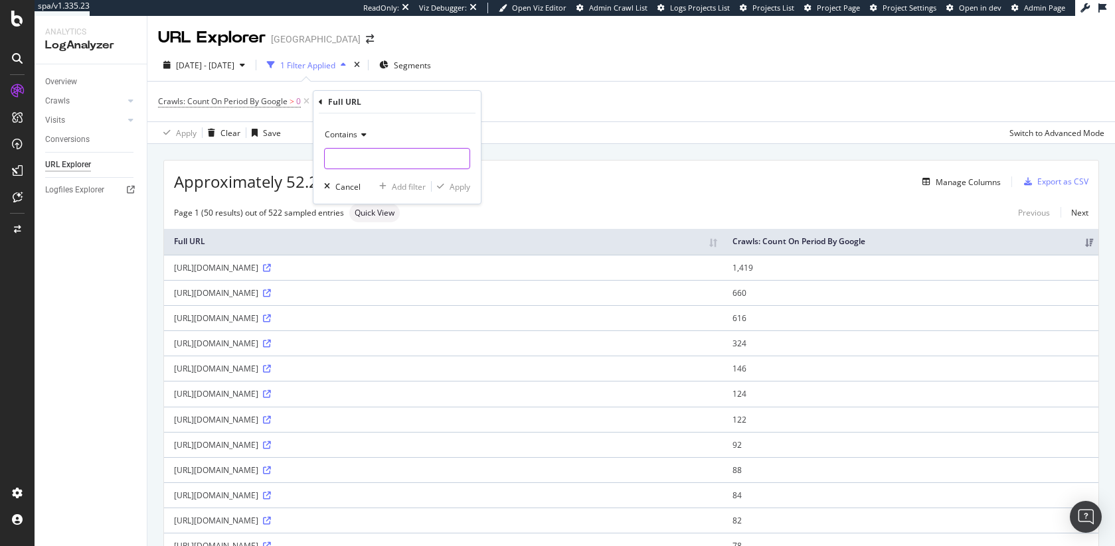
click at [361, 158] on input "text" at bounding box center [397, 158] width 145 height 21
type input "us.golfbreaks"
click at [455, 192] on div "Apply" at bounding box center [459, 186] width 21 height 11
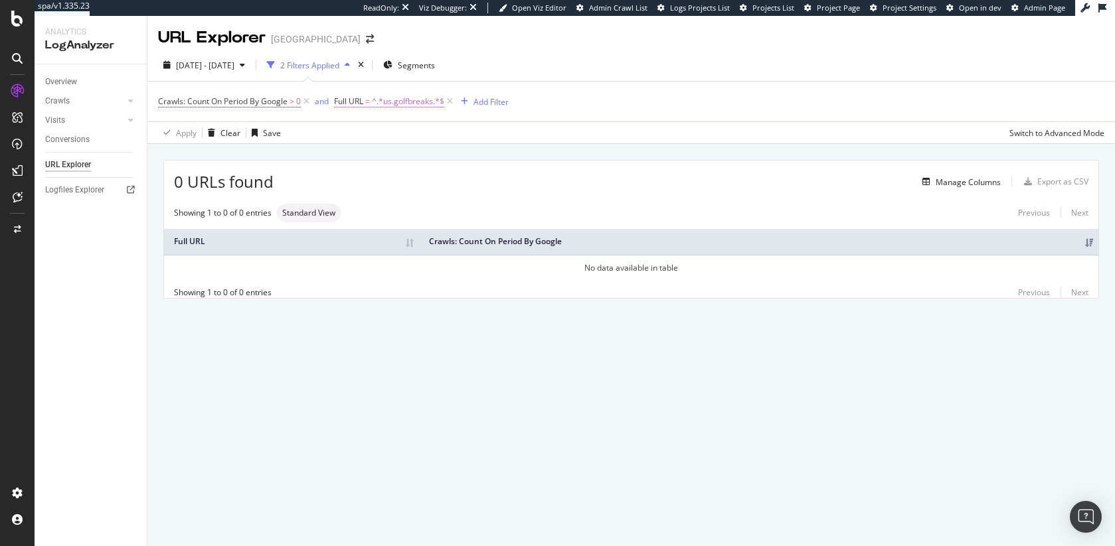
click at [376, 104] on span "^.*us.golfbreaks.*$" at bounding box center [408, 101] width 72 height 19
click at [359, 185] on div "Cancel" at bounding box center [369, 184] width 25 height 11
click at [700, 133] on div "Apply Clear Save Switch to Advanced Mode" at bounding box center [630, 132] width 967 height 22
click at [10, 29] on div at bounding box center [17, 273] width 35 height 546
click at [15, 20] on icon at bounding box center [17, 19] width 12 height 16
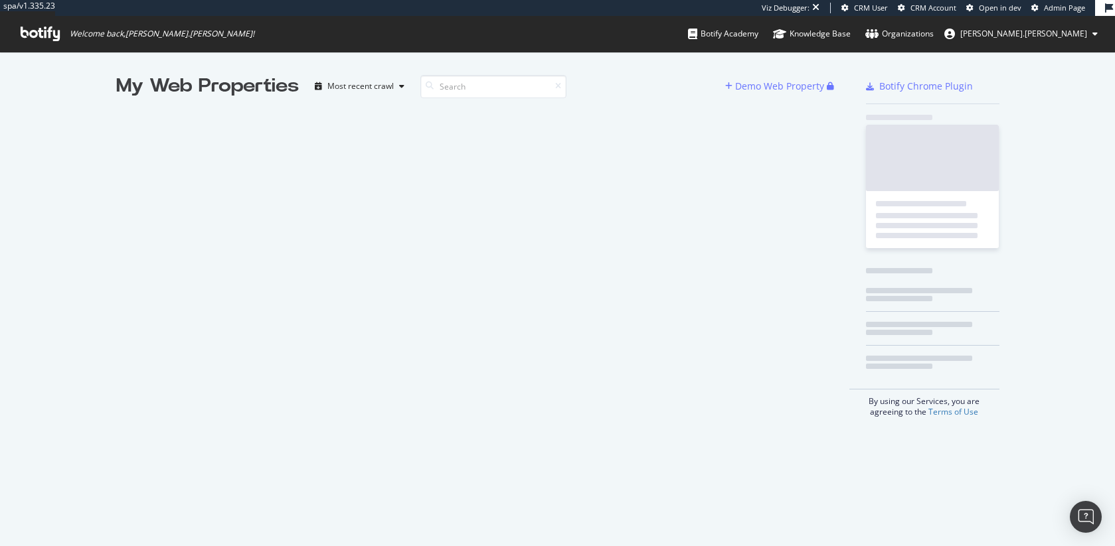
scroll to position [536, 1095]
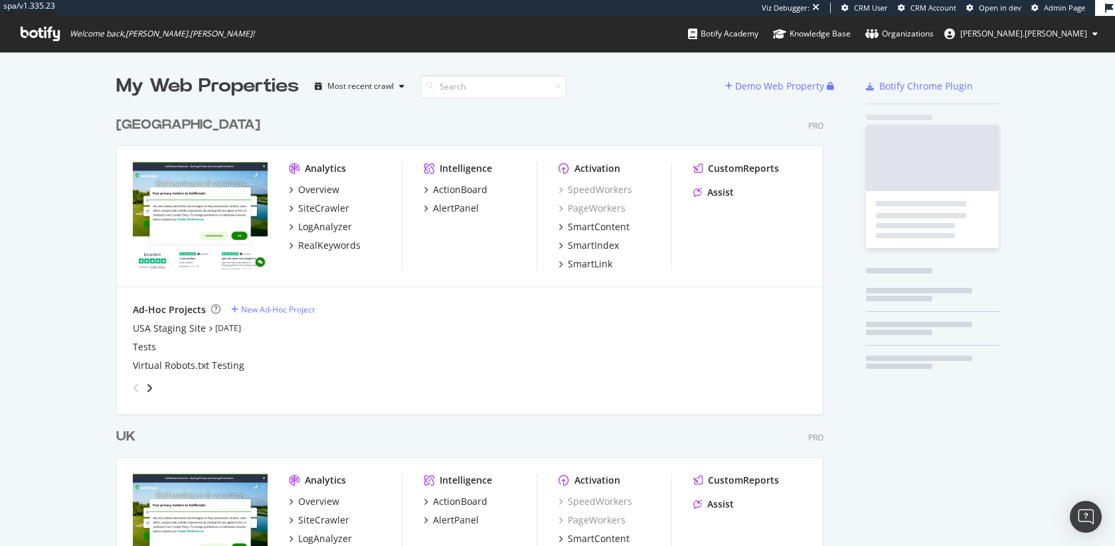
scroll to position [614, 708]
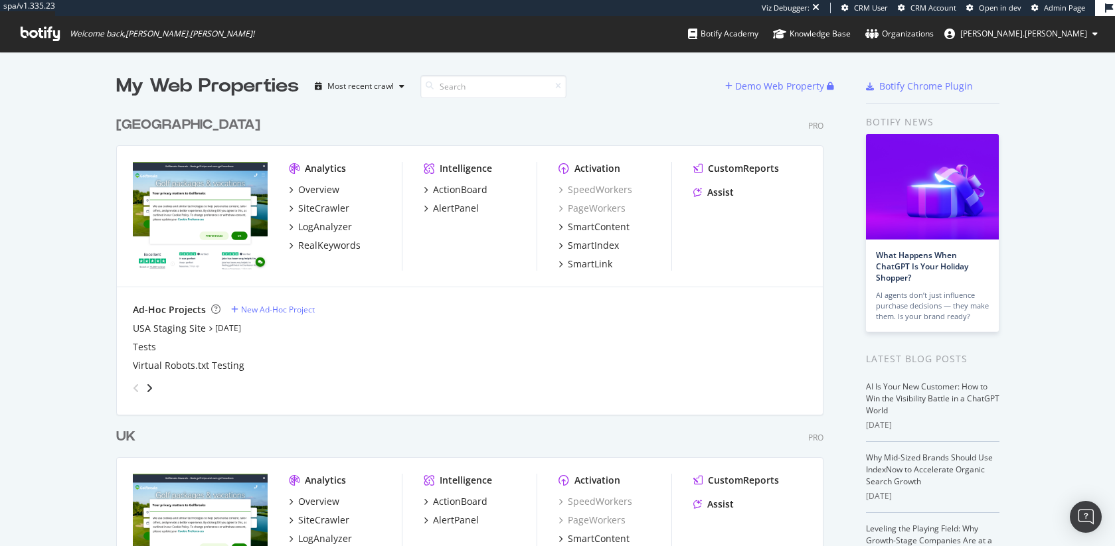
click at [121, 440] on div "UK" at bounding box center [125, 437] width 19 height 19
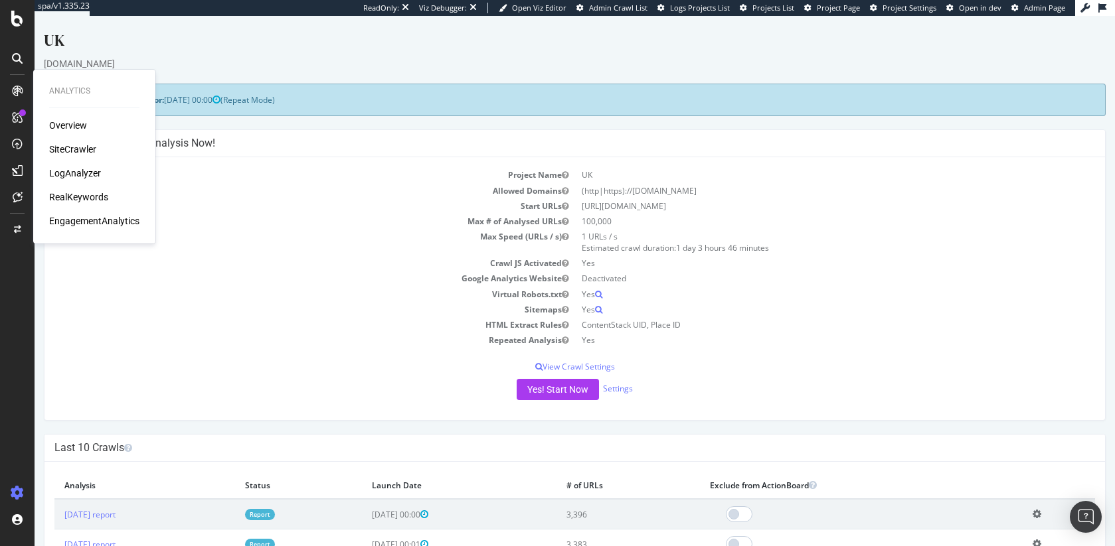
click at [71, 194] on div "RealKeywords" at bounding box center [78, 197] width 59 height 13
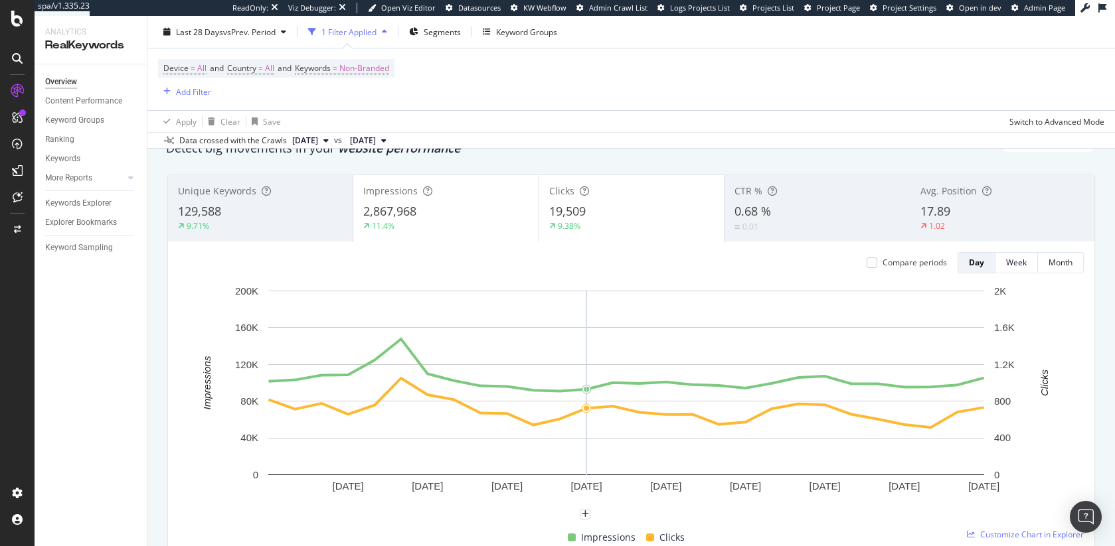
scroll to position [58, 0]
click at [88, 102] on div "Content Performance" at bounding box center [83, 101] width 77 height 14
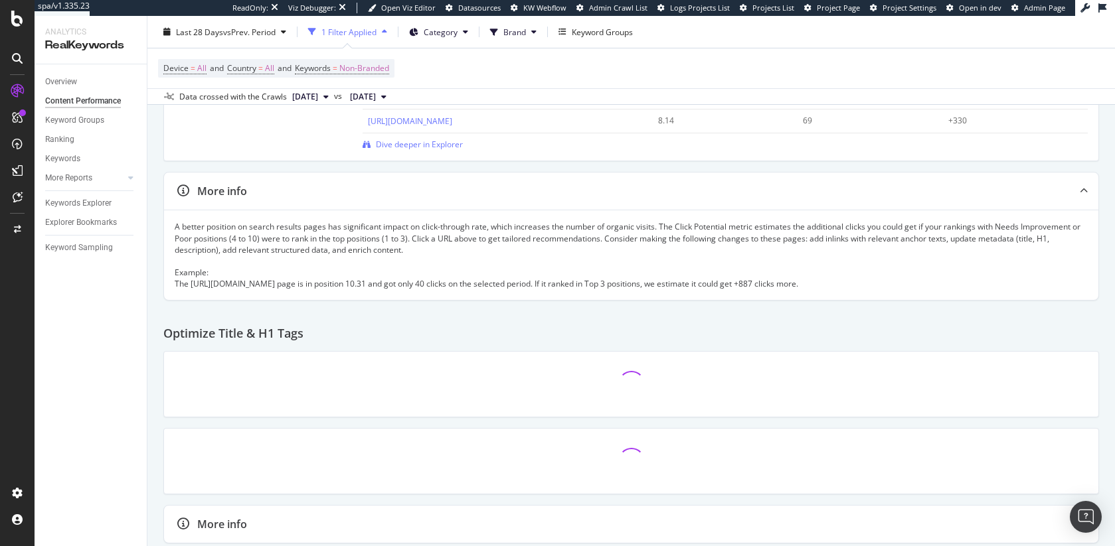
scroll to position [296, 0]
click at [302, 239] on div "A better position on search results pages has significant impact on click-throu…" at bounding box center [631, 258] width 913 height 68
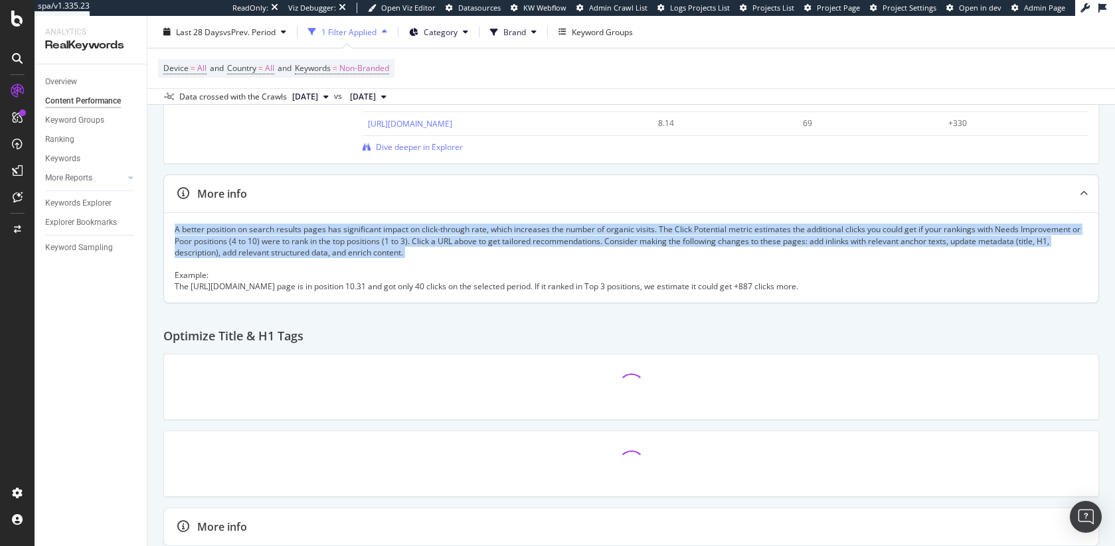
click at [302, 239] on div "A better position on search results pages has significant impact on click-throu…" at bounding box center [631, 258] width 913 height 68
click at [289, 239] on div "A better position on search results pages has significant impact on click-throu…" at bounding box center [631, 258] width 913 height 68
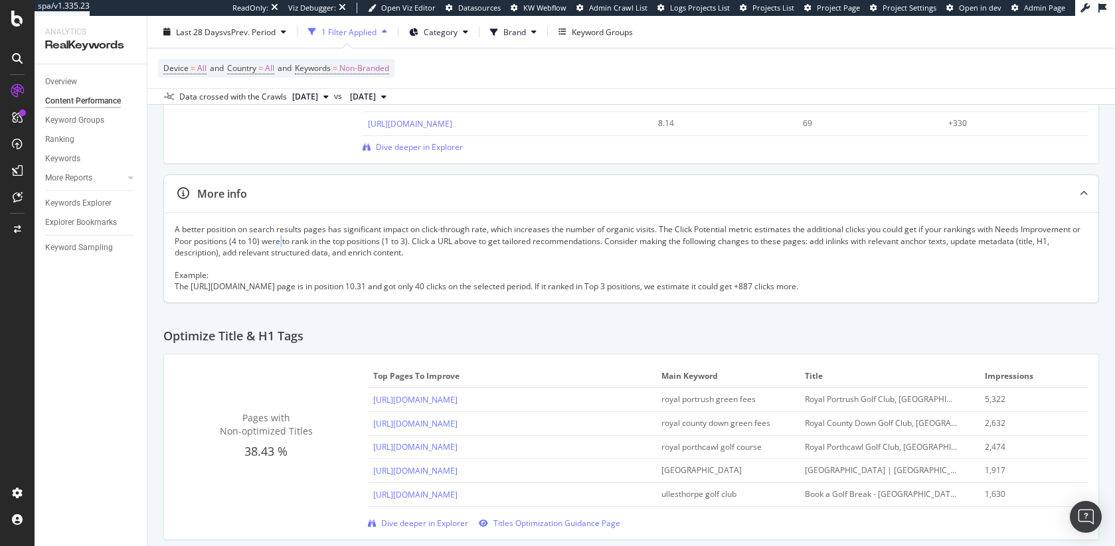
click at [289, 239] on div "A better position on search results pages has significant impact on click-throu…" at bounding box center [631, 258] width 913 height 68
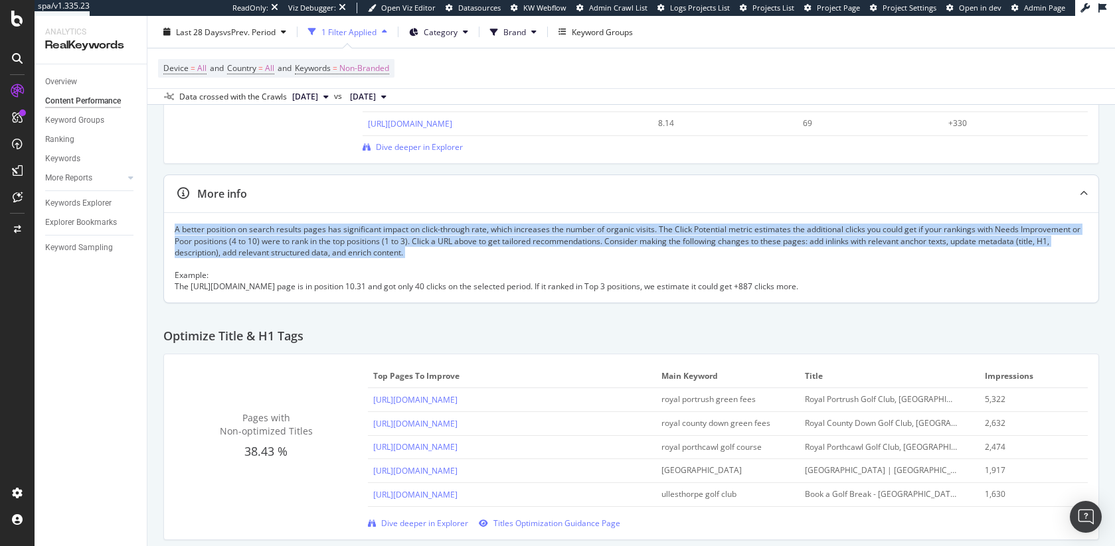
click at [289, 239] on div "A better position on search results pages has significant impact on click-throu…" at bounding box center [631, 258] width 913 height 68
click at [288, 240] on div "A better position on search results pages has significant impact on click-throu…" at bounding box center [631, 258] width 913 height 68
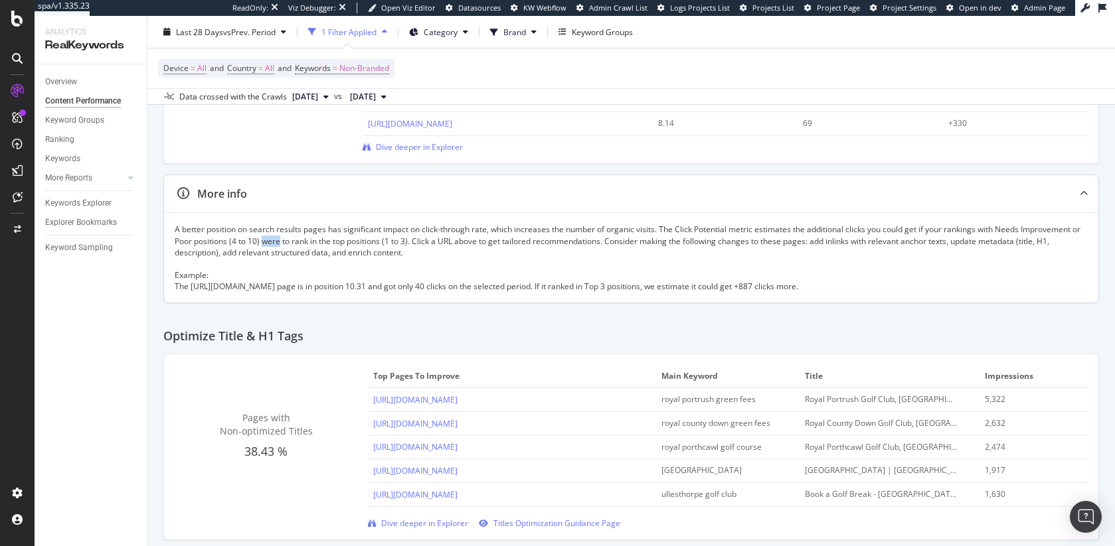
click at [288, 240] on div "A better position on search results pages has significant impact on click-throu…" at bounding box center [631, 258] width 913 height 68
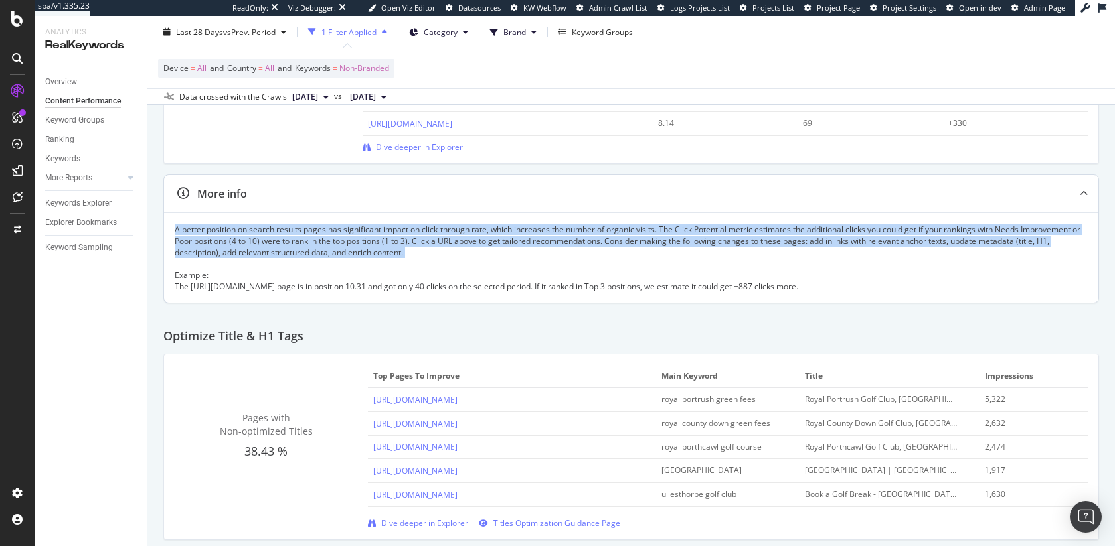
click at [288, 240] on div "A better position on search results pages has significant impact on click-throu…" at bounding box center [631, 258] width 913 height 68
click at [273, 240] on div "A better position on search results pages has significant impact on click-throu…" at bounding box center [631, 258] width 913 height 68
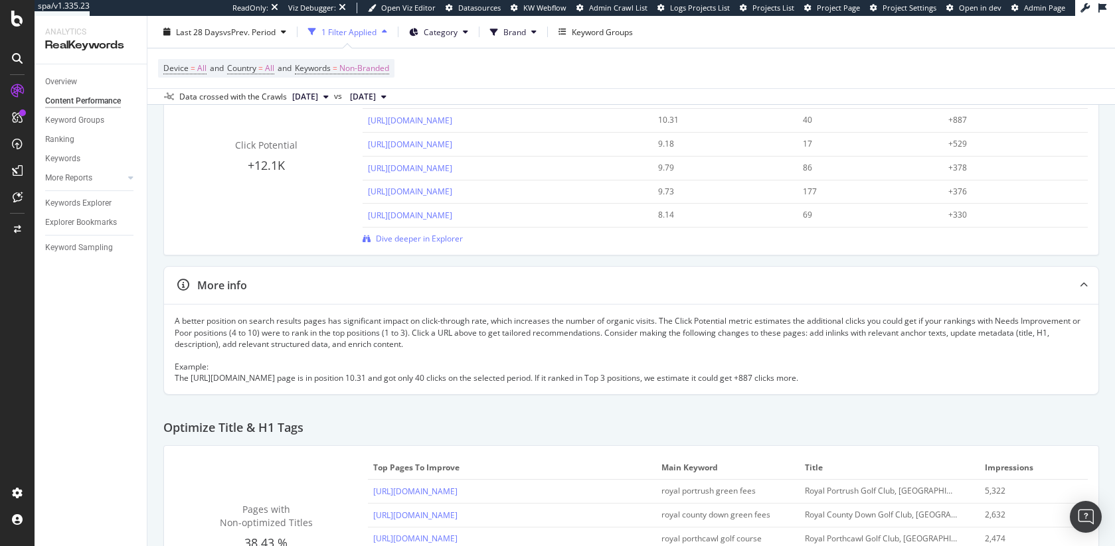
scroll to position [0, 0]
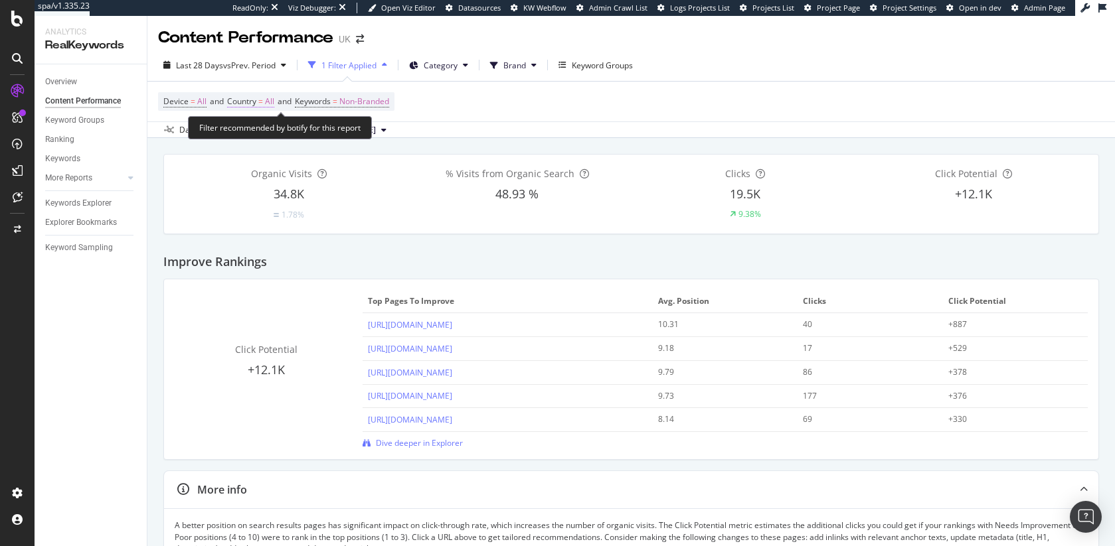
click at [234, 98] on span "Country" at bounding box center [241, 101] width 29 height 11
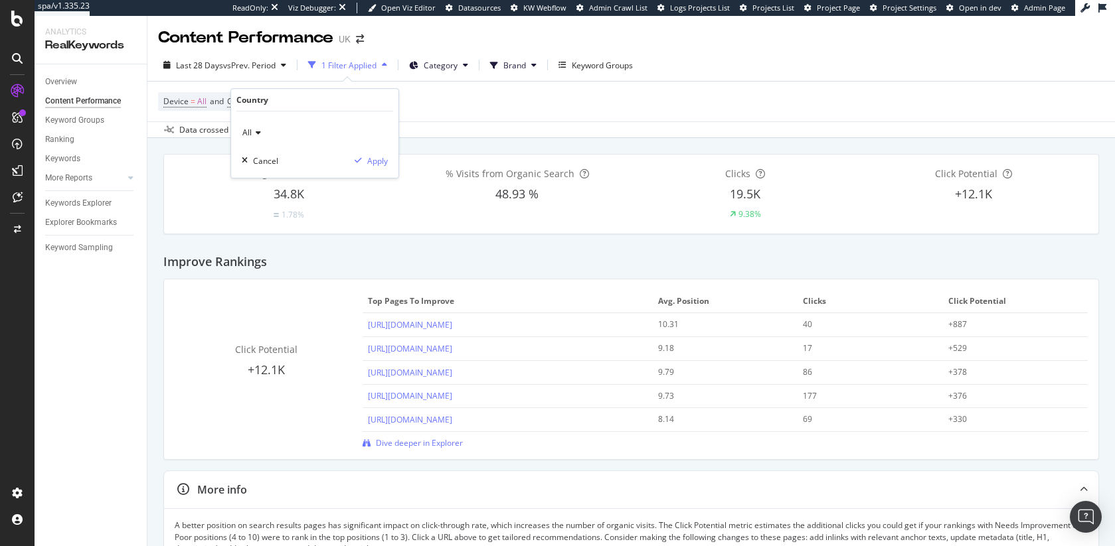
click at [249, 132] on span "All" at bounding box center [246, 132] width 9 height 11
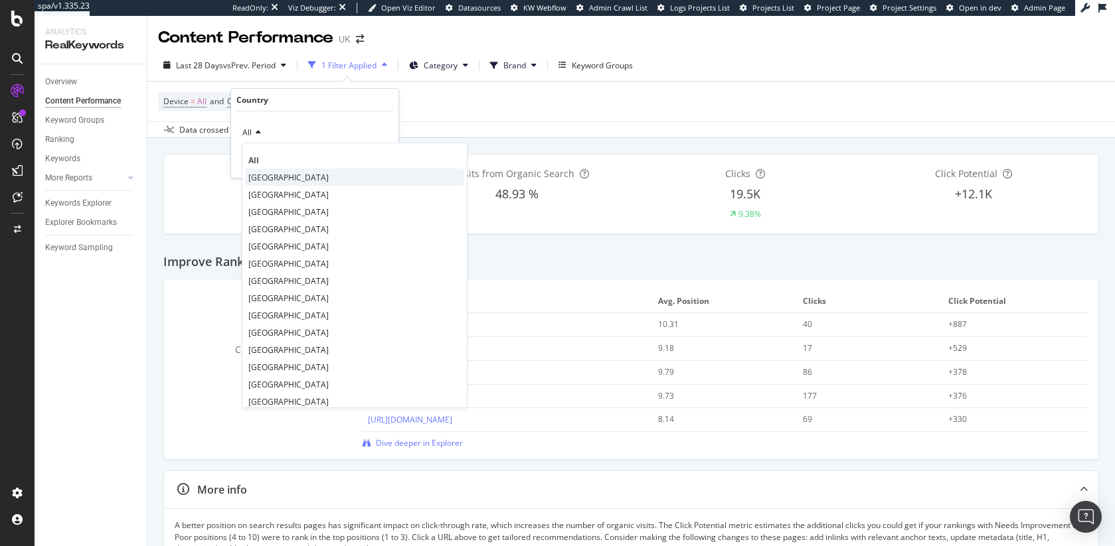
click at [283, 175] on span "[GEOGRAPHIC_DATA]" at bounding box center [288, 177] width 80 height 11
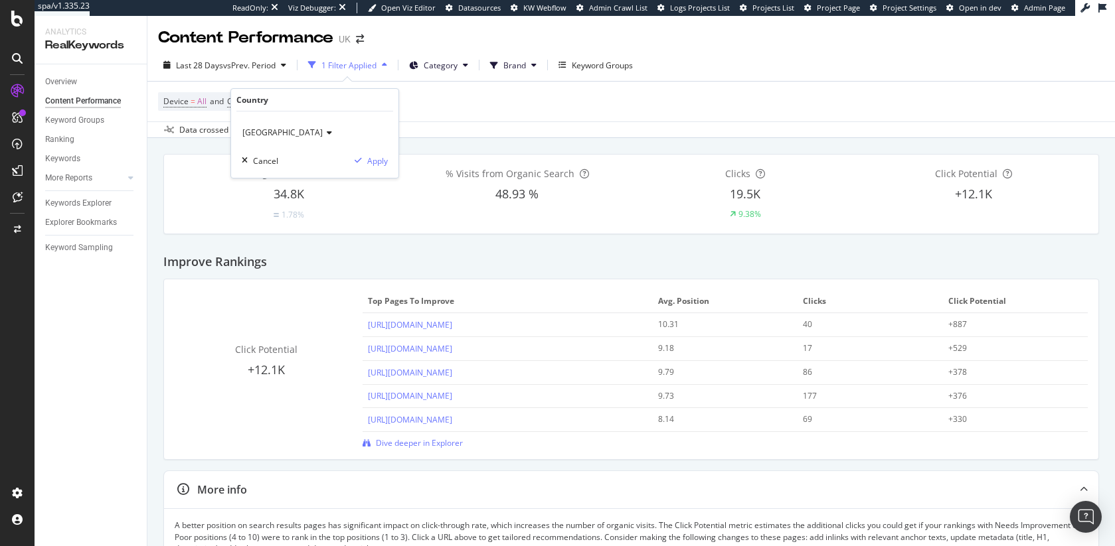
click at [391, 161] on div "[GEOGRAPHIC_DATA] Cancel Apply" at bounding box center [314, 145] width 167 height 66
click at [380, 161] on div "Apply" at bounding box center [377, 160] width 21 height 11
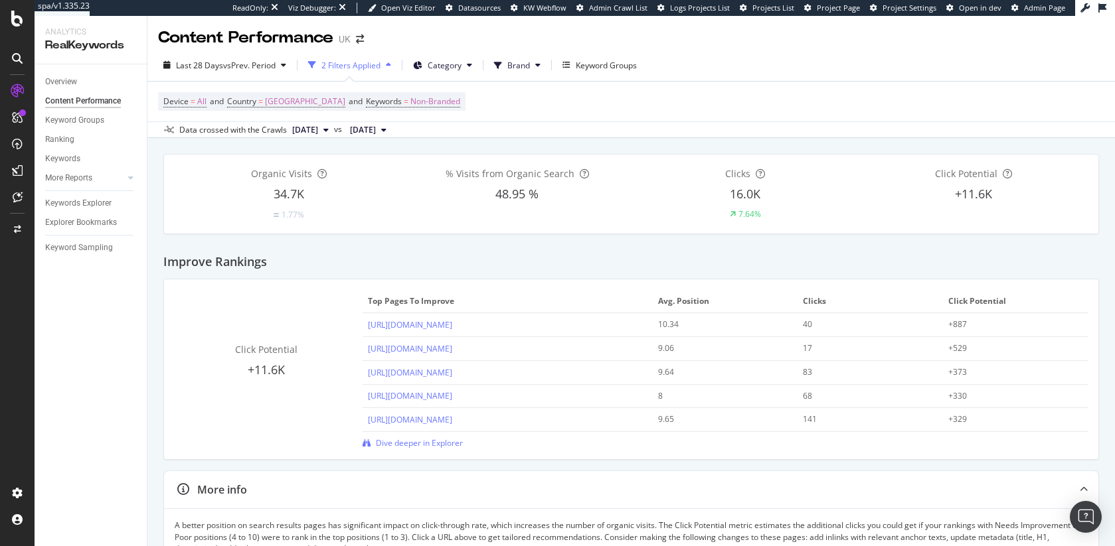
click at [524, 197] on span "48.95 %" at bounding box center [516, 194] width 43 height 16
click at [507, 199] on span "48.95 %" at bounding box center [516, 194] width 43 height 16
click at [318, 129] on span "[DATE]" at bounding box center [305, 130] width 26 height 12
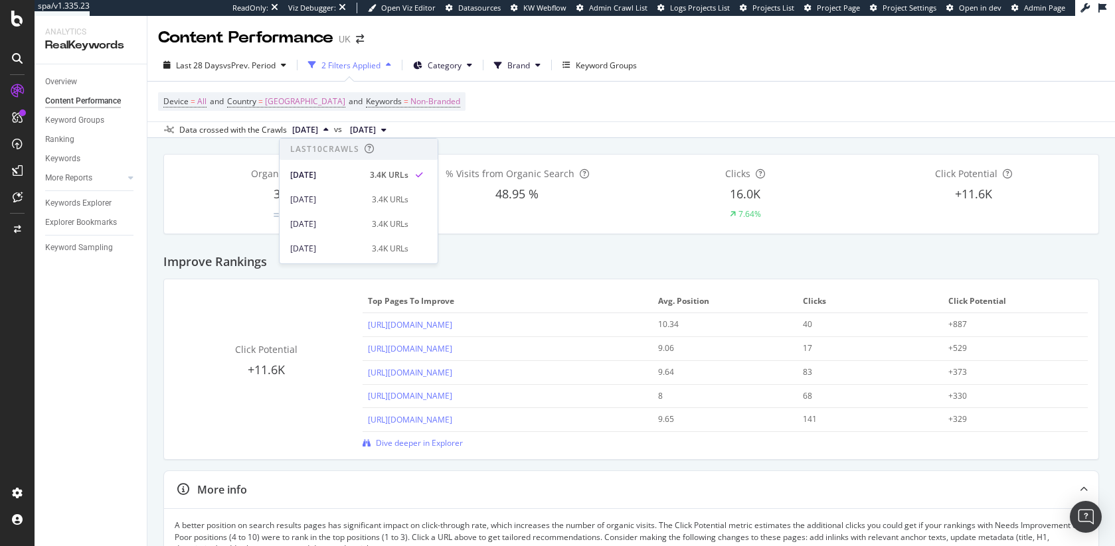
click at [318, 129] on span "[DATE]" at bounding box center [305, 130] width 26 height 12
click at [565, 123] on div "Data crossed with the Crawls [DATE] vs [DATE]" at bounding box center [630, 129] width 967 height 16
click at [66, 83] on div "Overview" at bounding box center [61, 82] width 32 height 14
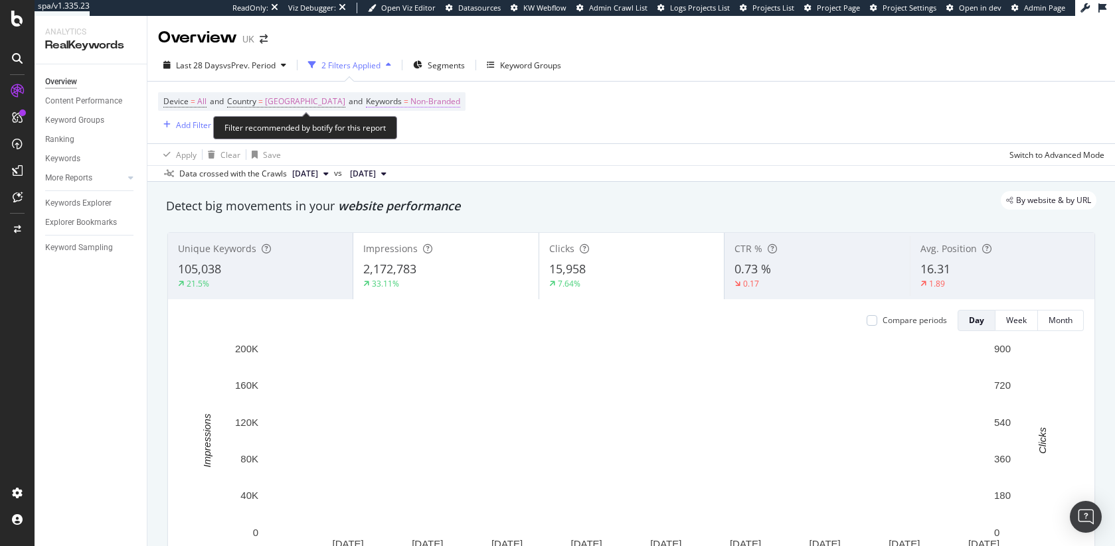
click at [410, 110] on span "Non-Branded" at bounding box center [435, 101] width 50 height 19
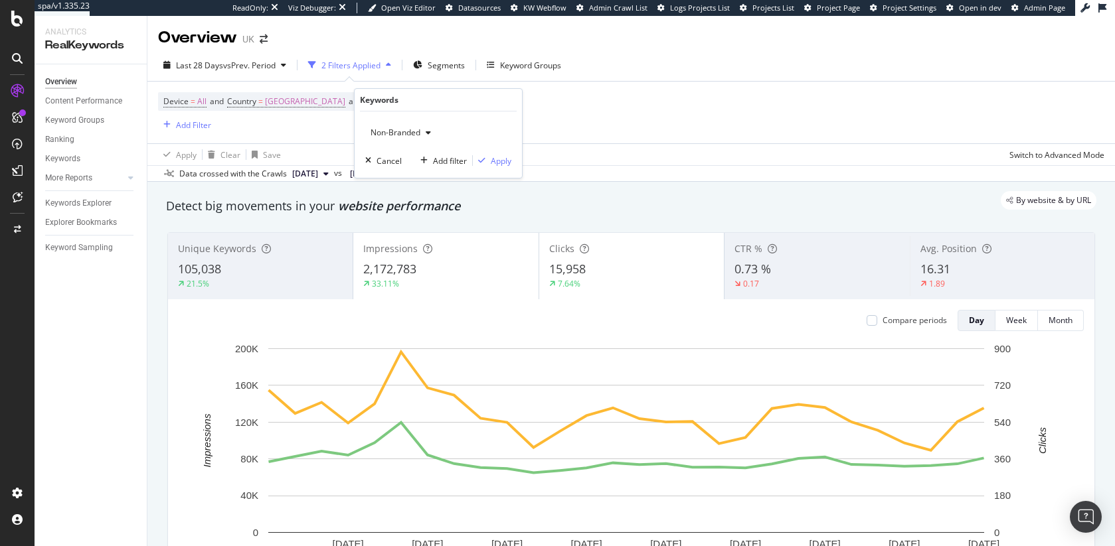
click at [390, 136] on span "Non-Branded" at bounding box center [392, 132] width 55 height 11
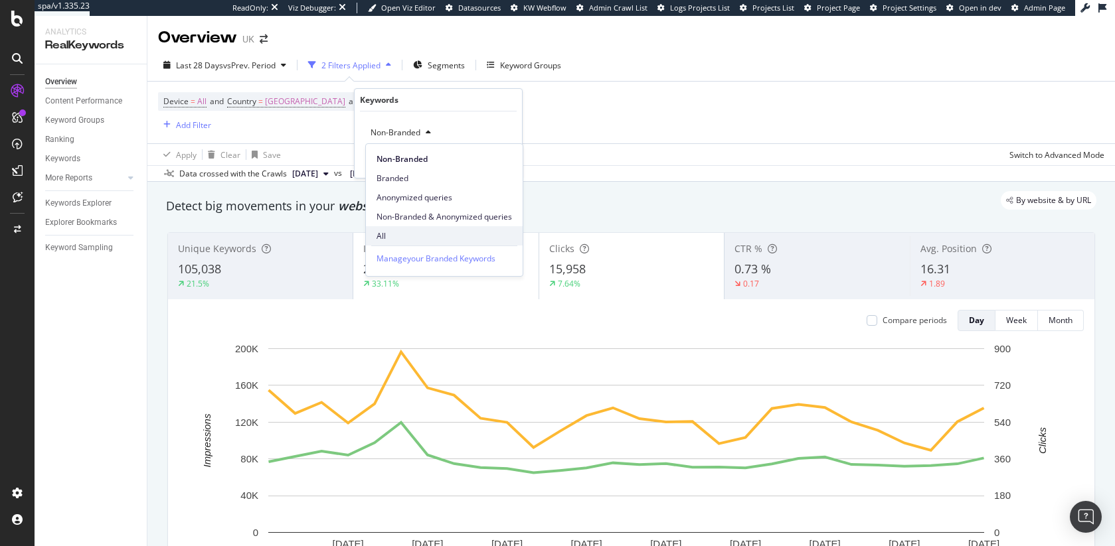
click at [410, 238] on span "All" at bounding box center [443, 236] width 135 height 12
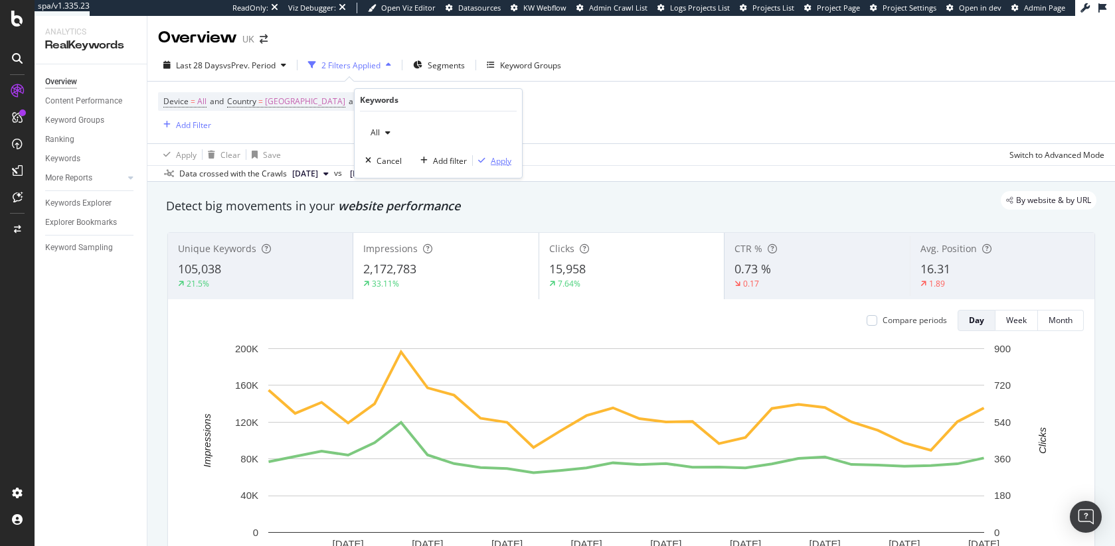
click at [495, 161] on div "Apply" at bounding box center [501, 160] width 21 height 11
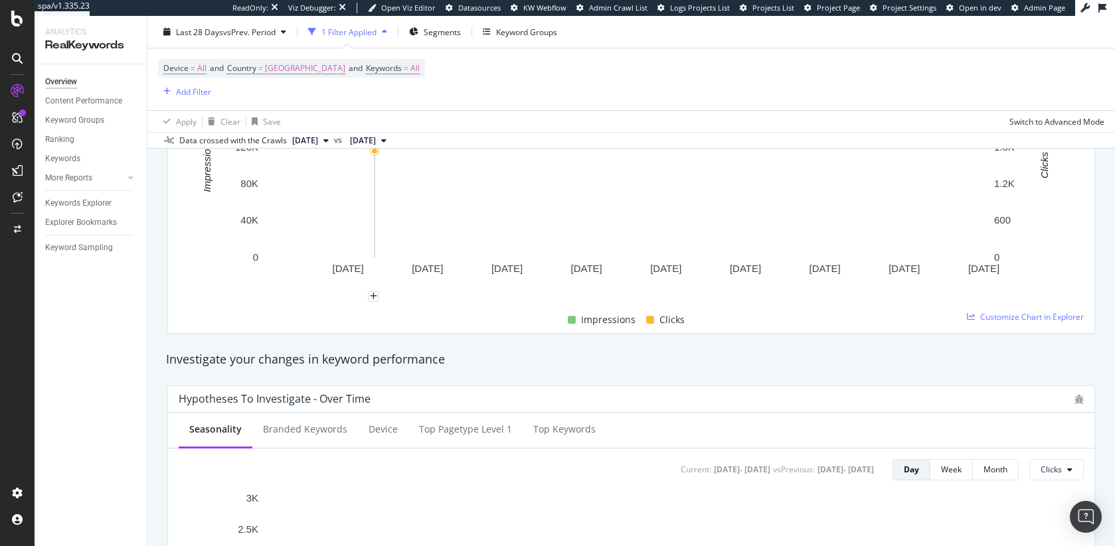
scroll to position [297, 0]
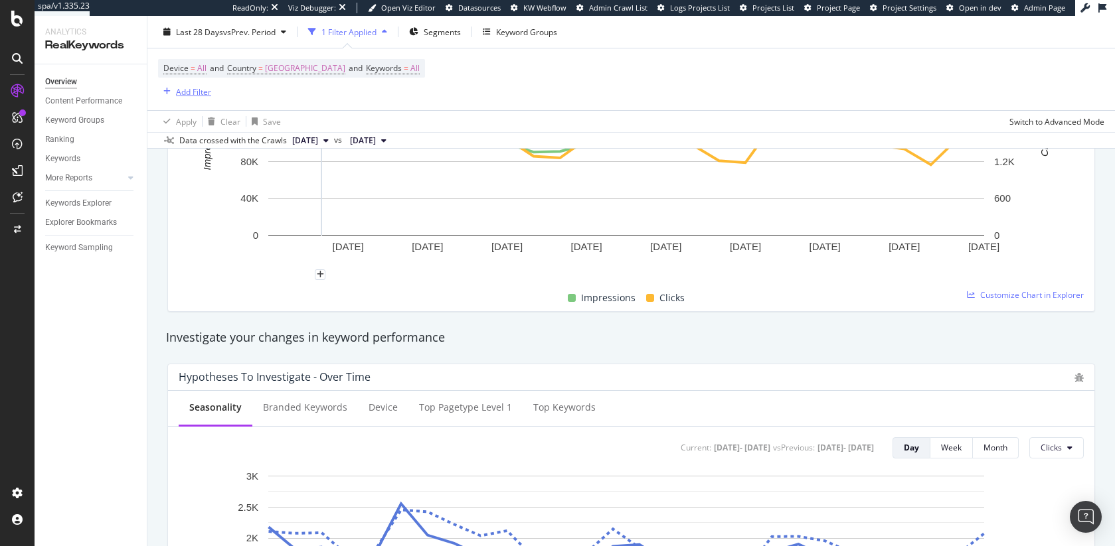
click at [202, 94] on div "Add Filter" at bounding box center [193, 91] width 35 height 11
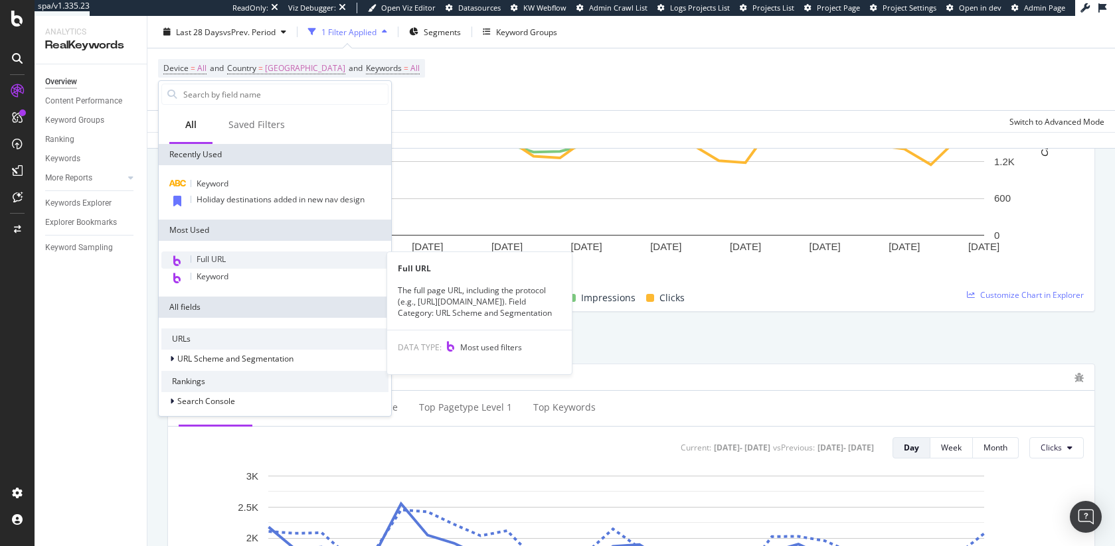
click at [235, 260] on div "Full URL" at bounding box center [274, 260] width 227 height 17
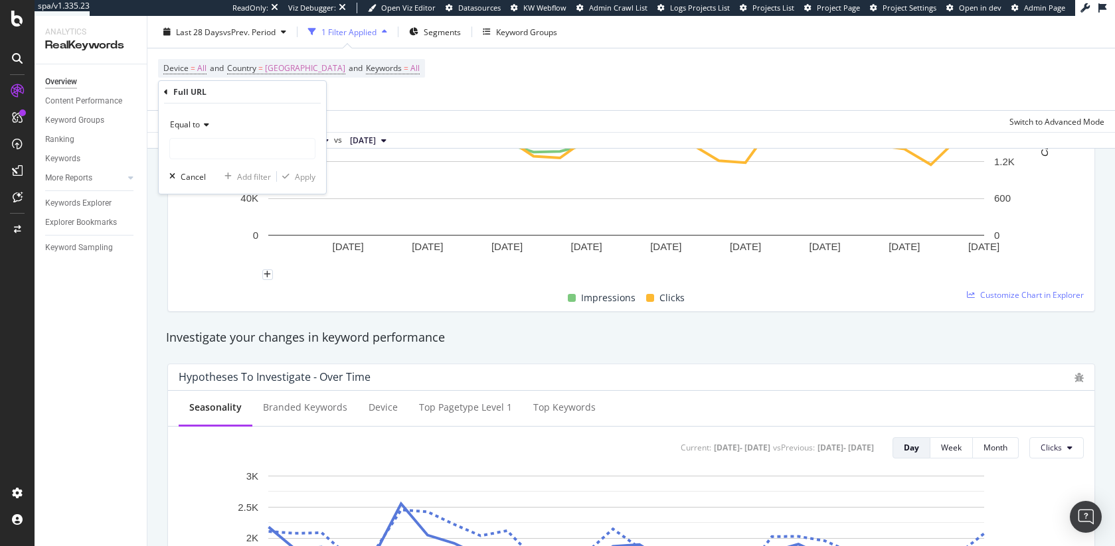
click at [193, 119] on span "Equal to" at bounding box center [185, 124] width 30 height 11
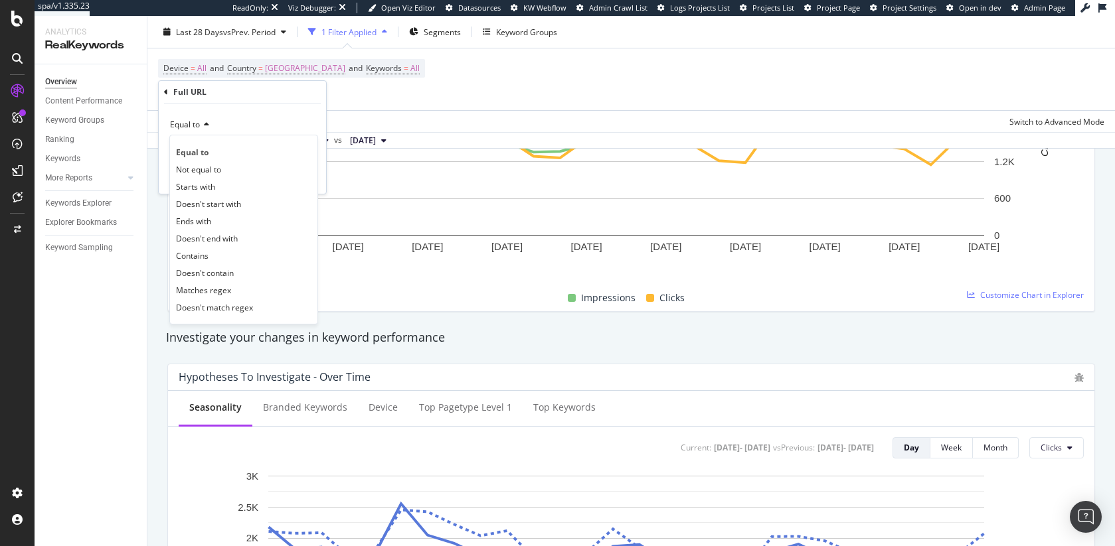
click at [193, 119] on span "Equal to" at bounding box center [185, 124] width 30 height 11
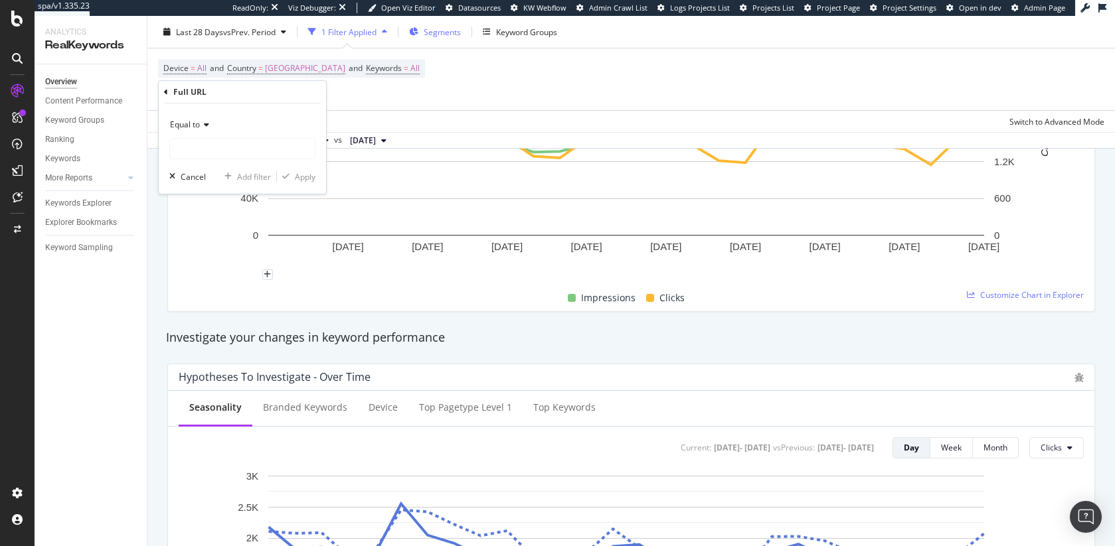
click at [453, 29] on span "Segments" at bounding box center [442, 31] width 37 height 11
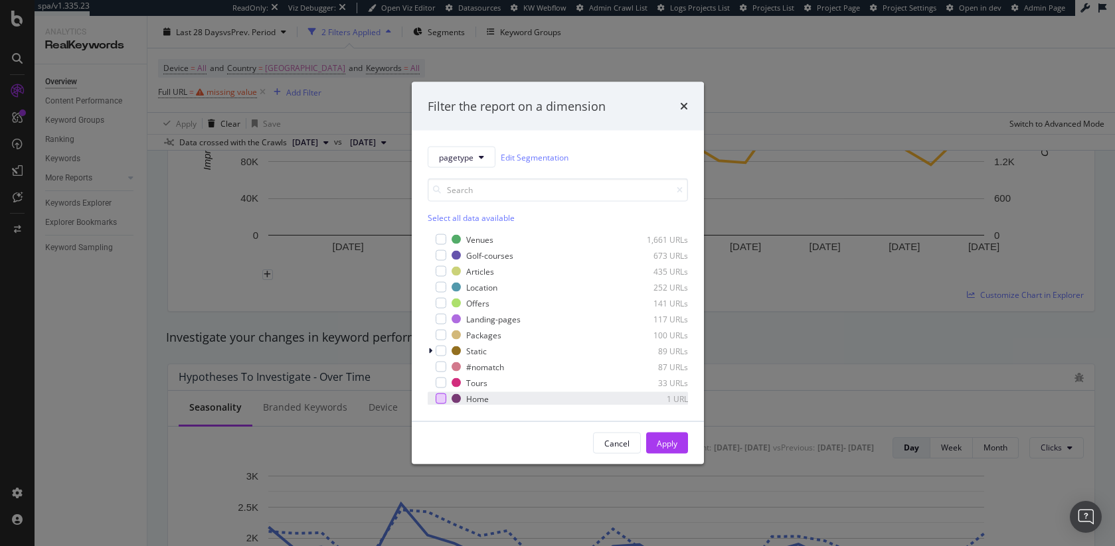
click at [441, 398] on div "modal" at bounding box center [441, 399] width 11 height 11
click at [659, 440] on div "Apply" at bounding box center [667, 443] width 21 height 11
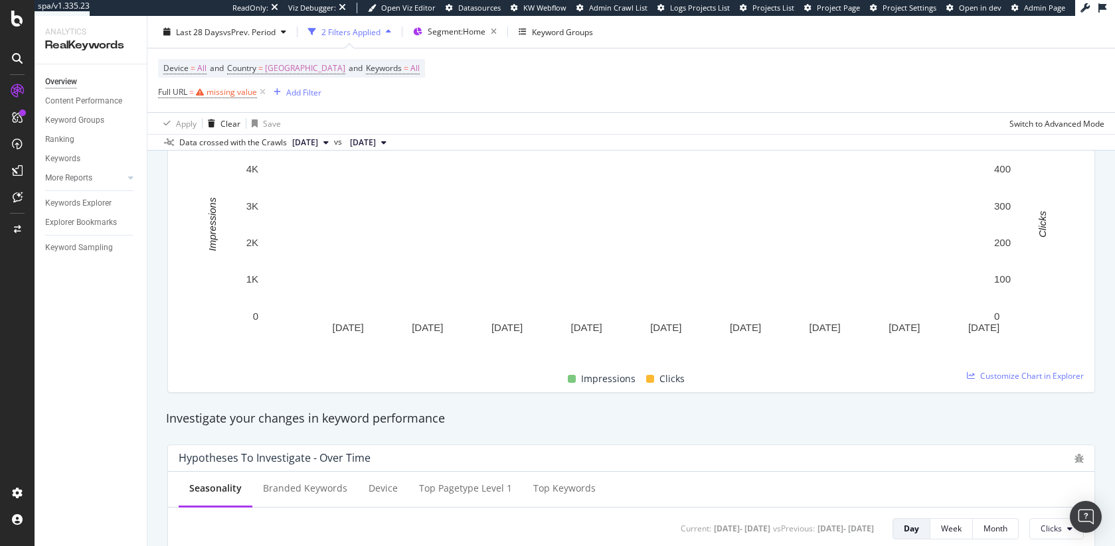
scroll to position [216, 0]
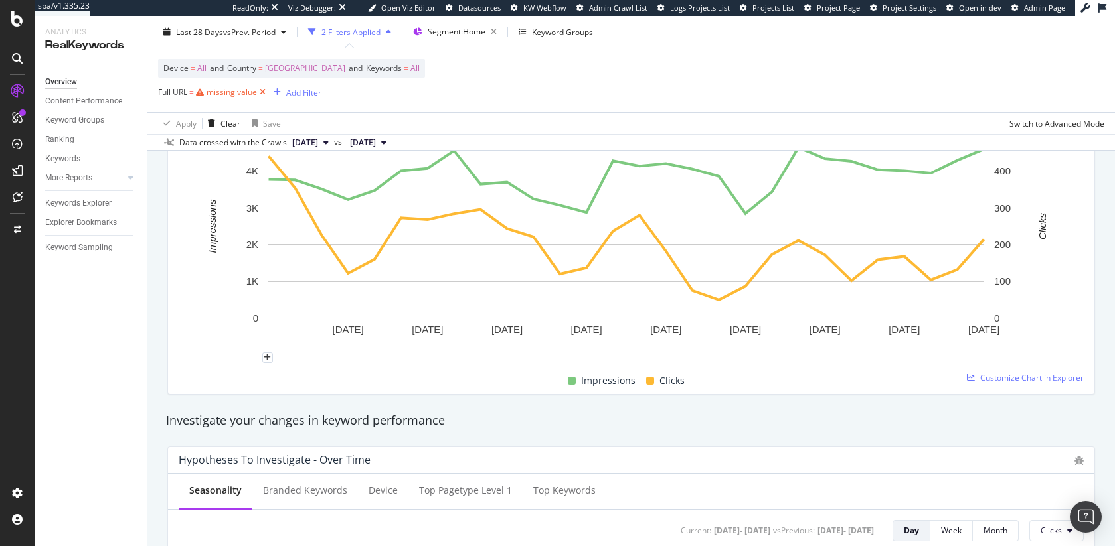
click at [262, 91] on icon at bounding box center [262, 92] width 11 height 13
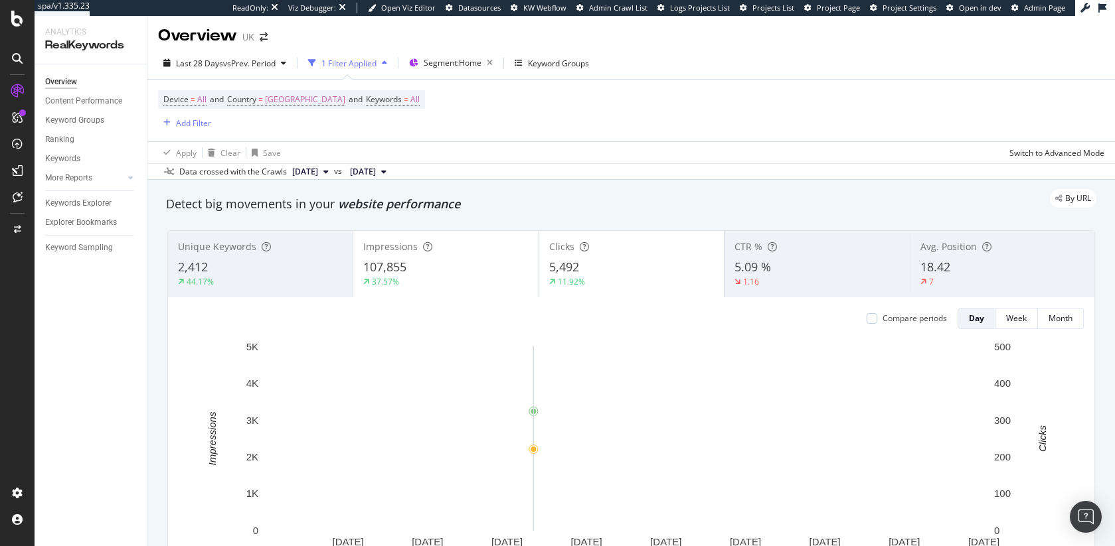
scroll to position [0, 0]
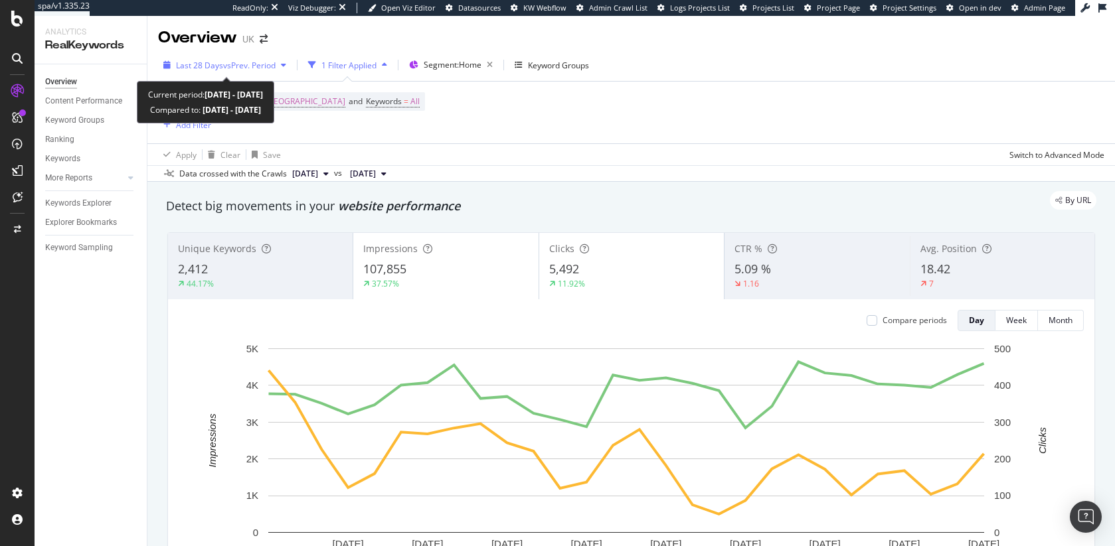
click at [270, 65] on span "vs Prev. Period" at bounding box center [249, 65] width 52 height 11
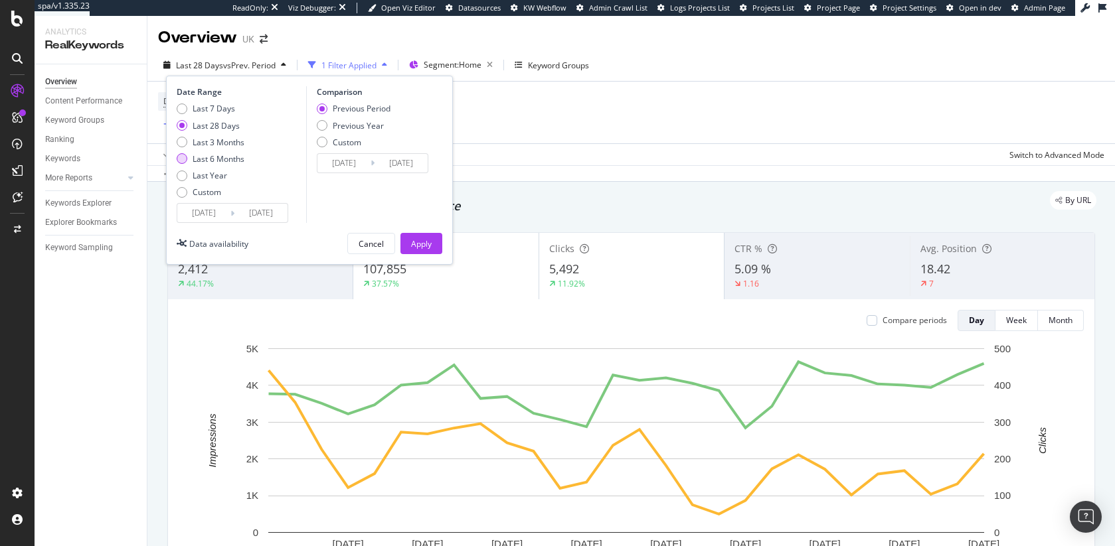
click at [225, 158] on div "Last 6 Months" at bounding box center [219, 158] width 52 height 11
type input "2025/02/12"
type input "2024/08/14"
type input "2025/02/11"
click at [416, 248] on div "Apply" at bounding box center [421, 243] width 21 height 11
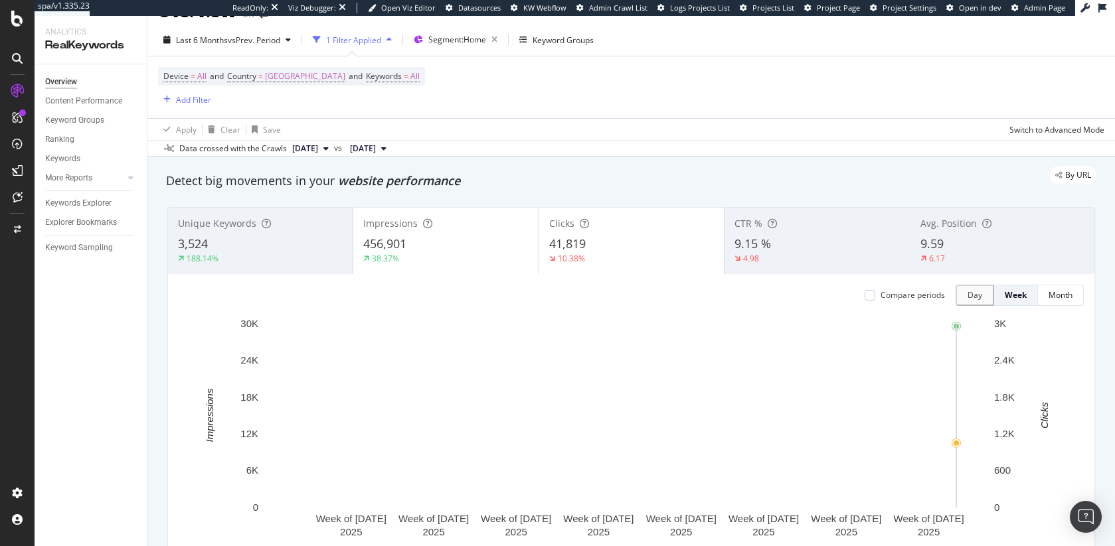
scroll to position [49, 0]
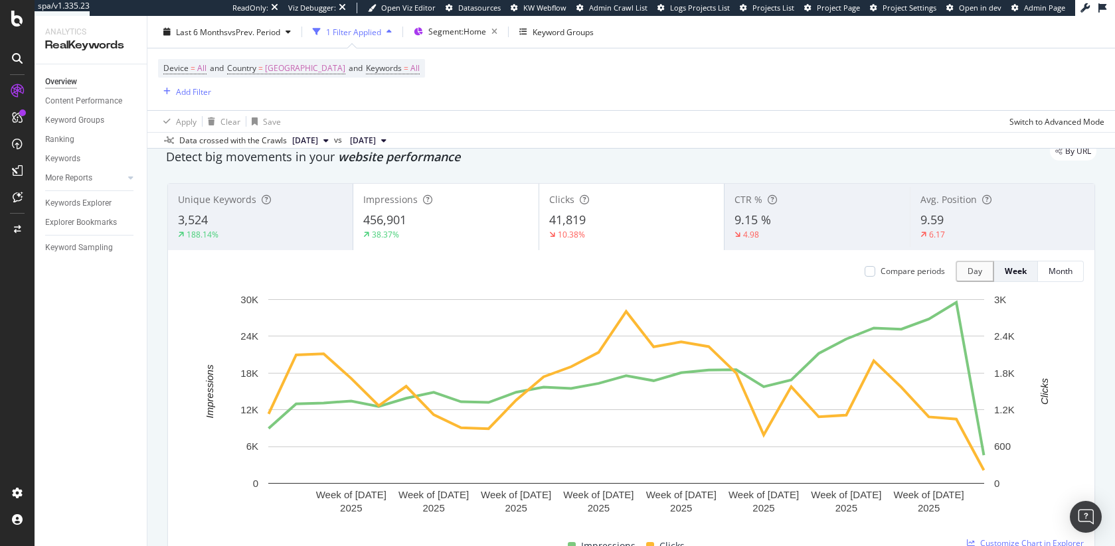
click at [591, 220] on div "41,819" at bounding box center [631, 220] width 165 height 17
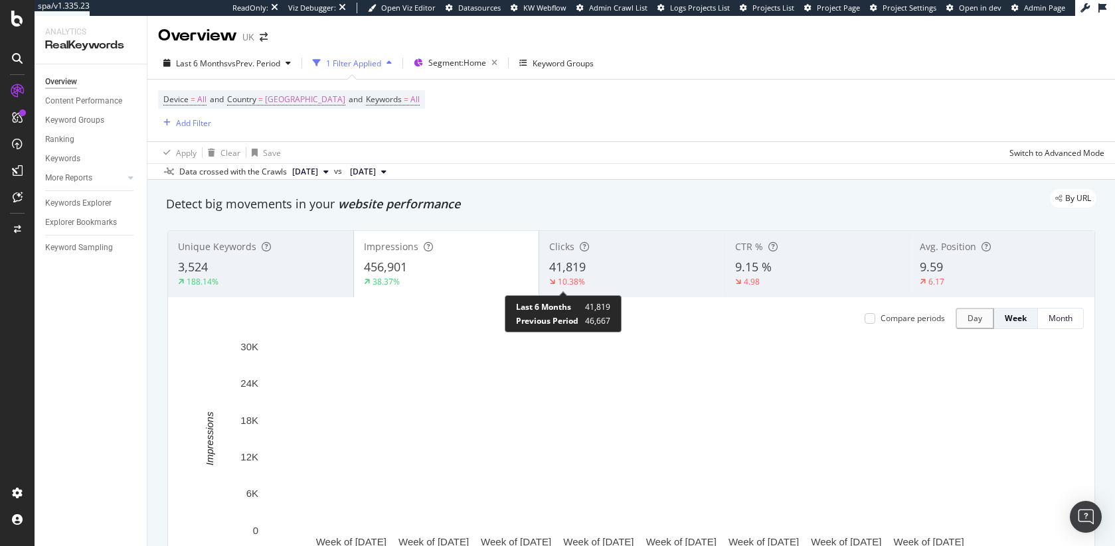
scroll to position [0, 0]
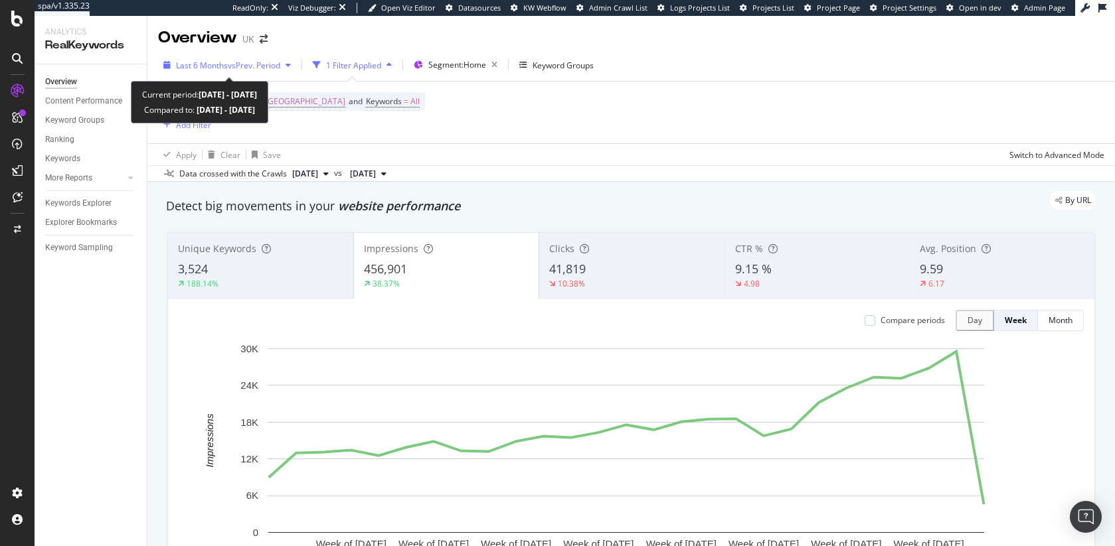
click at [249, 66] on span "vs Prev. Period" at bounding box center [254, 65] width 52 height 11
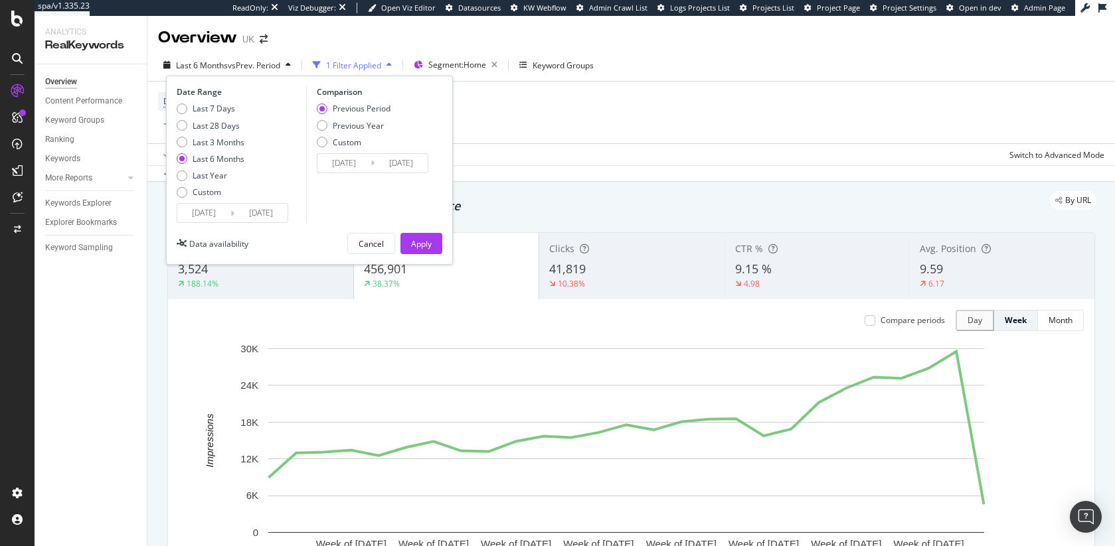
click at [257, 216] on input "2025/08/11" at bounding box center [260, 213] width 53 height 19
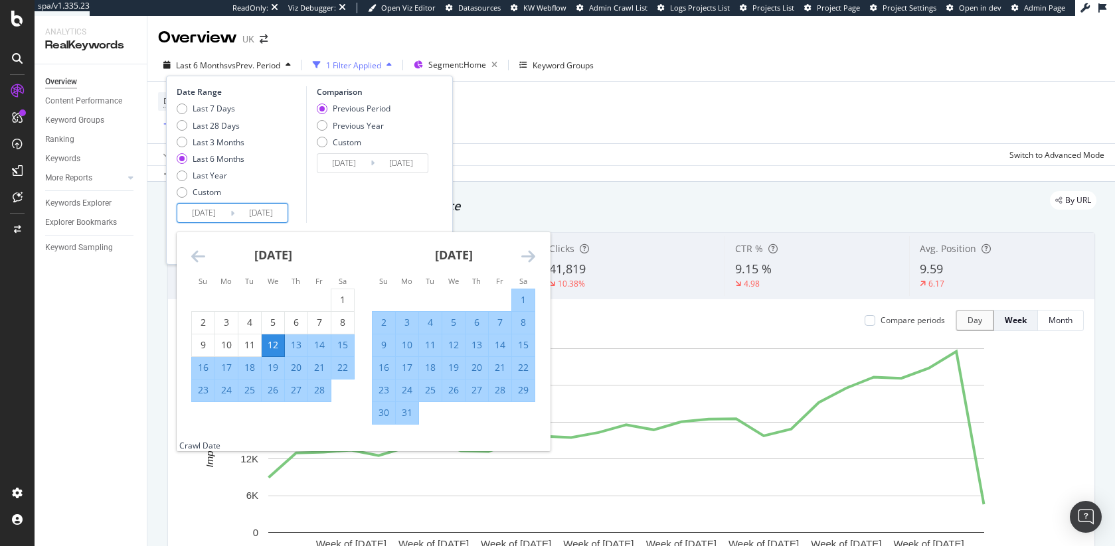
click at [536, 258] on div "March 2025 1 2 3 4 5 6 7 8 9 10 11 12 13 14 15 16 17 18 19 20 21 22 23 24 25 26…" at bounding box center [453, 328] width 181 height 193
click at [533, 258] on icon "Move forward to switch to the next month." at bounding box center [528, 256] width 14 height 16
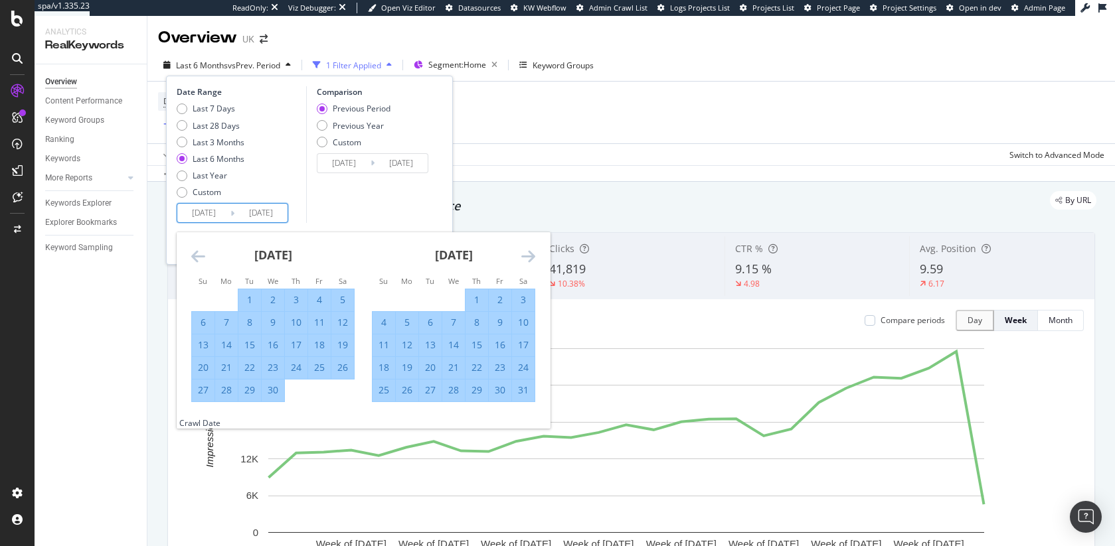
click at [533, 258] on icon "Move forward to switch to the next month." at bounding box center [528, 256] width 14 height 16
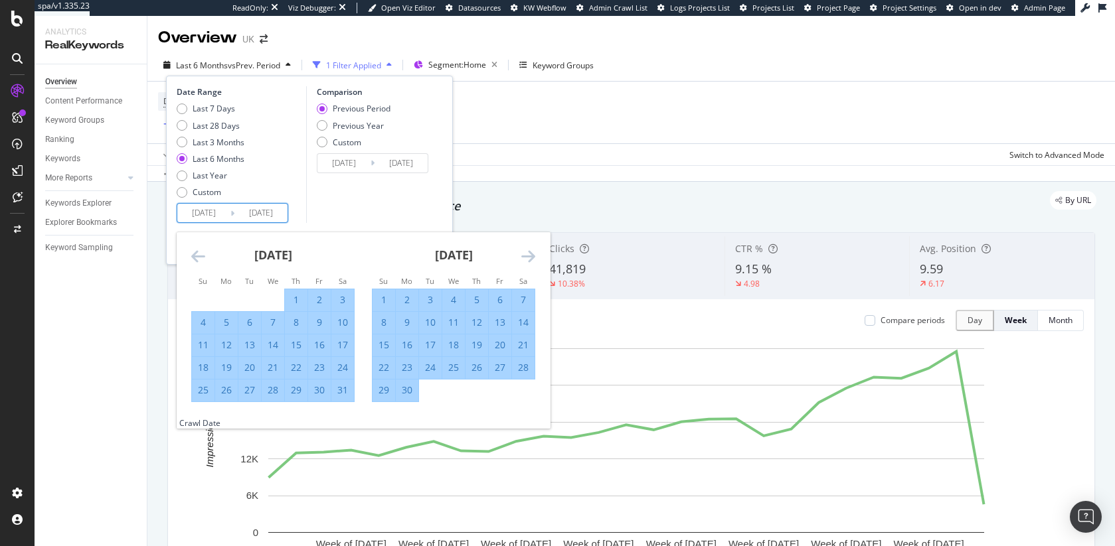
click at [533, 258] on icon "Move forward to switch to the next month." at bounding box center [528, 256] width 14 height 16
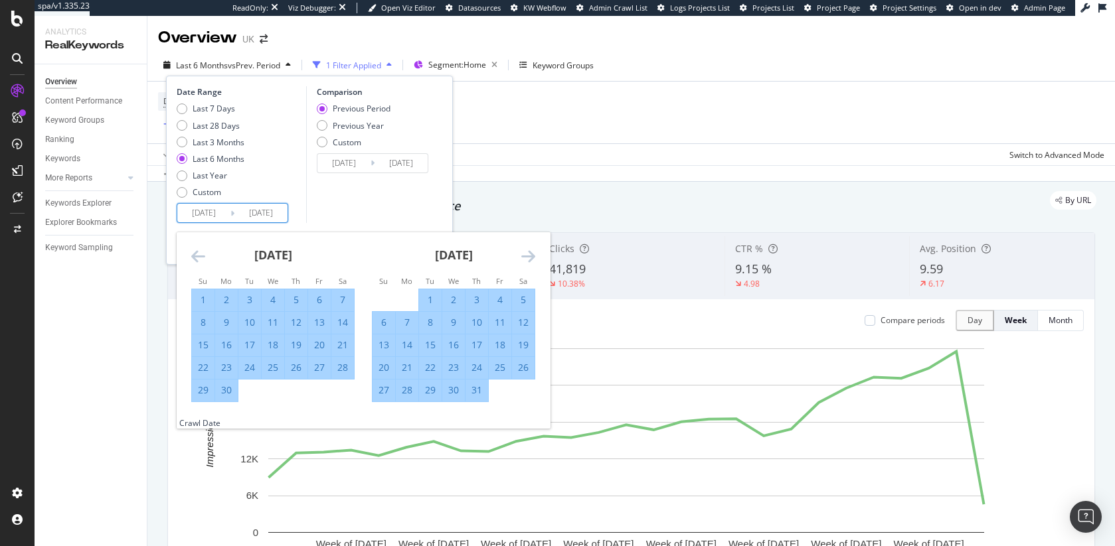
click at [257, 208] on input "2025/08/11" at bounding box center [260, 213] width 53 height 19
click at [530, 254] on icon "Move forward to switch to the next month." at bounding box center [528, 256] width 14 height 16
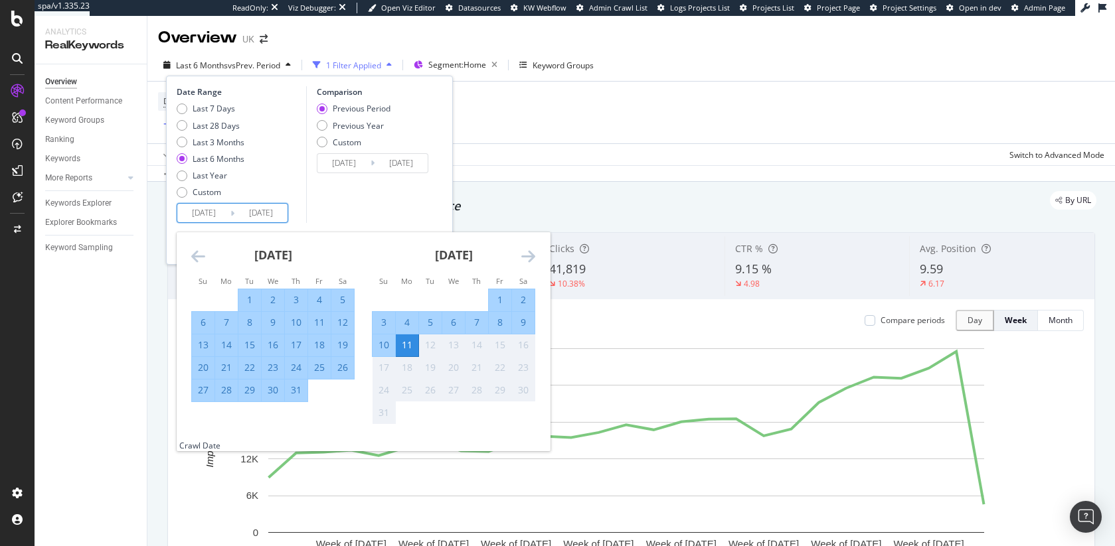
click at [377, 344] on div "10" at bounding box center [383, 345] width 23 height 13
type input "2025/08/10"
type input "2024/08/15"
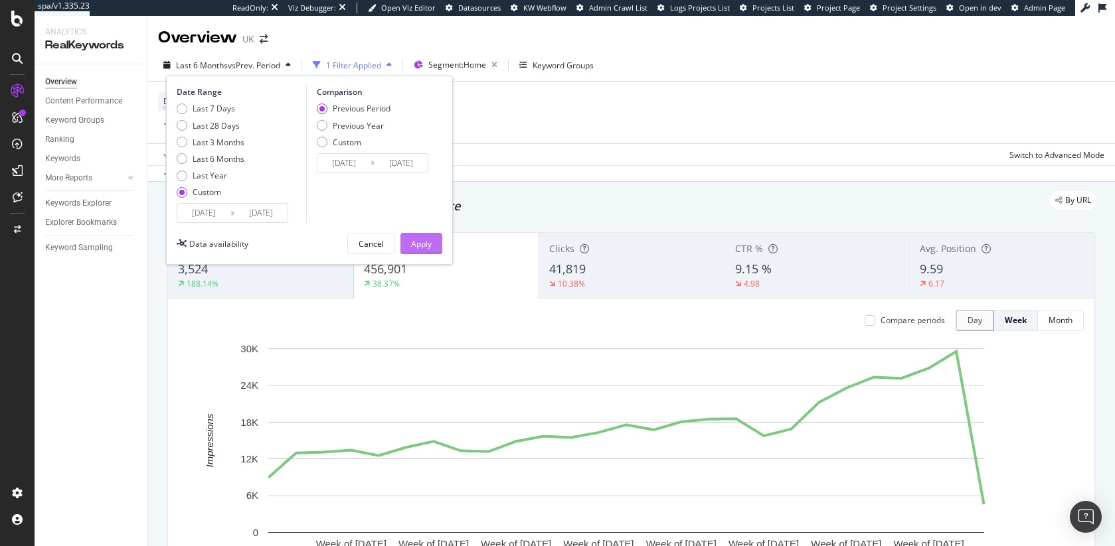
click at [416, 243] on div "Apply" at bounding box center [421, 243] width 21 height 11
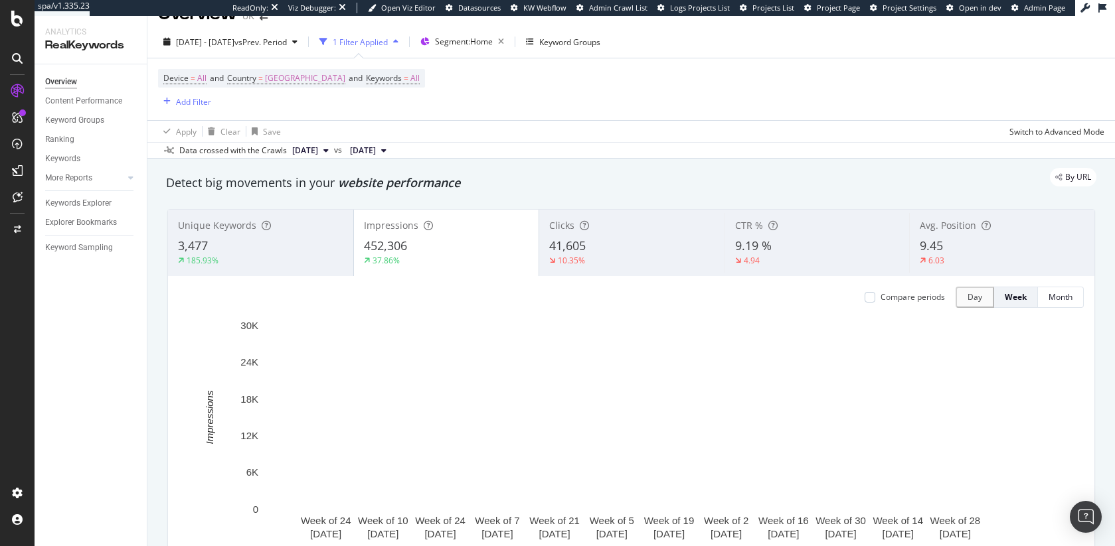
scroll to position [24, 0]
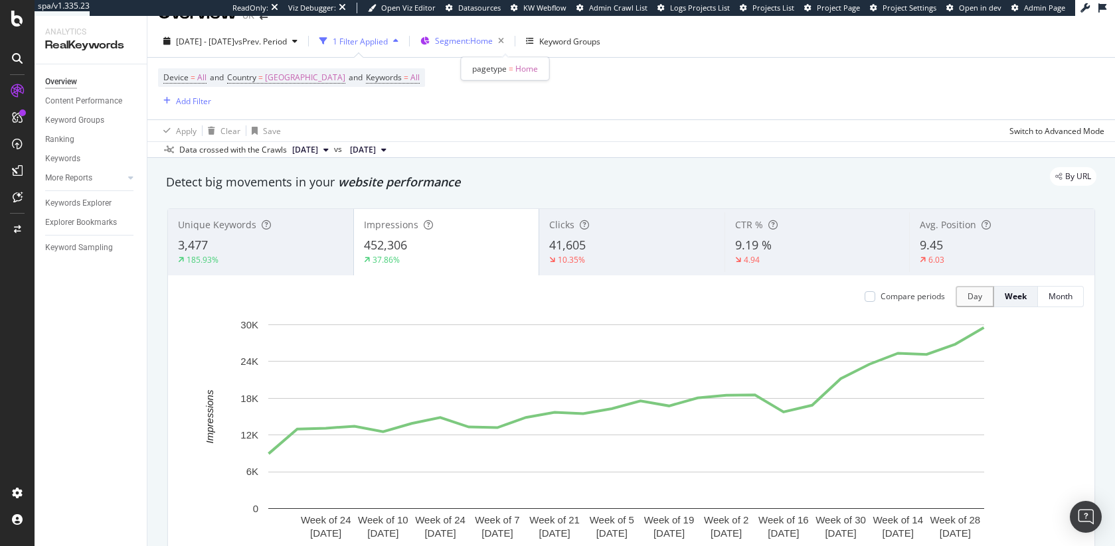
click at [493, 41] on span "Segment: Home" at bounding box center [464, 40] width 58 height 11
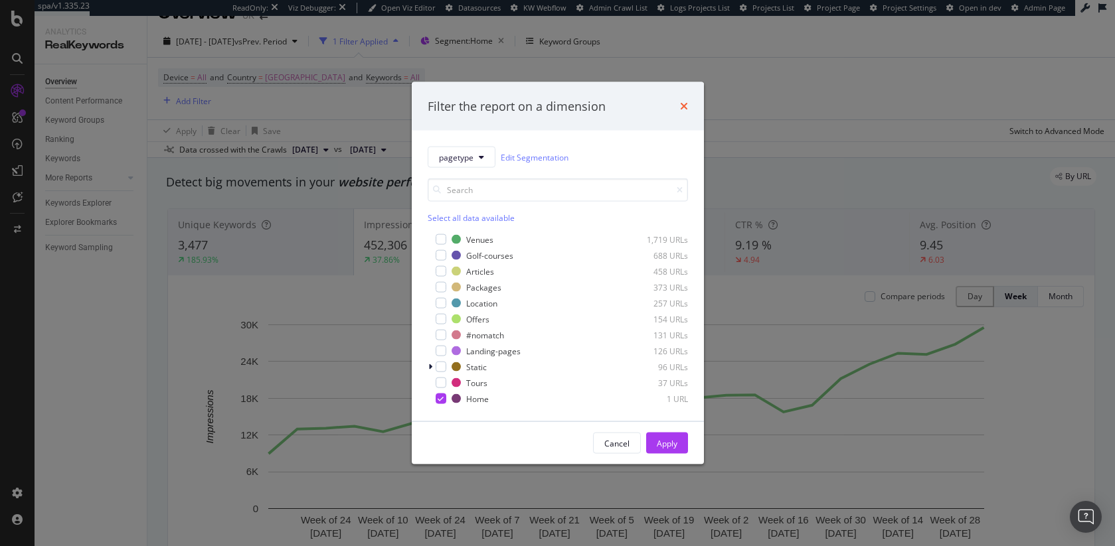
click at [687, 104] on icon "times" at bounding box center [684, 106] width 8 height 11
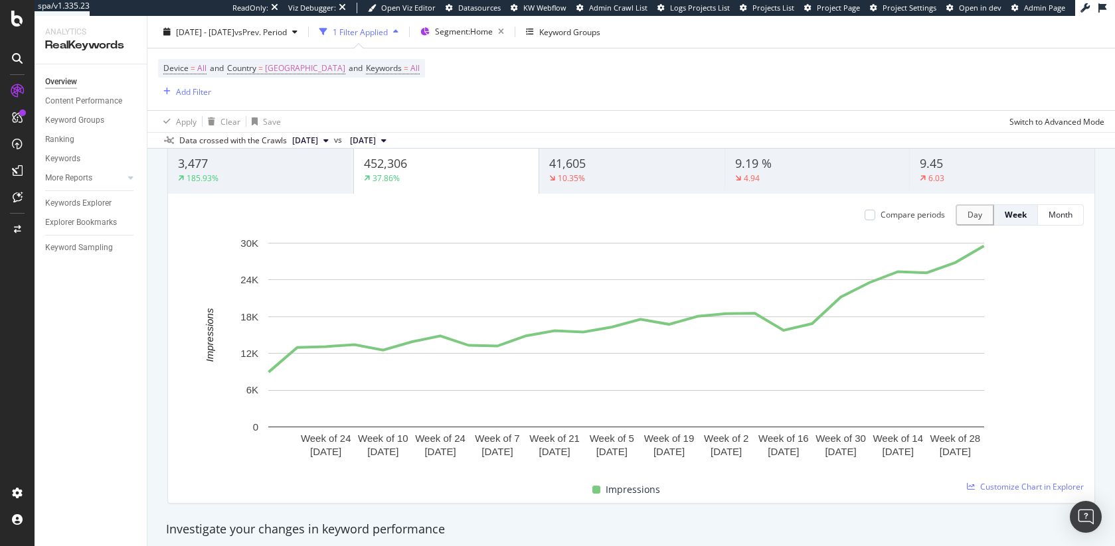
scroll to position [0, 0]
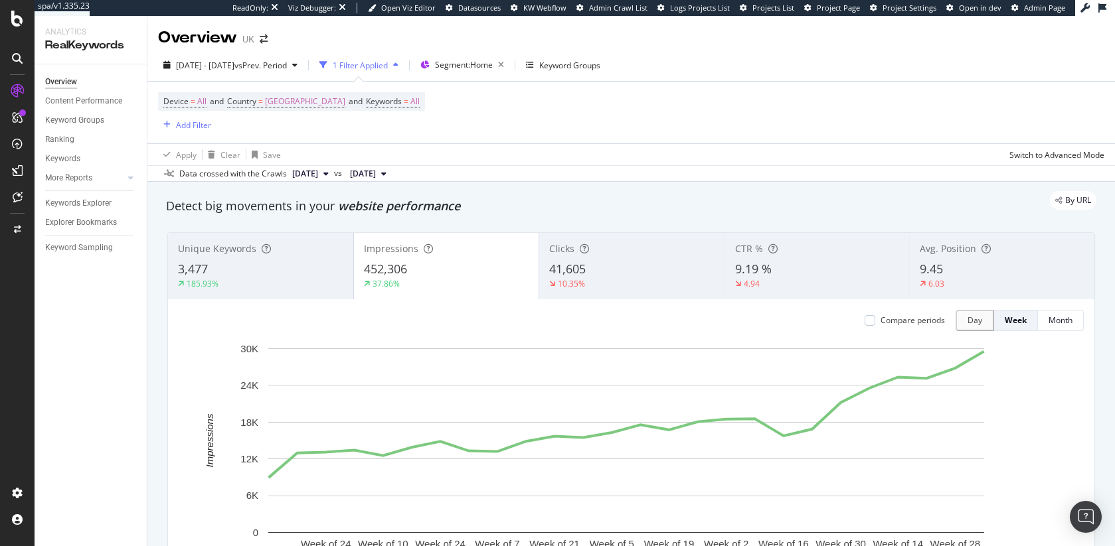
click at [607, 284] on div "10.35%" at bounding box center [631, 284] width 165 height 12
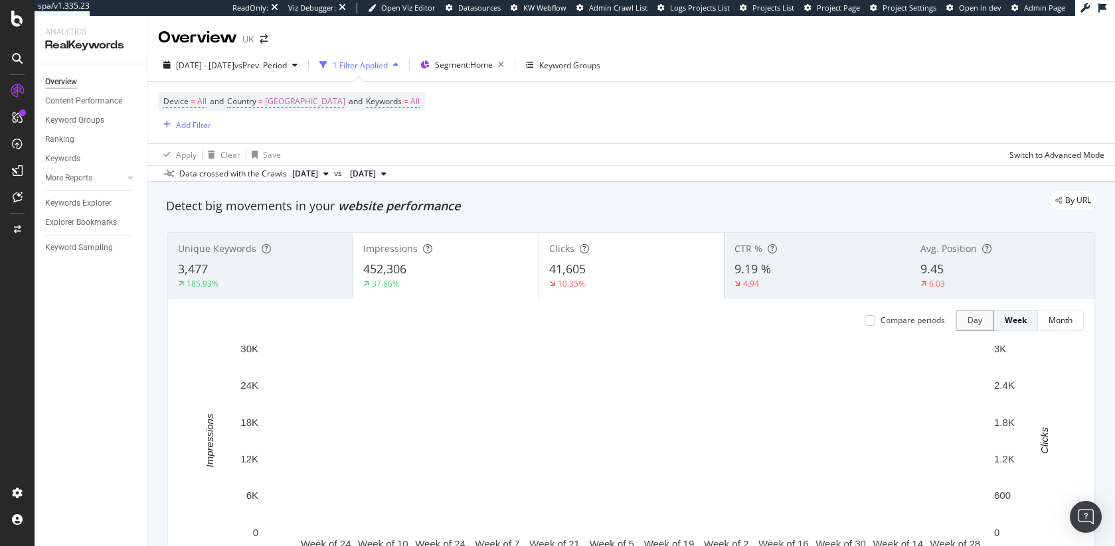
click at [436, 272] on div "452,306" at bounding box center [445, 269] width 165 height 17
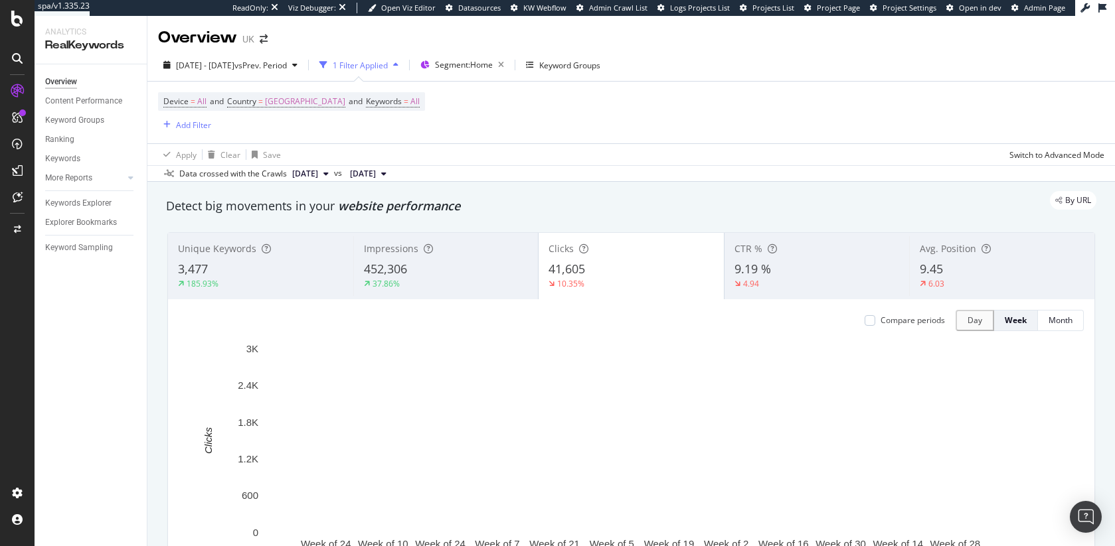
click at [467, 278] on div "37.86%" at bounding box center [446, 284] width 165 height 12
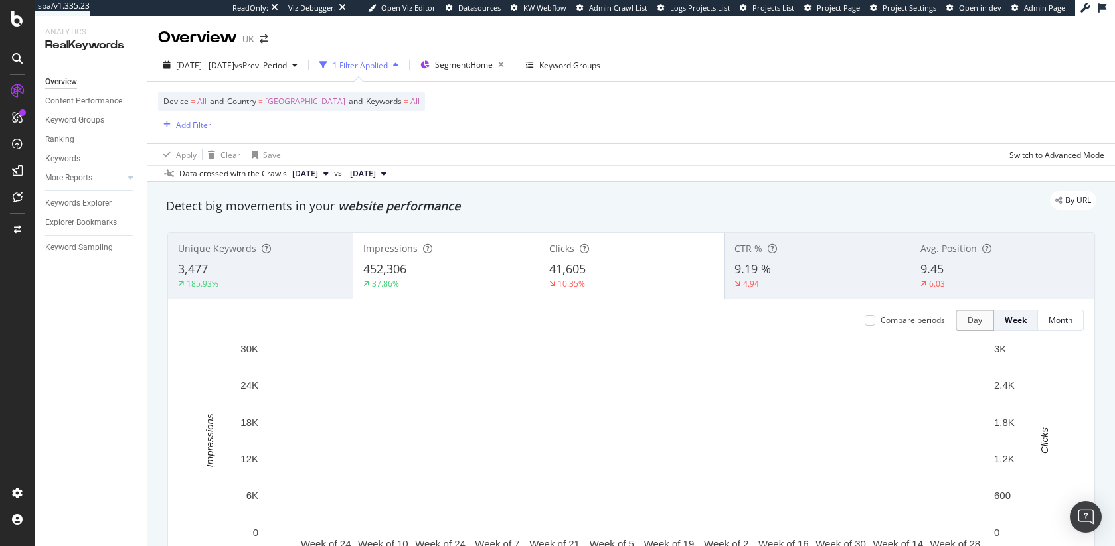
click at [594, 274] on div "41,605" at bounding box center [631, 269] width 165 height 17
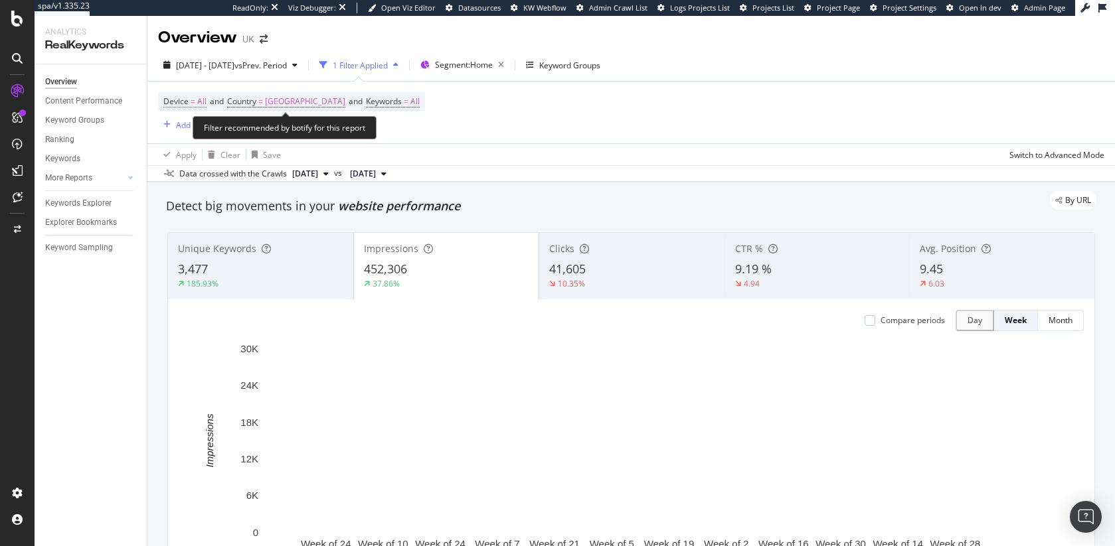
click at [191, 101] on span "=" at bounding box center [193, 101] width 5 height 11
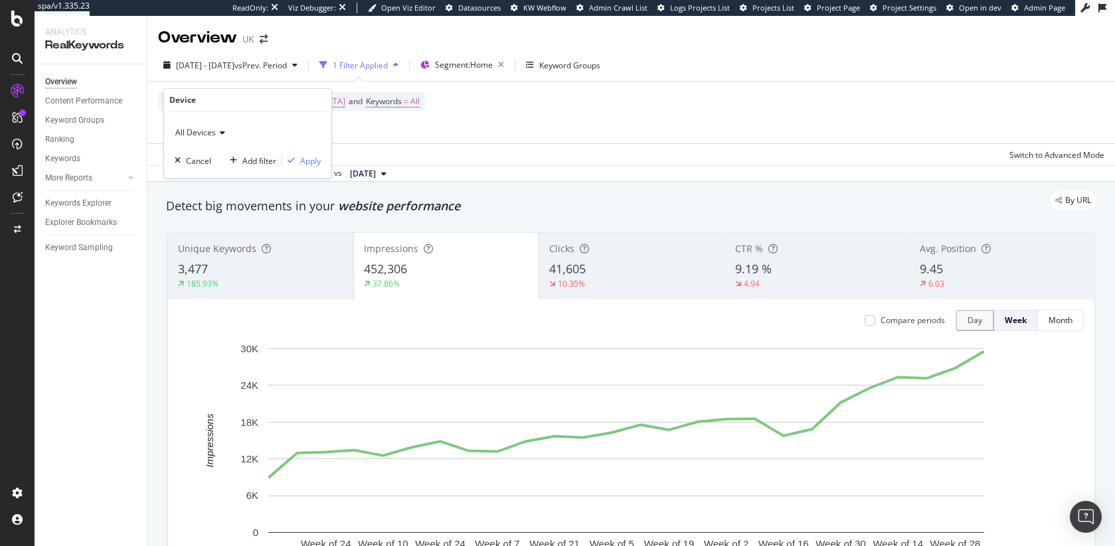
click at [218, 132] on icon at bounding box center [220, 133] width 9 height 8
click at [198, 208] on span "Tablet" at bounding box center [192, 211] width 23 height 11
click at [192, 131] on span "Tablet" at bounding box center [186, 132] width 23 height 11
click at [191, 176] on span "Desktop" at bounding box center [196, 177] width 31 height 11
click at [305, 165] on div "Apply" at bounding box center [310, 160] width 21 height 11
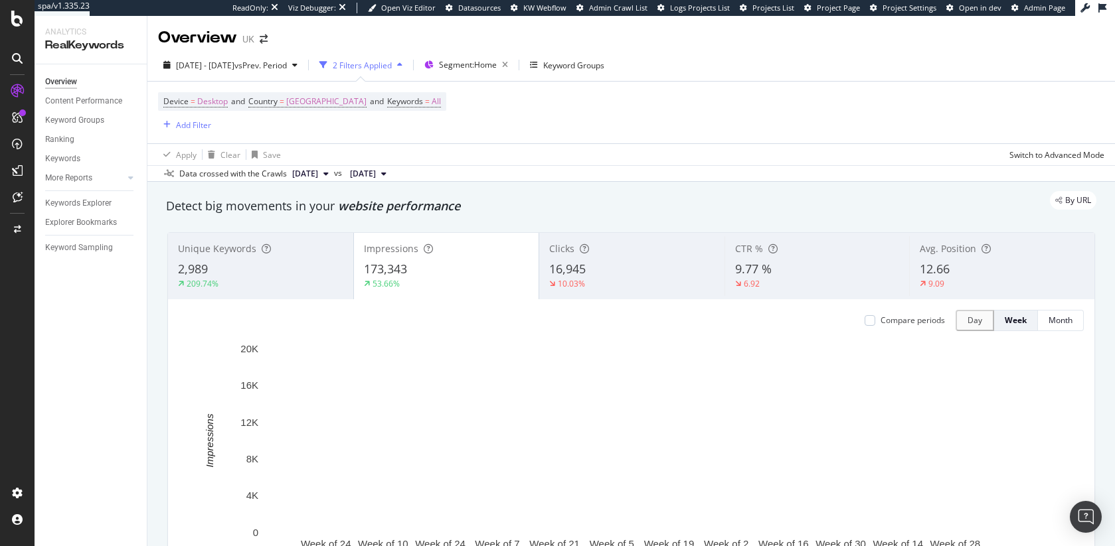
scroll to position [26, 0]
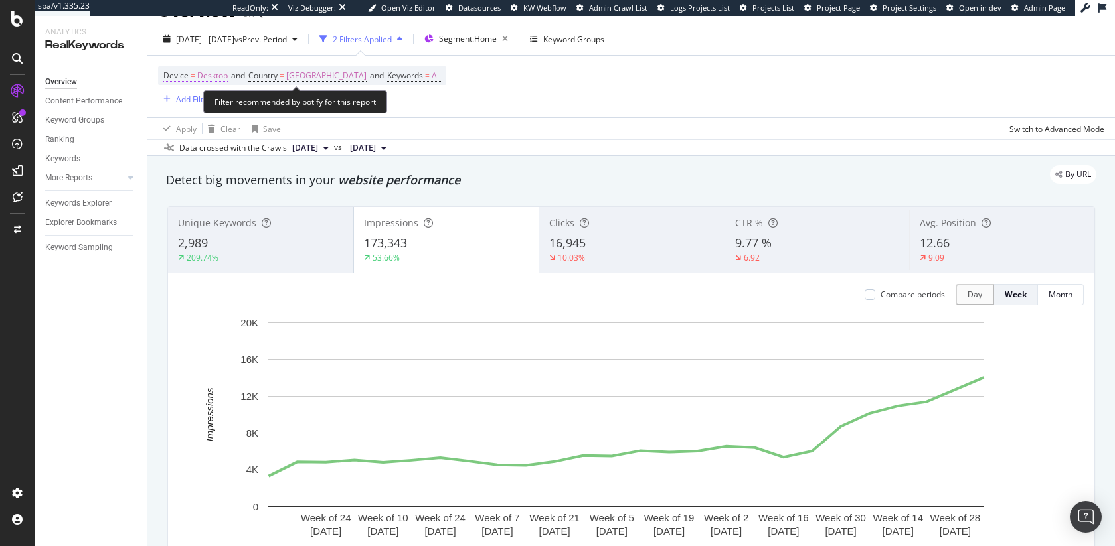
click at [197, 76] on span "Desktop" at bounding box center [212, 75] width 31 height 19
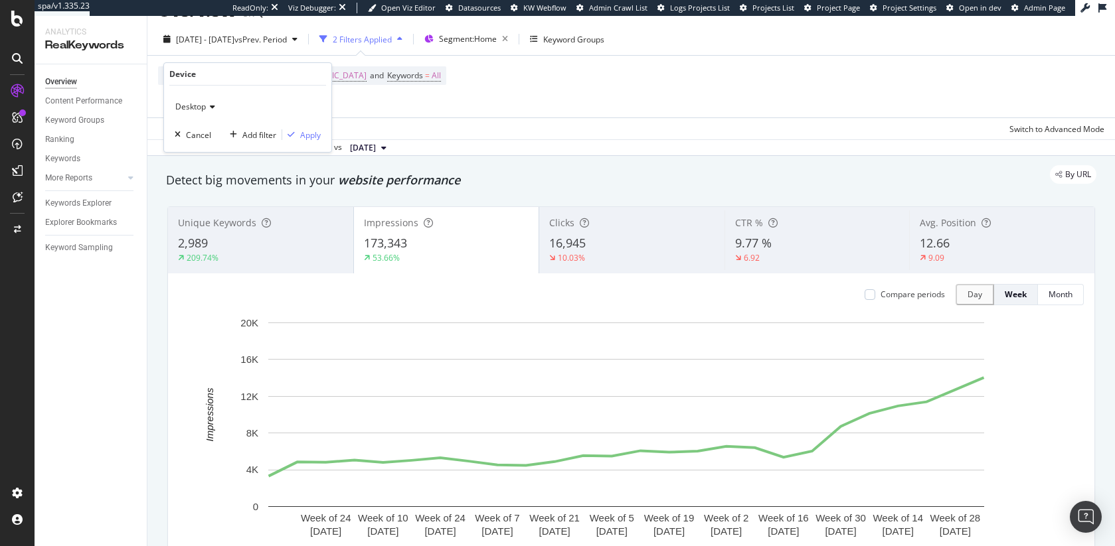
click at [204, 101] on span "Desktop" at bounding box center [190, 106] width 31 height 11
click at [209, 166] on div "Mobile" at bounding box center [249, 168] width 142 height 17
click at [292, 137] on icon "button" at bounding box center [290, 135] width 7 height 8
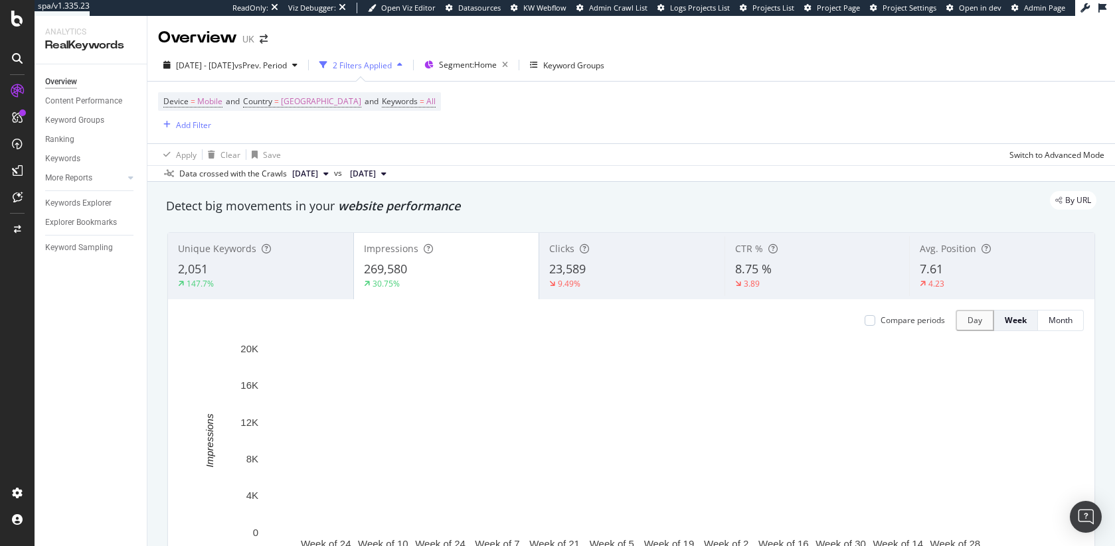
click at [358, 200] on div "By URL" at bounding box center [624, 200] width 943 height 19
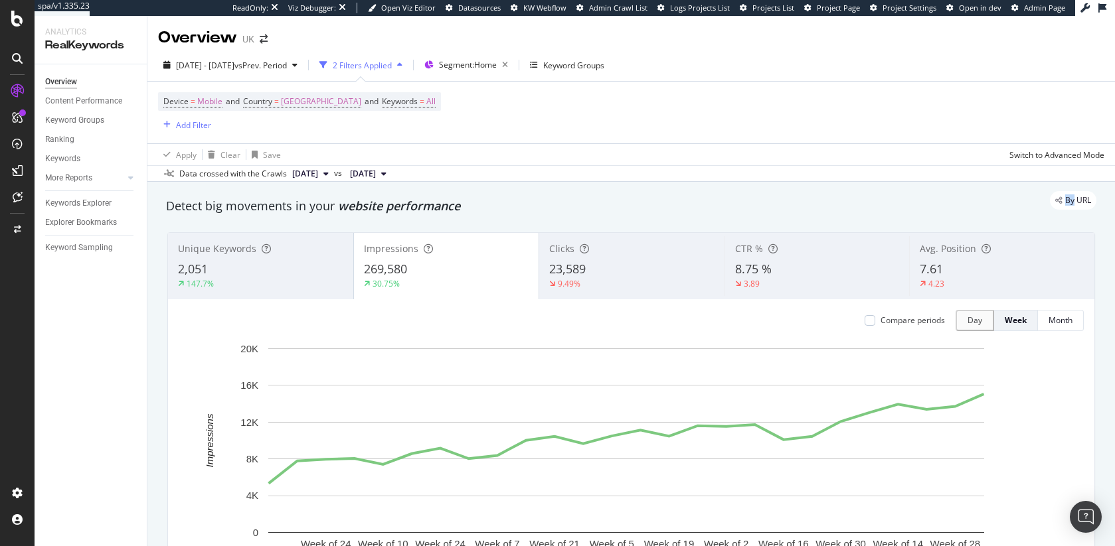
click at [358, 200] on div "By URL" at bounding box center [624, 200] width 943 height 19
click at [380, 209] on div "By URL" at bounding box center [624, 200] width 943 height 19
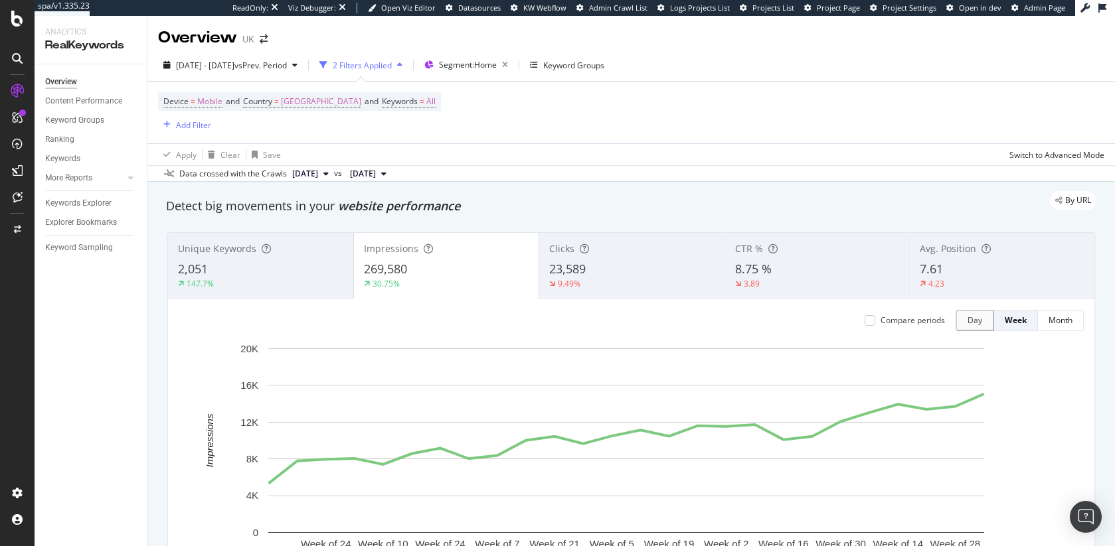
click at [388, 208] on div "By URL" at bounding box center [624, 200] width 943 height 19
click at [212, 105] on span "Mobile" at bounding box center [209, 101] width 25 height 19
click at [202, 133] on icon at bounding box center [205, 133] width 9 height 8
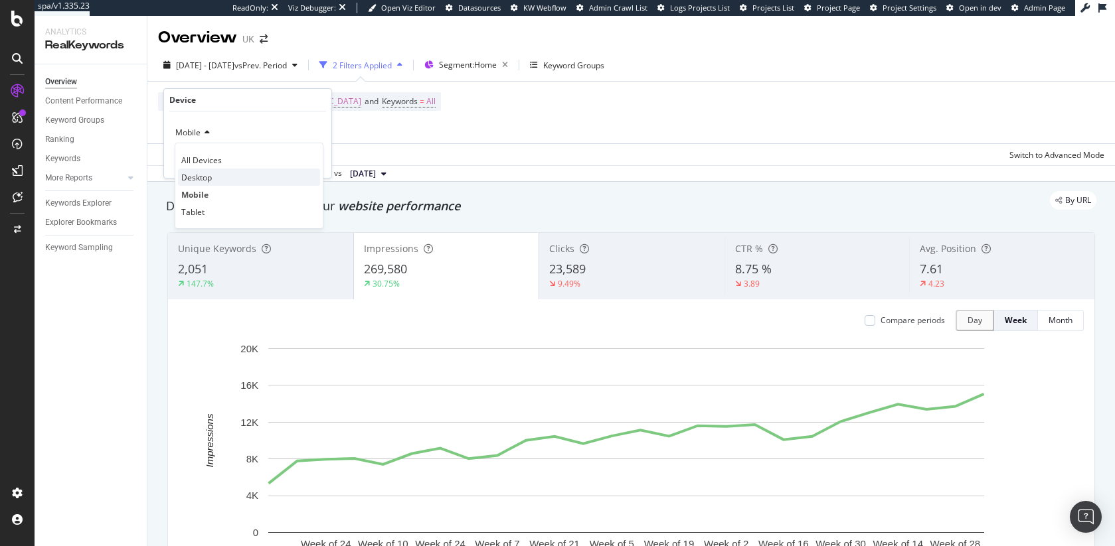
click at [214, 180] on div "Desktop" at bounding box center [249, 177] width 142 height 17
click at [183, 128] on span "Desktop" at bounding box center [190, 132] width 31 height 11
click at [206, 208] on div "Tablet" at bounding box center [249, 211] width 142 height 17
click at [315, 165] on div "Apply" at bounding box center [310, 160] width 21 height 11
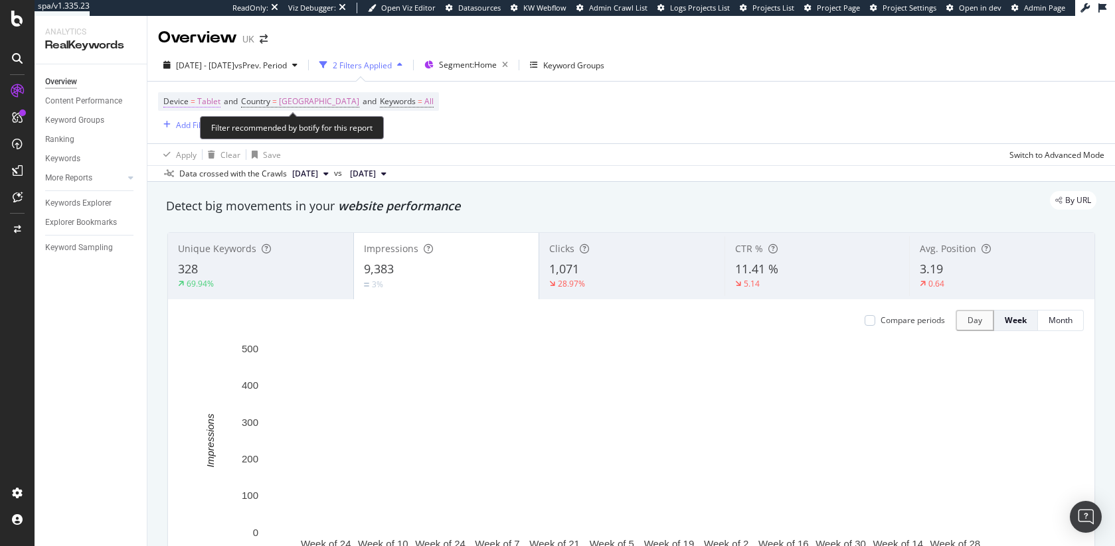
click at [193, 100] on span "=" at bounding box center [193, 101] width 5 height 11
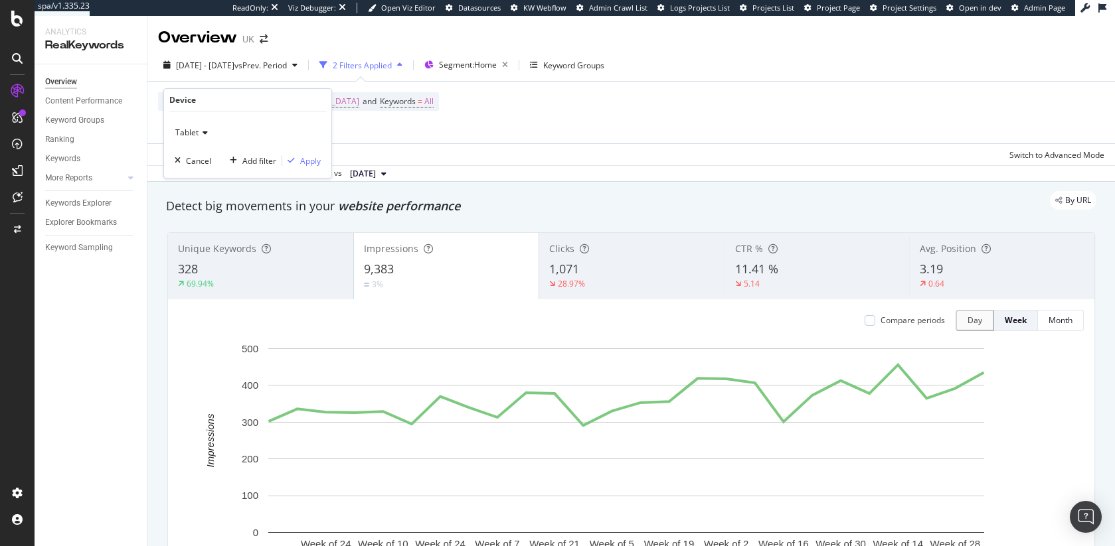
click at [199, 124] on div "Tablet" at bounding box center [248, 132] width 146 height 21
click at [202, 161] on span "All Devices" at bounding box center [201, 160] width 40 height 11
click at [312, 162] on div "Apply" at bounding box center [310, 160] width 21 height 11
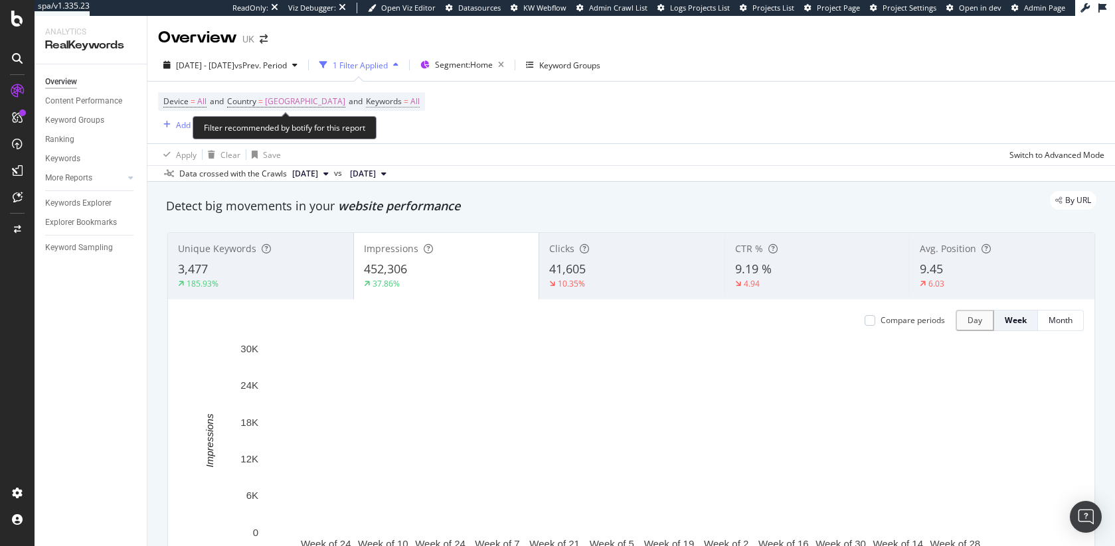
click at [388, 98] on span "Keywords" at bounding box center [384, 101] width 36 height 11
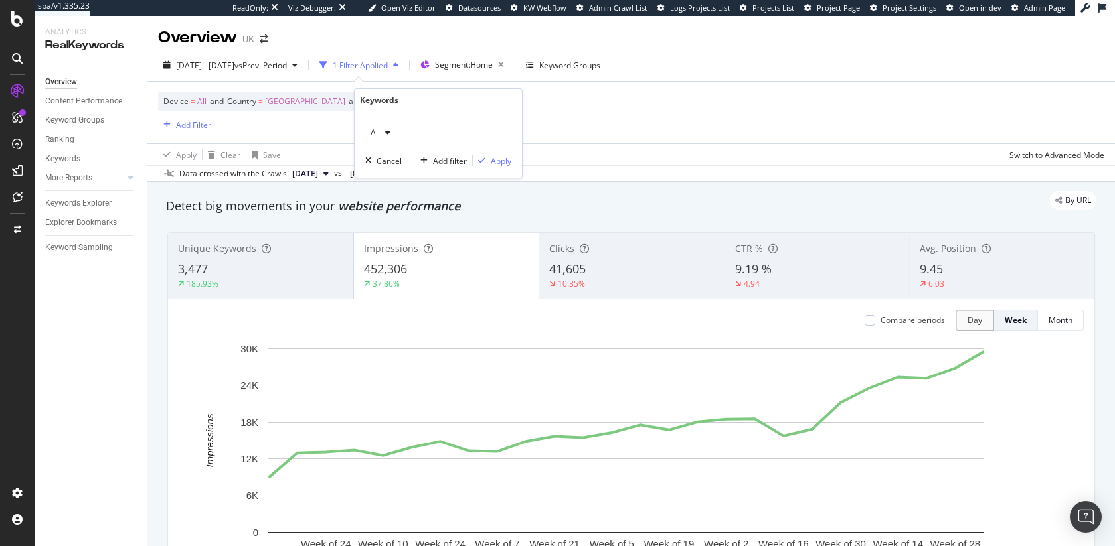
click at [383, 133] on div "button" at bounding box center [388, 133] width 16 height 8
click at [400, 173] on span "Branded" at bounding box center [443, 179] width 135 height 12
click at [392, 120] on div "Branded Cancel Add filter Apply" at bounding box center [438, 145] width 167 height 66
click at [395, 133] on span "Branded" at bounding box center [383, 132] width 37 height 11
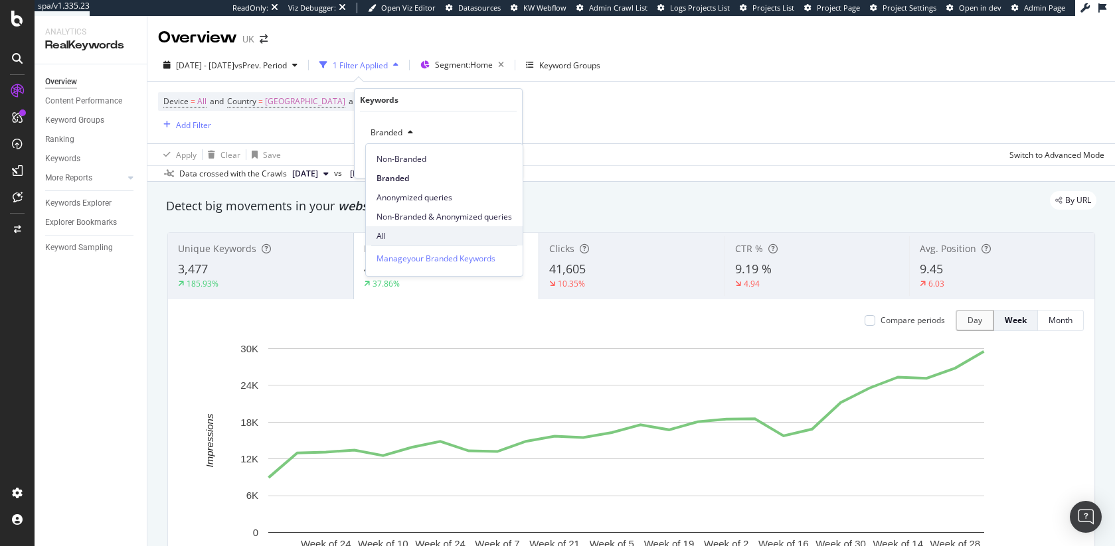
click at [395, 230] on span "All" at bounding box center [443, 236] width 135 height 12
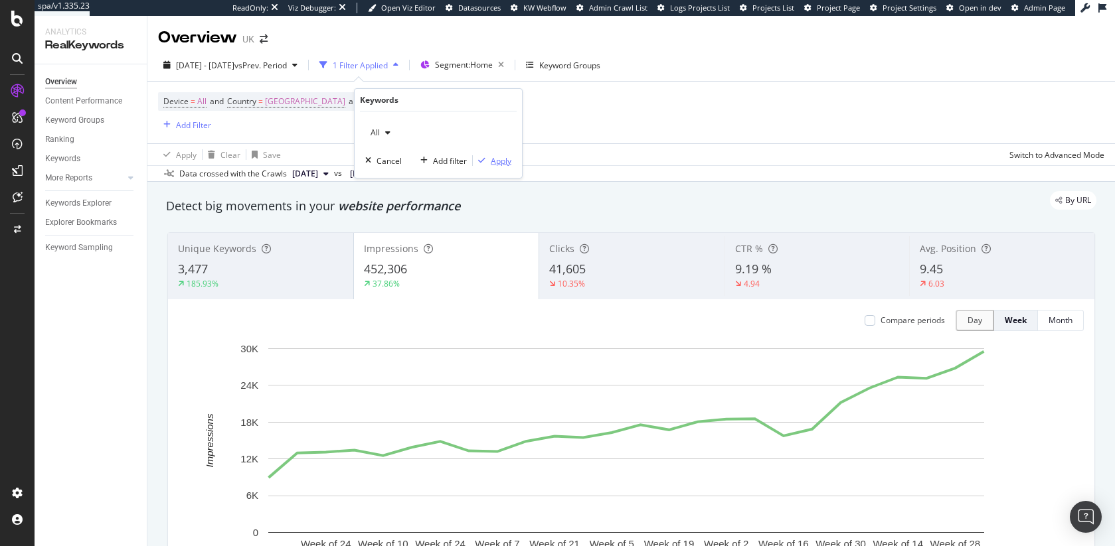
click at [499, 163] on div "Apply" at bounding box center [501, 160] width 21 height 11
click at [195, 124] on div "Add Filter" at bounding box center [193, 125] width 35 height 11
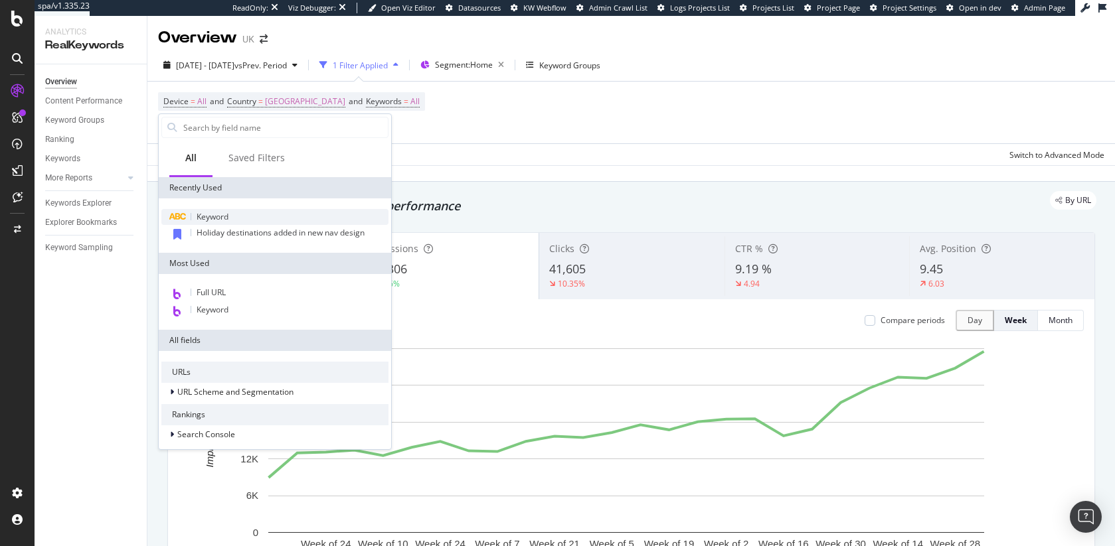
click at [216, 216] on span "Keyword" at bounding box center [213, 216] width 32 height 11
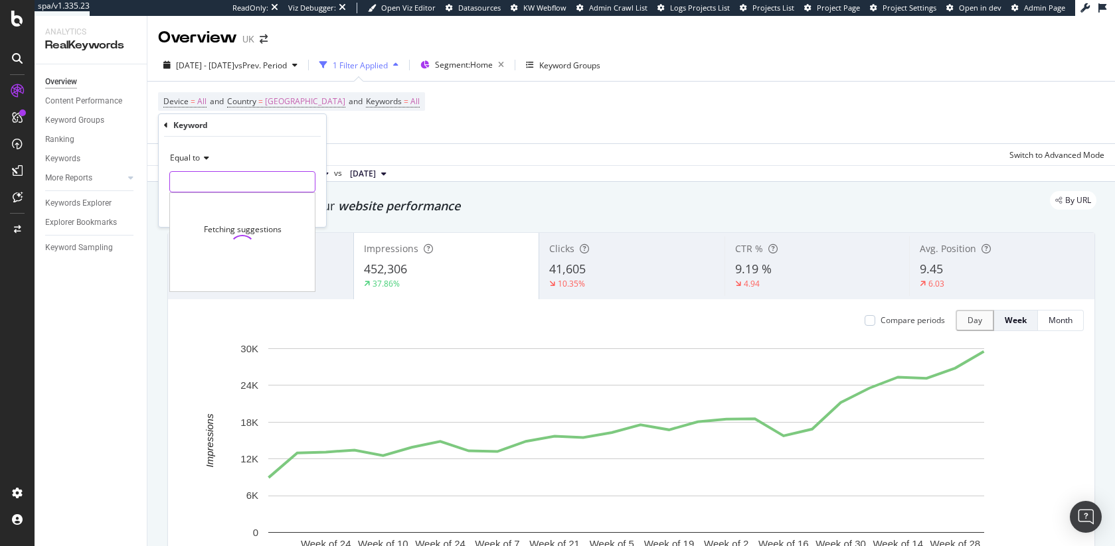
click at [202, 177] on input "text" at bounding box center [242, 181] width 145 height 21
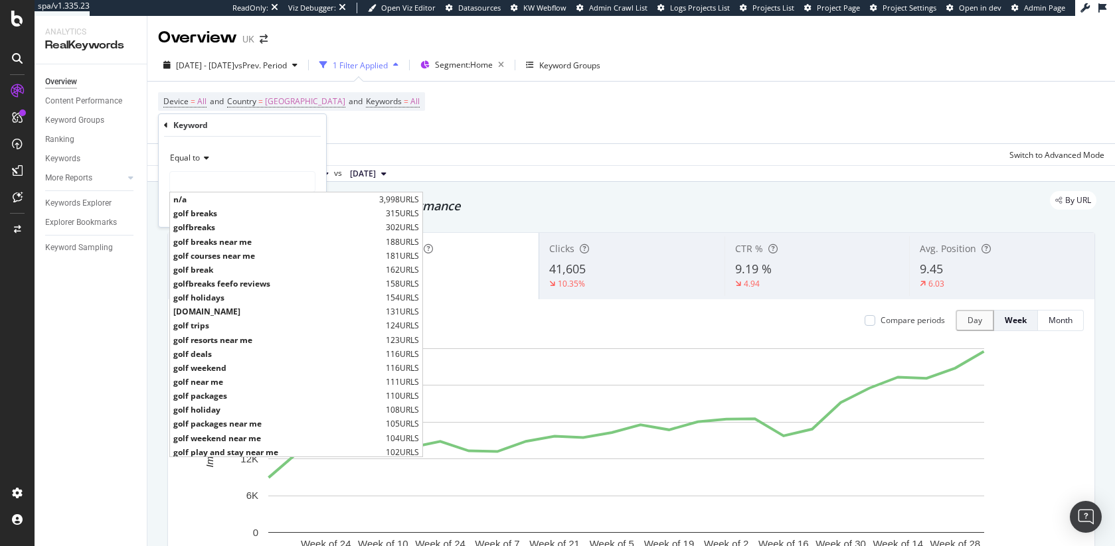
click at [202, 225] on span "golfbreaks" at bounding box center [277, 227] width 209 height 11
type input "golfbreaks"
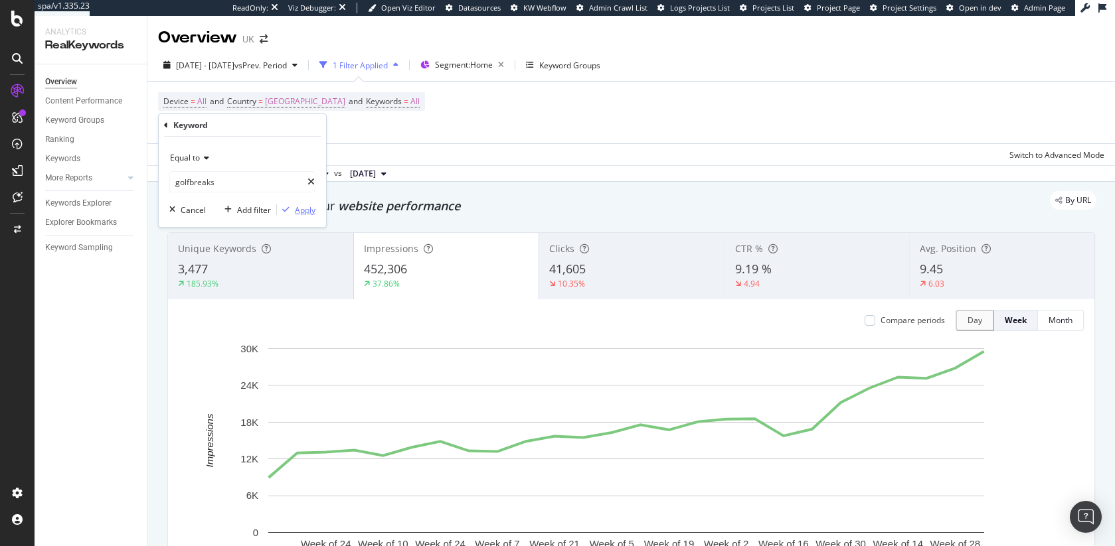
click at [295, 209] on div "Apply" at bounding box center [305, 209] width 21 height 11
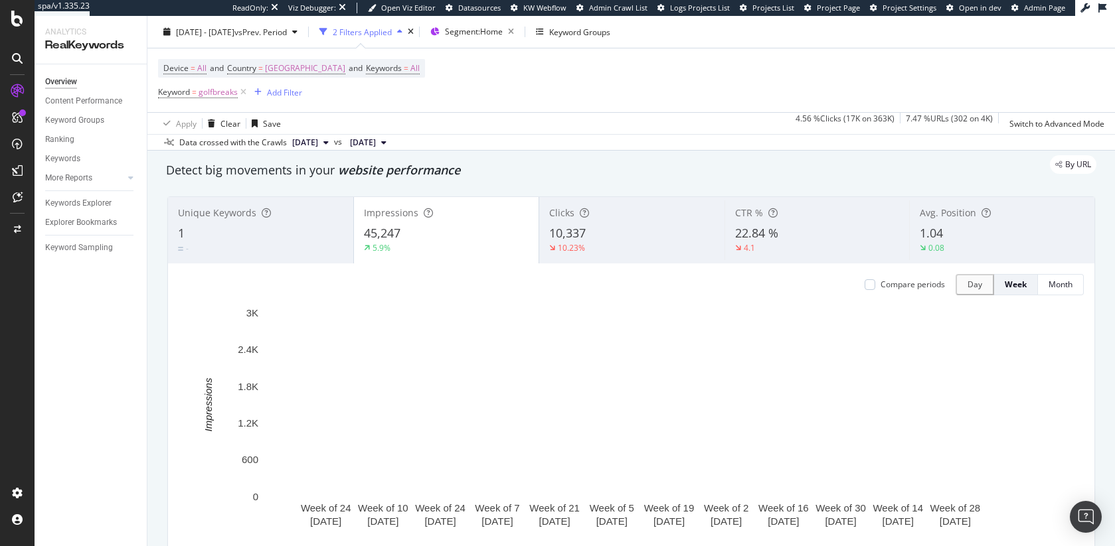
scroll to position [53, 0]
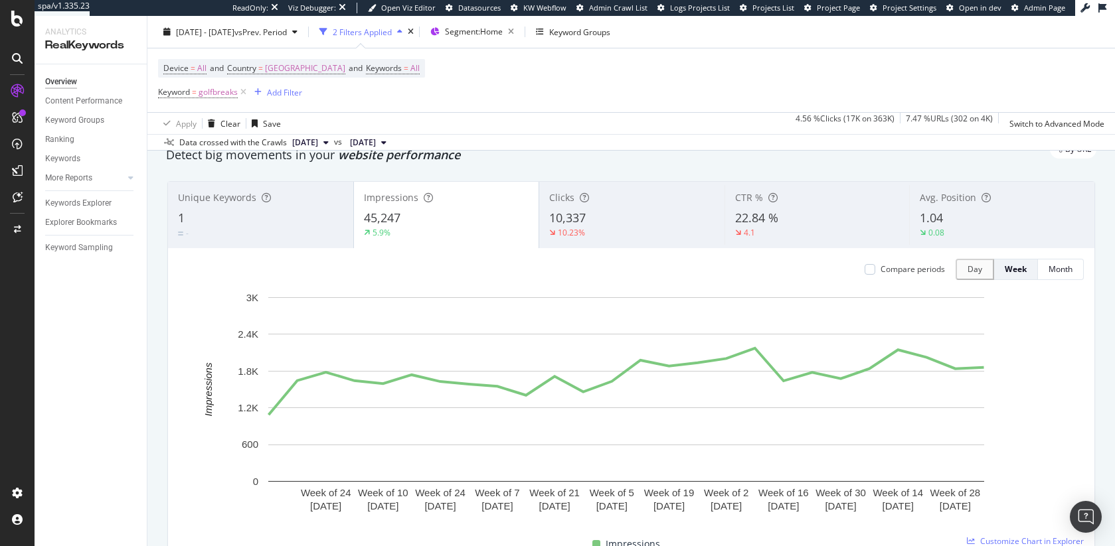
click at [596, 224] on div "10,337" at bounding box center [631, 218] width 165 height 17
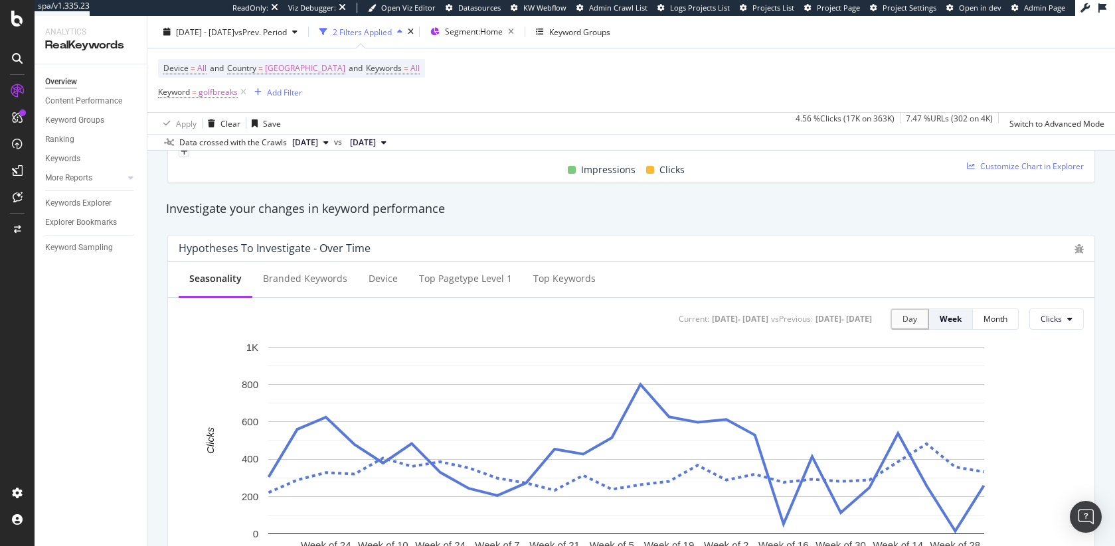
scroll to position [483, 0]
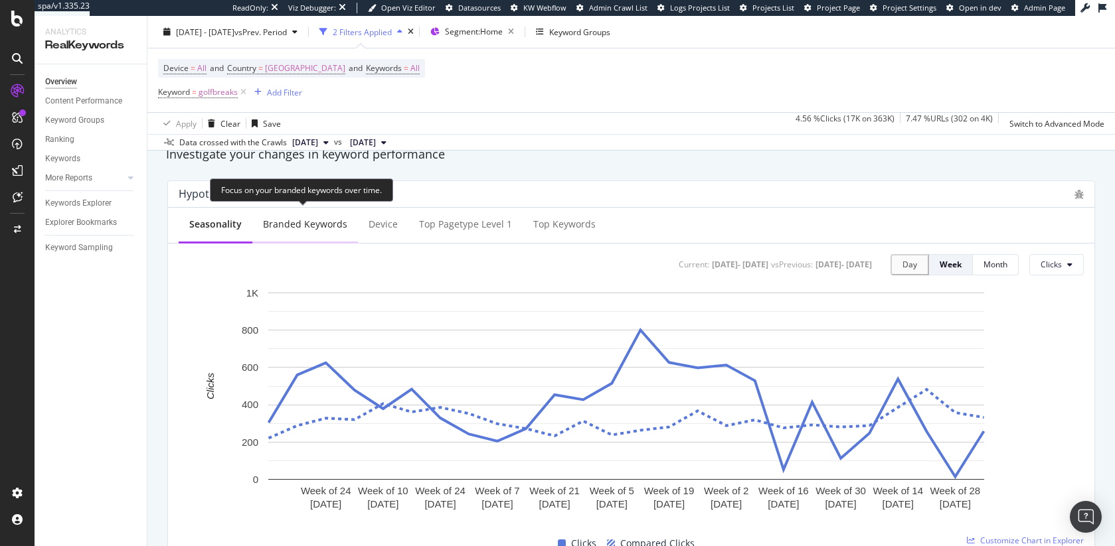
click at [312, 220] on div "Branded Keywords" at bounding box center [305, 224] width 84 height 13
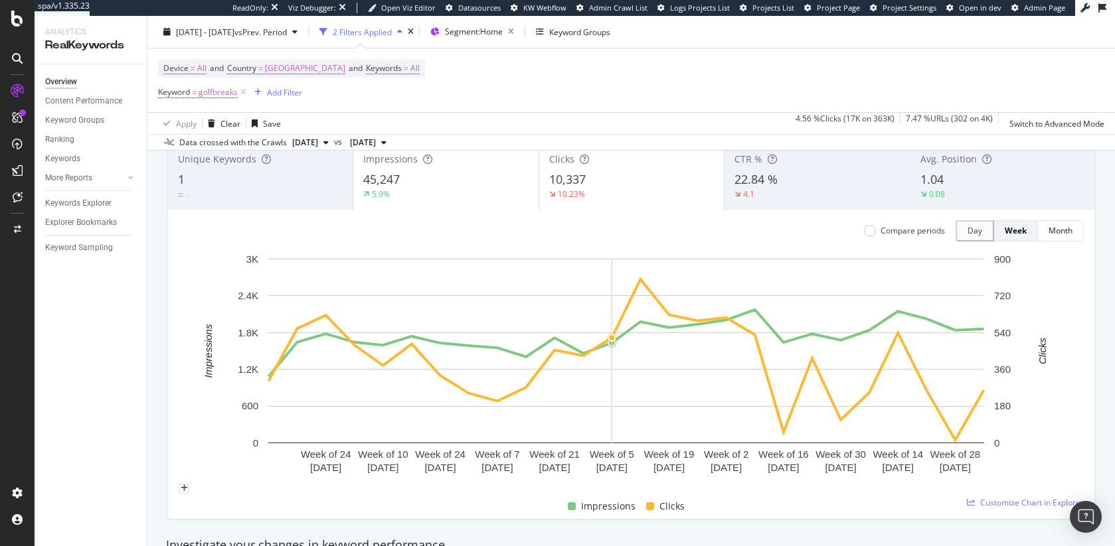
scroll to position [92, 0]
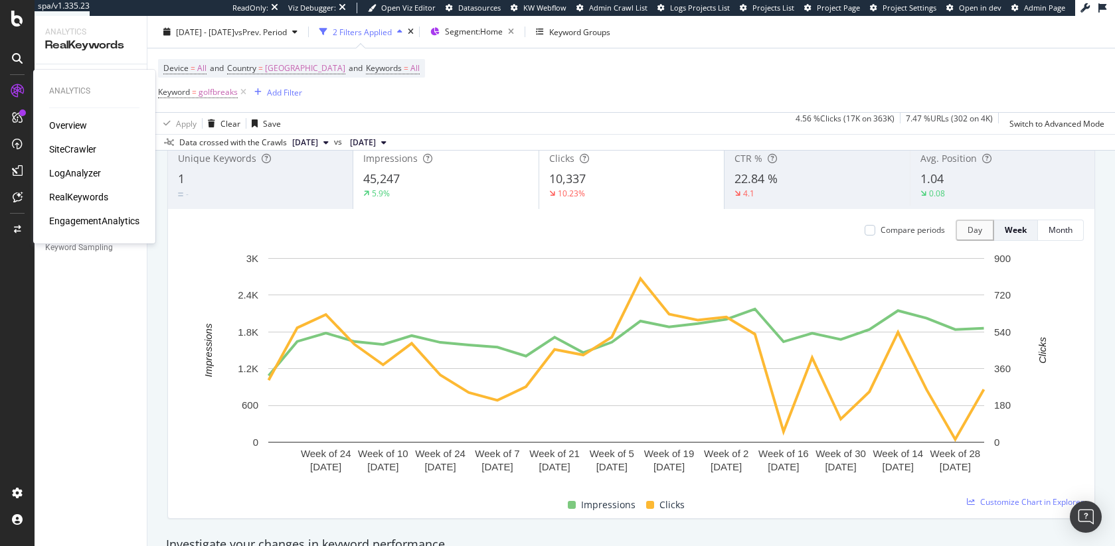
click at [72, 151] on div "SiteCrawler" at bounding box center [72, 149] width 47 height 13
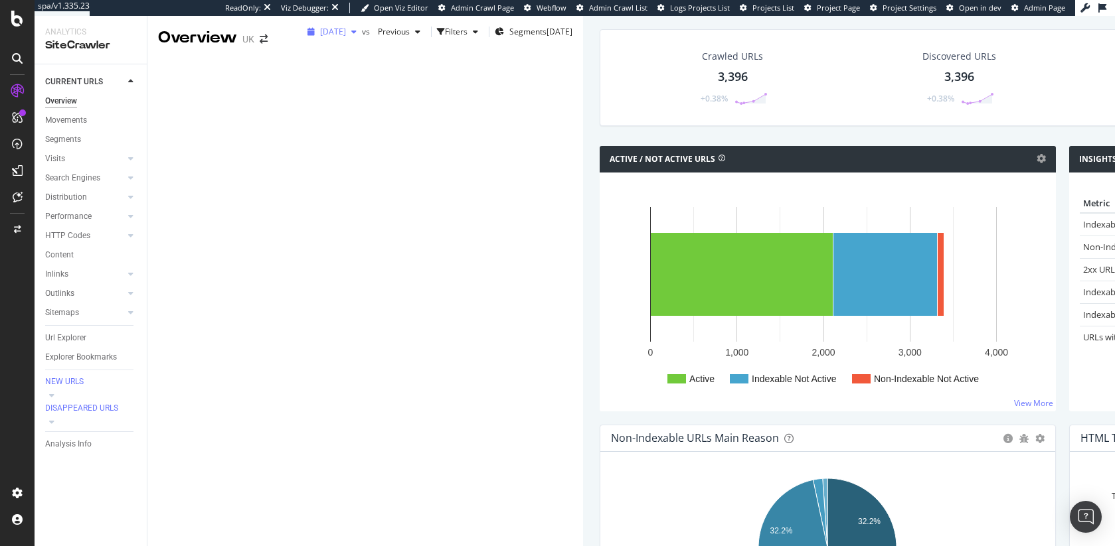
click at [346, 36] on div "button" at bounding box center [354, 32] width 16 height 8
click at [267, 114] on div "3.4K URLs" at bounding box center [277, 112] width 37 height 12
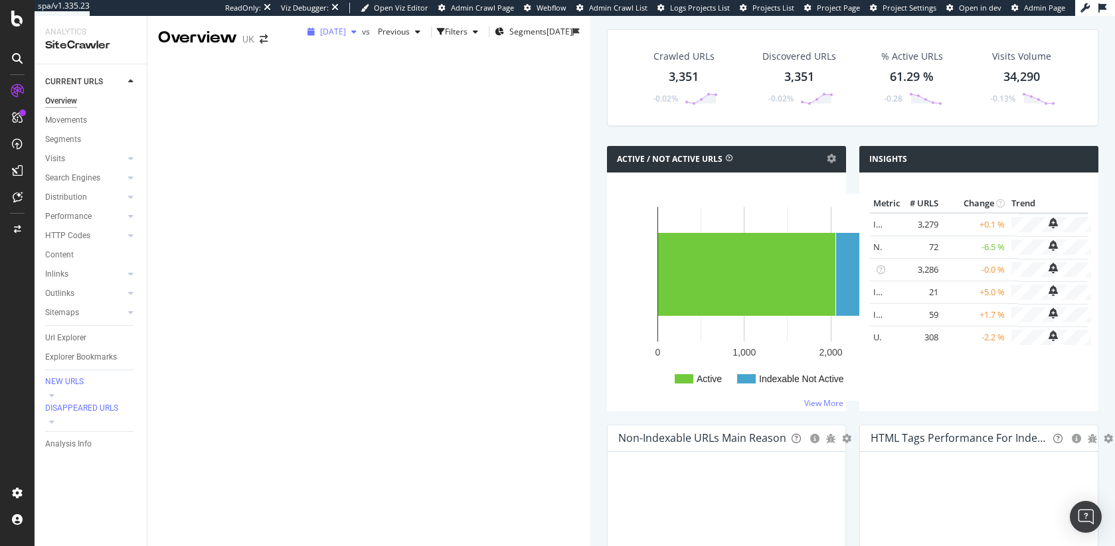
click at [320, 37] on span "2025 Jul. 19th" at bounding box center [333, 31] width 26 height 11
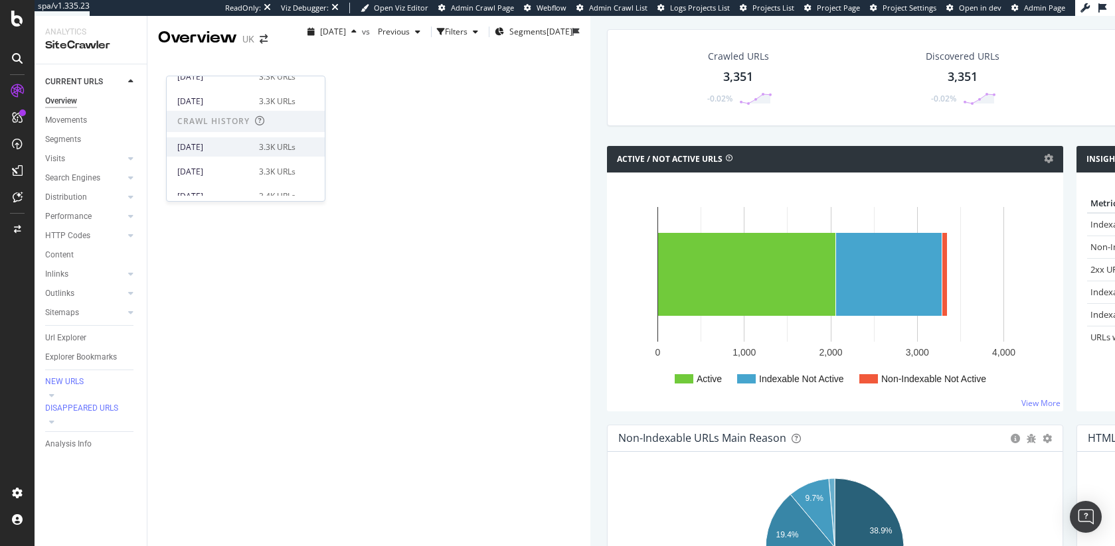
scroll to position [235, 0]
click at [237, 145] on div "2025 Jun. 21st" at bounding box center [214, 145] width 74 height 12
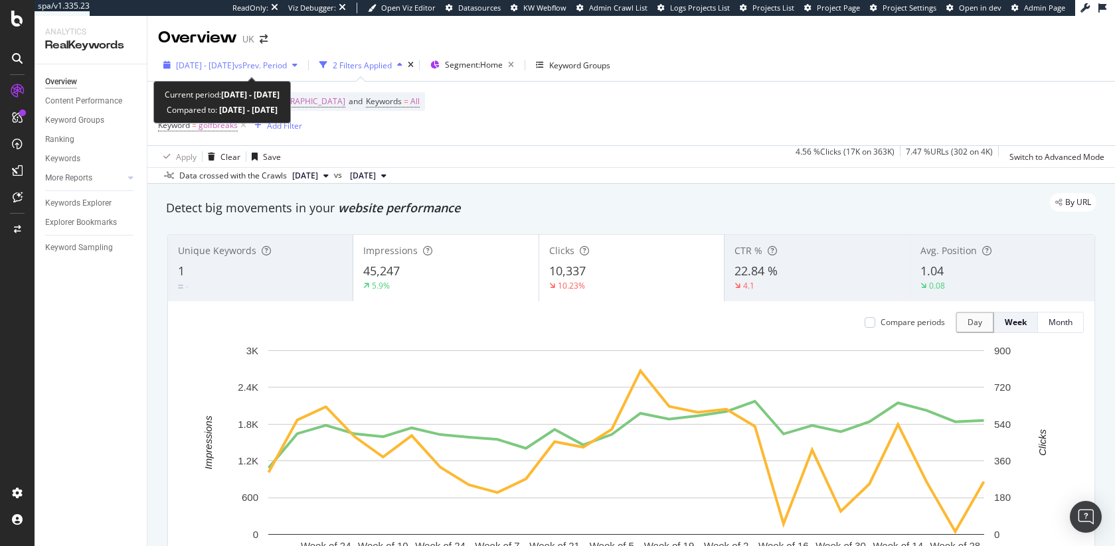
click at [218, 69] on span "2025 Feb. 12th - Aug. 10th" at bounding box center [205, 65] width 58 height 11
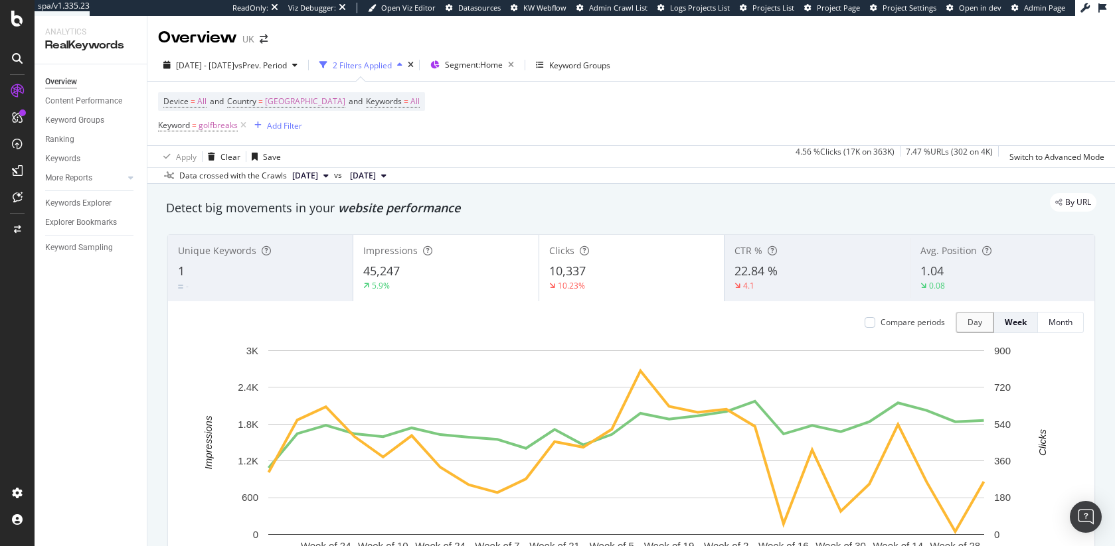
click at [561, 157] on div "Apply Clear Save 4.56 % Clicks ( 17K on 363K ) 7.47 % URLs ( 302 on 4K ) Switch…" at bounding box center [630, 156] width 967 height 22
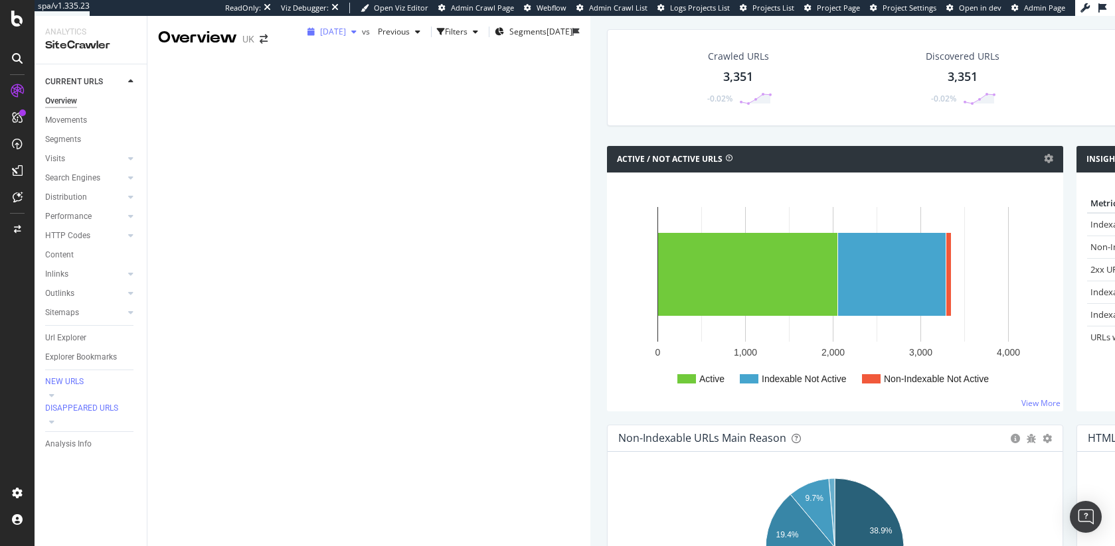
click at [302, 42] on div "2025 Jul. 19th" at bounding box center [332, 32] width 60 height 20
click at [216, 96] on div "2025 Jun. 21st" at bounding box center [214, 96] width 74 height 12
click at [372, 37] on span "Previous" at bounding box center [390, 31] width 37 height 11
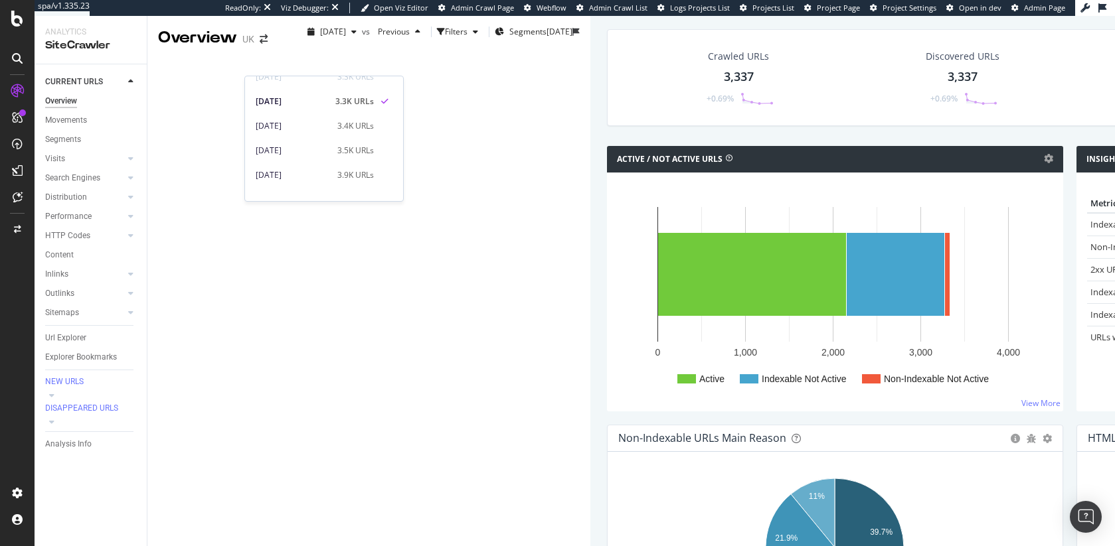
scroll to position [302, 0]
click at [62, 121] on div "Movements" at bounding box center [66, 121] width 42 height 14
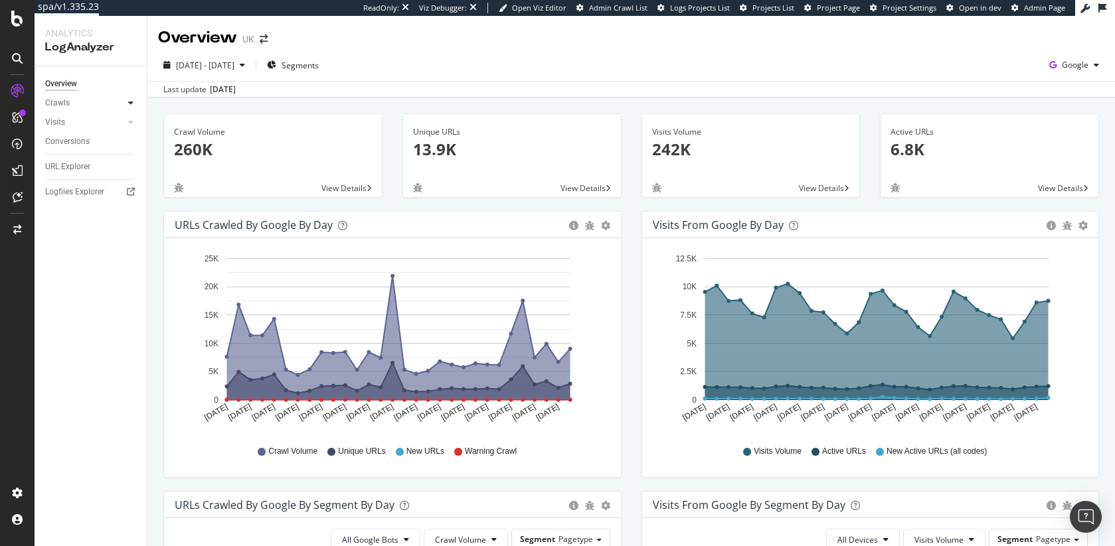
click at [124, 102] on div at bounding box center [130, 102] width 13 height 13
